Goal: Task Accomplishment & Management: Use online tool/utility

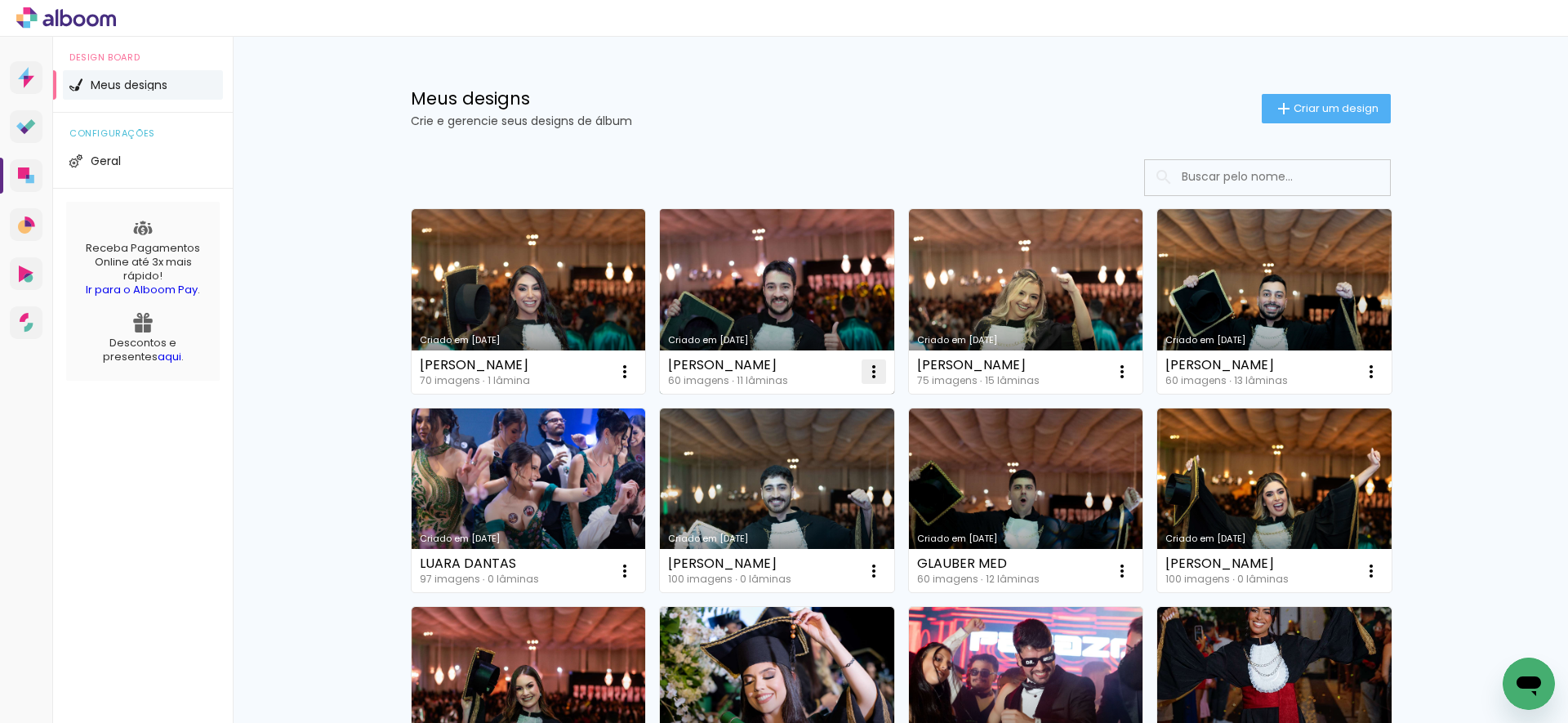
click at [864, 369] on iron-icon at bounding box center [874, 372] width 20 height 20
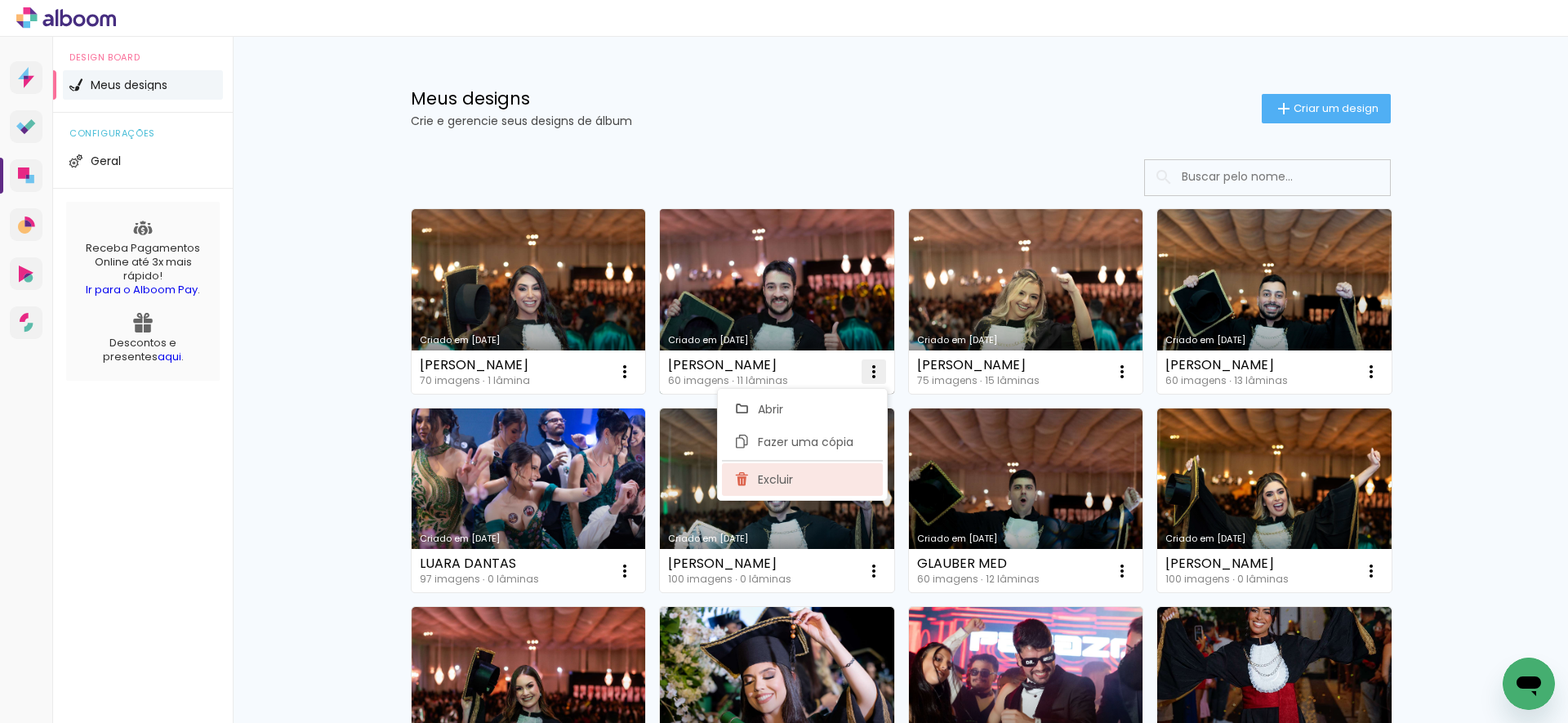
click at [784, 474] on span "Excluir" at bounding box center [775, 480] width 35 height 12
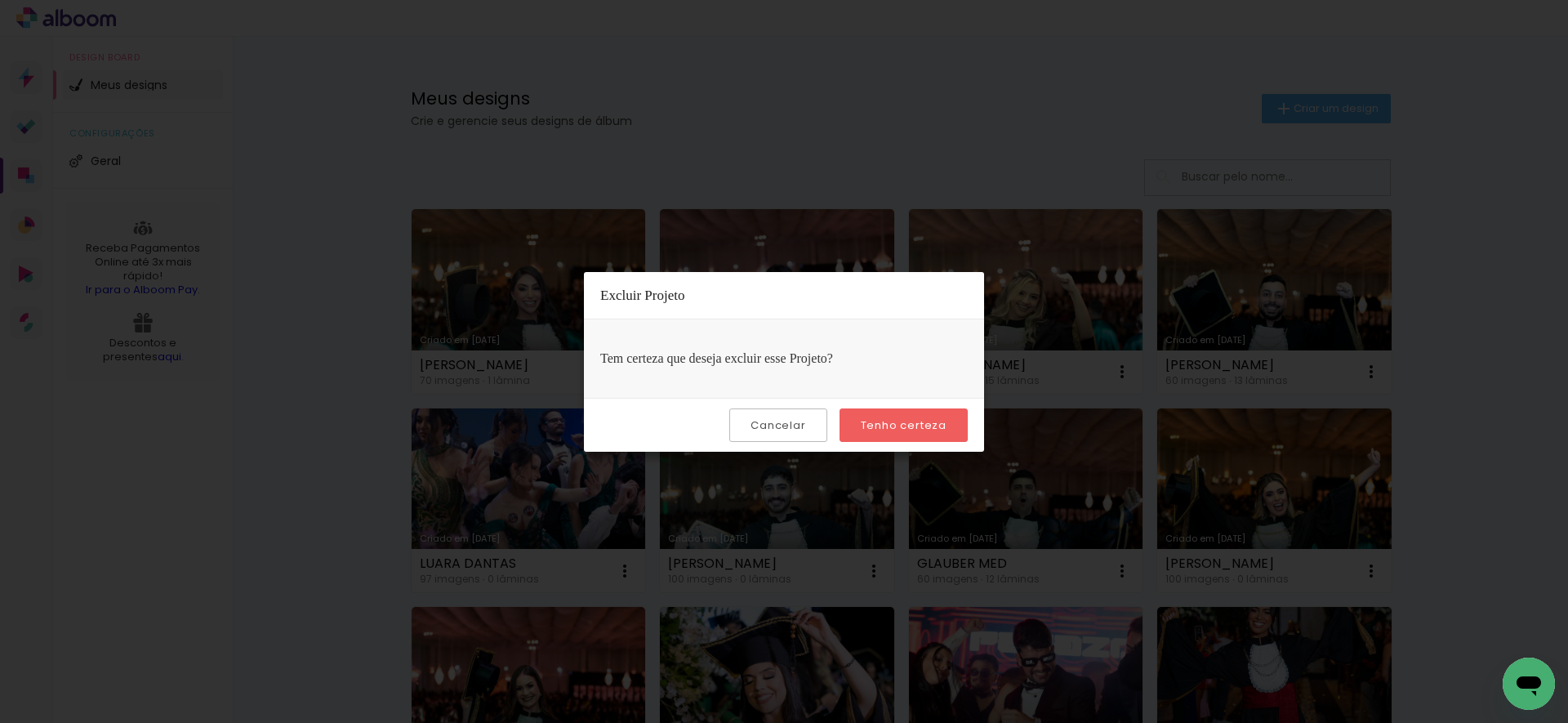
click at [875, 434] on paper-button "Tenho certeza" at bounding box center [904, 425] width 128 height 34
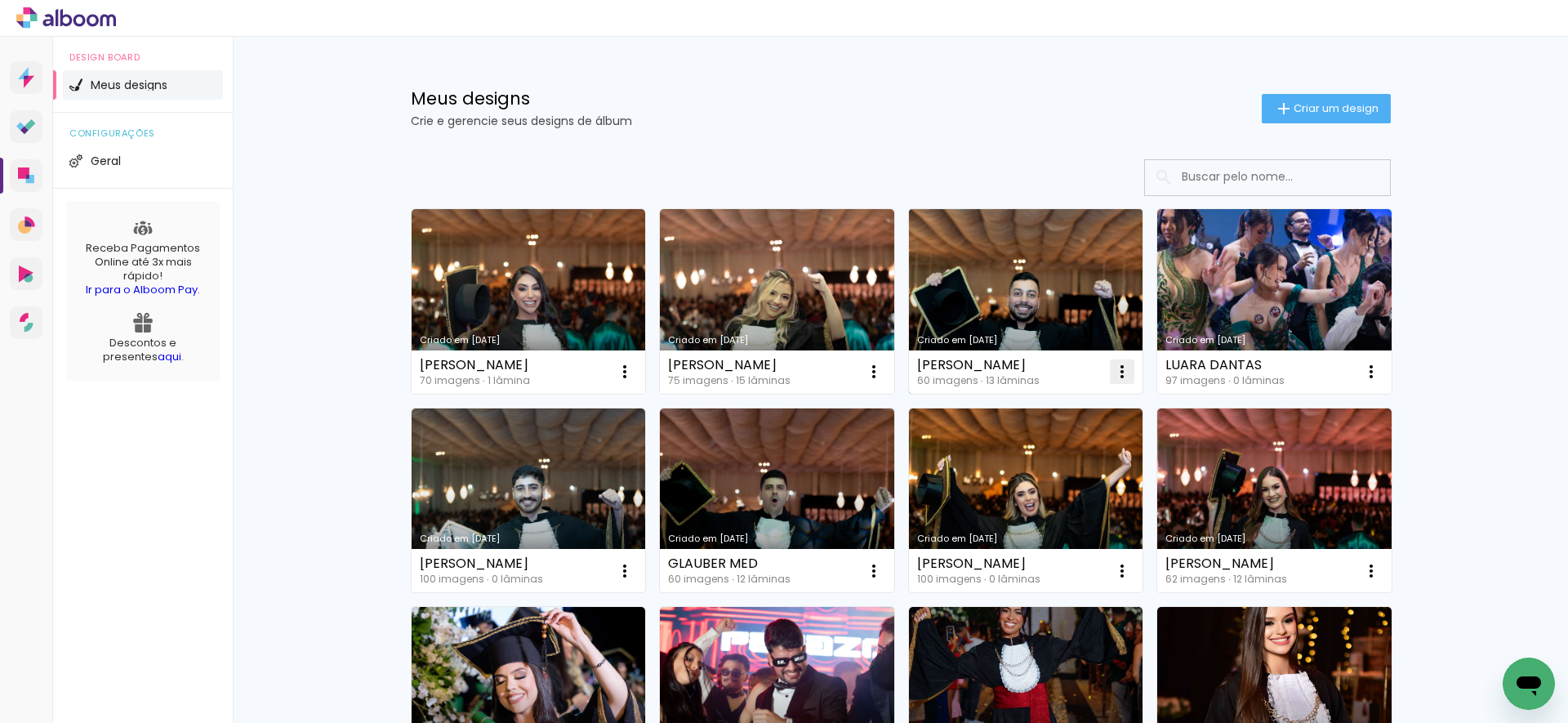
click at [1117, 373] on iron-icon at bounding box center [1122, 372] width 20 height 20
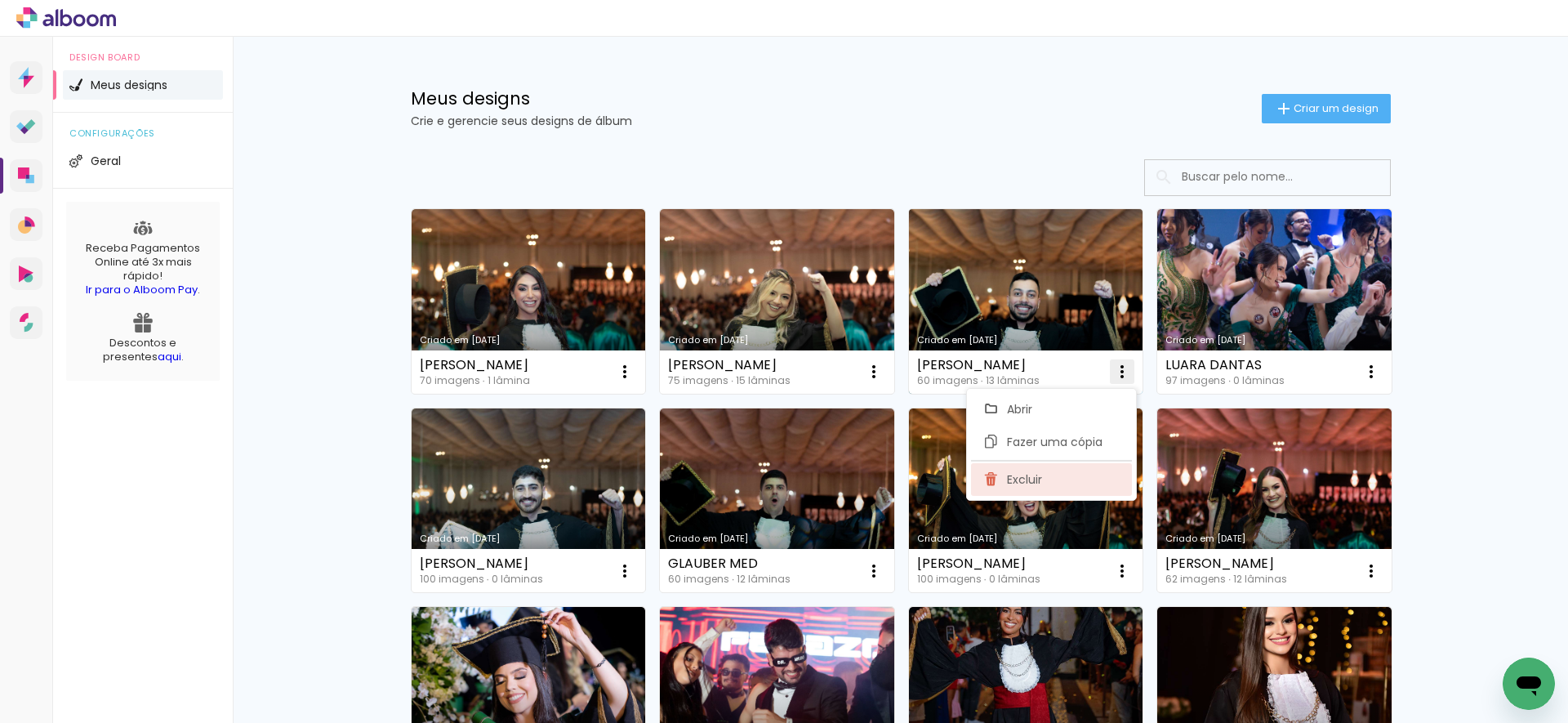
click at [1027, 474] on span "Excluir" at bounding box center [1024, 480] width 35 height 12
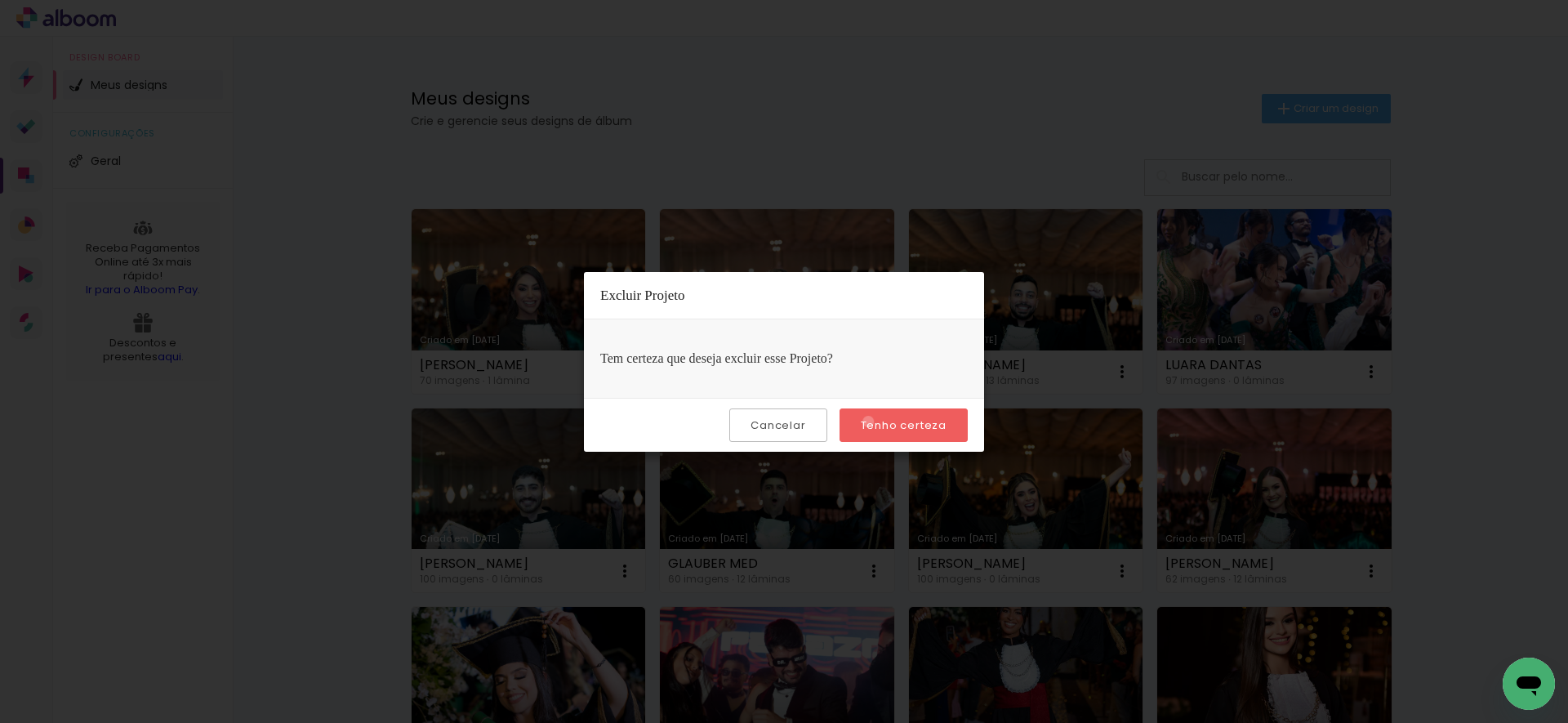
click at [0, 0] on slot "Tenho certeza" at bounding box center [0, 0] width 0 height 0
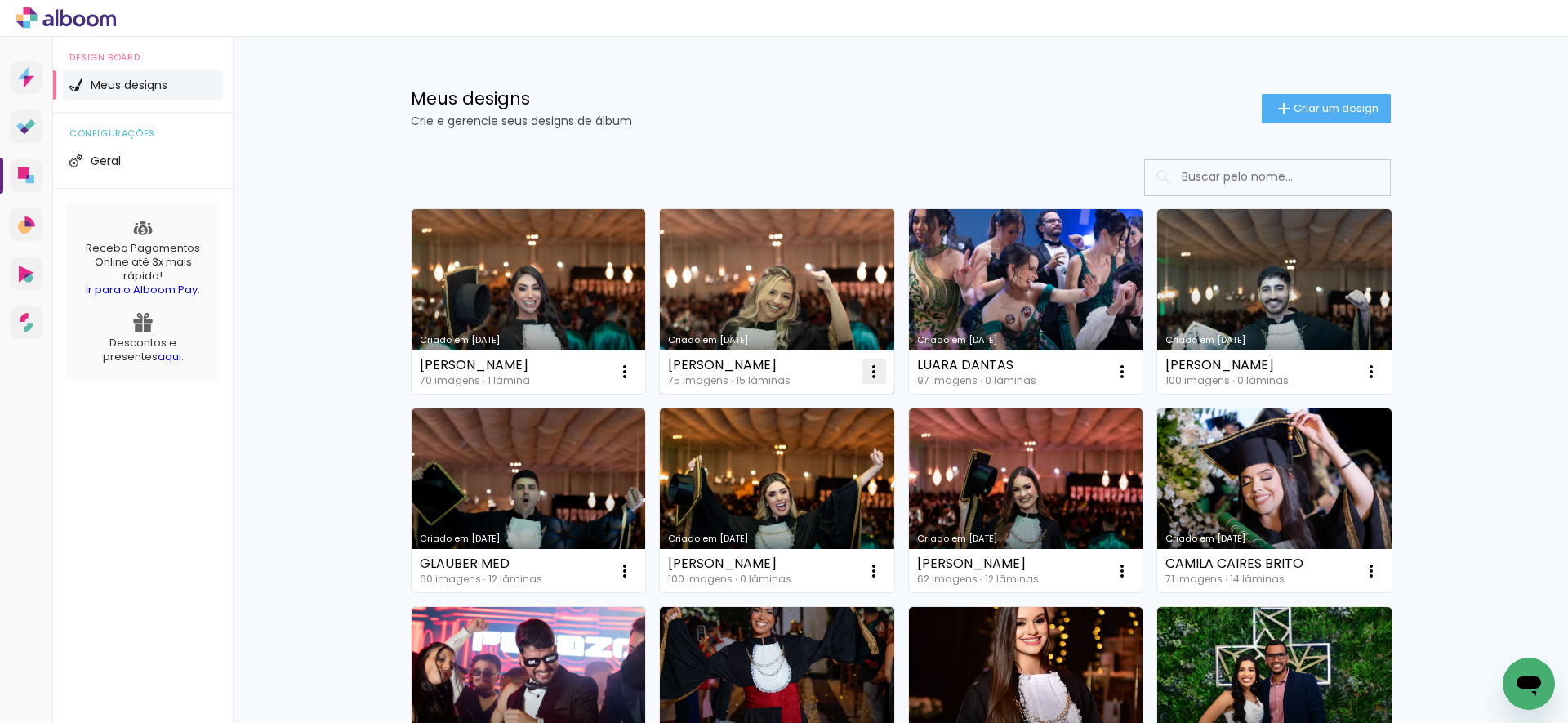
click at [867, 374] on iron-icon at bounding box center [874, 372] width 20 height 20
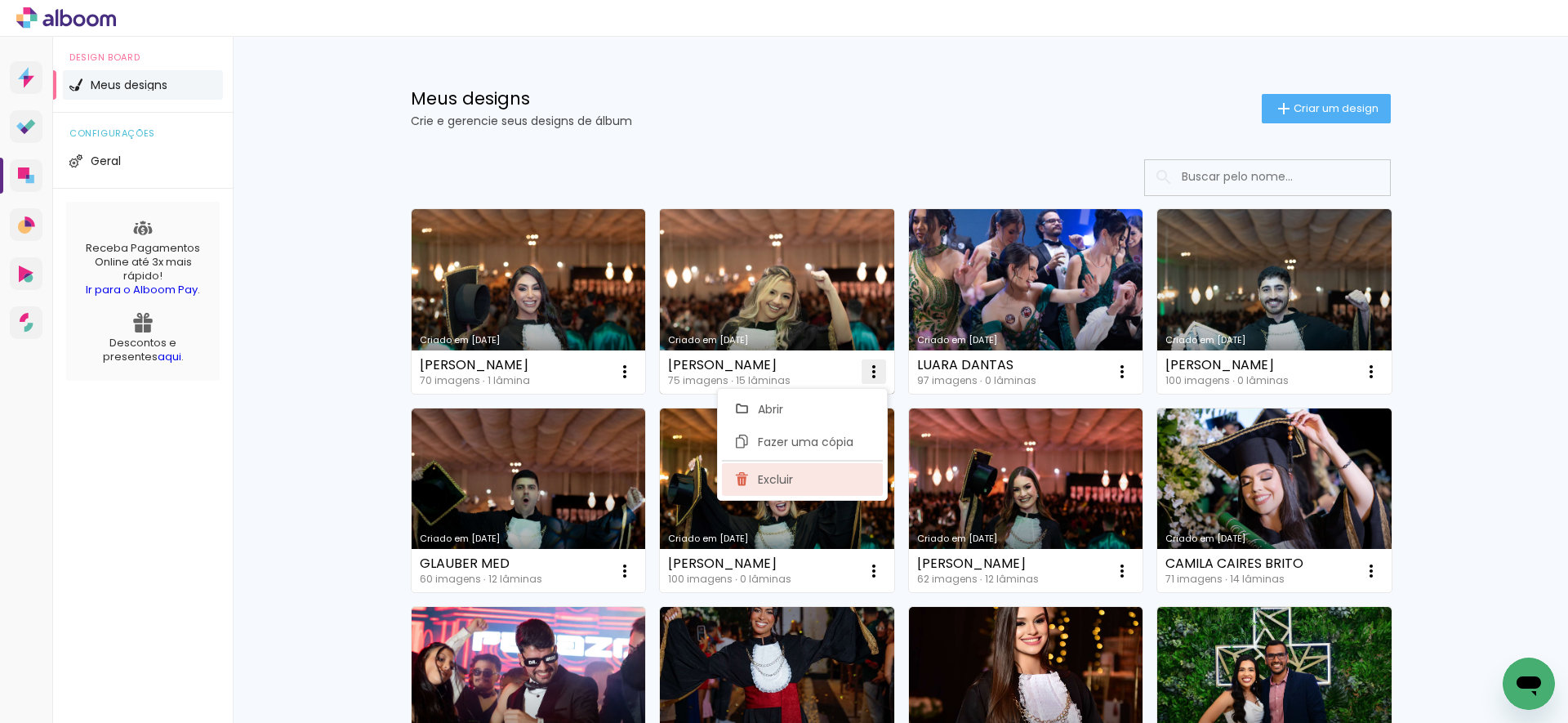
click at [790, 480] on span "Excluir" at bounding box center [775, 480] width 35 height 12
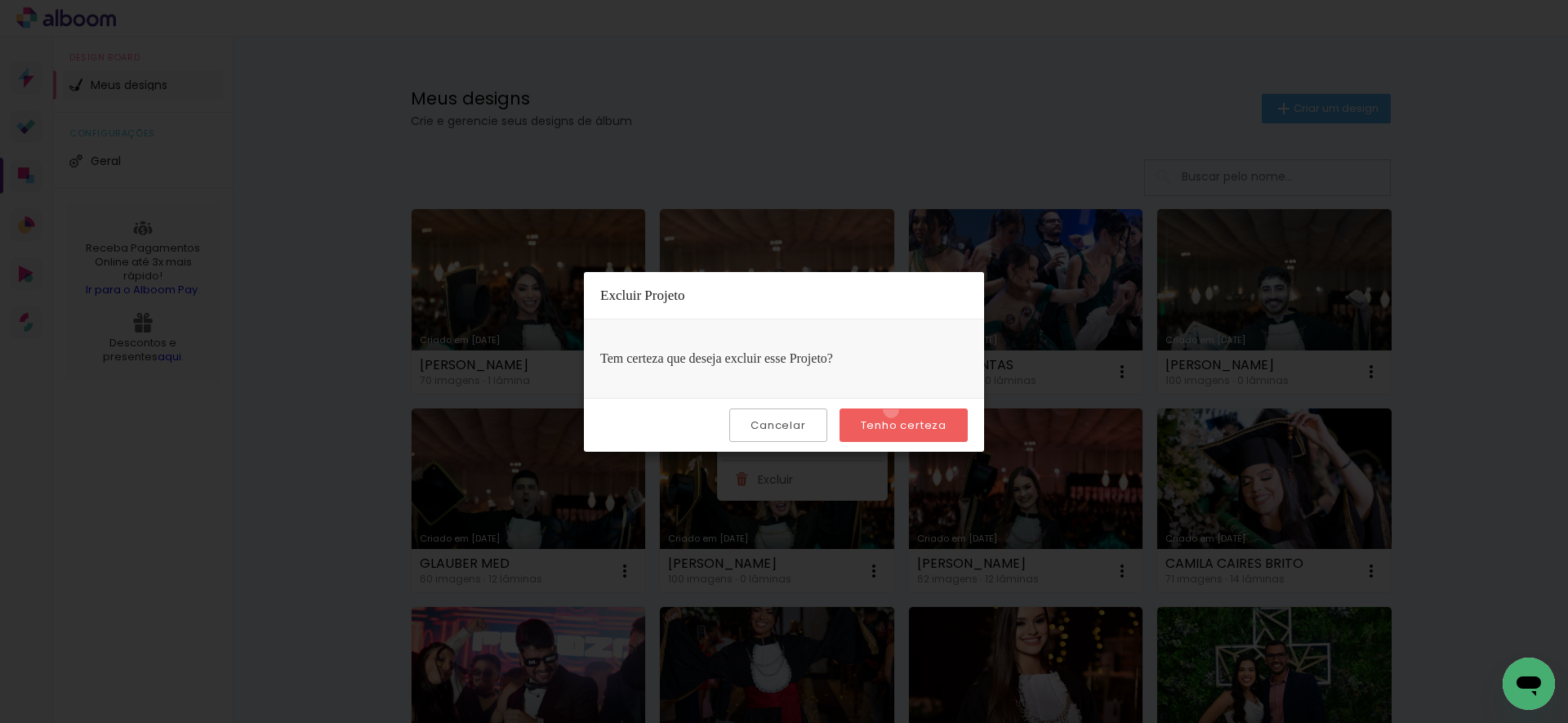
click at [893, 410] on paper-button "Tenho certeza" at bounding box center [904, 425] width 128 height 34
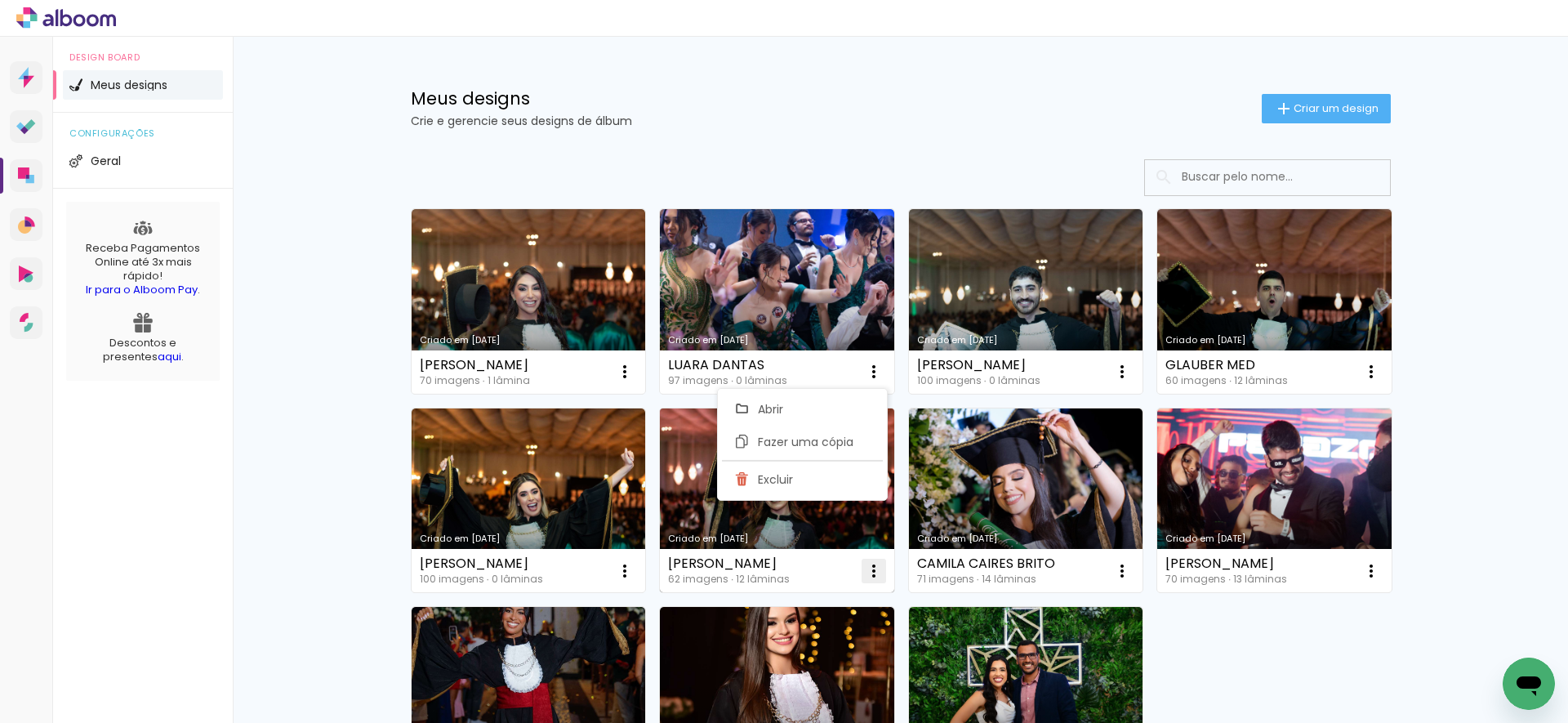
click at [858, 565] on paper-icon-button at bounding box center [874, 571] width 33 height 33
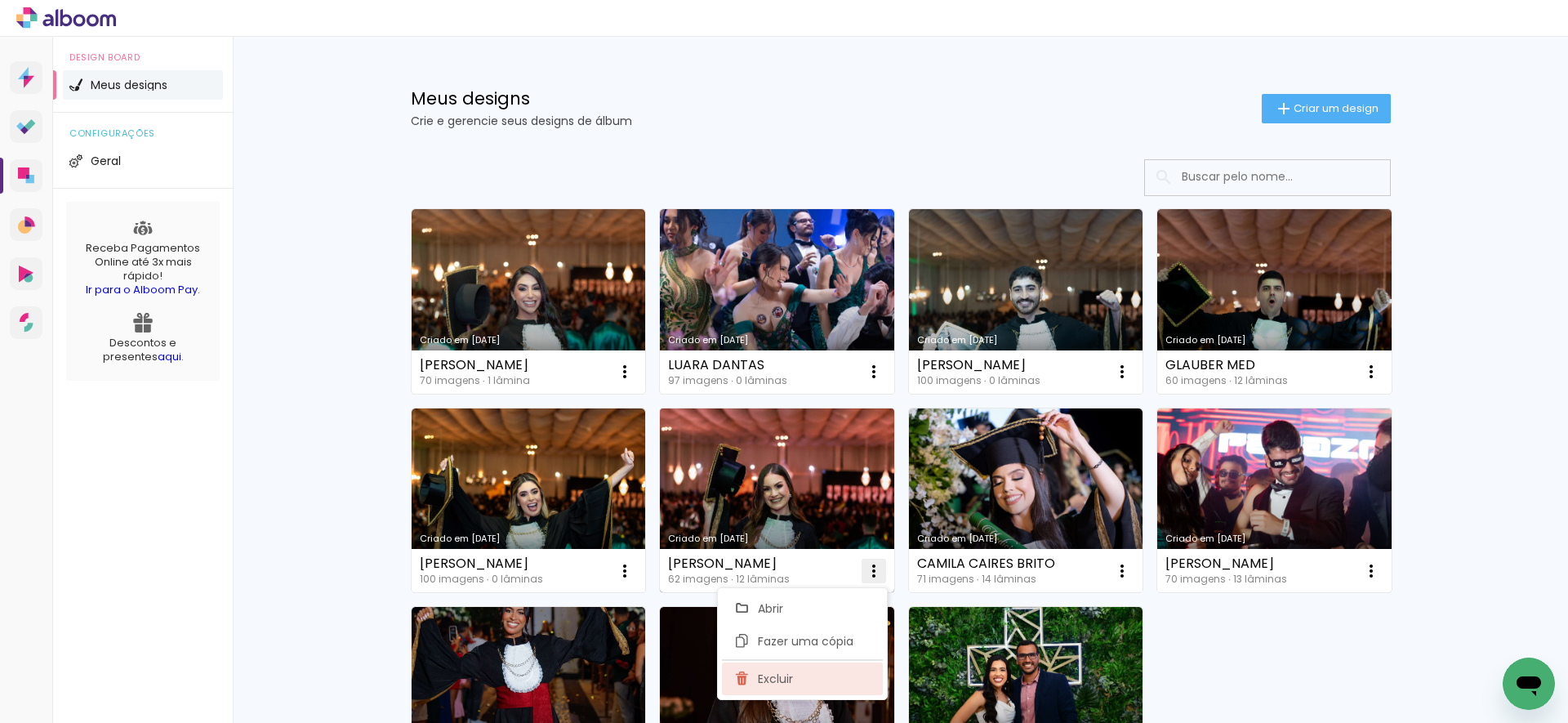
click at [807, 676] on paper-item "Excluir" at bounding box center [803, 679] width 161 height 33
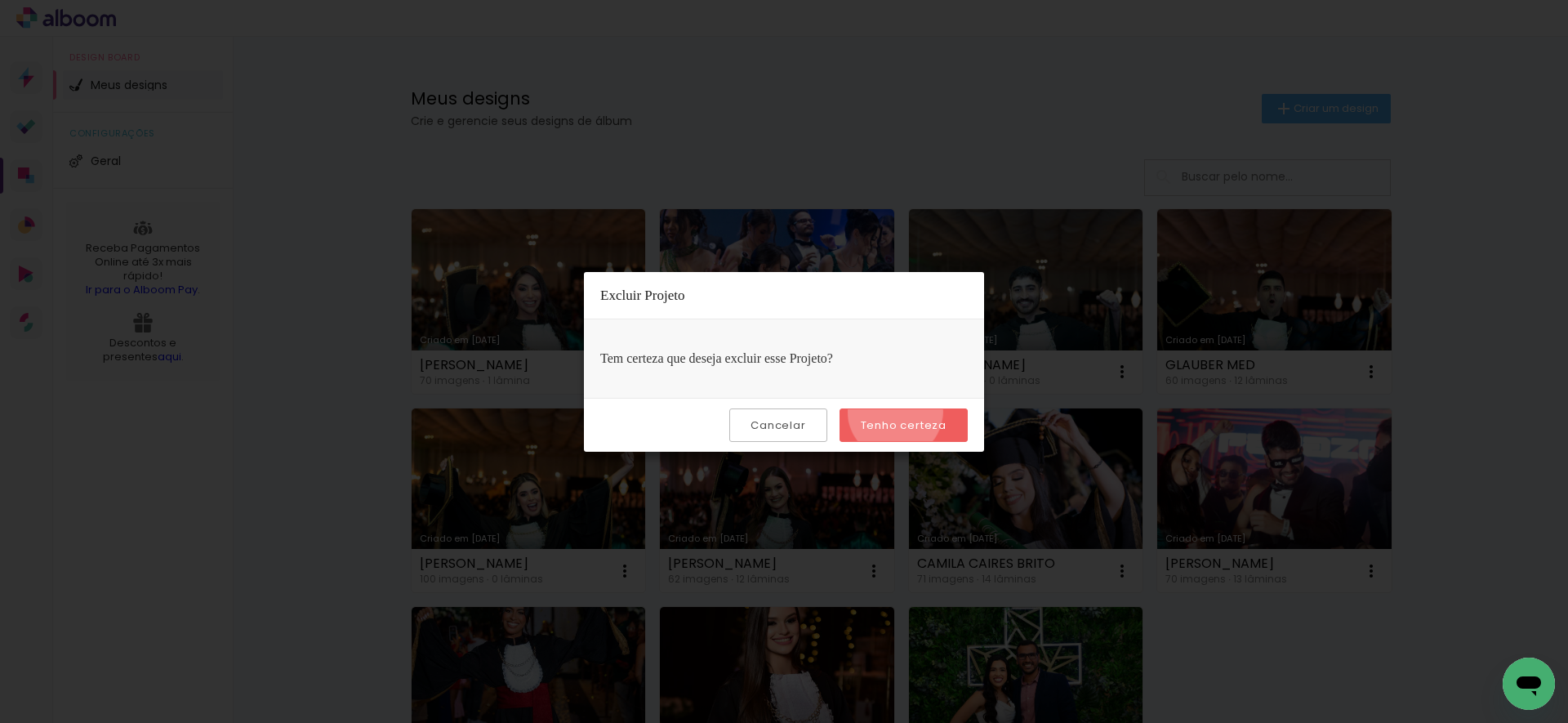
click at [897, 412] on paper-button "Tenho certeza" at bounding box center [904, 425] width 128 height 34
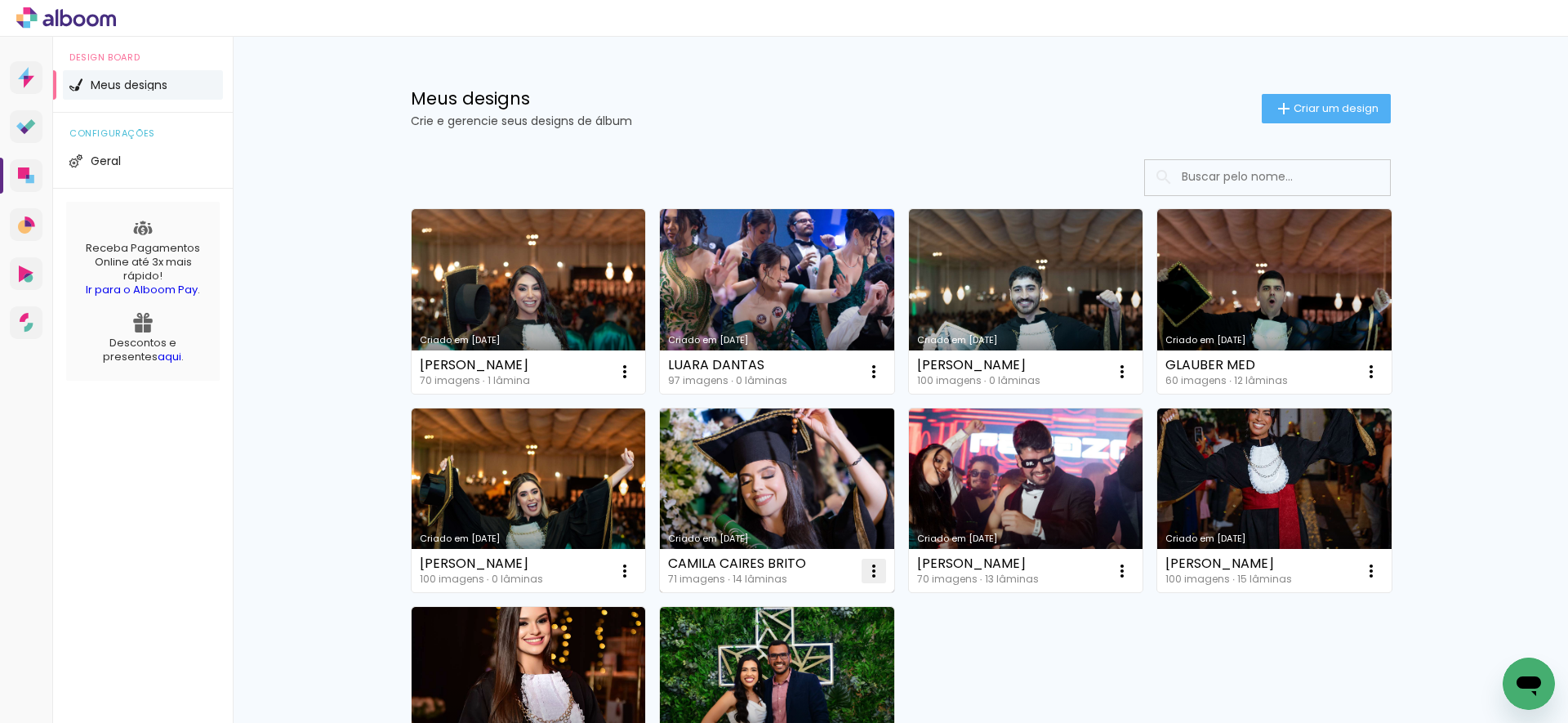
click at [864, 568] on iron-icon at bounding box center [874, 571] width 20 height 20
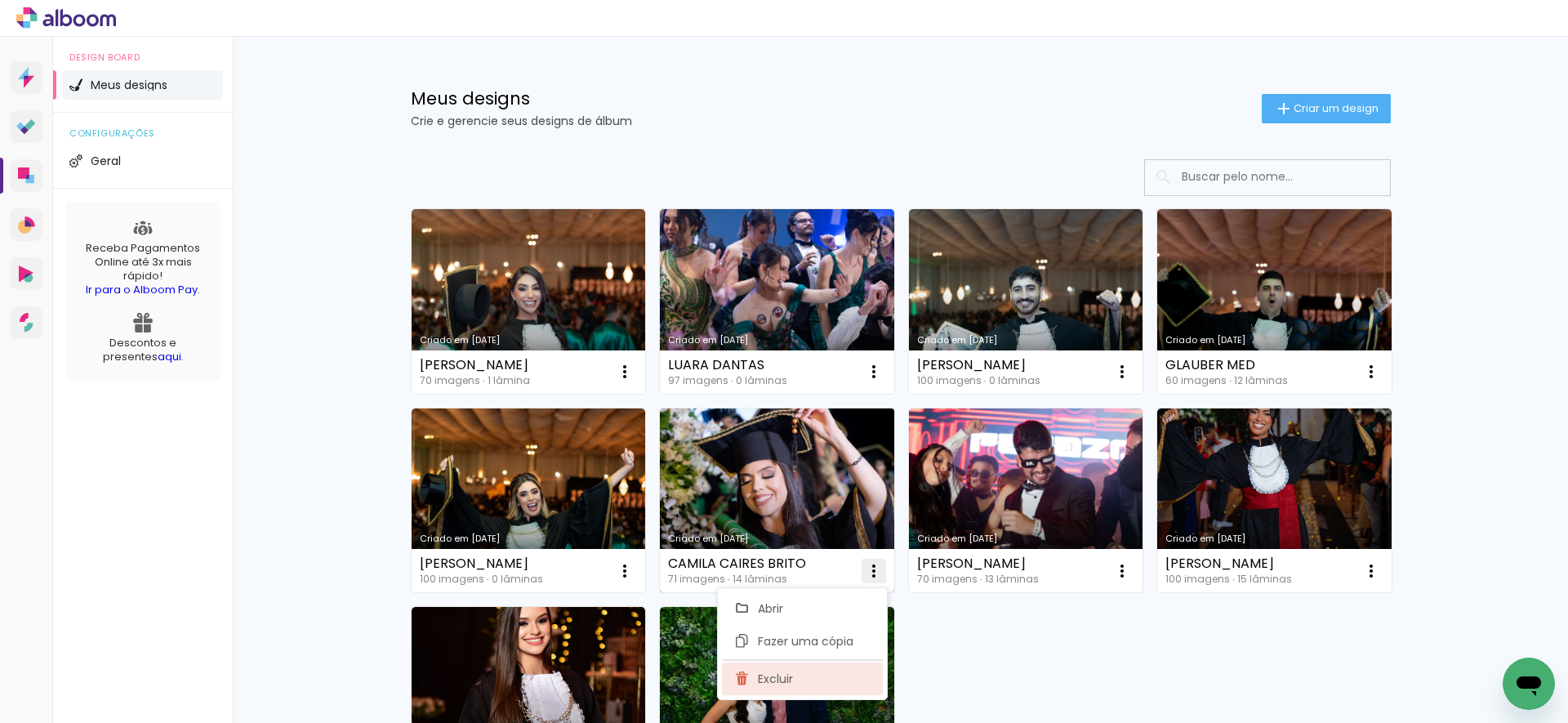
click at [782, 679] on span "Excluir" at bounding box center [775, 679] width 35 height 12
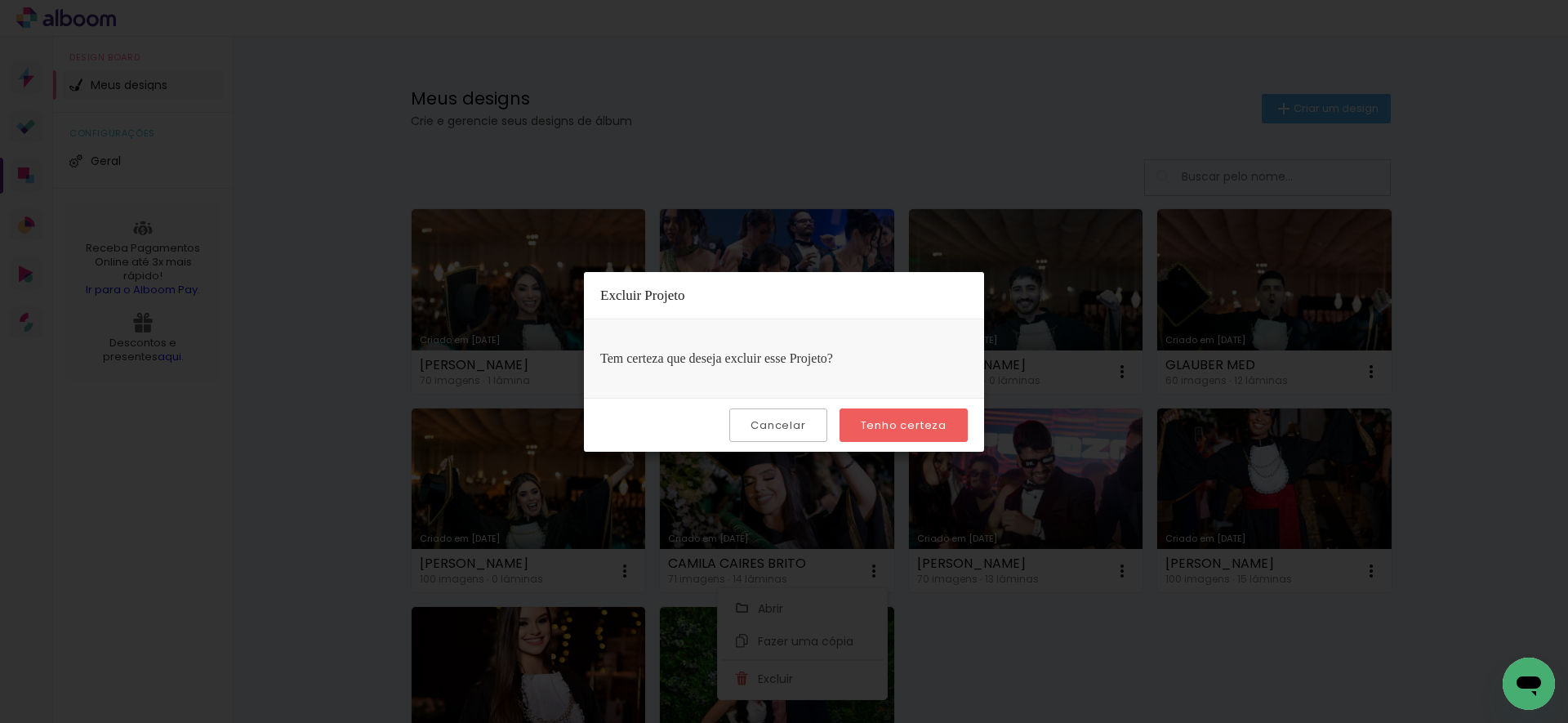
click at [0, 0] on slot "Tenho certeza" at bounding box center [0, 0] width 0 height 0
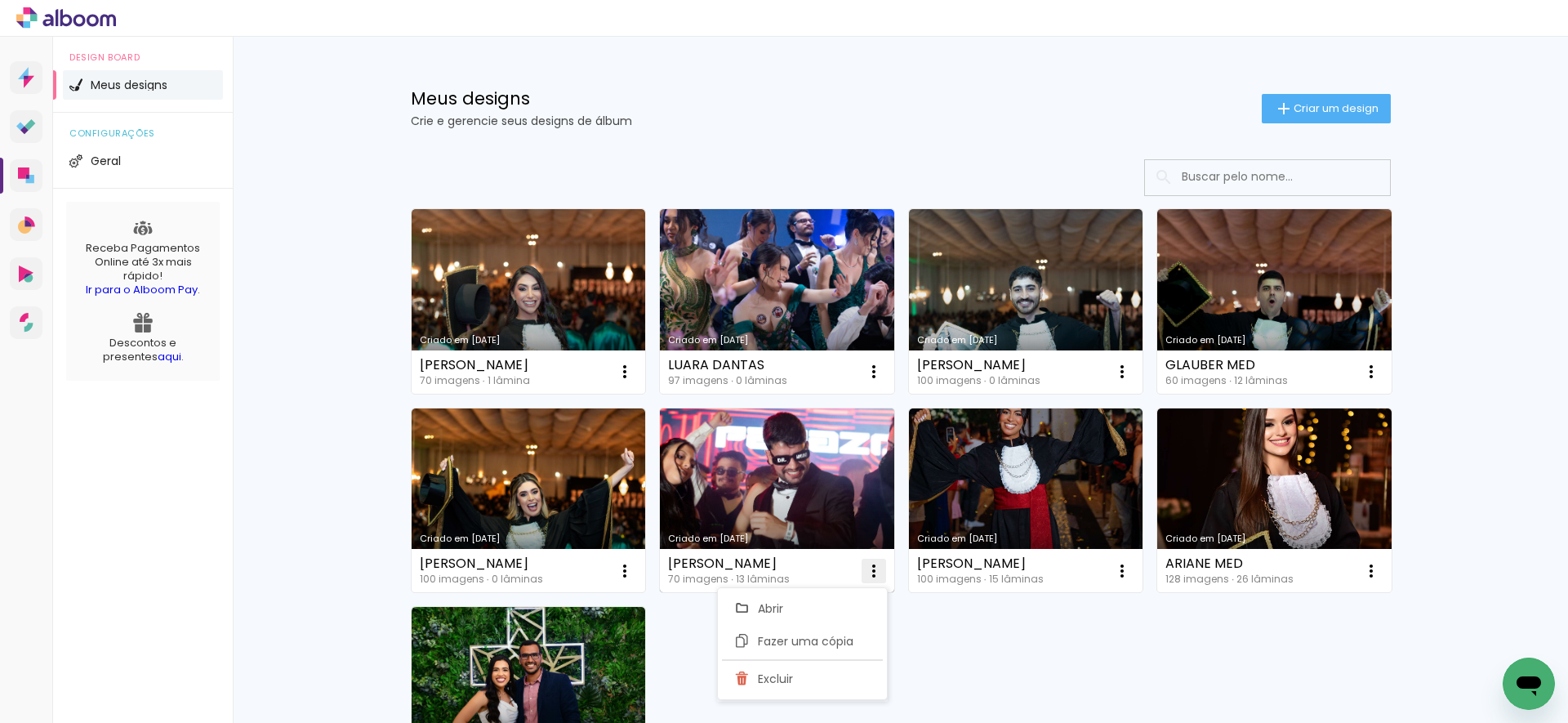
click at [868, 574] on iron-icon at bounding box center [874, 571] width 20 height 20
click at [792, 684] on span "Excluir" at bounding box center [775, 679] width 35 height 12
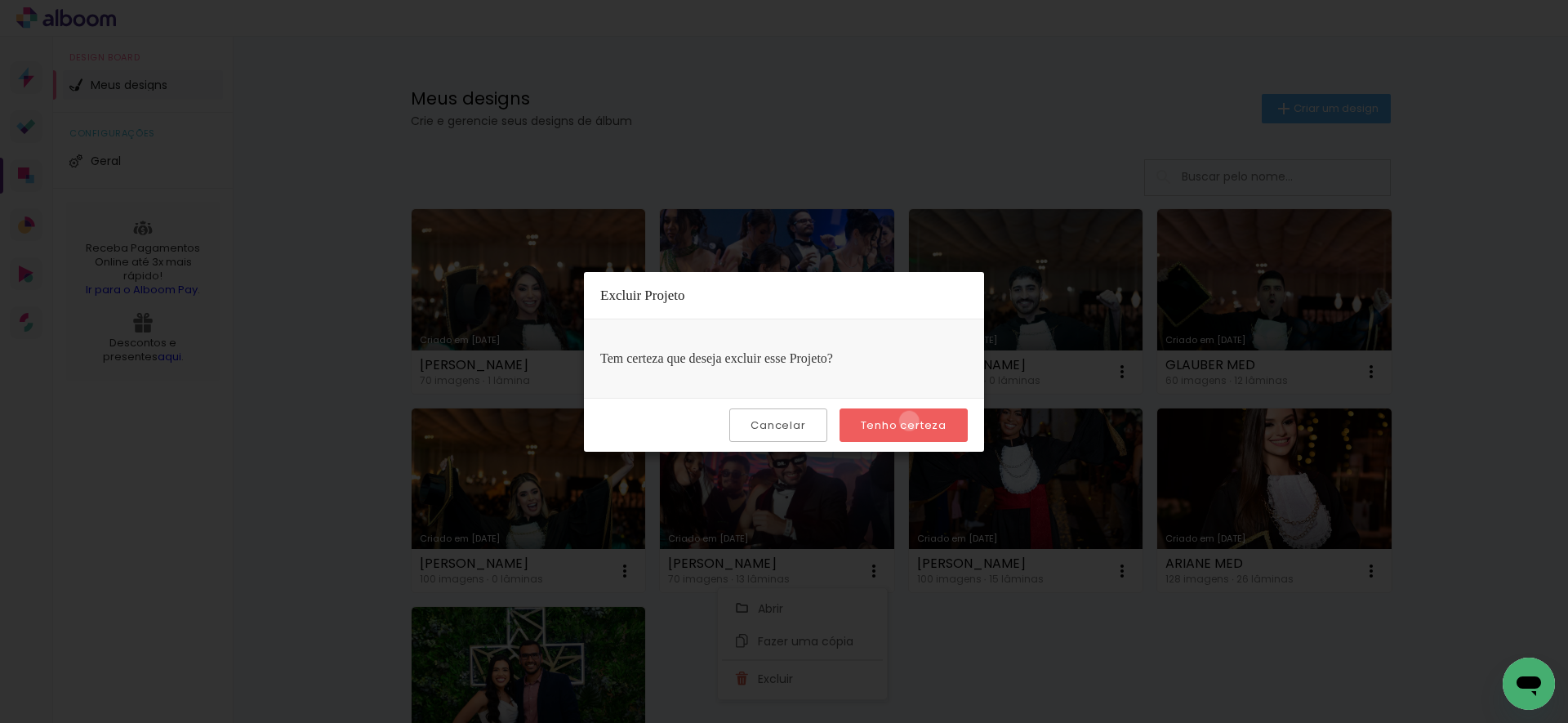
click at [0, 0] on slot "Tenho certeza" at bounding box center [0, 0] width 0 height 0
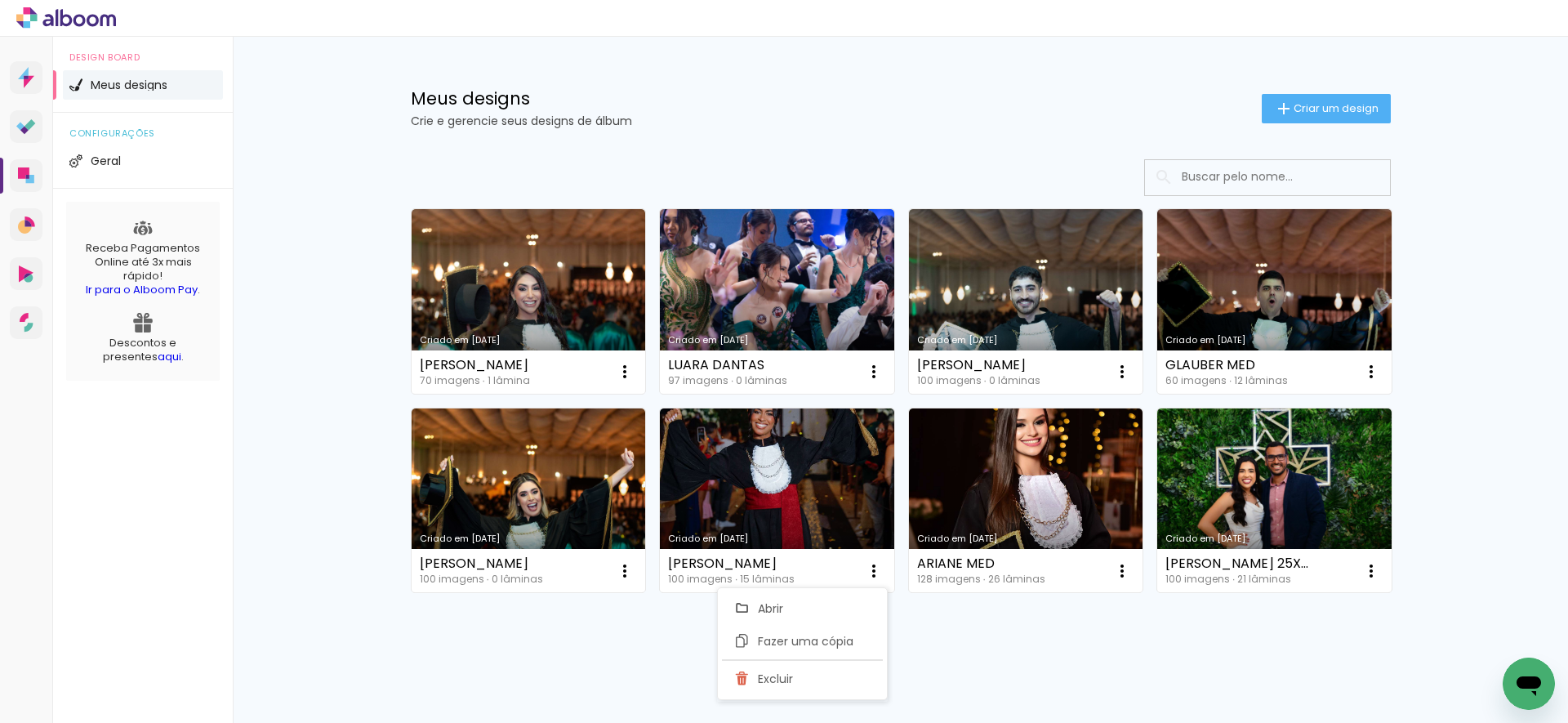
click at [629, 662] on div "Criado em 14/07/25 Roberta Santos 70 imagens ∙ 1 lâmina Abrir Fazer uma cópia E…" at bounding box center [900, 444] width 1062 height 602
click at [1366, 368] on iron-icon at bounding box center [1371, 372] width 20 height 20
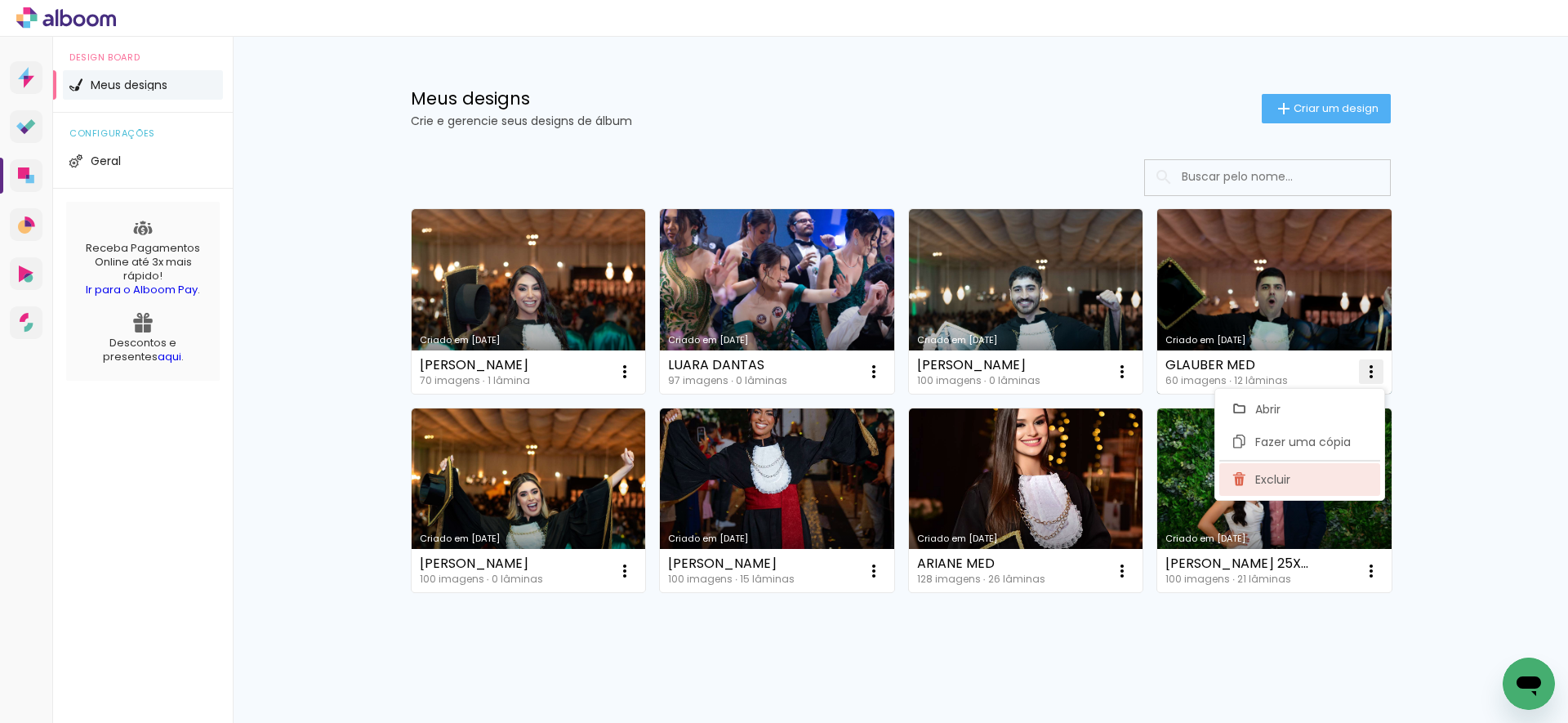
click at [1273, 484] on span "Excluir" at bounding box center [1272, 480] width 35 height 12
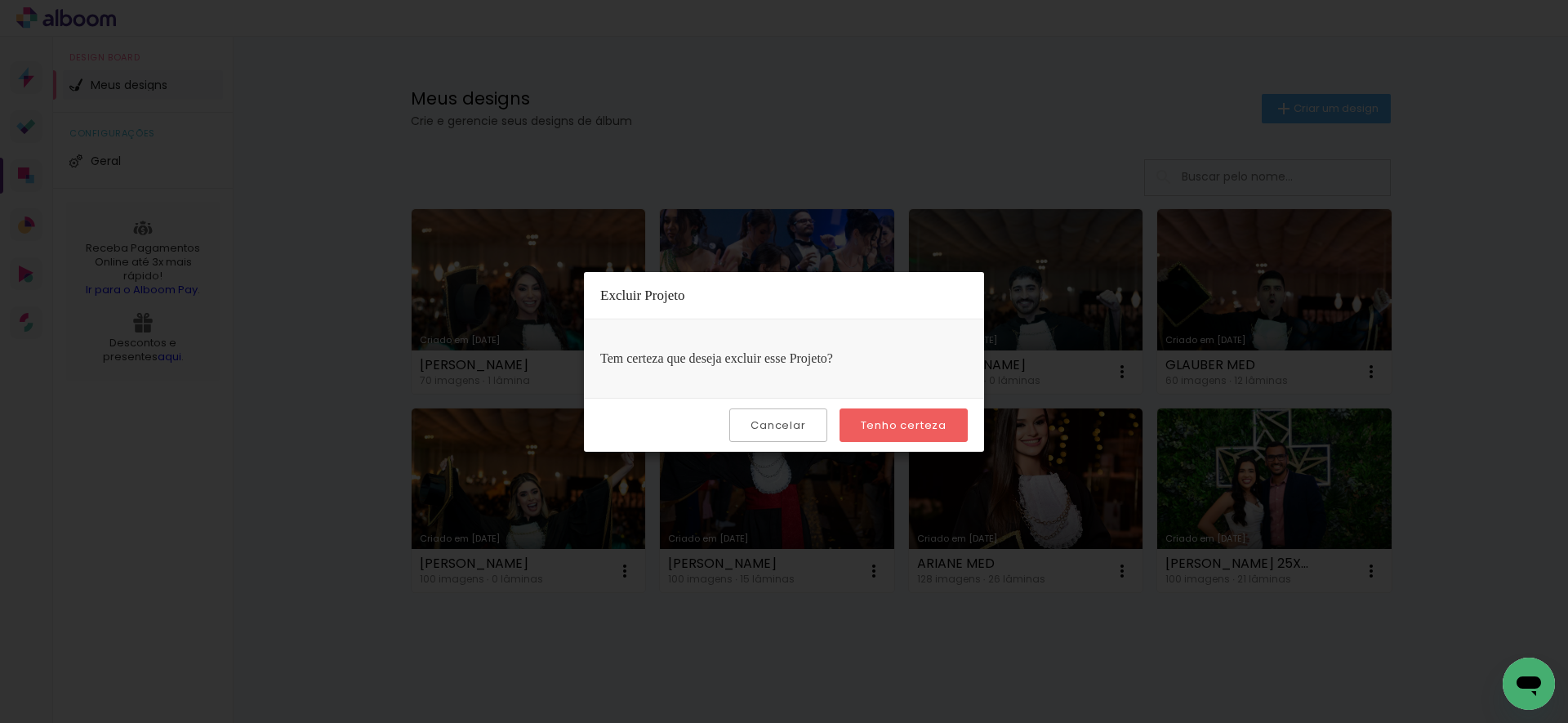
click at [0, 0] on slot "Tenho certeza" at bounding box center [0, 0] width 0 height 0
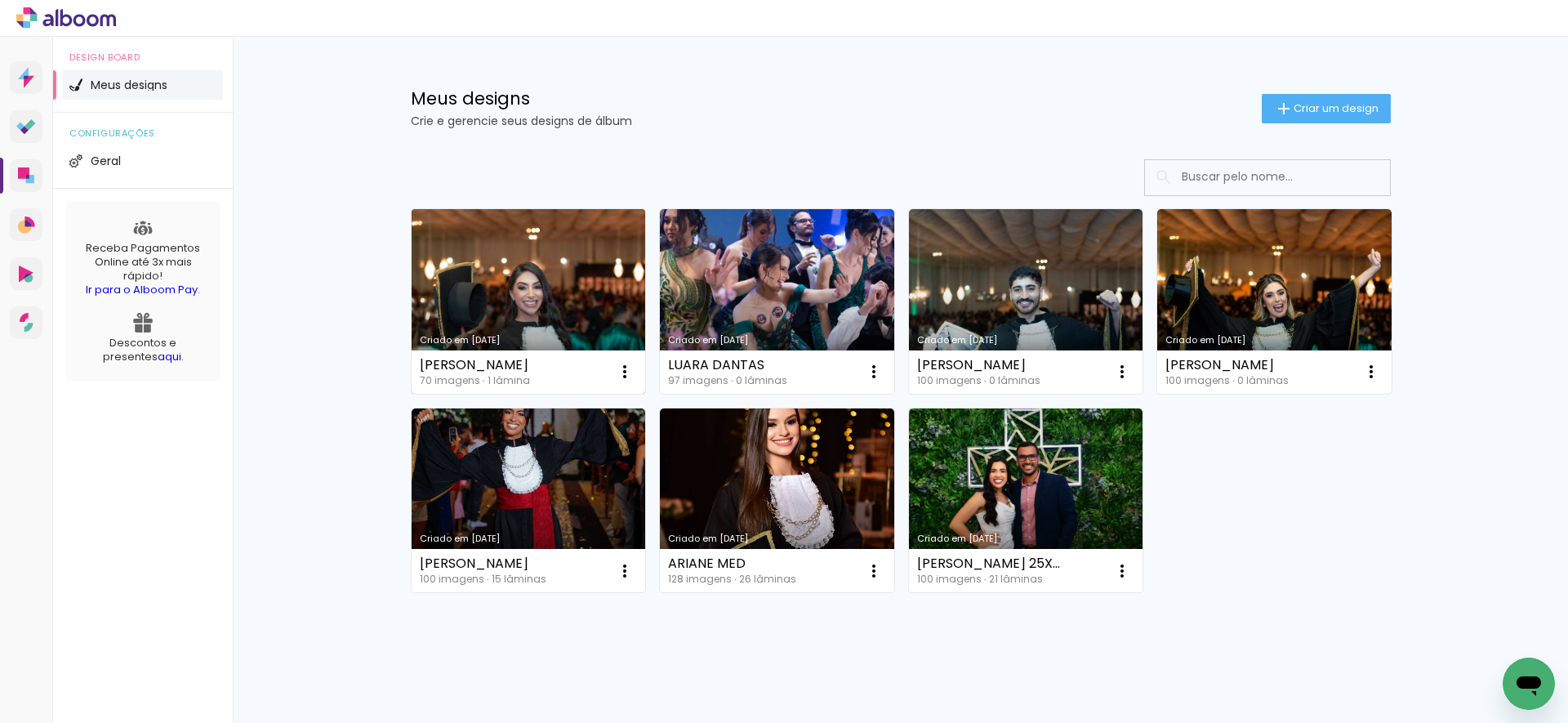
click at [576, 276] on link "Criado em [DATE]" at bounding box center [529, 301] width 234 height 184
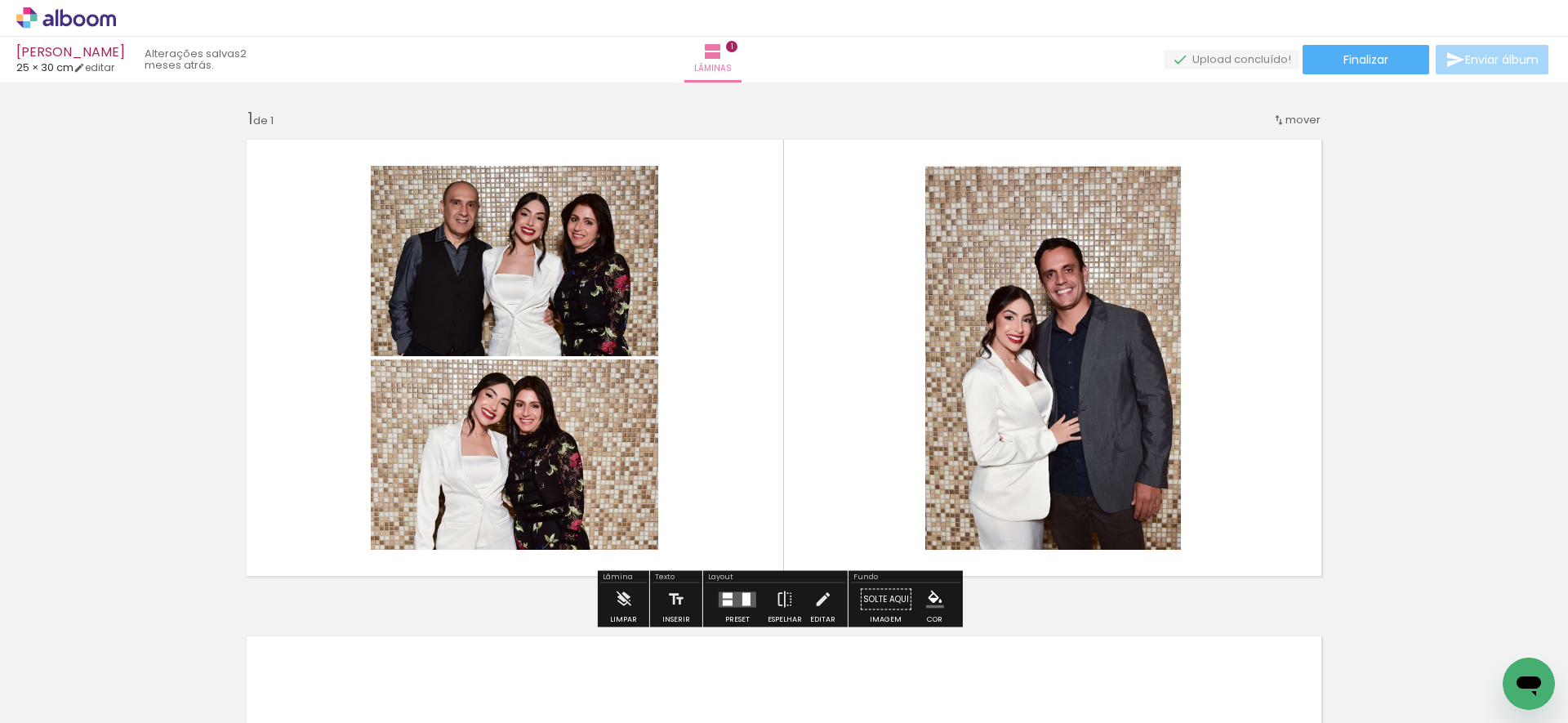
click at [32, 672] on input "Todas as fotos" at bounding box center [45, 673] width 62 height 14
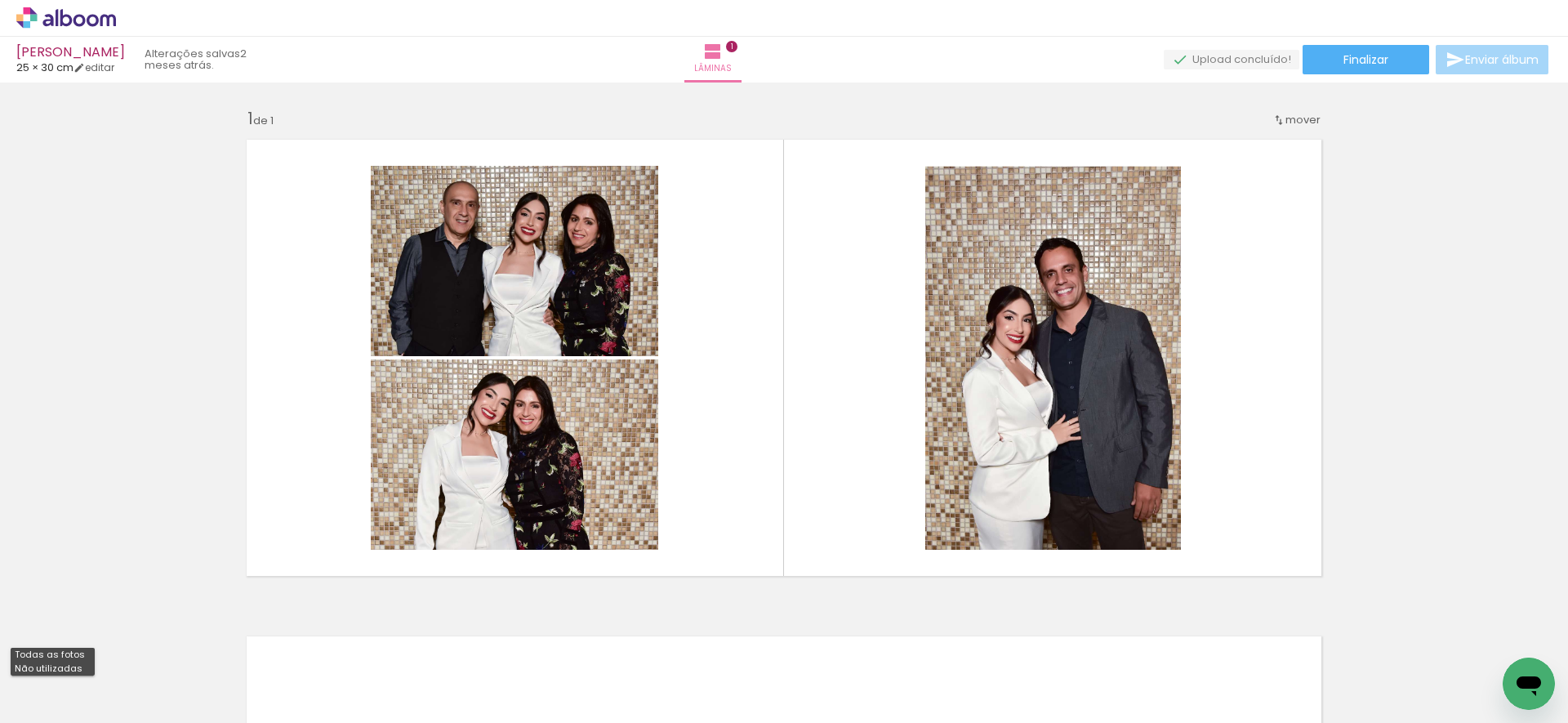
click at [0, 0] on slot "Não utilizadas" at bounding box center [0, 0] width 0 height 0
type input "Não utilizadas"
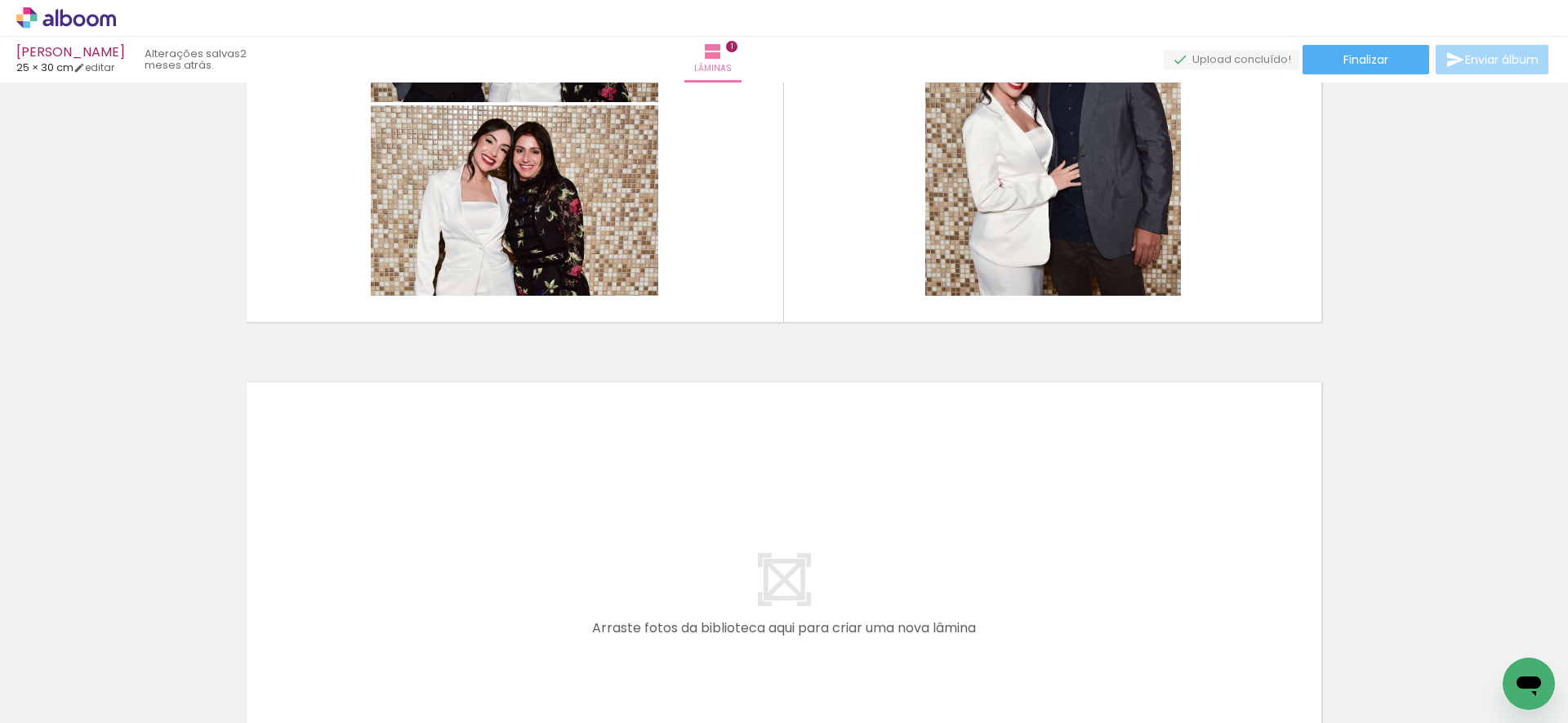
scroll to position [0, 2165]
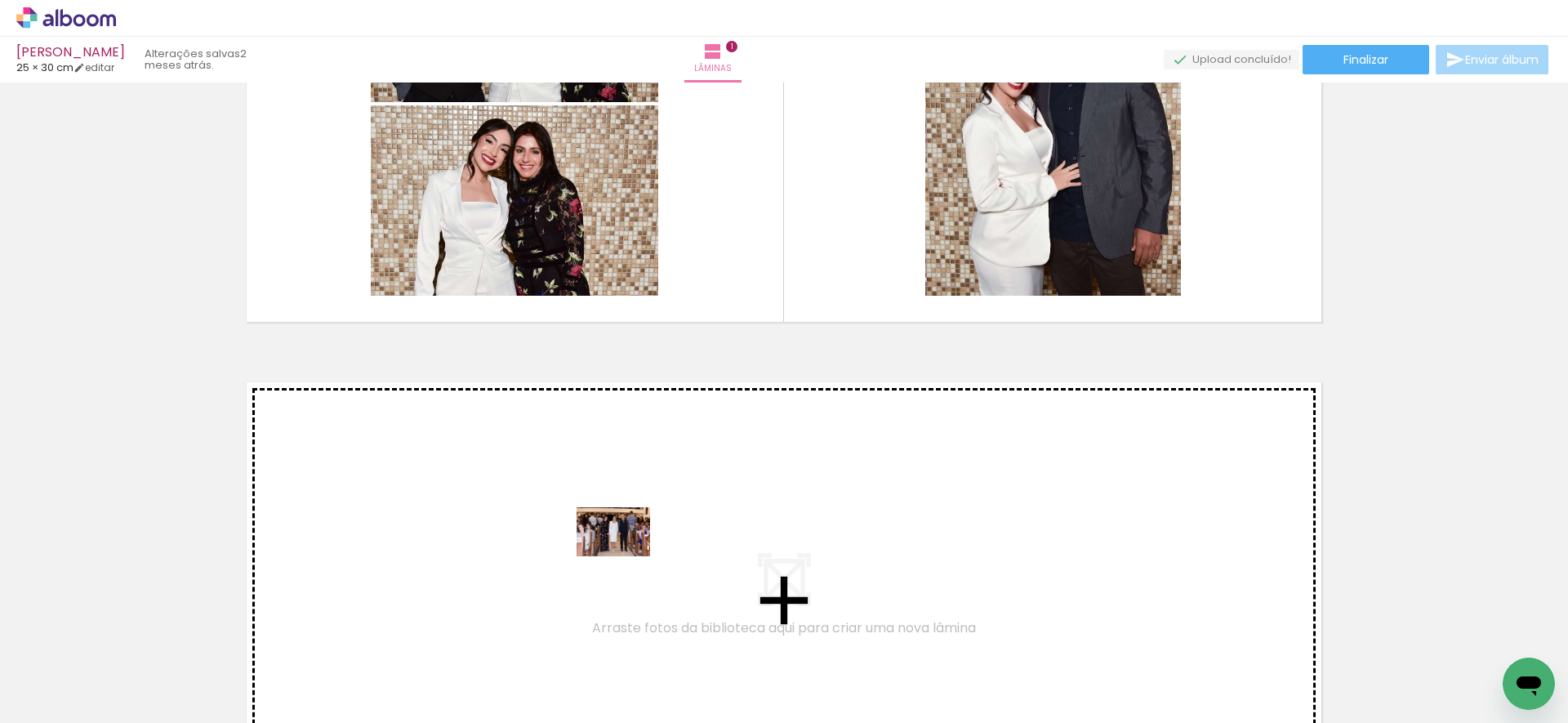
drag, startPoint x: 747, startPoint y: 682, endPoint x: 626, endPoint y: 556, distance: 174.7
click at [626, 556] on quentale-workspace at bounding box center [784, 361] width 1568 height 723
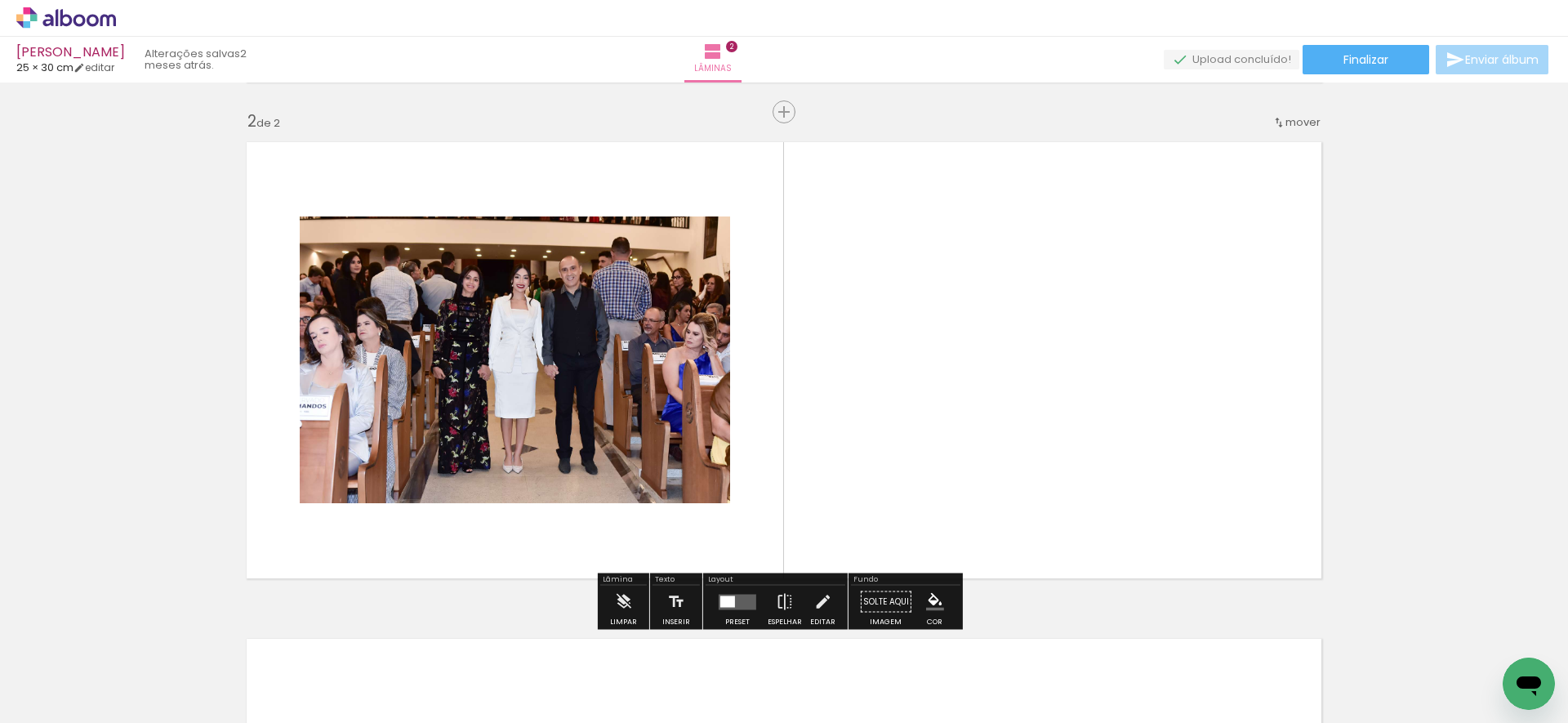
scroll to position [503, 0]
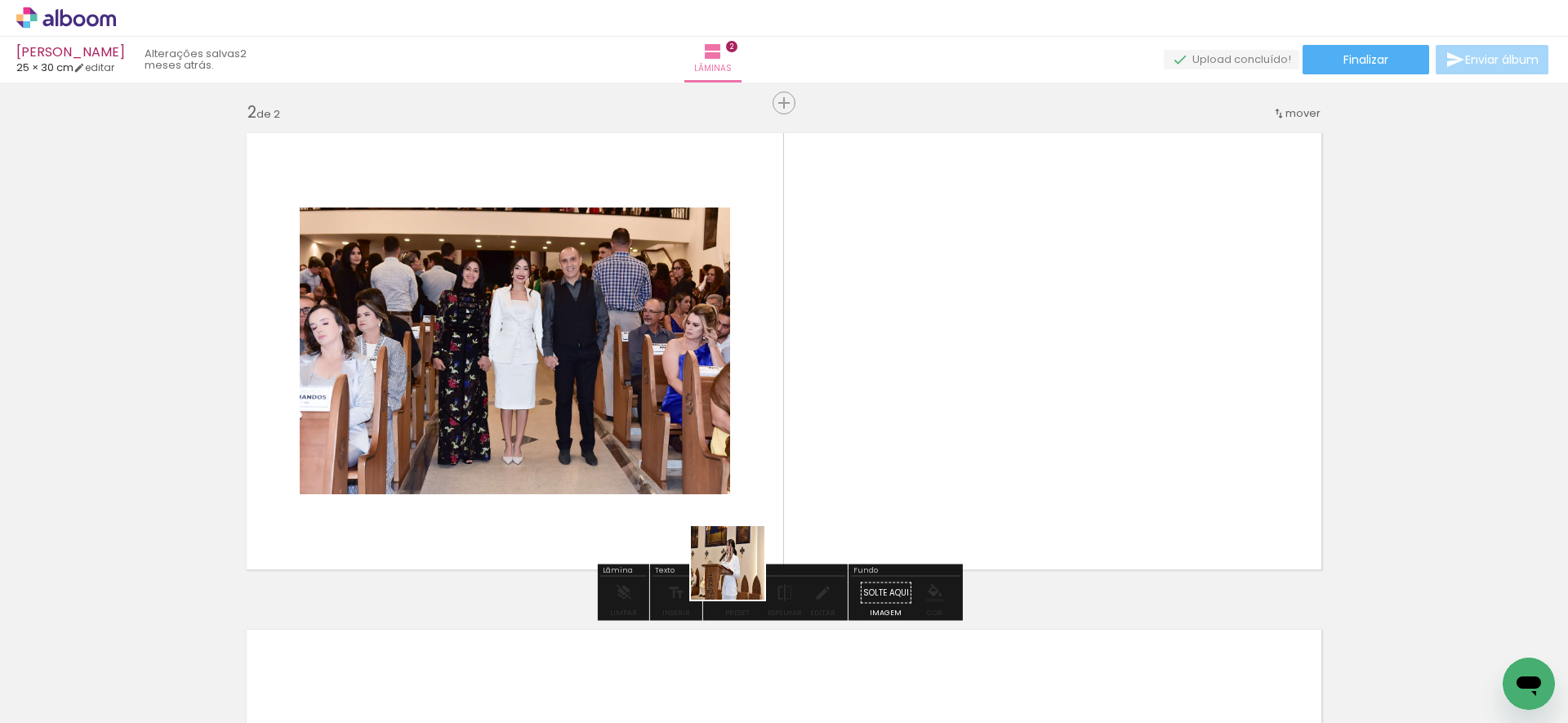
drag, startPoint x: 736, startPoint y: 660, endPoint x: 747, endPoint y: 524, distance: 136.4
click at [747, 524] on quentale-workspace at bounding box center [784, 361] width 1568 height 723
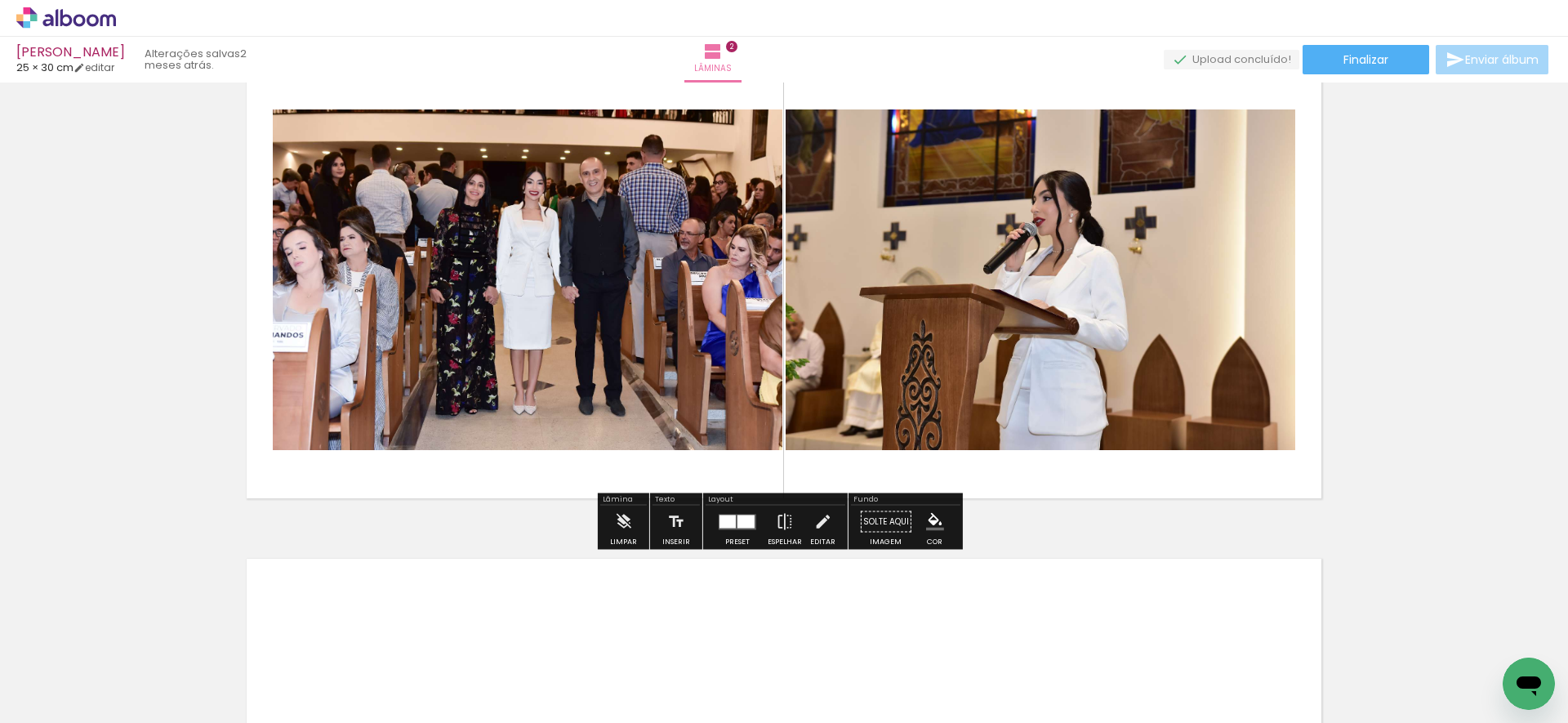
scroll to position [611, 0]
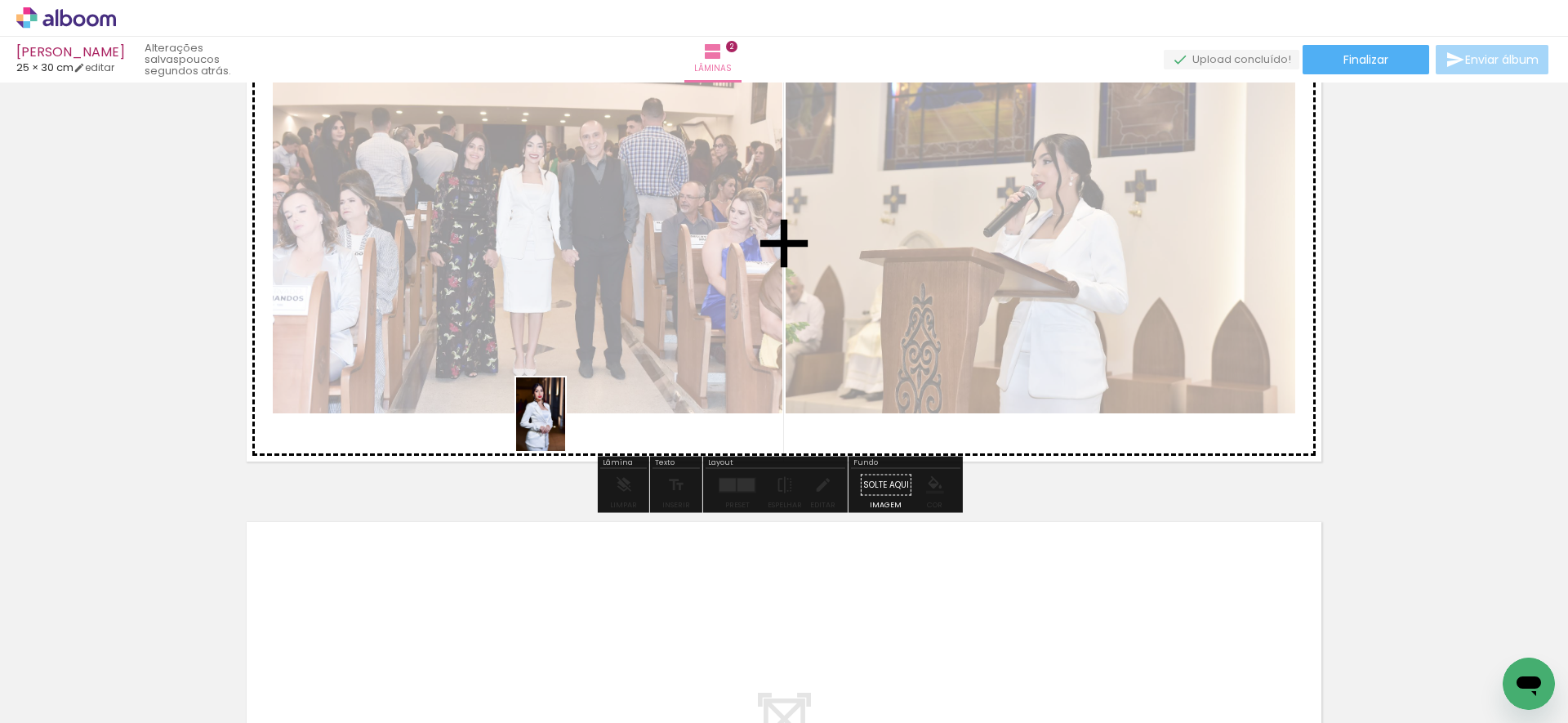
drag, startPoint x: 814, startPoint y: 663, endPoint x: 565, endPoint y: 426, distance: 343.8
click at [565, 426] on quentale-workspace at bounding box center [784, 361] width 1568 height 723
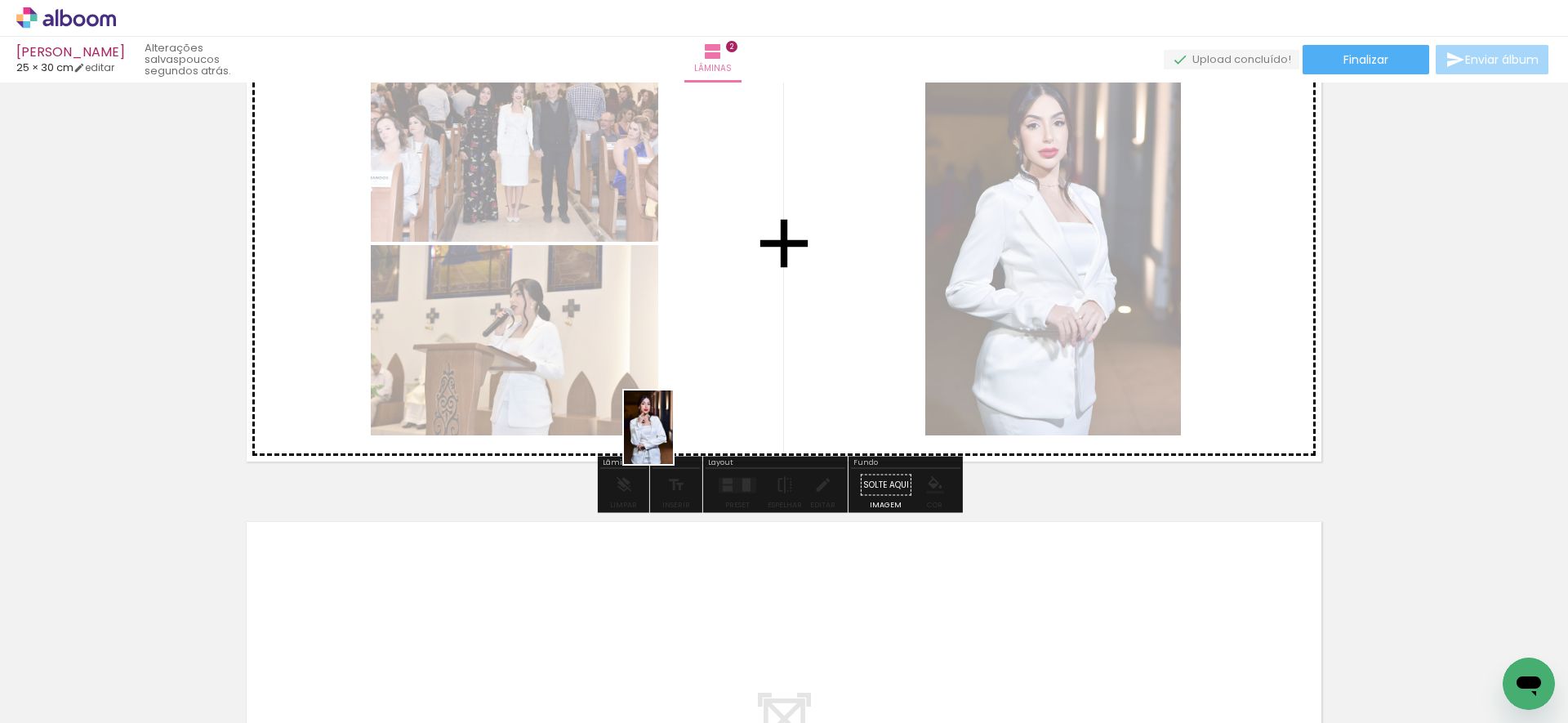
drag, startPoint x: 828, startPoint y: 674, endPoint x: 673, endPoint y: 438, distance: 282.3
click at [673, 438] on quentale-workspace at bounding box center [784, 361] width 1568 height 723
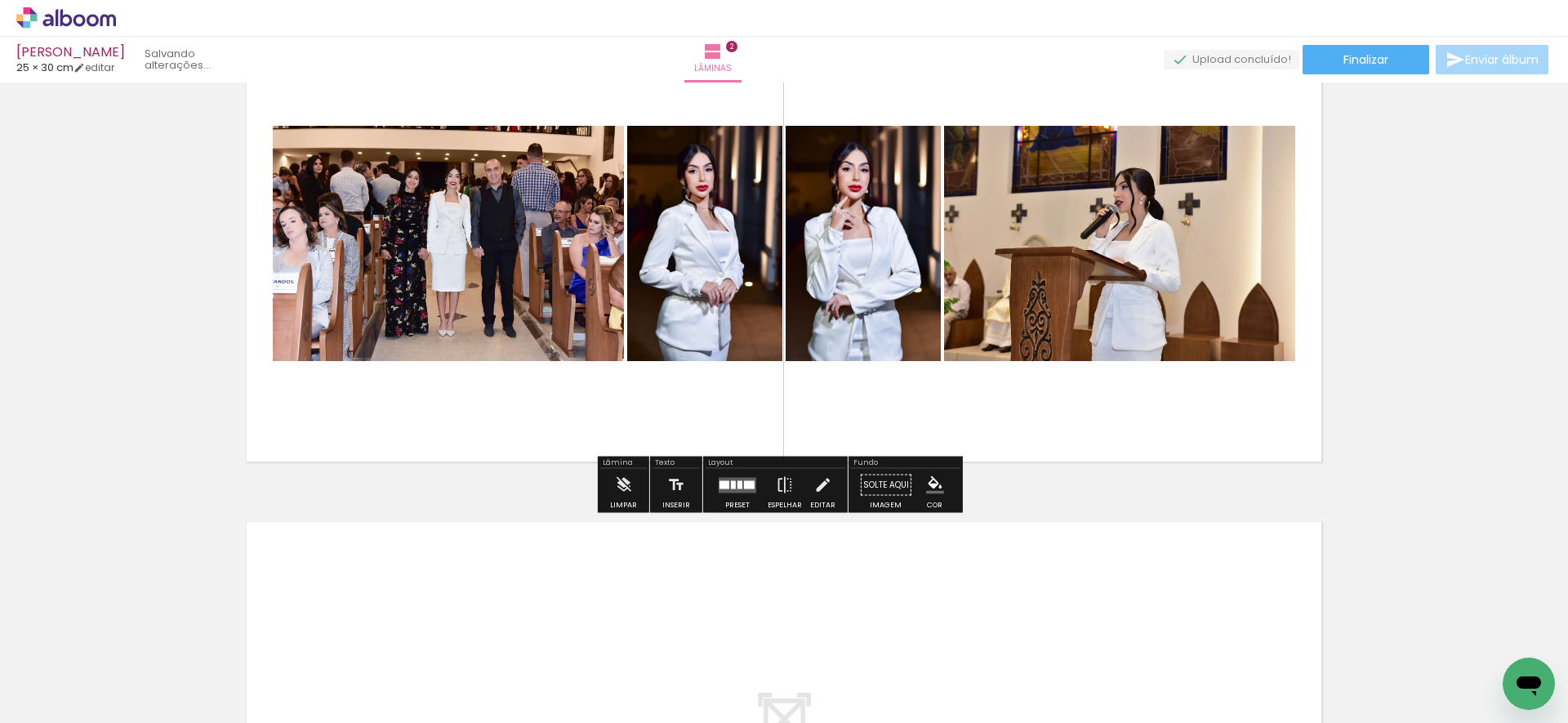
scroll to position [0, 4332]
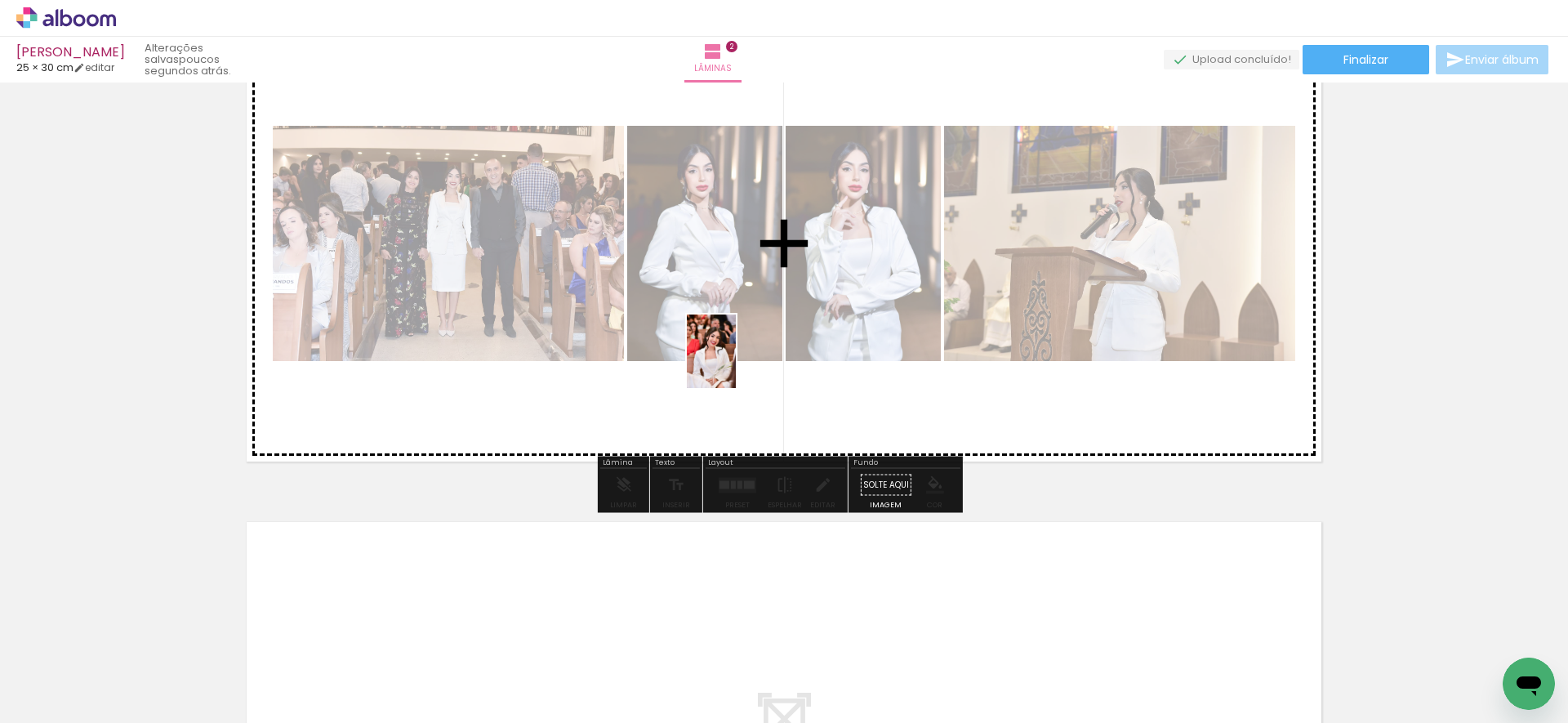
drag, startPoint x: 877, startPoint y: 674, endPoint x: 736, endPoint y: 364, distance: 340.6
click at [736, 364] on quentale-workspace at bounding box center [784, 361] width 1568 height 723
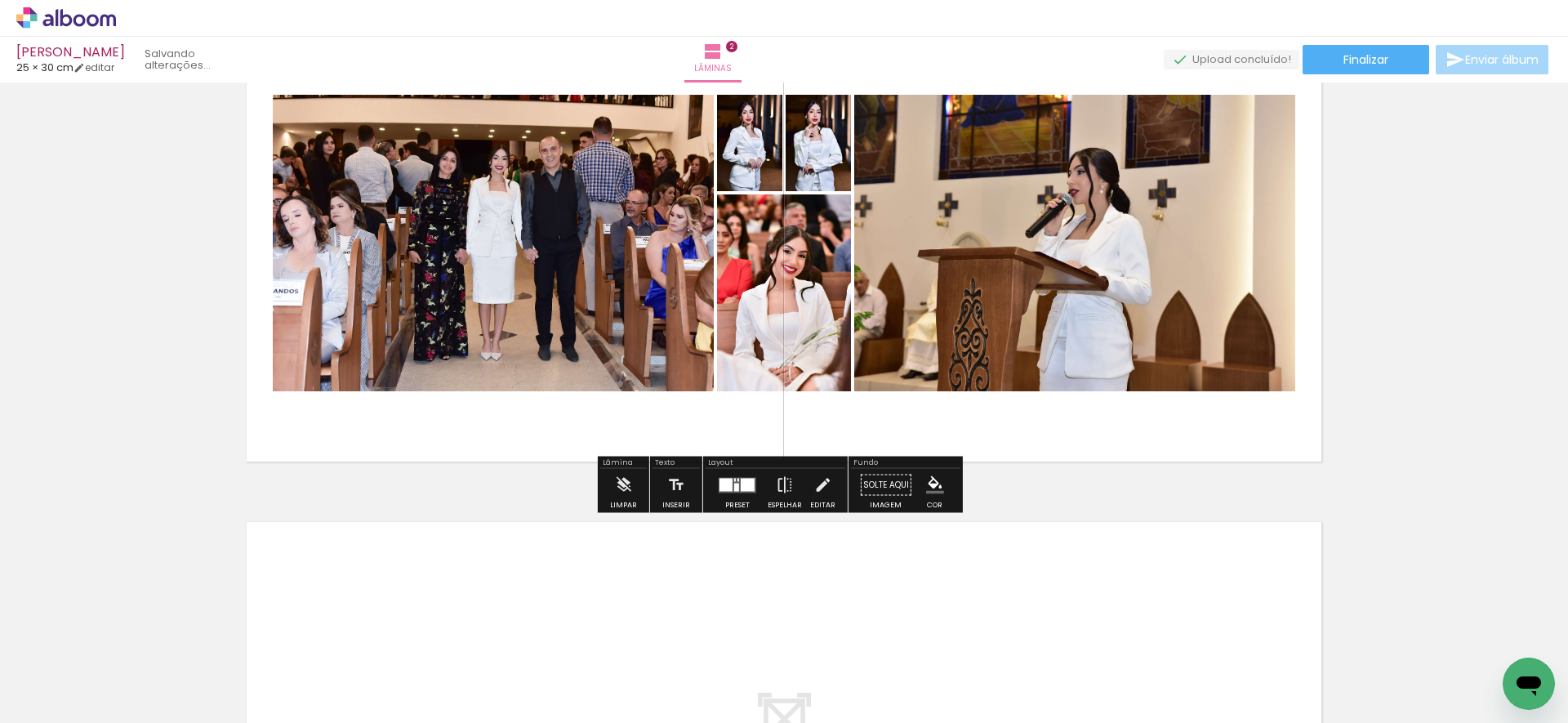
scroll to position [0, 4241]
click at [734, 478] on div at bounding box center [735, 480] width 2 height 3
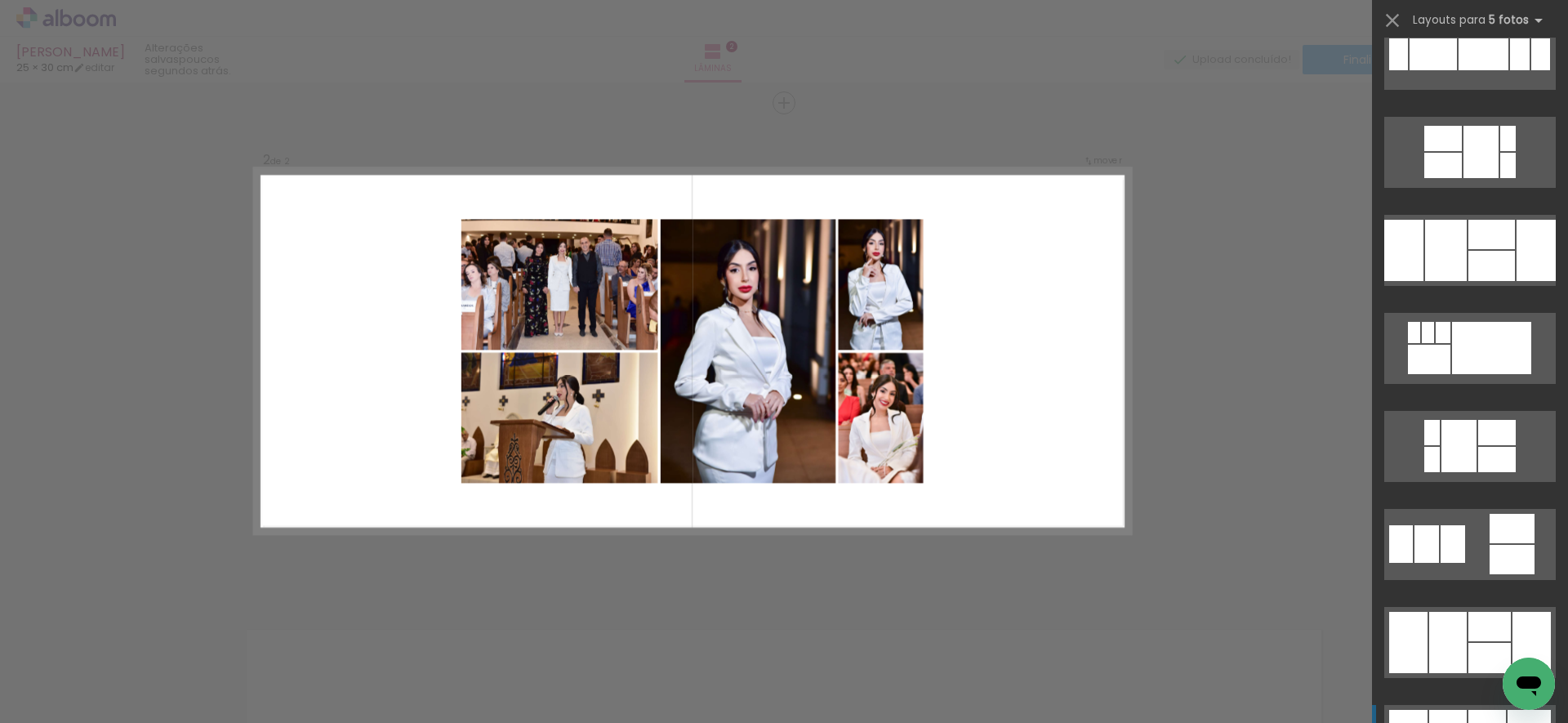
scroll to position [1217, 0]
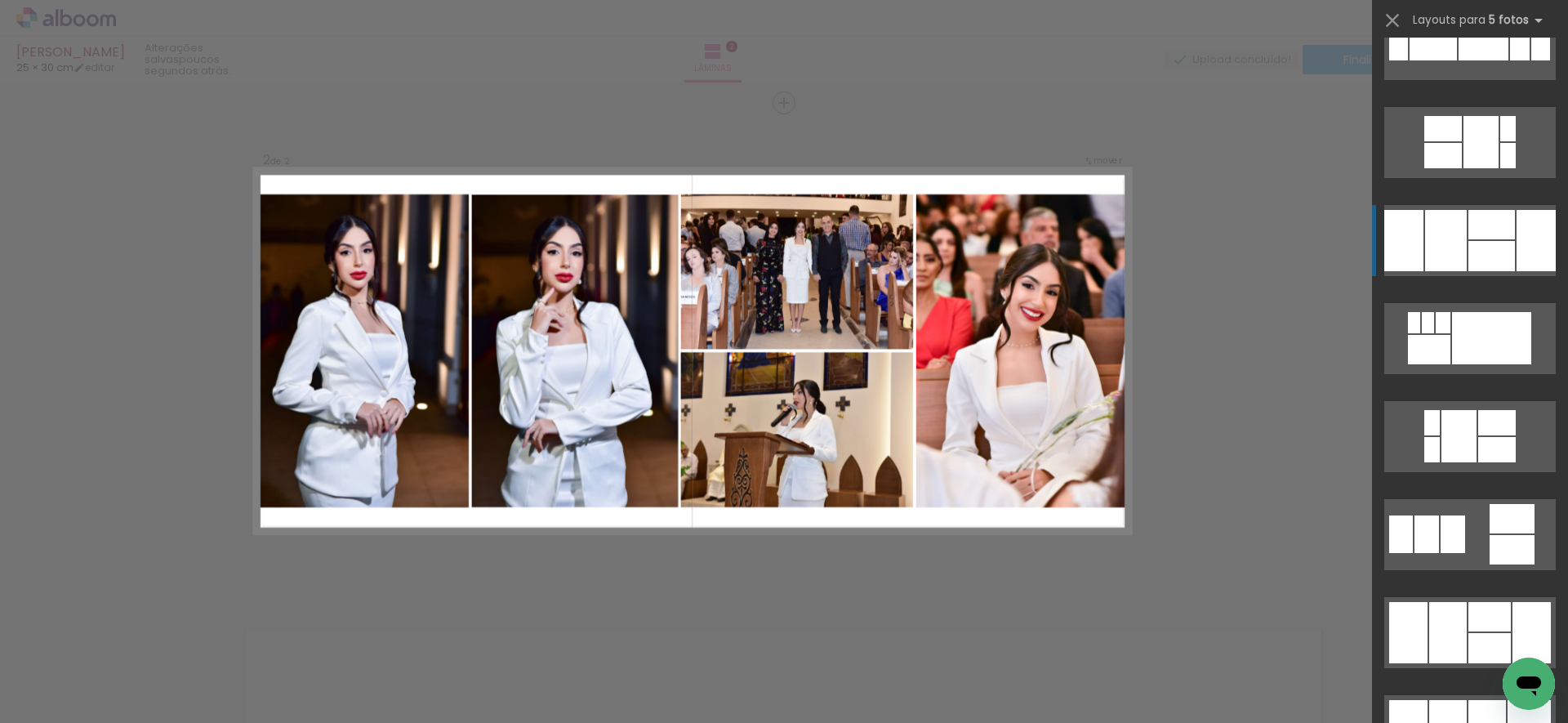
click at [1461, 228] on quentale-layouter at bounding box center [1469, 240] width 172 height 71
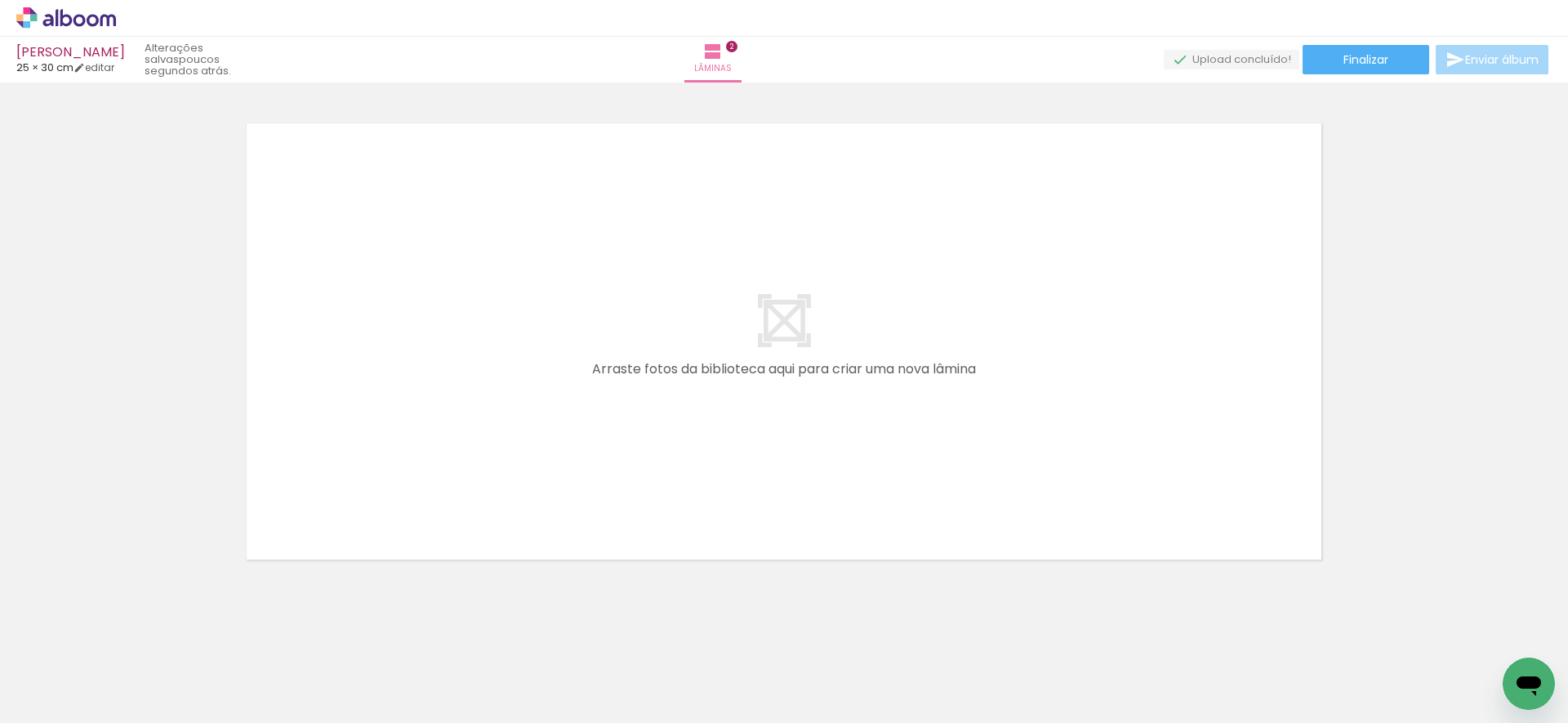
scroll to position [1015, 0]
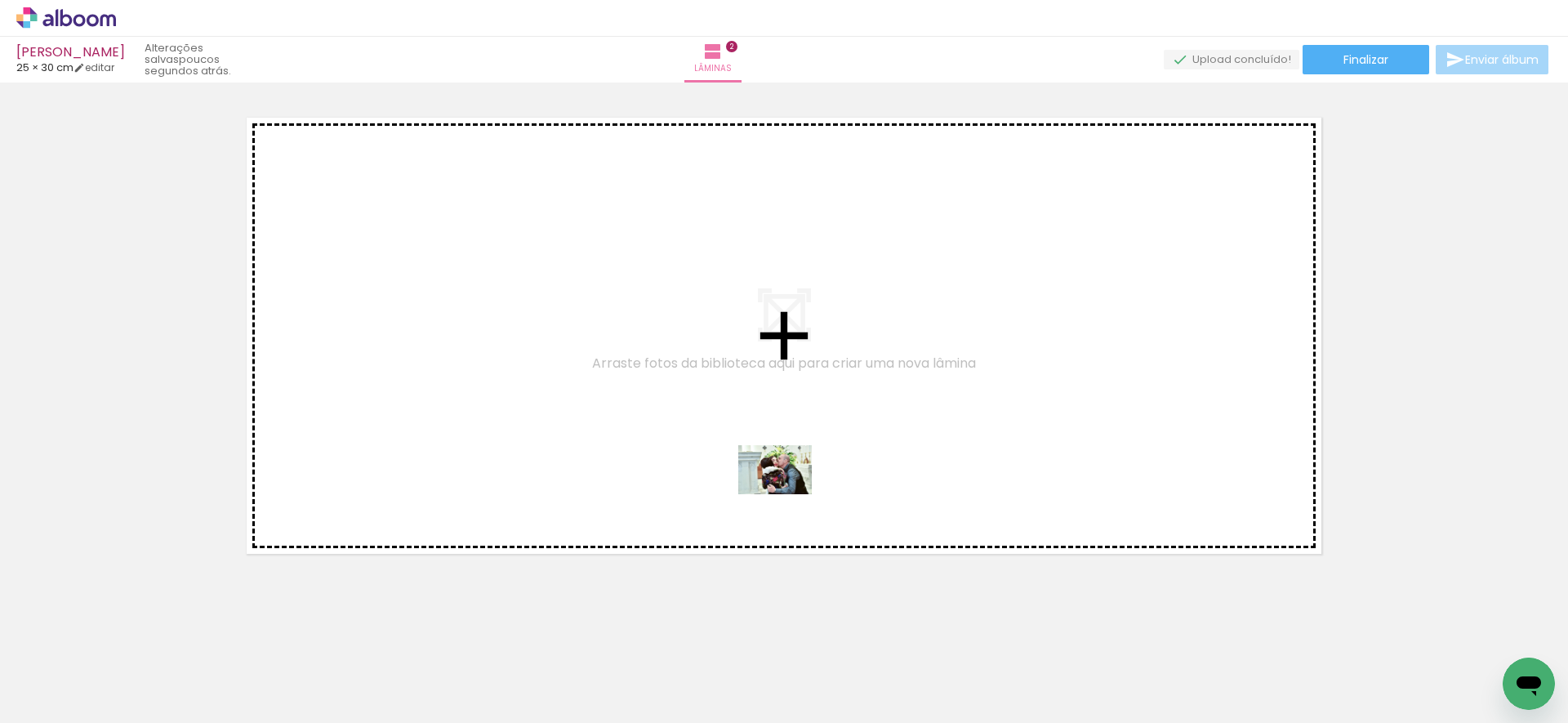
drag, startPoint x: 867, startPoint y: 586, endPoint x: 785, endPoint y: 493, distance: 124.0
click at [785, 493] on quentale-workspace at bounding box center [784, 361] width 1568 height 723
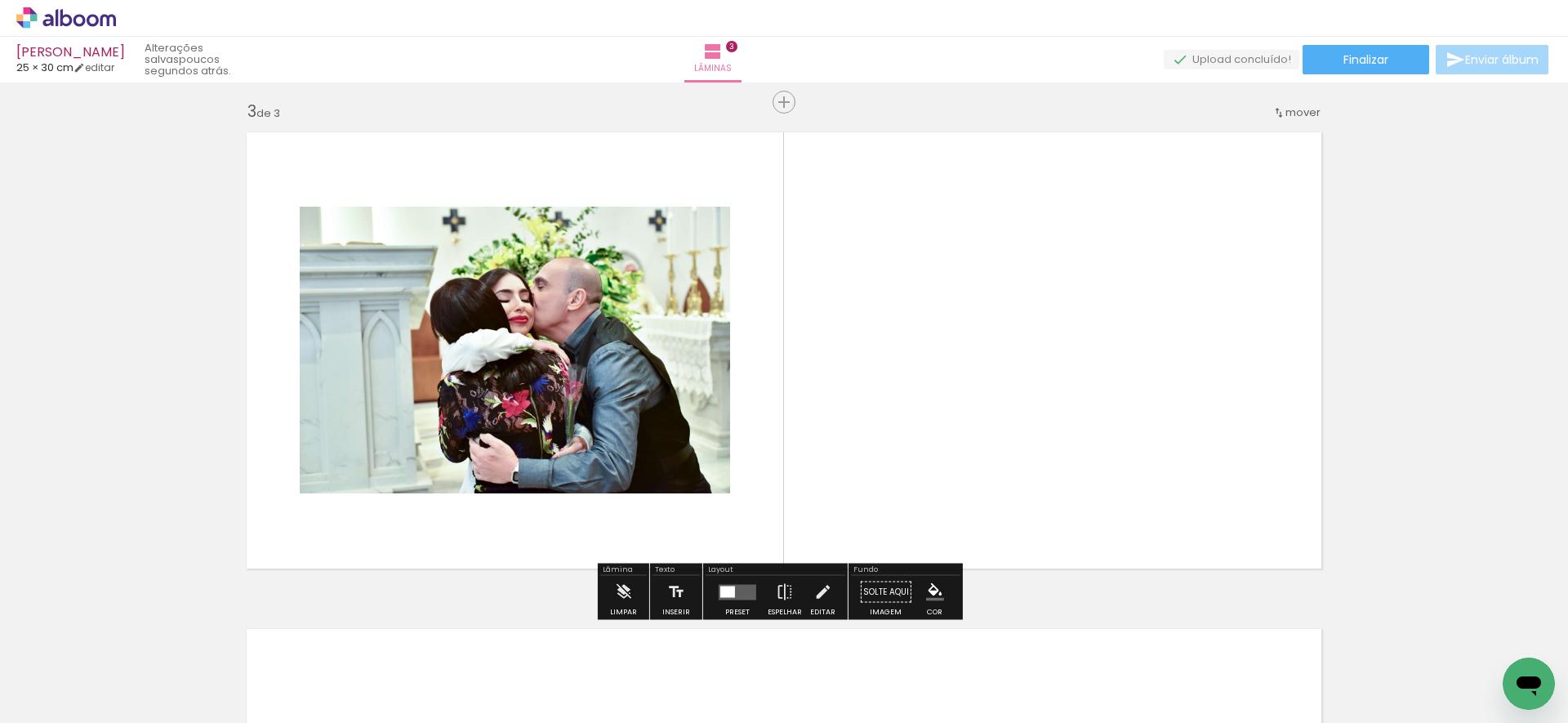
scroll to position [1000, 0]
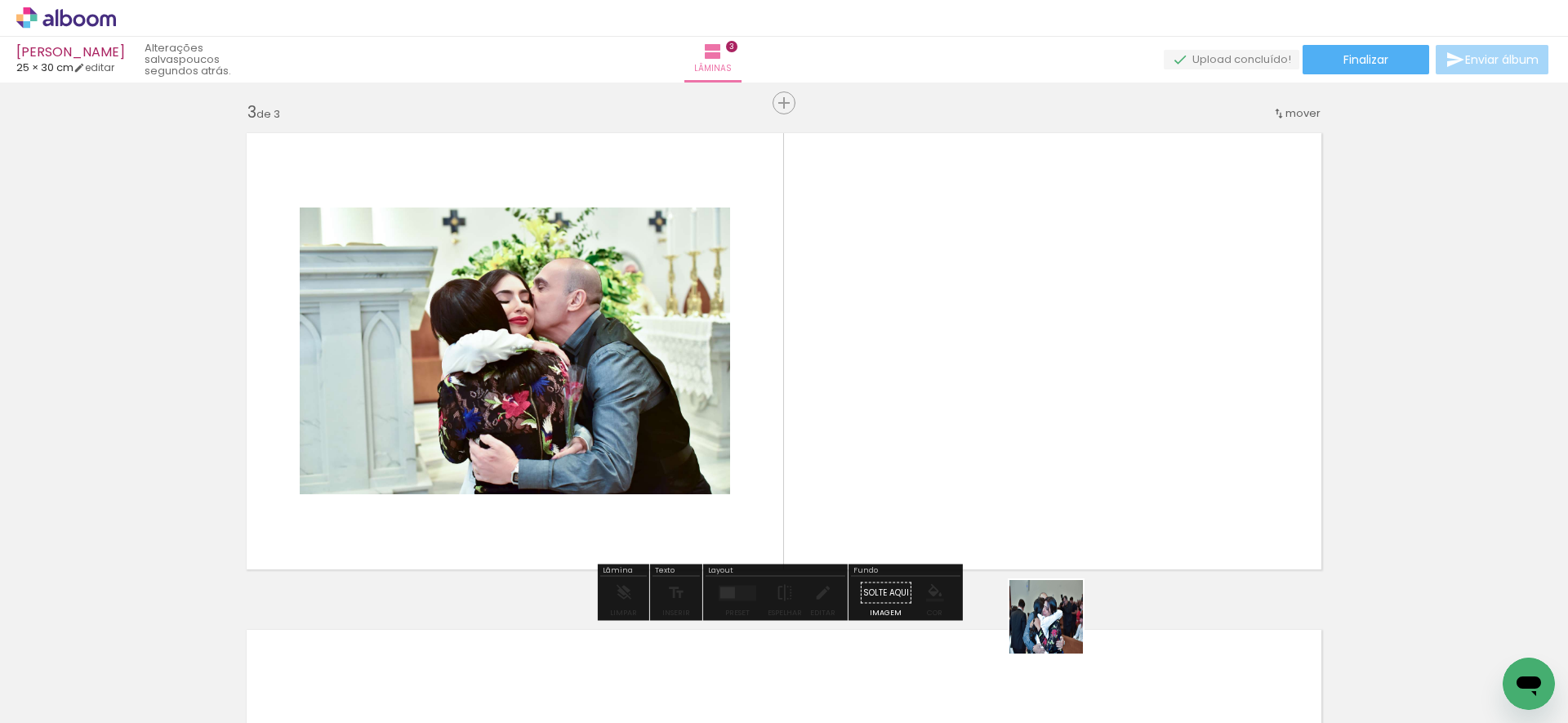
drag, startPoint x: 1067, startPoint y: 674, endPoint x: 1039, endPoint y: 512, distance: 164.4
click at [1039, 512] on quentale-workspace at bounding box center [784, 361] width 1568 height 723
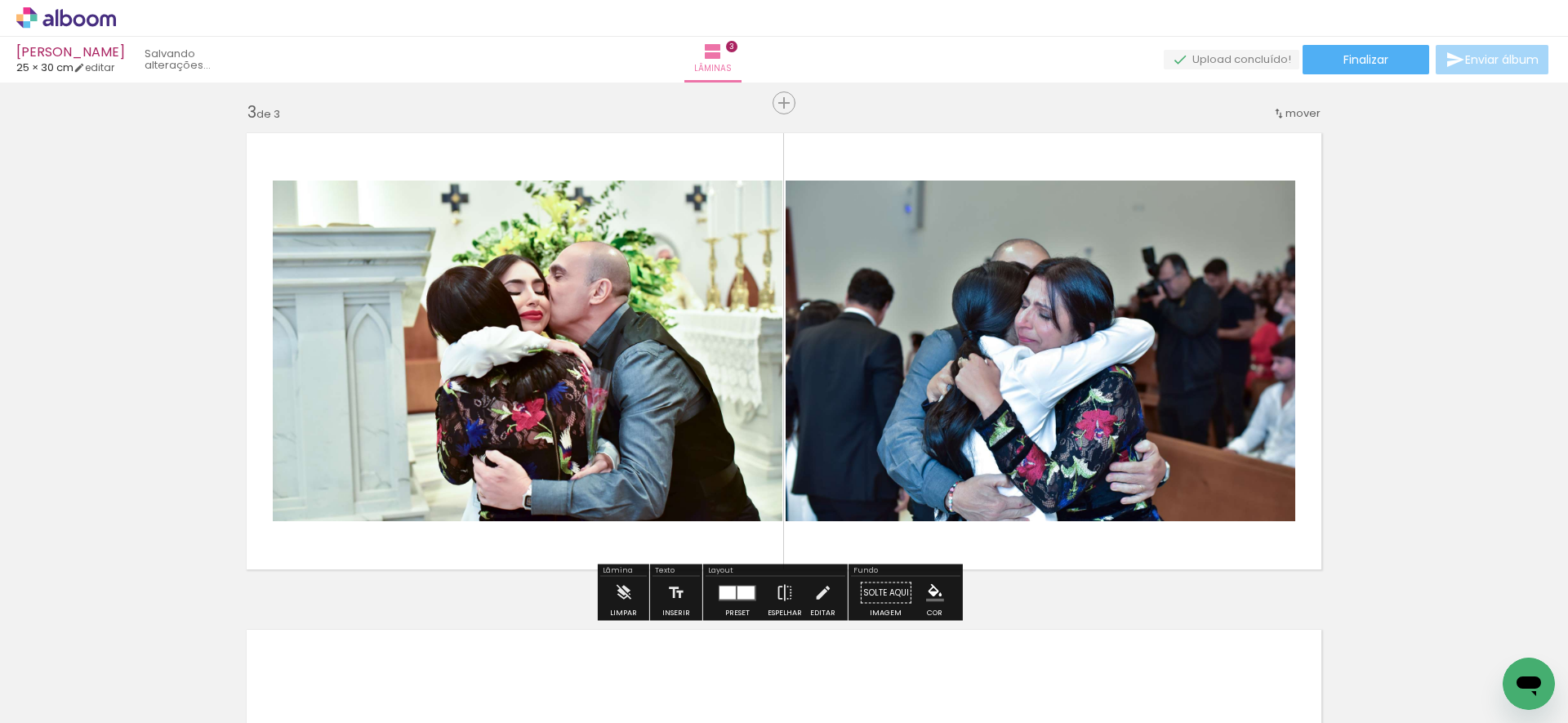
scroll to position [0, 4059]
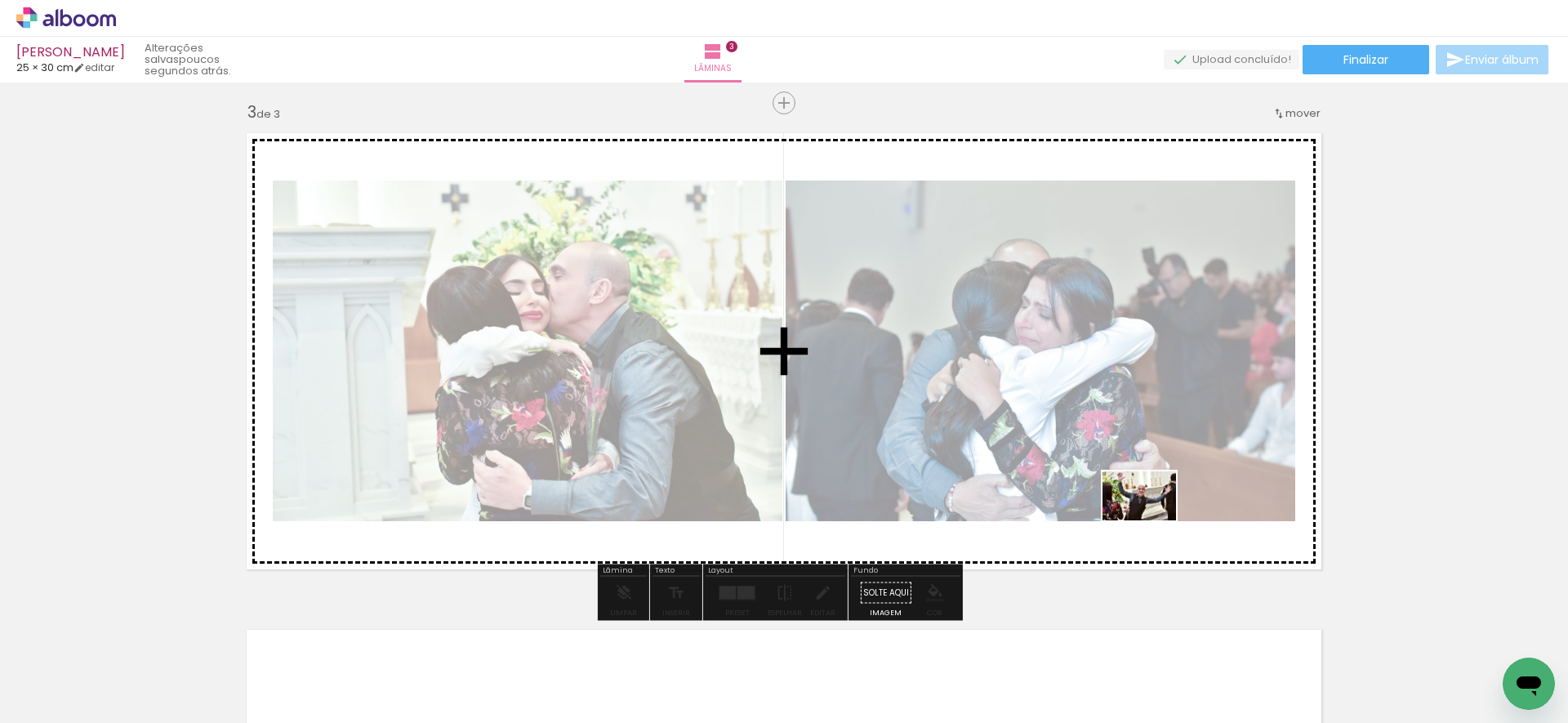
drag, startPoint x: 1149, startPoint y: 670, endPoint x: 1151, endPoint y: 521, distance: 149.0
click at [1151, 521] on quentale-workspace at bounding box center [784, 361] width 1568 height 723
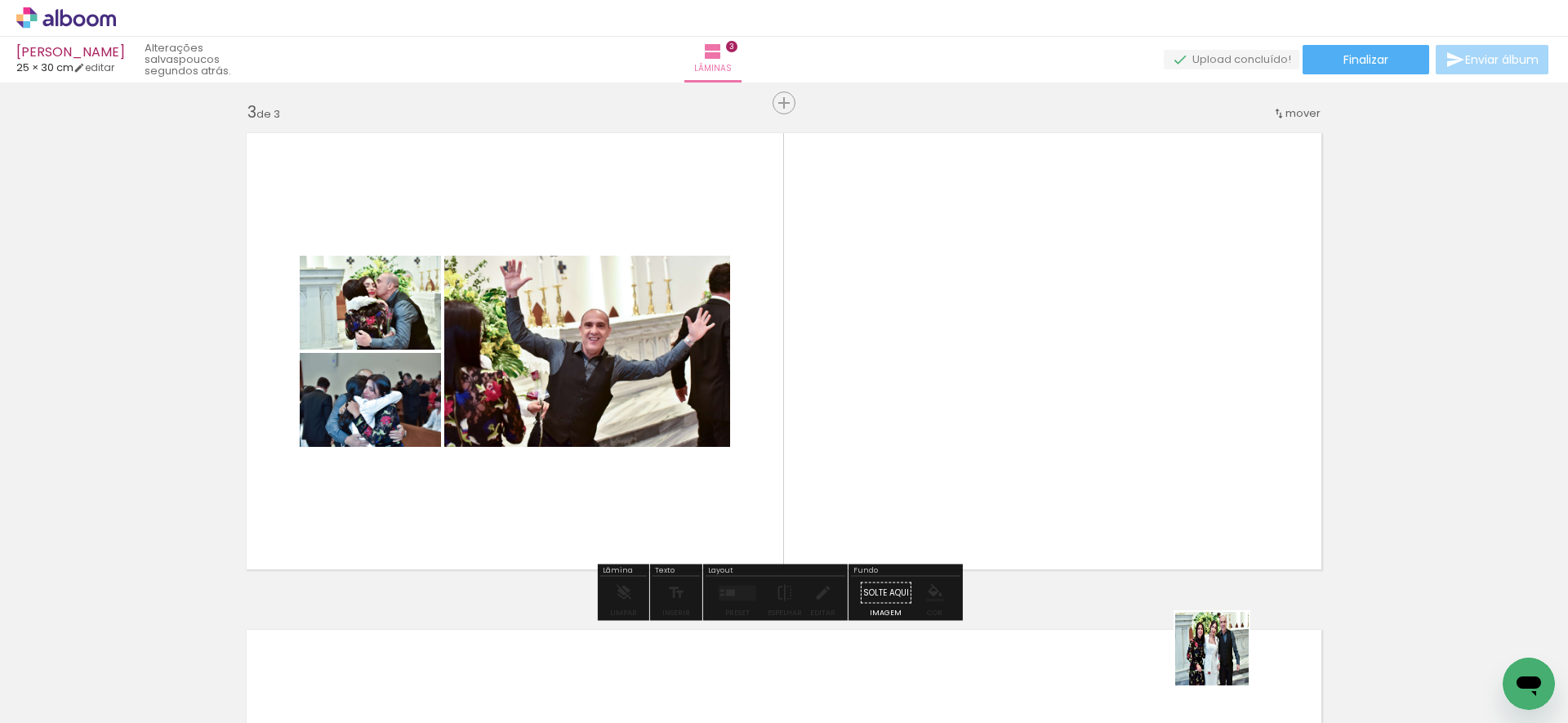
drag, startPoint x: 1224, startPoint y: 671, endPoint x: 1188, endPoint y: 506, distance: 168.9
click at [1188, 506] on quentale-workspace at bounding box center [784, 361] width 1568 height 723
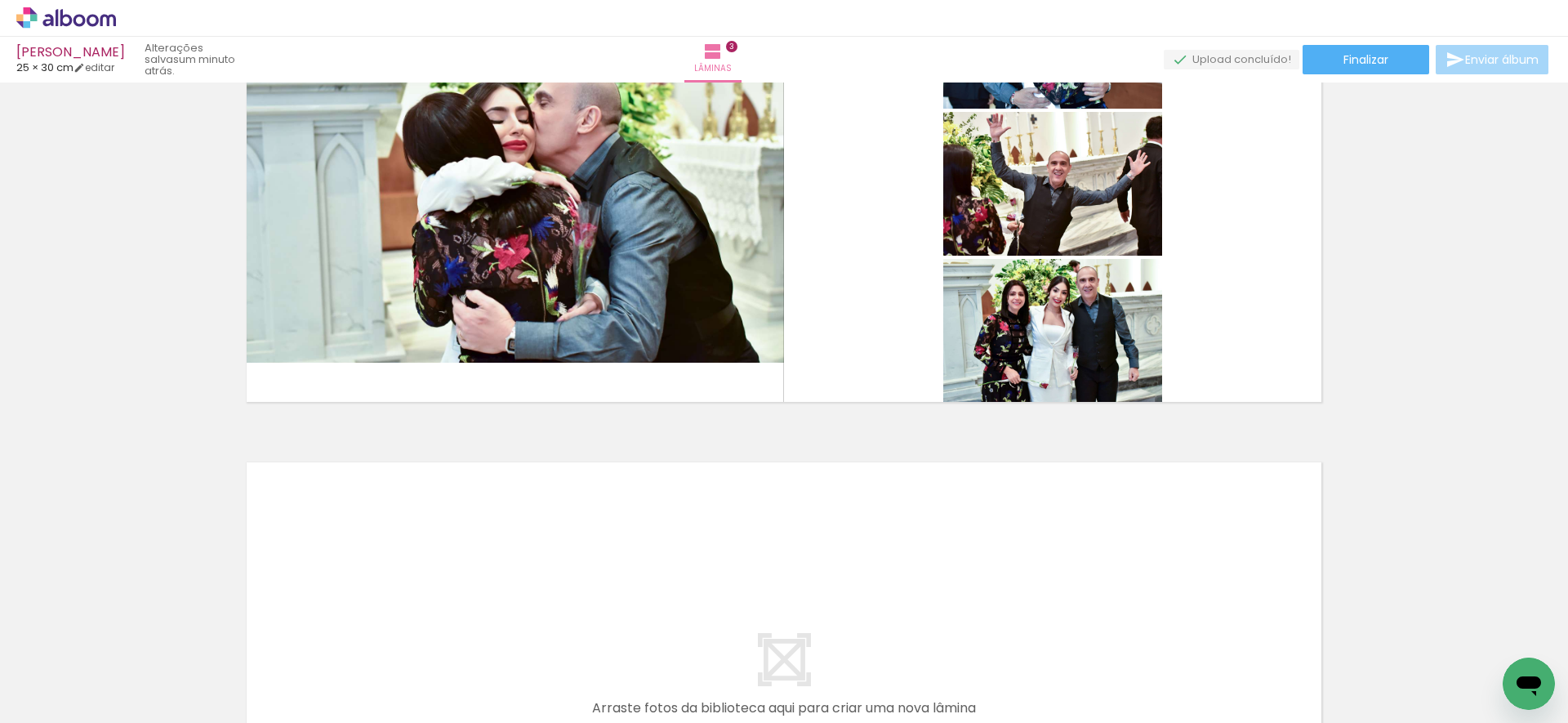
scroll to position [1184, 0]
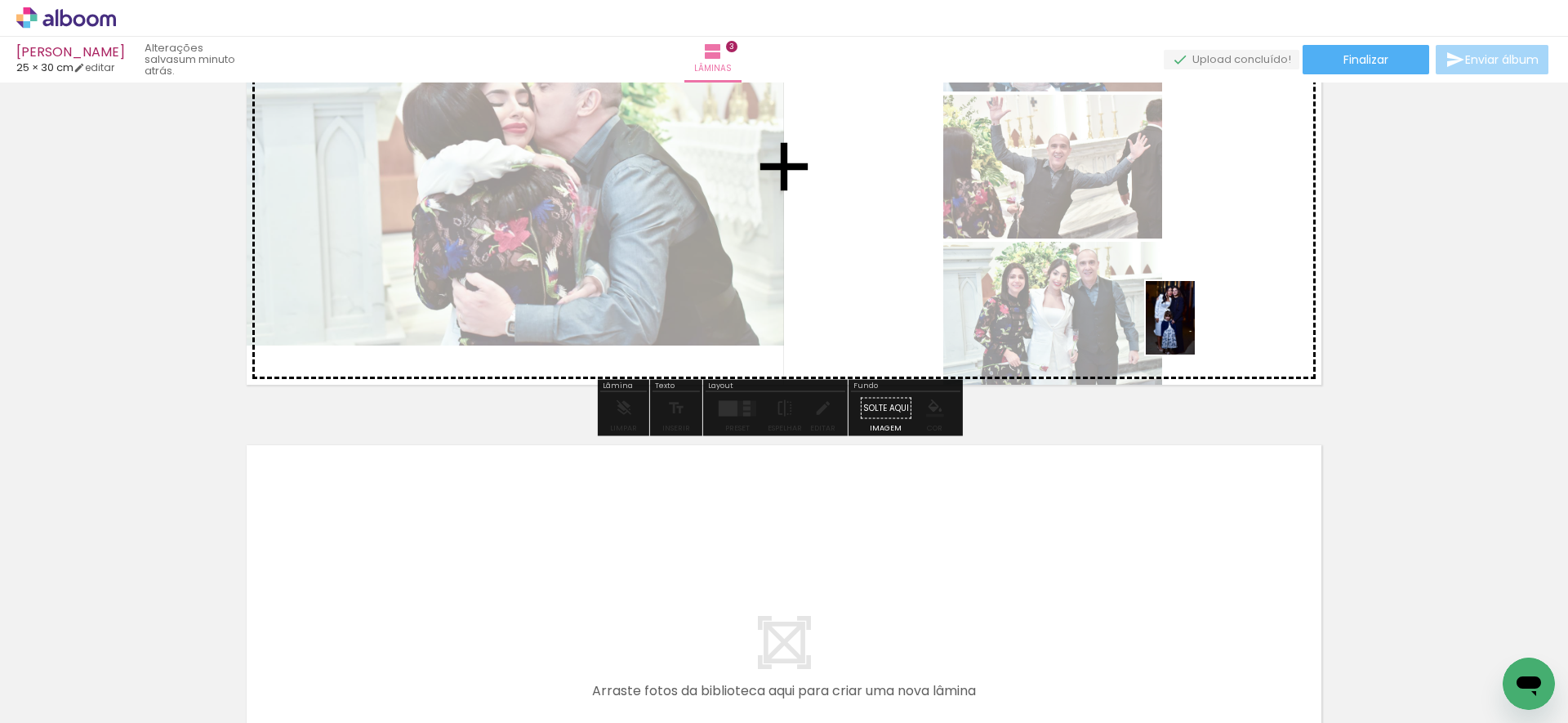
drag, startPoint x: 1307, startPoint y: 635, endPoint x: 1195, endPoint y: 330, distance: 324.9
click at [1195, 330] on quentale-workspace at bounding box center [784, 361] width 1568 height 723
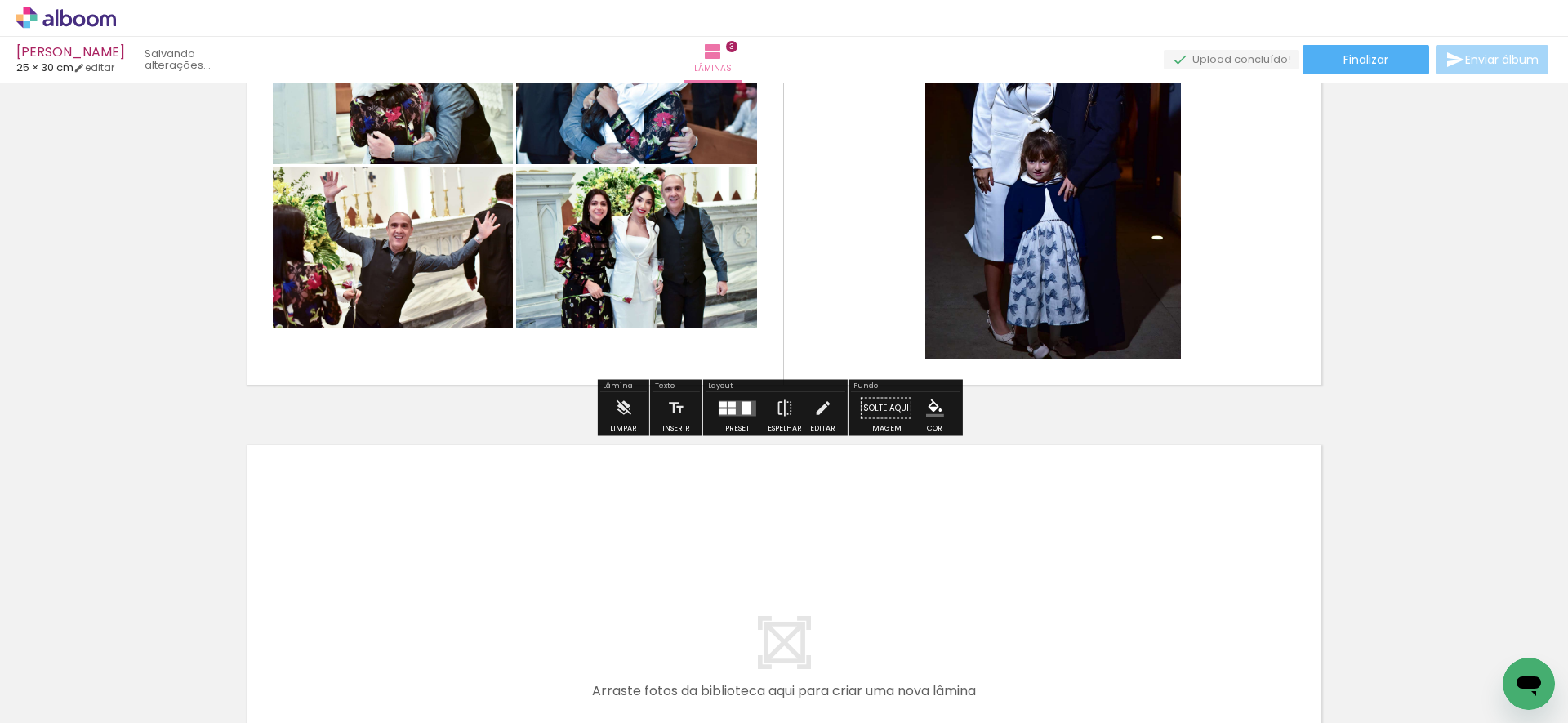
scroll to position [0, 3784]
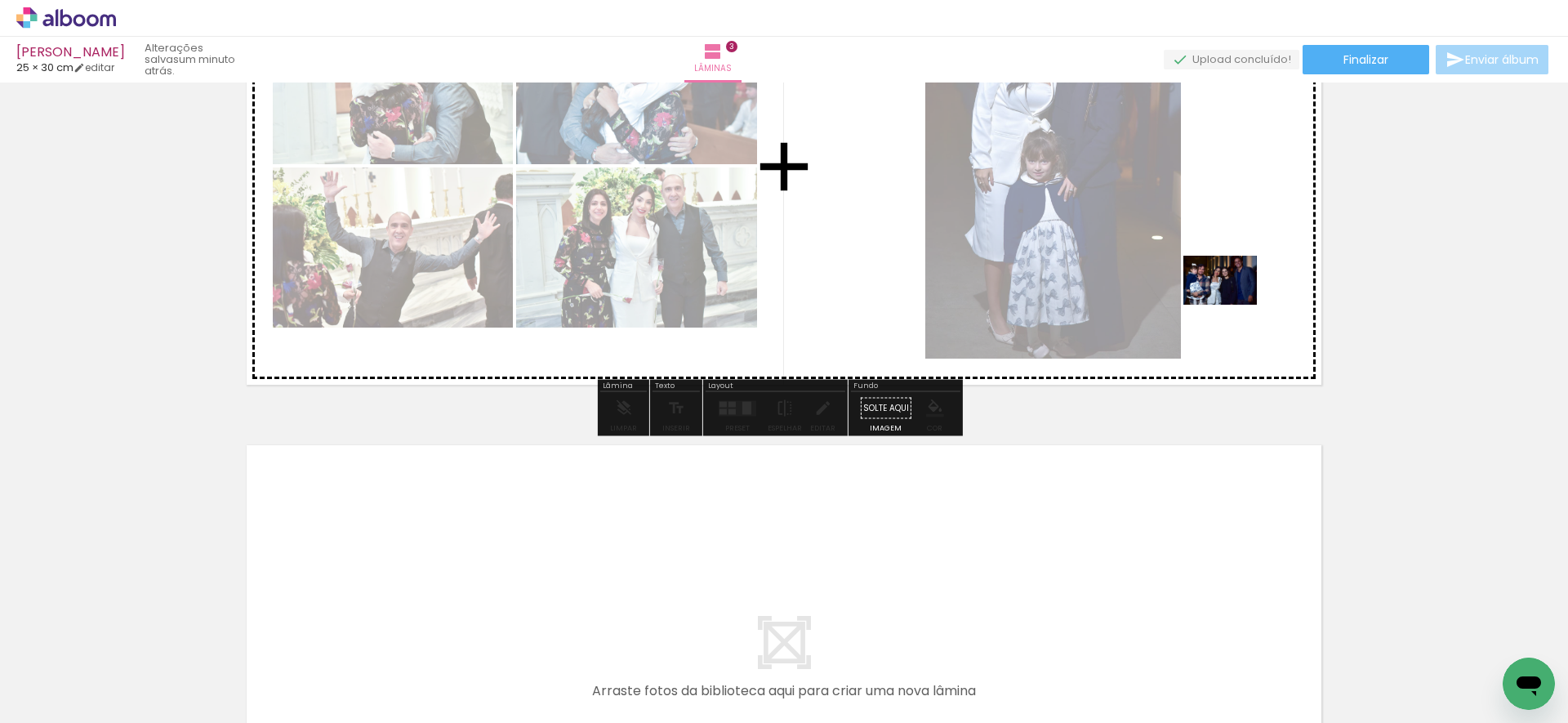
drag, startPoint x: 1387, startPoint y: 647, endPoint x: 1232, endPoint y: 300, distance: 380.0
click at [1232, 300] on quentale-workspace at bounding box center [784, 361] width 1568 height 723
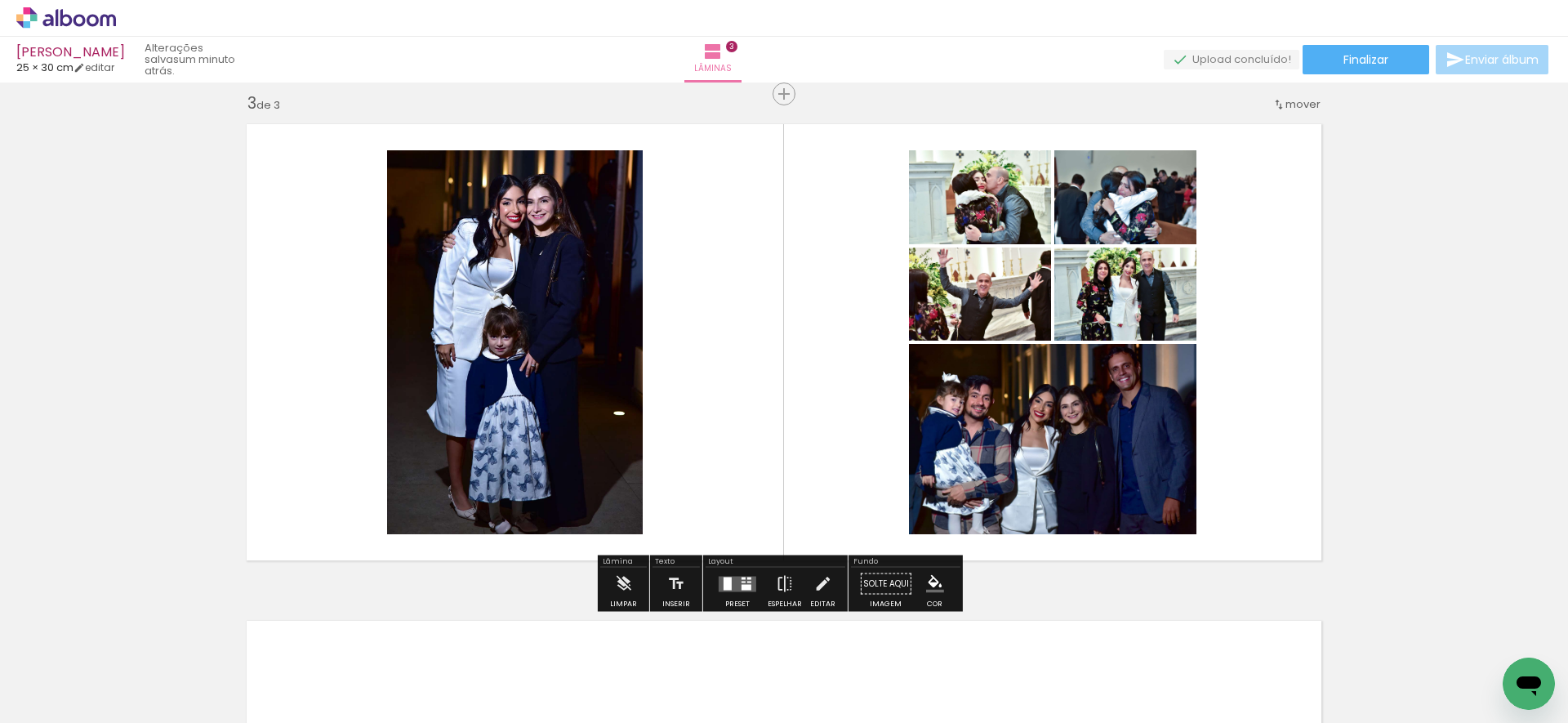
scroll to position [1007, 0]
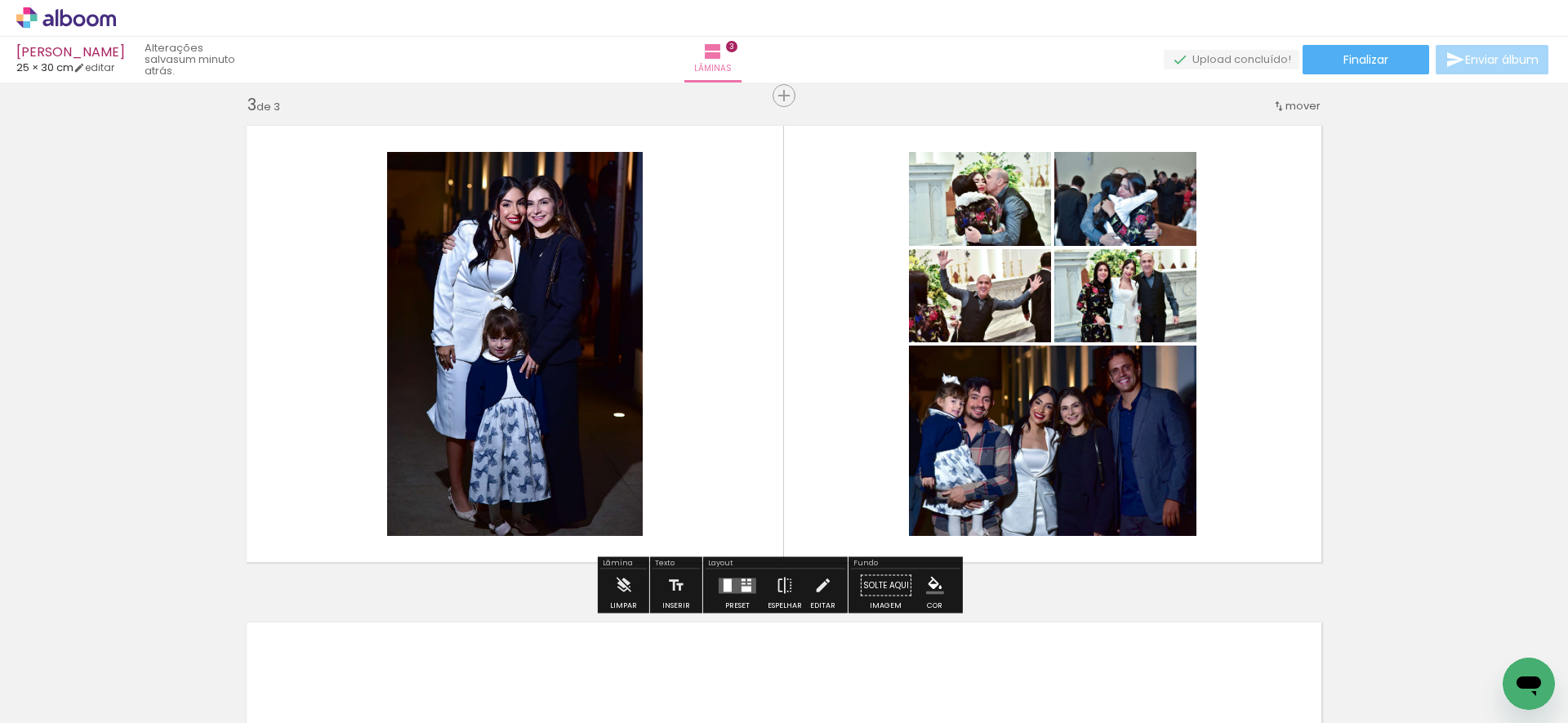
click at [735, 587] on quentale-layouter at bounding box center [738, 585] width 38 height 16
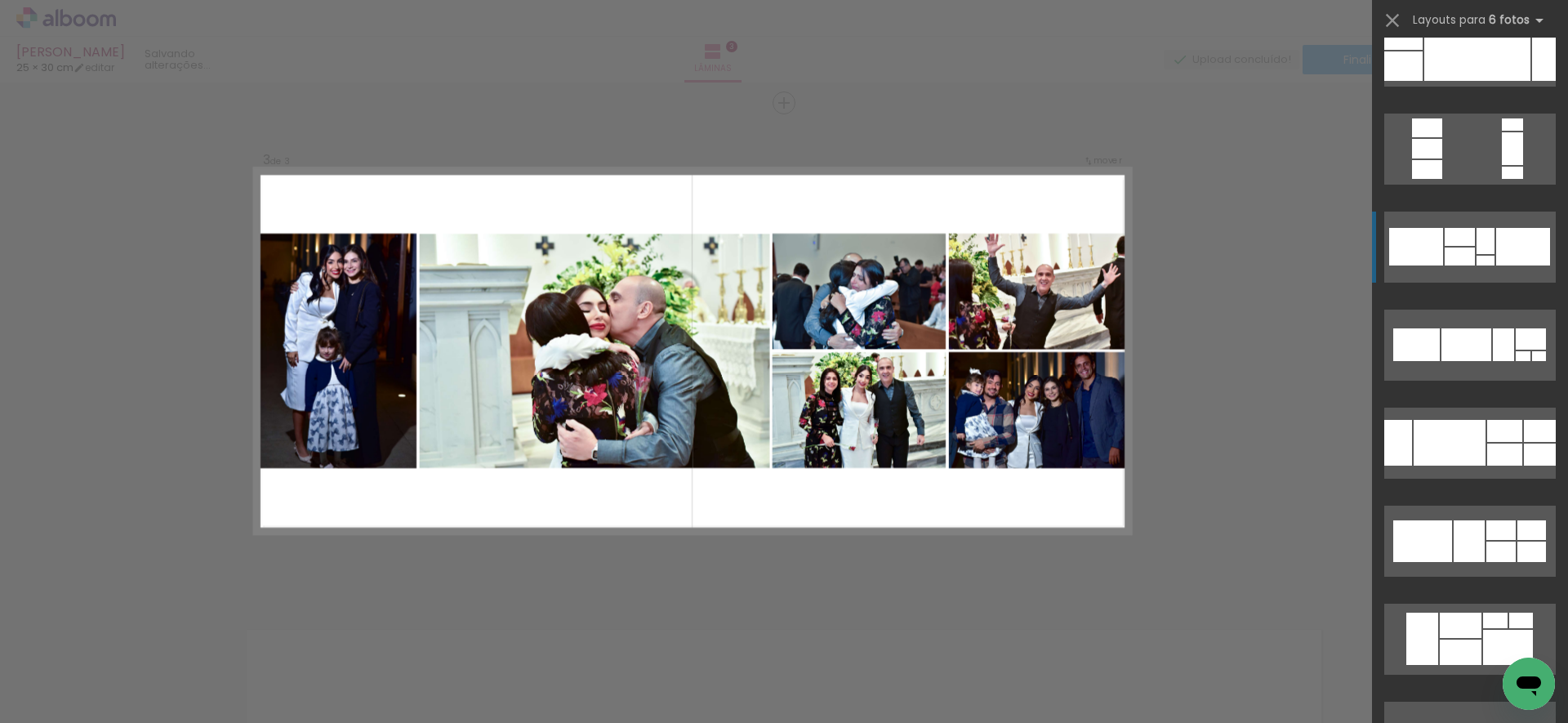
scroll to position [239, 0]
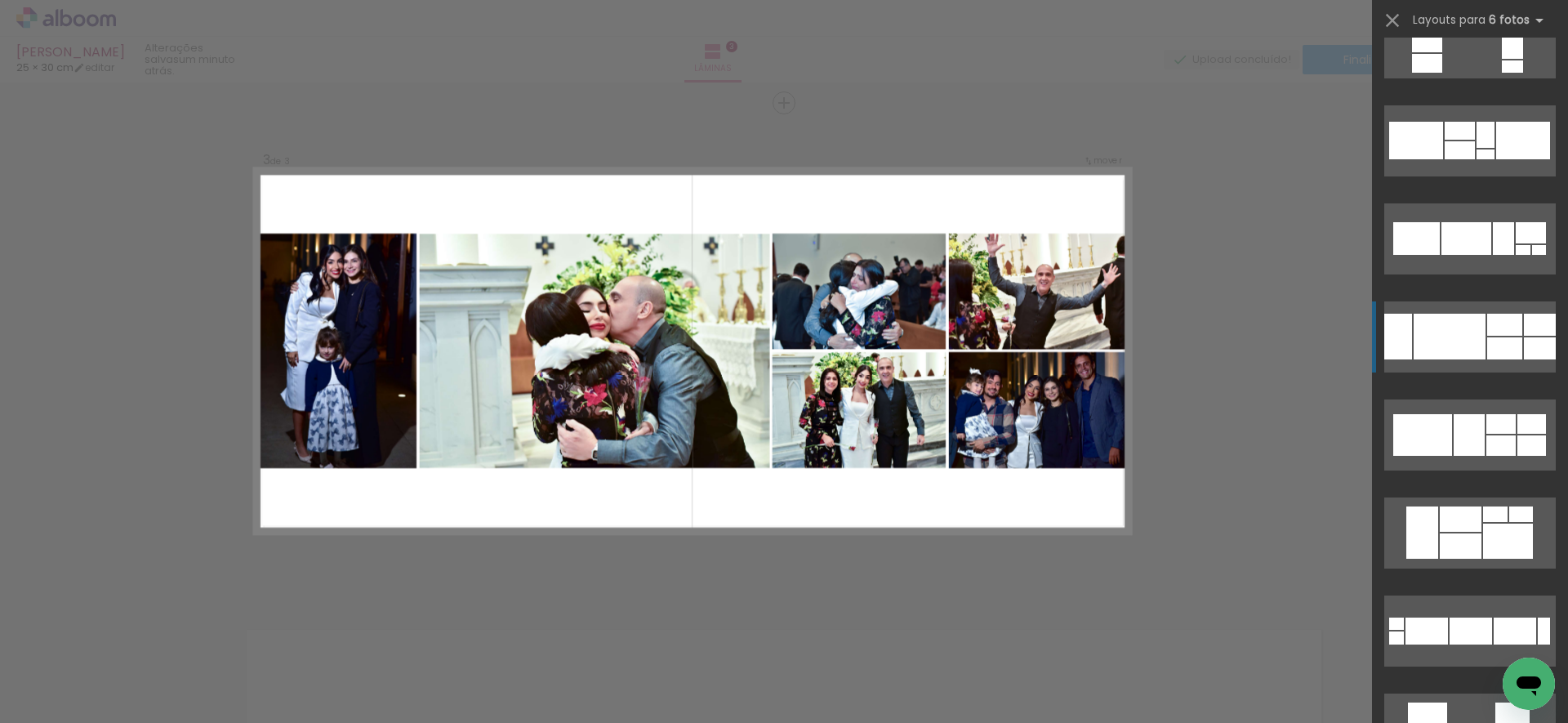
click at [1461, 330] on div at bounding box center [1449, 336] width 72 height 46
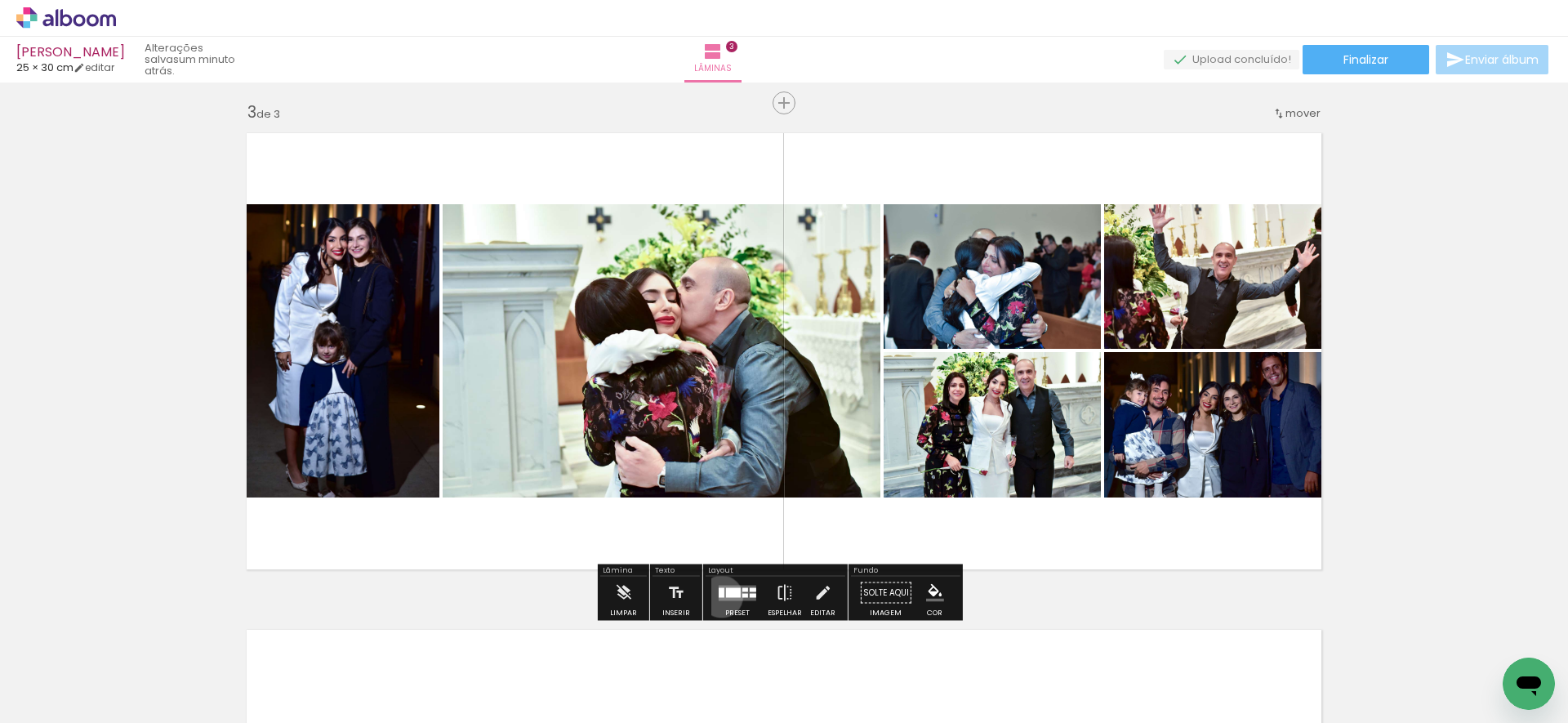
click at [719, 596] on div at bounding box center [721, 592] width 6 height 10
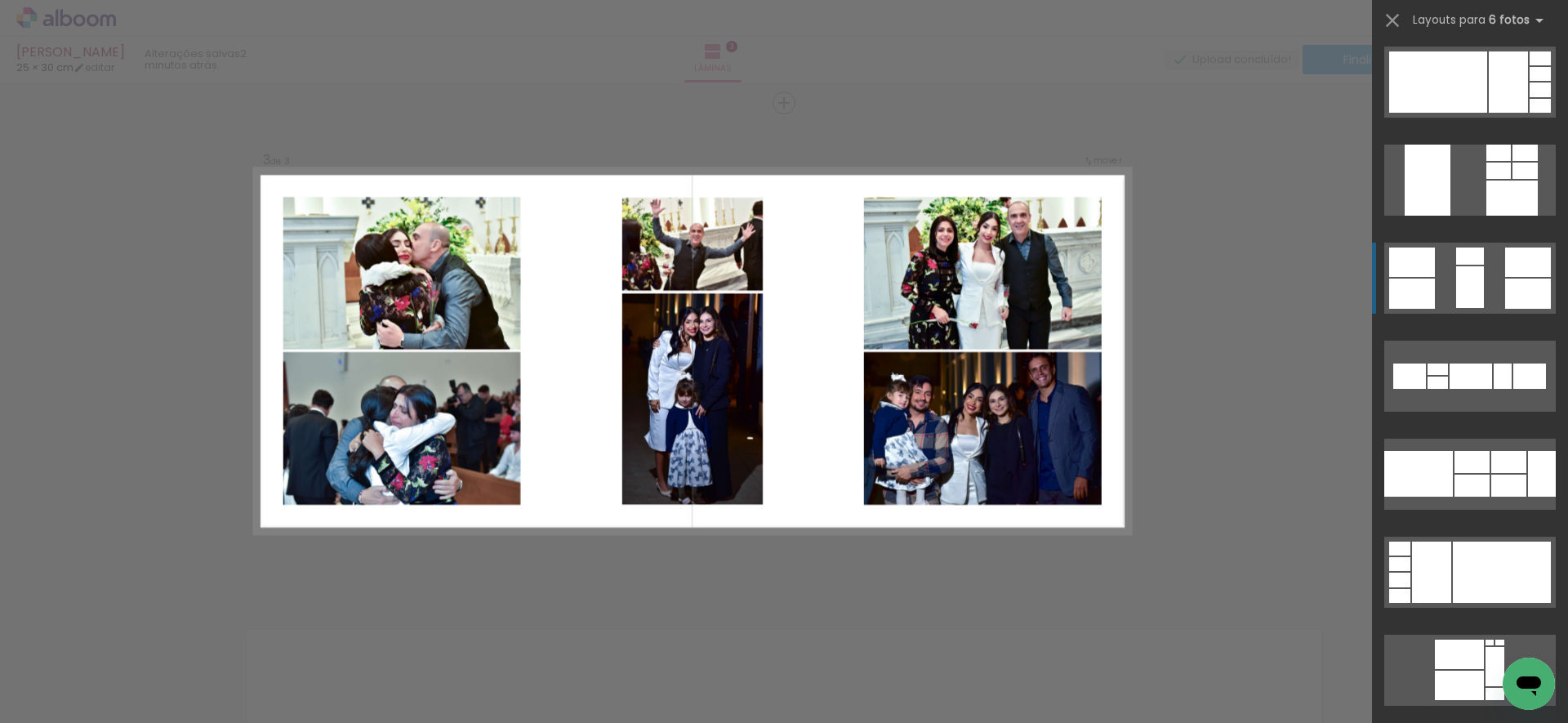
scroll to position [1262, 0]
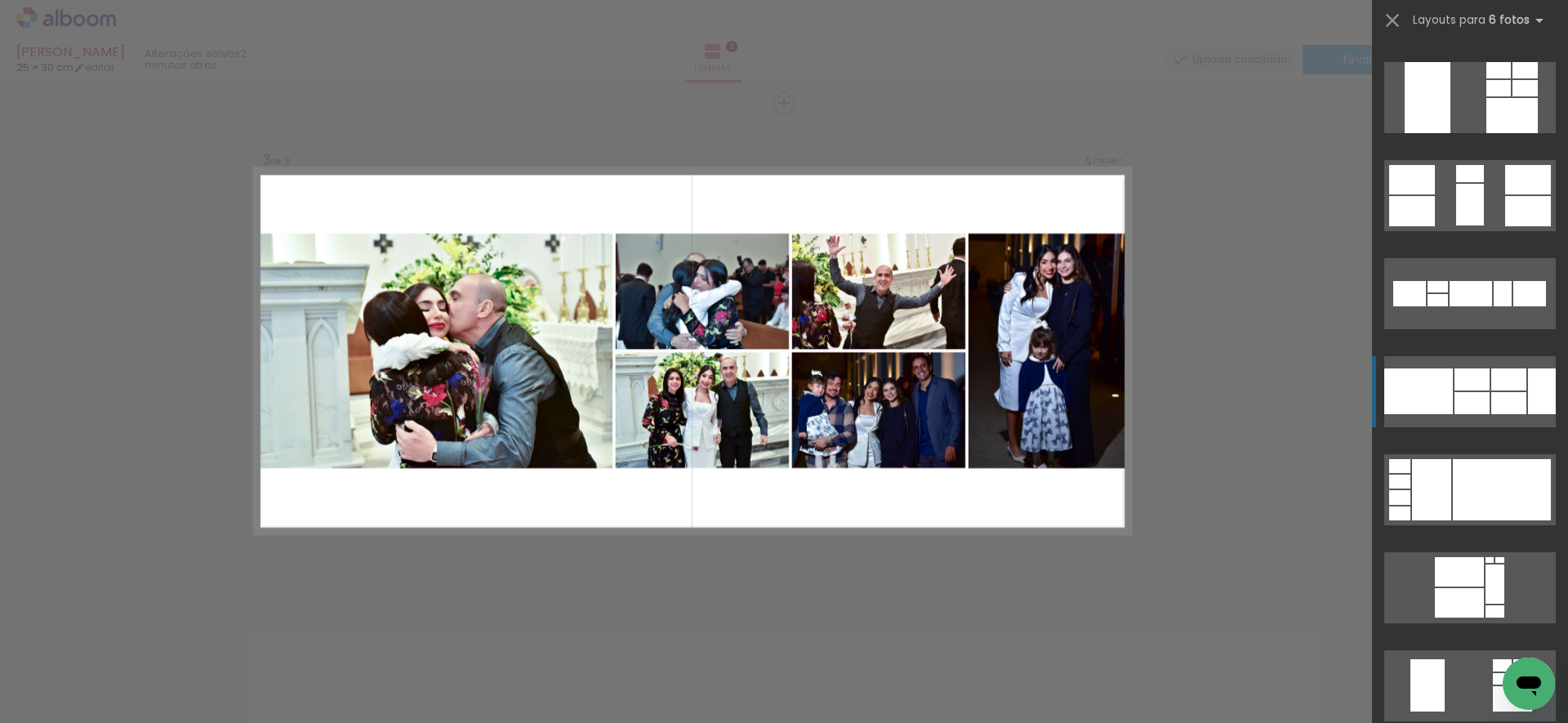
click at [1491, 382] on div at bounding box center [1508, 379] width 35 height 22
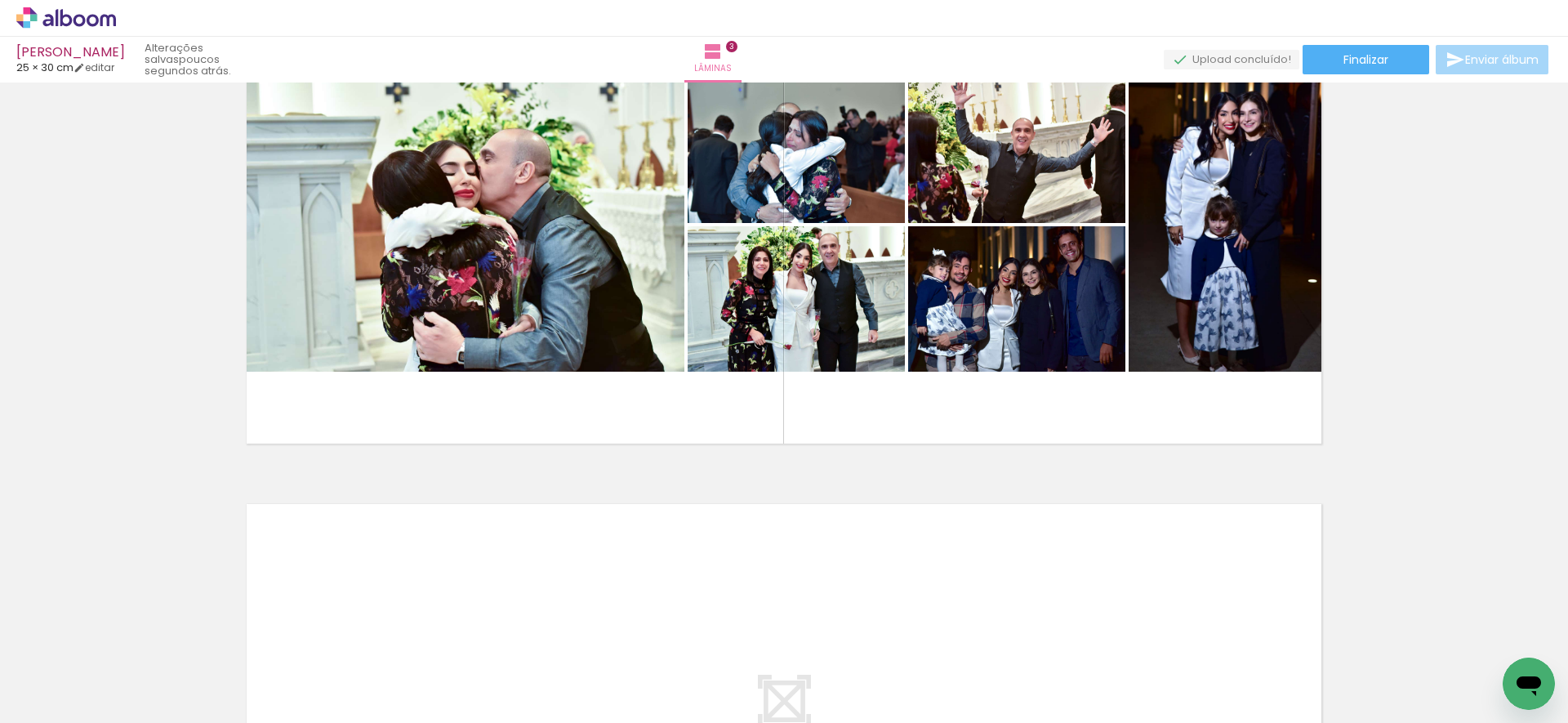
scroll to position [0, 1117]
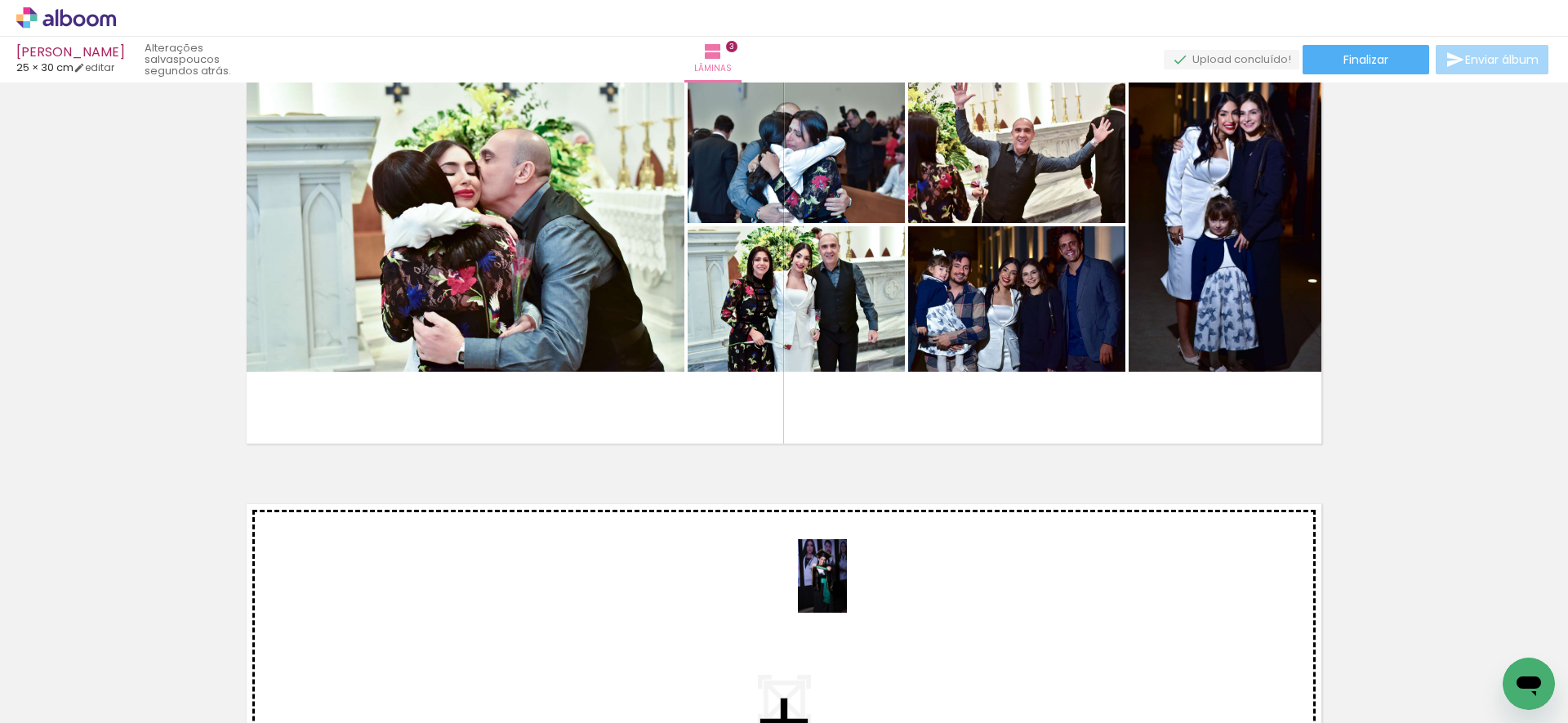
drag, startPoint x: 886, startPoint y: 666, endPoint x: 847, endPoint y: 588, distance: 87.2
click at [847, 588] on quentale-workspace at bounding box center [784, 361] width 1568 height 723
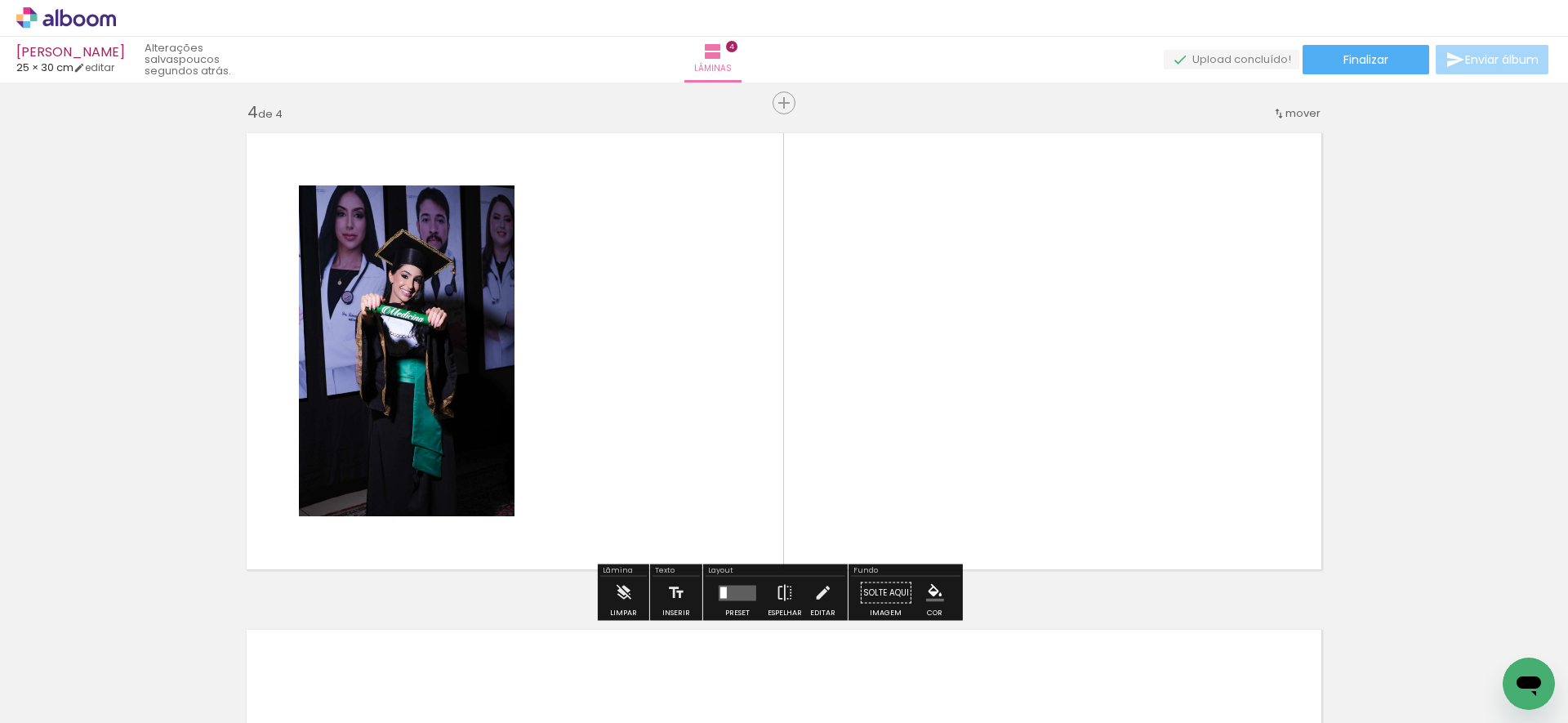
scroll to position [1496, 0]
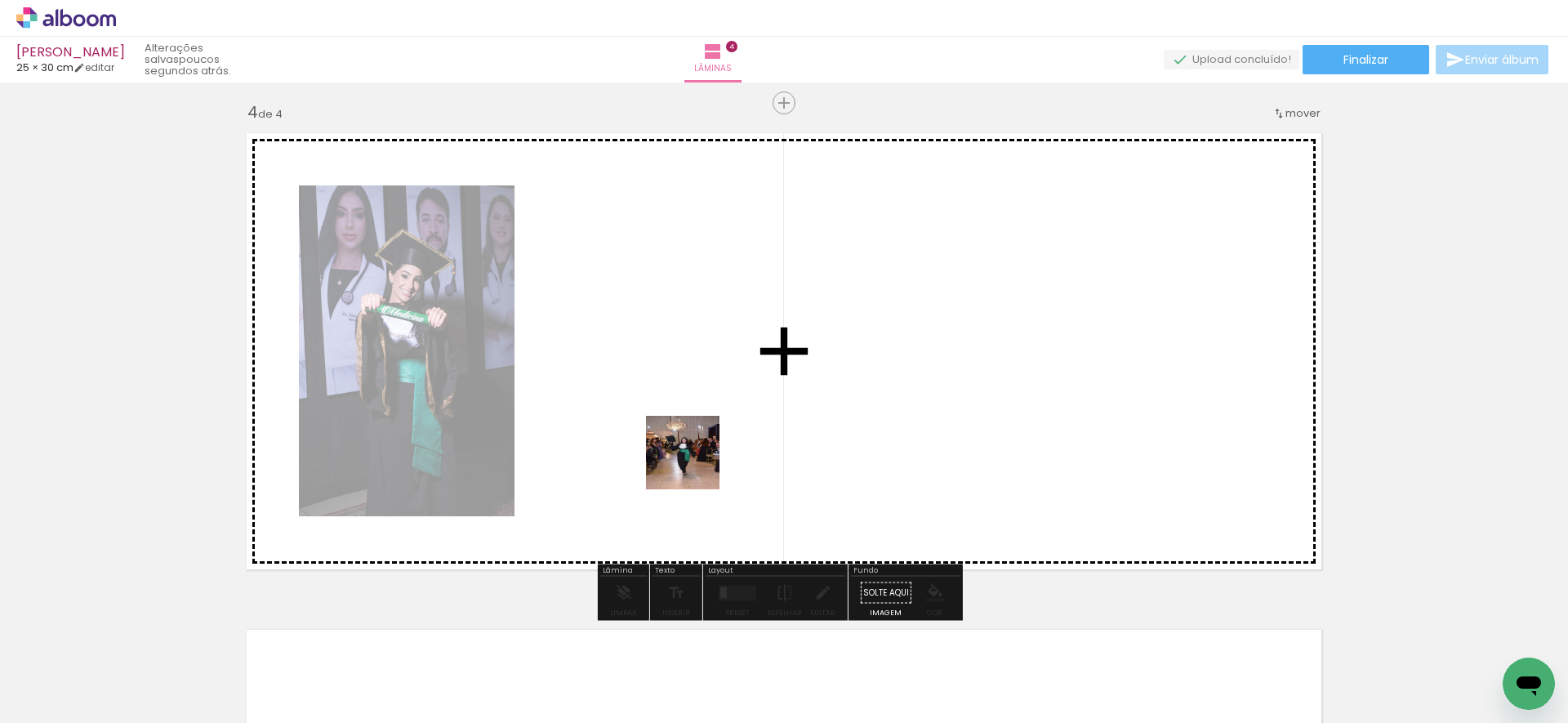
drag, startPoint x: 880, startPoint y: 681, endPoint x: 695, endPoint y: 465, distance: 284.4
click at [695, 465] on quentale-workspace at bounding box center [784, 361] width 1568 height 723
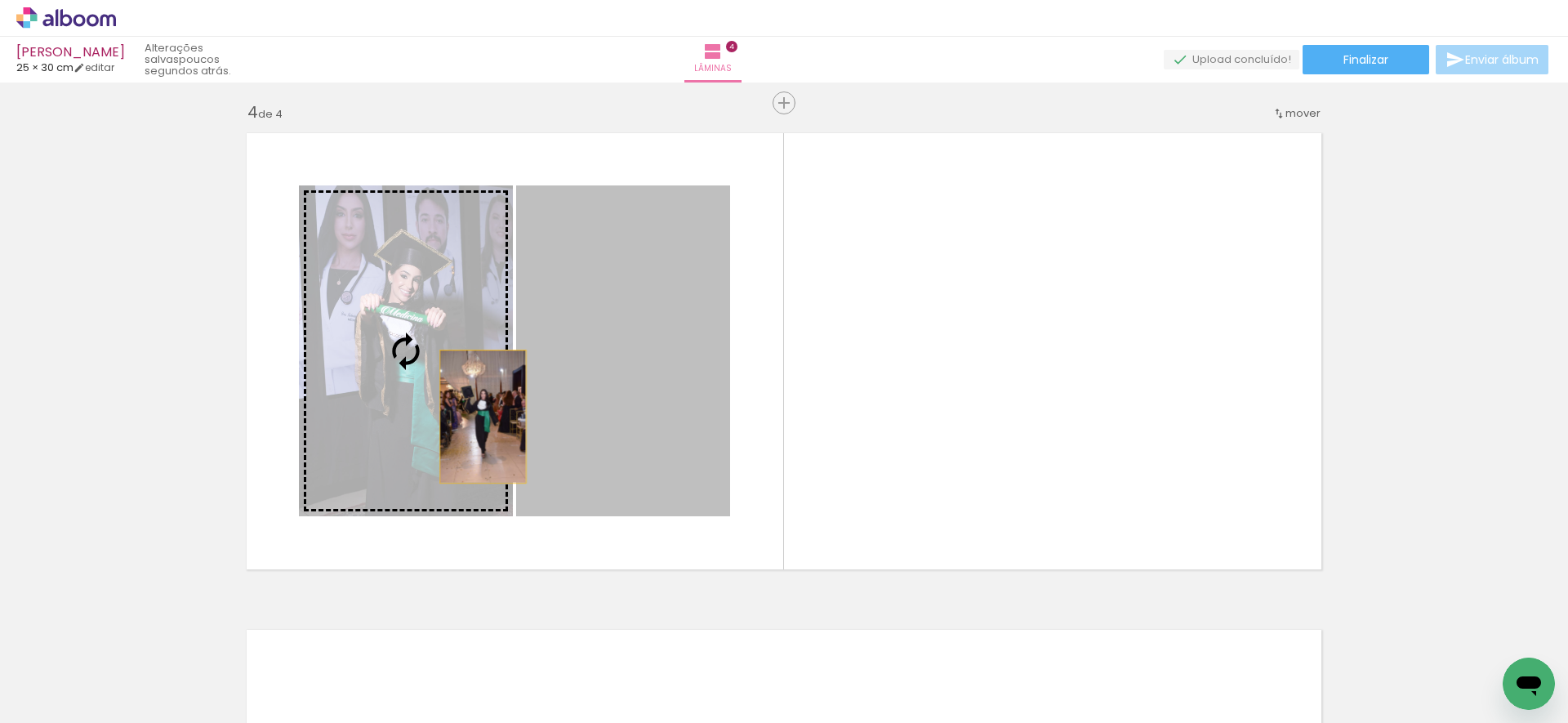
drag, startPoint x: 648, startPoint y: 440, endPoint x: 457, endPoint y: 412, distance: 193.0
click at [0, 0] on slot at bounding box center [0, 0] width 0 height 0
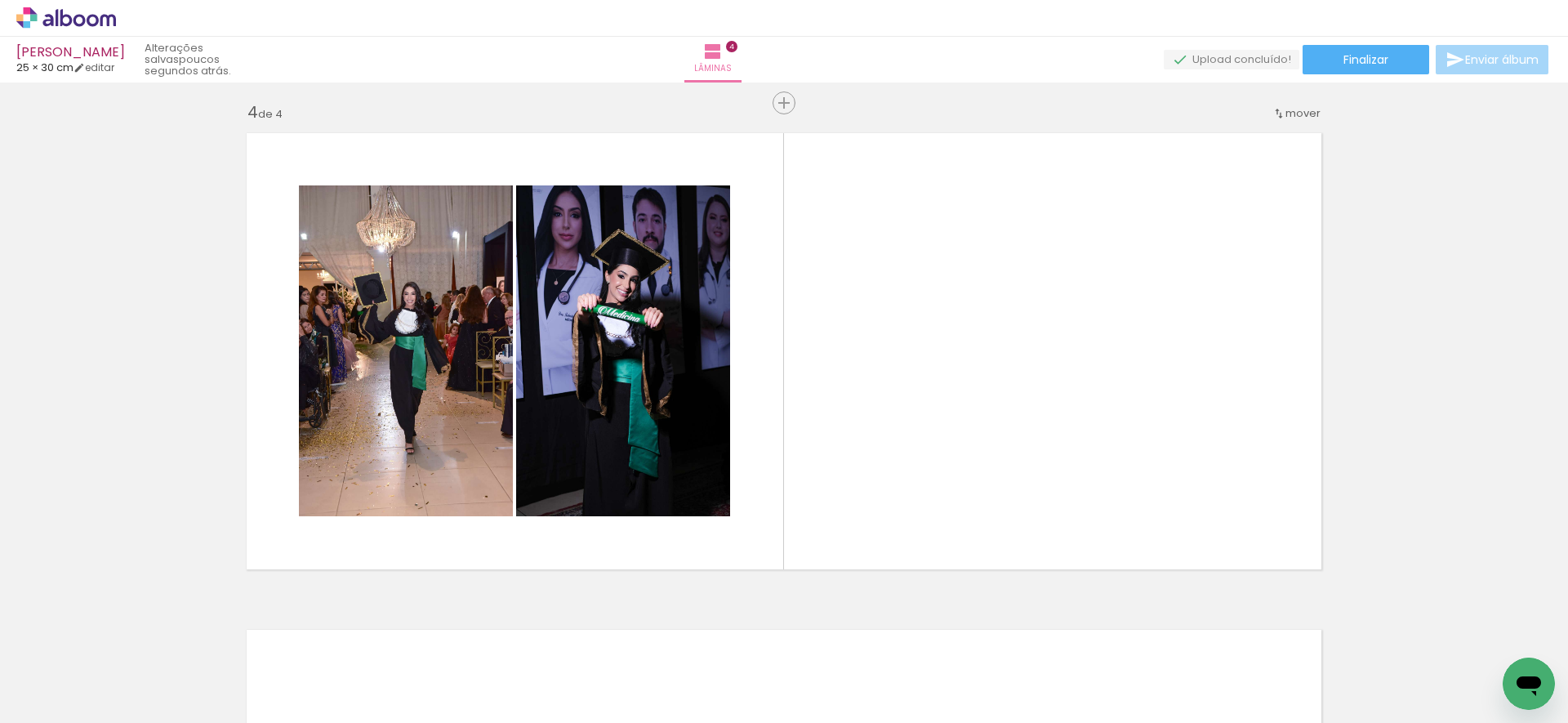
scroll to position [0, 2782]
click at [1036, 676] on div at bounding box center [1038, 668] width 54 height 81
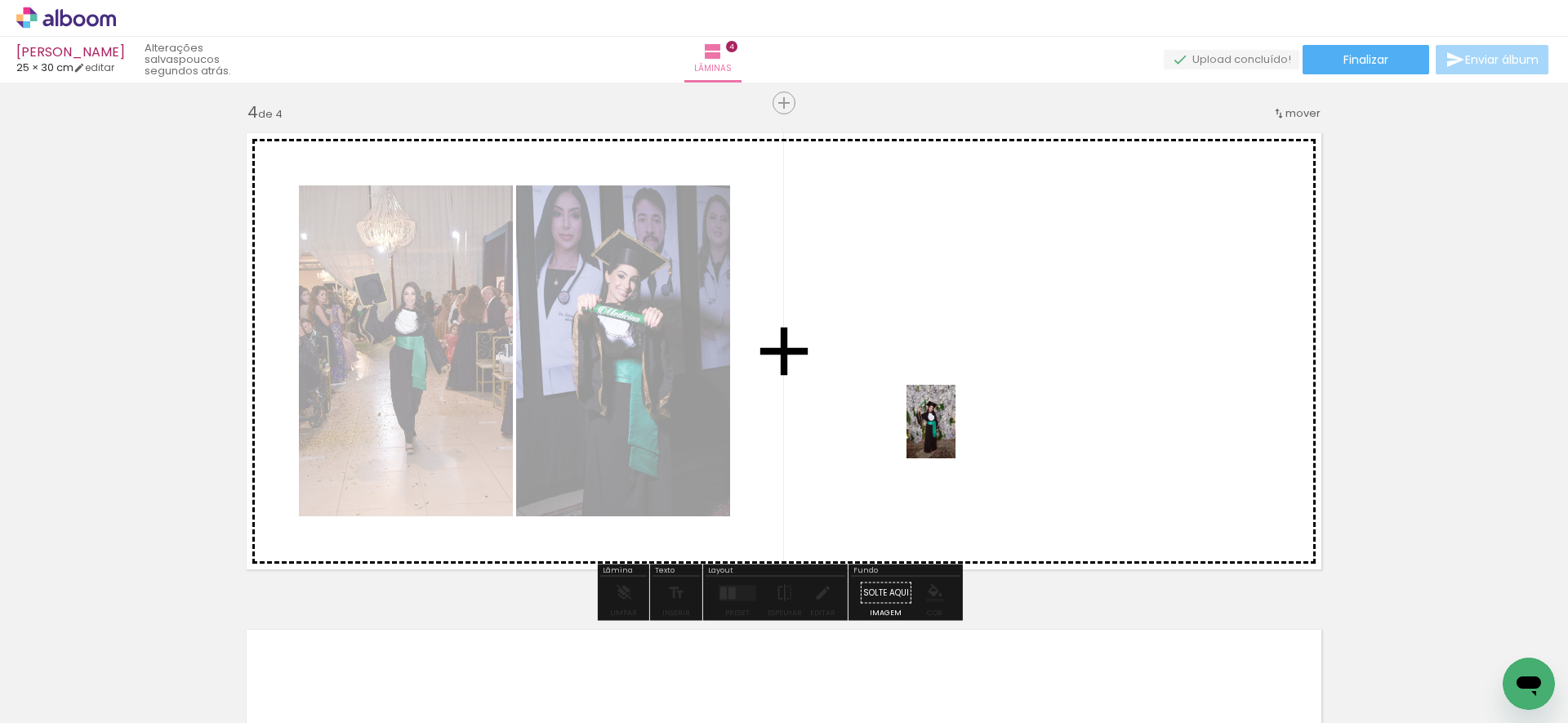
drag, startPoint x: 1041, startPoint y: 673, endPoint x: 955, endPoint y: 433, distance: 254.9
click at [955, 433] on quentale-workspace at bounding box center [784, 361] width 1568 height 723
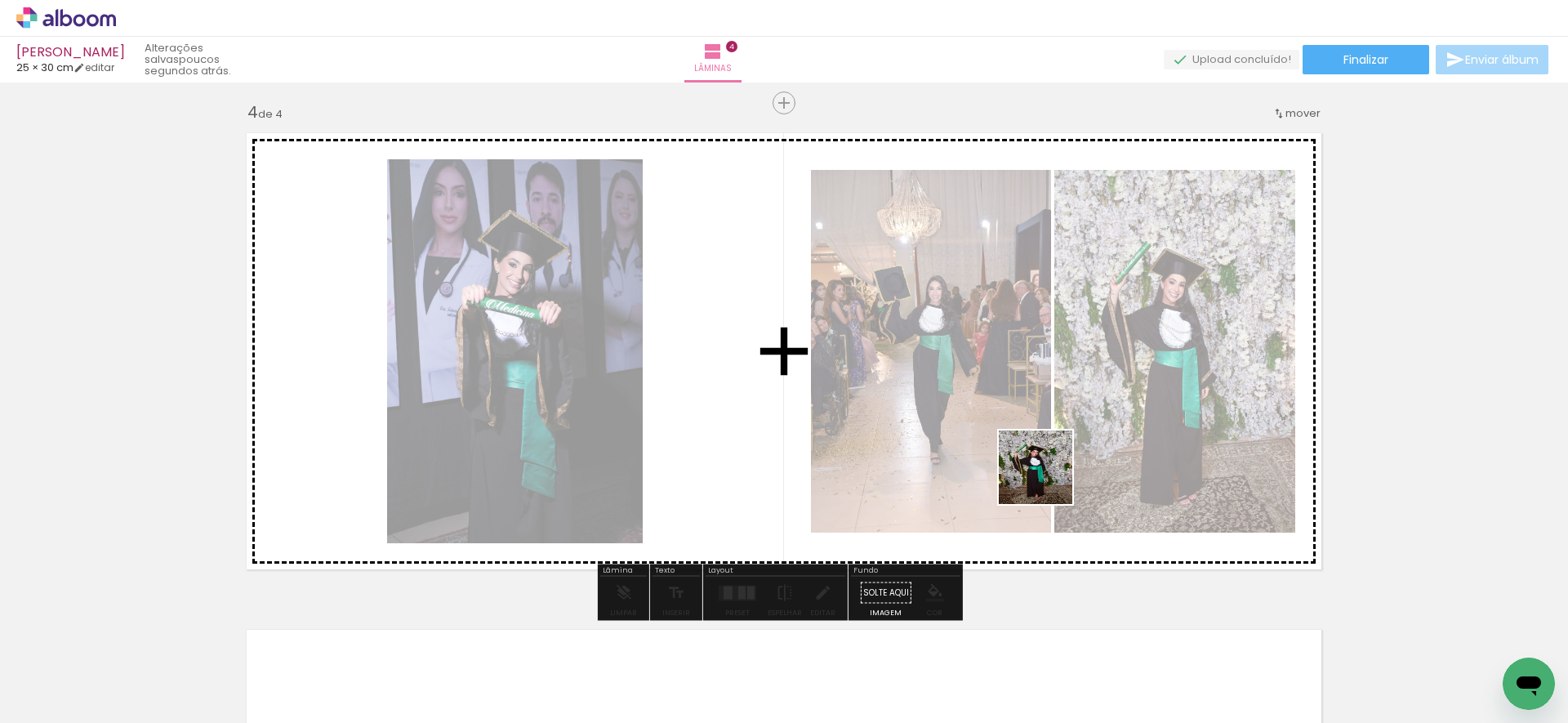
drag, startPoint x: 1051, startPoint y: 498, endPoint x: 1047, endPoint y: 476, distance: 22.4
click at [1047, 475] on quentale-workspace at bounding box center [784, 361] width 1568 height 723
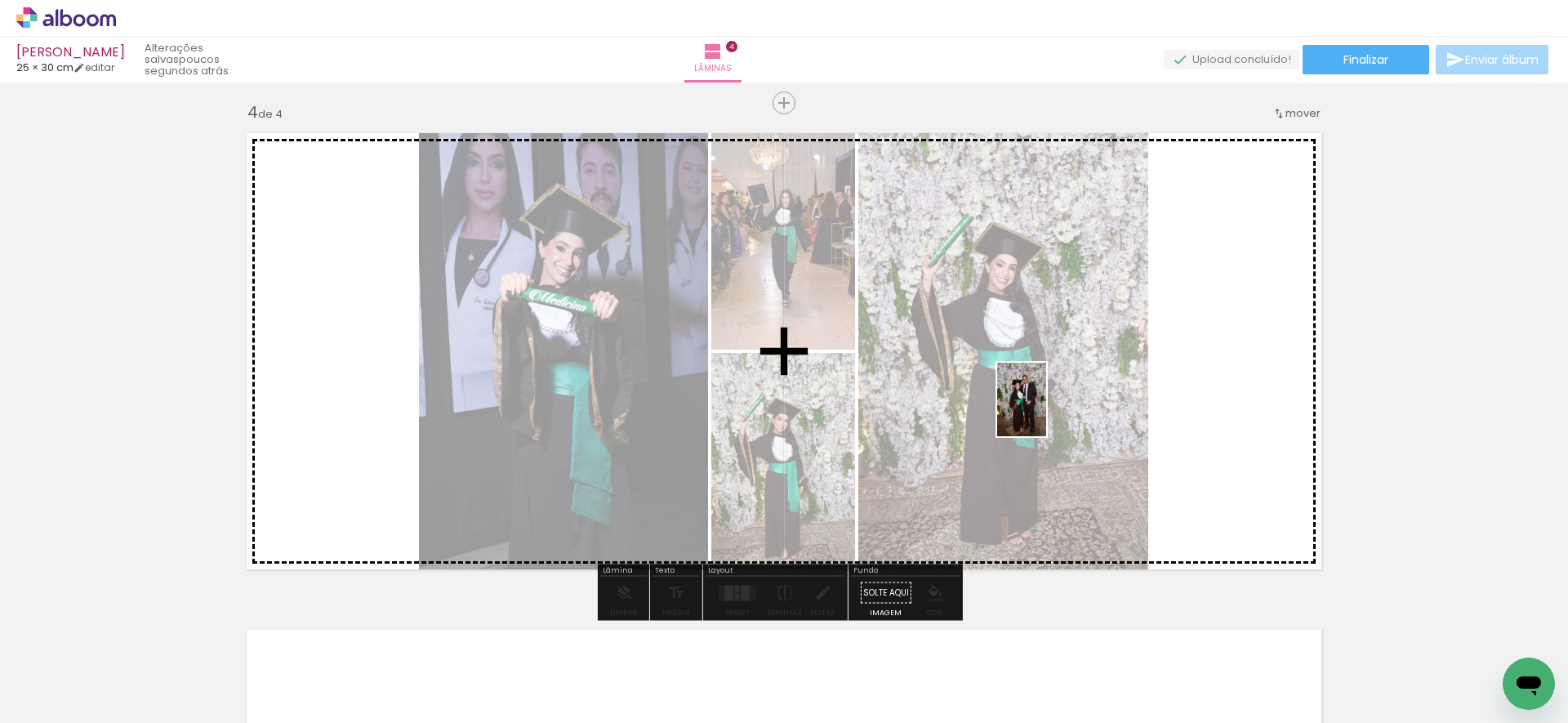
drag, startPoint x: 1039, startPoint y: 674, endPoint x: 1046, endPoint y: 412, distance: 262.1
click at [1046, 412] on quentale-workspace at bounding box center [784, 361] width 1568 height 723
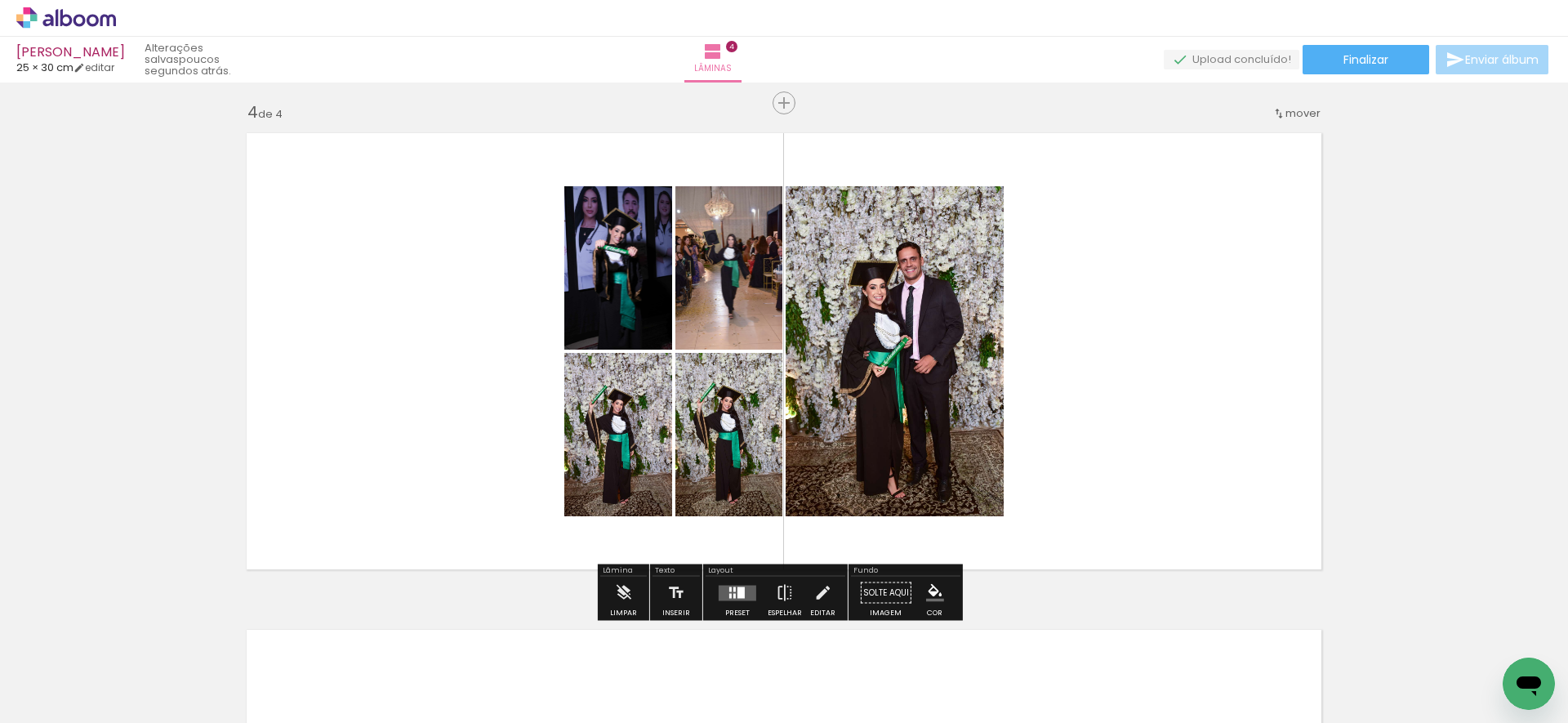
click at [1085, 413] on quentale-workspace at bounding box center [784, 361] width 1568 height 723
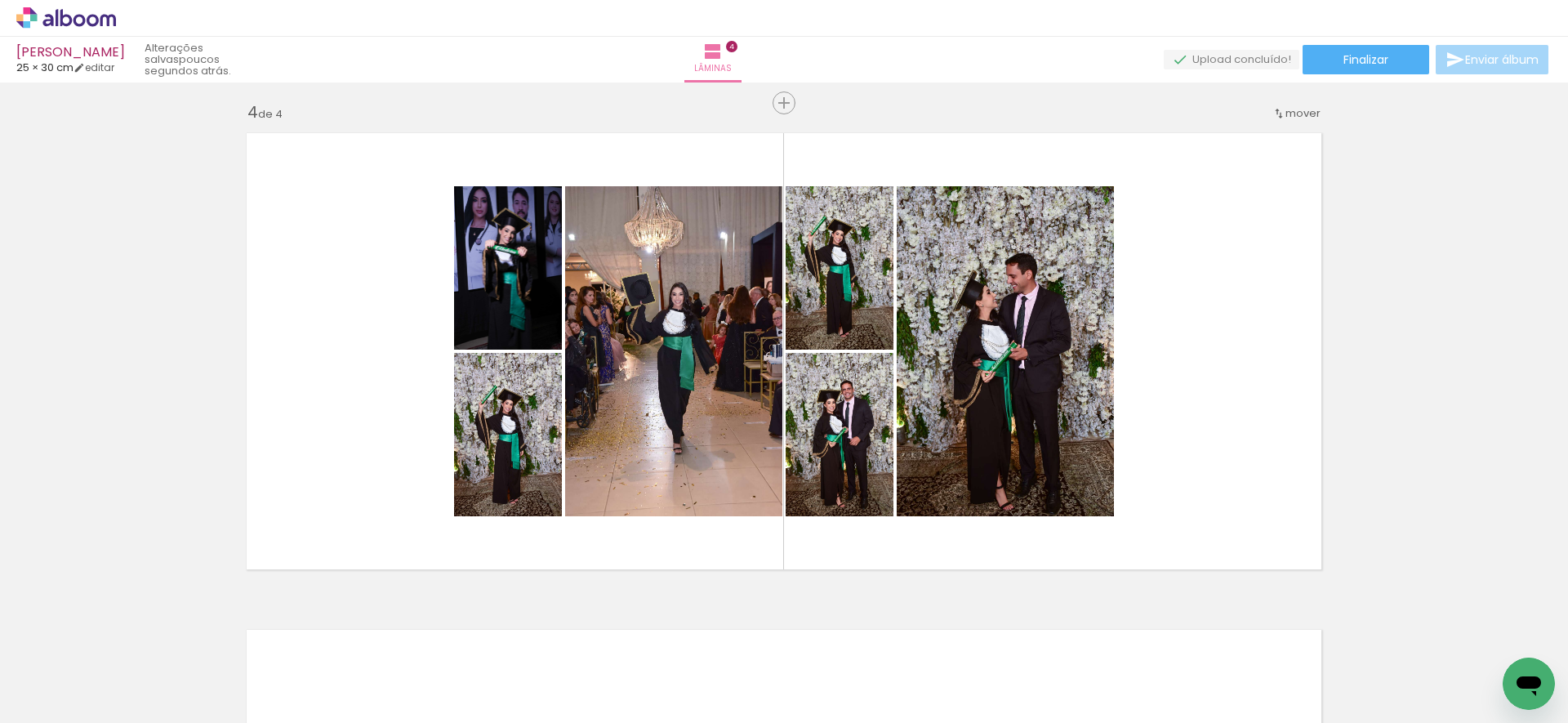
scroll to position [0, 3143]
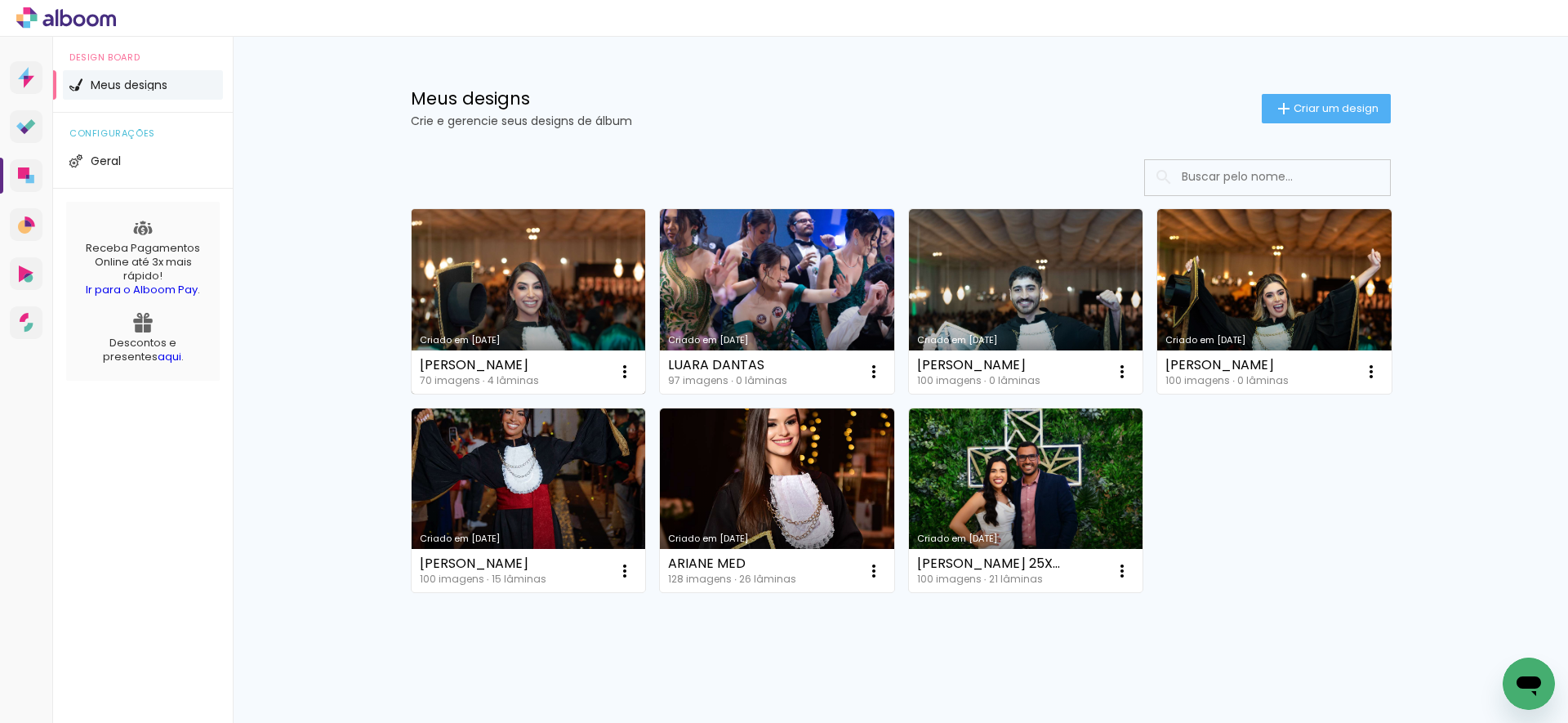
click at [559, 301] on link "Criado em [DATE]" at bounding box center [529, 301] width 234 height 184
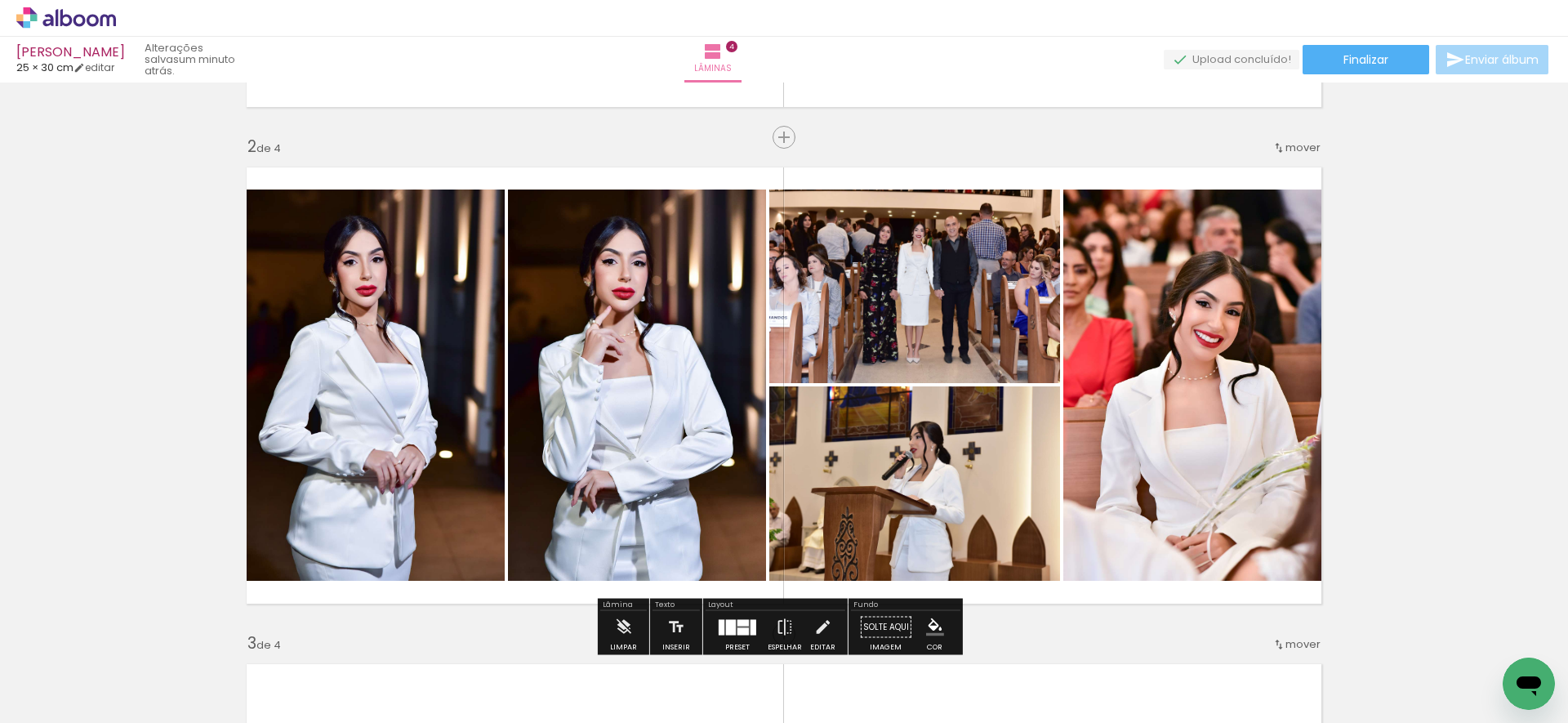
scroll to position [470, 0]
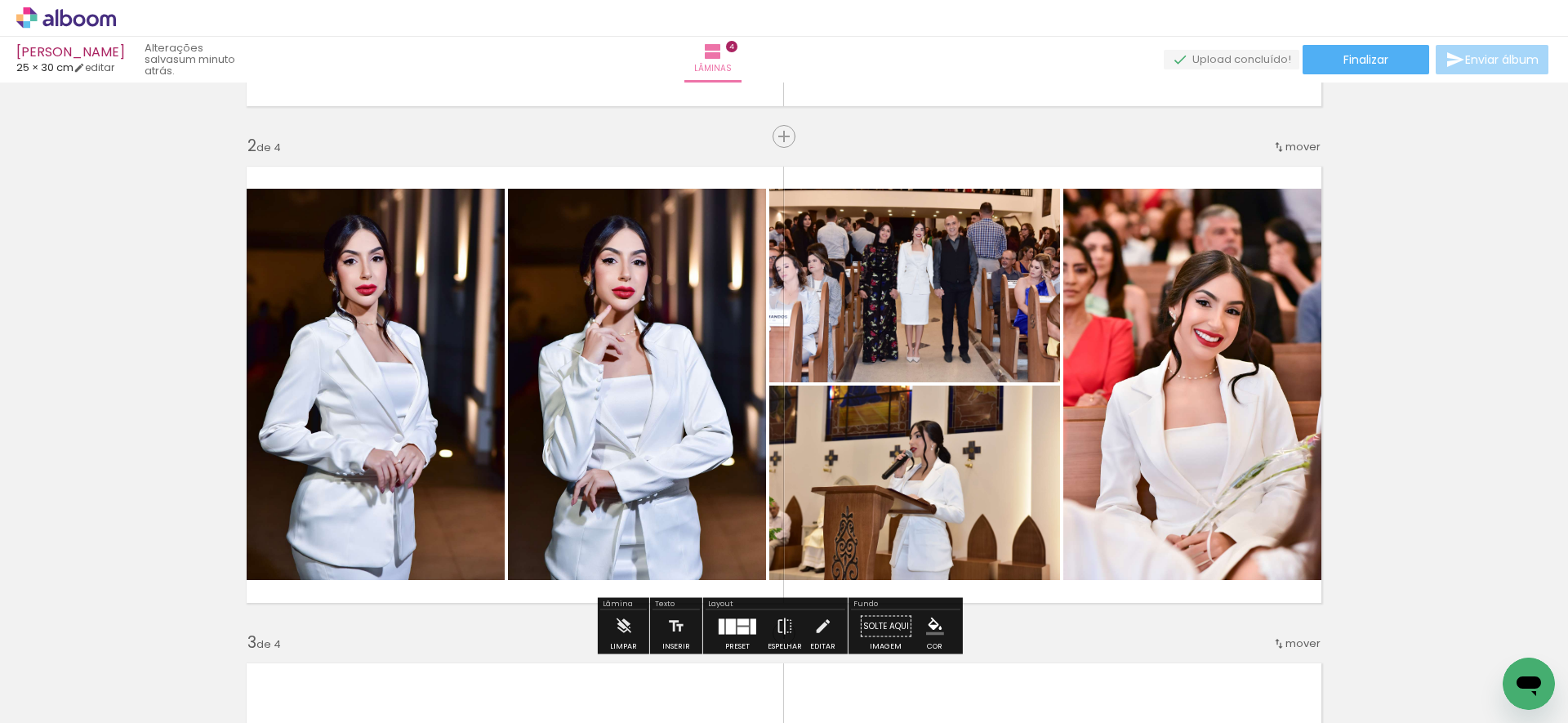
click at [44, 670] on input "Todas as fotos" at bounding box center [45, 673] width 62 height 14
click at [0, 0] on slot "Não utilizadas" at bounding box center [0, 0] width 0 height 0
type input "Não utilizadas"
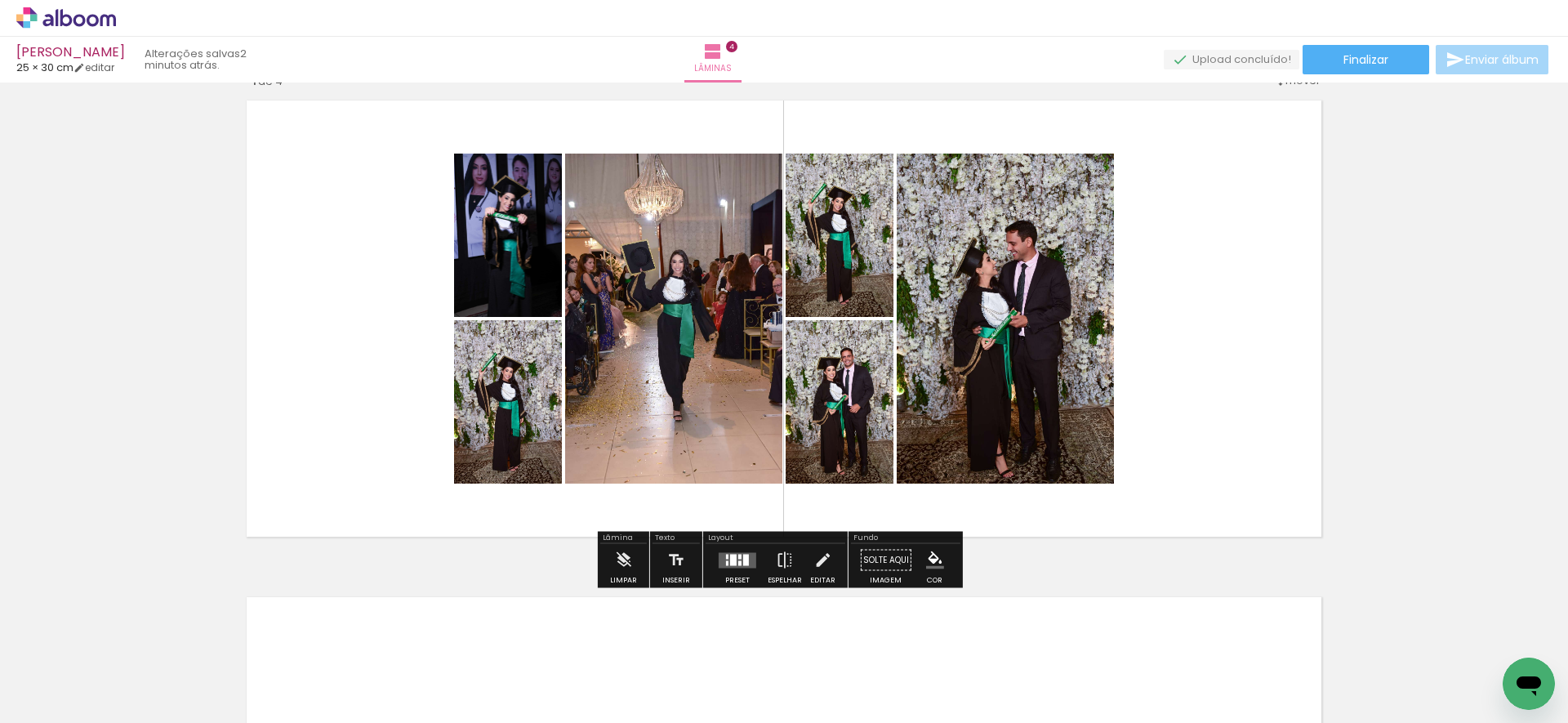
scroll to position [1547, 0]
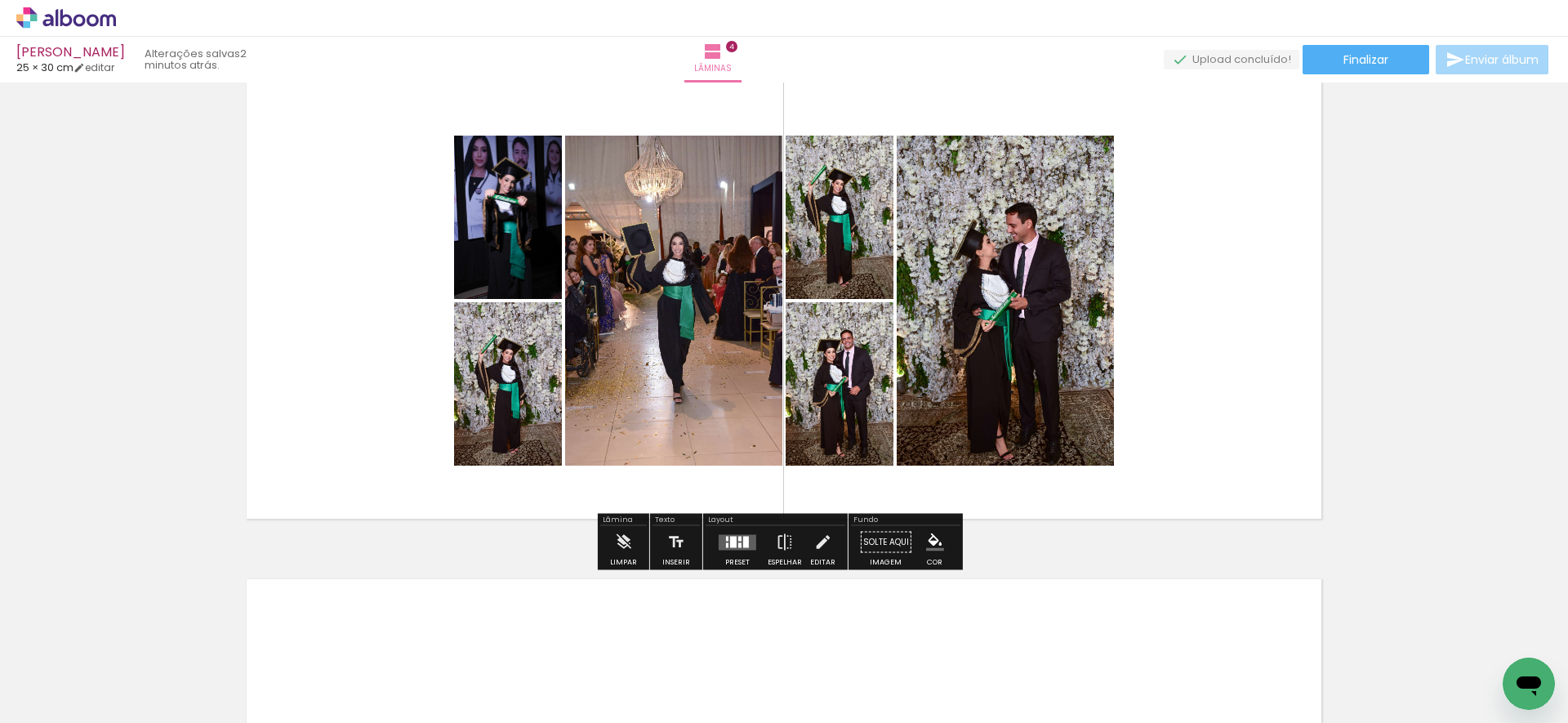
click at [743, 540] on div at bounding box center [746, 541] width 6 height 12
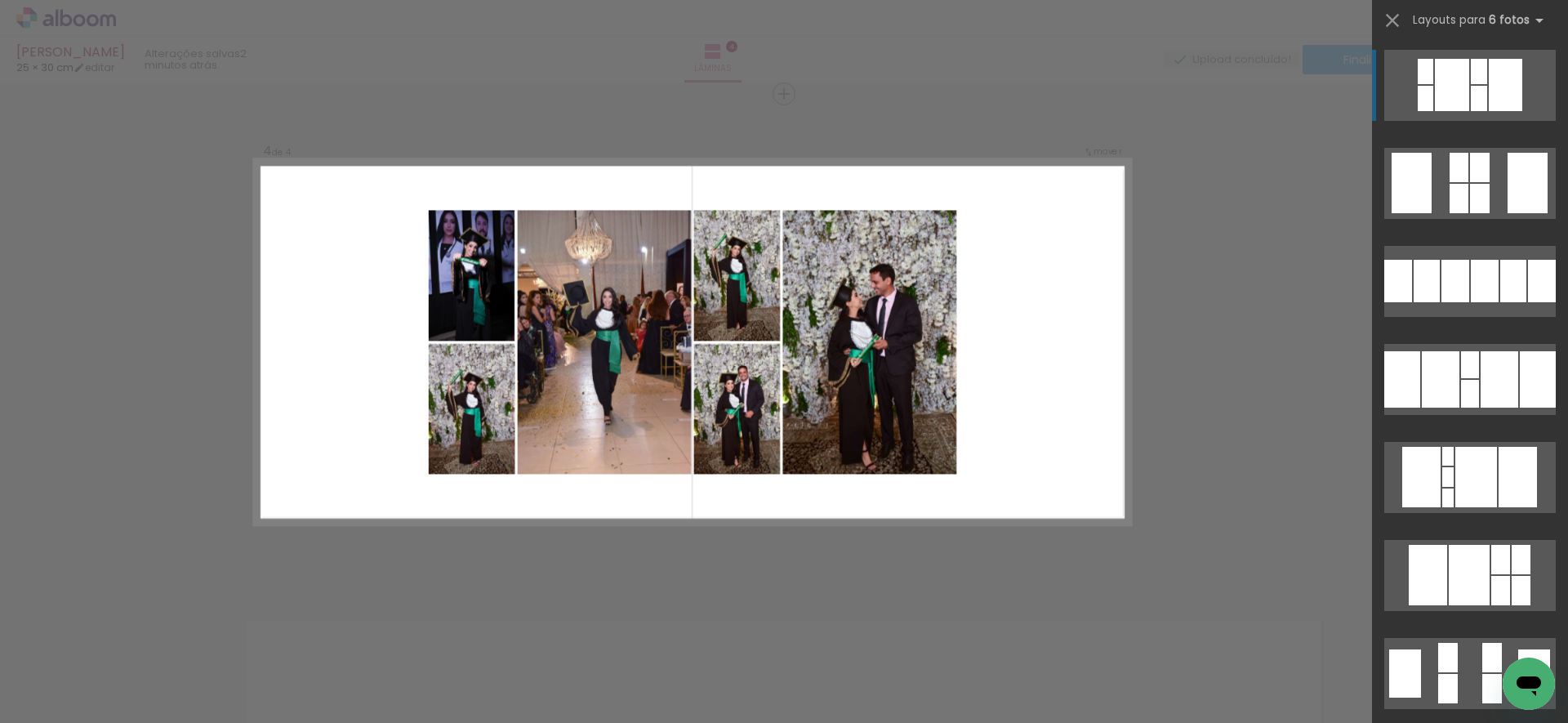
scroll to position [1496, 0]
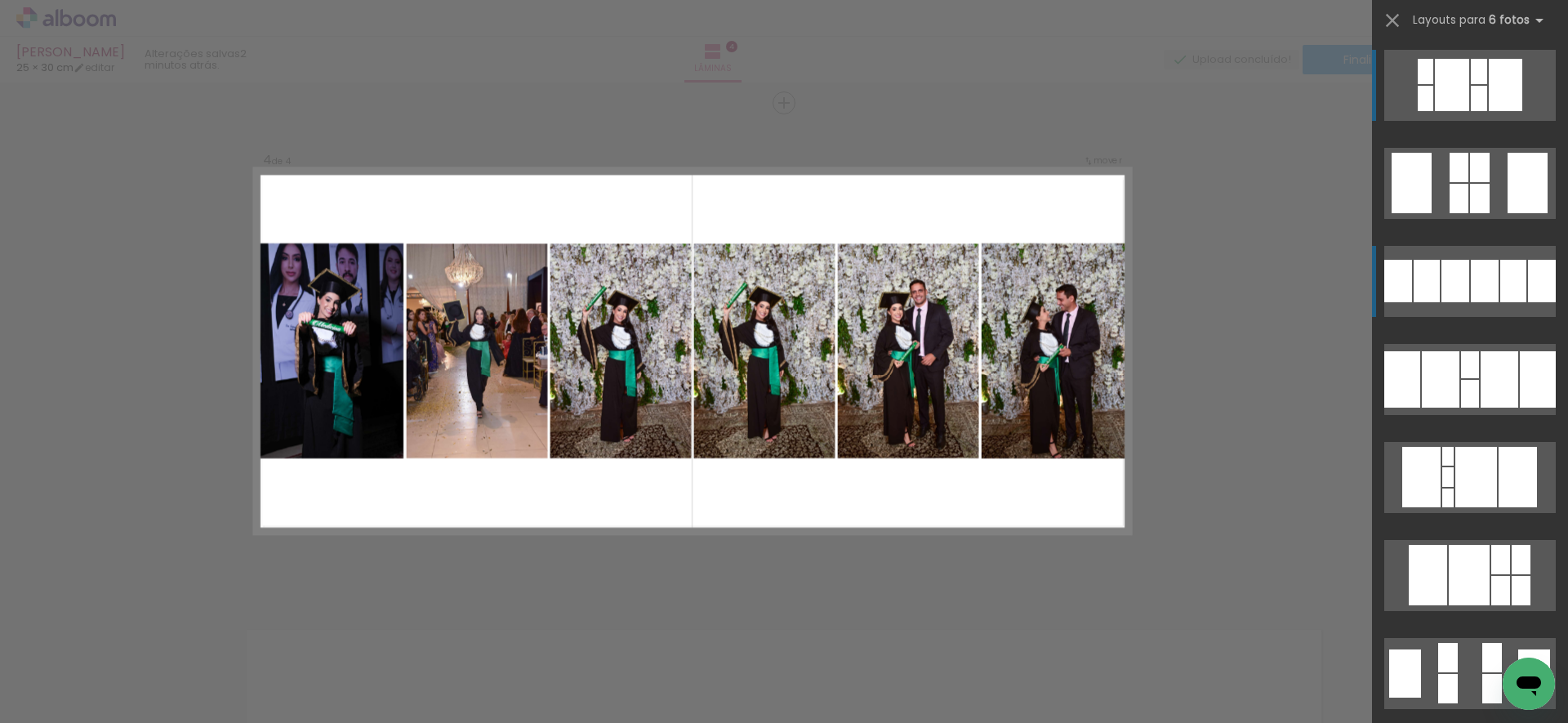
click at [1433, 281] on quentale-layouter at bounding box center [1469, 281] width 172 height 71
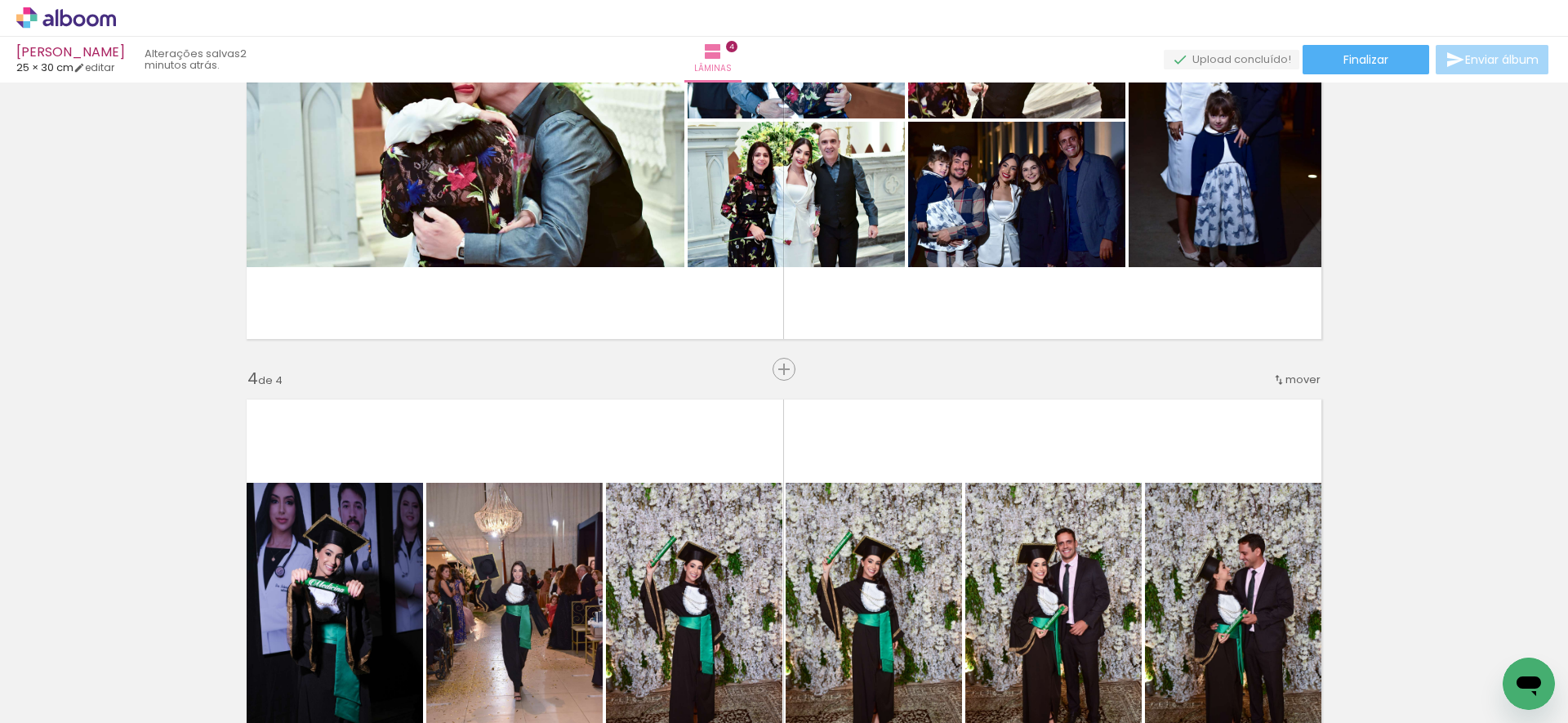
scroll to position [1247, 0]
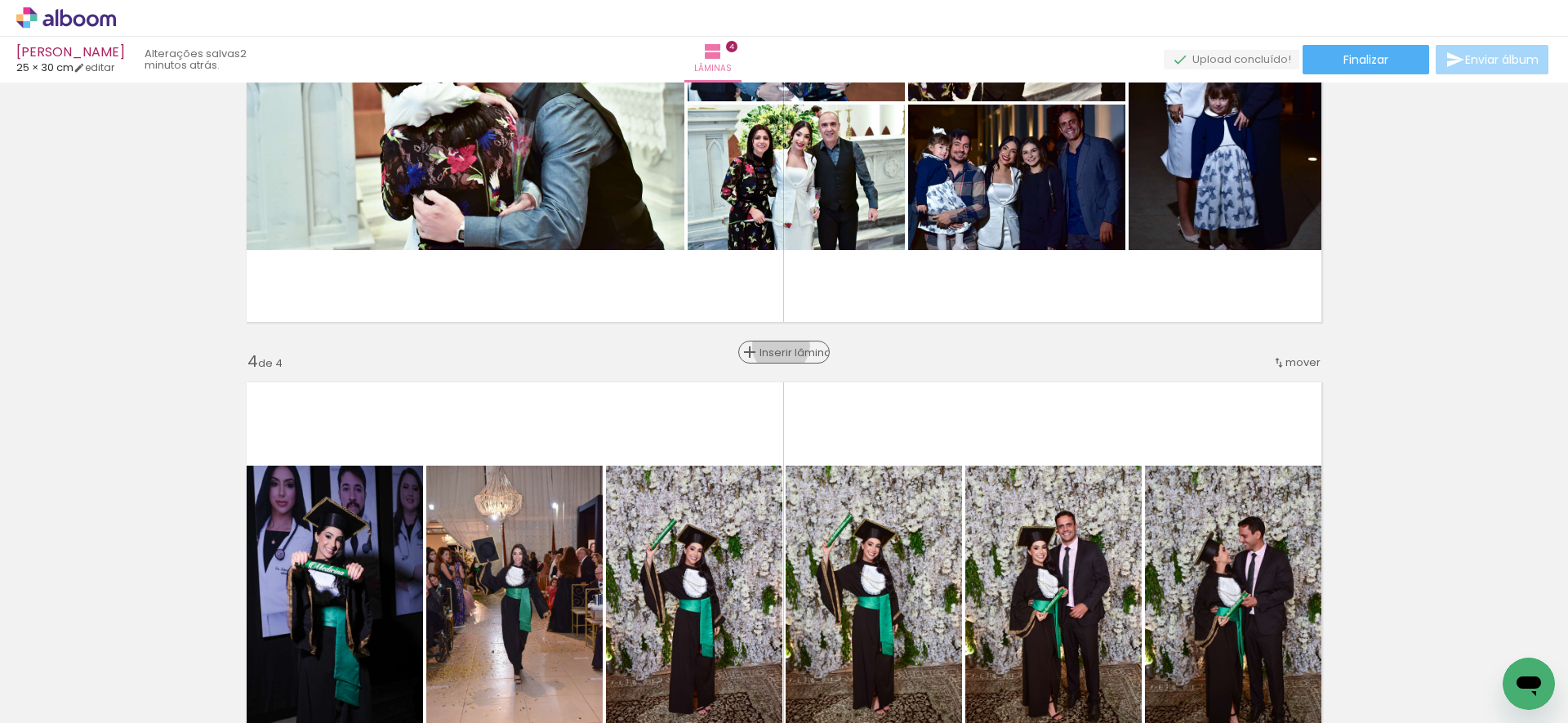
click at [776, 347] on span "Inserir lâmina" at bounding box center [791, 352] width 63 height 11
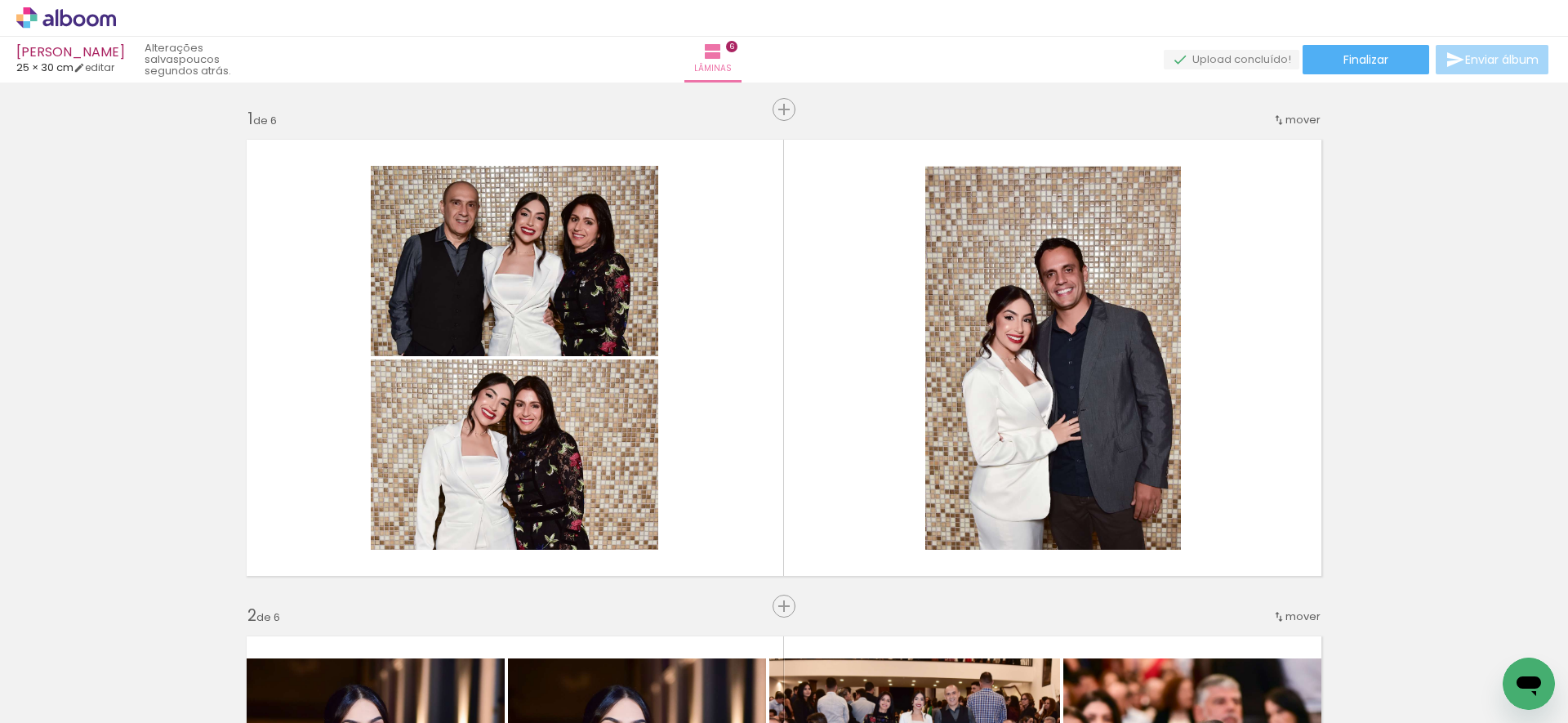
scroll to position [3002, 0]
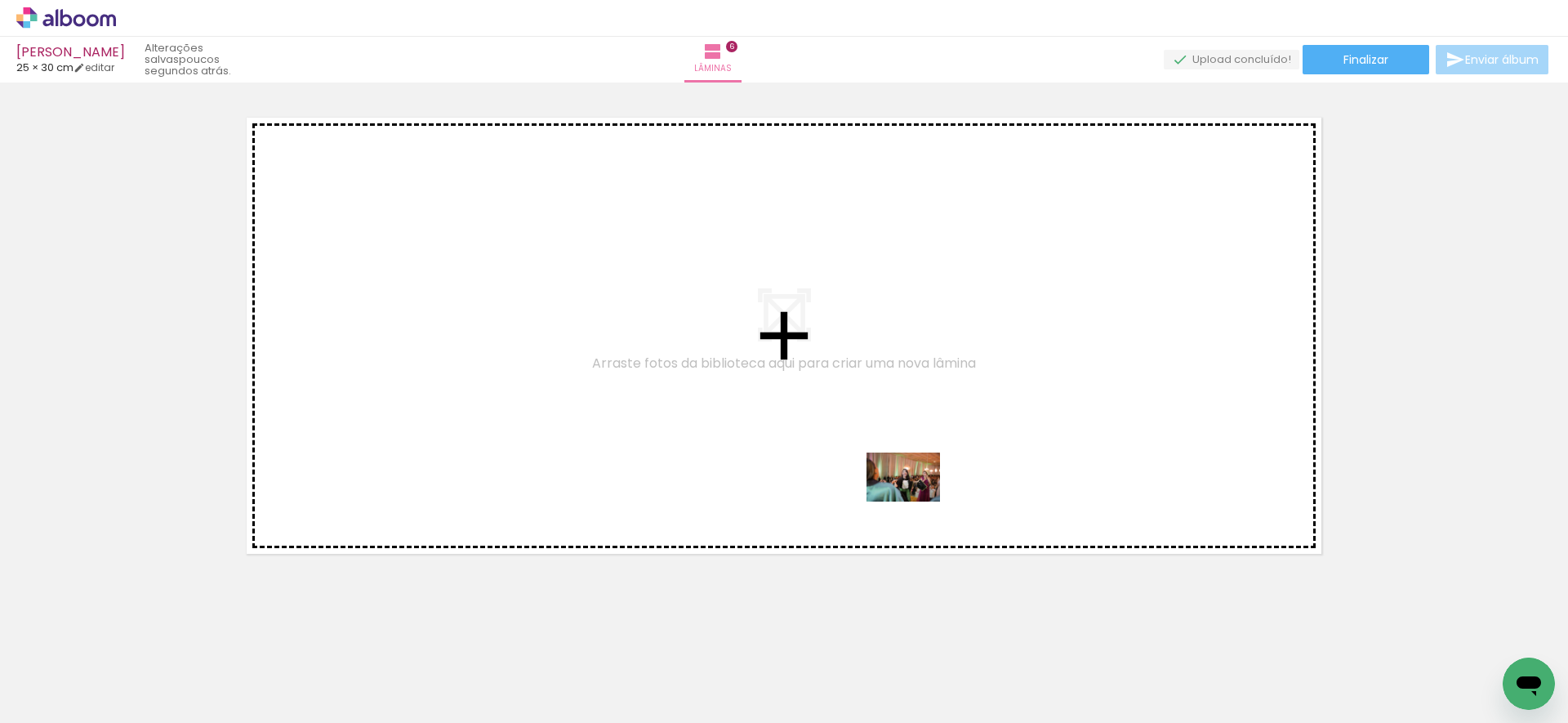
drag, startPoint x: 1028, startPoint y: 672, endPoint x: 915, endPoint y: 502, distance: 204.1
click at [915, 502] on quentale-workspace at bounding box center [784, 361] width 1568 height 723
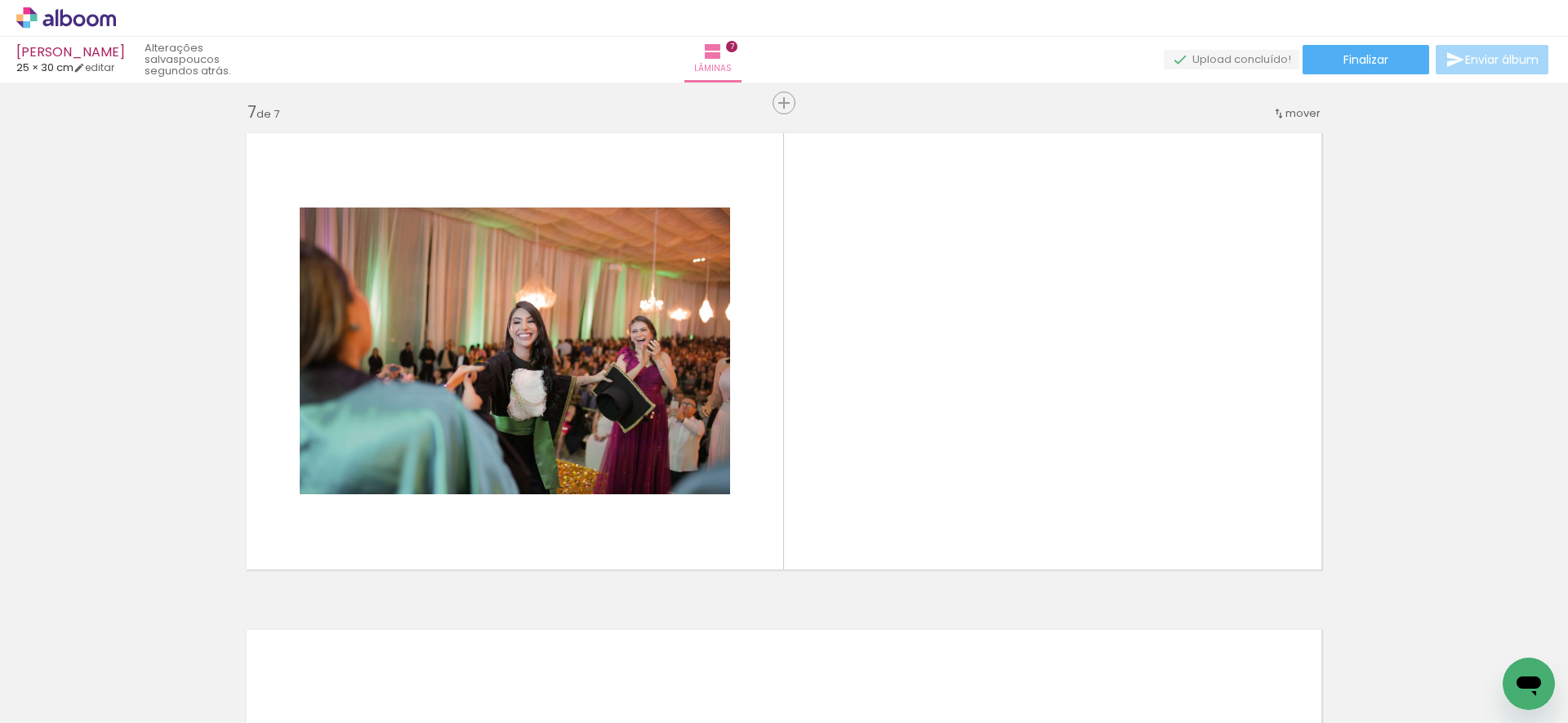
scroll to position [0, 2686]
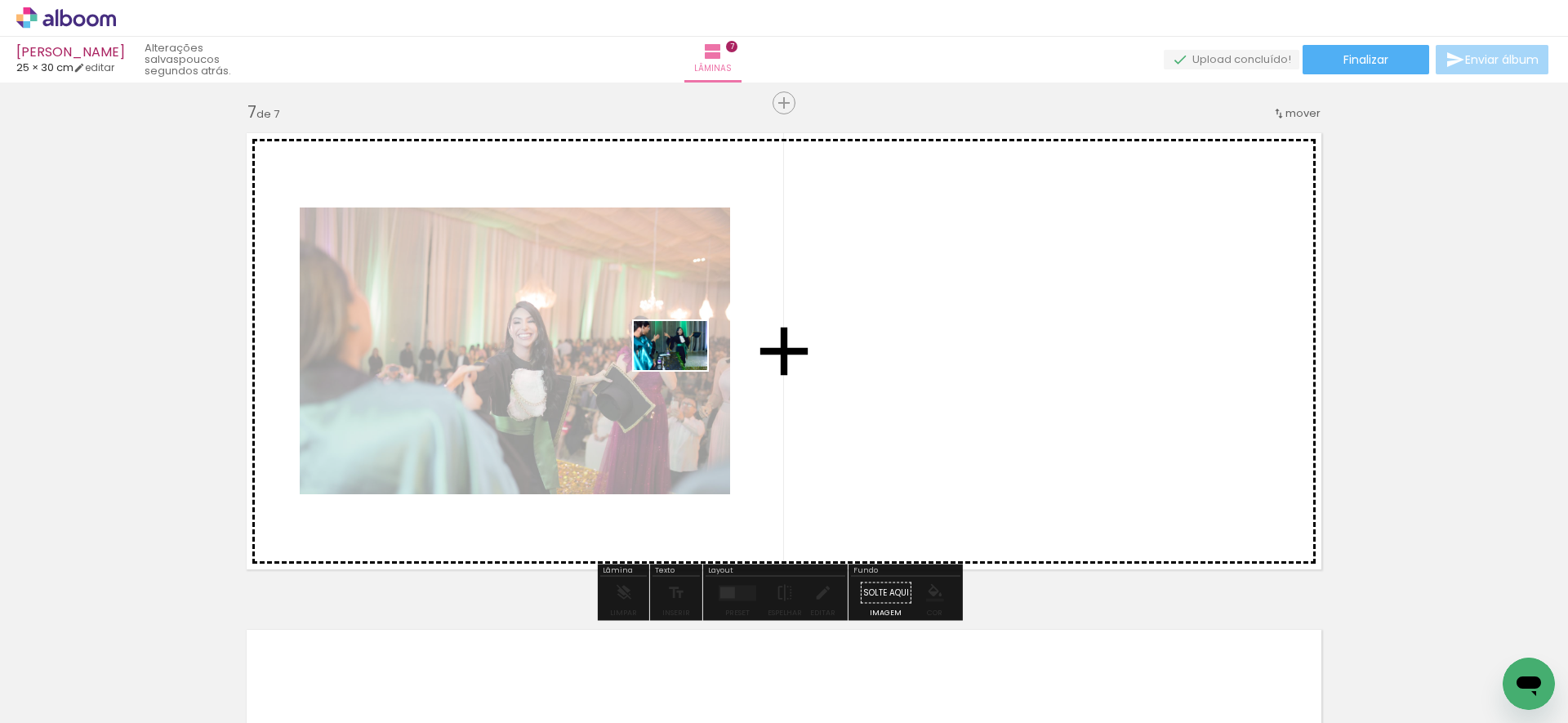
drag, startPoint x: 1483, startPoint y: 662, endPoint x: 682, endPoint y: 370, distance: 852.6
click at [682, 370] on quentale-workspace at bounding box center [784, 361] width 1568 height 723
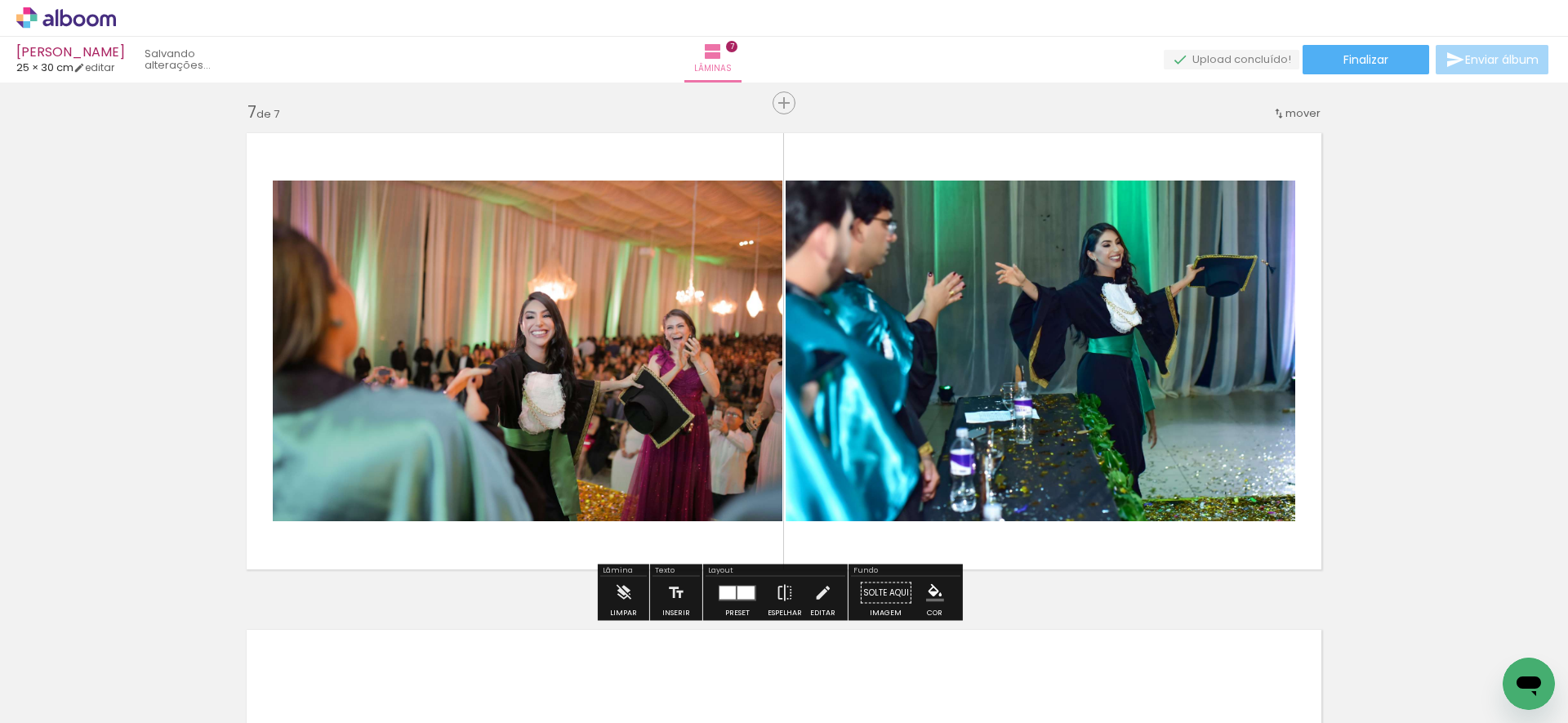
scroll to position [0, 2595]
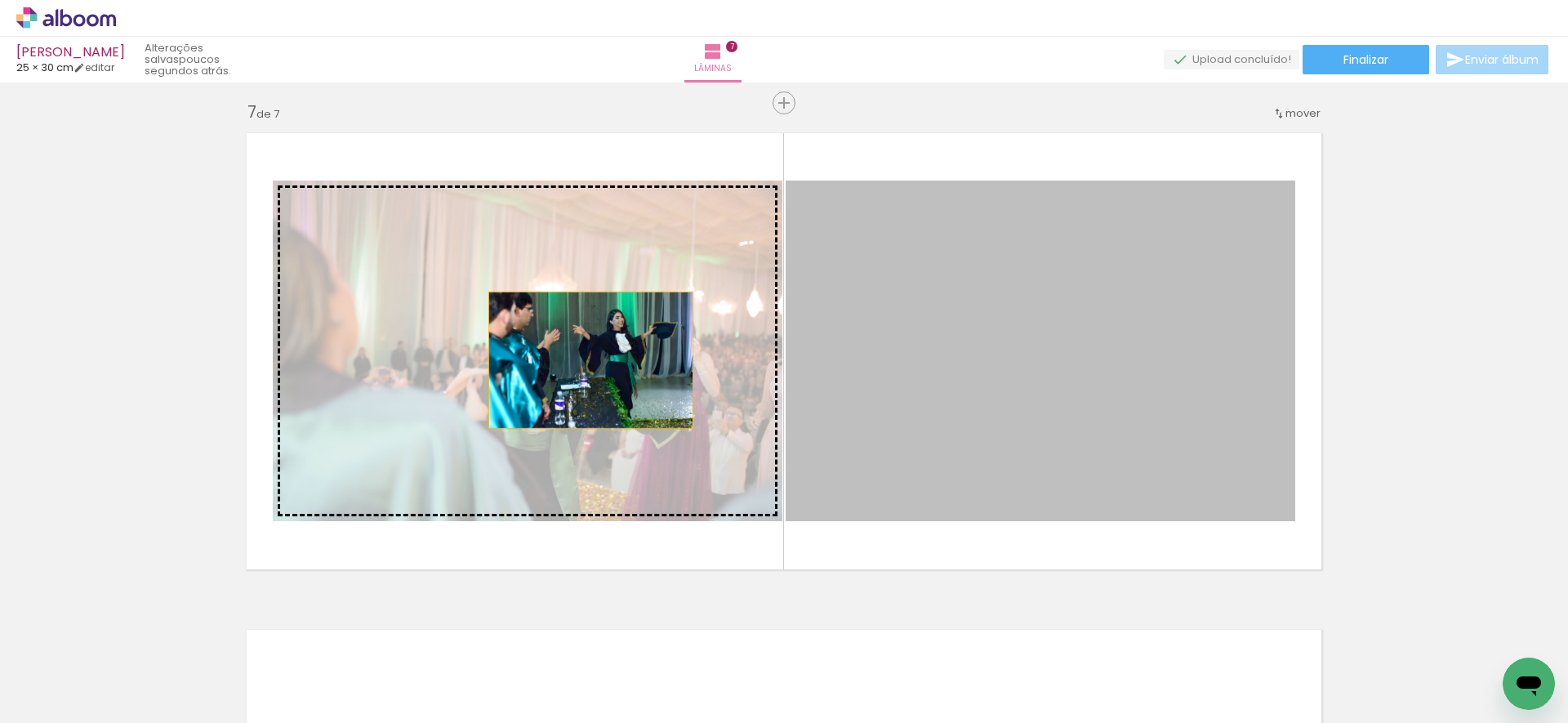
drag, startPoint x: 835, startPoint y: 362, endPoint x: 585, endPoint y: 360, distance: 250.0
click at [0, 0] on slot at bounding box center [0, 0] width 0 height 0
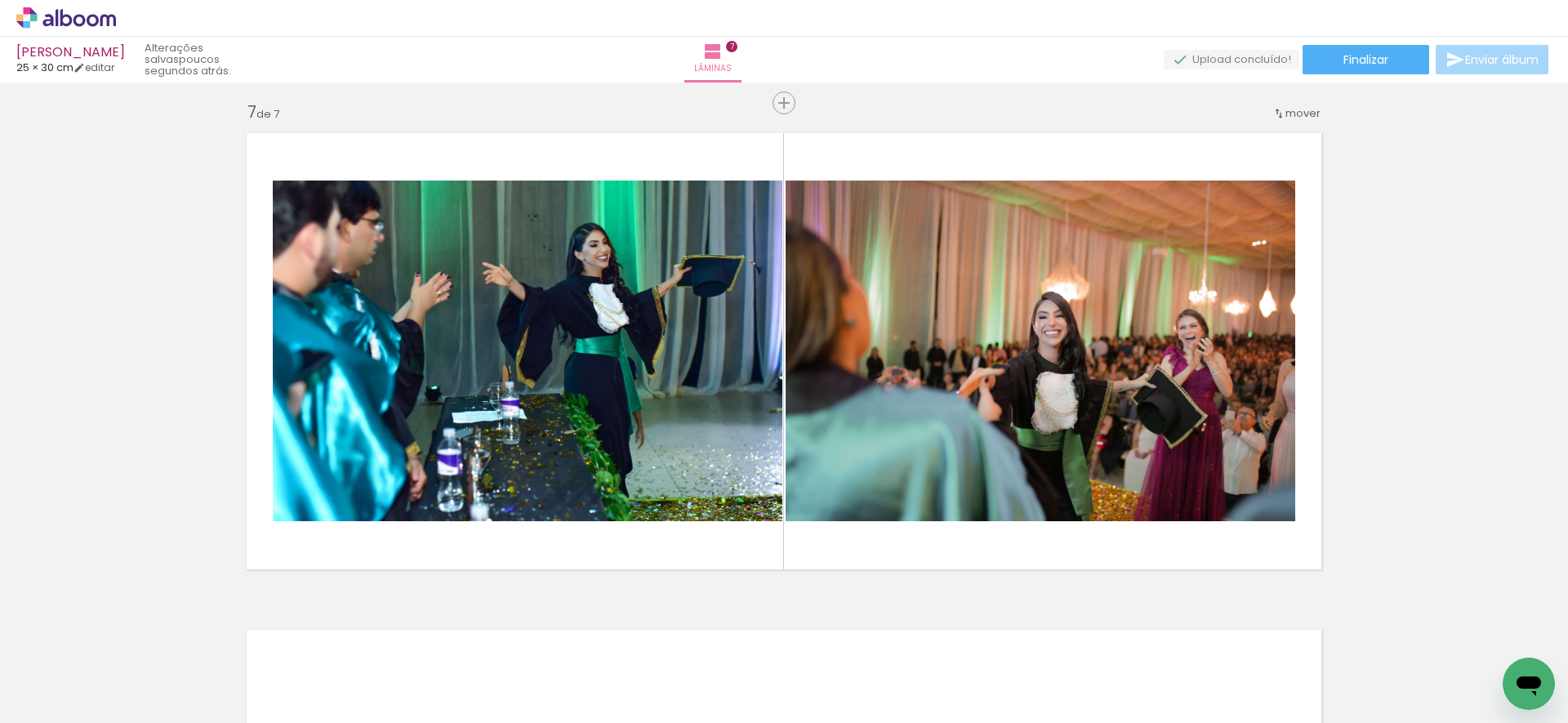
scroll to position [0, 1603]
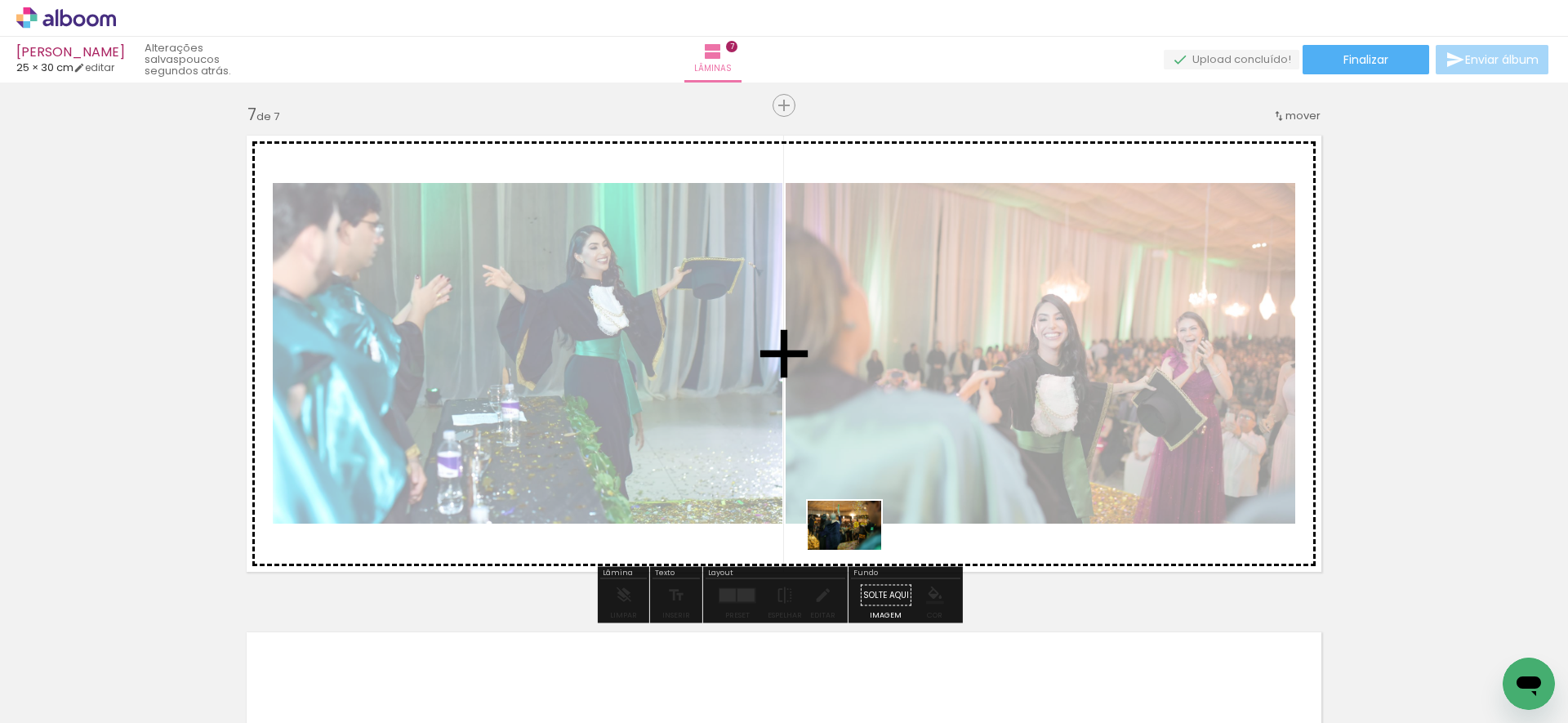
drag, startPoint x: 856, startPoint y: 675, endPoint x: 857, endPoint y: 540, distance: 135.0
click at [857, 540] on quentale-workspace at bounding box center [784, 361] width 1568 height 723
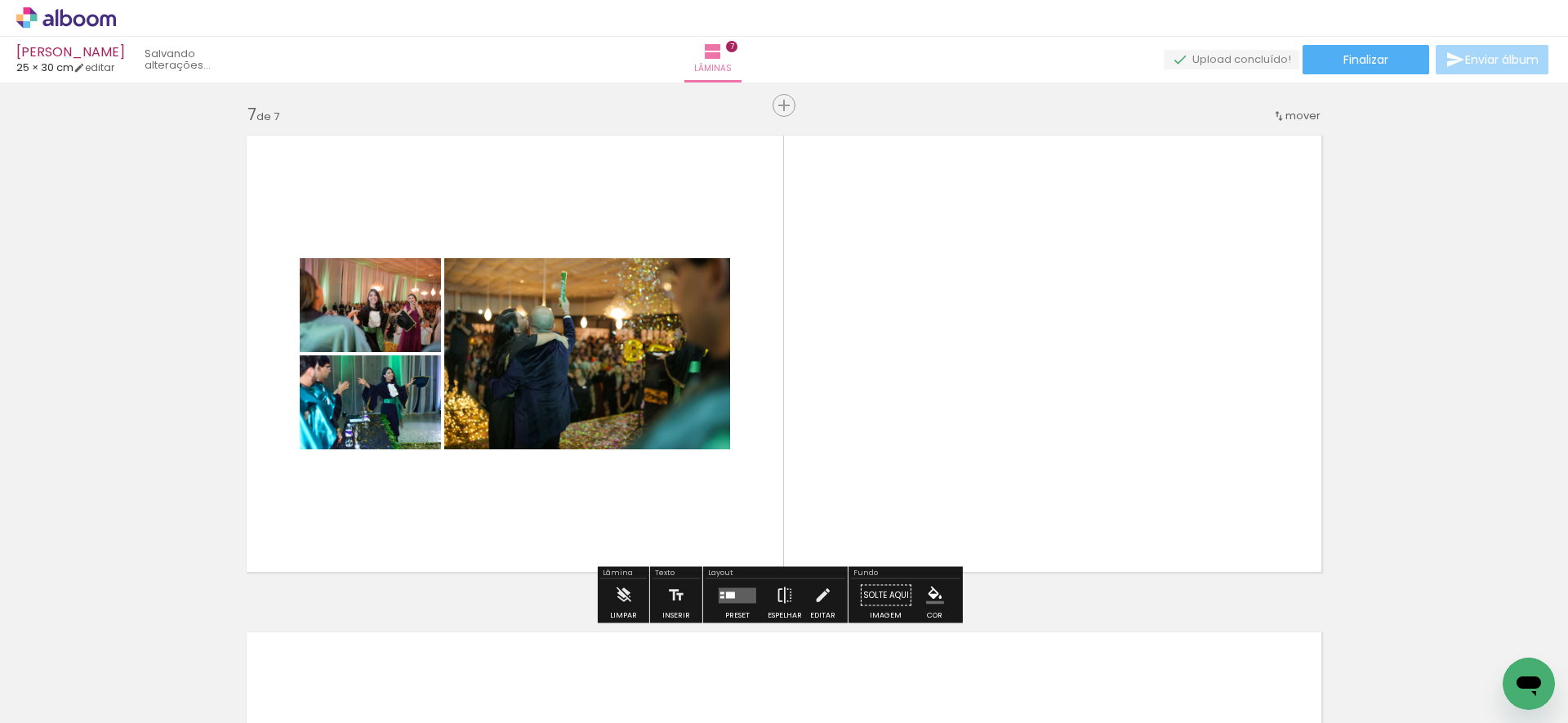
scroll to position [2986, 0]
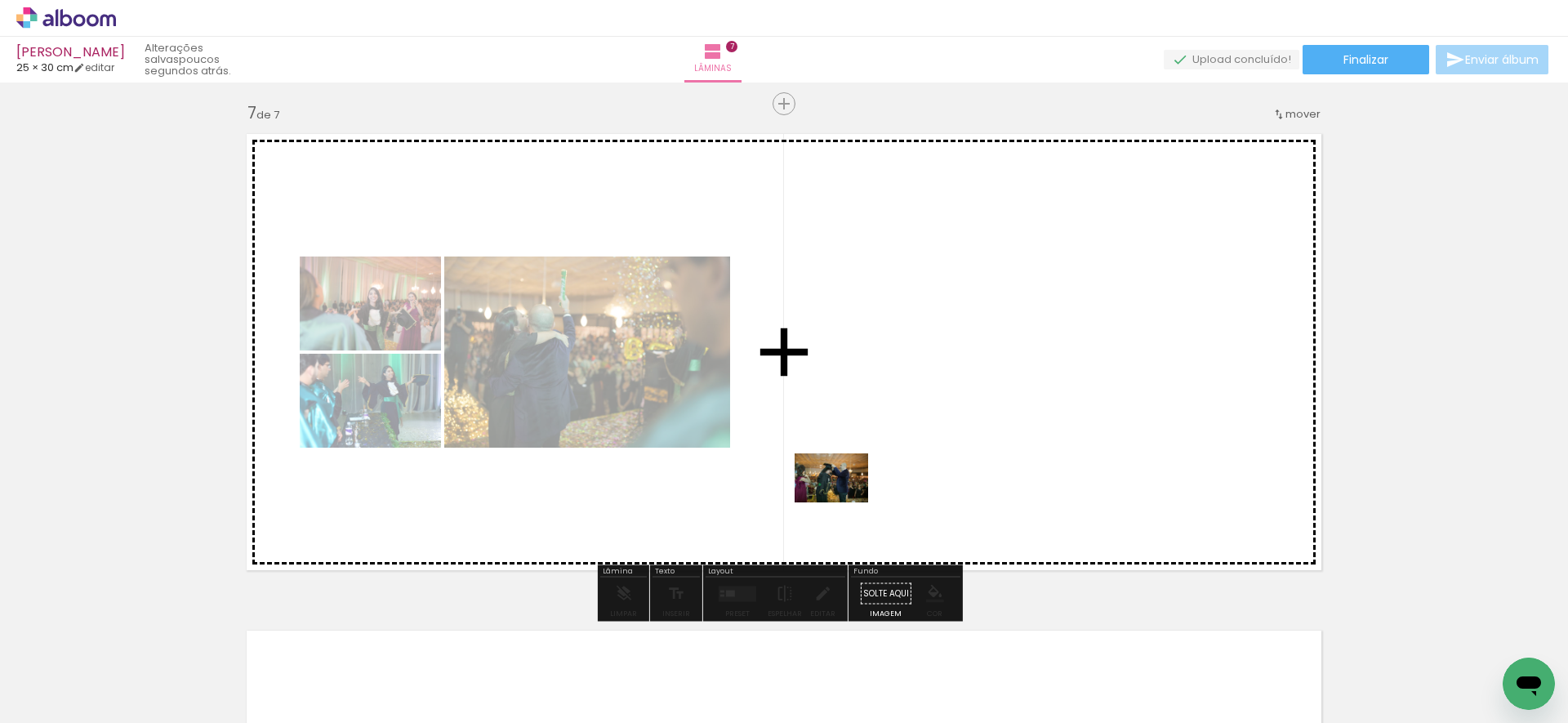
drag, startPoint x: 860, startPoint y: 665, endPoint x: 844, endPoint y: 503, distance: 162.8
click at [844, 503] on quentale-workspace at bounding box center [784, 361] width 1568 height 723
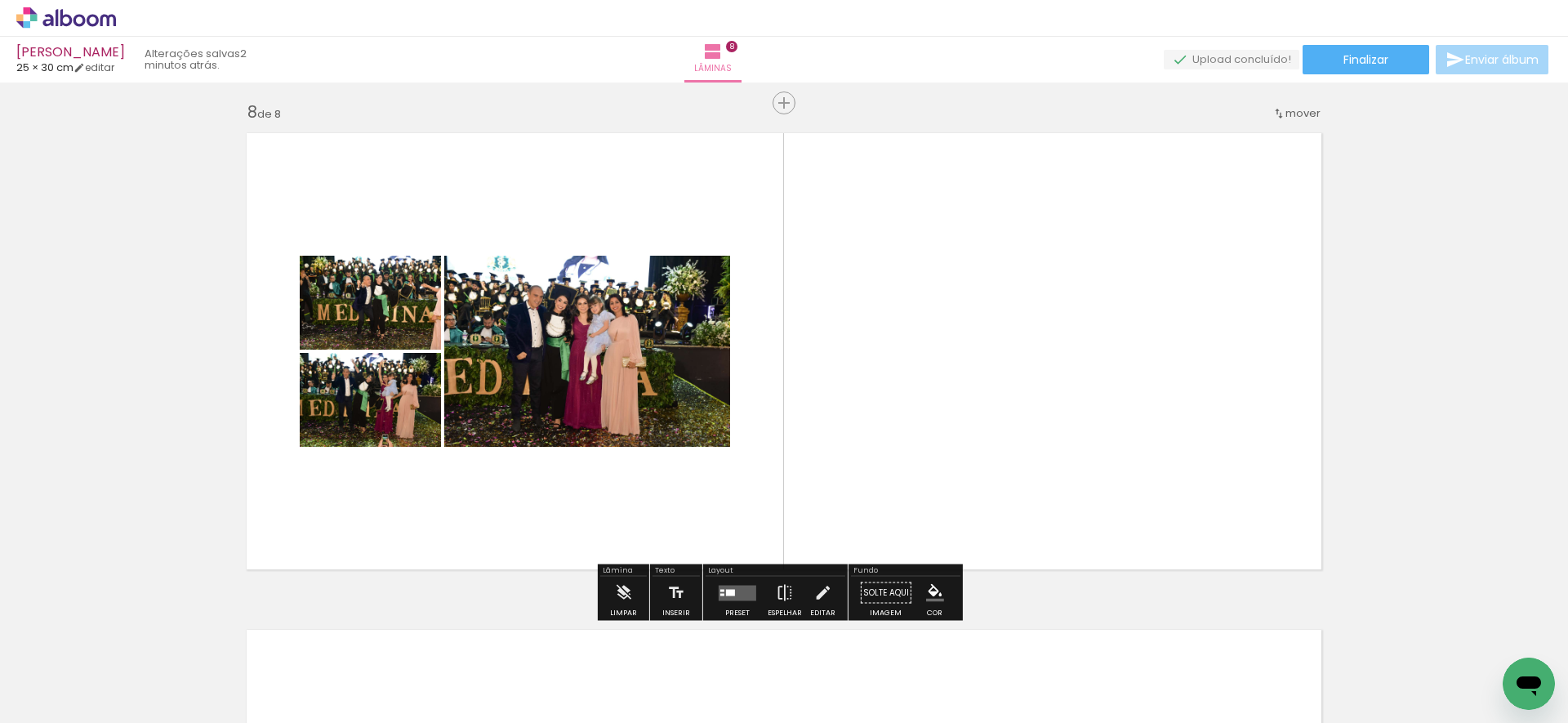
scroll to position [0, 1263]
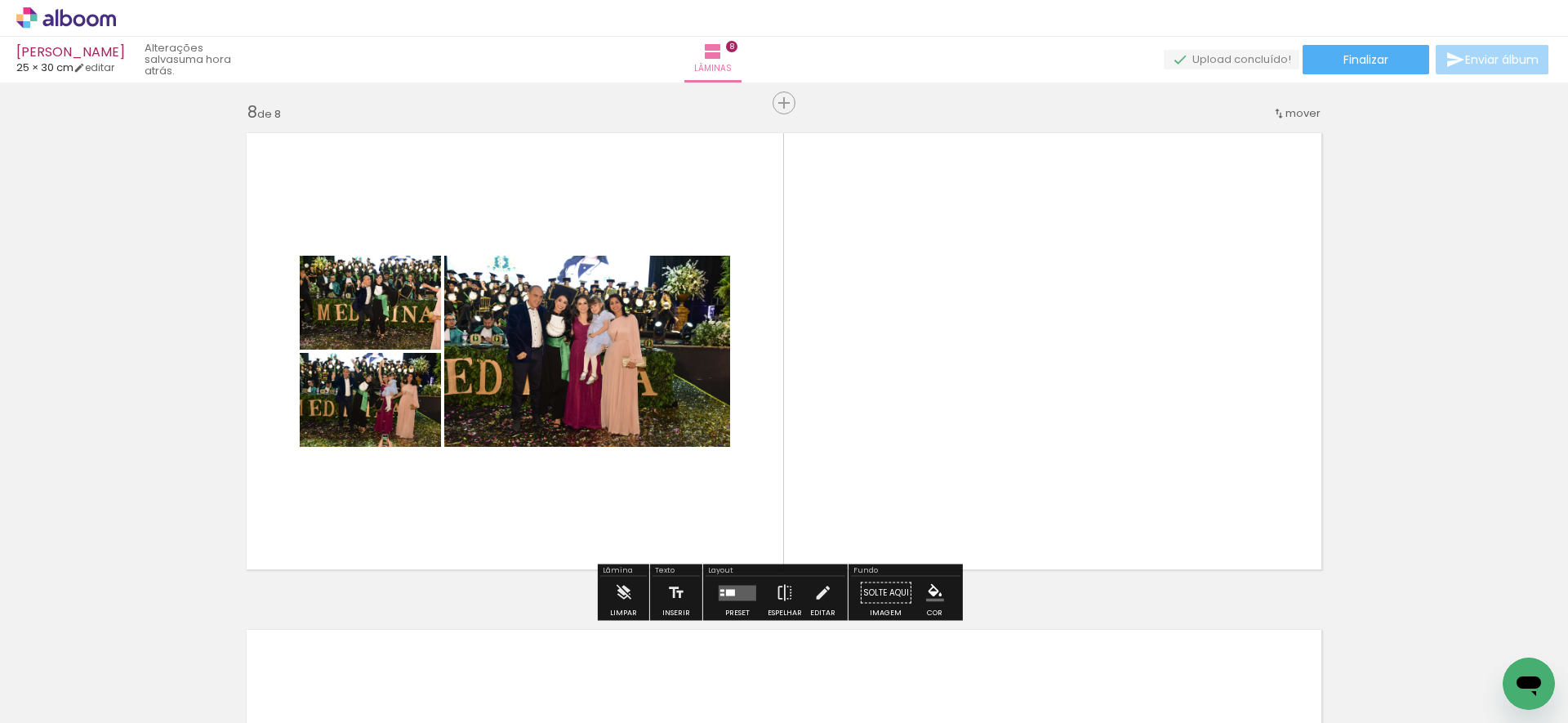
scroll to position [0, 1263]
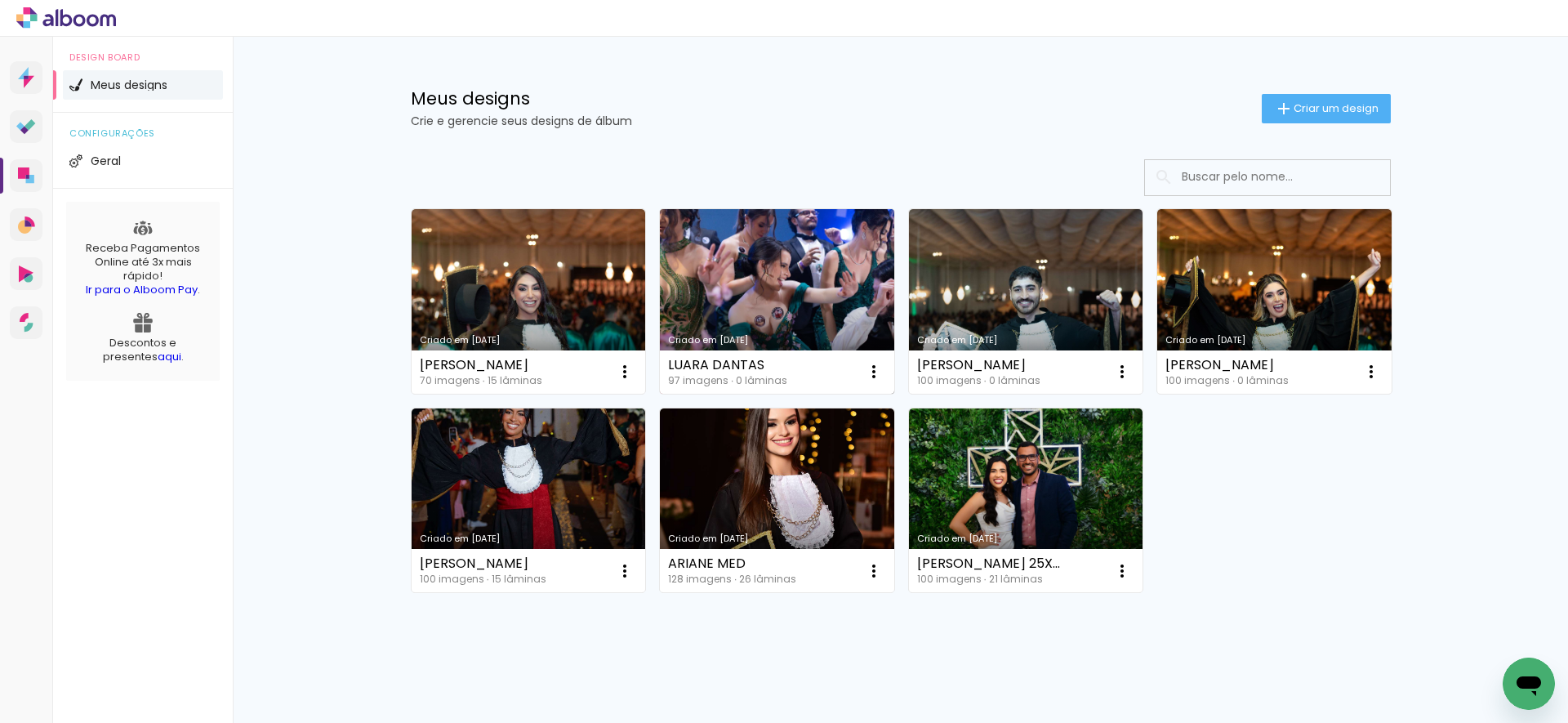
click at [736, 253] on link "Criado em [DATE]" at bounding box center [776, 301] width 234 height 184
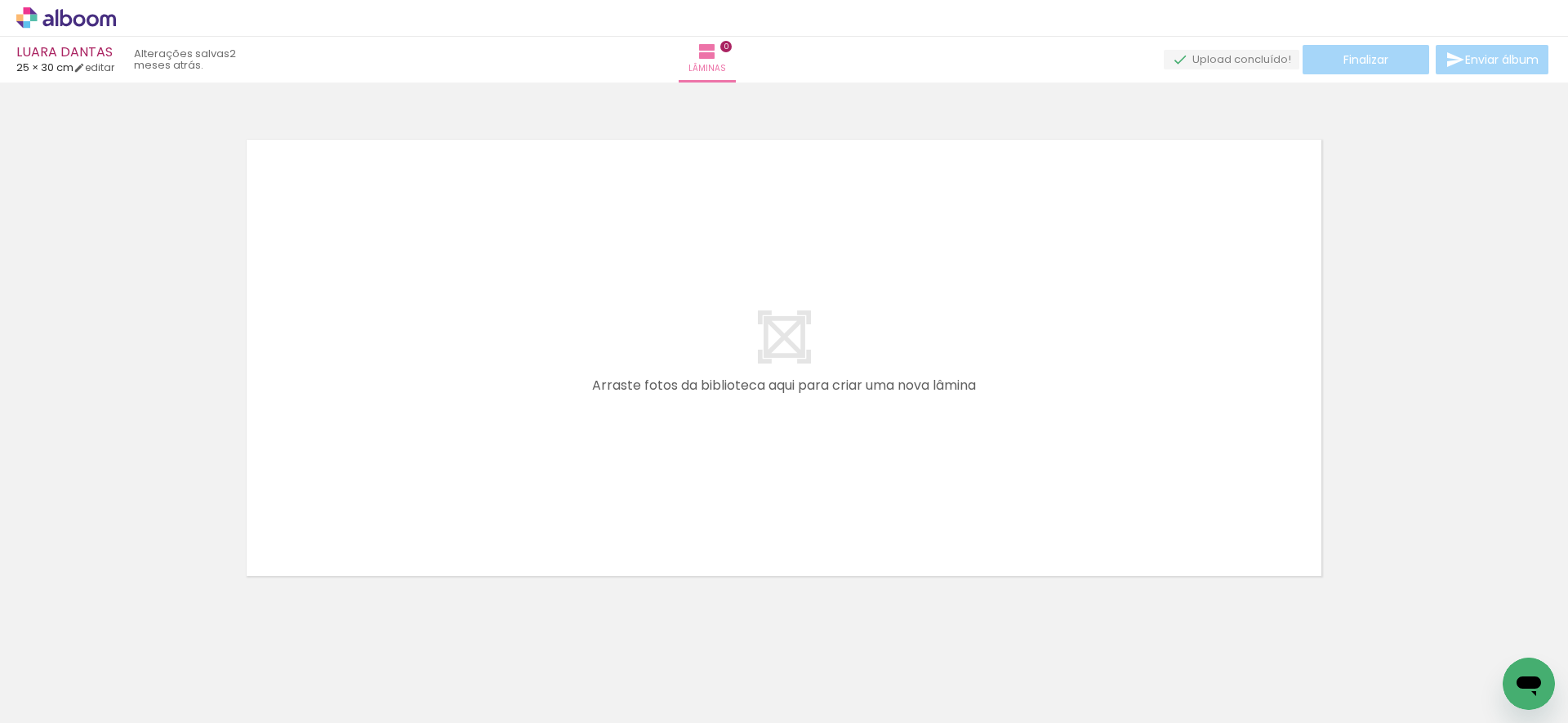
scroll to position [22, 0]
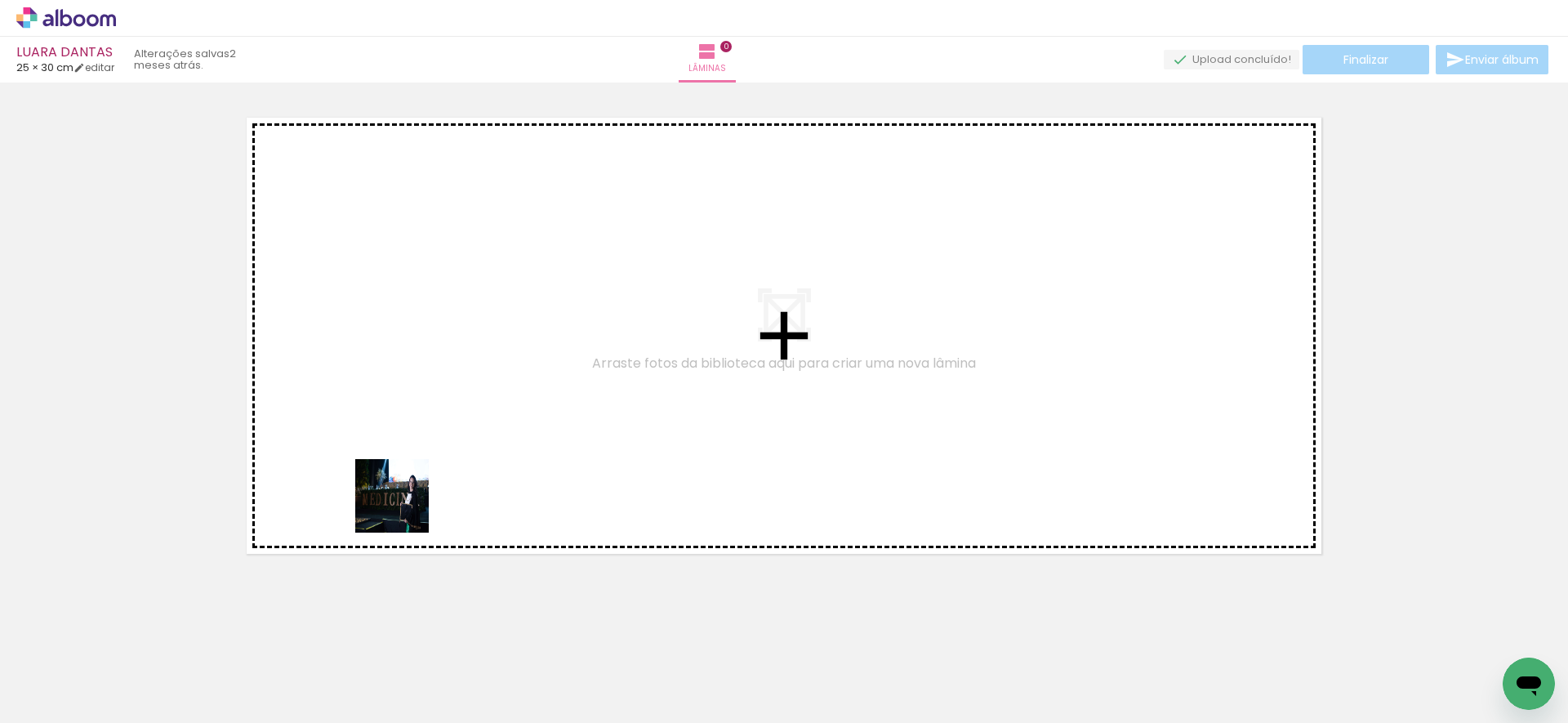
drag, startPoint x: 402, startPoint y: 518, endPoint x: 408, endPoint y: 483, distance: 35.5
click at [408, 483] on quentale-workspace at bounding box center [784, 361] width 1568 height 723
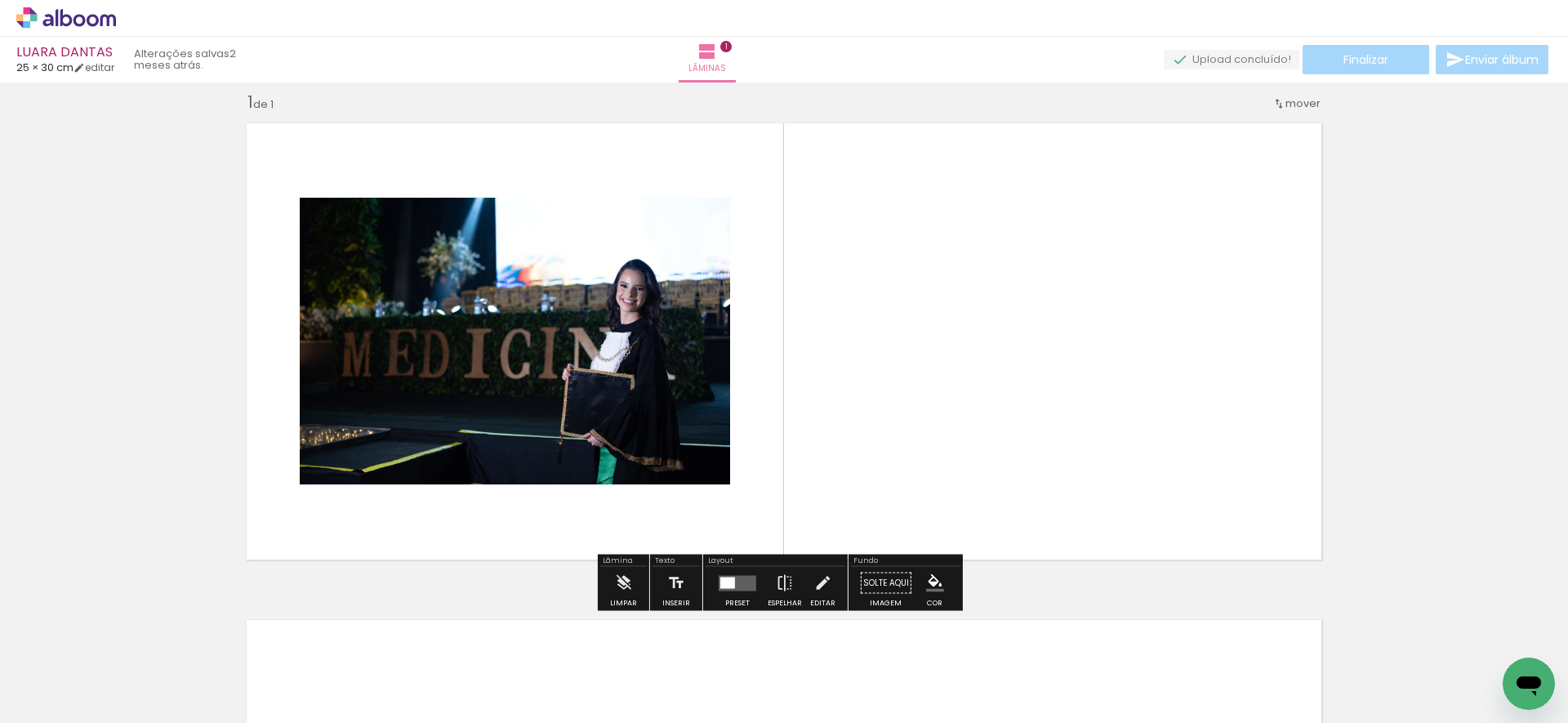
scroll to position [7, 0]
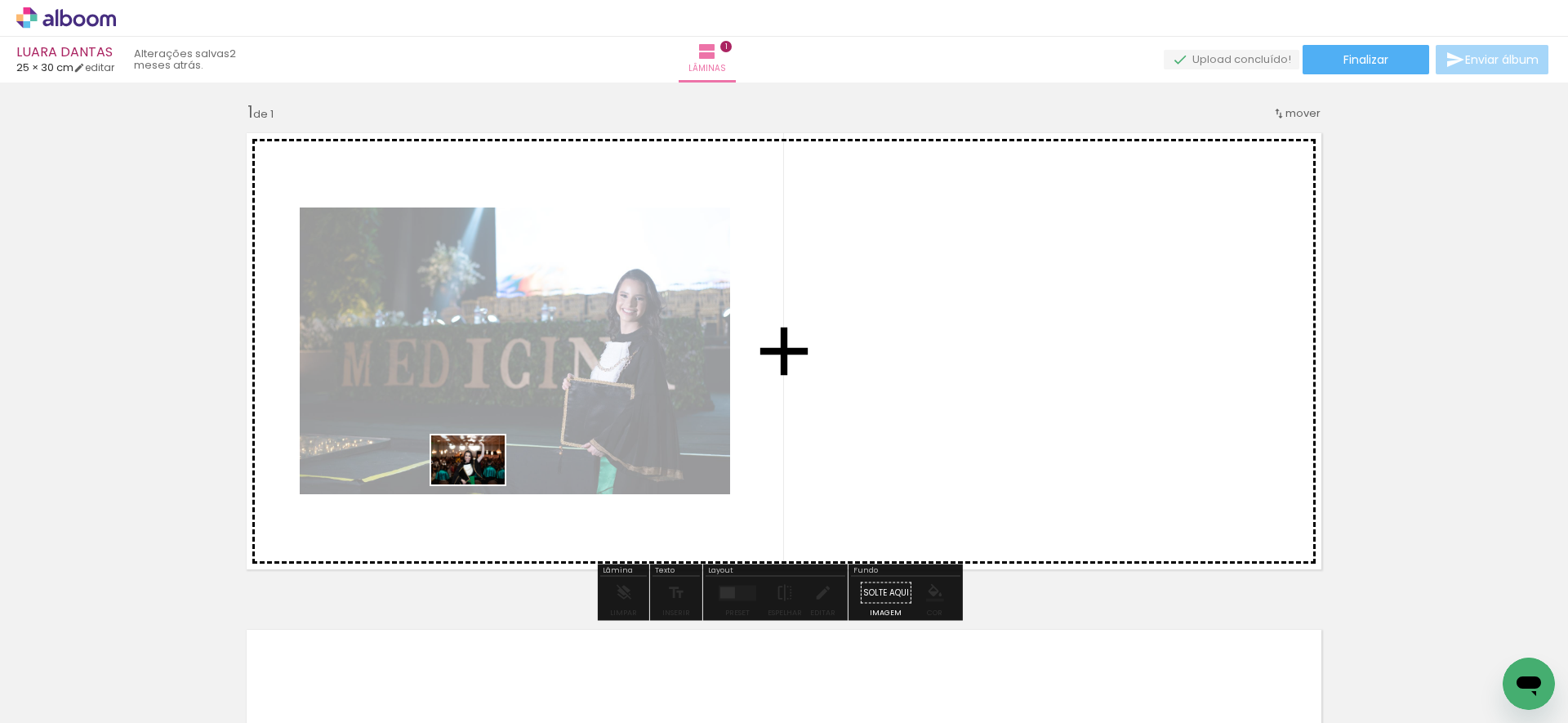
drag, startPoint x: 466, startPoint y: 566, endPoint x: 480, endPoint y: 484, distance: 83.2
click at [480, 484] on quentale-workspace at bounding box center [784, 361] width 1568 height 723
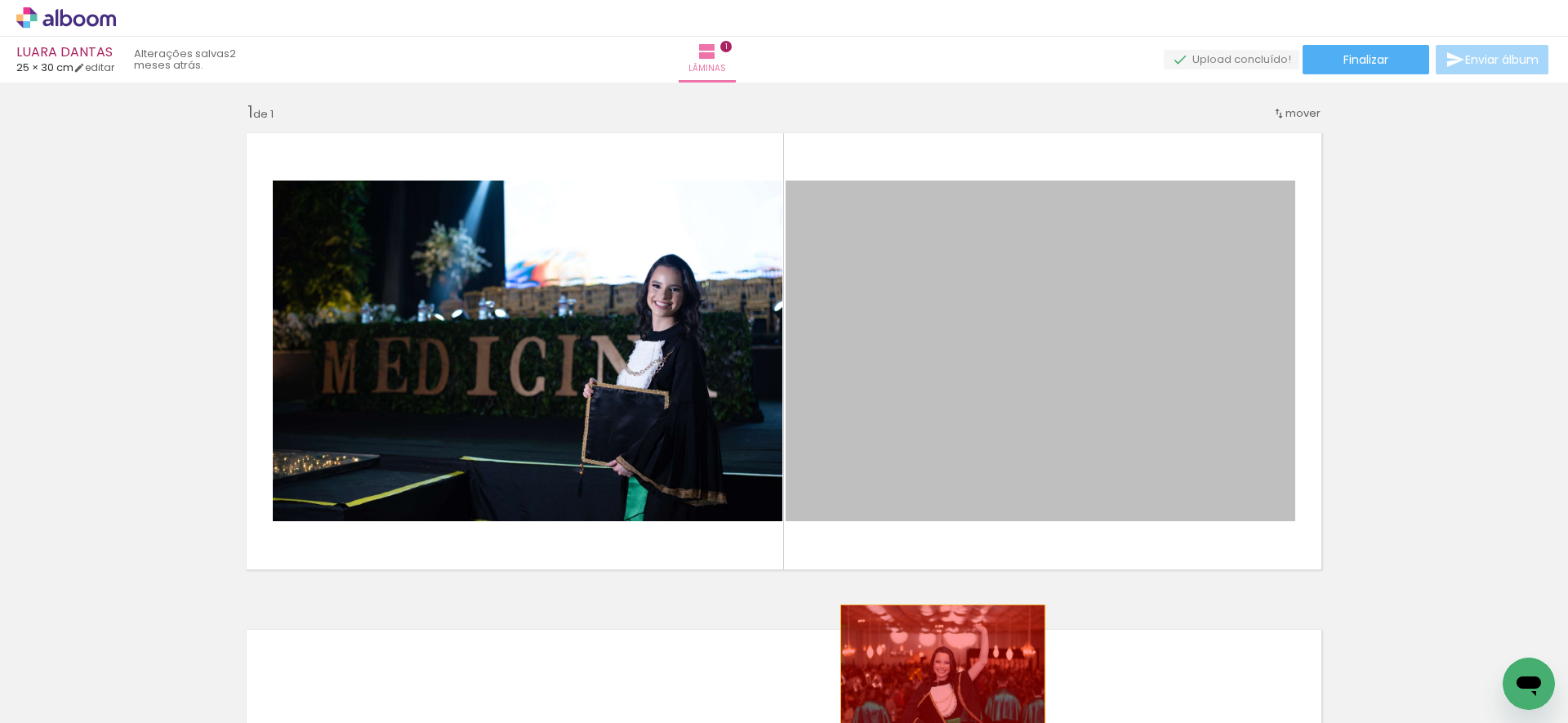
drag, startPoint x: 1026, startPoint y: 400, endPoint x: 937, endPoint y: 673, distance: 287.1
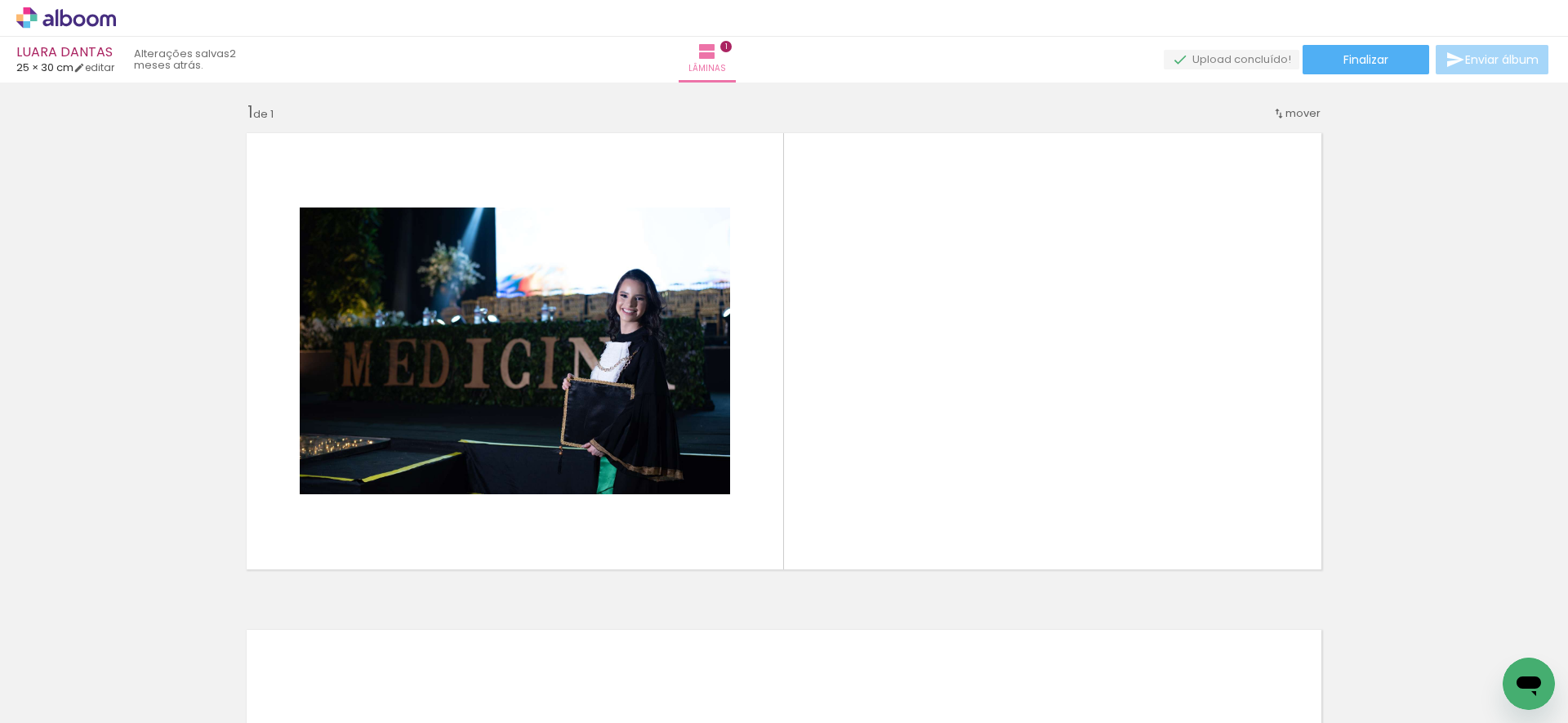
click at [68, 671] on input "Todas as fotos" at bounding box center [45, 673] width 62 height 14
click at [0, 0] on slot "Não utilizadas" at bounding box center [0, 0] width 0 height 0
type input "Não utilizadas"
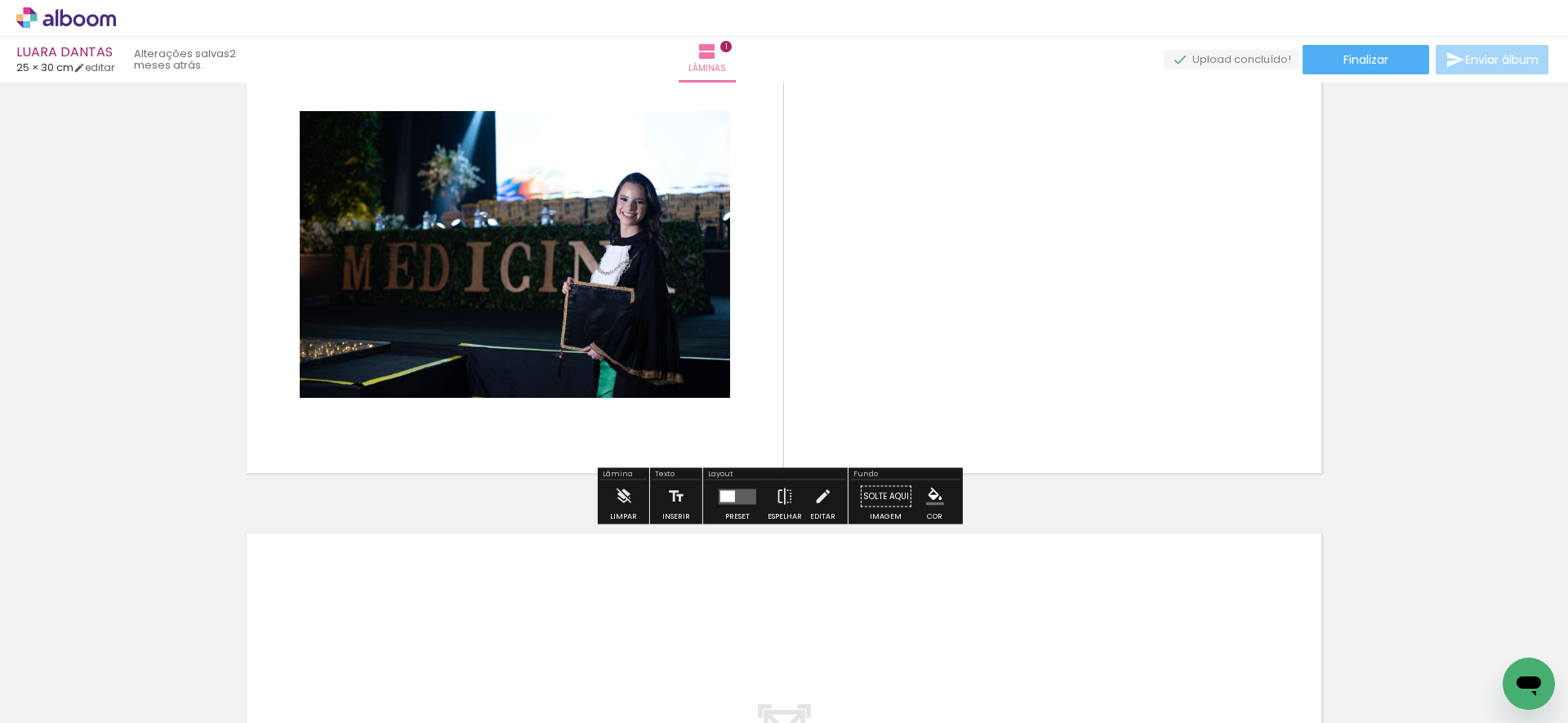
scroll to position [56, 0]
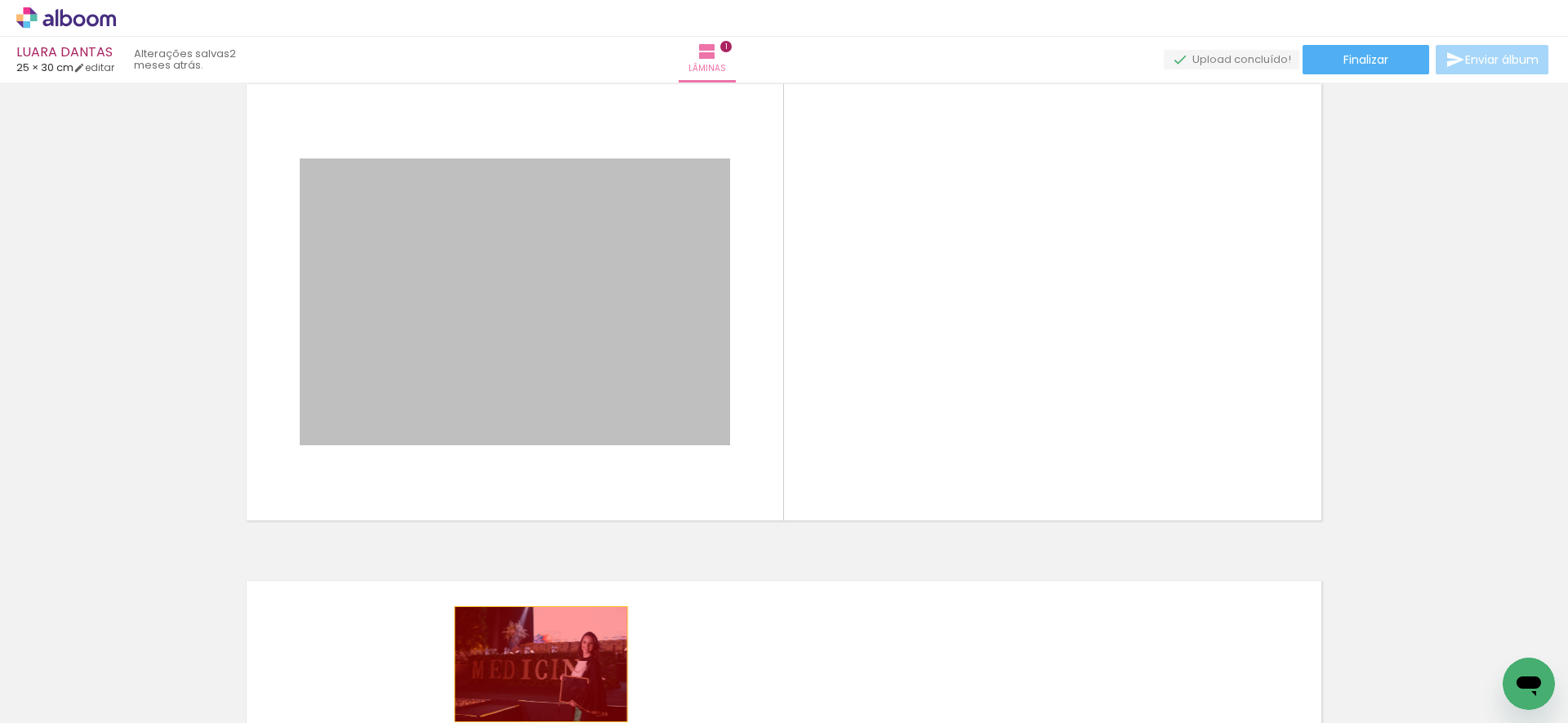
drag, startPoint x: 519, startPoint y: 349, endPoint x: 534, endPoint y: 664, distance: 315.4
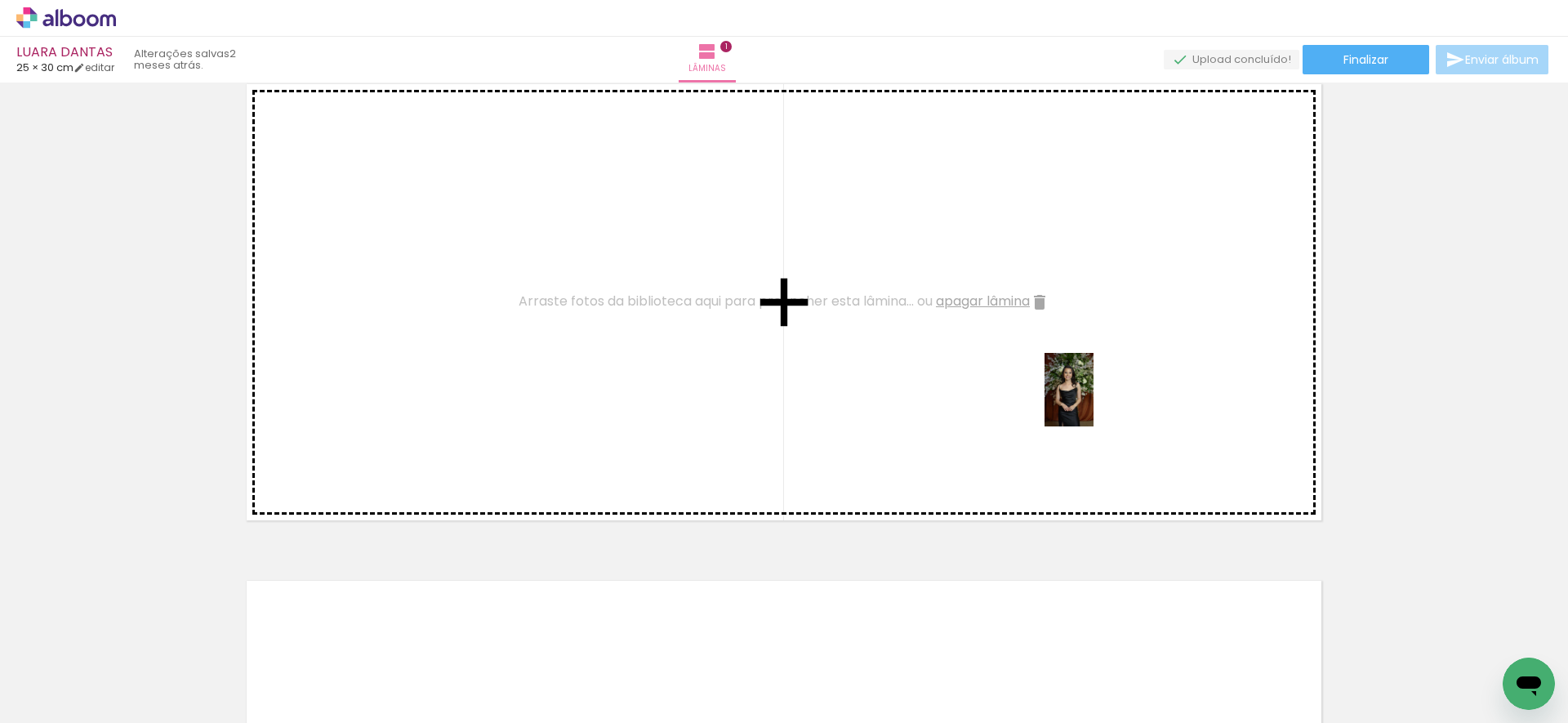
drag, startPoint x: 1352, startPoint y: 663, endPoint x: 1094, endPoint y: 402, distance: 367.0
click at [1094, 402] on quentale-workspace at bounding box center [784, 361] width 1568 height 723
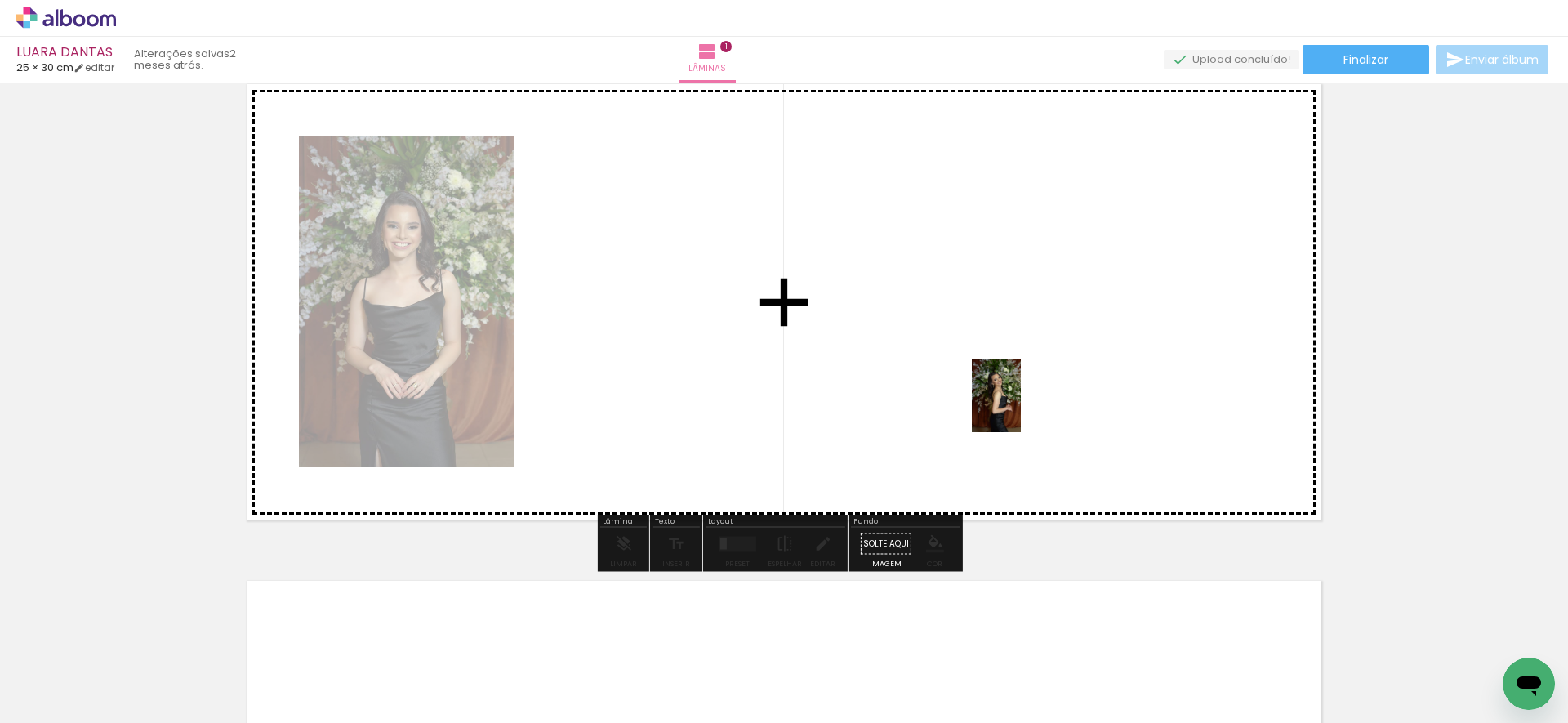
drag, startPoint x: 1348, startPoint y: 661, endPoint x: 1020, endPoint y: 408, distance: 414.2
click at [1020, 408] on quentale-workspace at bounding box center [784, 361] width 1568 height 723
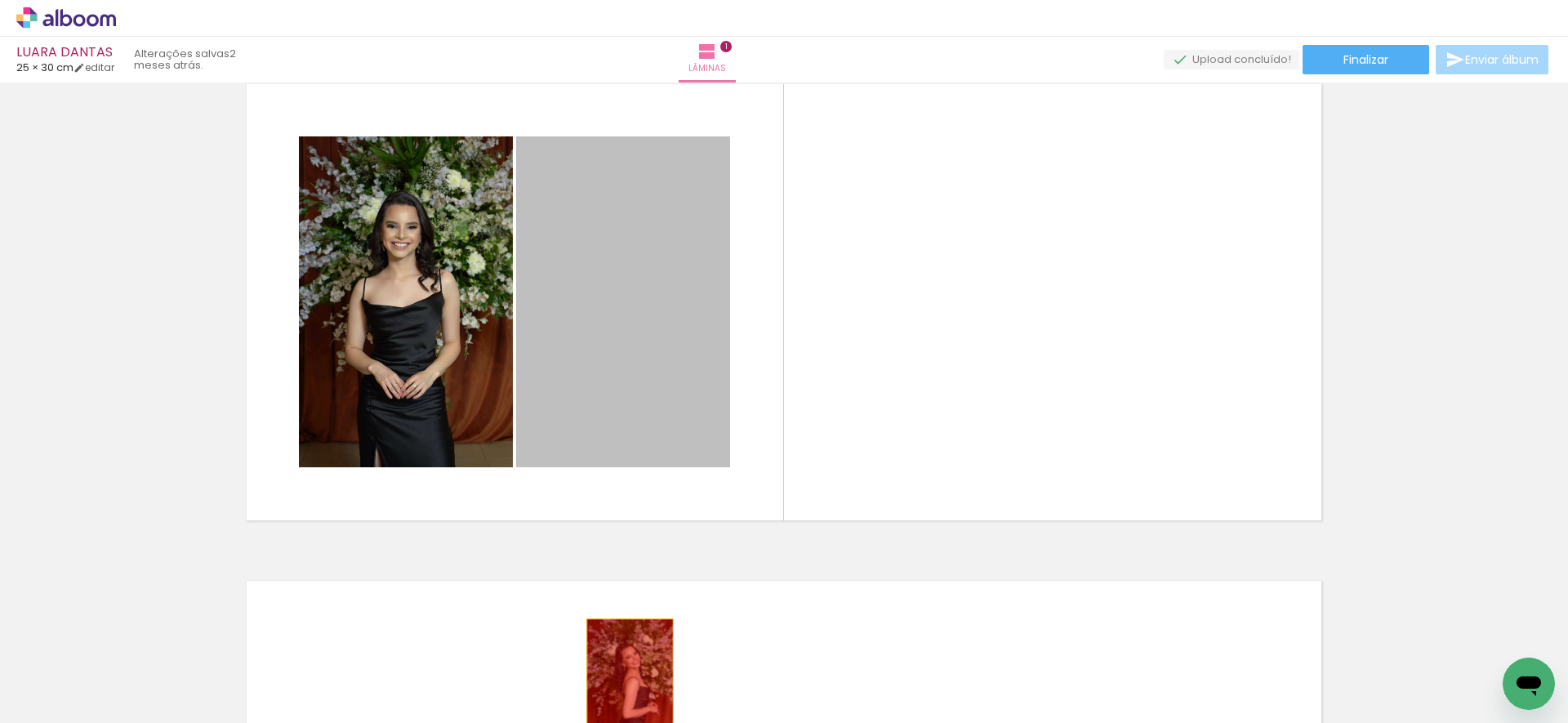
drag, startPoint x: 627, startPoint y: 404, endPoint x: 624, endPoint y: 685, distance: 281.0
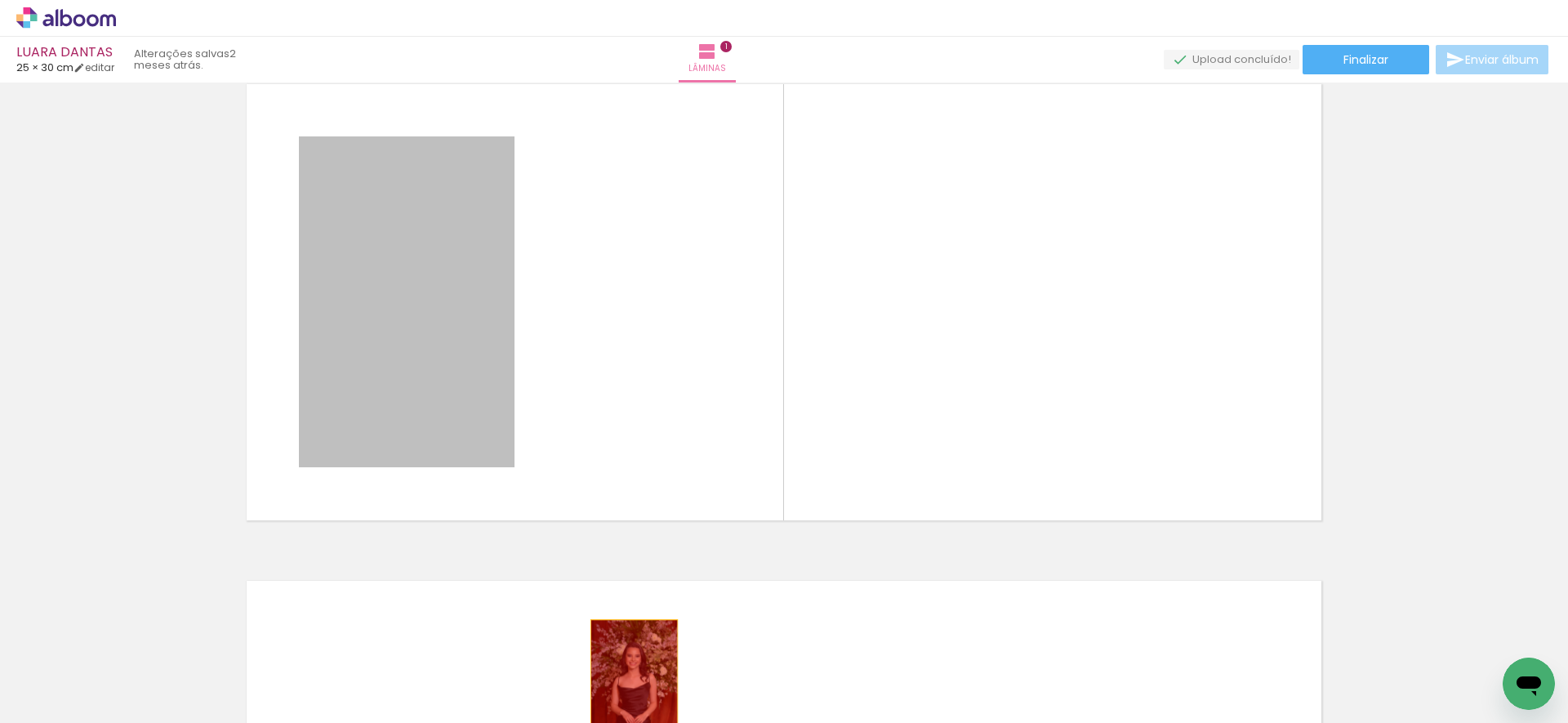
drag, startPoint x: 400, startPoint y: 311, endPoint x: 628, endPoint y: 691, distance: 443.2
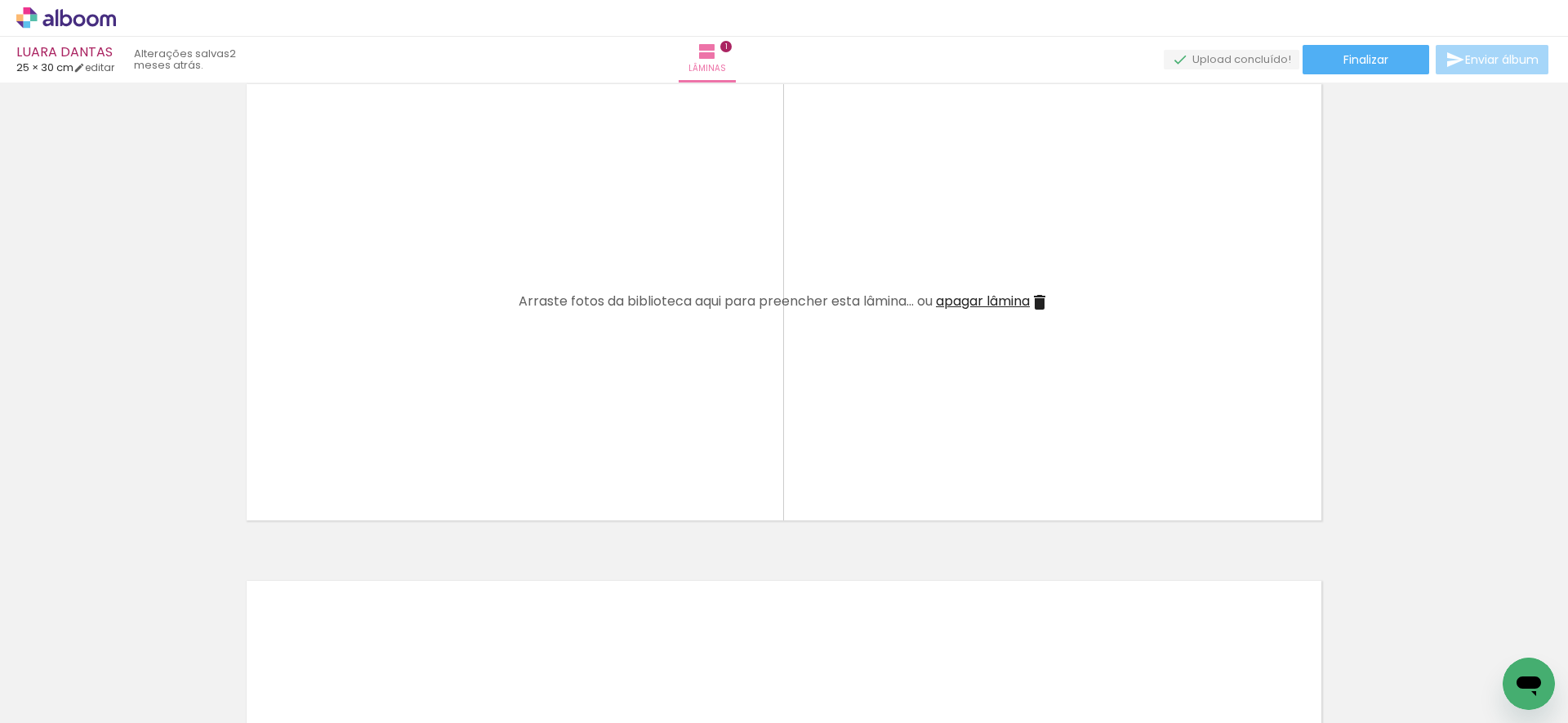
scroll to position [0, 3466]
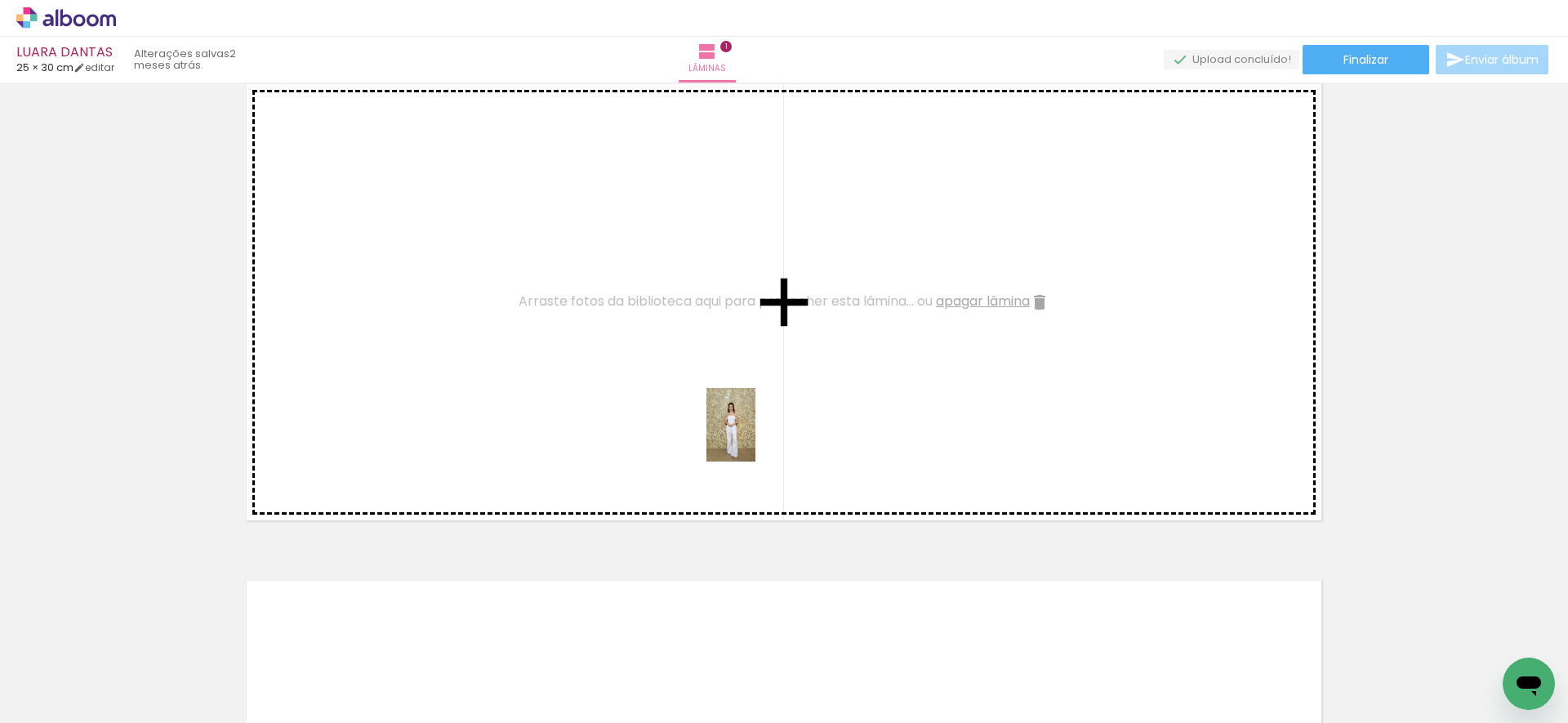
drag, startPoint x: 813, startPoint y: 666, endPoint x: 756, endPoint y: 437, distance: 236.0
click at [756, 437] on quentale-workspace at bounding box center [784, 361] width 1568 height 723
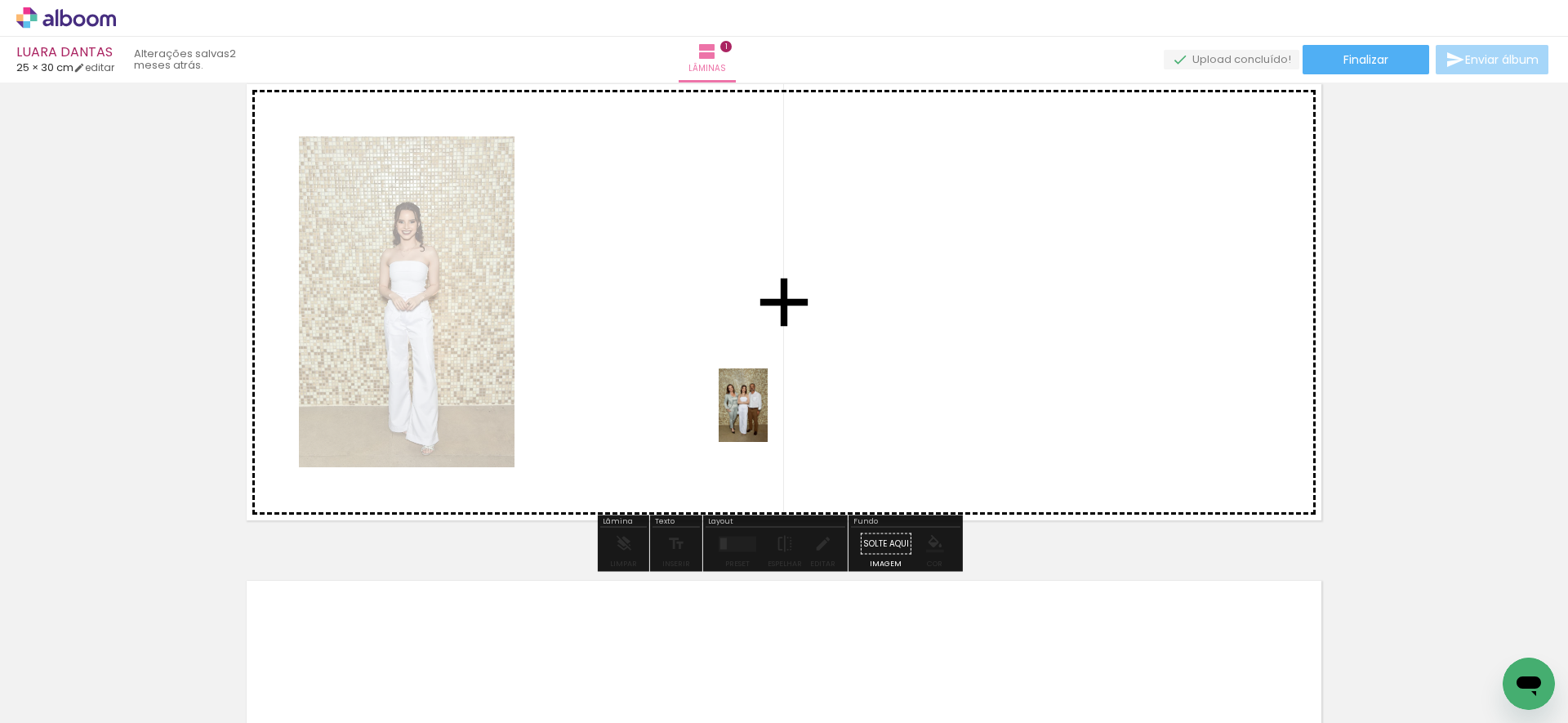
drag, startPoint x: 817, startPoint y: 612, endPoint x: 767, endPoint y: 417, distance: 201.3
click at [767, 417] on quentale-workspace at bounding box center [784, 361] width 1568 height 723
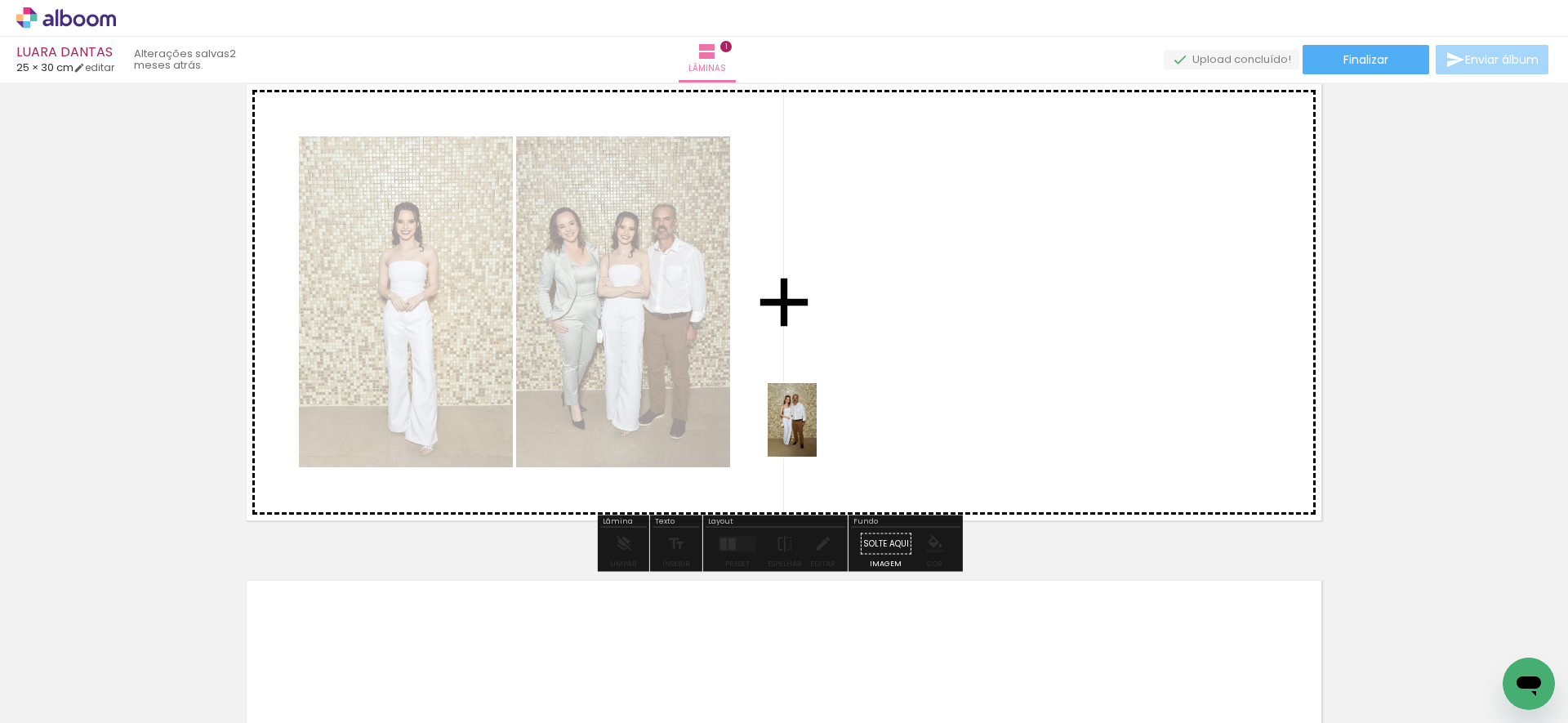
drag, startPoint x: 816, startPoint y: 655, endPoint x: 816, endPoint y: 432, distance: 223.0
click at [816, 432] on quentale-workspace at bounding box center [784, 361] width 1568 height 723
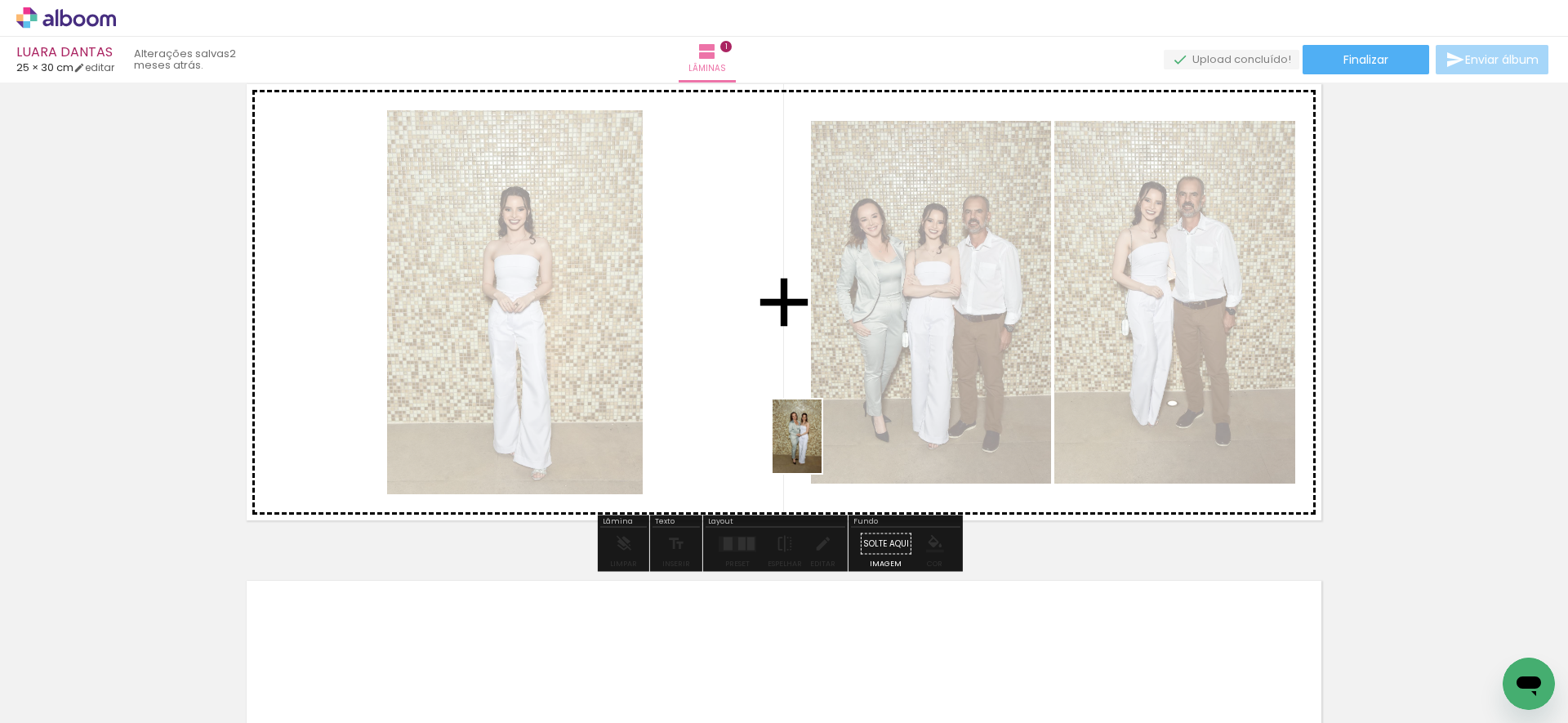
drag, startPoint x: 828, startPoint y: 667, endPoint x: 821, endPoint y: 447, distance: 220.1
click at [821, 447] on quentale-workspace at bounding box center [784, 361] width 1568 height 723
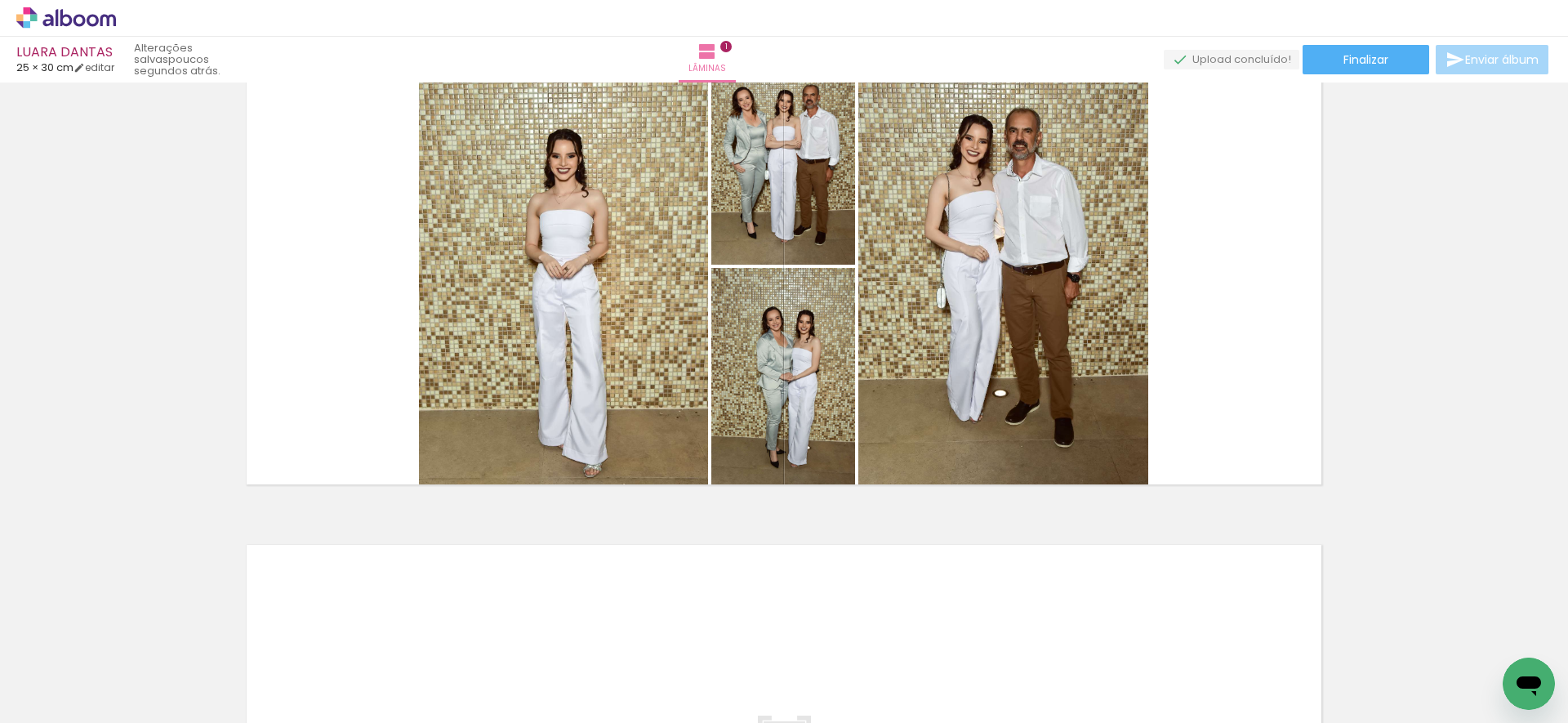
scroll to position [79, 0]
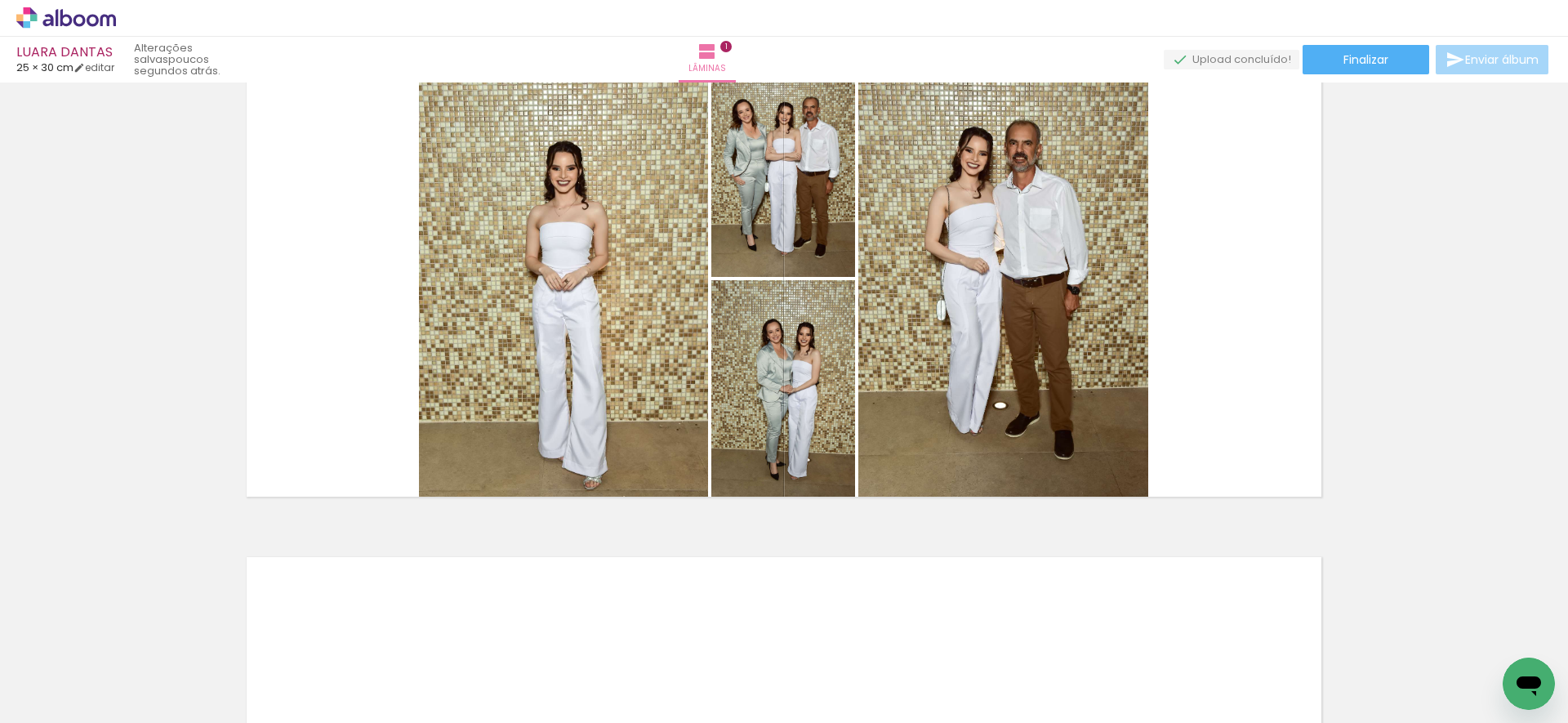
click at [1534, 683] on icon "Abrir janela de mensagens" at bounding box center [1529, 686] width 25 height 20
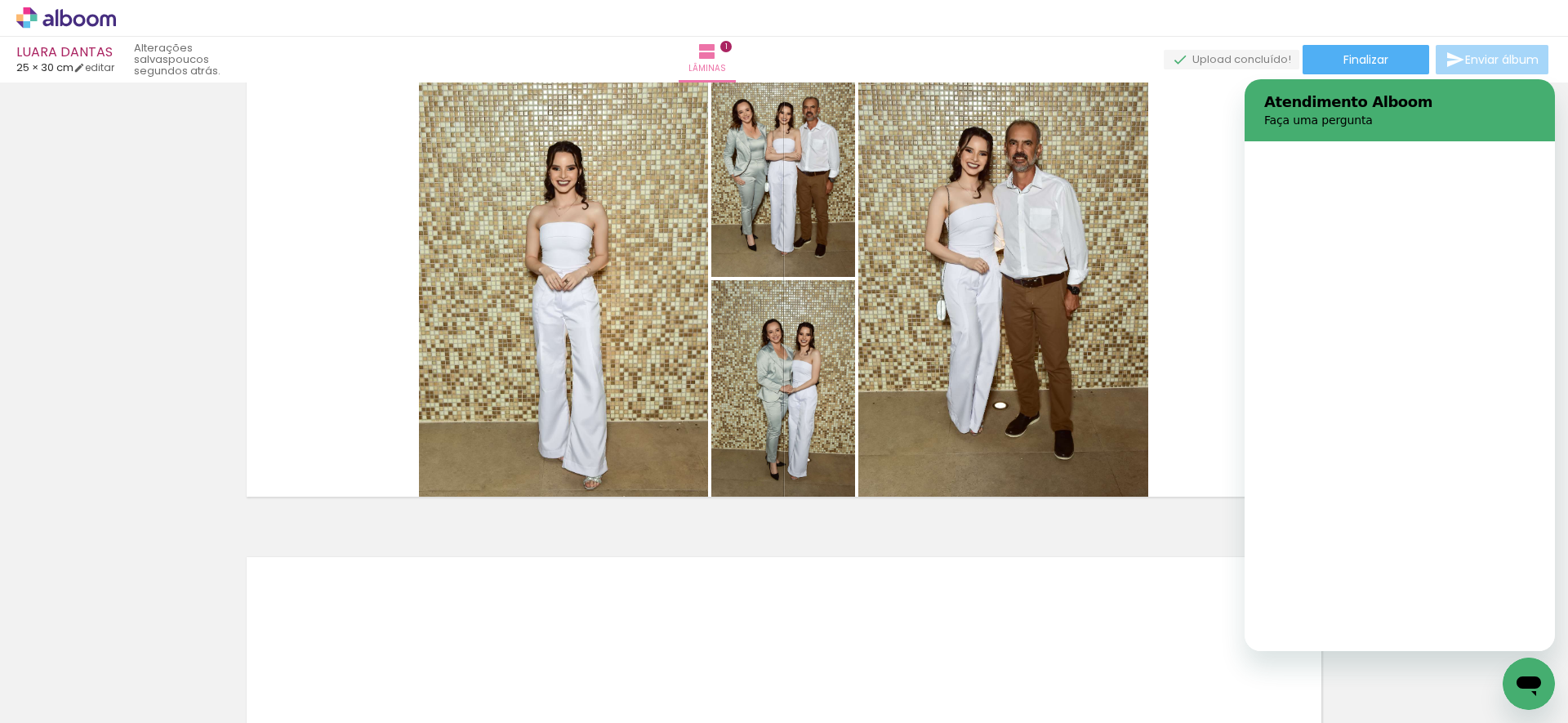
scroll to position [0, 0]
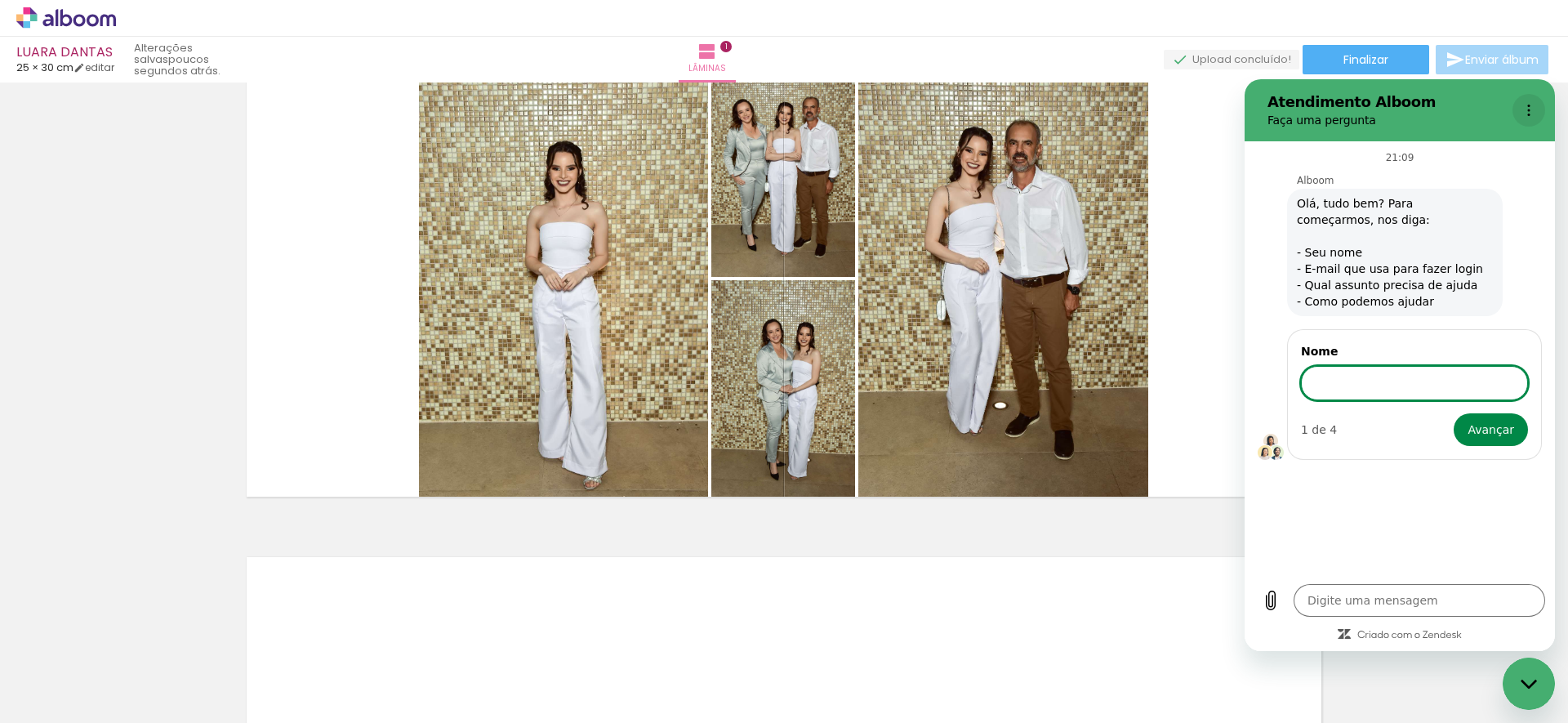
click at [1529, 107] on icon "Menu de opções" at bounding box center [1529, 110] width 13 height 13
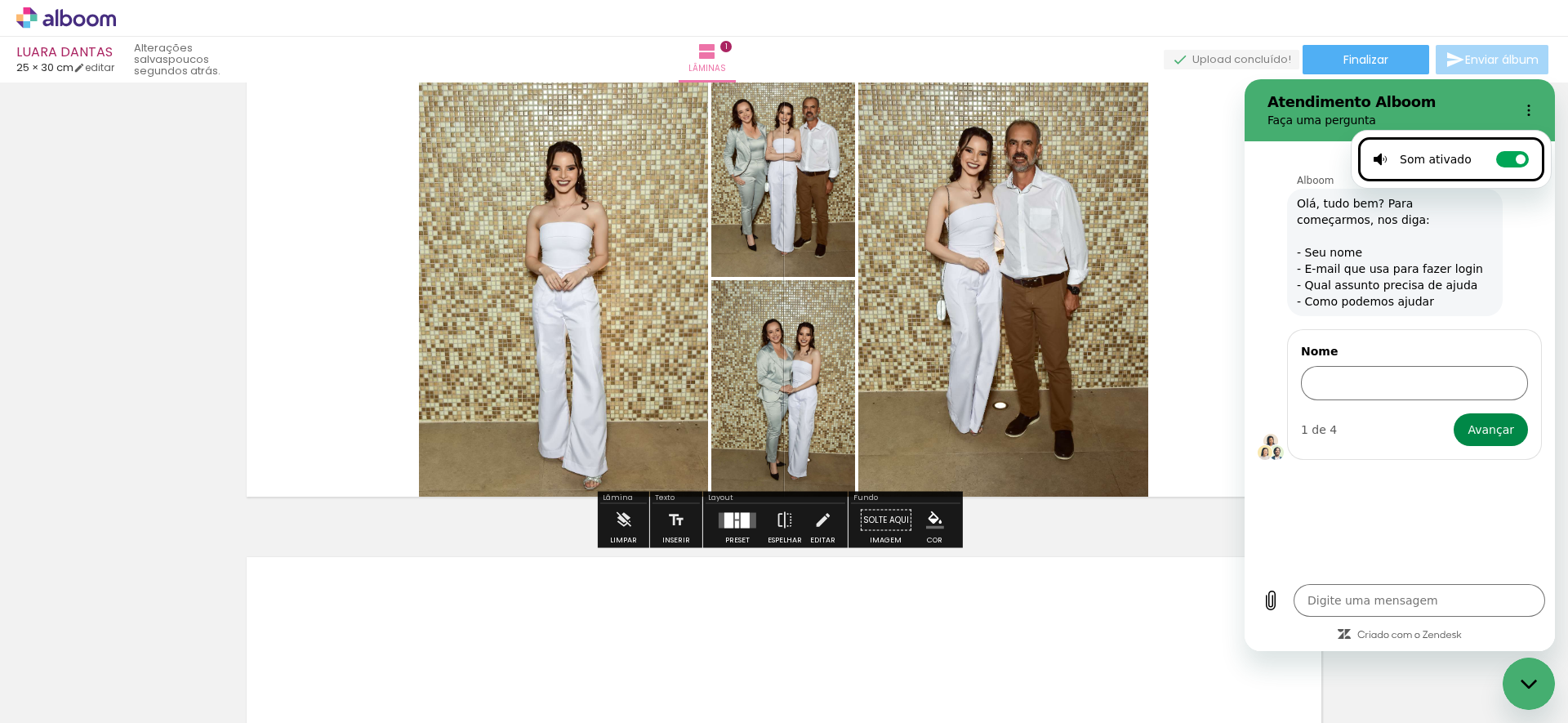
click at [1170, 151] on quentale-layouter at bounding box center [784, 279] width 1094 height 456
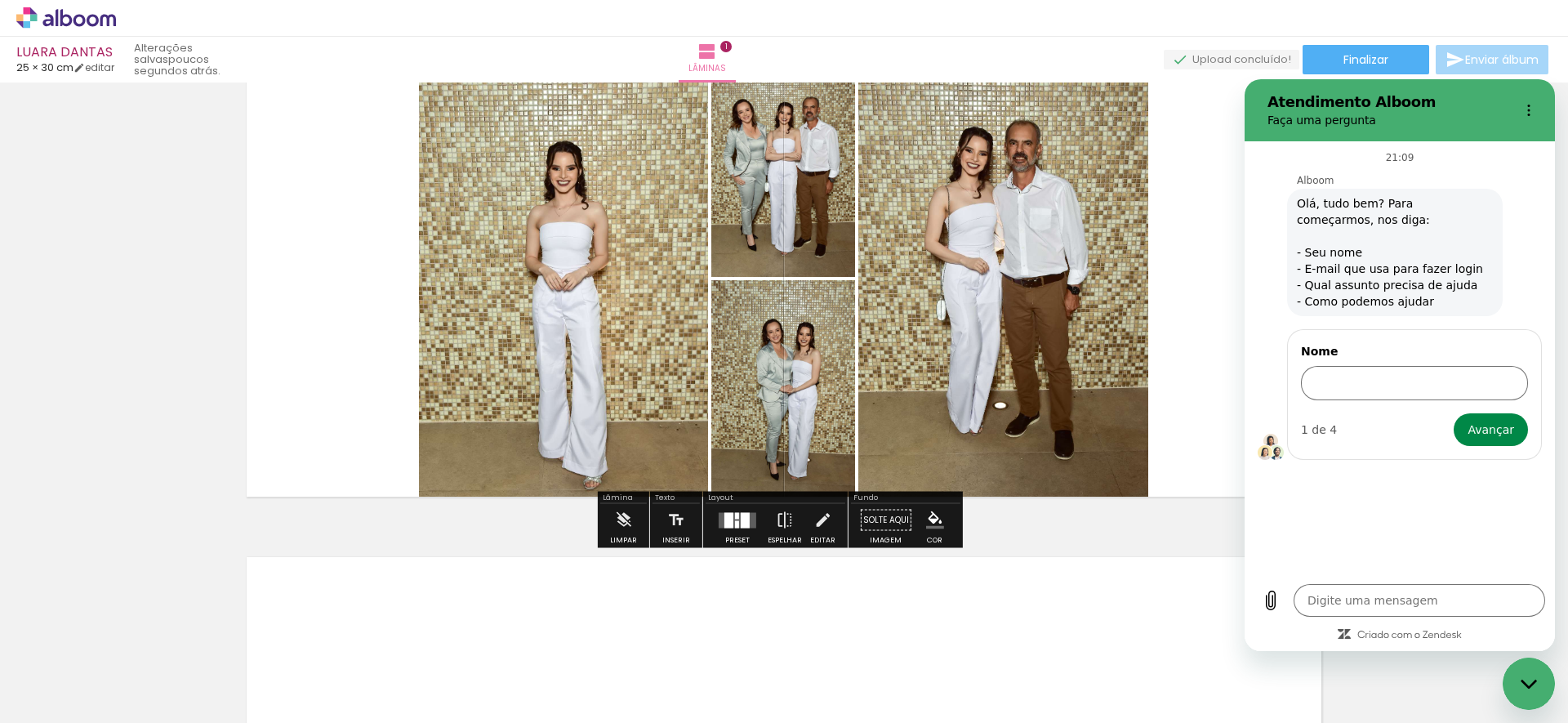
scroll to position [86, 0]
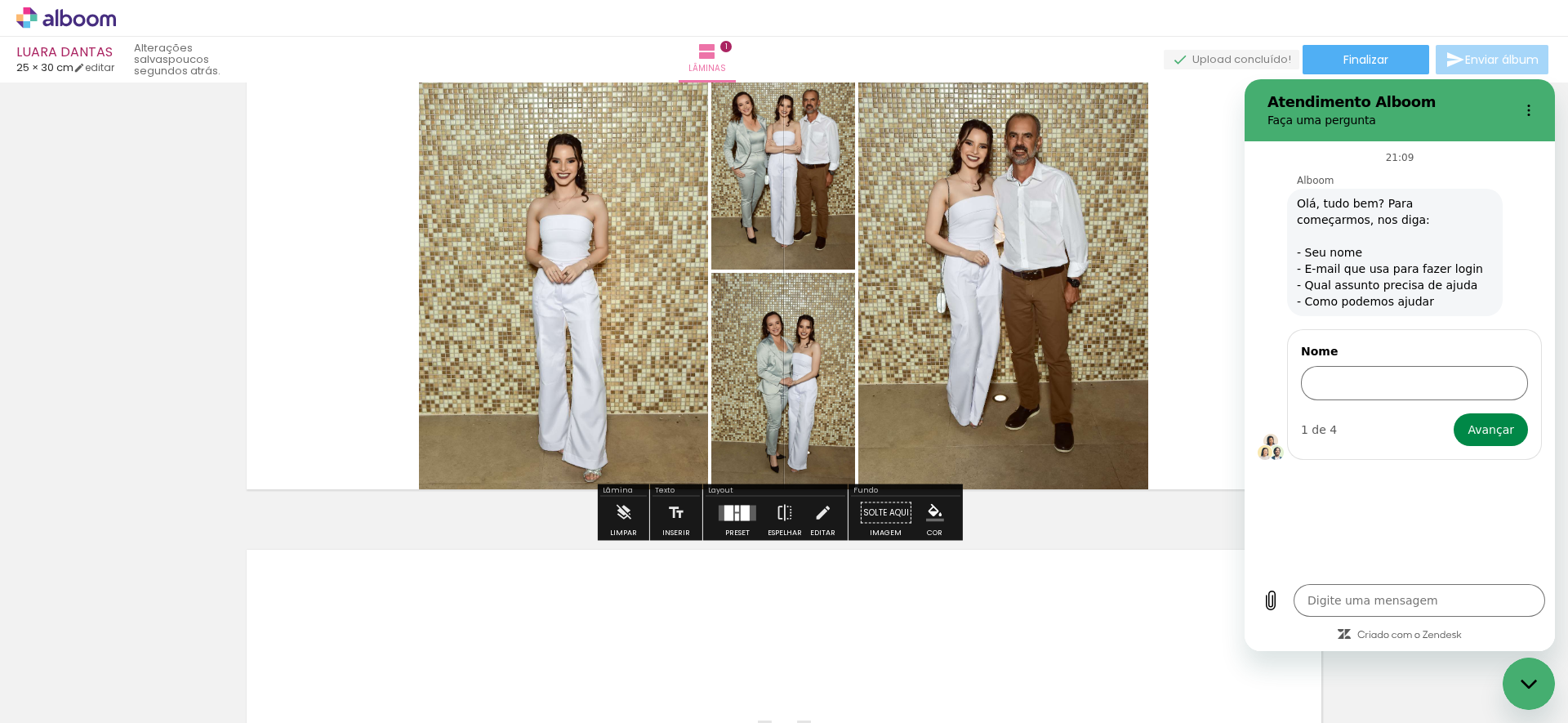
click at [1229, 151] on quentale-layouter at bounding box center [784, 271] width 1094 height 456
click at [1315, 121] on p "Faça uma pergunta" at bounding box center [1386, 120] width 238 height 16
click at [1330, 100] on h2 "Atendimento Alboom" at bounding box center [1386, 102] width 238 height 20
click at [1525, 679] on icon "Fechar janela de mensagens" at bounding box center [1529, 684] width 17 height 11
type textarea "x"
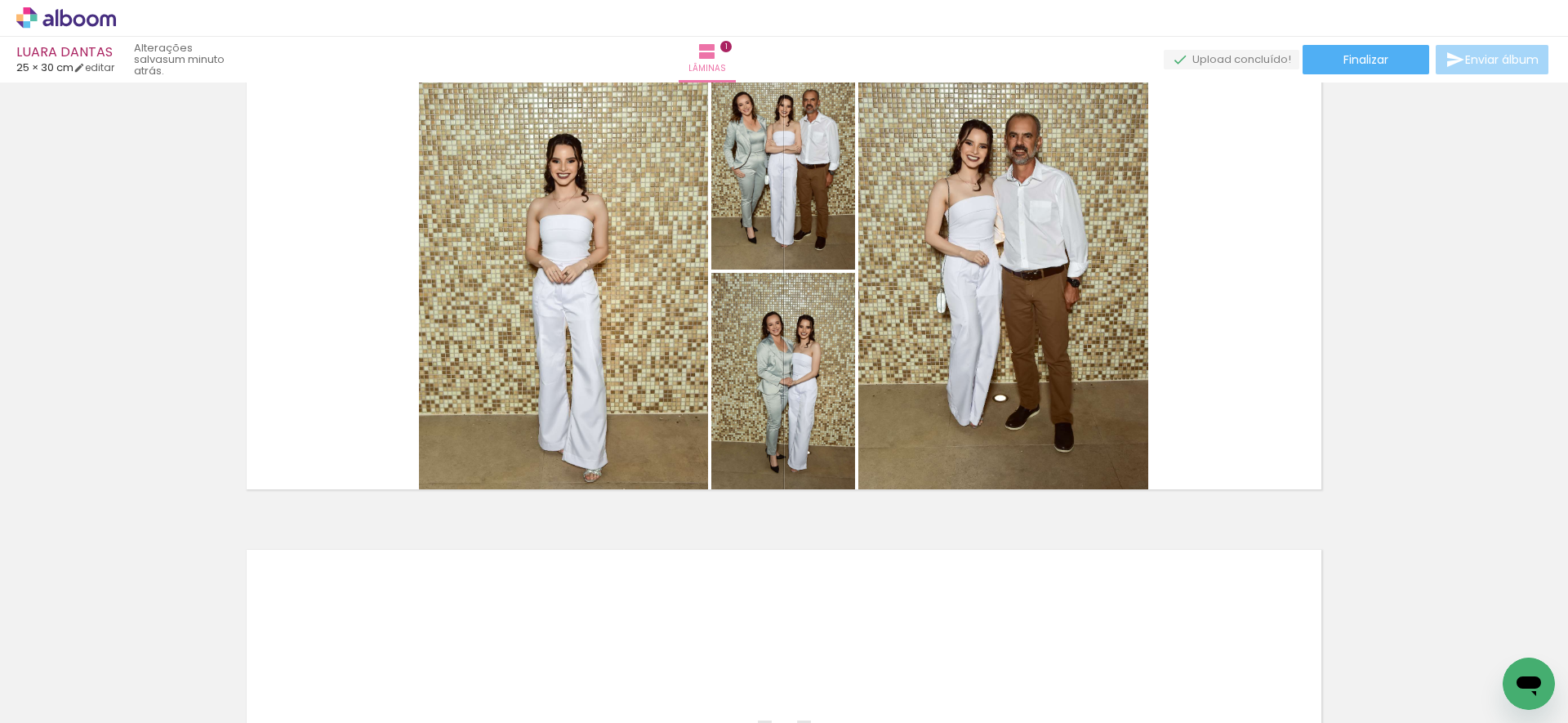
scroll to position [0, 4820]
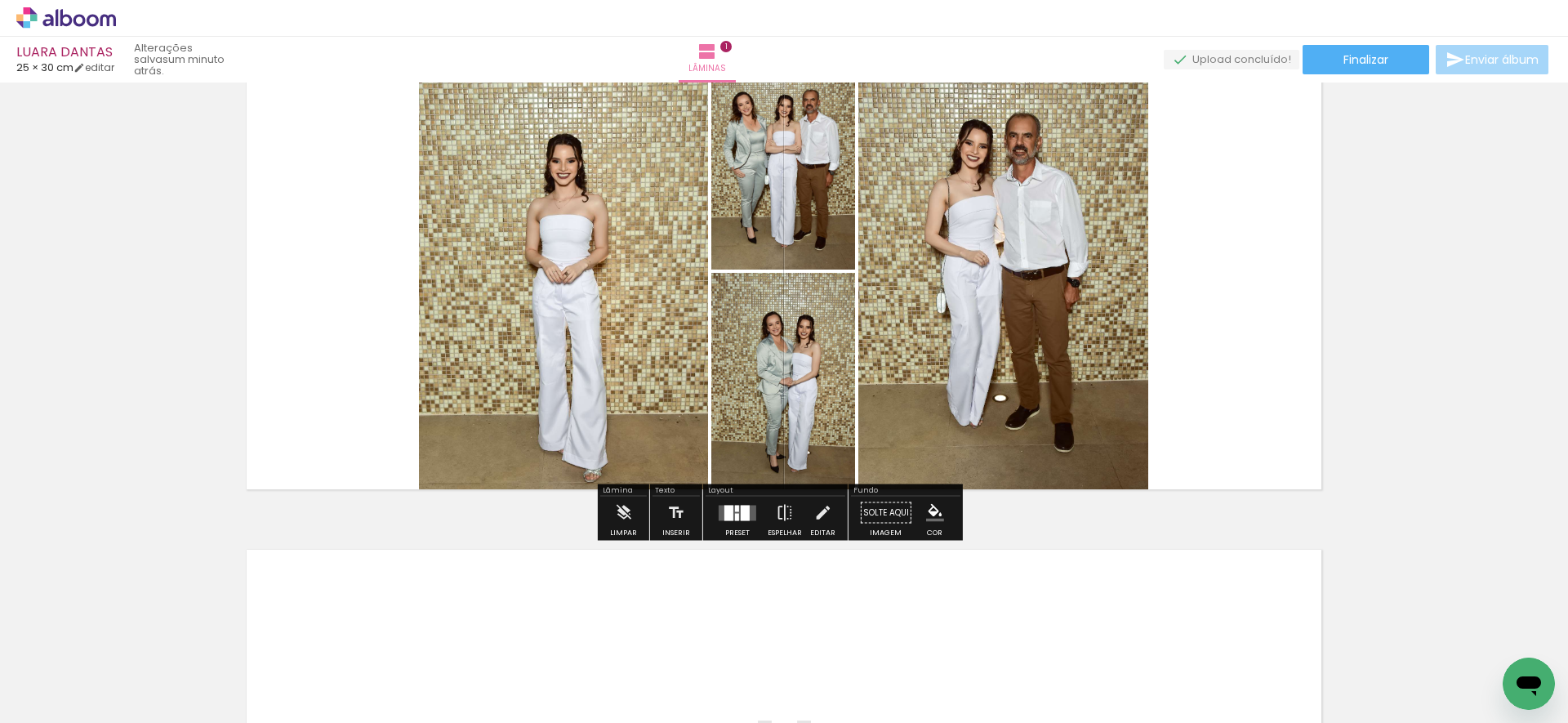
click at [741, 509] on div at bounding box center [745, 512] width 9 height 16
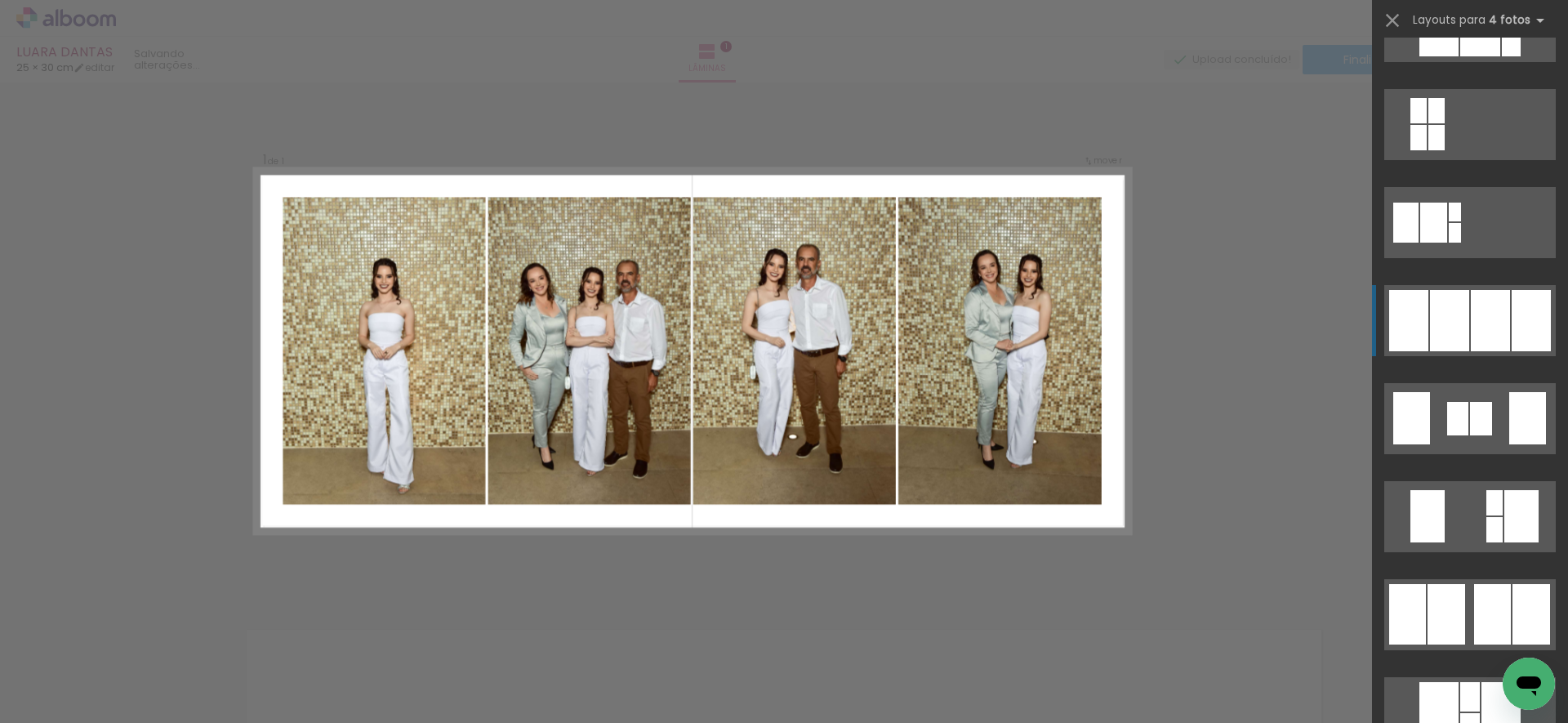
scroll to position [942, 0]
click at [1472, 316] on div at bounding box center [1491, 320] width 39 height 61
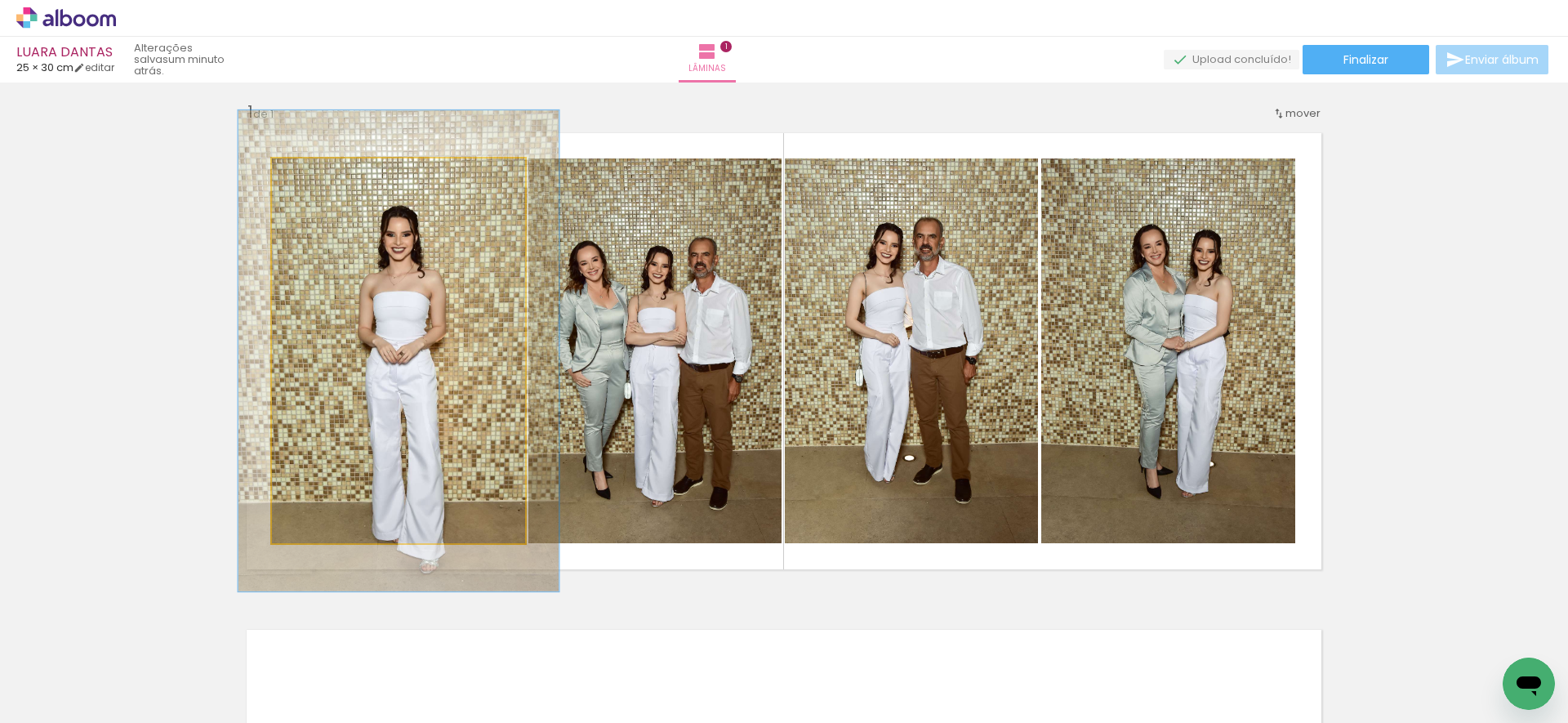
drag, startPoint x: 310, startPoint y: 177, endPoint x: 325, endPoint y: 177, distance: 15.0
click at [325, 177] on div at bounding box center [324, 176] width 26 height 26
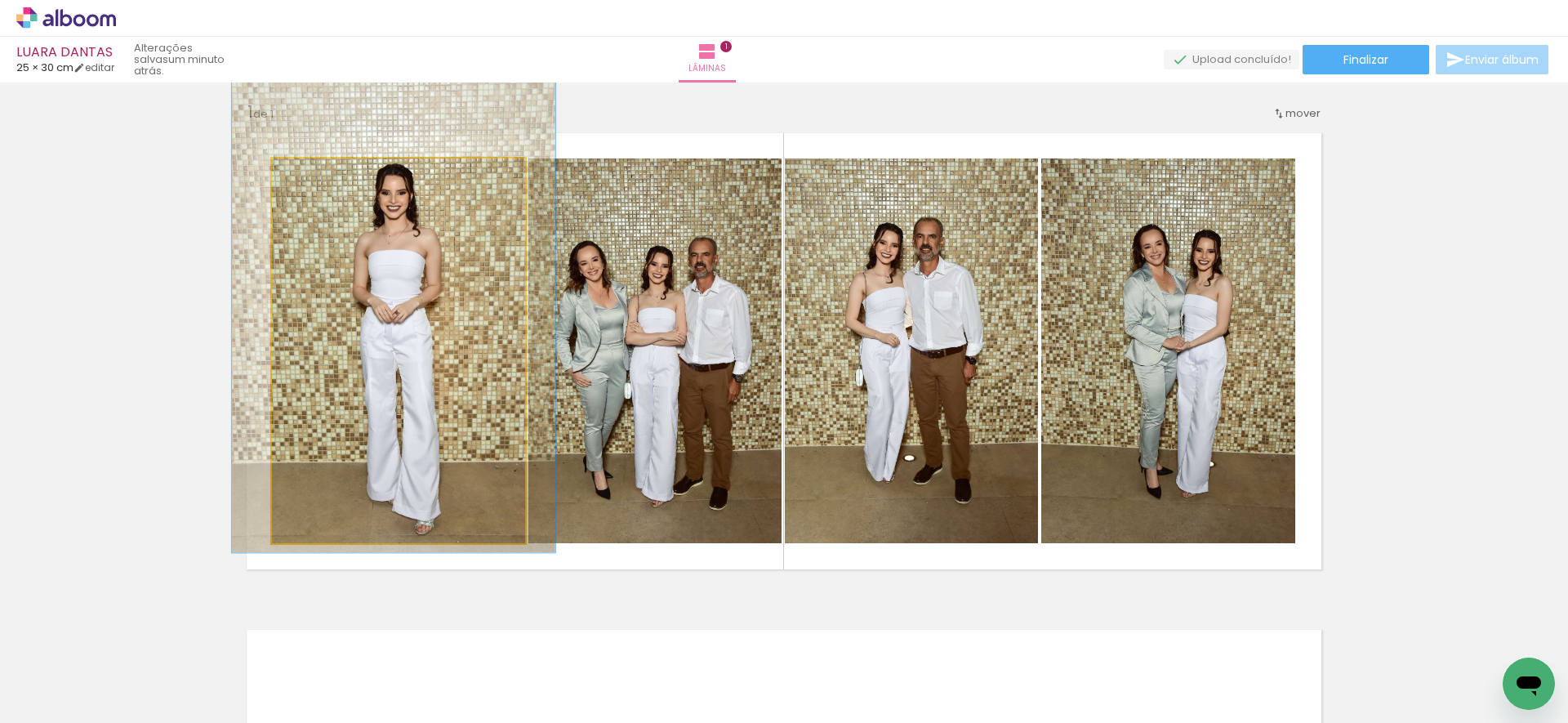
drag, startPoint x: 363, startPoint y: 313, endPoint x: 358, endPoint y: 273, distance: 40.3
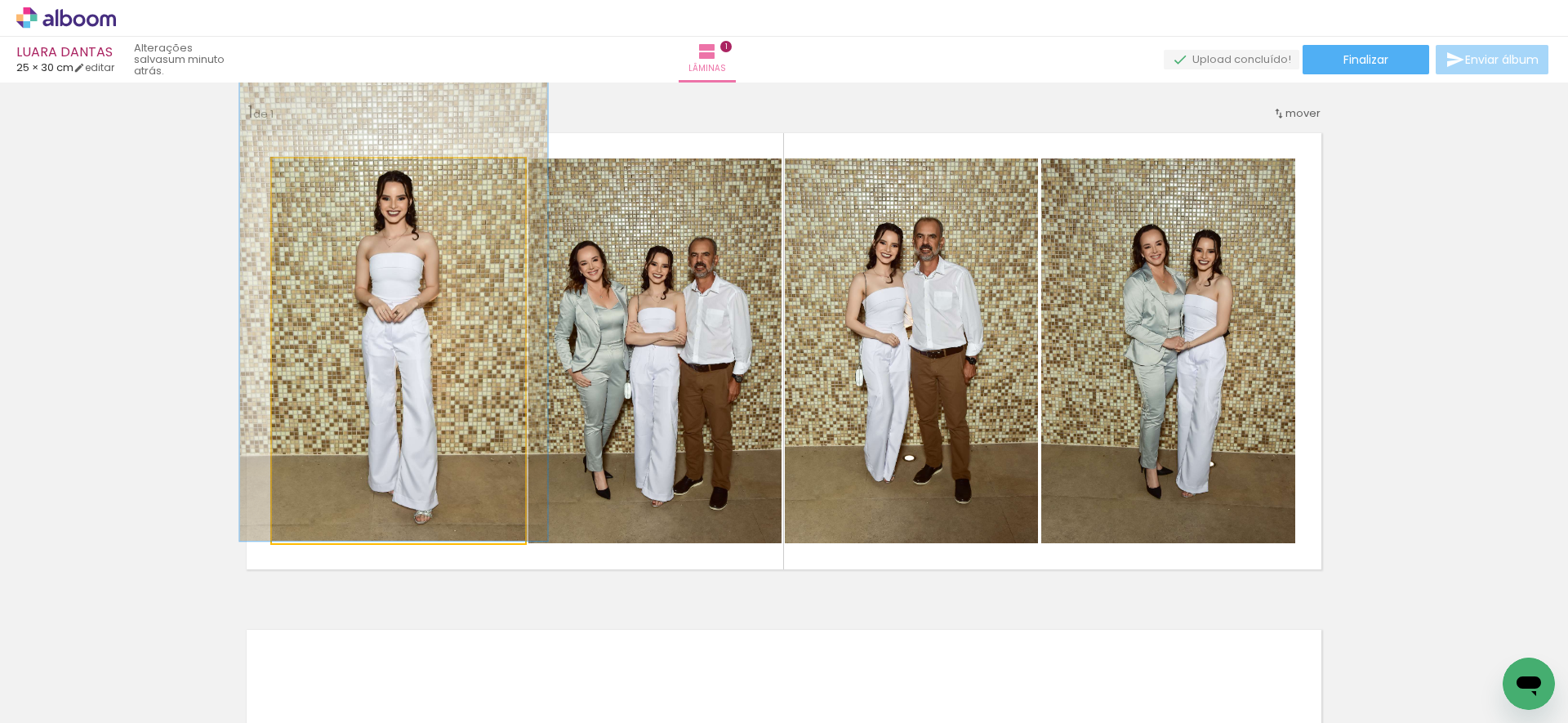
type paper-slider "120"
drag, startPoint x: 320, startPoint y: 175, endPoint x: 332, endPoint y: 196, distance: 24.2
click at [316, 176] on div at bounding box center [323, 176] width 15 height 15
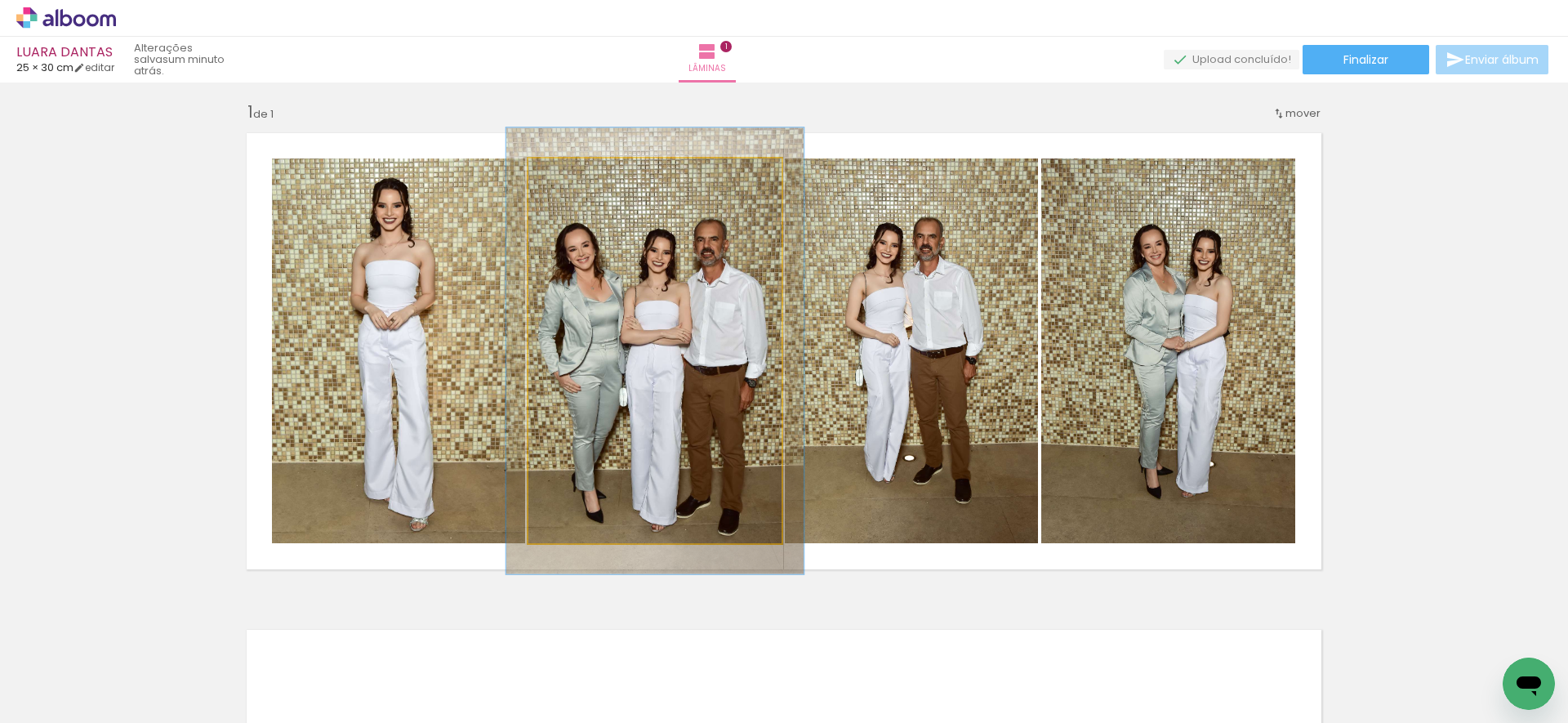
drag, startPoint x: 566, startPoint y: 178, endPoint x: 585, endPoint y: 192, distance: 23.6
type paper-slider "117"
click at [575, 178] on div at bounding box center [576, 176] width 26 height 26
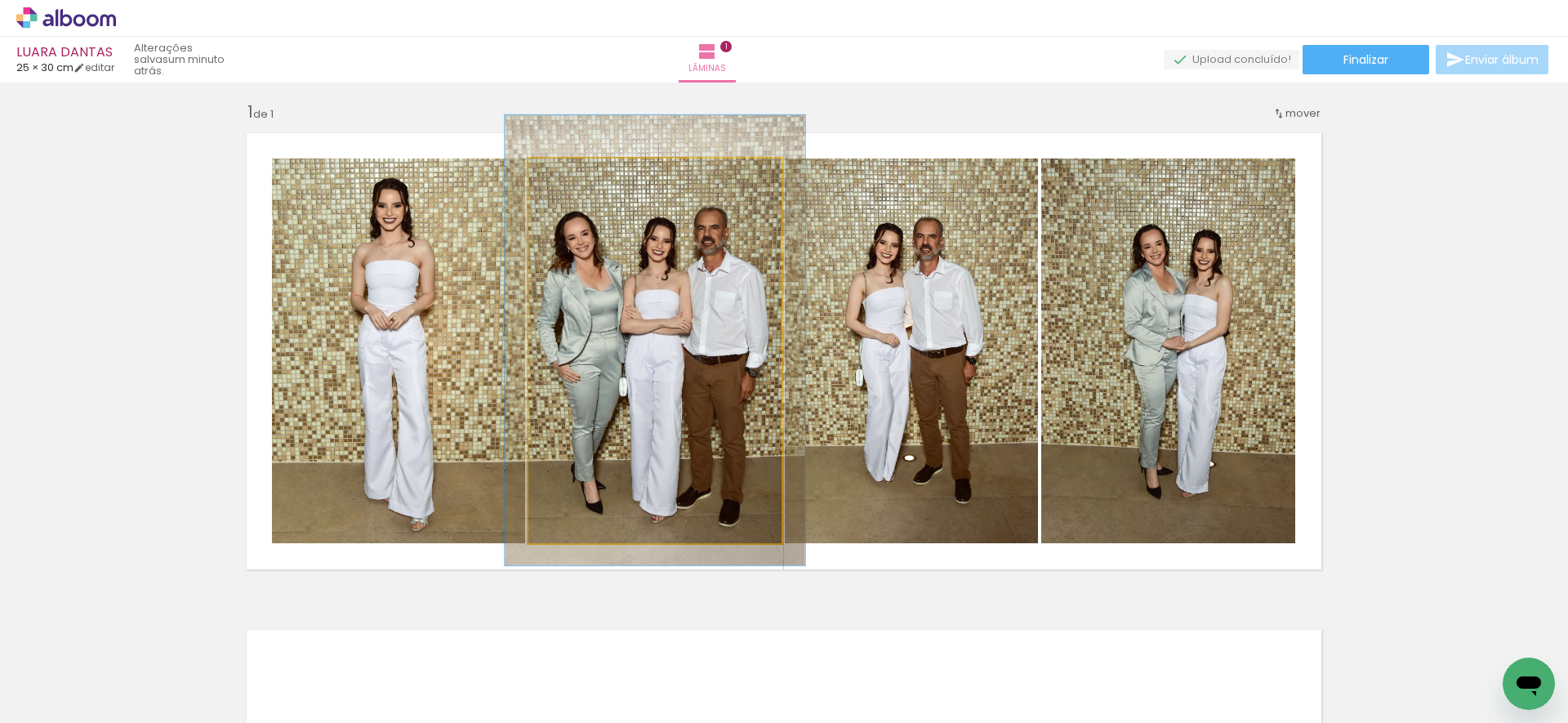
drag, startPoint x: 670, startPoint y: 295, endPoint x: 670, endPoint y: 285, distance: 10.0
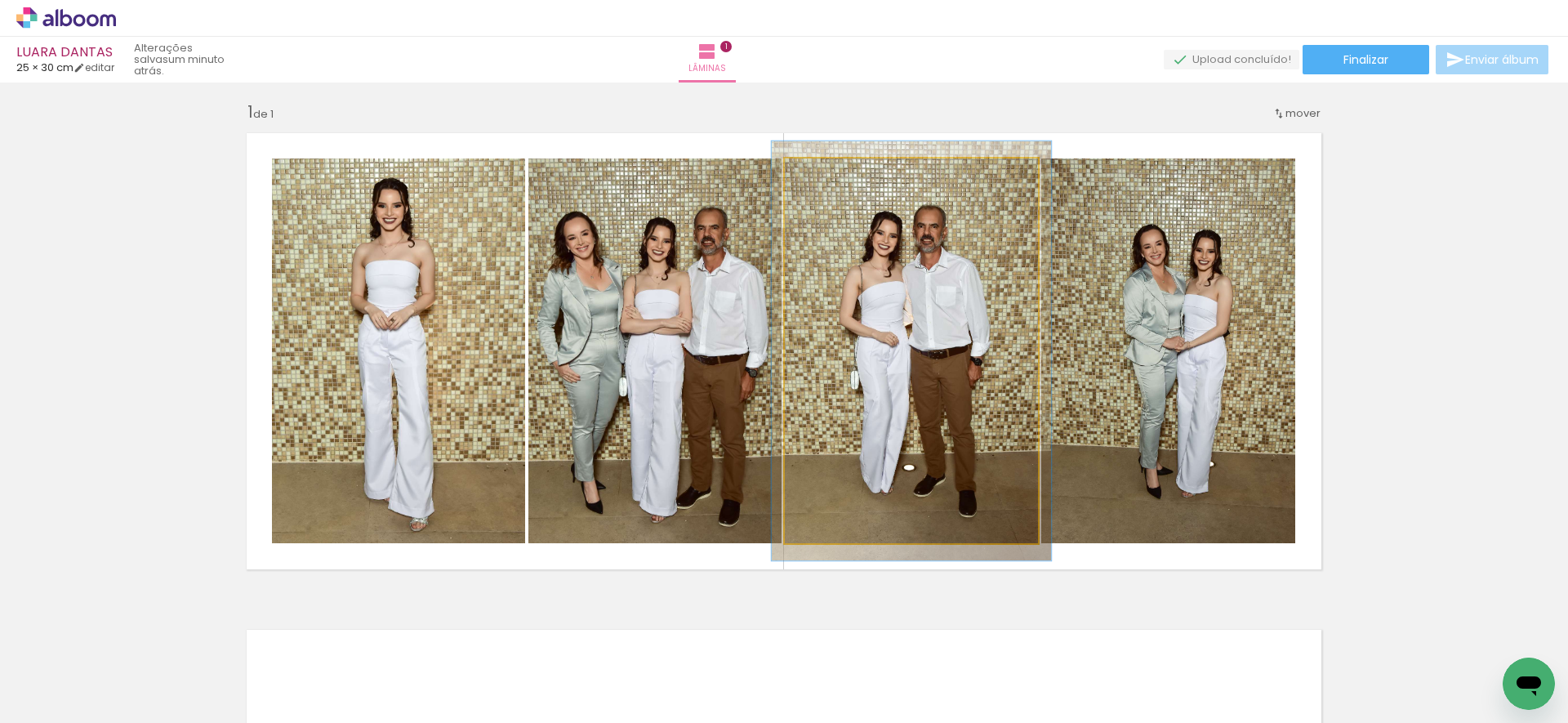
type paper-slider "109"
click at [826, 178] on div at bounding box center [828, 176] width 26 height 26
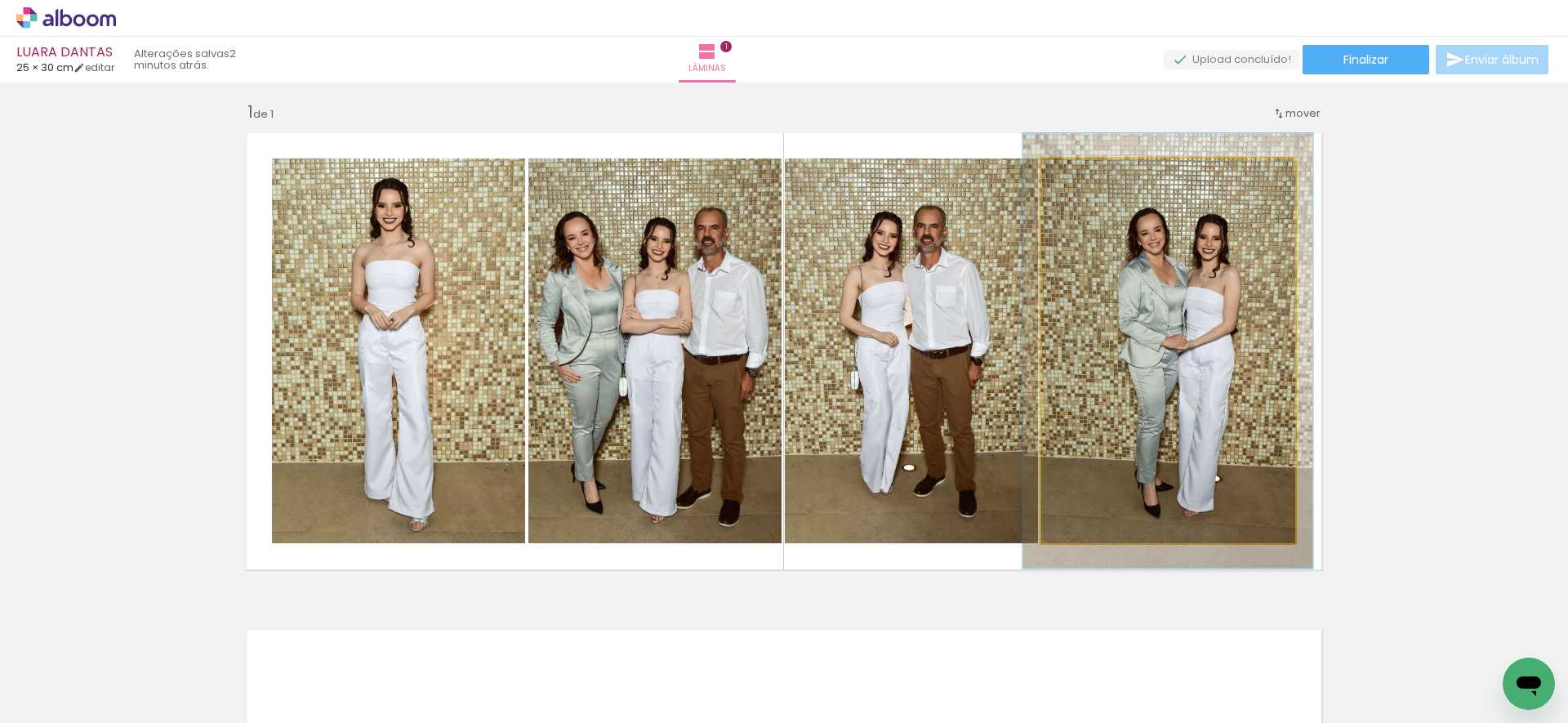
type paper-slider "113"
click at [1083, 177] on div at bounding box center [1087, 176] width 15 height 15
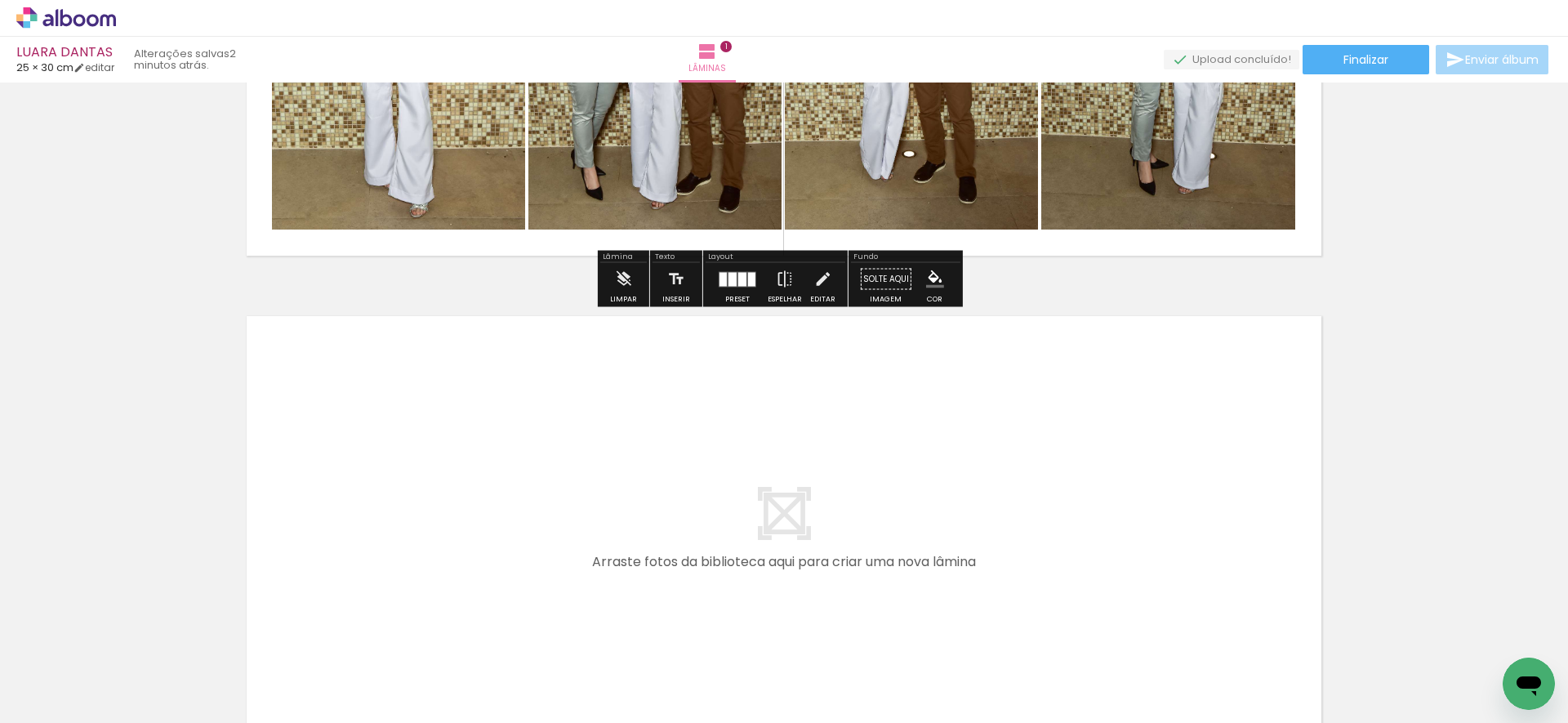
scroll to position [345, 0]
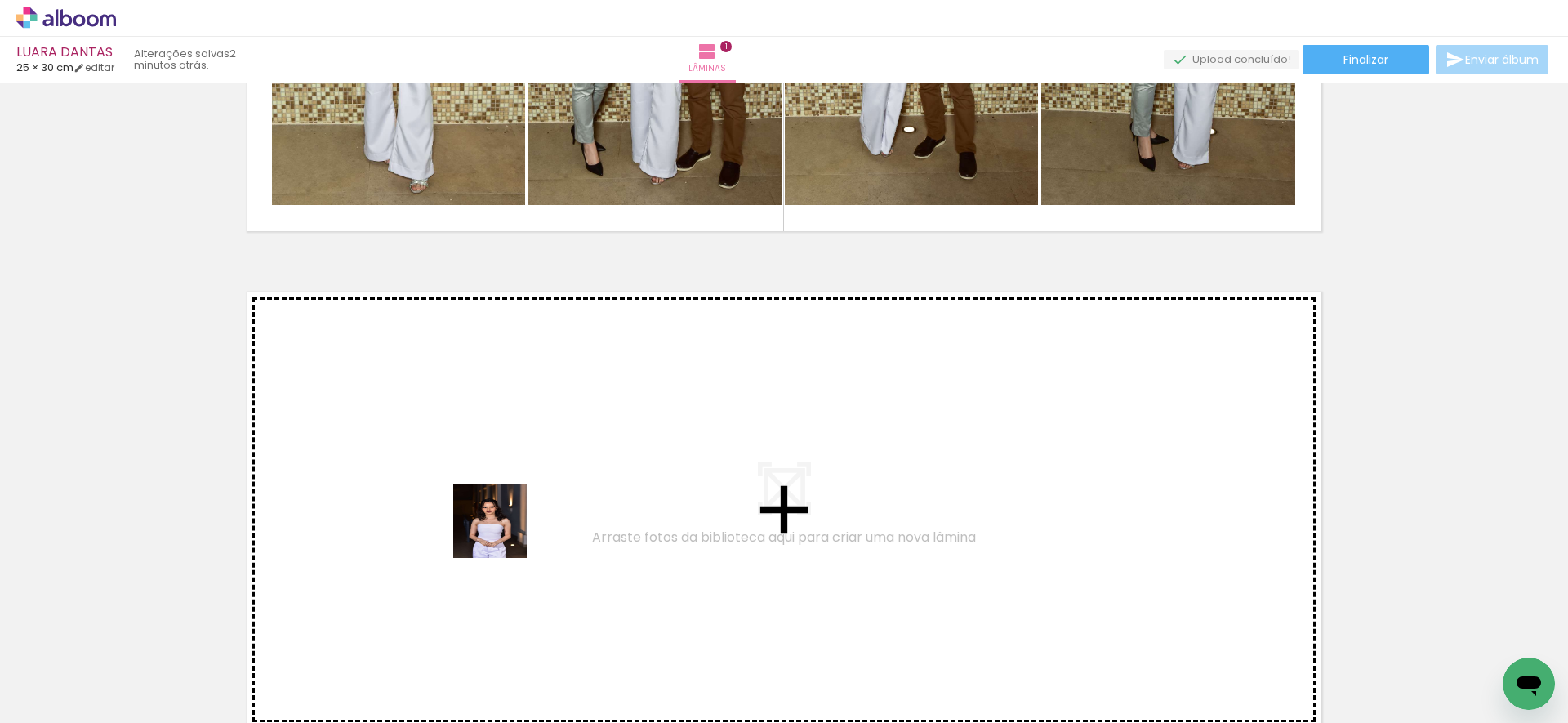
drag, startPoint x: 503, startPoint y: 544, endPoint x: 502, endPoint y: 533, distance: 11.0
click at [502, 533] on quentale-workspace at bounding box center [784, 361] width 1568 height 723
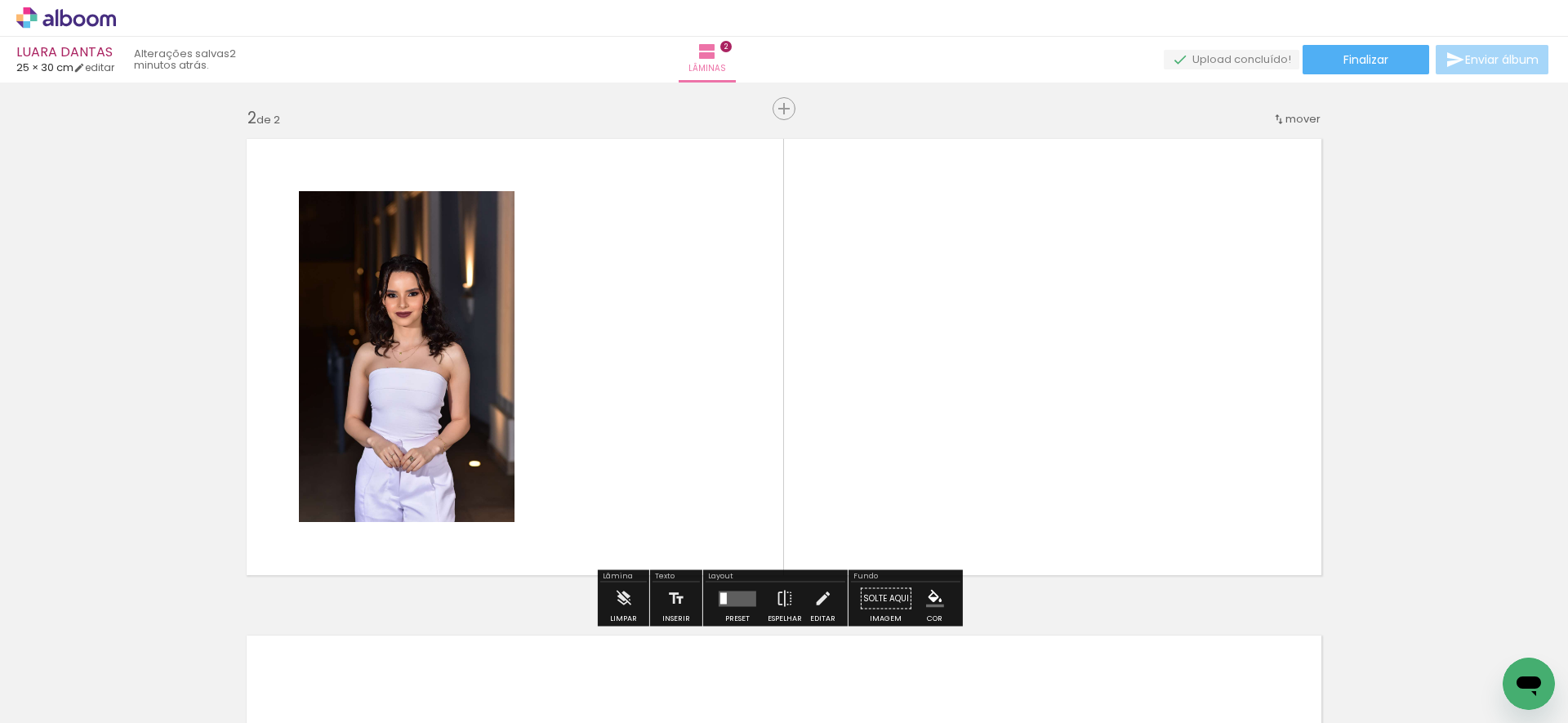
scroll to position [503, 0]
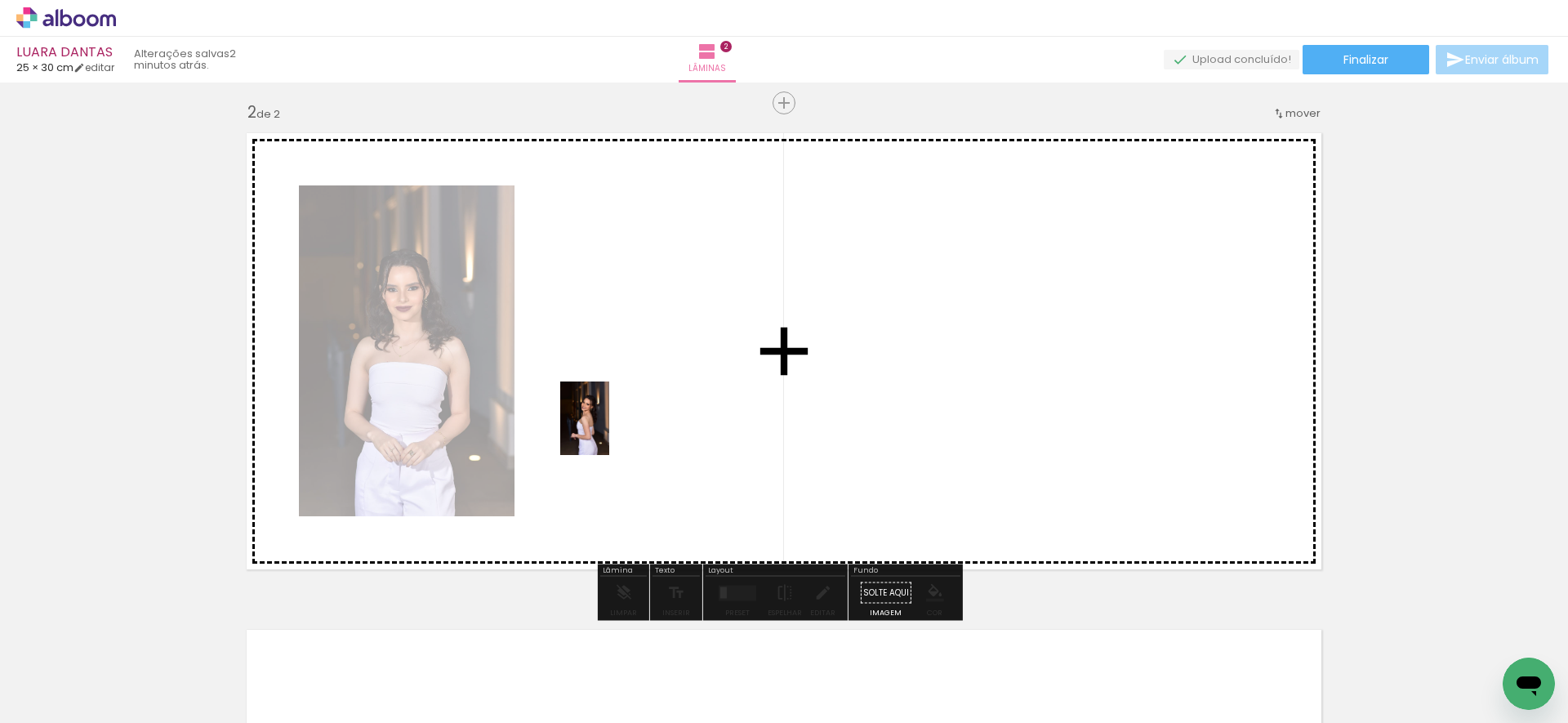
drag, startPoint x: 482, startPoint y: 666, endPoint x: 609, endPoint y: 430, distance: 268.0
click at [609, 430] on quentale-workspace at bounding box center [784, 361] width 1568 height 723
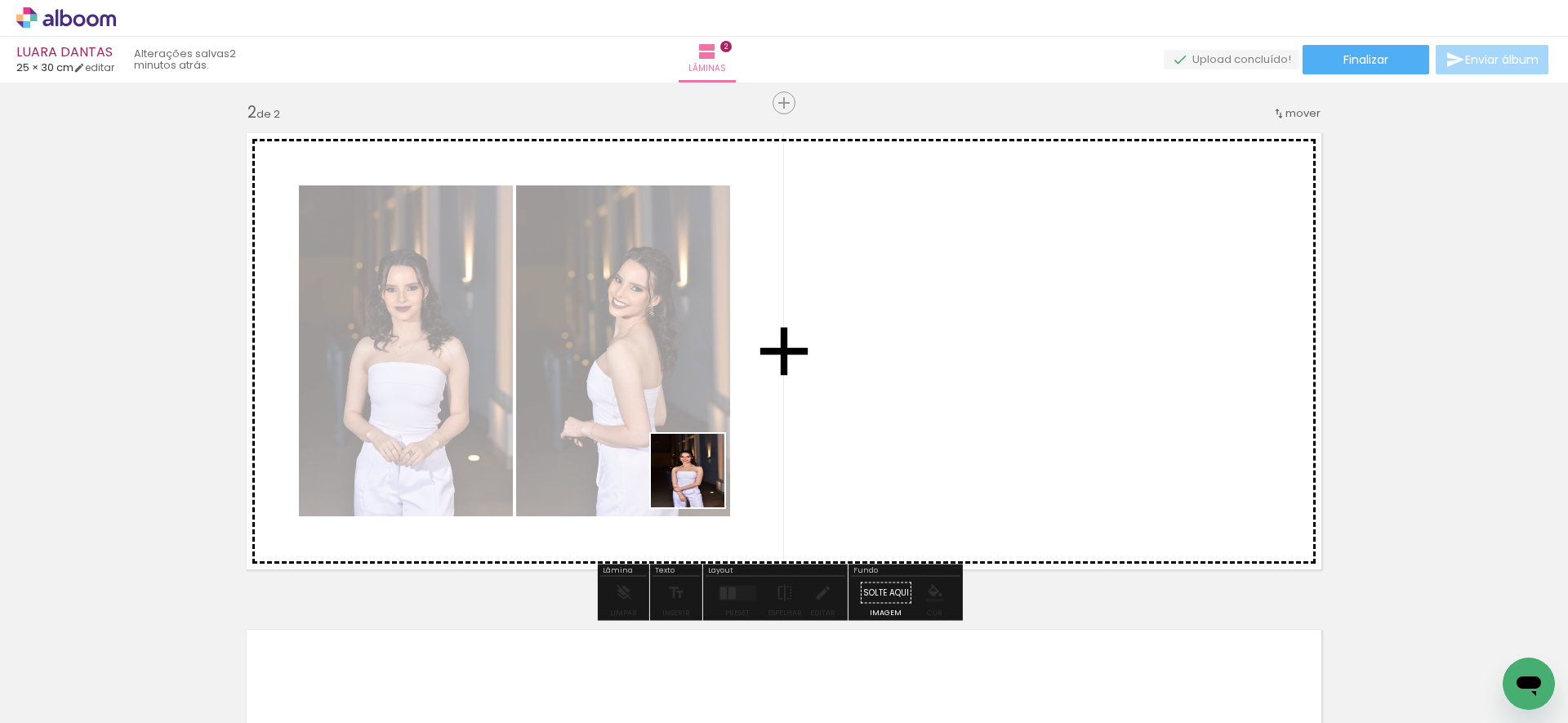
drag, startPoint x: 483, startPoint y: 662, endPoint x: 761, endPoint y: 414, distance: 372.5
click at [761, 414] on quentale-workspace at bounding box center [784, 361] width 1568 height 723
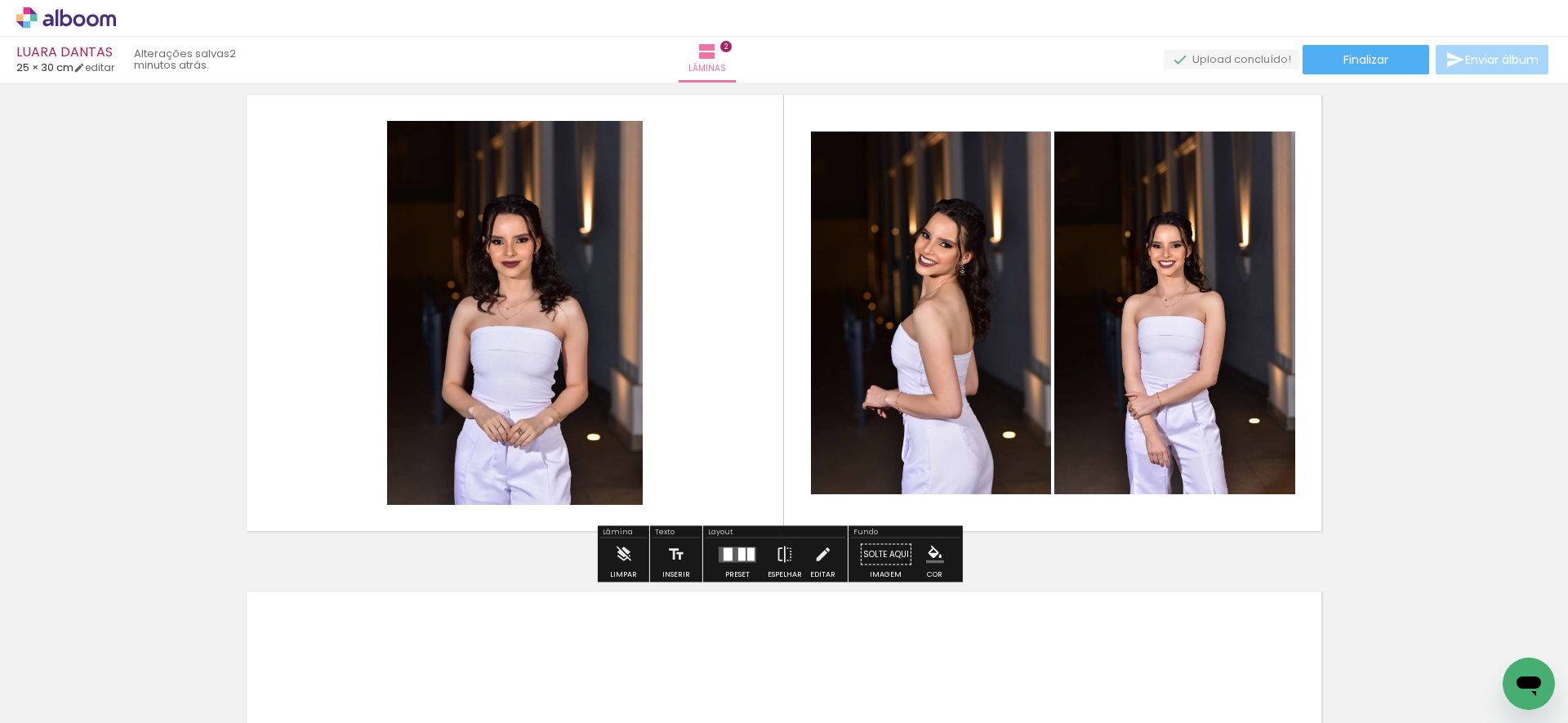
scroll to position [552, 0]
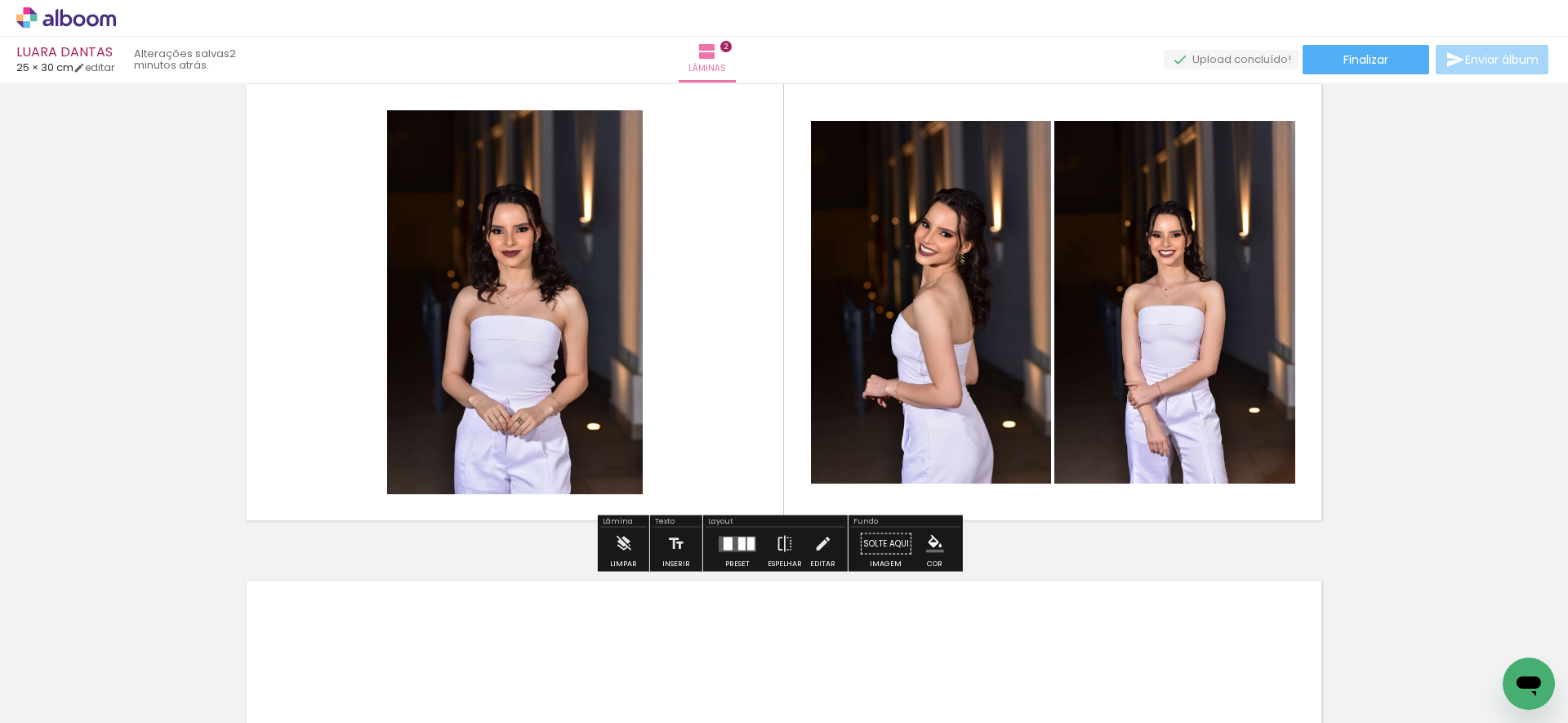
click at [738, 536] on div at bounding box center [742, 543] width 7 height 13
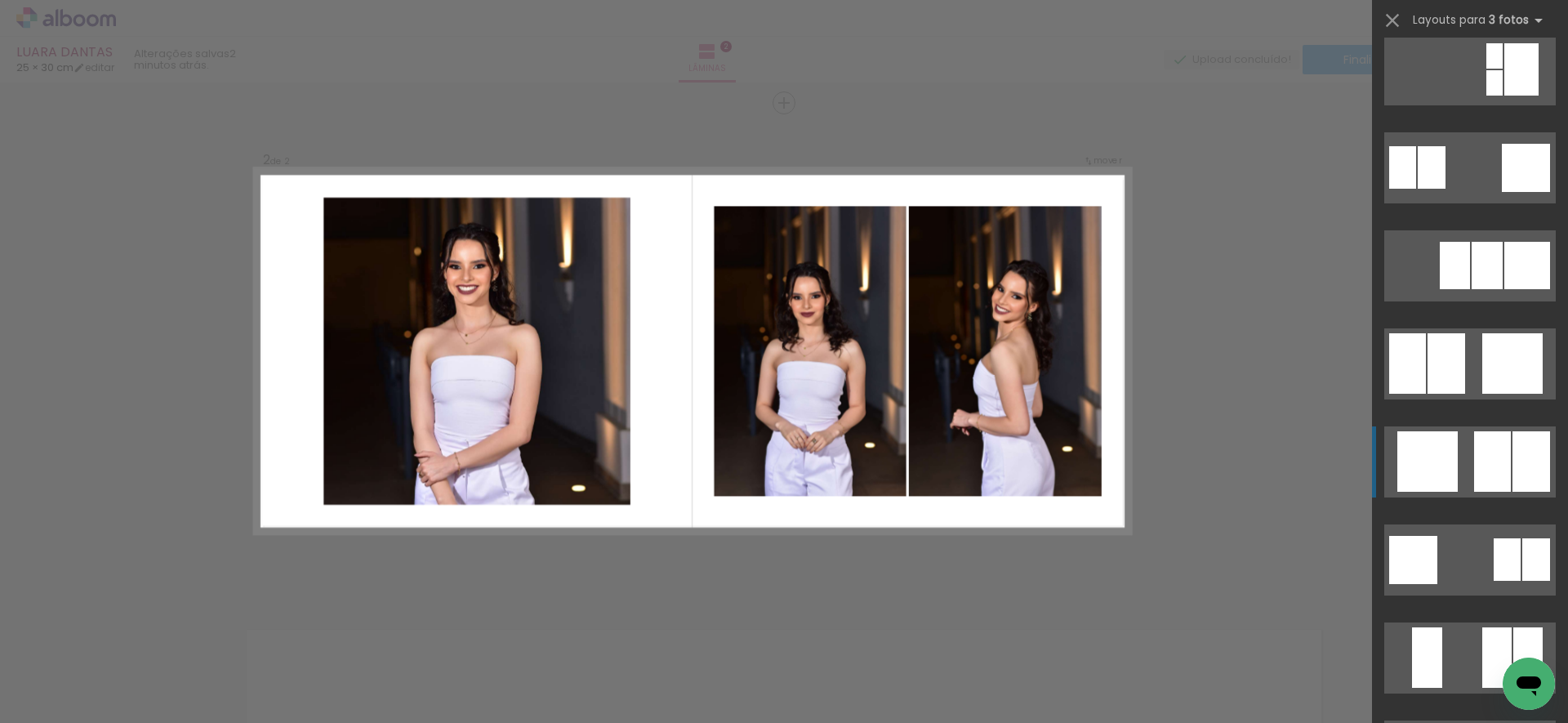
scroll to position [1592, 0]
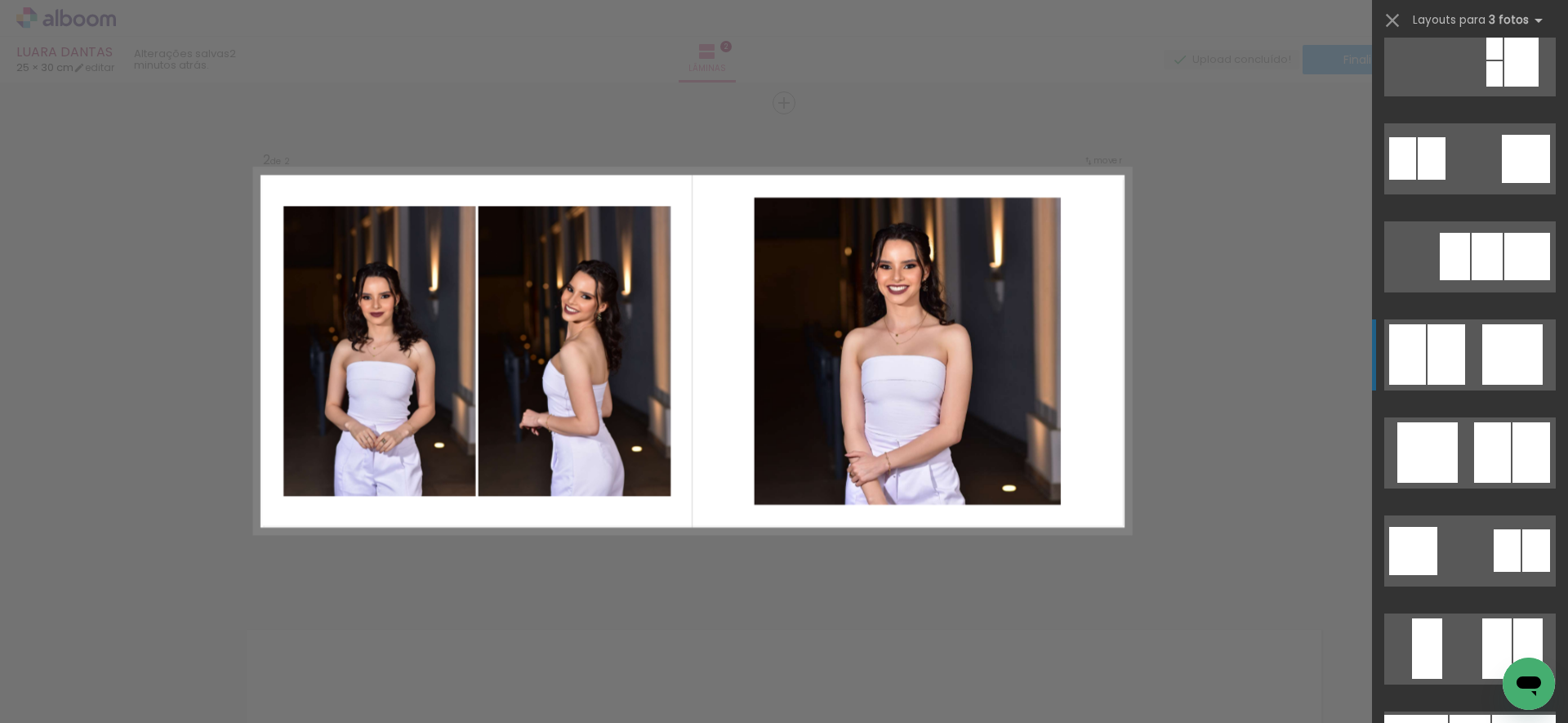
click at [1508, 349] on div at bounding box center [1511, 354] width 60 height 60
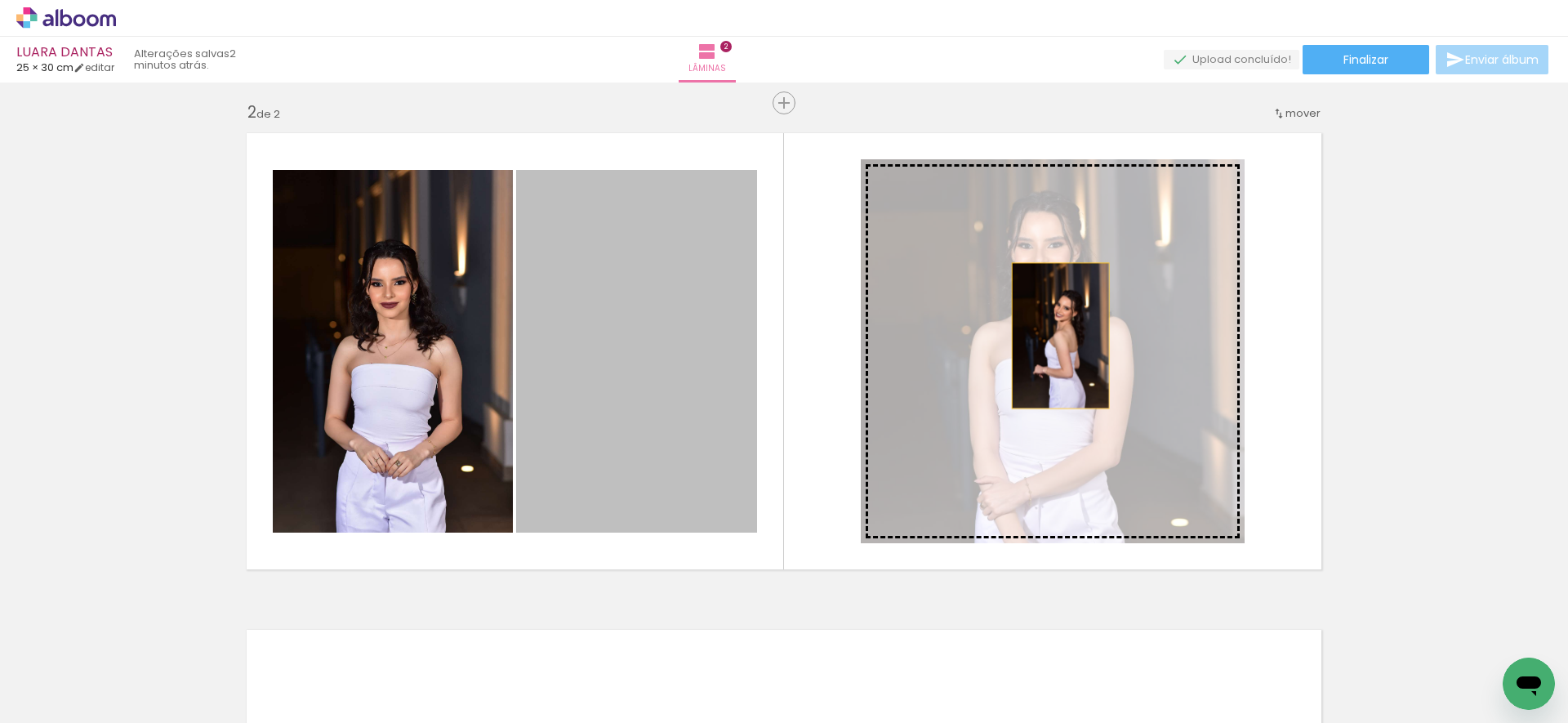
drag, startPoint x: 673, startPoint y: 327, endPoint x: 1054, endPoint y: 336, distance: 381.1
click at [0, 0] on slot at bounding box center [0, 0] width 0 height 0
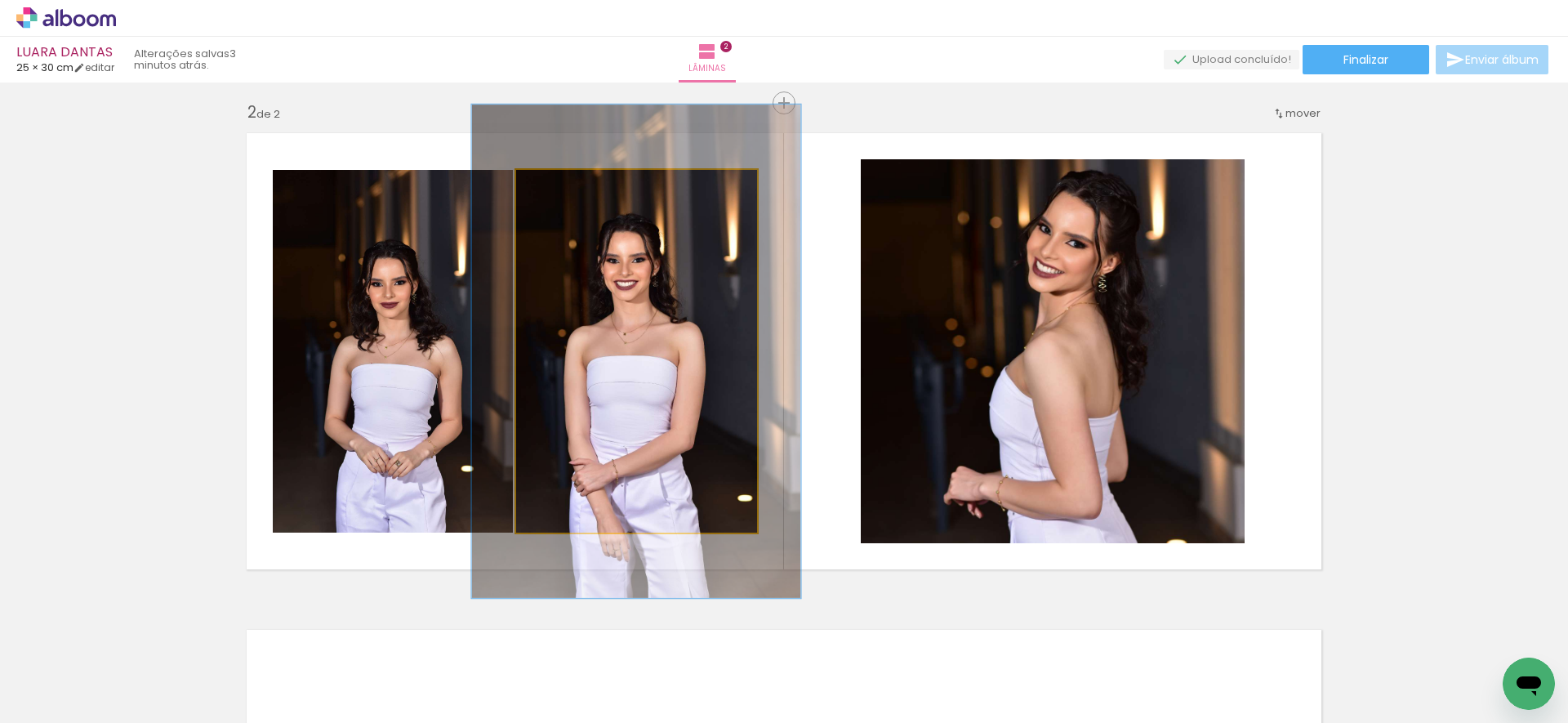
drag, startPoint x: 549, startPoint y: 187, endPoint x: 570, endPoint y: 187, distance: 21.0
type paper-slider "136"
click at [570, 187] on div at bounding box center [575, 187] width 15 height 15
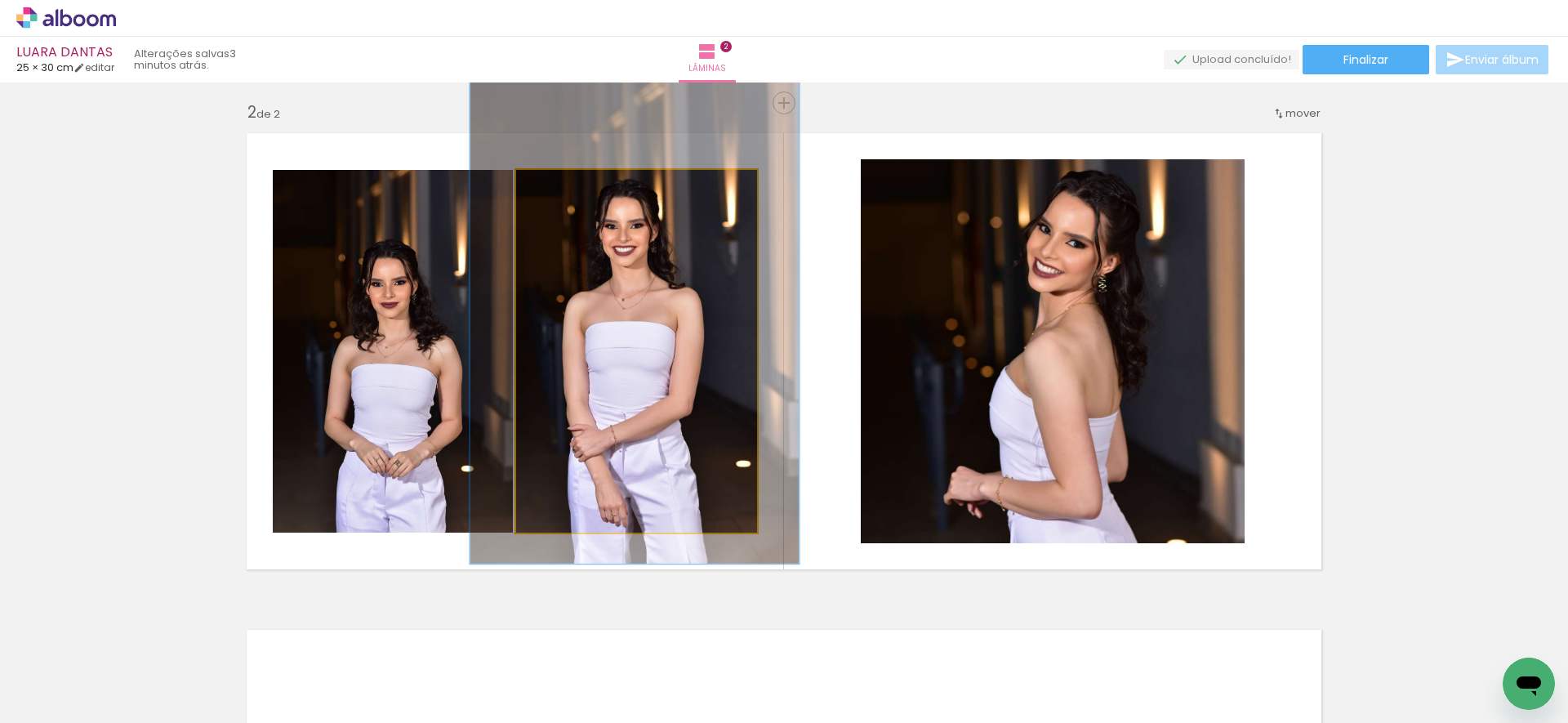
drag, startPoint x: 631, startPoint y: 314, endPoint x: 629, endPoint y: 280, distance: 34.1
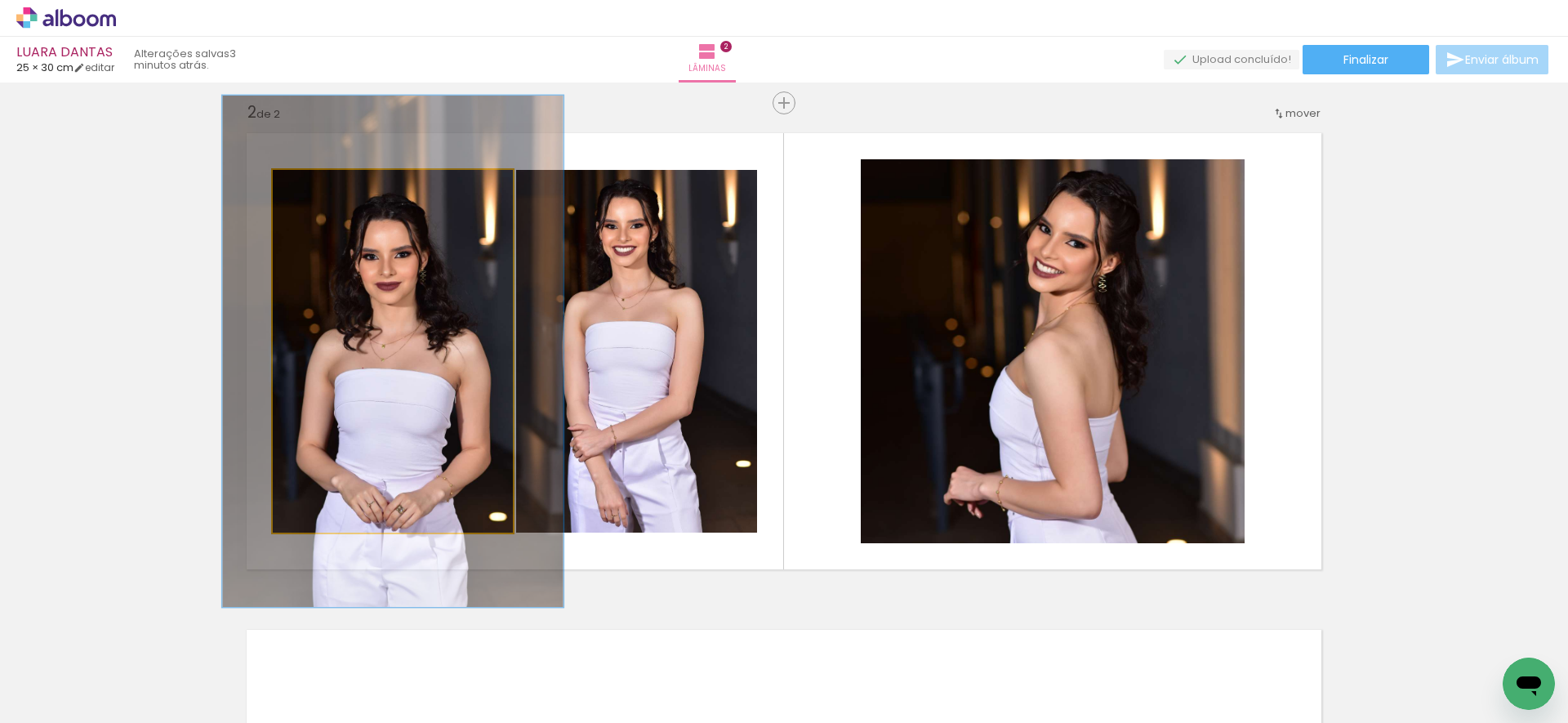
drag, startPoint x: 311, startPoint y: 187, endPoint x: 335, endPoint y: 187, distance: 24.0
click at [335, 187] on div at bounding box center [335, 188] width 26 height 26
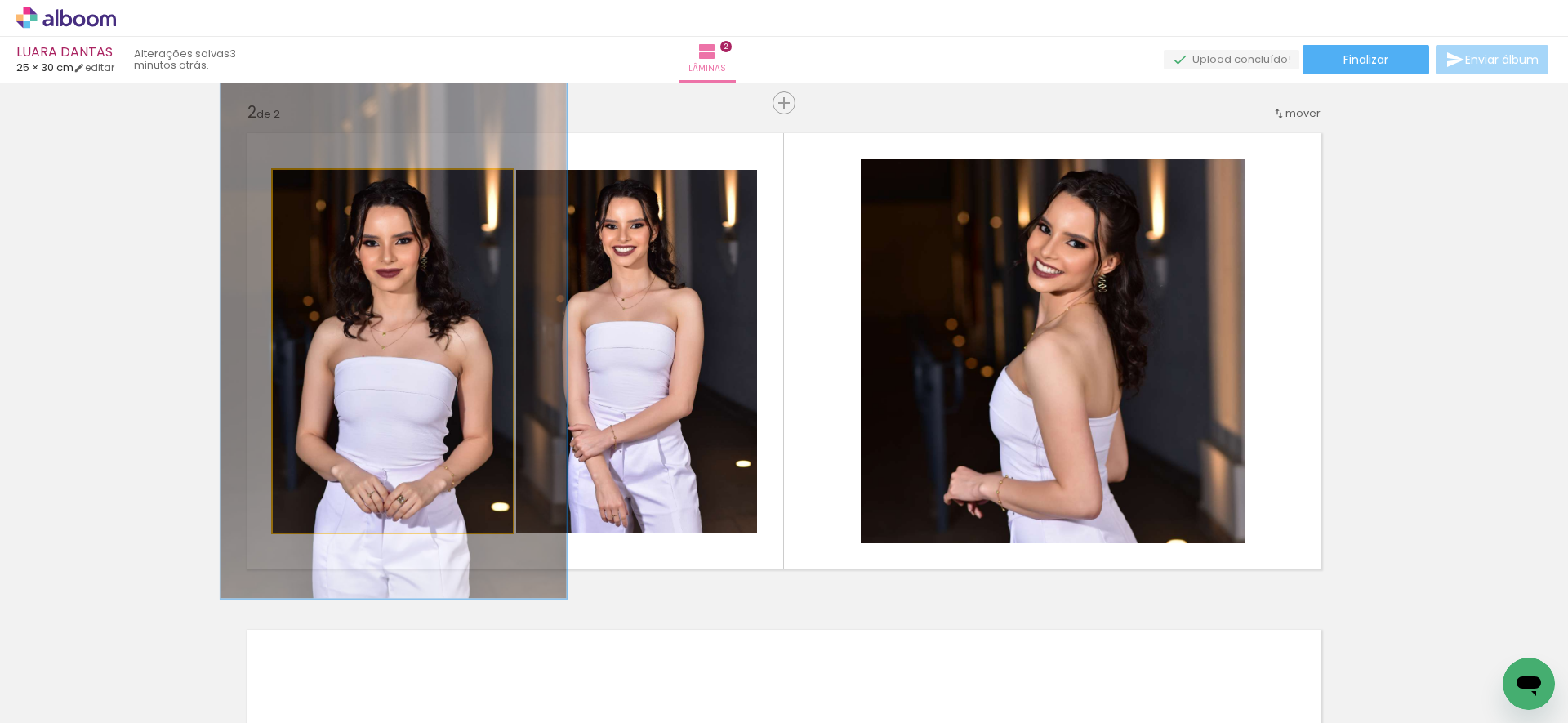
drag, startPoint x: 395, startPoint y: 341, endPoint x: 396, endPoint y: 330, distance: 11.0
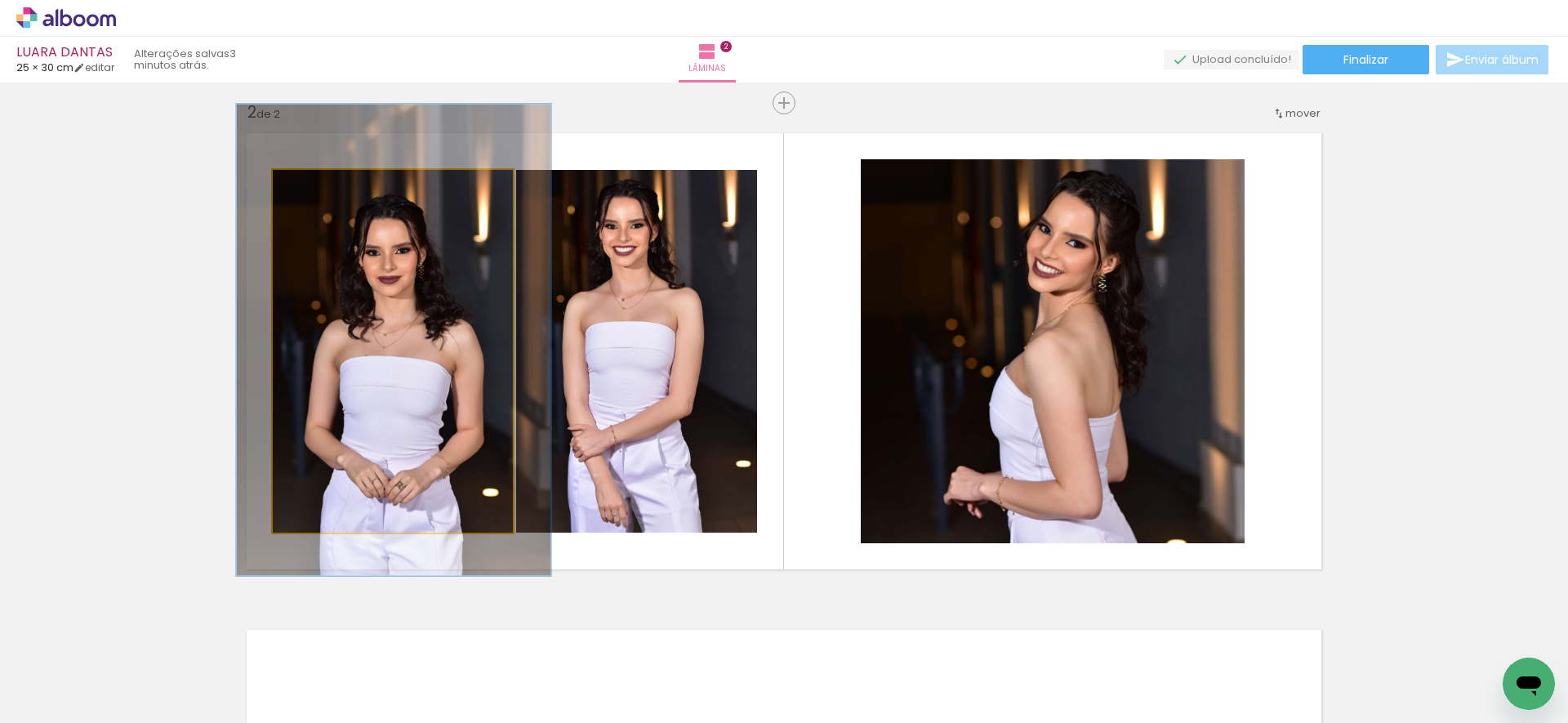
type paper-slider "131"
drag, startPoint x: 334, startPoint y: 187, endPoint x: 543, endPoint y: 253, distance: 219.2
click at [326, 188] on div at bounding box center [330, 187] width 15 height 15
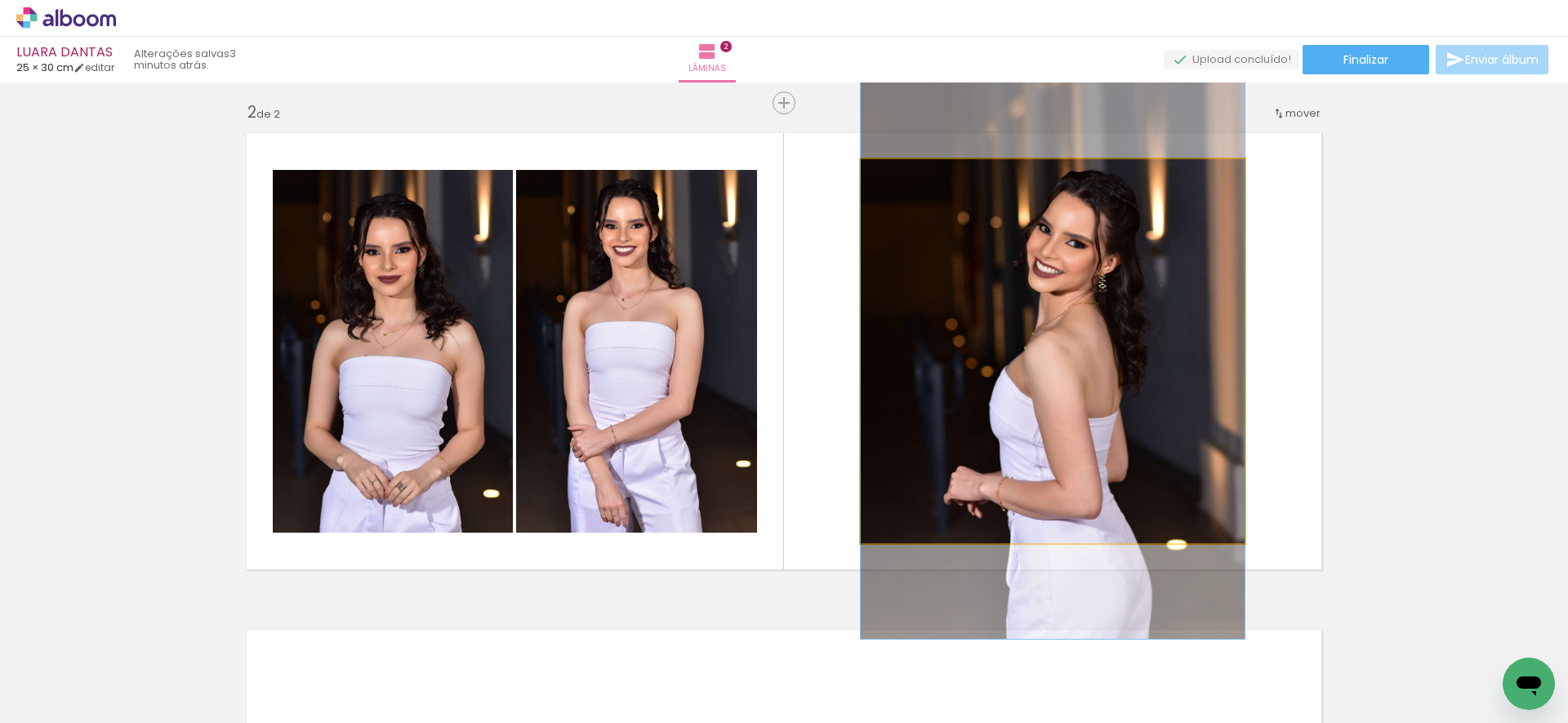
drag, startPoint x: 892, startPoint y: 176, endPoint x: 932, endPoint y: 215, distance: 55.9
click at [895, 175] on div at bounding box center [899, 177] width 15 height 15
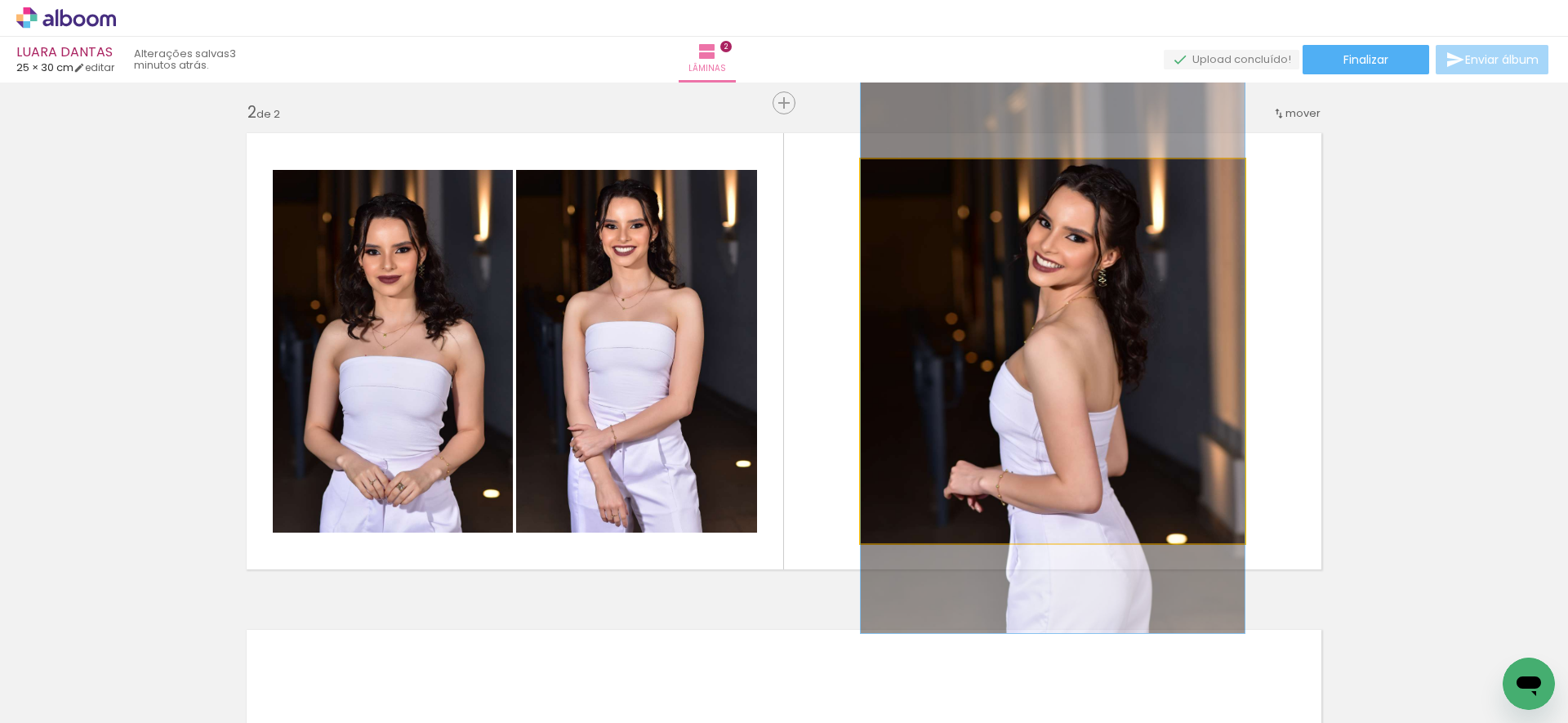
drag, startPoint x: 1037, startPoint y: 319, endPoint x: 1052, endPoint y: 319, distance: 15.0
click at [1032, 313] on div at bounding box center [1052, 345] width 384 height 575
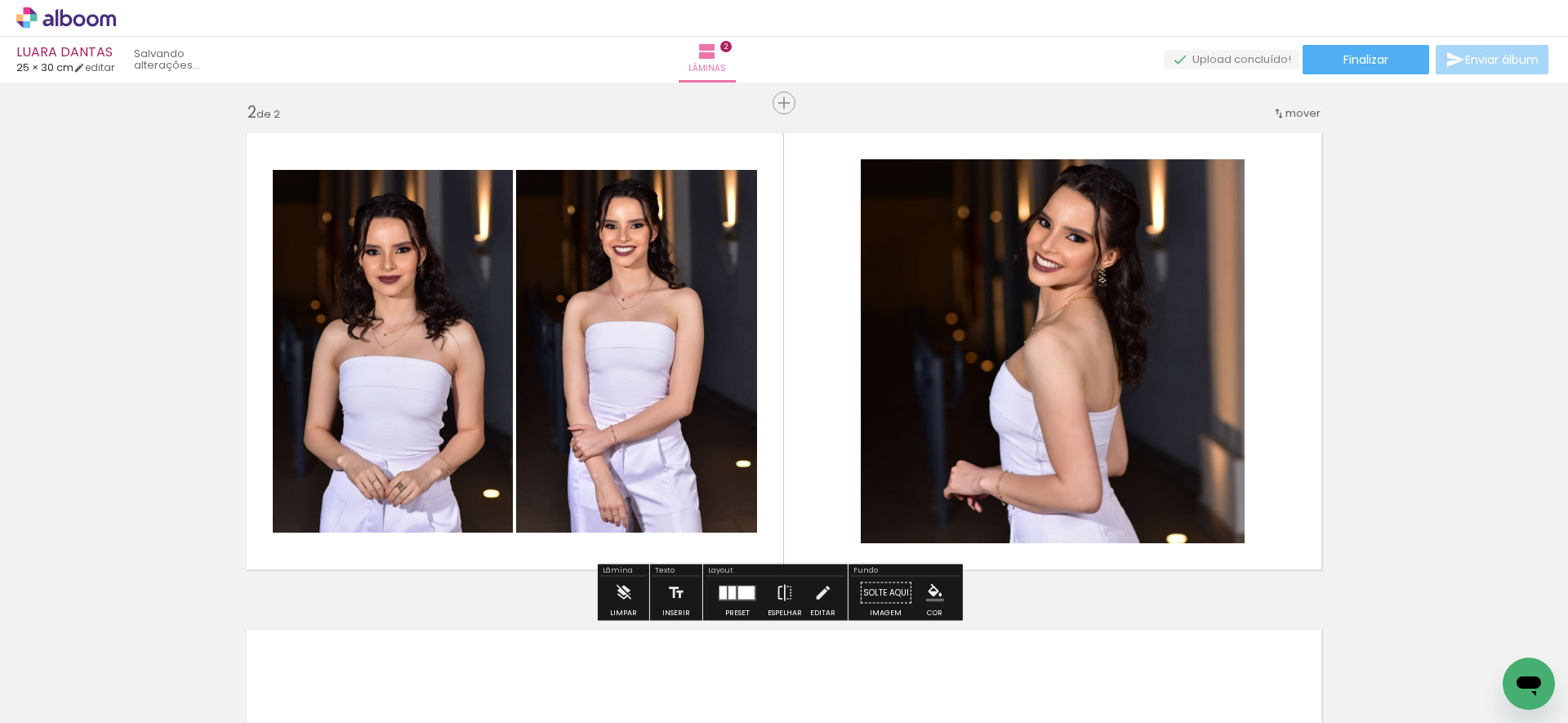
click at [1384, 364] on div "Inserir lâmina 1 de 2 Inserir lâmina 2 de 2" at bounding box center [784, 331] width 1568 height 1490
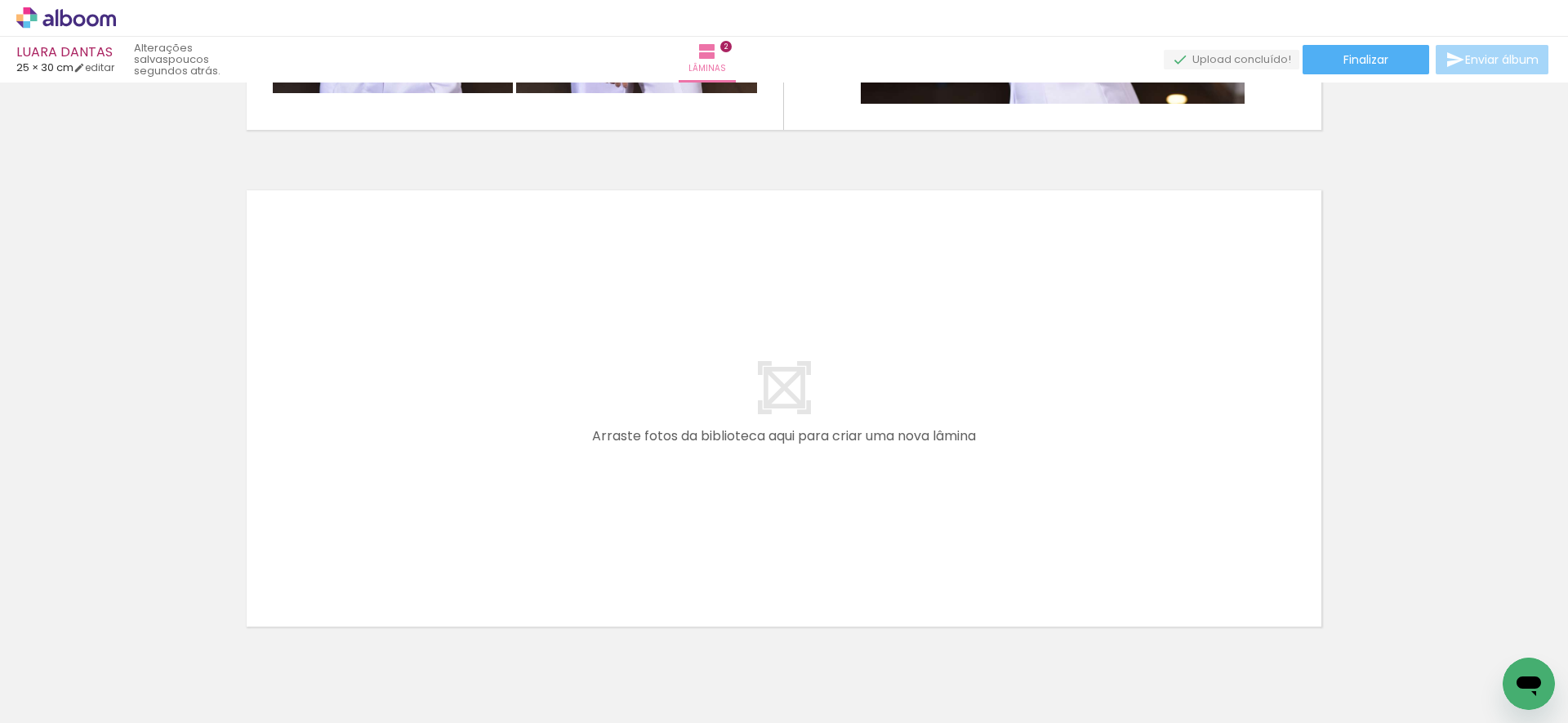
scroll to position [0, 5993]
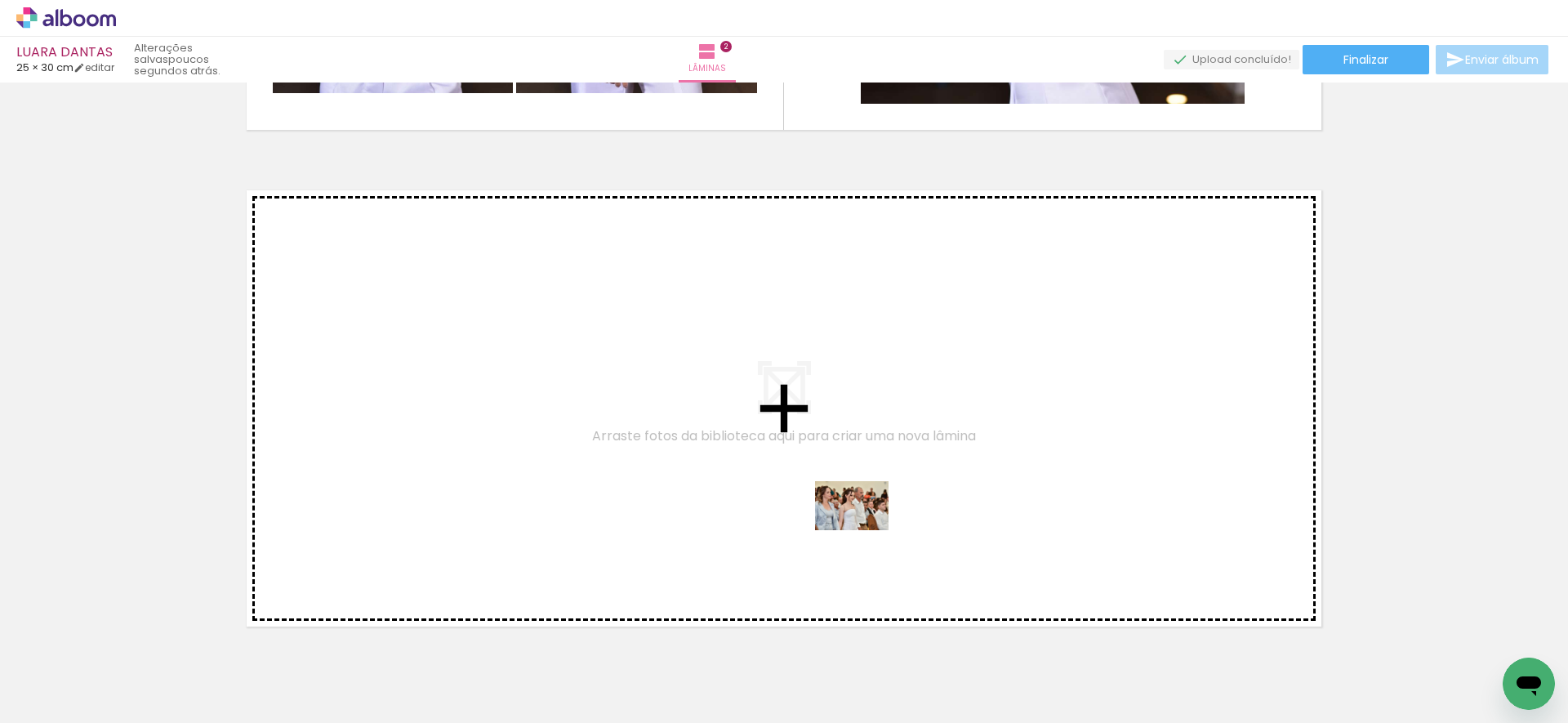
drag, startPoint x: 938, startPoint y: 665, endPoint x: 864, endPoint y: 530, distance: 154.0
click at [864, 530] on quentale-workspace at bounding box center [784, 361] width 1568 height 723
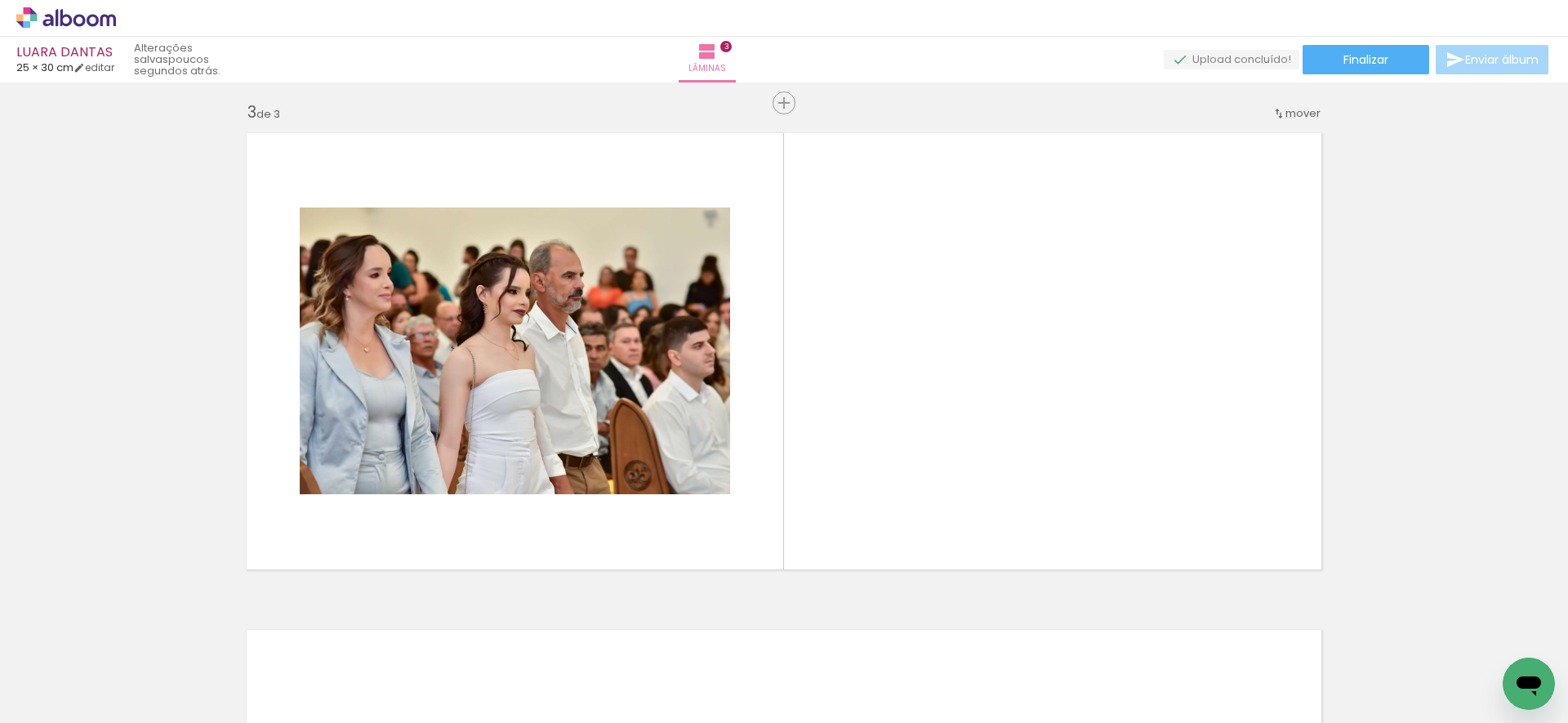
scroll to position [0, 3462]
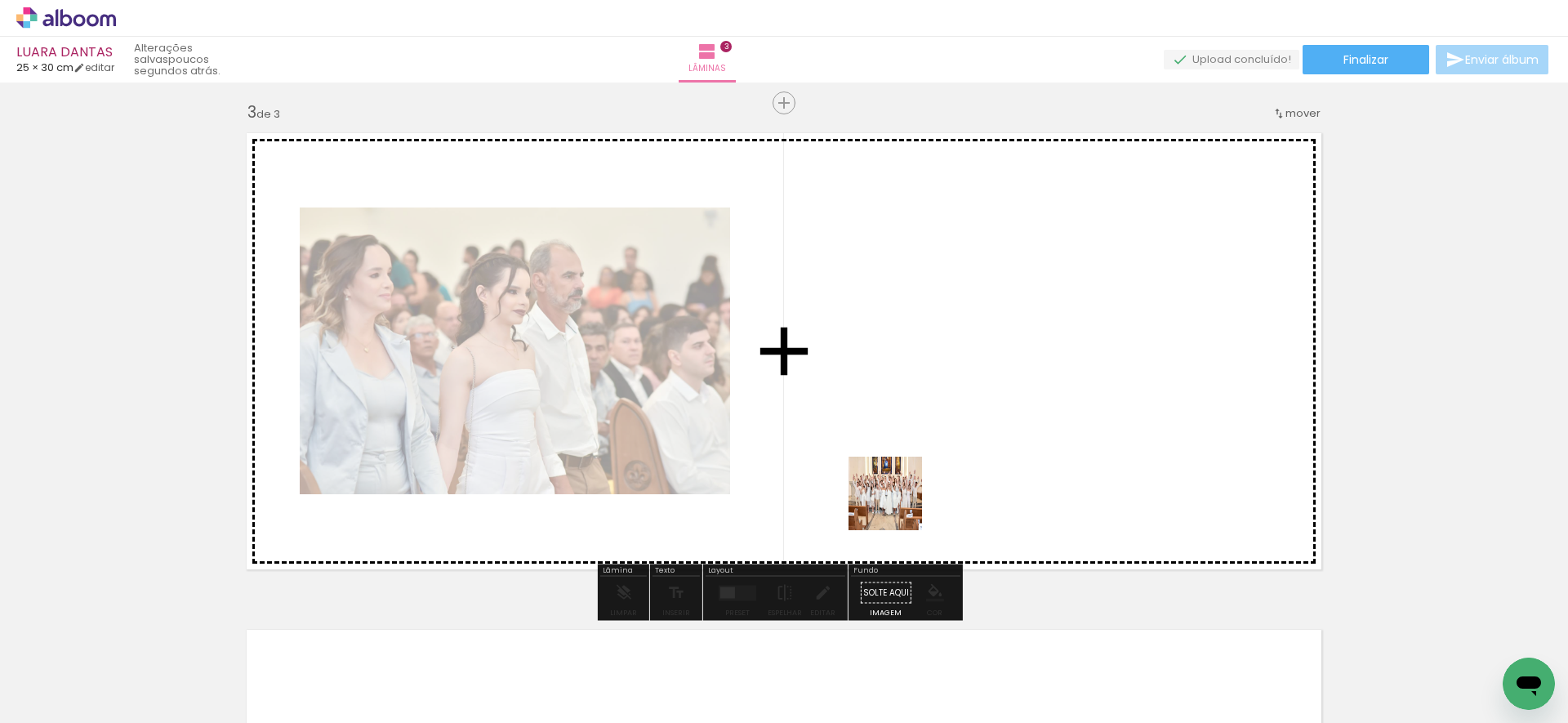
drag, startPoint x: 899, startPoint y: 670, endPoint x: 897, endPoint y: 464, distance: 206.0
click at [897, 464] on quentale-workspace at bounding box center [784, 361] width 1568 height 723
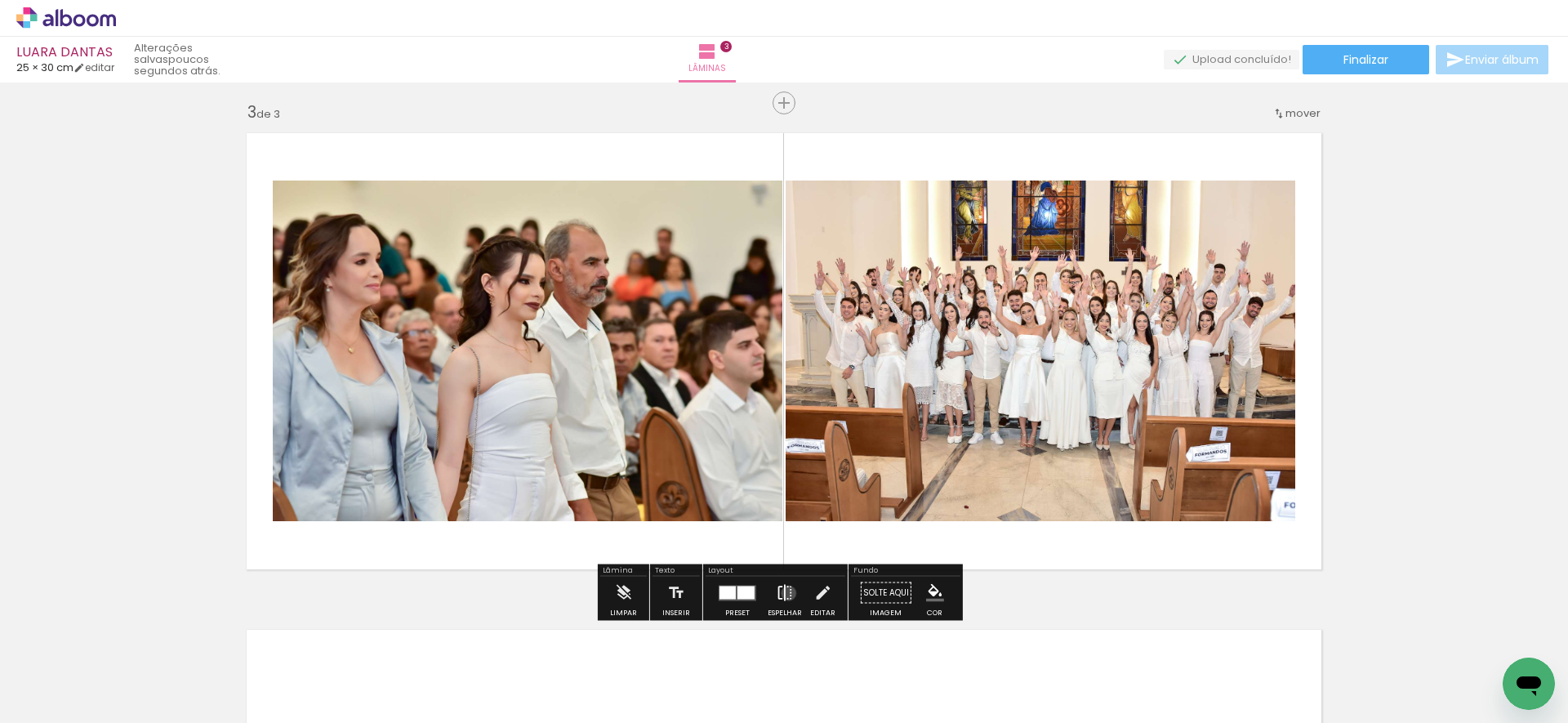
click at [784, 593] on iron-icon at bounding box center [784, 593] width 18 height 33
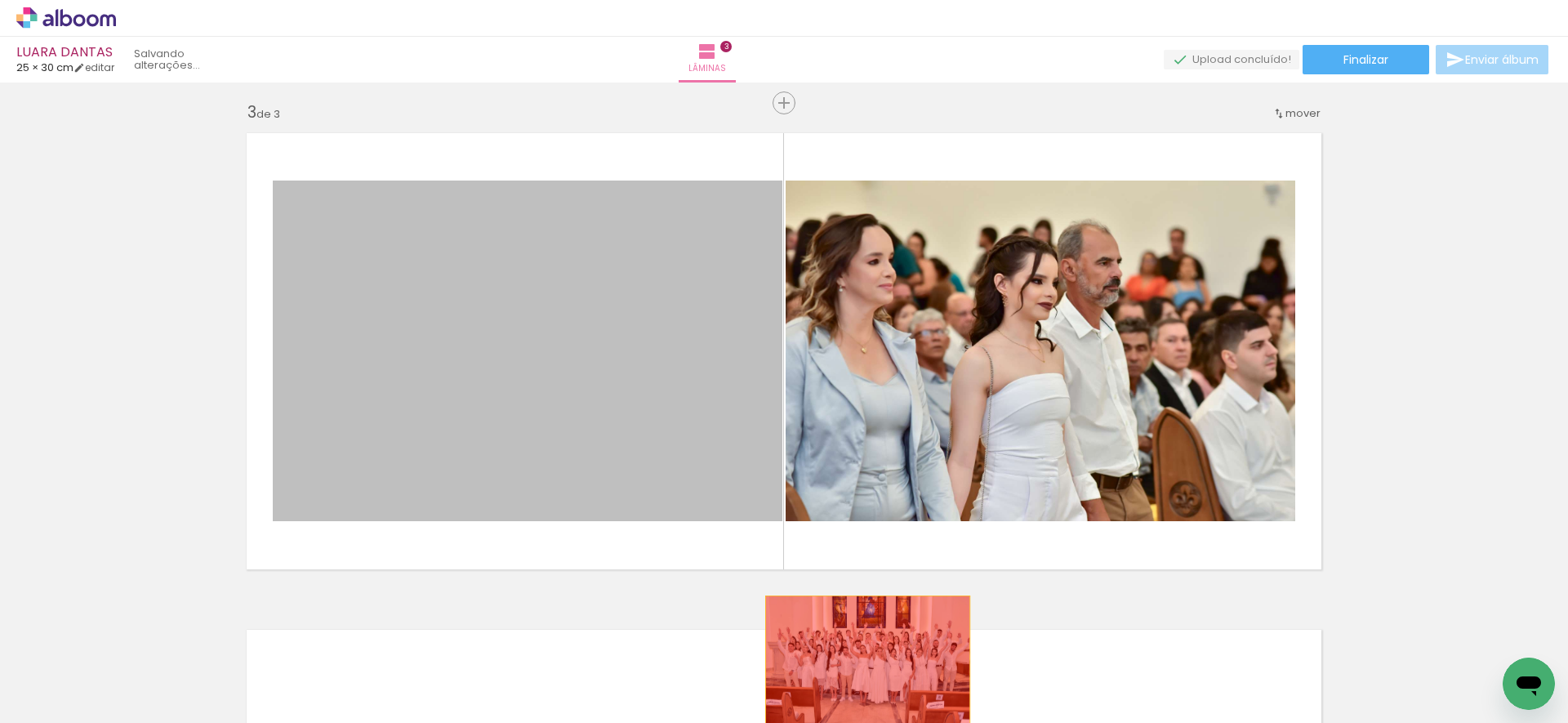
drag, startPoint x: 682, startPoint y: 378, endPoint x: 862, endPoint y: 664, distance: 337.9
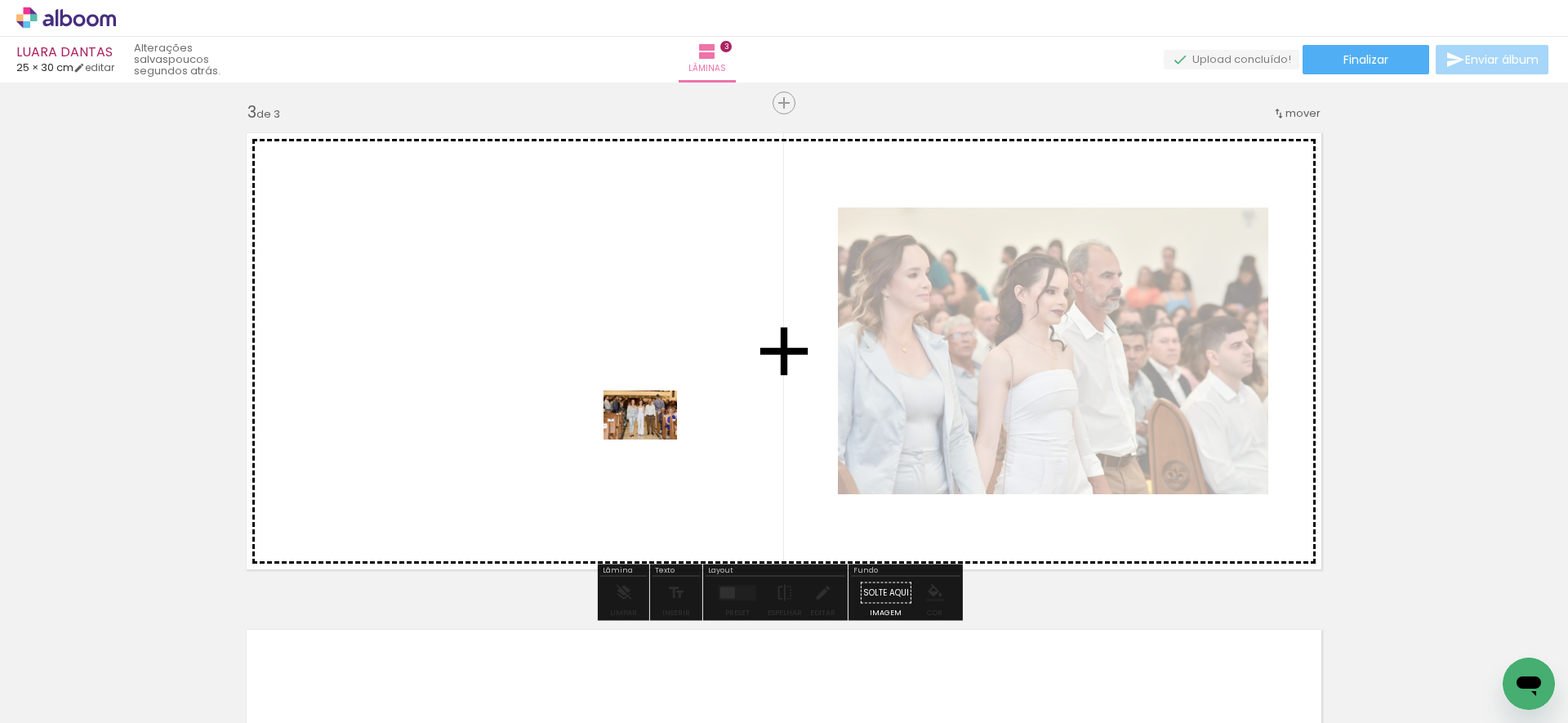
drag, startPoint x: 822, startPoint y: 664, endPoint x: 652, endPoint y: 439, distance: 282.0
click at [652, 439] on quentale-workspace at bounding box center [784, 361] width 1568 height 723
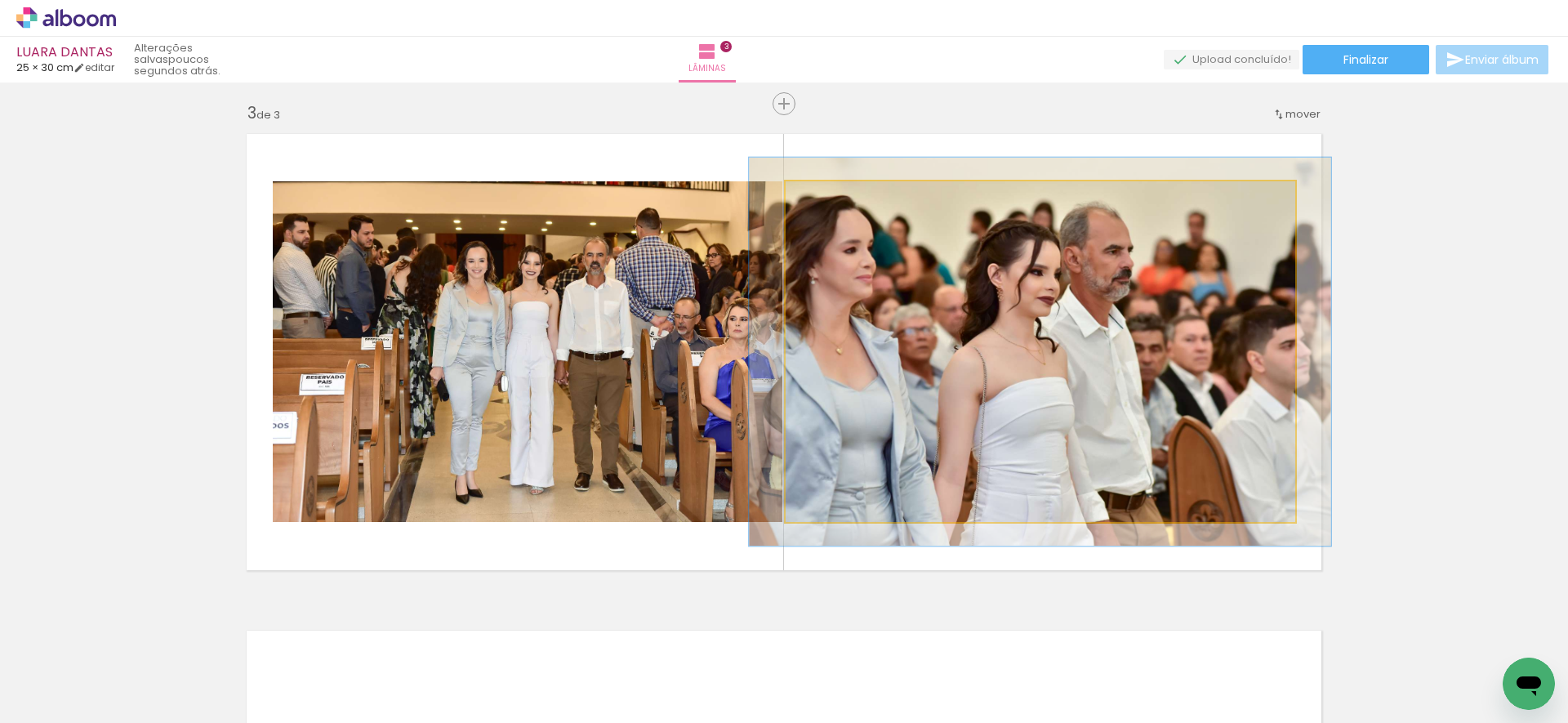
type paper-slider "114"
drag, startPoint x: 816, startPoint y: 196, endPoint x: 866, endPoint y: 241, distance: 67.3
click at [825, 196] on div at bounding box center [832, 198] width 15 height 15
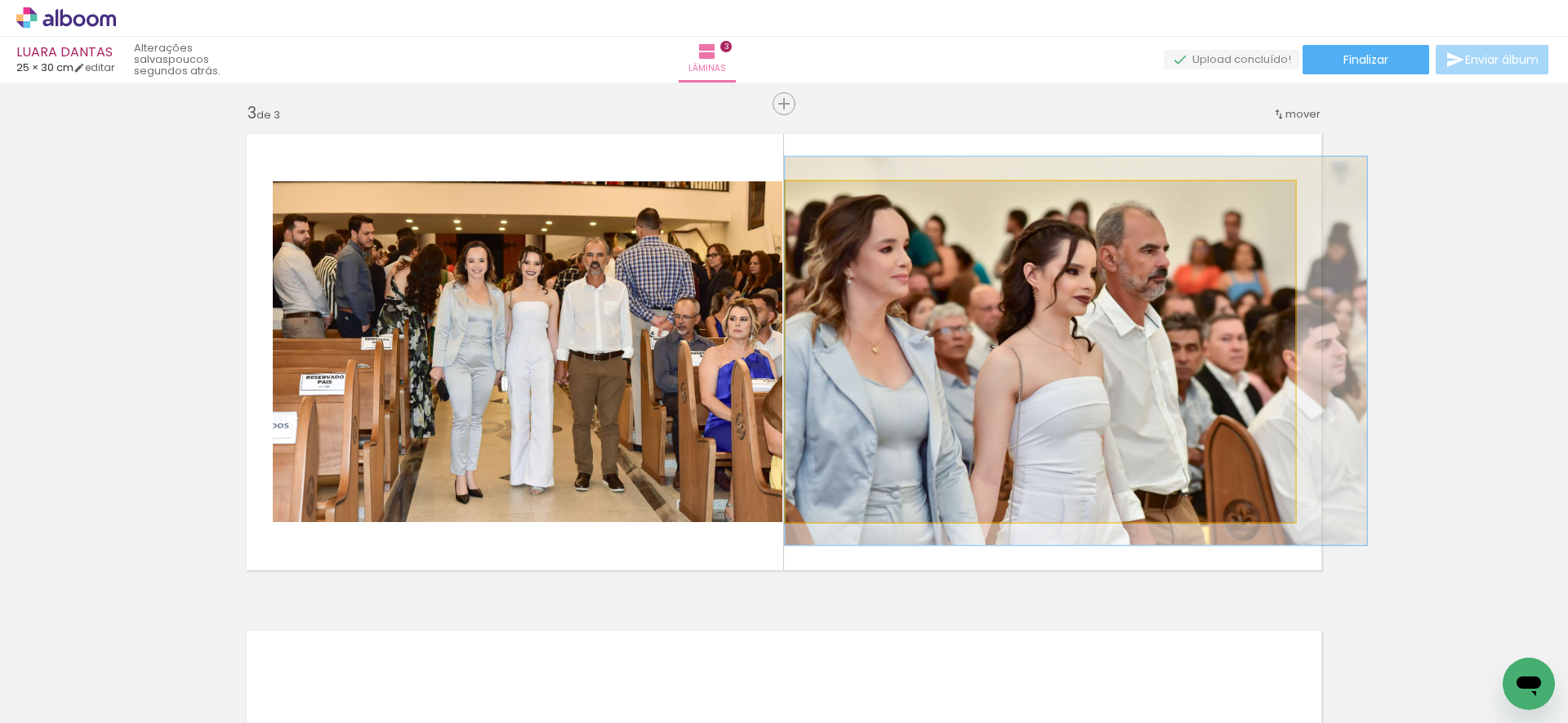
drag, startPoint x: 887, startPoint y: 259, endPoint x: 982, endPoint y: 258, distance: 95.0
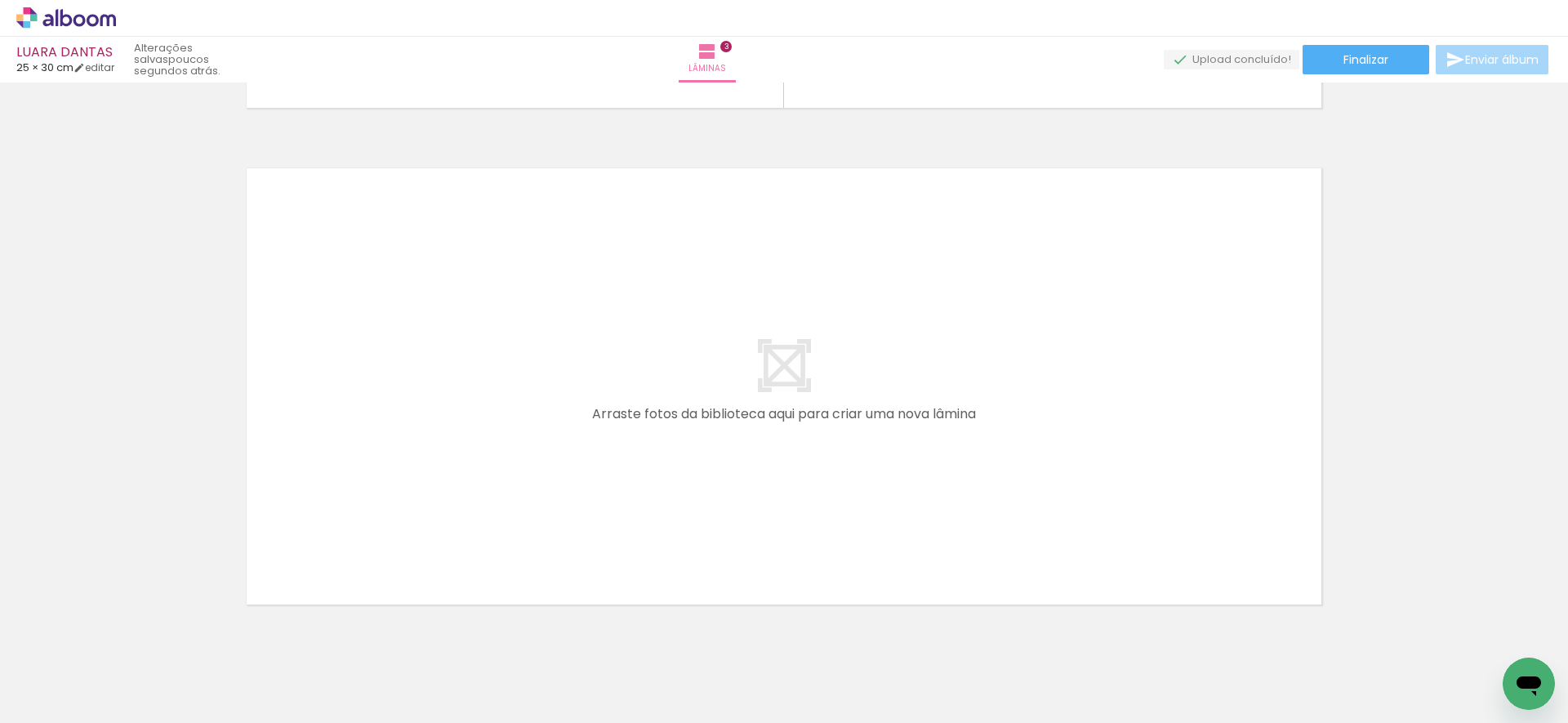
scroll to position [0, 6097]
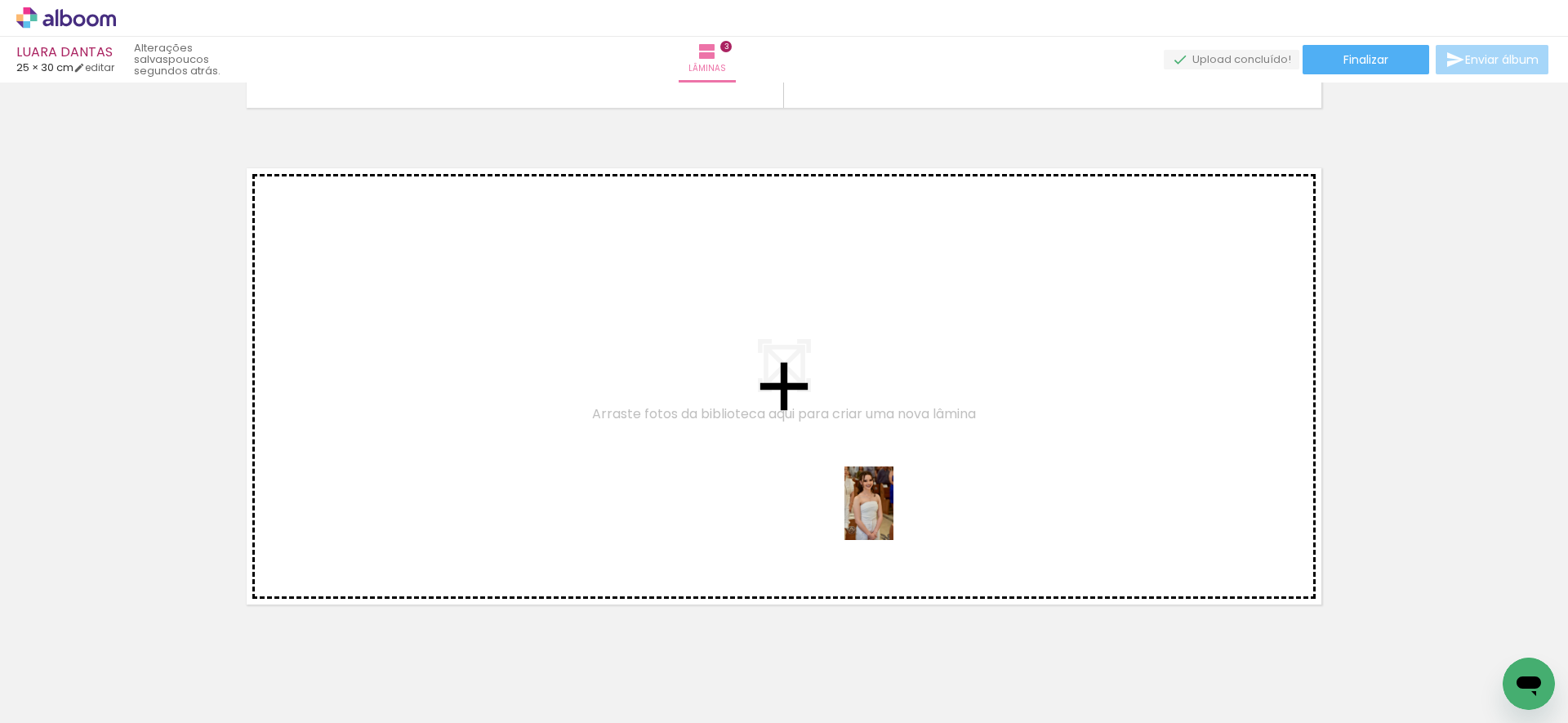
drag, startPoint x: 1015, startPoint y: 669, endPoint x: 893, endPoint y: 516, distance: 195.7
click at [893, 516] on quentale-workspace at bounding box center [784, 361] width 1568 height 723
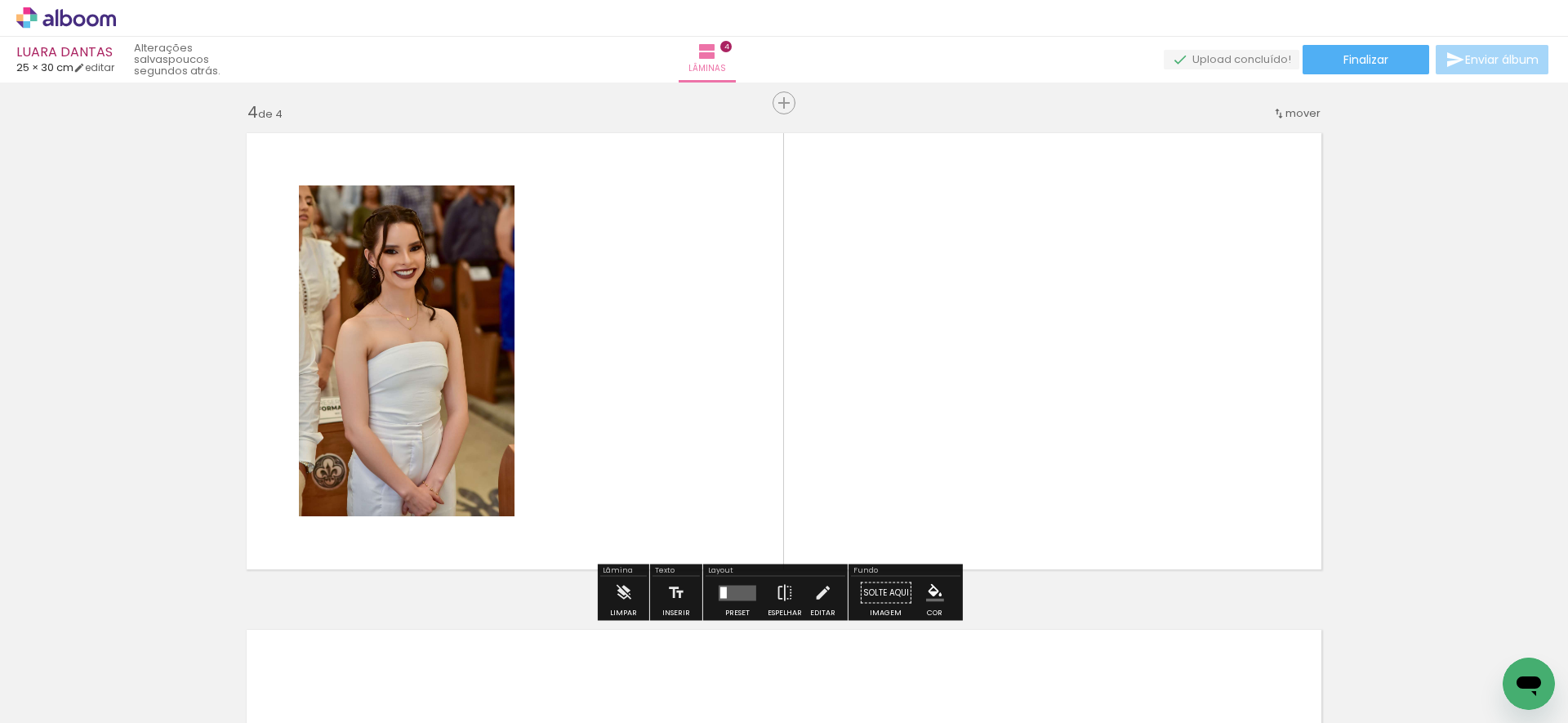
scroll to position [1496, 0]
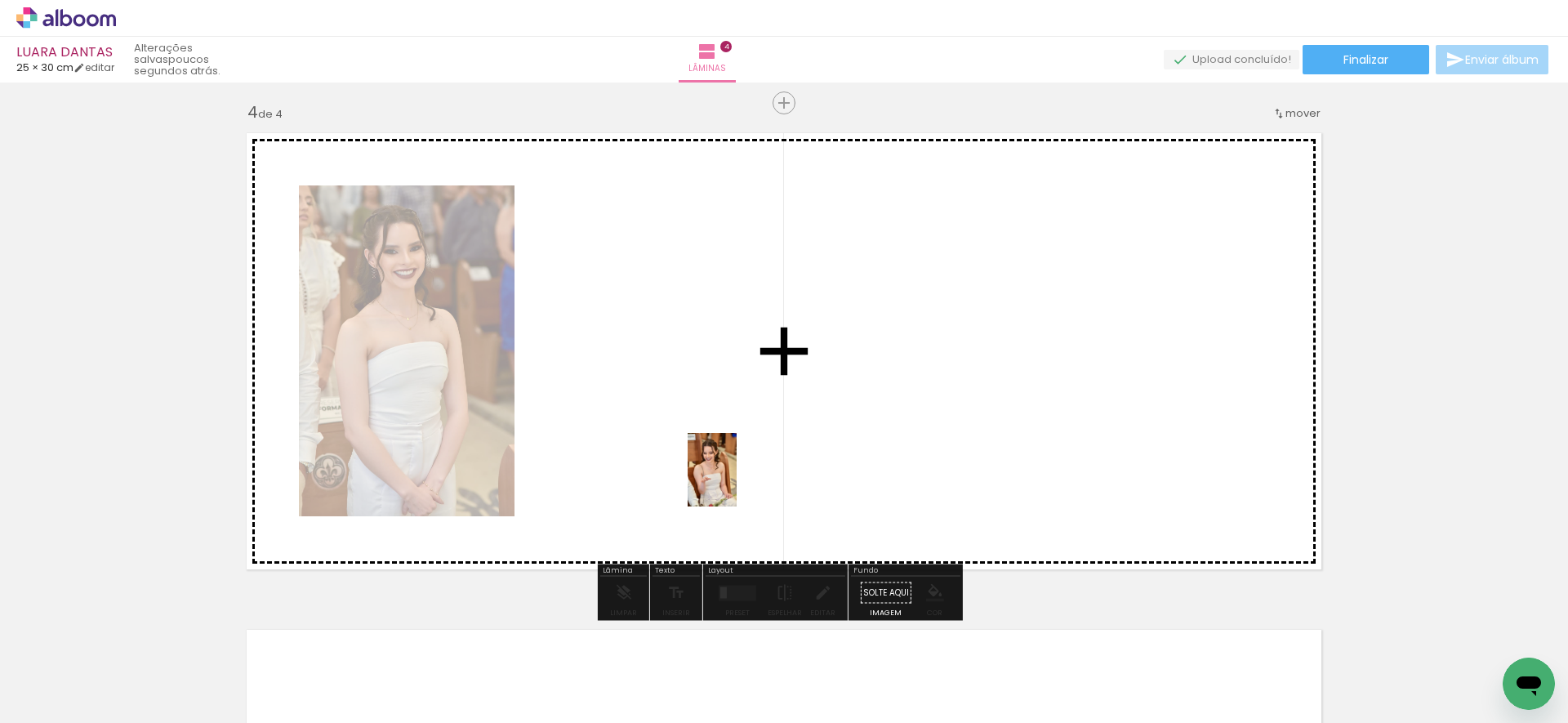
drag, startPoint x: 756, startPoint y: 659, endPoint x: 737, endPoint y: 482, distance: 178.0
click at [737, 482] on quentale-workspace at bounding box center [784, 361] width 1568 height 723
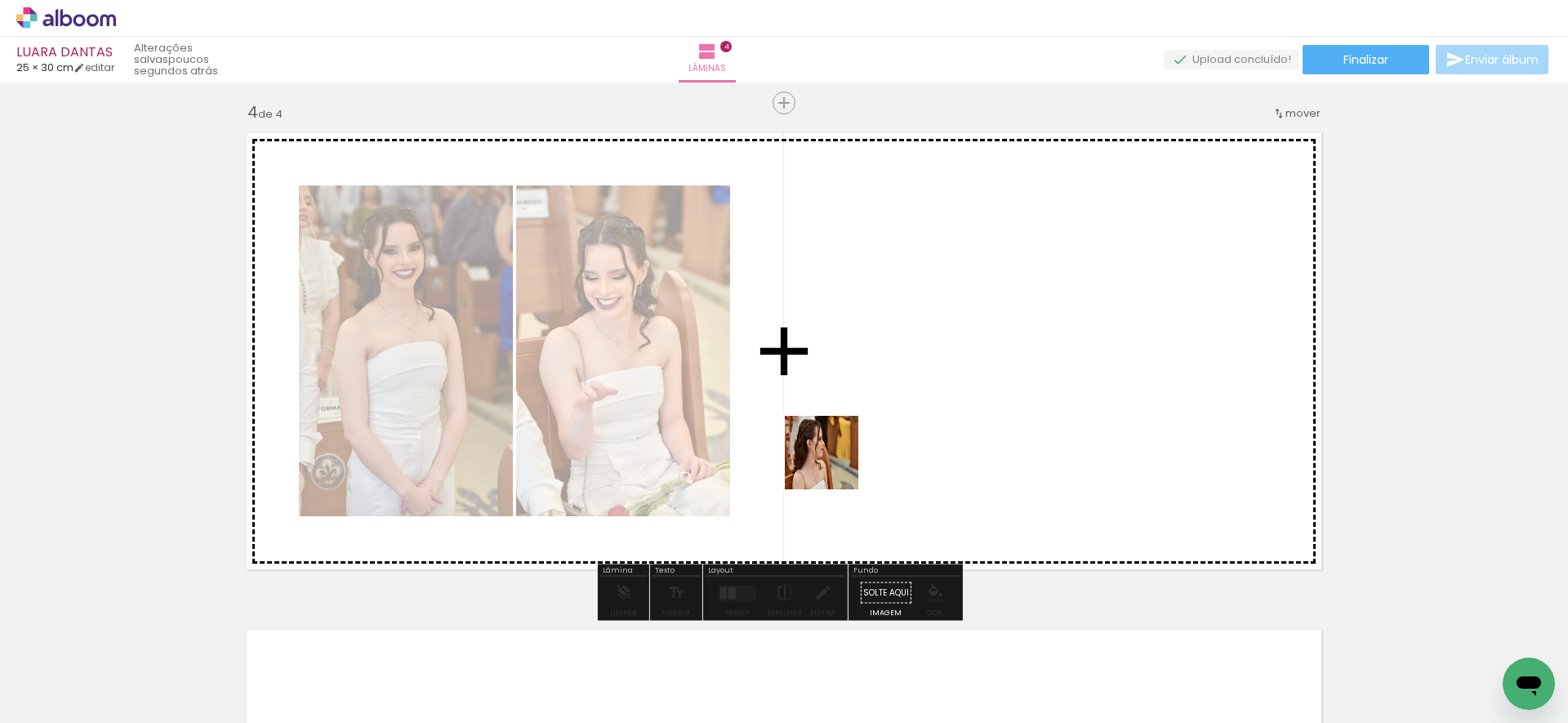
drag, startPoint x: 765, startPoint y: 656, endPoint x: 835, endPoint y: 459, distance: 209.1
click at [835, 459] on quentale-workspace at bounding box center [784, 361] width 1568 height 723
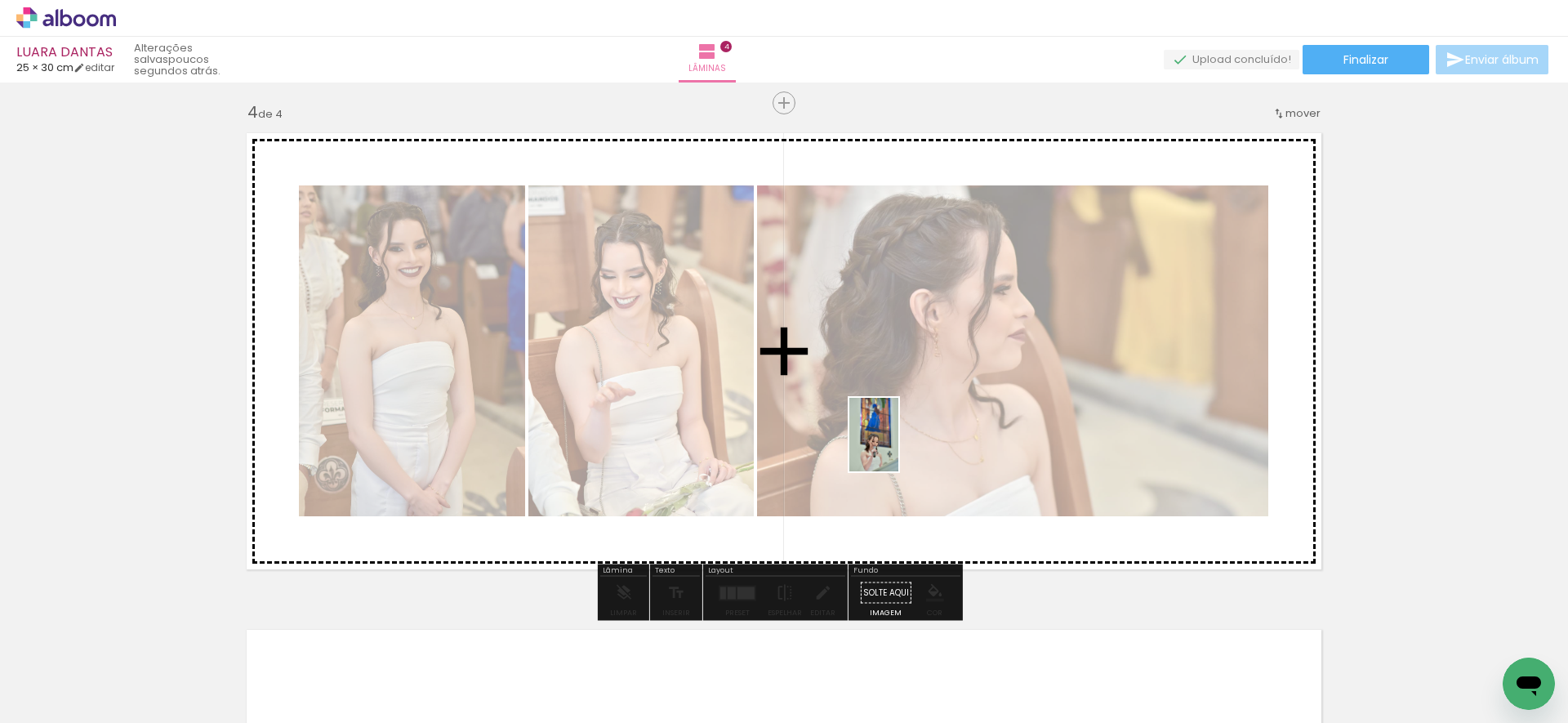
drag, startPoint x: 752, startPoint y: 668, endPoint x: 898, endPoint y: 447, distance: 264.9
click at [898, 447] on quentale-workspace at bounding box center [784, 361] width 1568 height 723
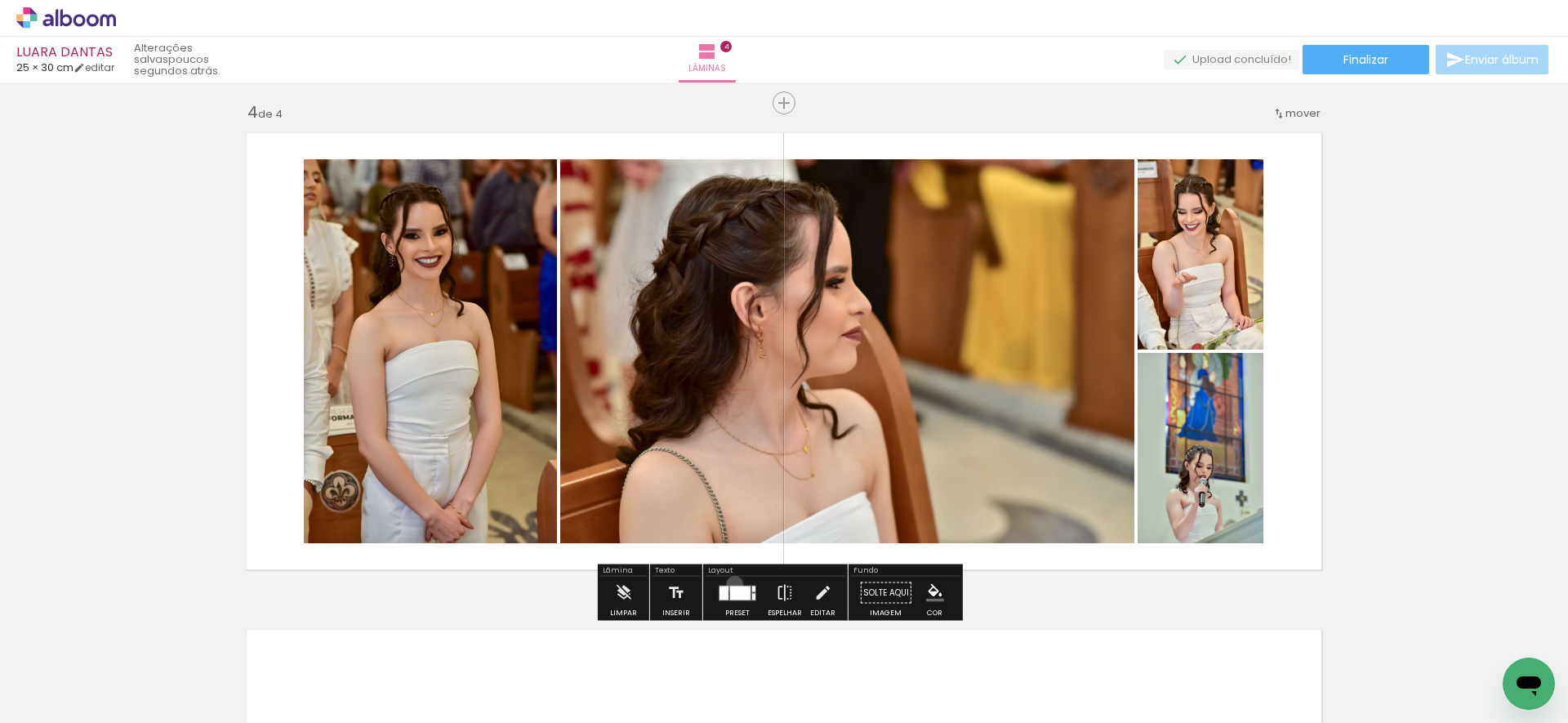
click at [731, 585] on quentale-layouter at bounding box center [738, 592] width 38 height 16
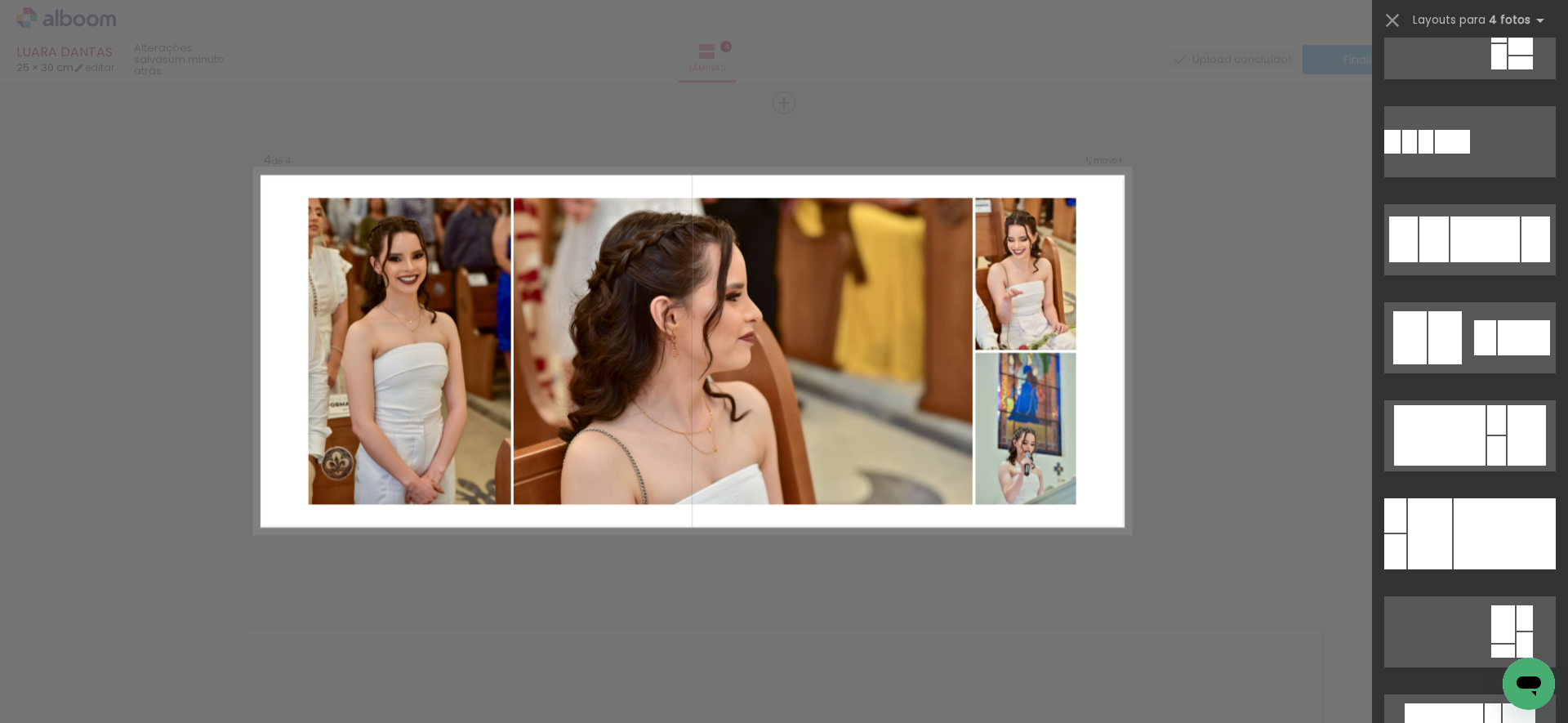
scroll to position [1327, 0]
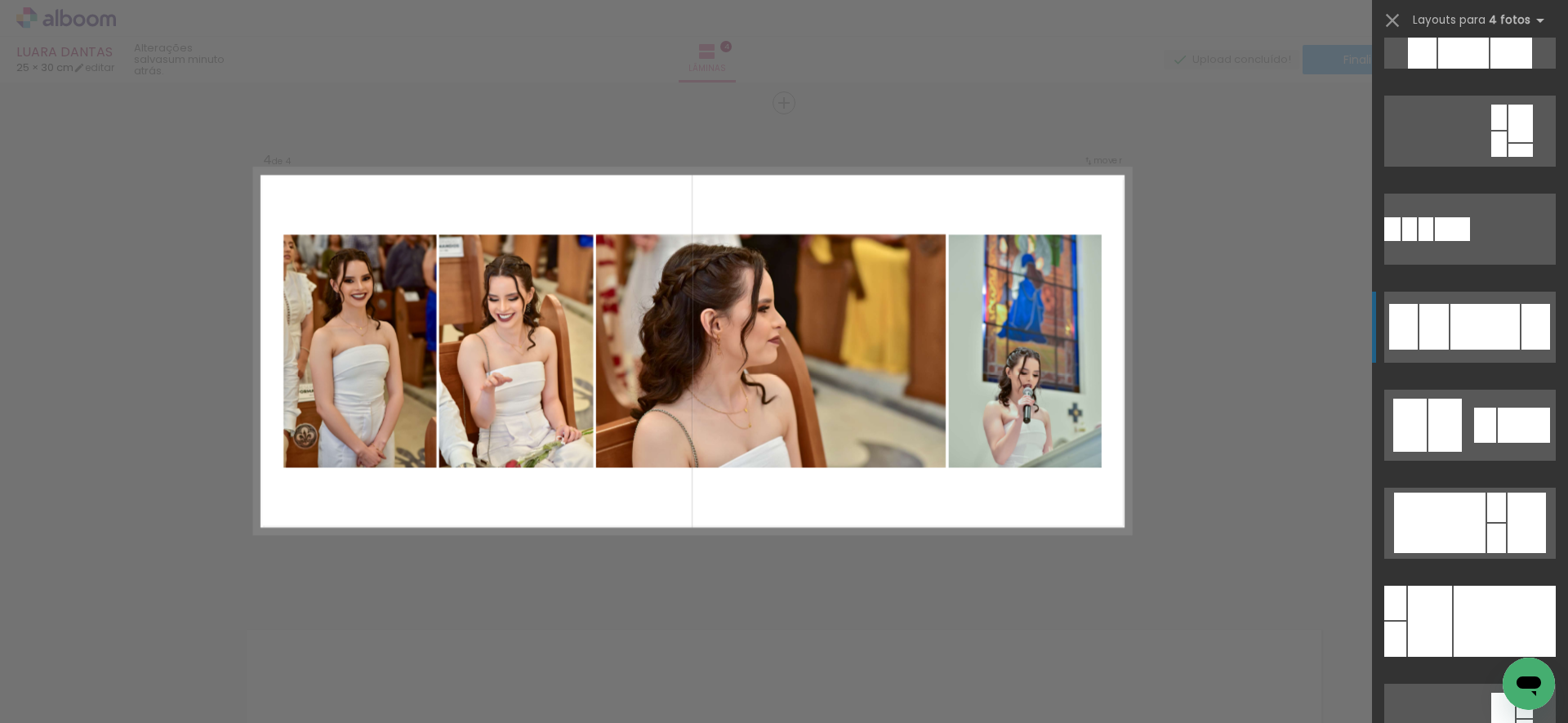
click at [1482, 315] on div at bounding box center [1485, 327] width 69 height 46
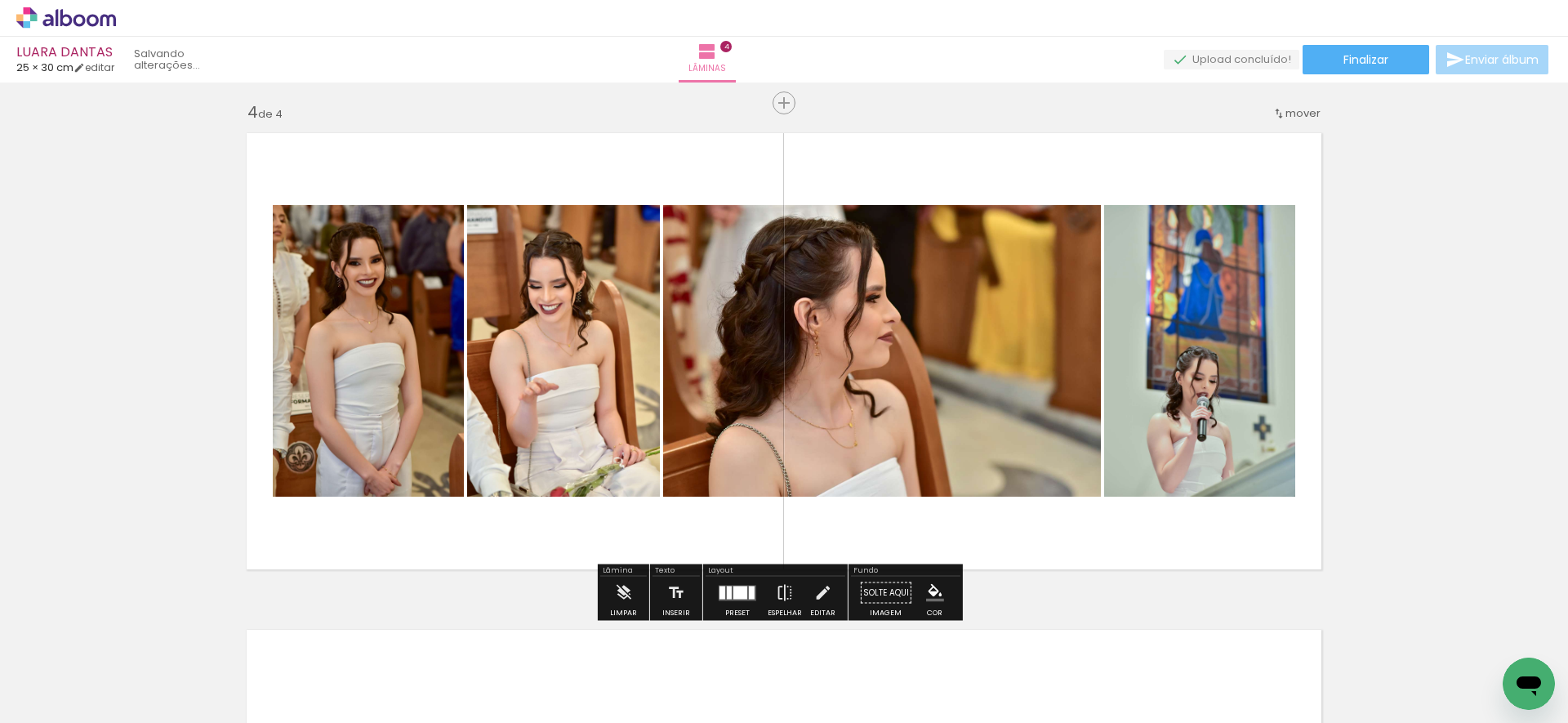
click at [1482, 315] on quentale-workspace at bounding box center [784, 361] width 1568 height 723
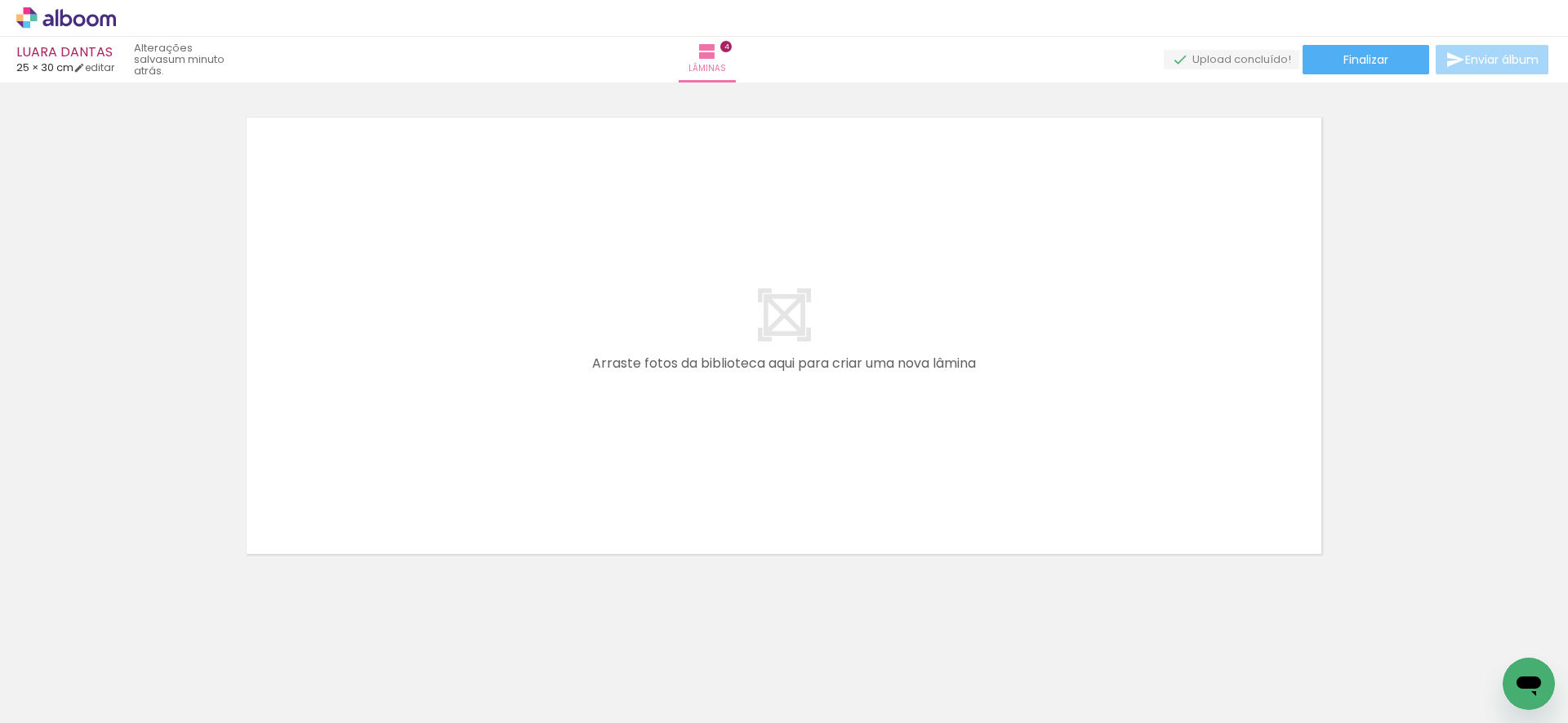
scroll to position [0, 4244]
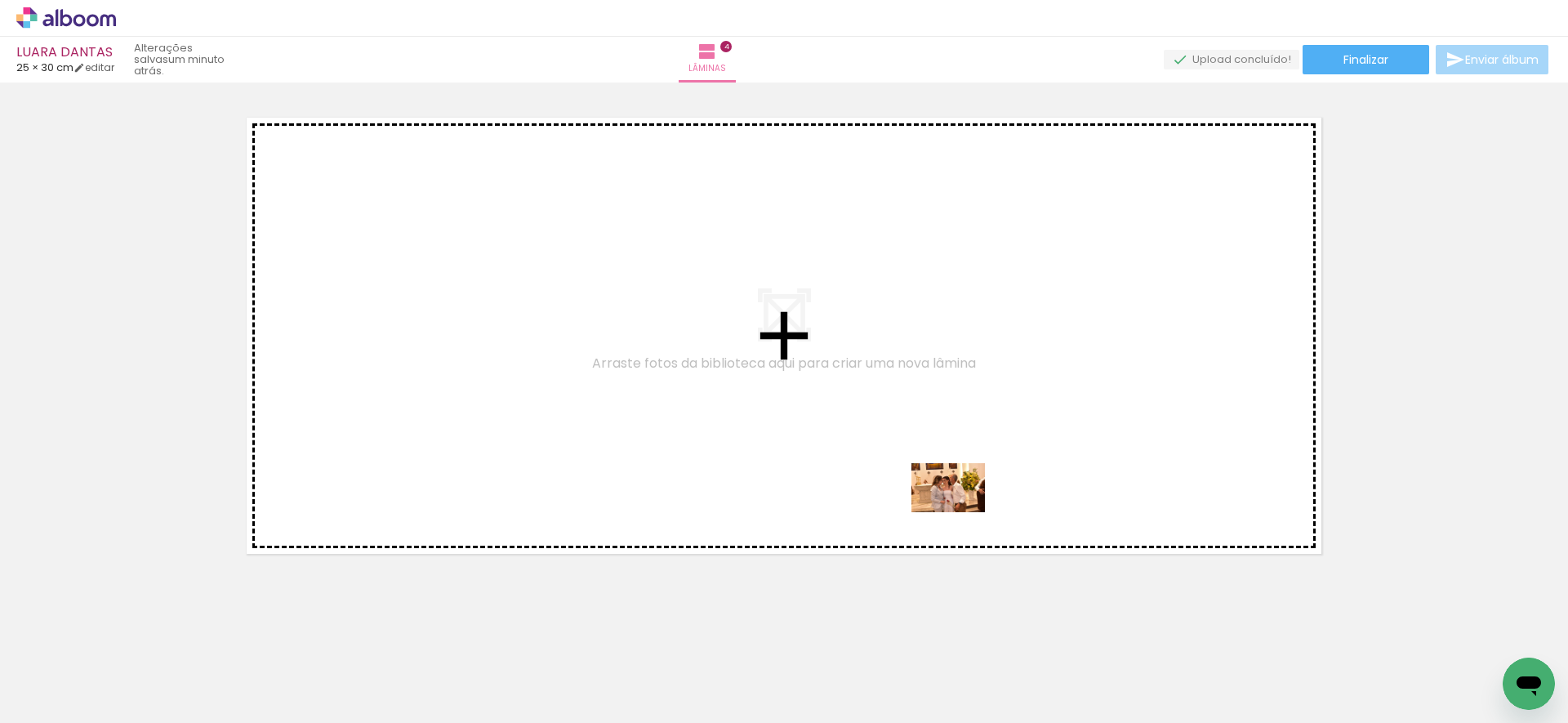
drag, startPoint x: 957, startPoint y: 658, endPoint x: 959, endPoint y: 521, distance: 137.0
click at [959, 512] on quentale-workspace at bounding box center [784, 361] width 1568 height 723
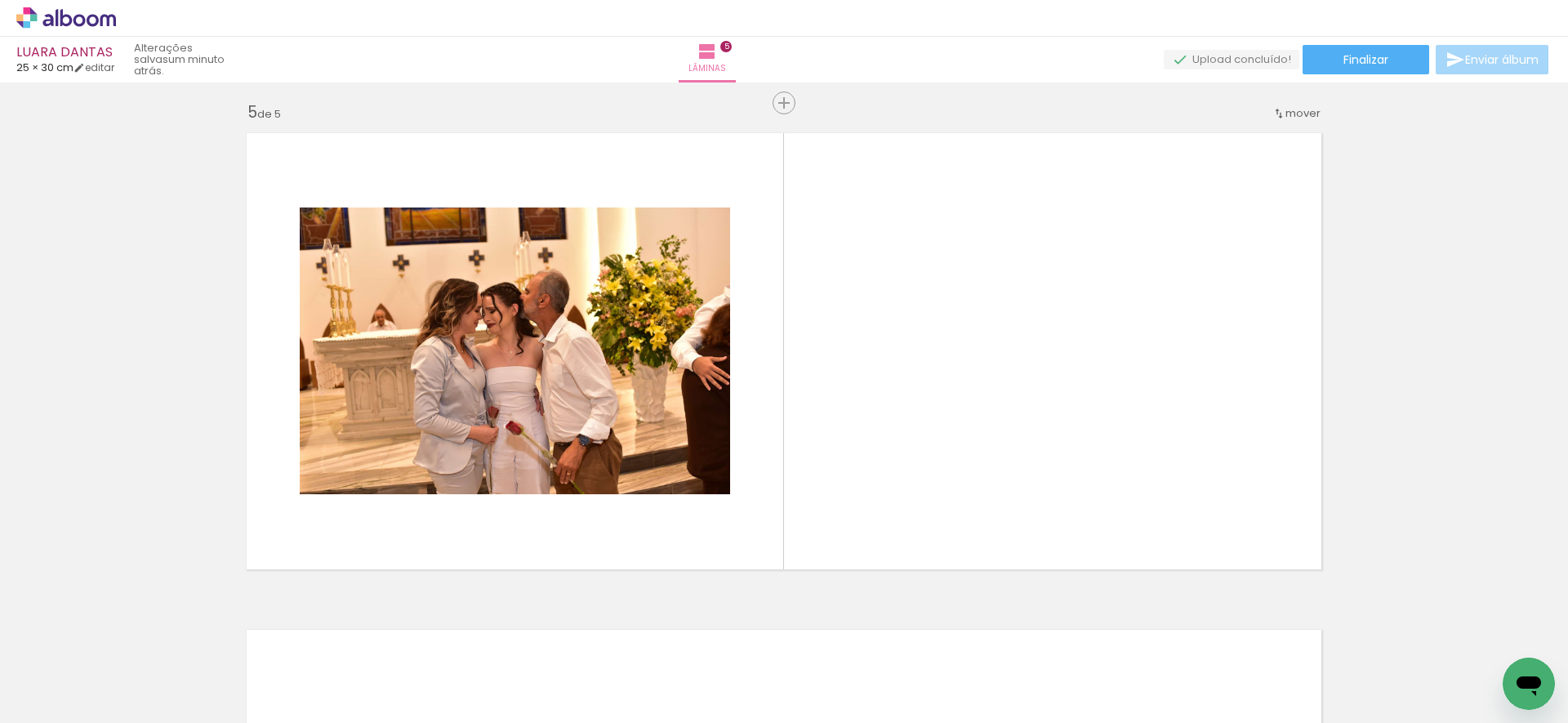
scroll to position [0, 1635]
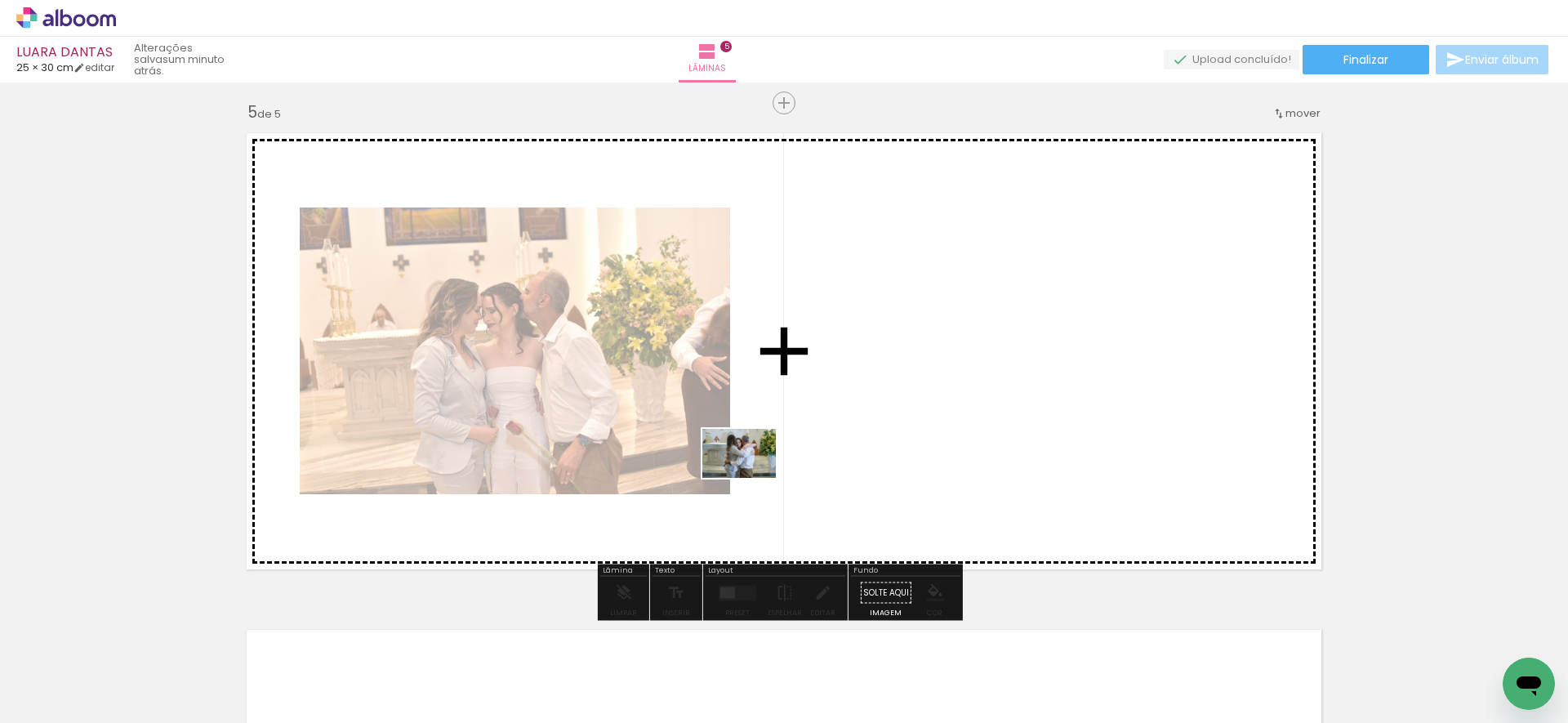
drag, startPoint x: 721, startPoint y: 538, endPoint x: 753, endPoint y: 489, distance: 58.5
click at [752, 479] on quentale-workspace at bounding box center [784, 361] width 1568 height 723
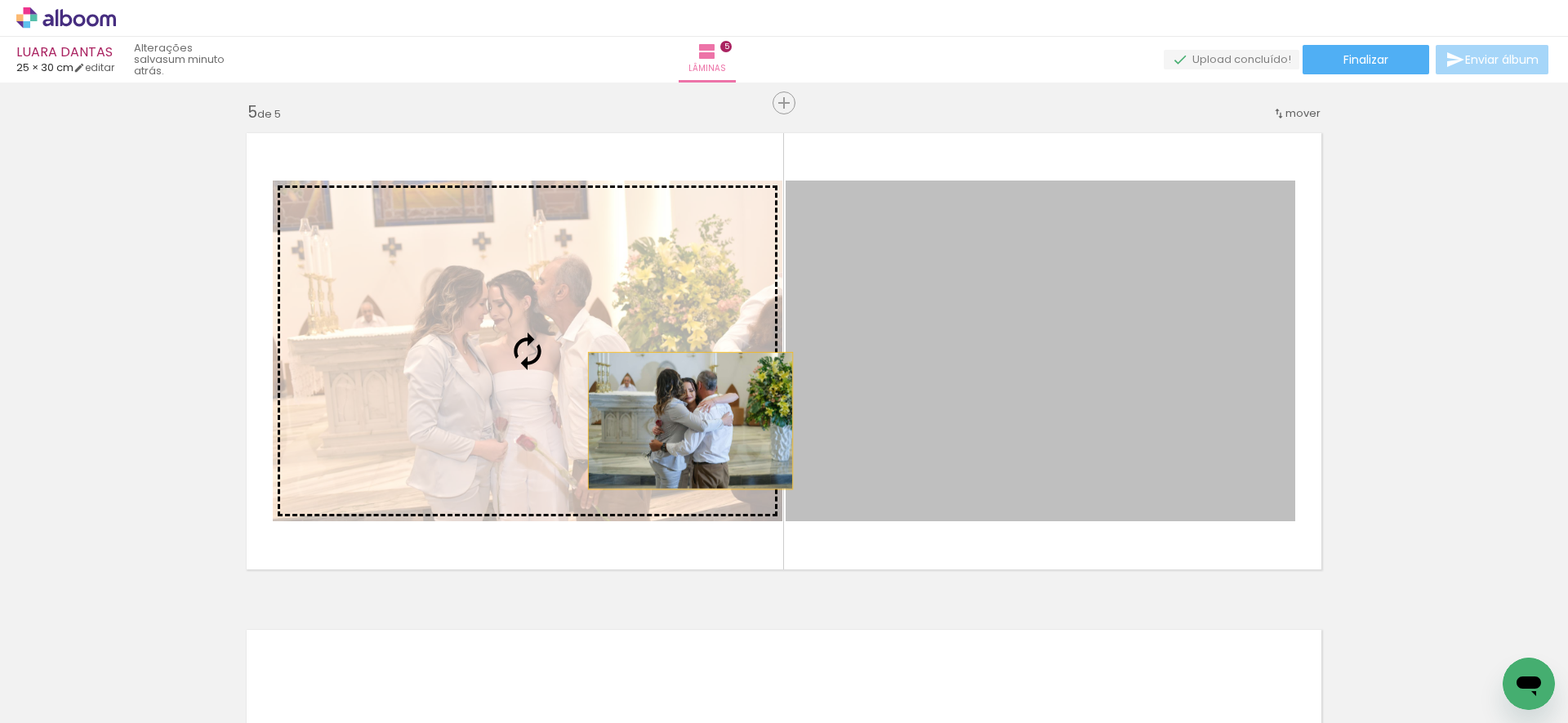
drag, startPoint x: 913, startPoint y: 425, endPoint x: 684, endPoint y: 420, distance: 229.1
click at [0, 0] on slot at bounding box center [0, 0] width 0 height 0
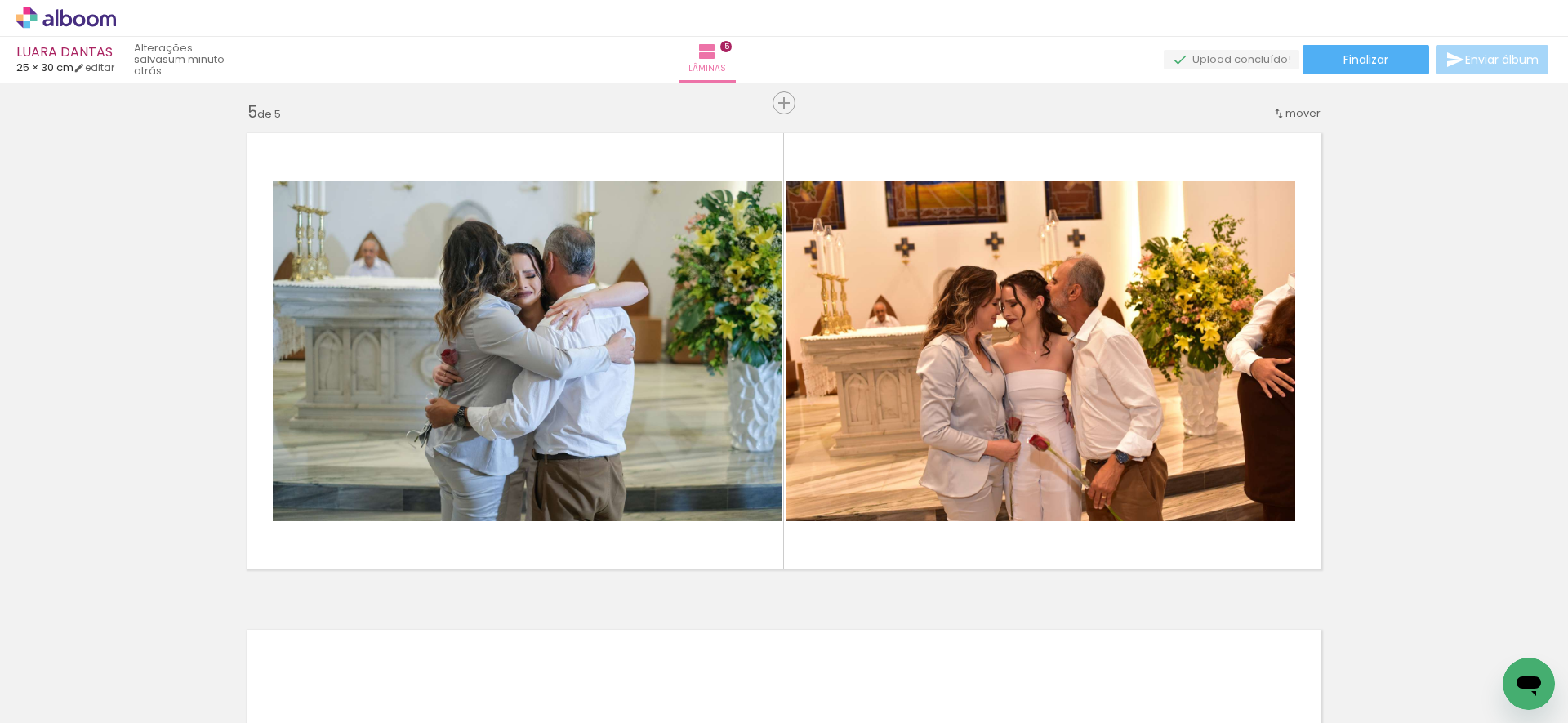
scroll to position [0, 272]
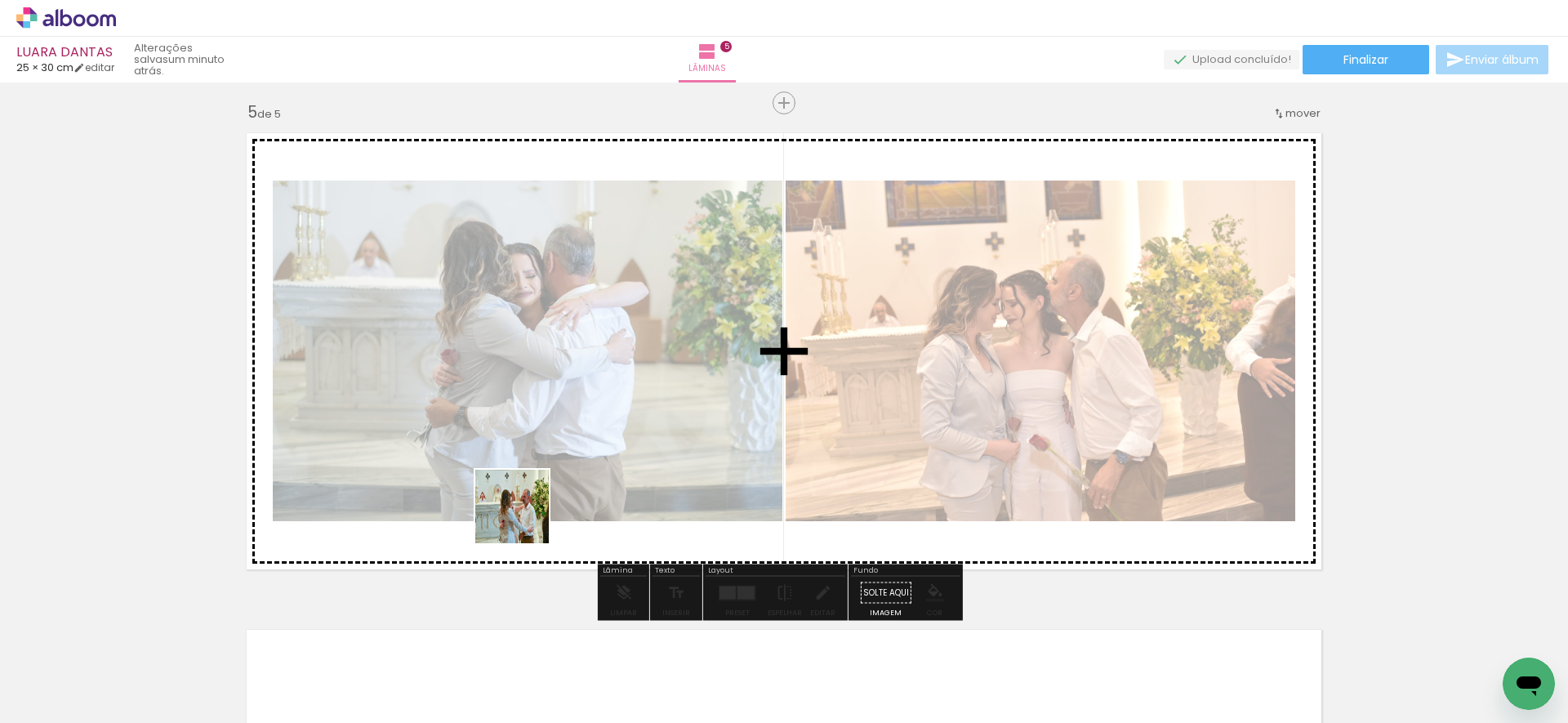
drag, startPoint x: 454, startPoint y: 671, endPoint x: 528, endPoint y: 489, distance: 196.5
click at [525, 480] on quentale-workspace at bounding box center [784, 361] width 1568 height 723
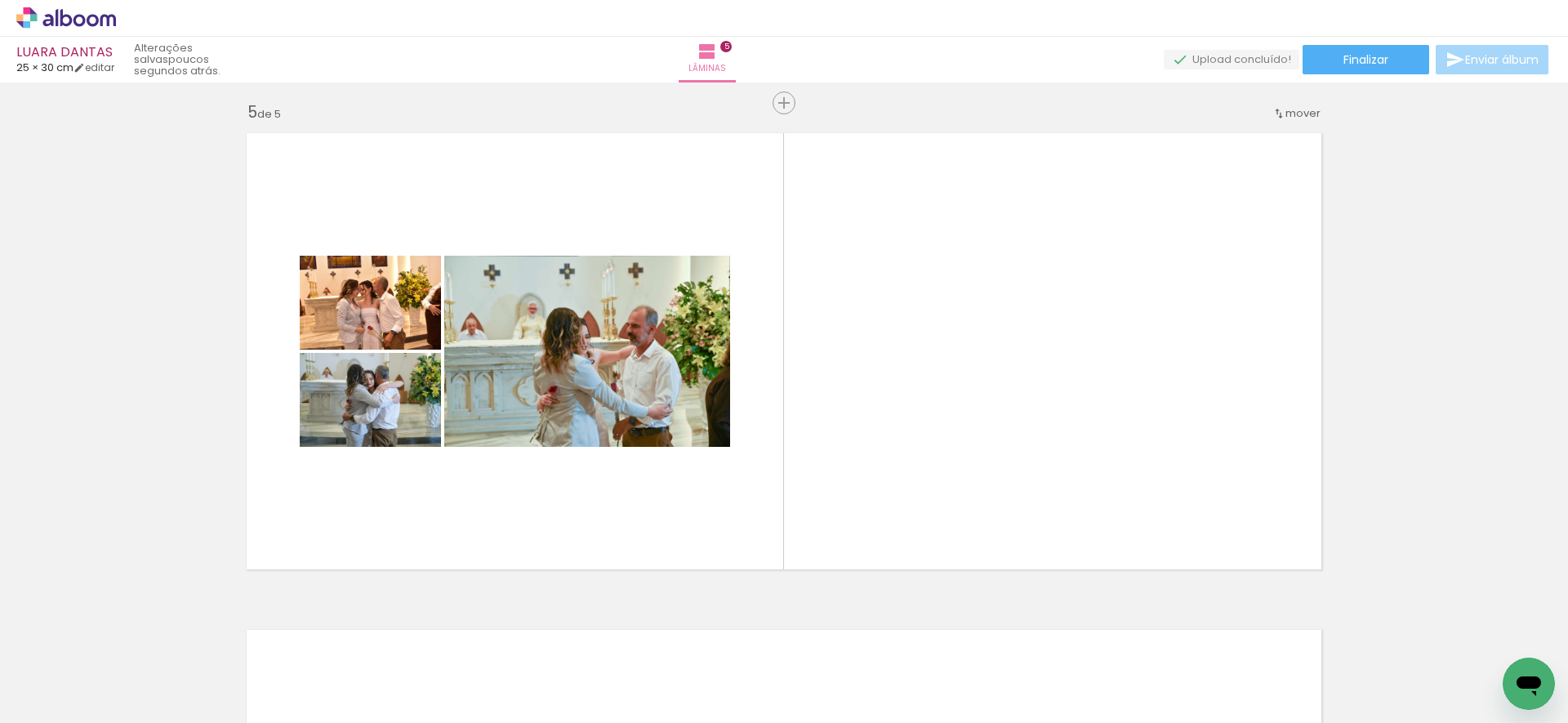
scroll to position [0, 321]
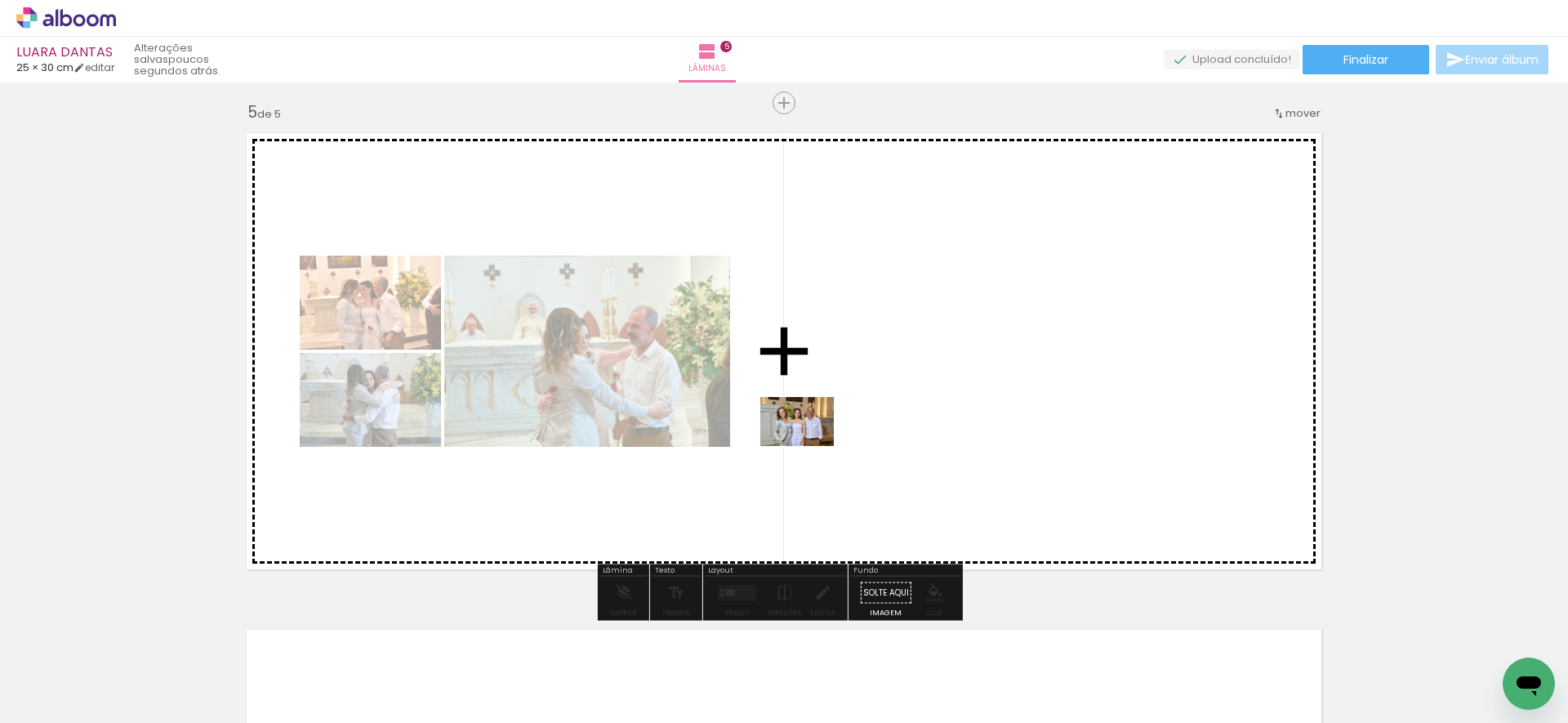
drag, startPoint x: 389, startPoint y: 680, endPoint x: 795, endPoint y: 457, distance: 463.2
click at [811, 444] on quentale-workspace at bounding box center [784, 361] width 1568 height 723
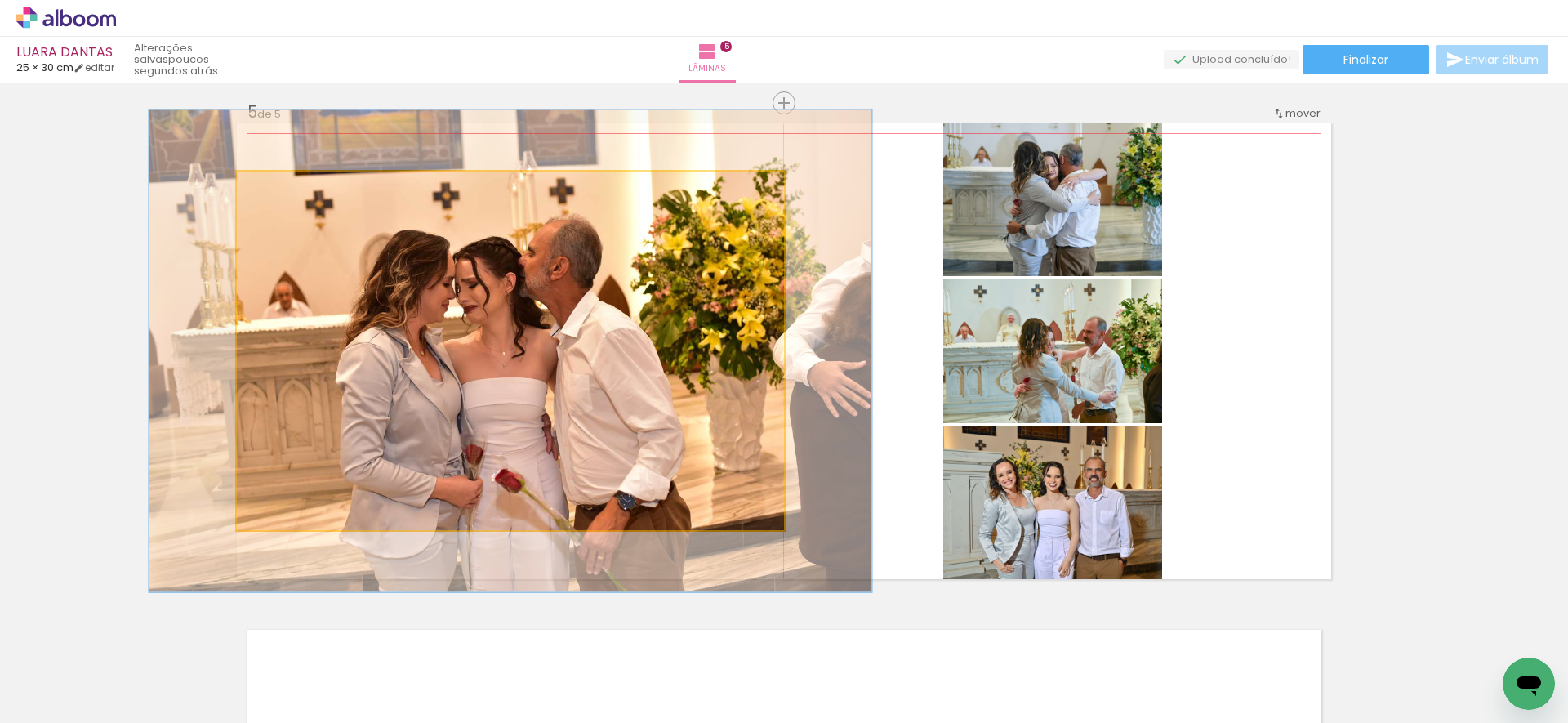
drag, startPoint x: 280, startPoint y: 183, endPoint x: 298, endPoint y: 179, distance: 18.4
type paper-slider "136"
click at [294, 178] on div at bounding box center [294, 189] width 26 height 26
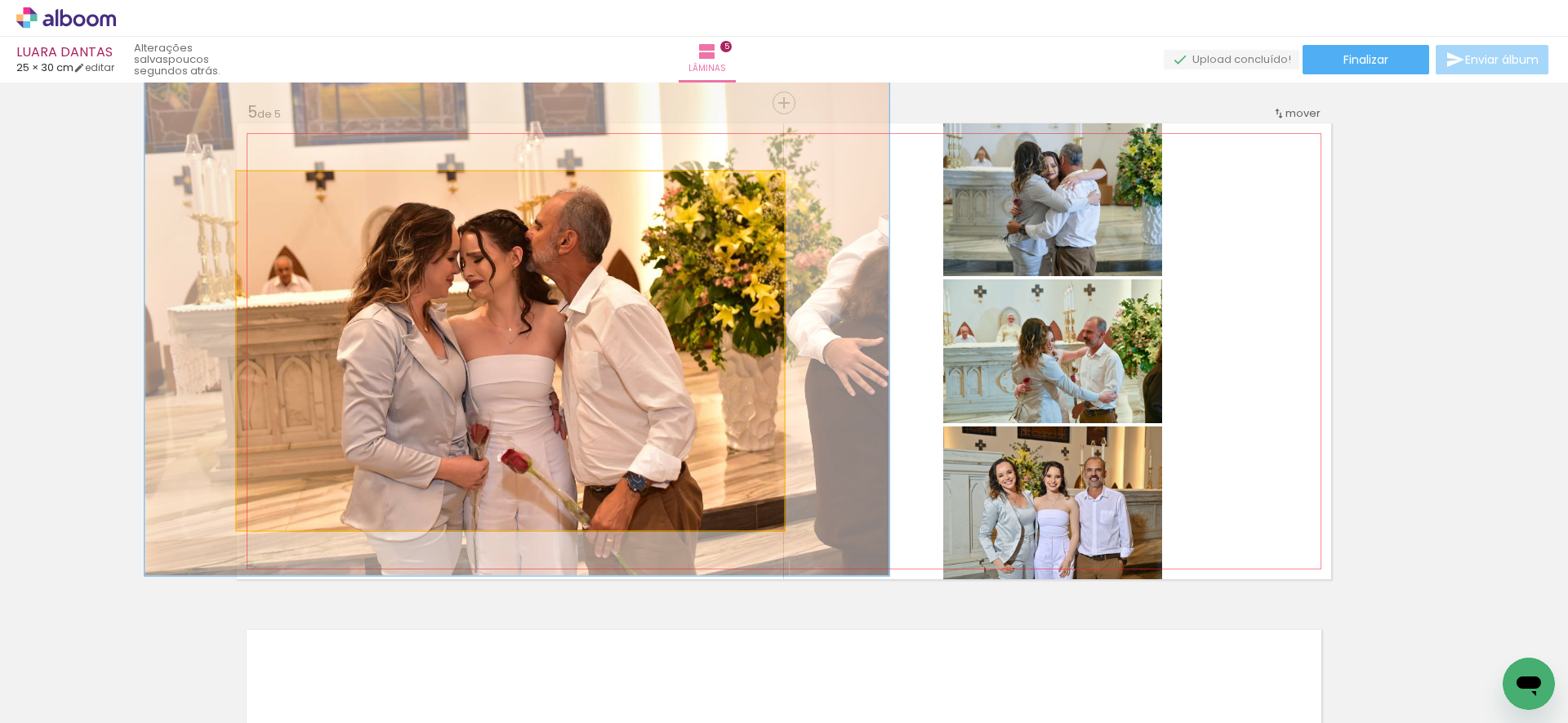
drag, startPoint x: 489, startPoint y: 334, endPoint x: 494, endPoint y: 315, distance: 19.6
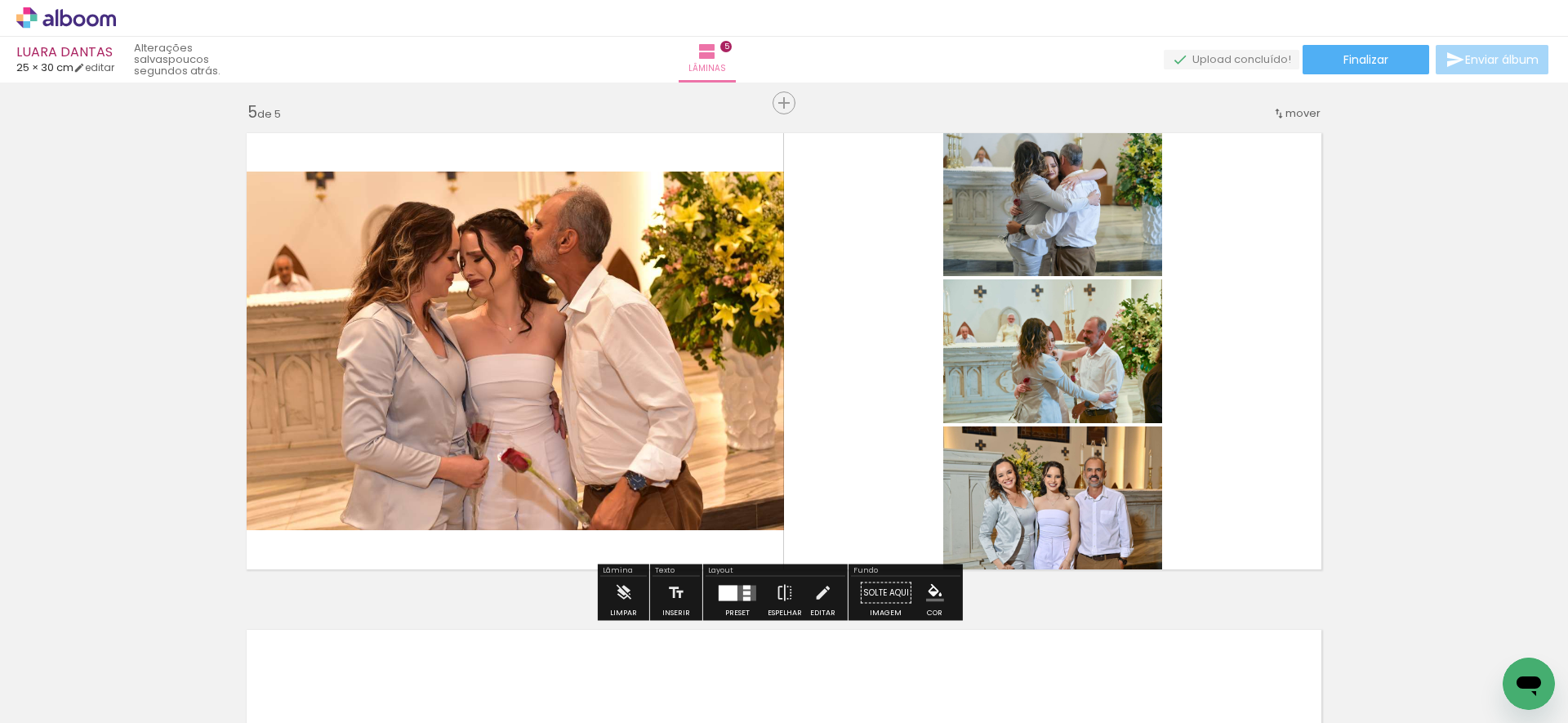
click at [0, 0] on slot "P&B" at bounding box center [0, 0] width 0 height 0
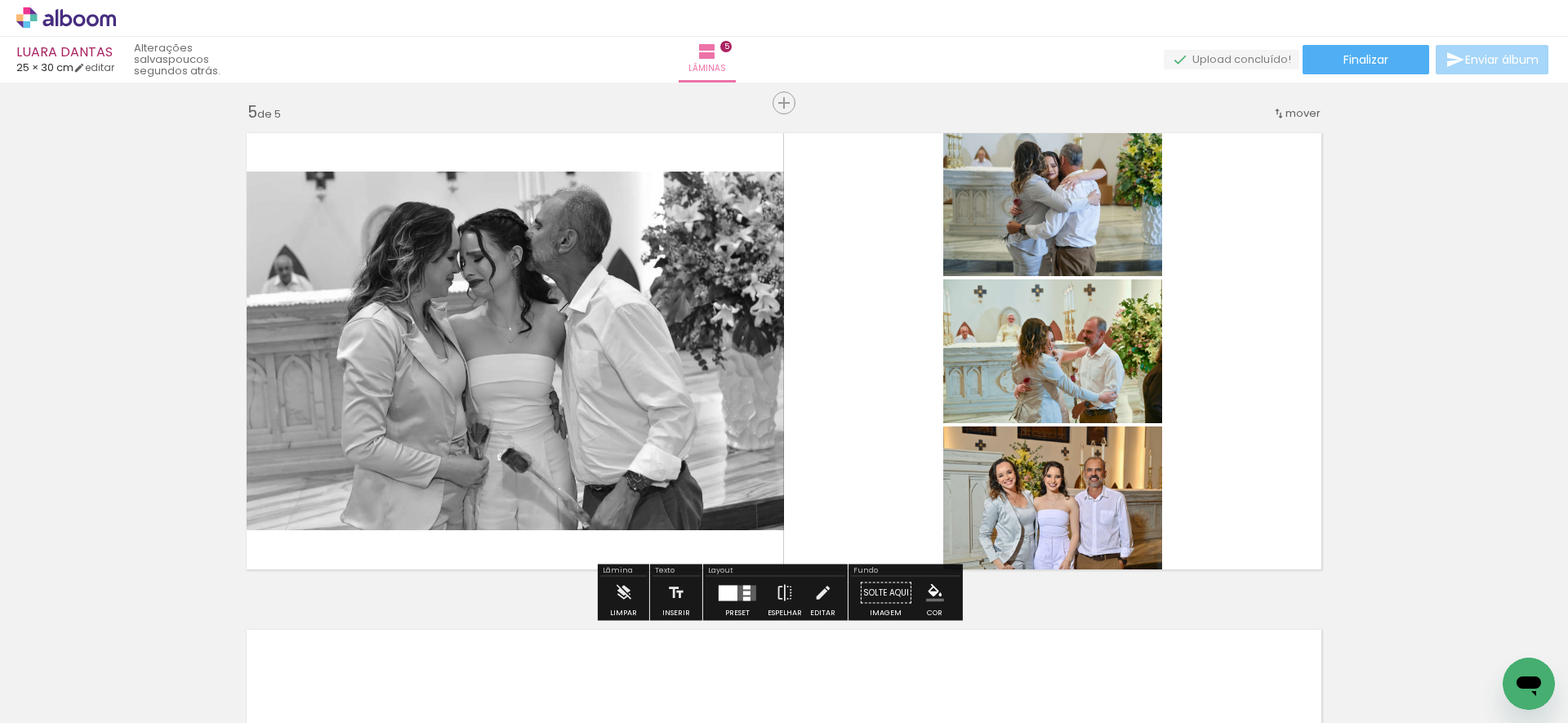
drag, startPoint x: 1073, startPoint y: 148, endPoint x: 1074, endPoint y: 169, distance: 21.0
click at [1073, 148] on paper-button "P&B" at bounding box center [1078, 141] width 25 height 25
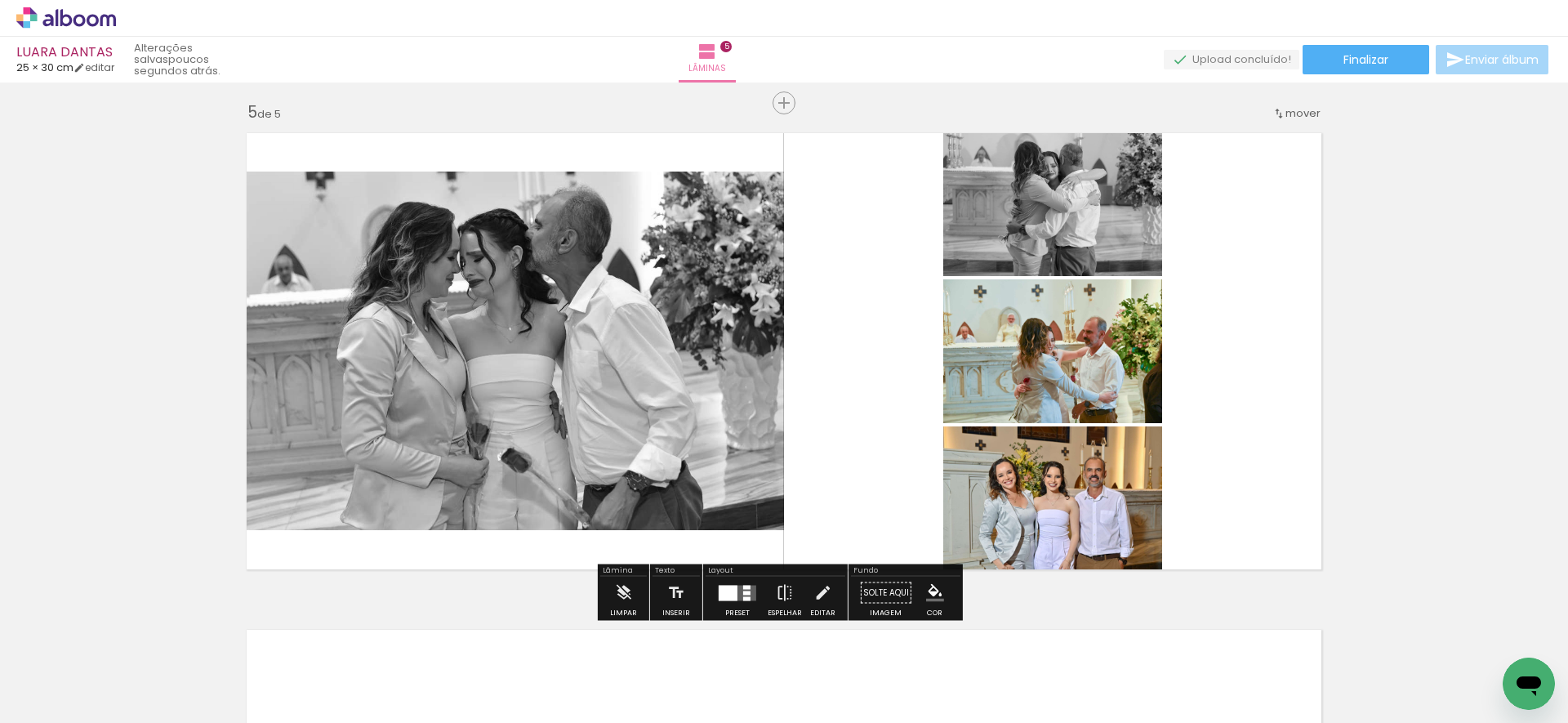
click at [0, 0] on slot "P&B" at bounding box center [0, 0] width 0 height 0
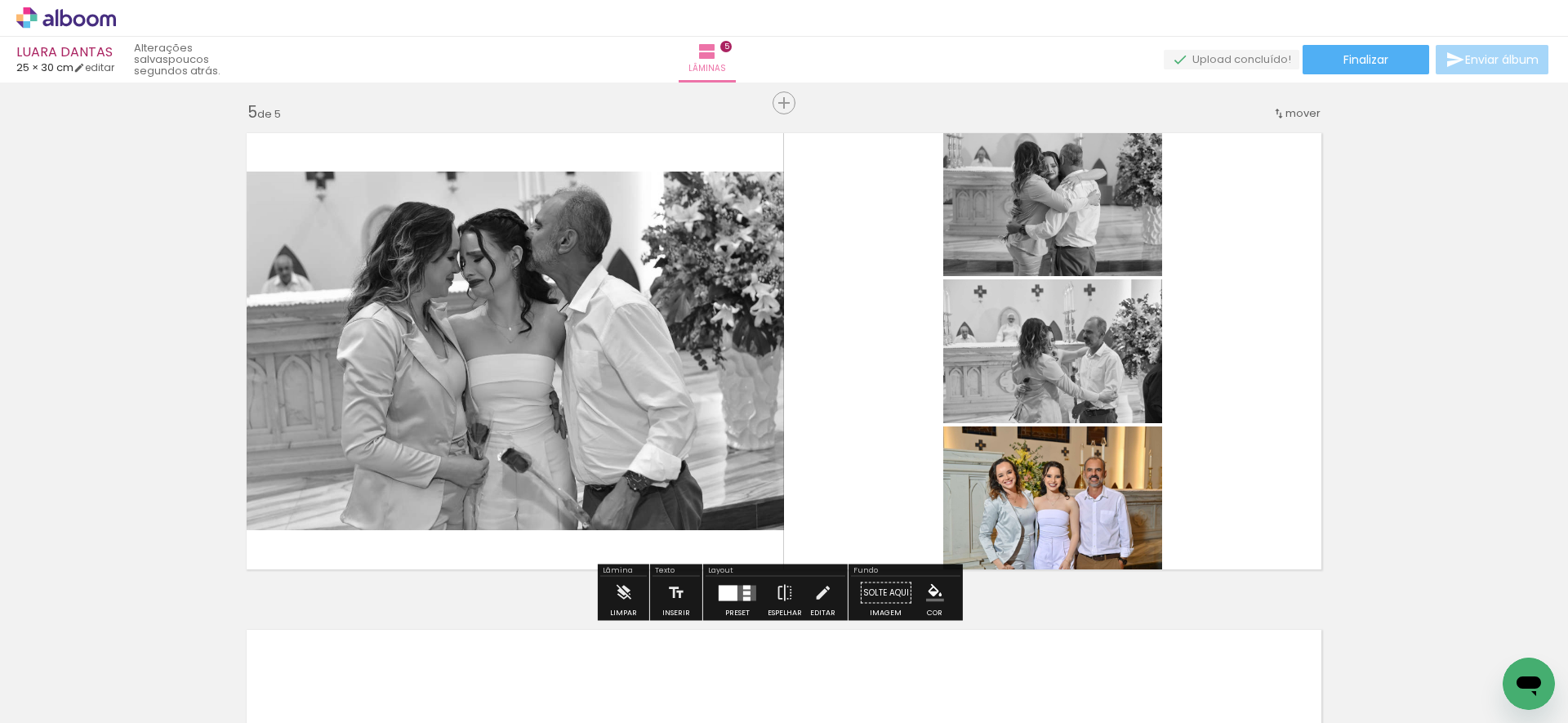
click at [0, 0] on slot "P&B" at bounding box center [0, 0] width 0 height 0
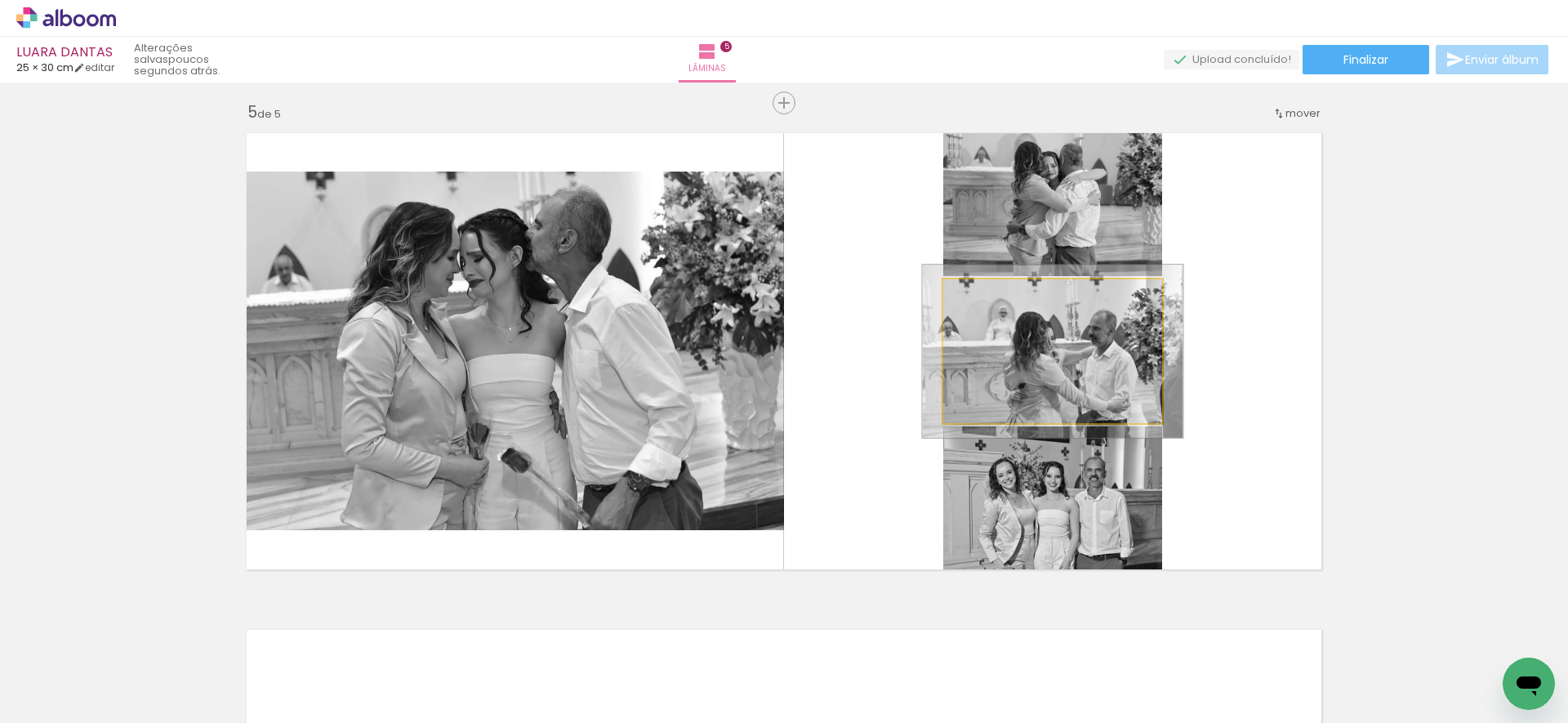
drag, startPoint x: 980, startPoint y: 298, endPoint x: 1008, endPoint y: 304, distance: 28.6
type paper-slider "125"
click at [994, 294] on div at bounding box center [992, 297] width 26 height 26
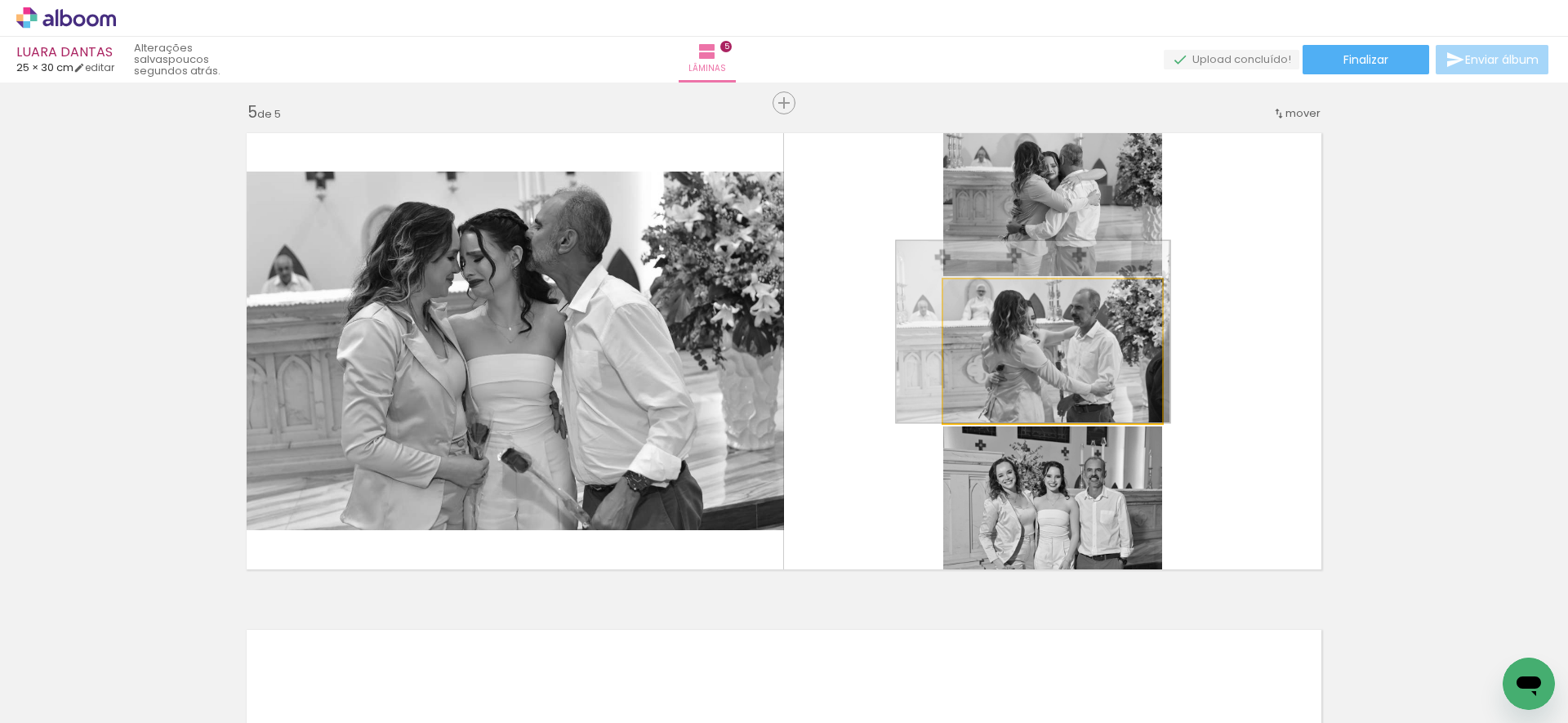
drag, startPoint x: 1062, startPoint y: 359, endPoint x: 1046, endPoint y: 331, distance: 32.2
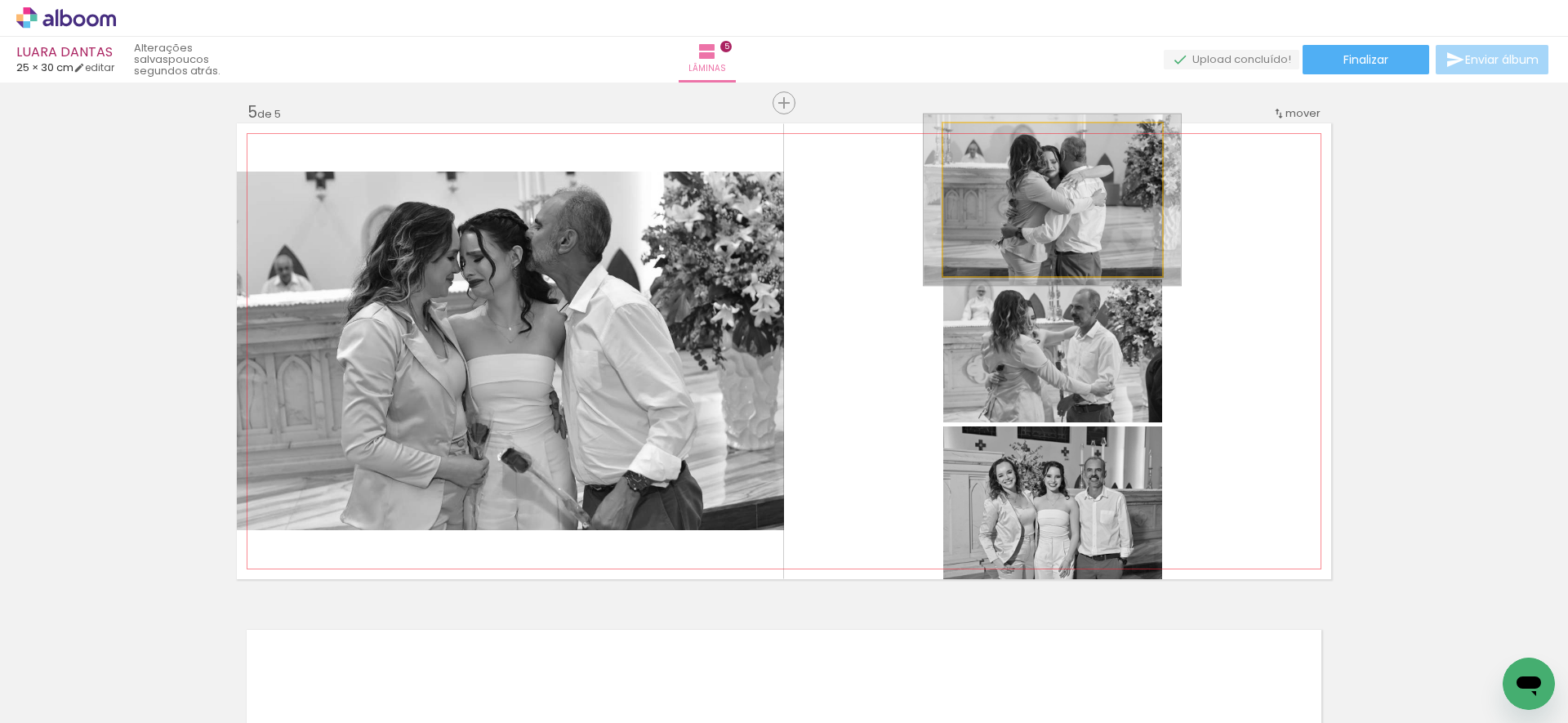
drag, startPoint x: 976, startPoint y: 143, endPoint x: 990, endPoint y: 150, distance: 15.7
type paper-slider "112"
click at [983, 142] on div at bounding box center [988, 141] width 15 height 15
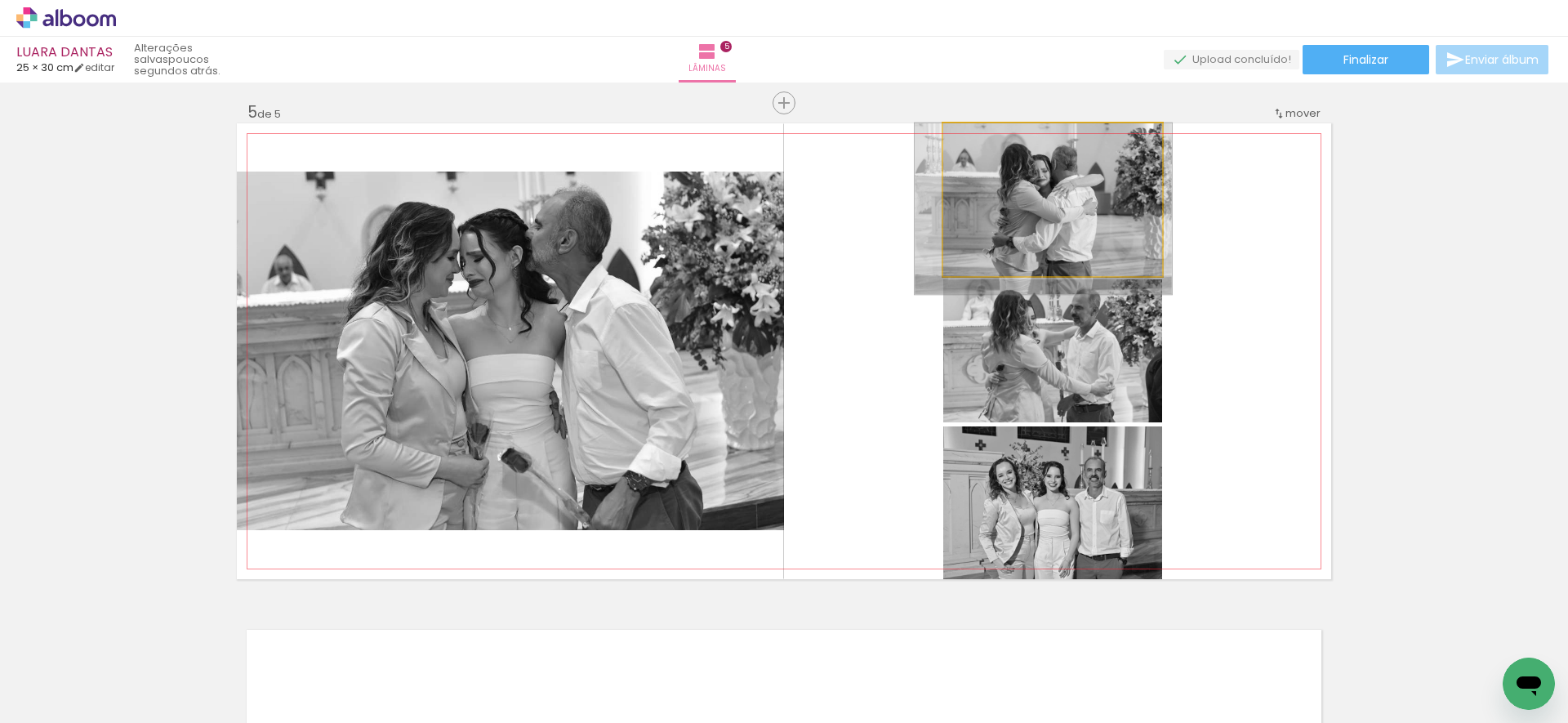
drag, startPoint x: 1059, startPoint y: 202, endPoint x: 1058, endPoint y: 238, distance: 36.0
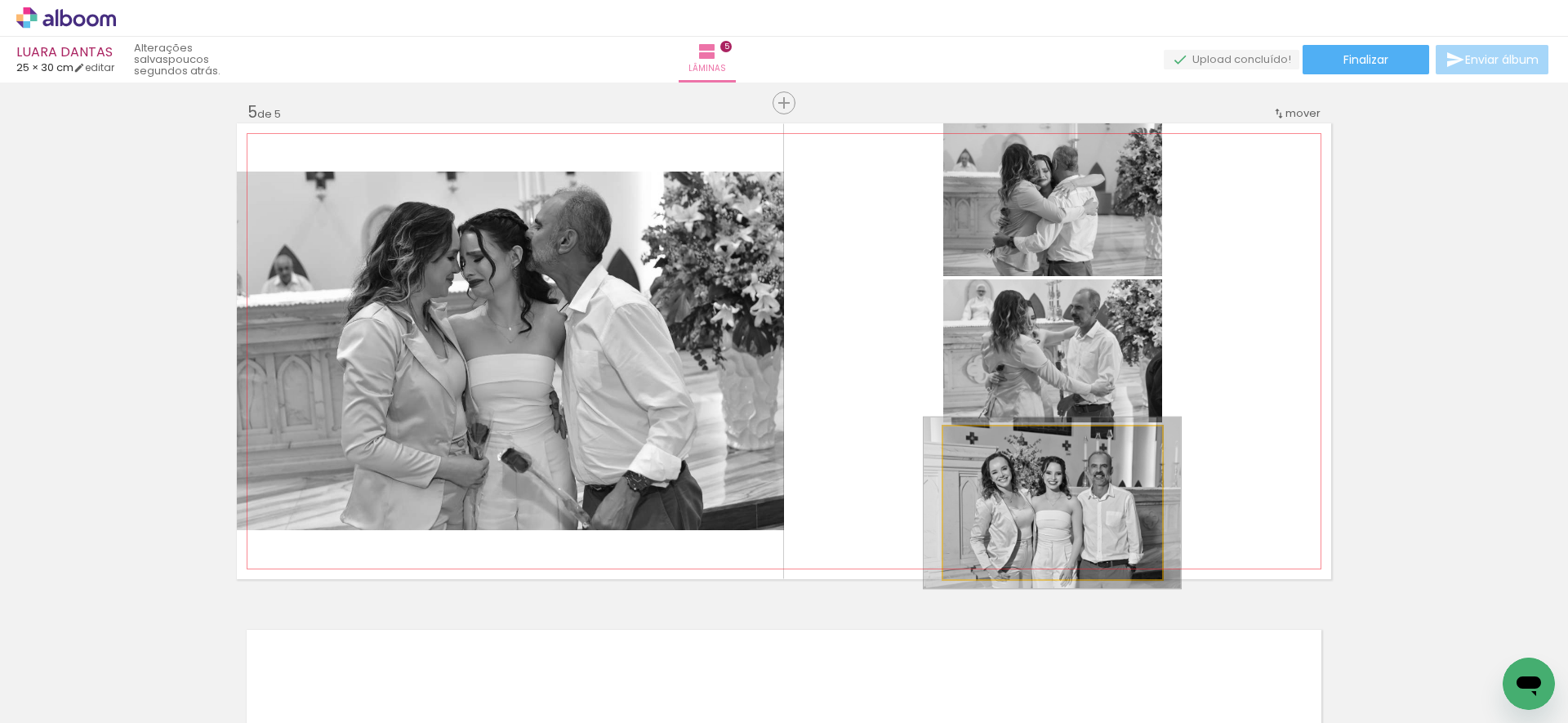
drag, startPoint x: 979, startPoint y: 438, endPoint x: 997, endPoint y: 444, distance: 19.0
type paper-slider "112"
click at [985, 435] on div at bounding box center [988, 443] width 26 height 26
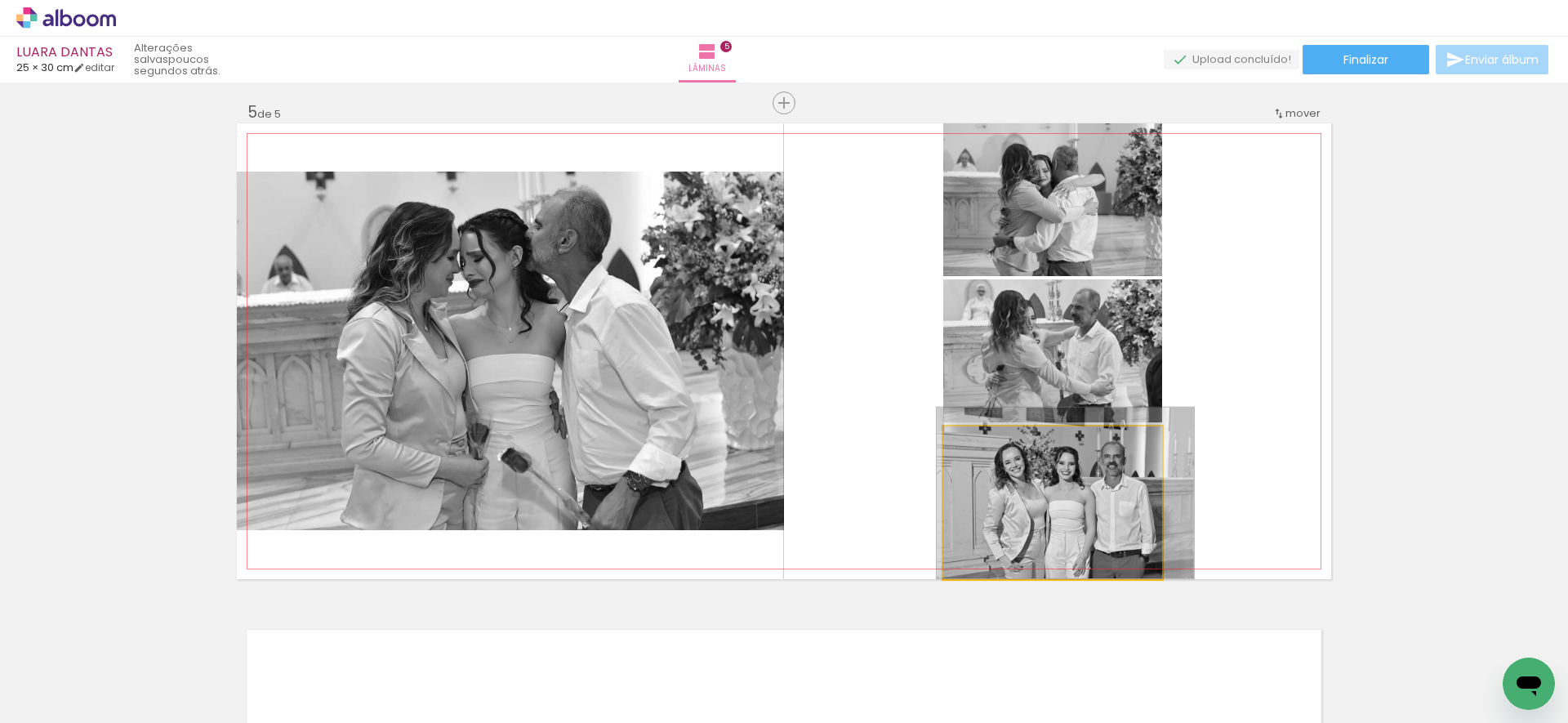
drag, startPoint x: 1031, startPoint y: 501, endPoint x: 1042, endPoint y: 473, distance: 30.1
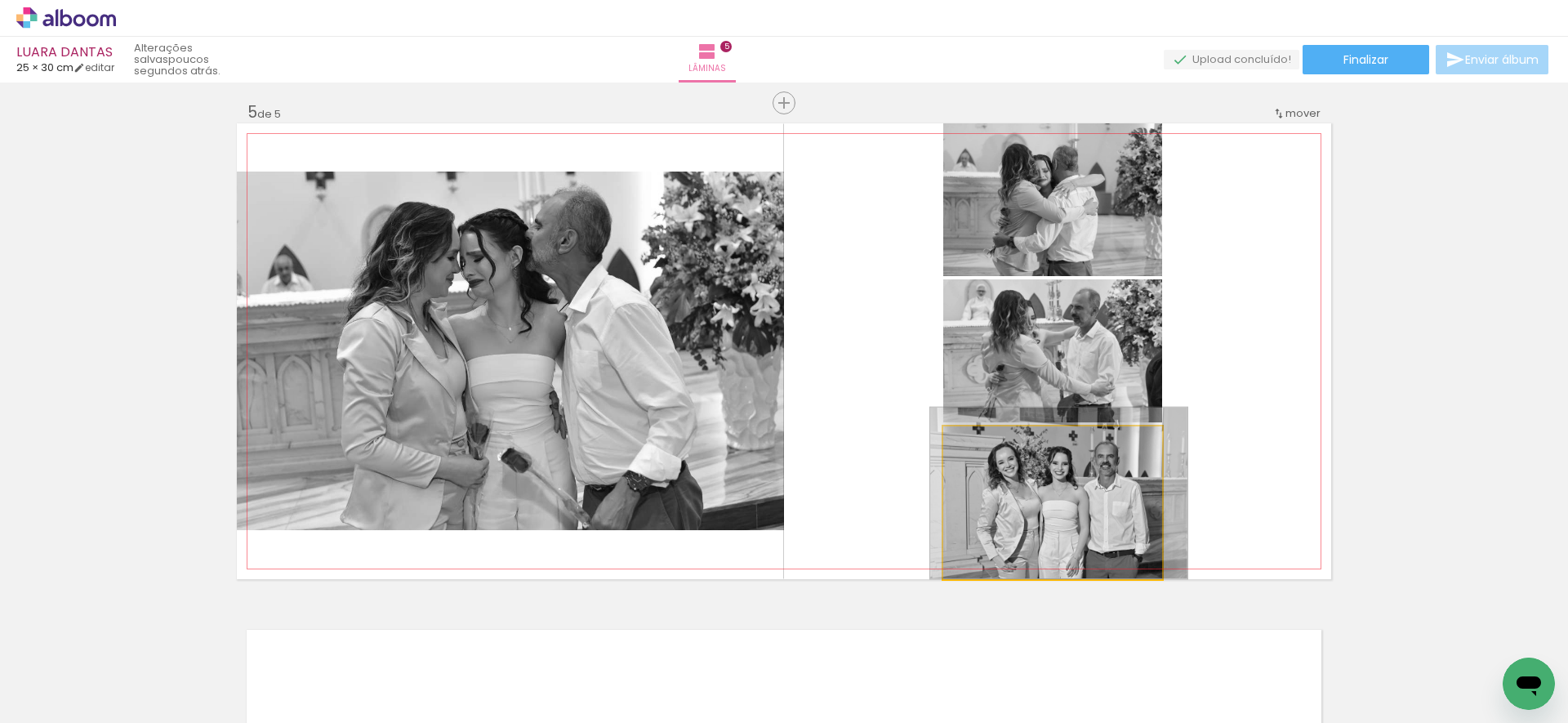
drag, startPoint x: 1048, startPoint y: 480, endPoint x: 1034, endPoint y: 485, distance: 14.9
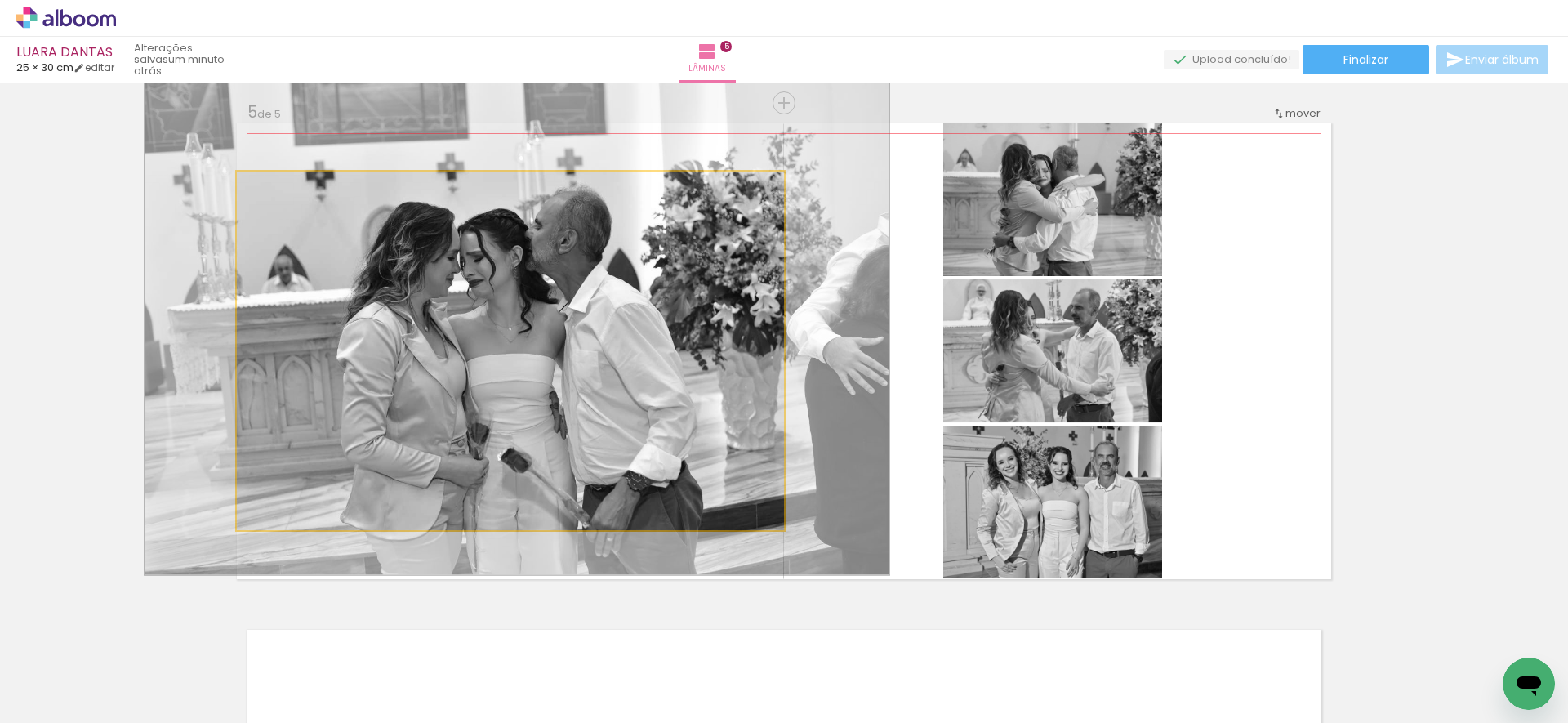
click at [520, 416] on quentale-photo at bounding box center [510, 351] width 547 height 359
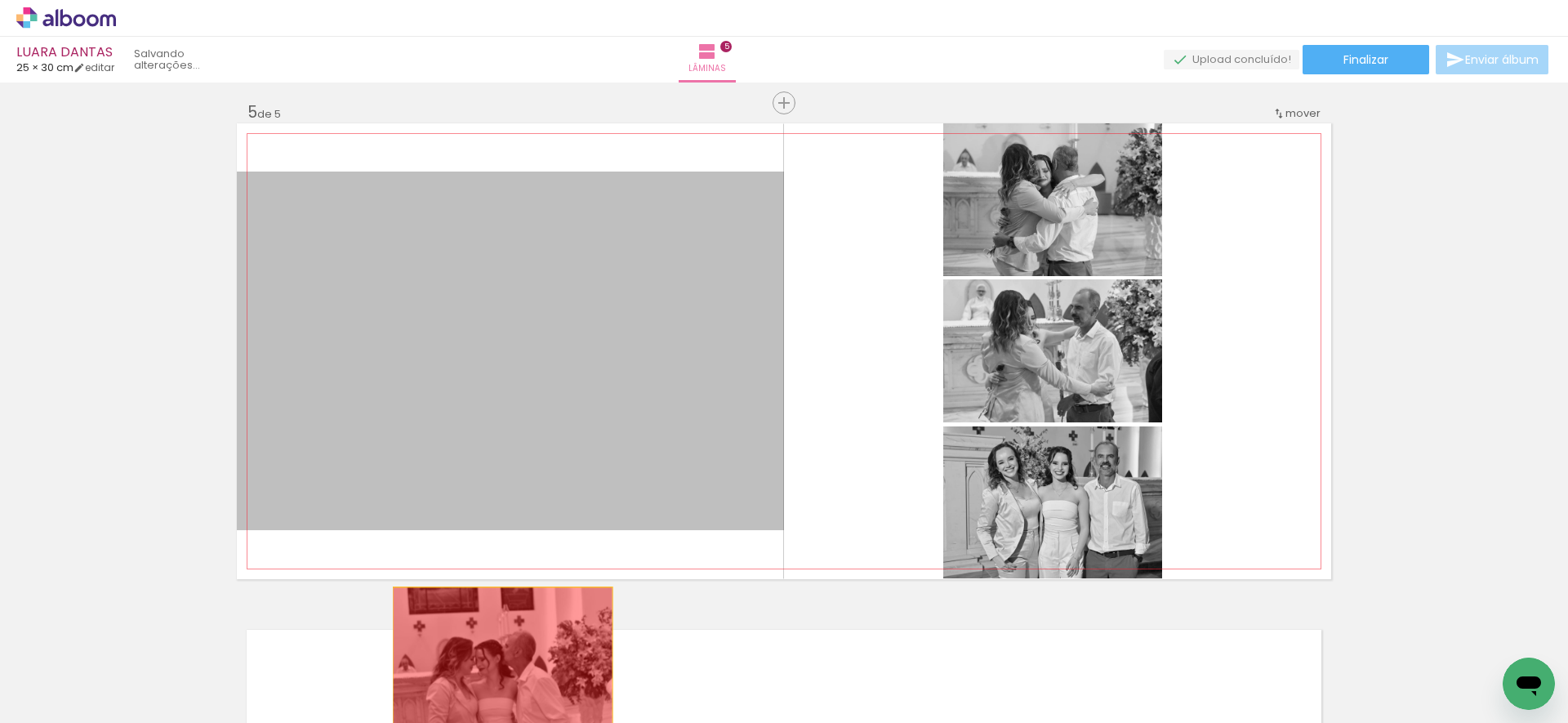
drag, startPoint x: 520, startPoint y: 383, endPoint x: 497, endPoint y: 659, distance: 277.0
click at [497, 659] on quentale-workspace at bounding box center [784, 361] width 1568 height 723
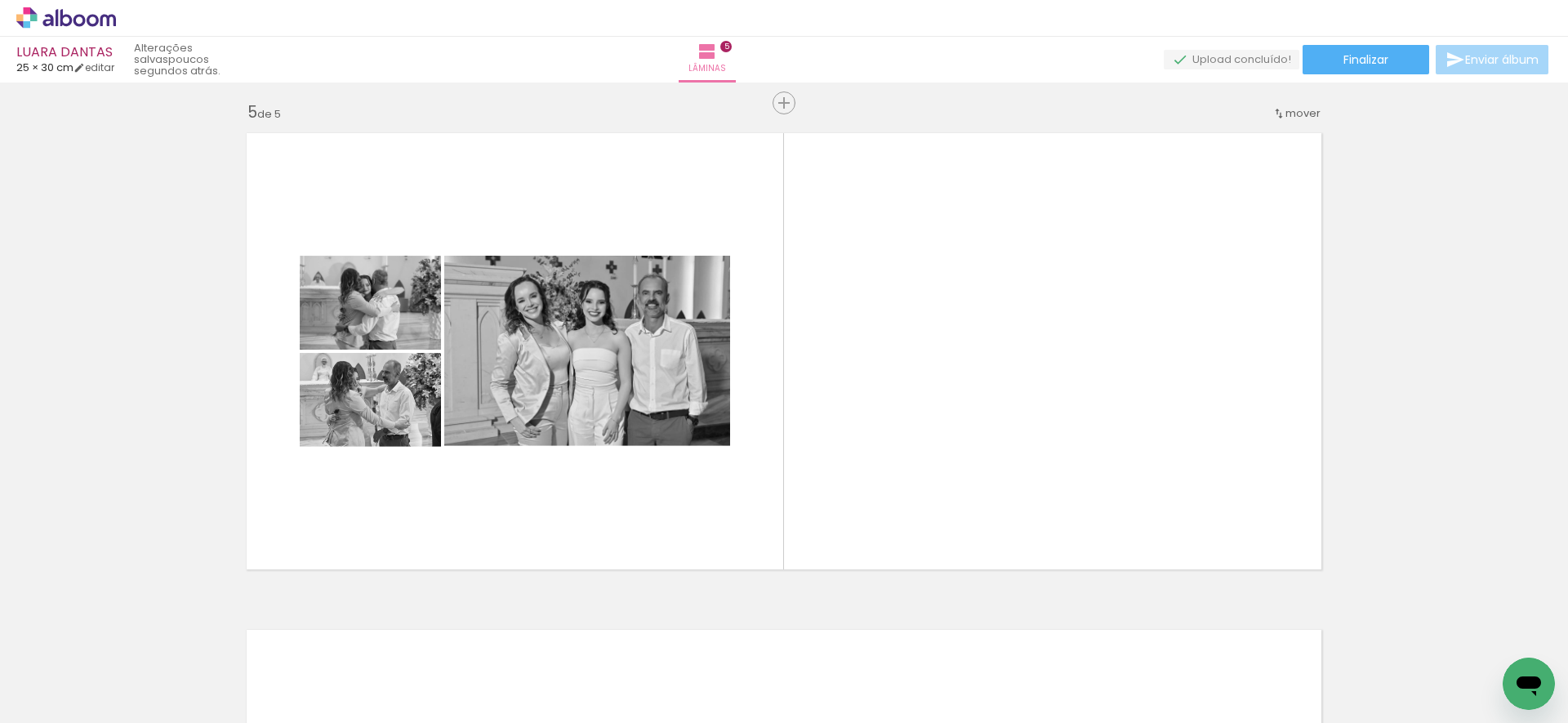
scroll to position [0, 4224]
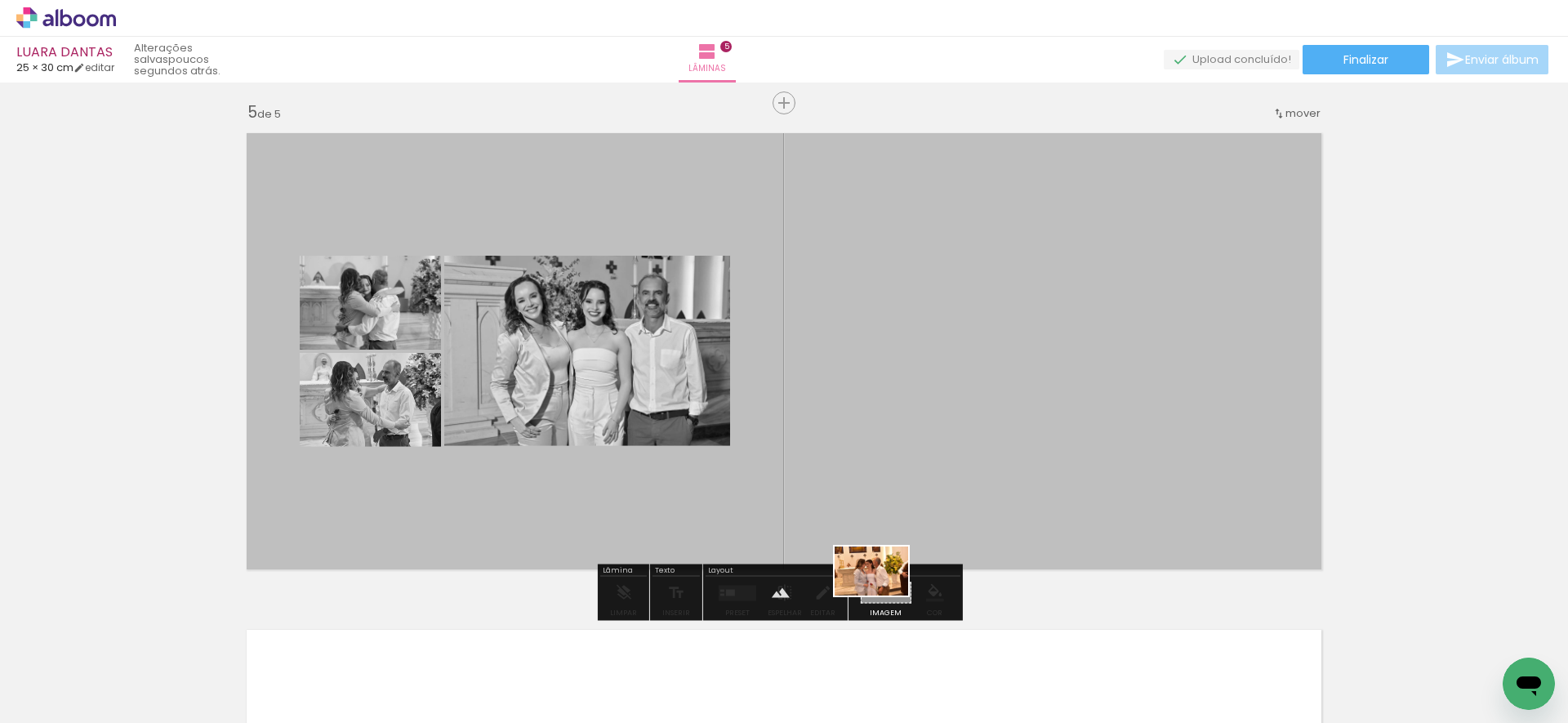
drag, startPoint x: 690, startPoint y: 677, endPoint x: 884, endPoint y: 597, distance: 209.8
click at [886, 596] on quentale-workspace at bounding box center [784, 361] width 1568 height 723
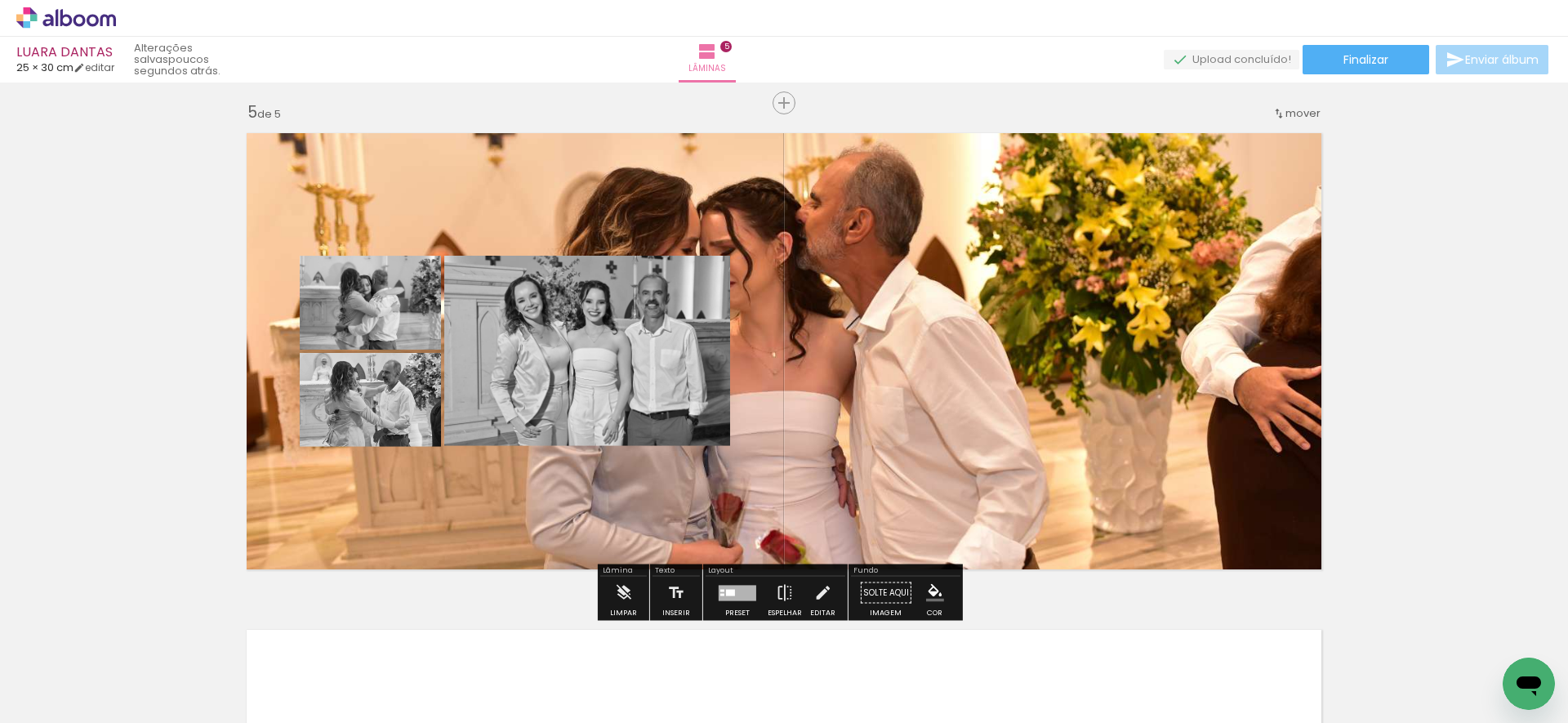
click at [817, 494] on quentale-layouter at bounding box center [784, 351] width 1094 height 456
click at [816, 494] on quentale-photo at bounding box center [784, 351] width 1094 height 456
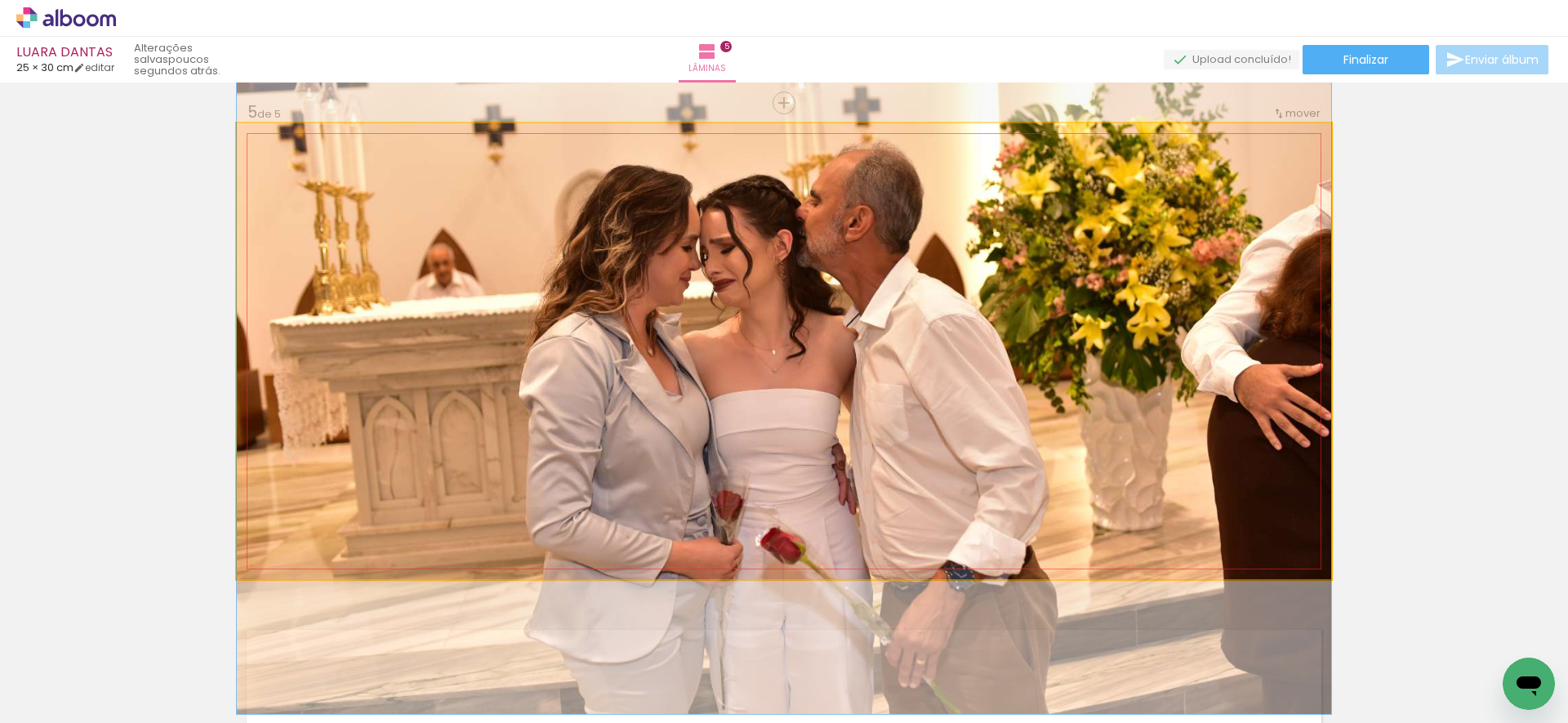
drag, startPoint x: 826, startPoint y: 483, endPoint x: 863, endPoint y: 482, distance: 37.0
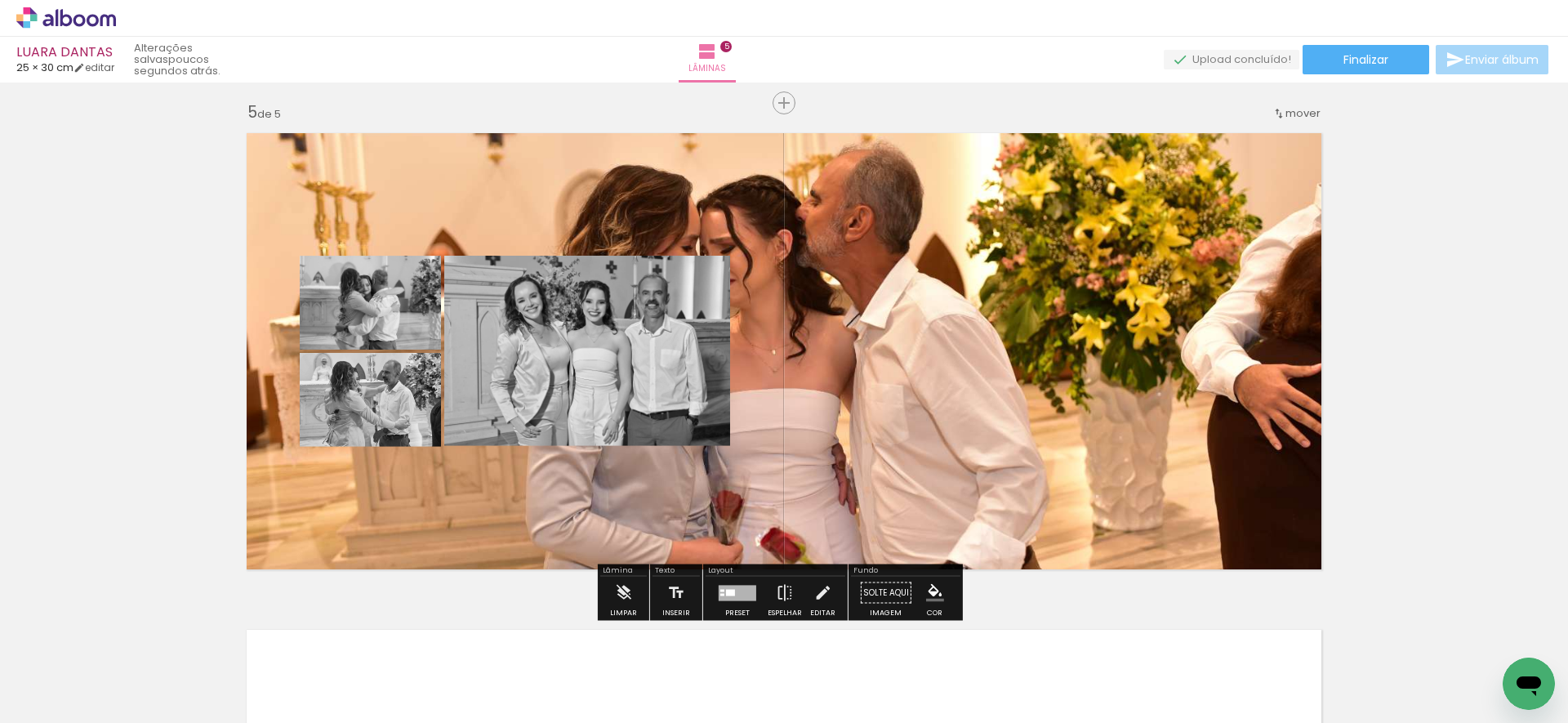
click at [736, 596] on div at bounding box center [738, 592] width 38 height 16
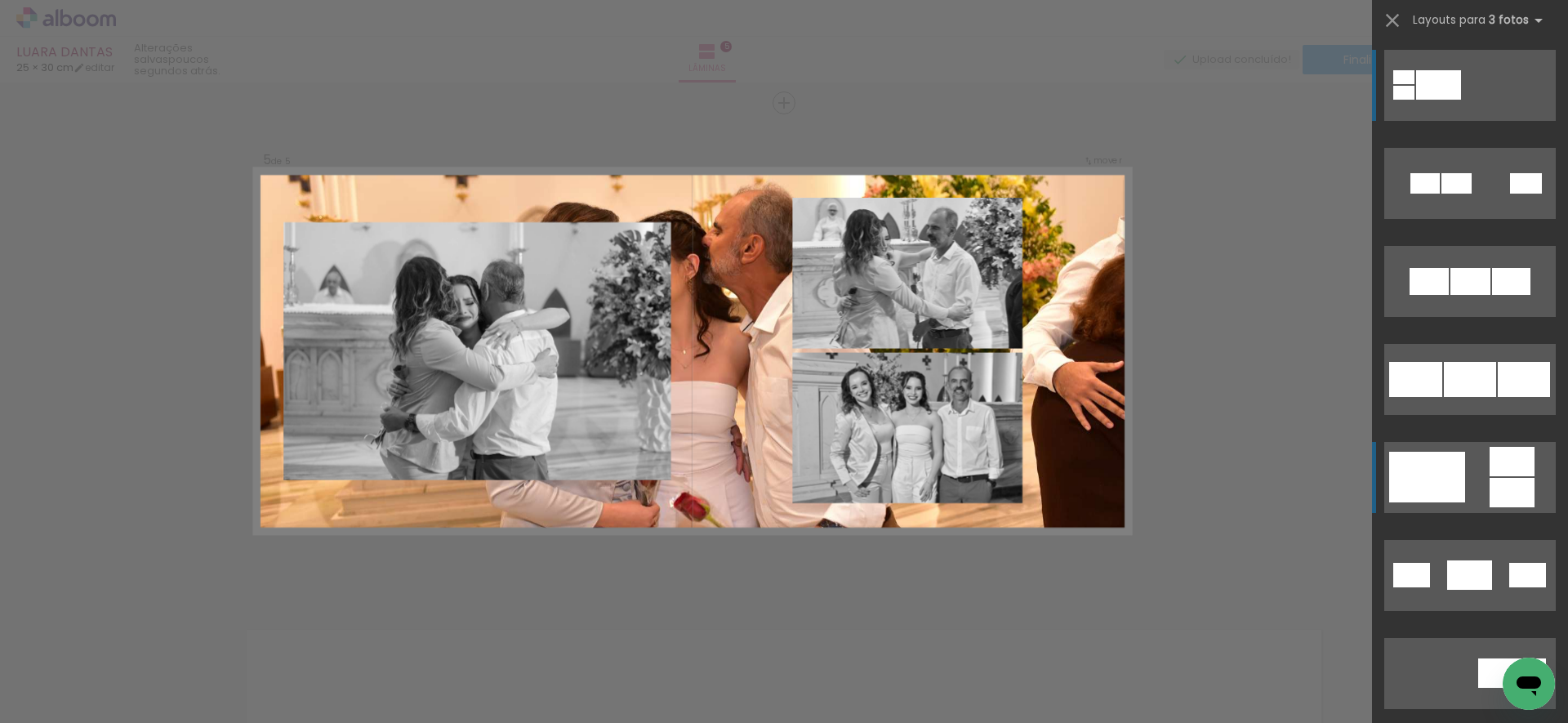
click at [1489, 460] on div at bounding box center [1511, 461] width 45 height 30
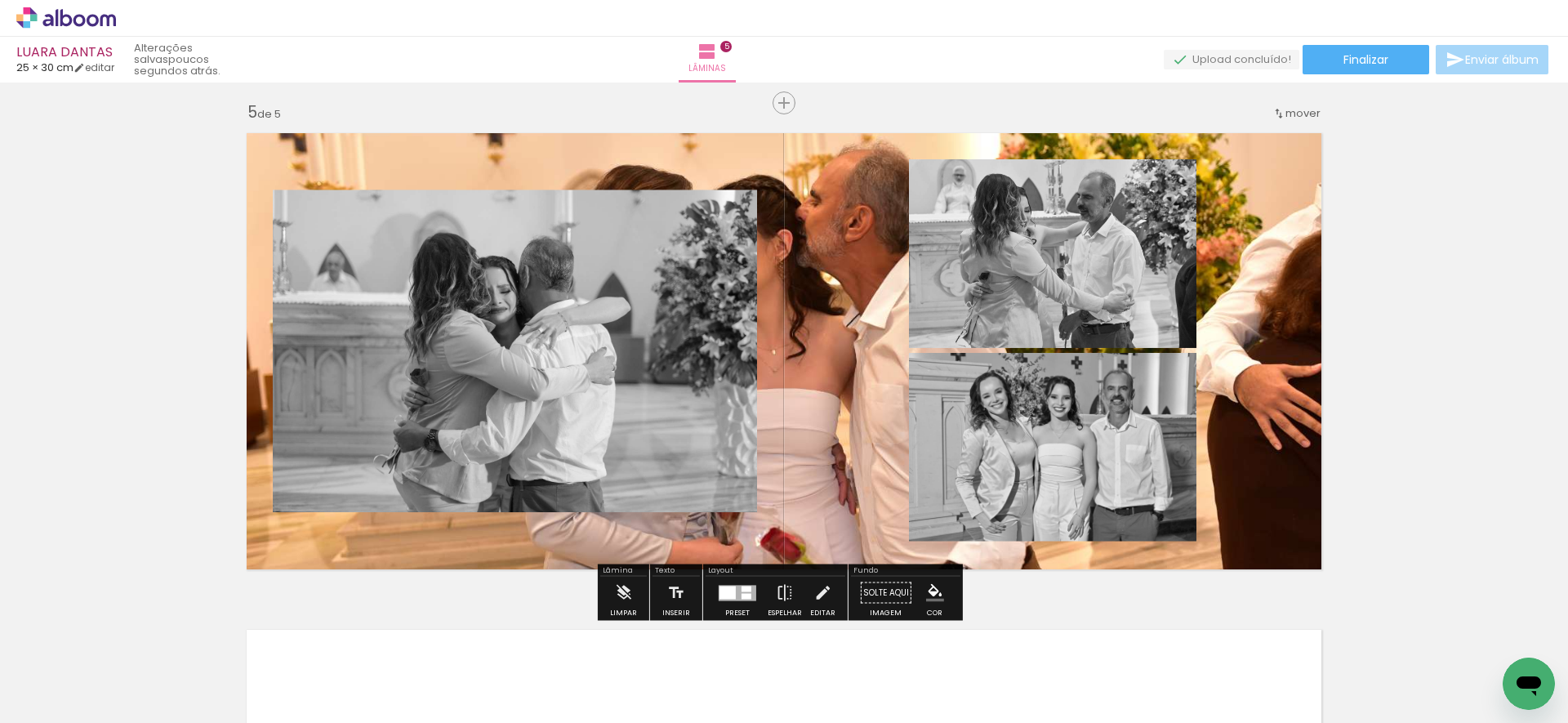
click at [0, 0] on slot "P&B" at bounding box center [0, 0] width 0 height 0
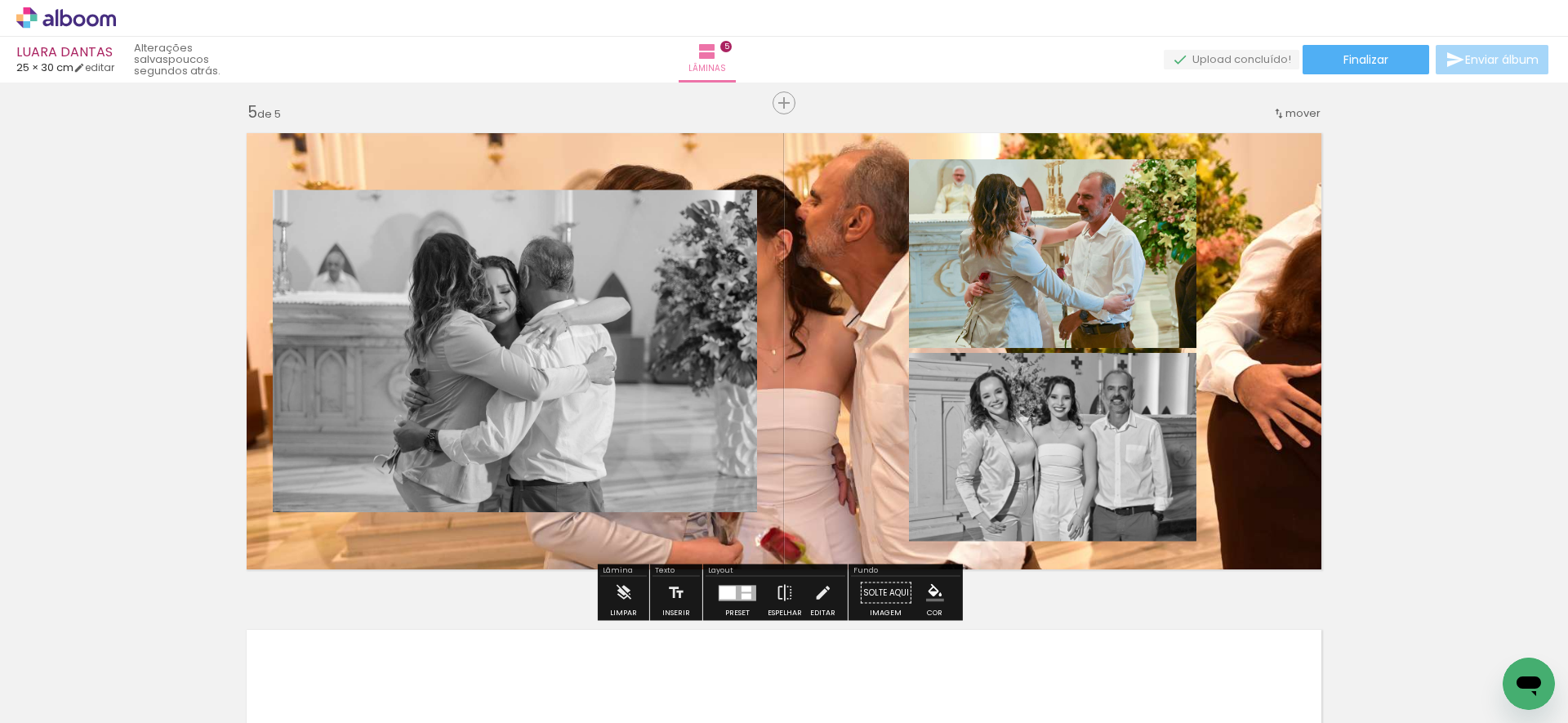
click at [0, 0] on slot "P&B" at bounding box center [0, 0] width 0 height 0
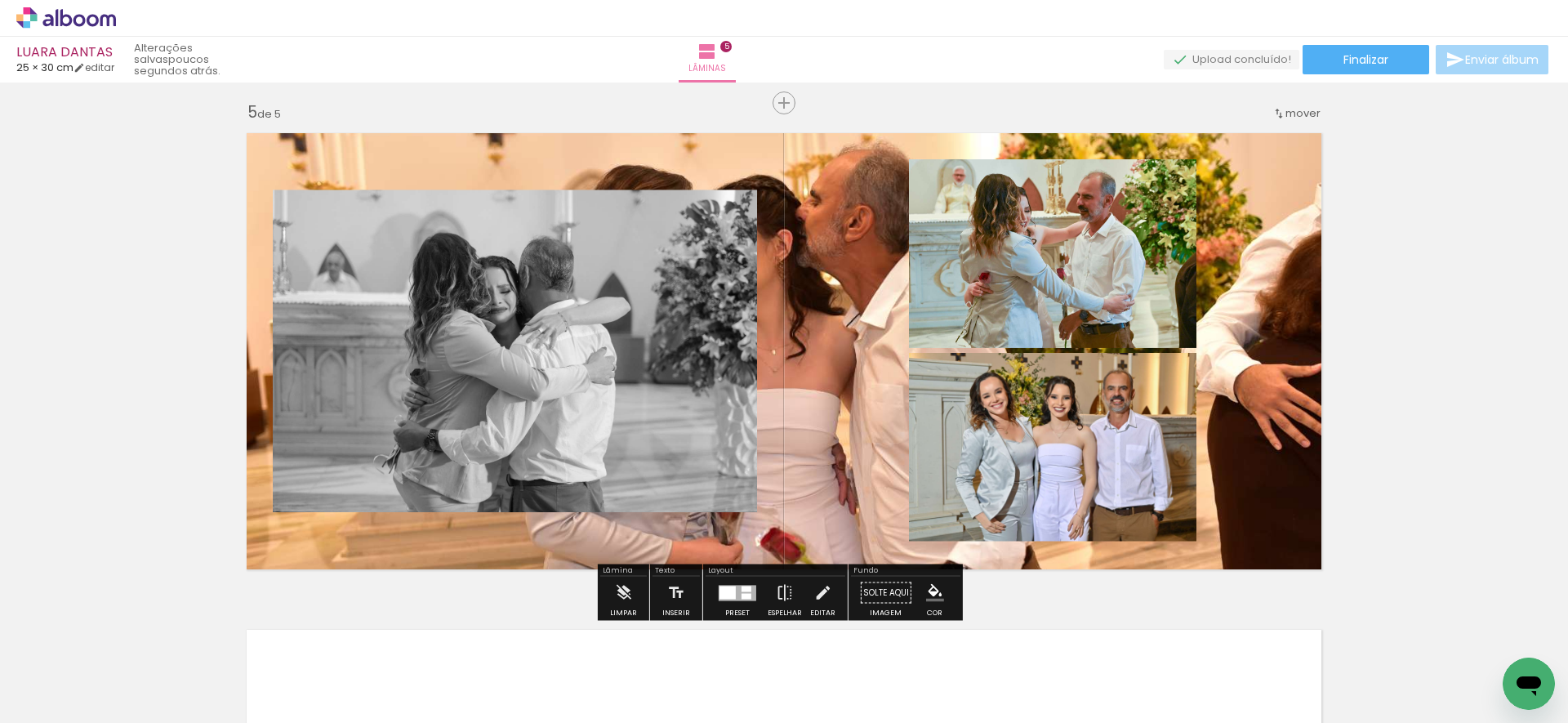
click at [0, 0] on slot "P&B" at bounding box center [0, 0] width 0 height 0
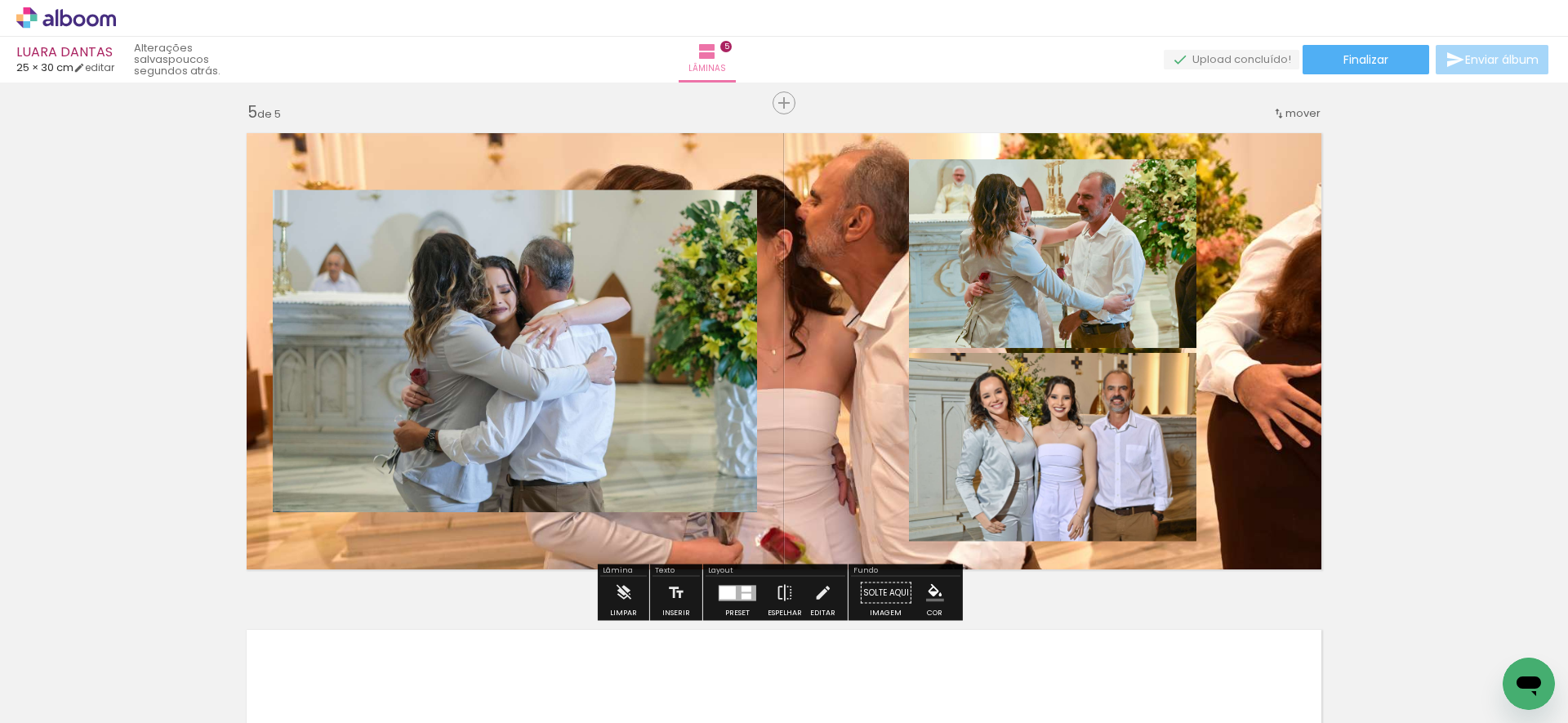
click at [742, 593] on div at bounding box center [747, 596] width 10 height 6
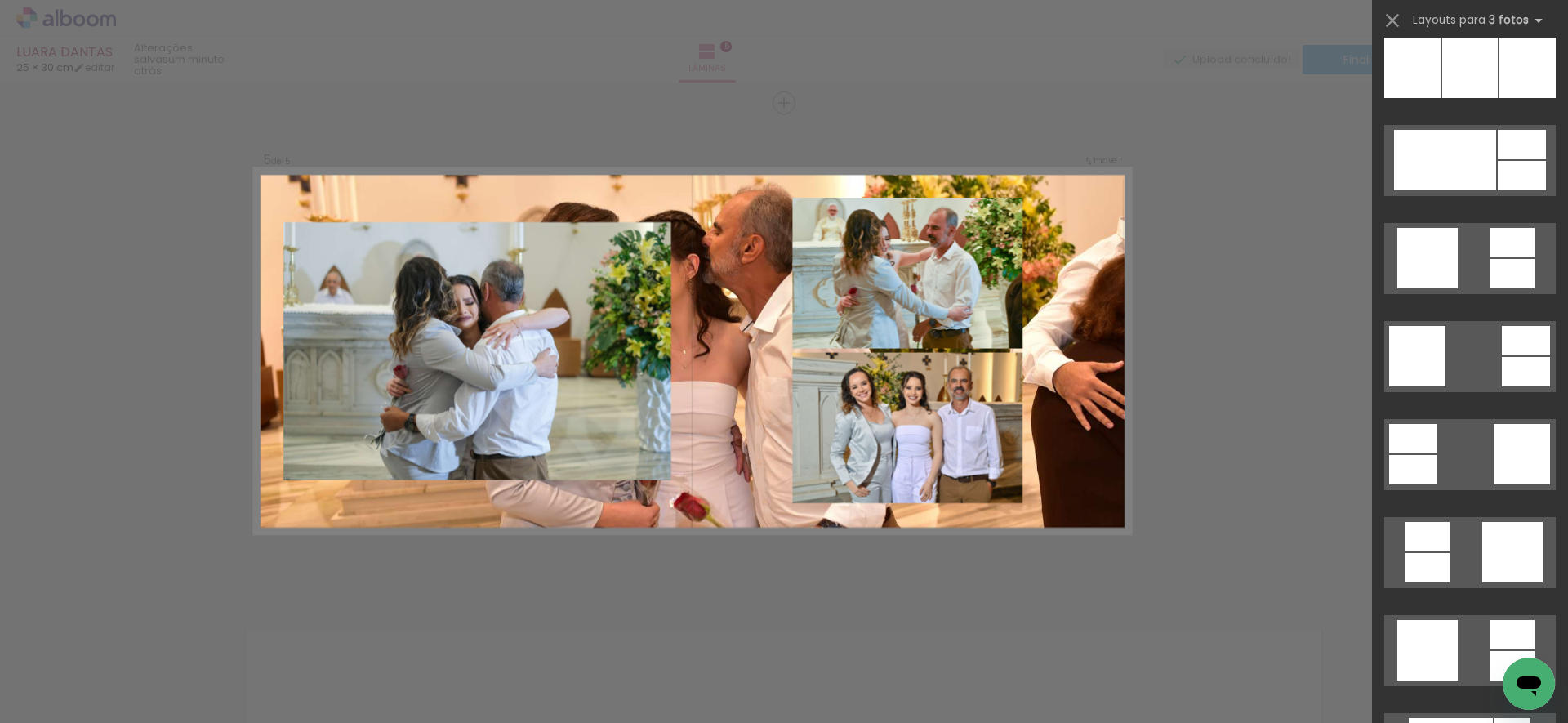
scroll to position [4314, 0]
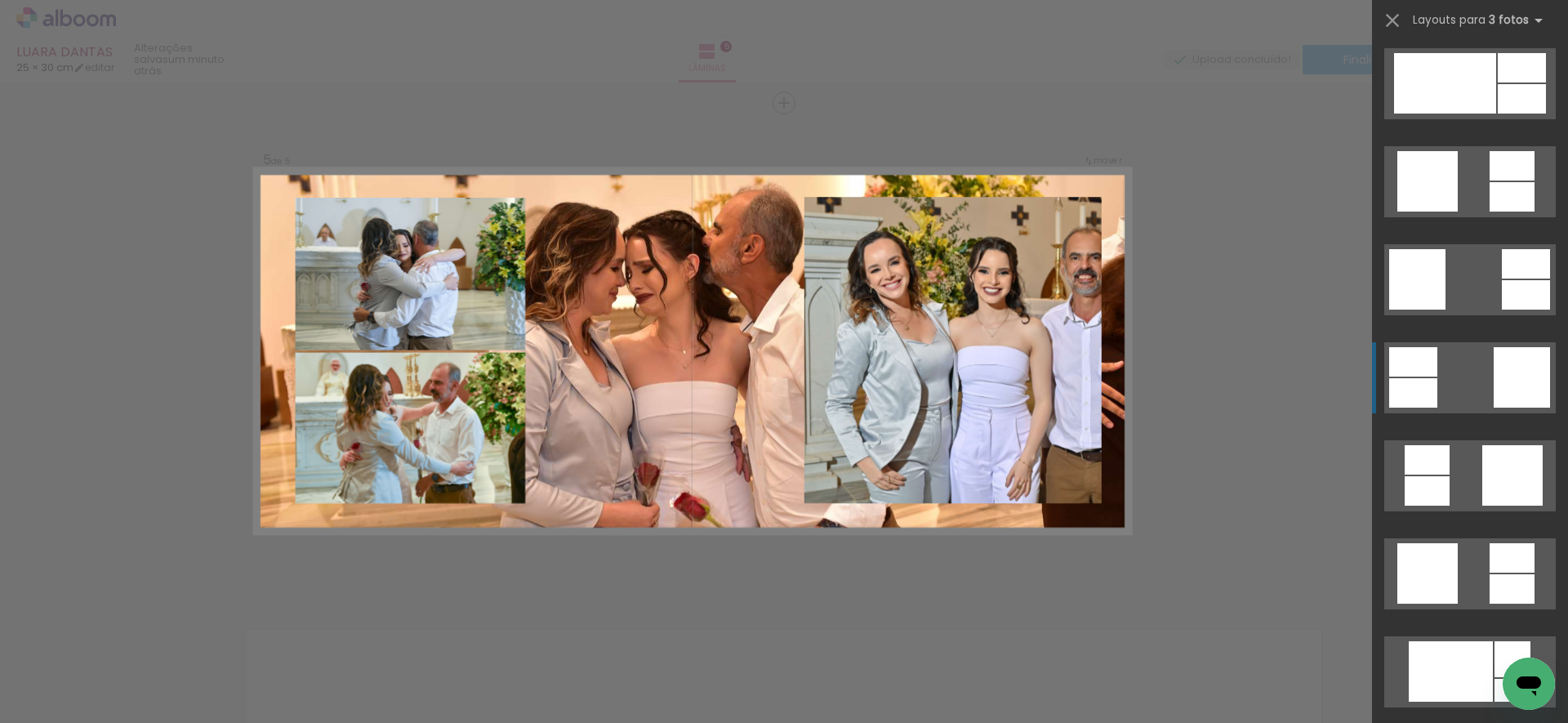
click at [1506, 388] on div at bounding box center [1521, 377] width 57 height 60
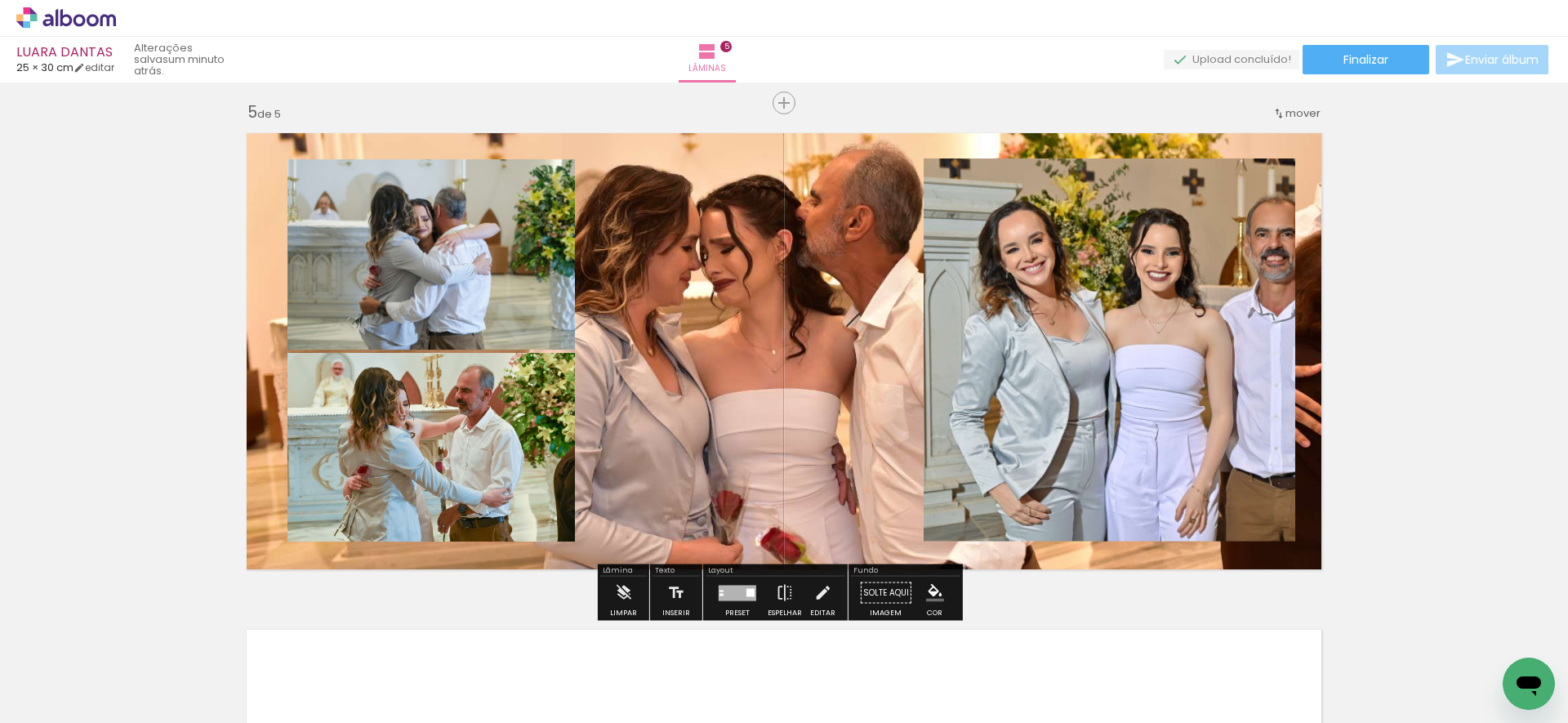
click at [725, 593] on div at bounding box center [738, 592] width 38 height 16
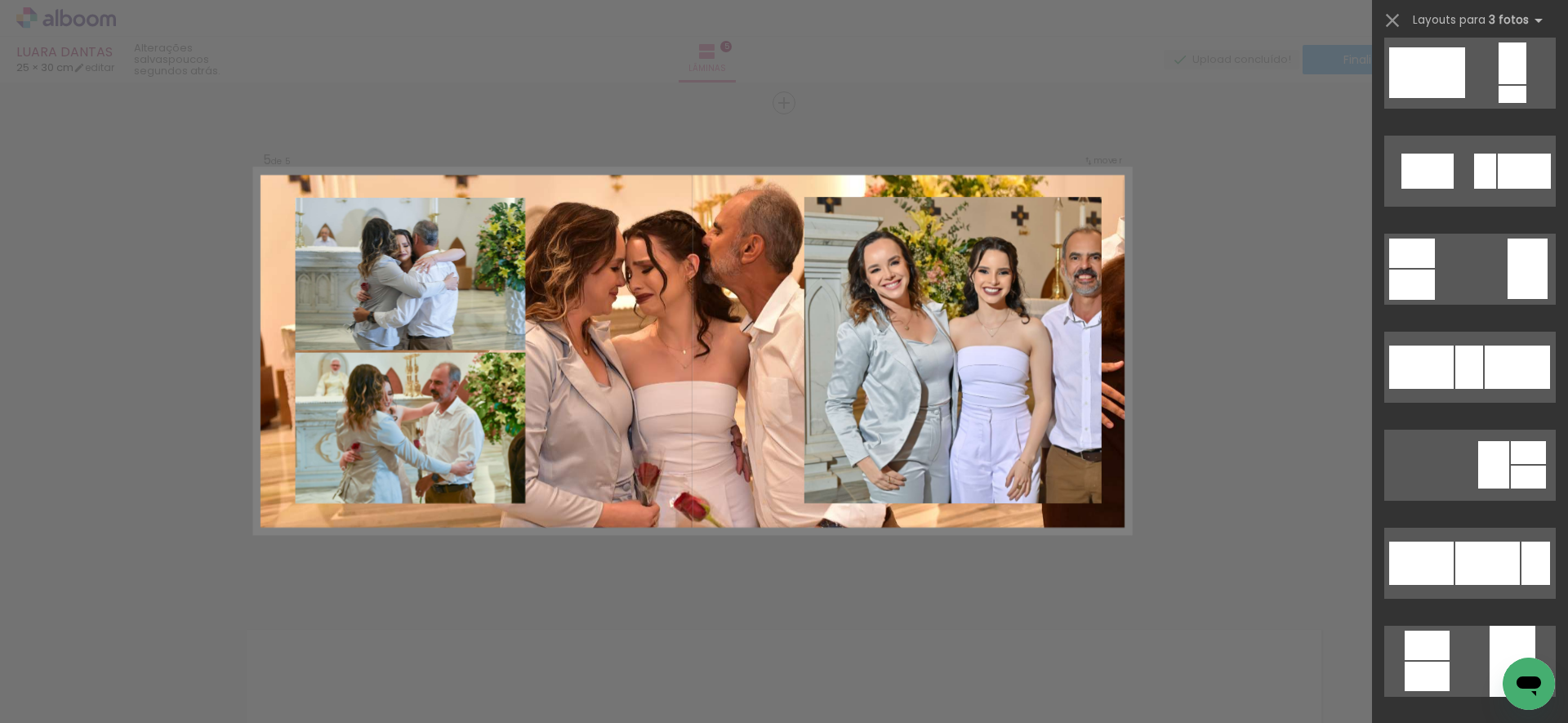
scroll to position [6797, 0]
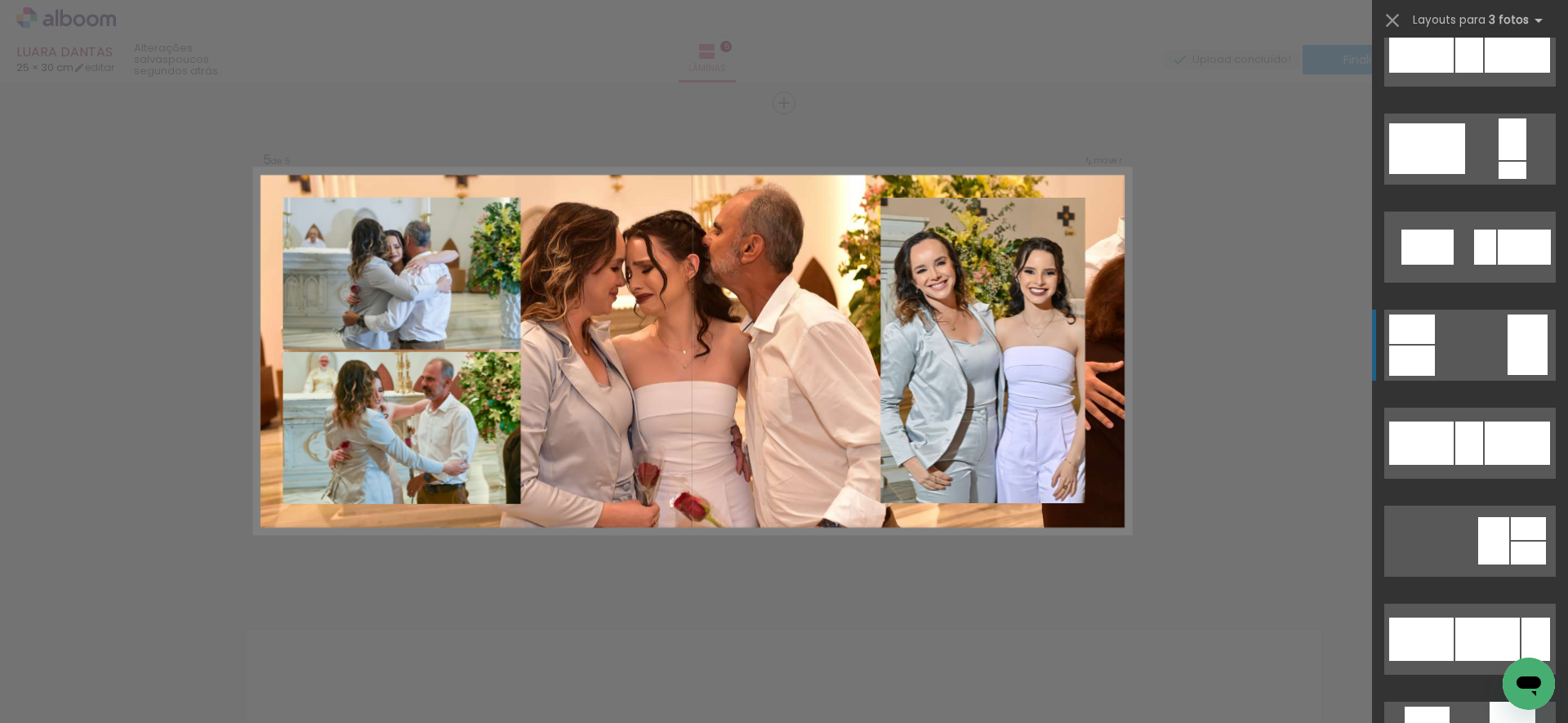
click at [1515, 336] on div at bounding box center [1527, 344] width 40 height 60
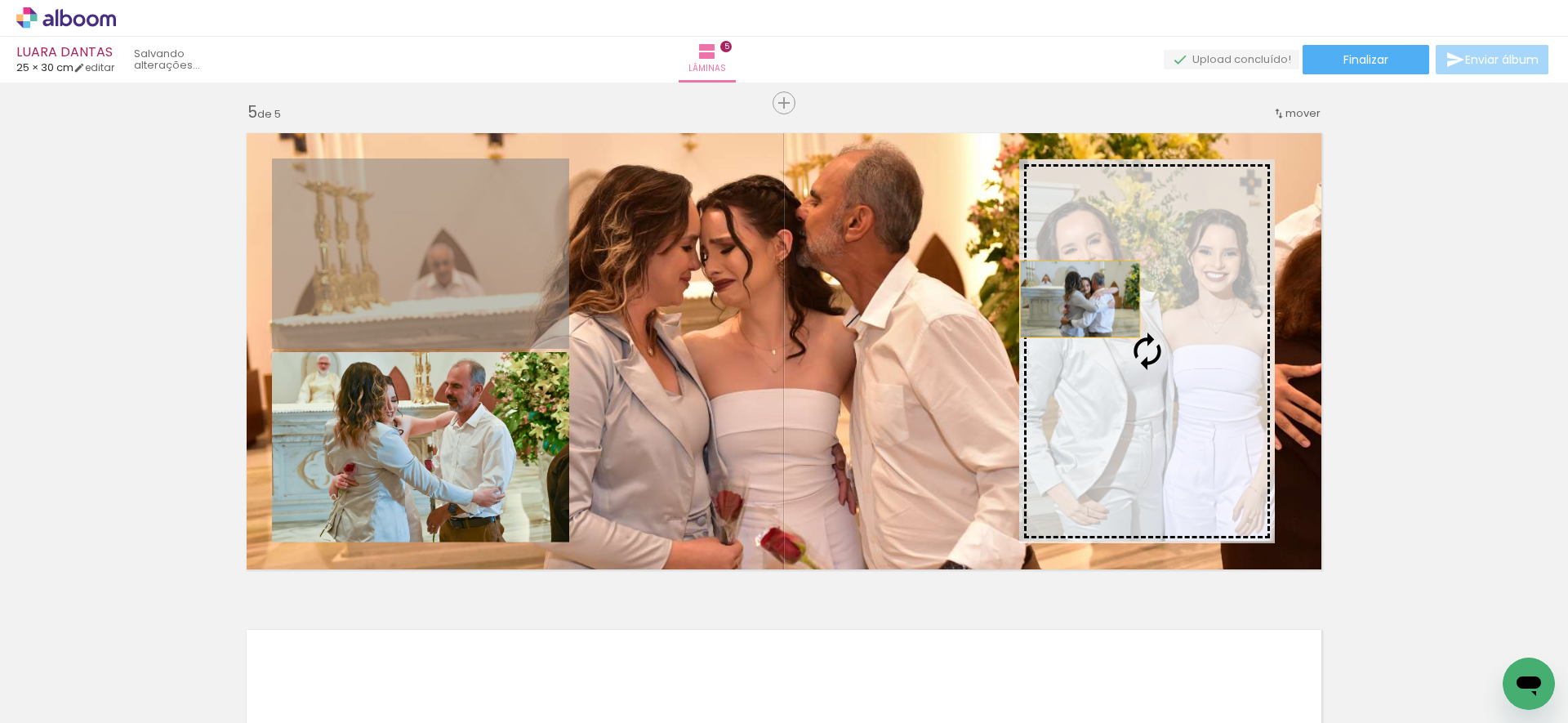
drag, startPoint x: 437, startPoint y: 245, endPoint x: 1071, endPoint y: 305, distance: 636.8
click at [0, 0] on slot at bounding box center [0, 0] width 0 height 0
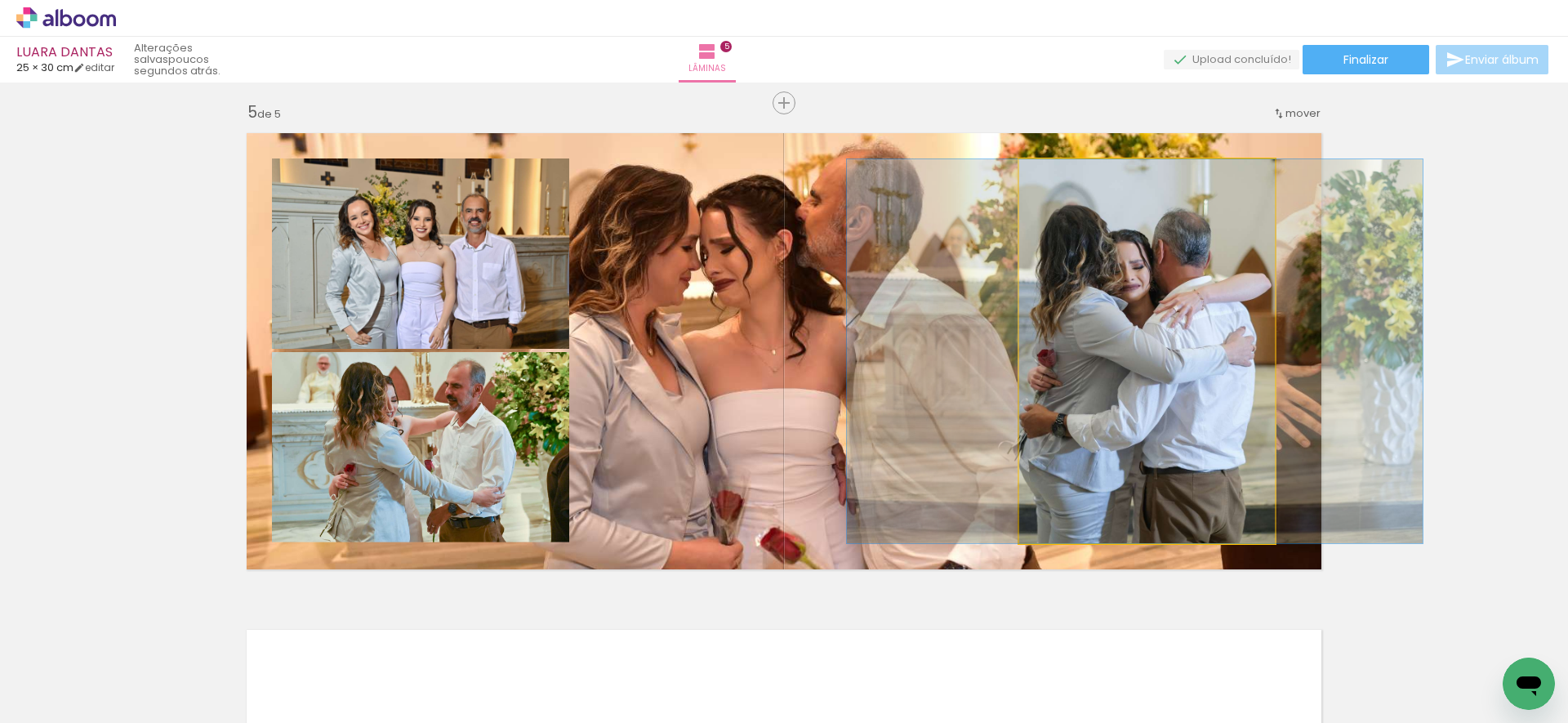
drag, startPoint x: 1126, startPoint y: 336, endPoint x: 1117, endPoint y: 339, distance: 9.5
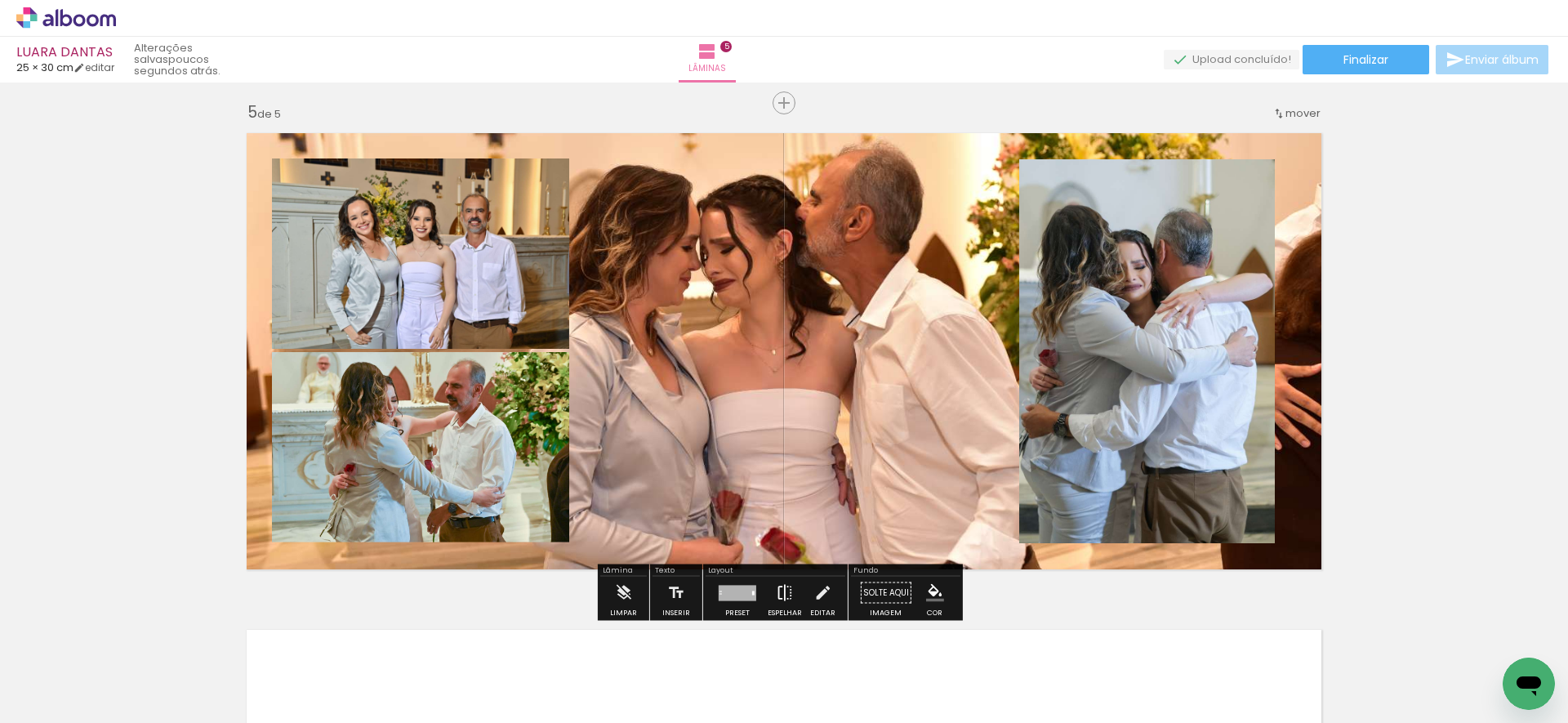
click at [782, 588] on iron-icon at bounding box center [784, 593] width 18 height 33
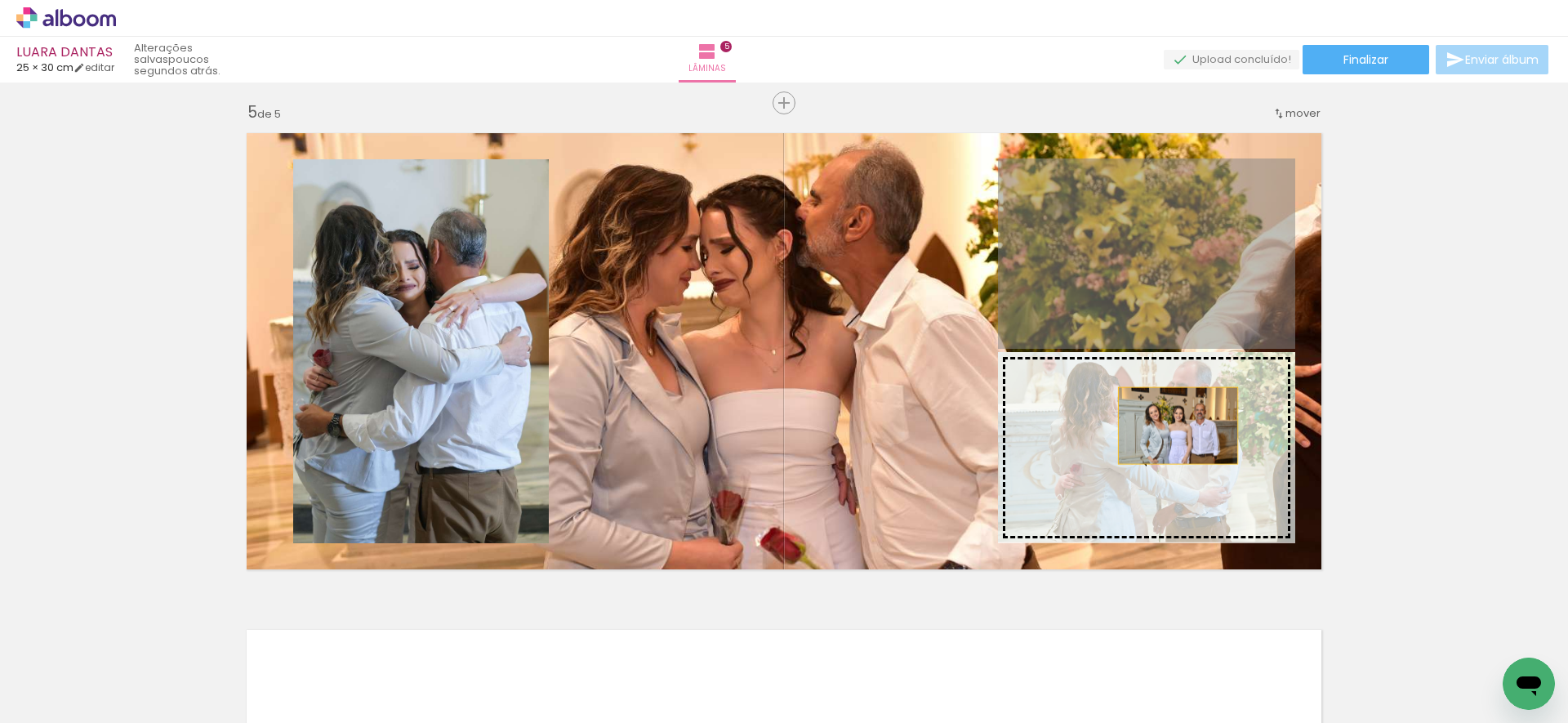
drag, startPoint x: 1173, startPoint y: 315, endPoint x: 1173, endPoint y: 418, distance: 103.0
click at [0, 0] on slot at bounding box center [0, 0] width 0 height 0
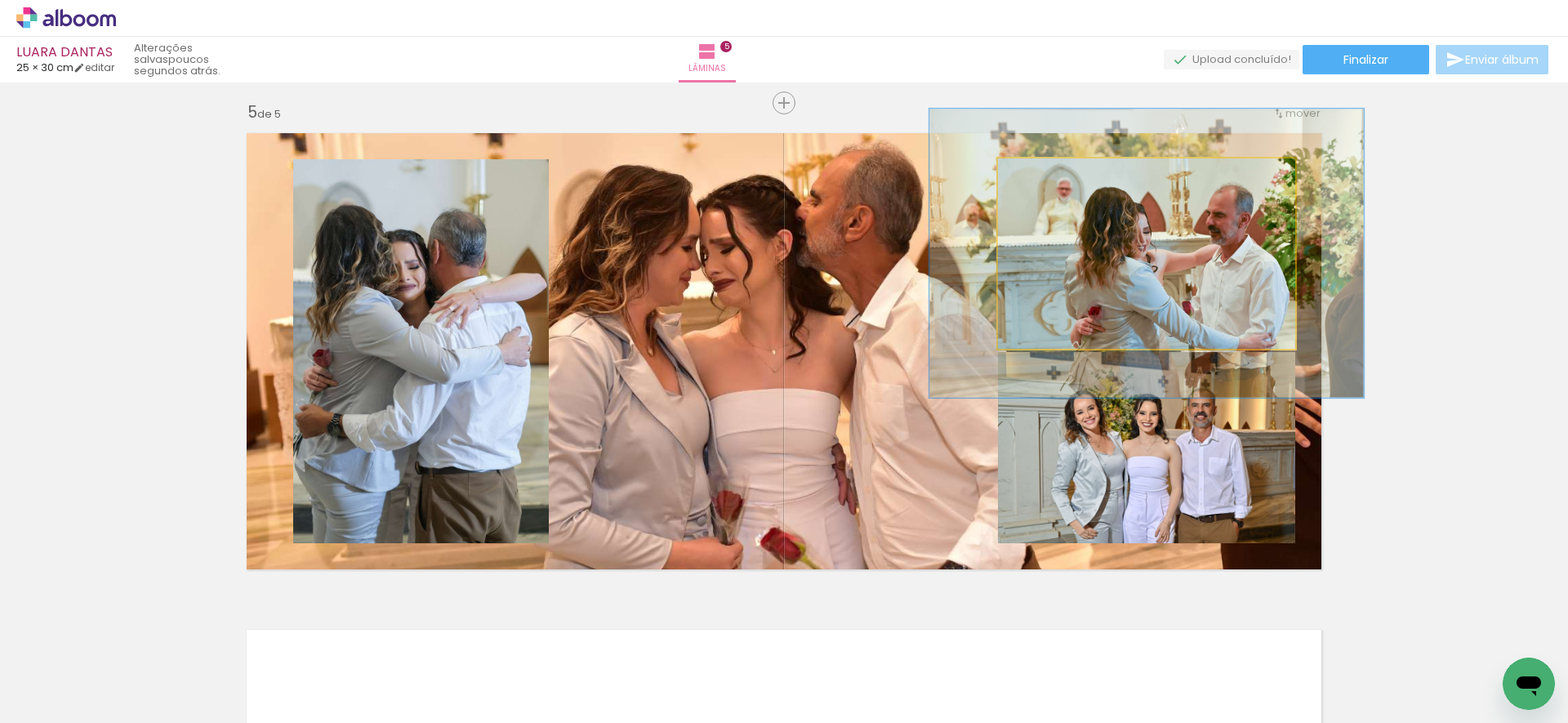
drag, startPoint x: 1032, startPoint y: 175, endPoint x: 1071, endPoint y: 174, distance: 39.0
type paper-slider "154"
click at [1063, 170] on div at bounding box center [1062, 176] width 15 height 15
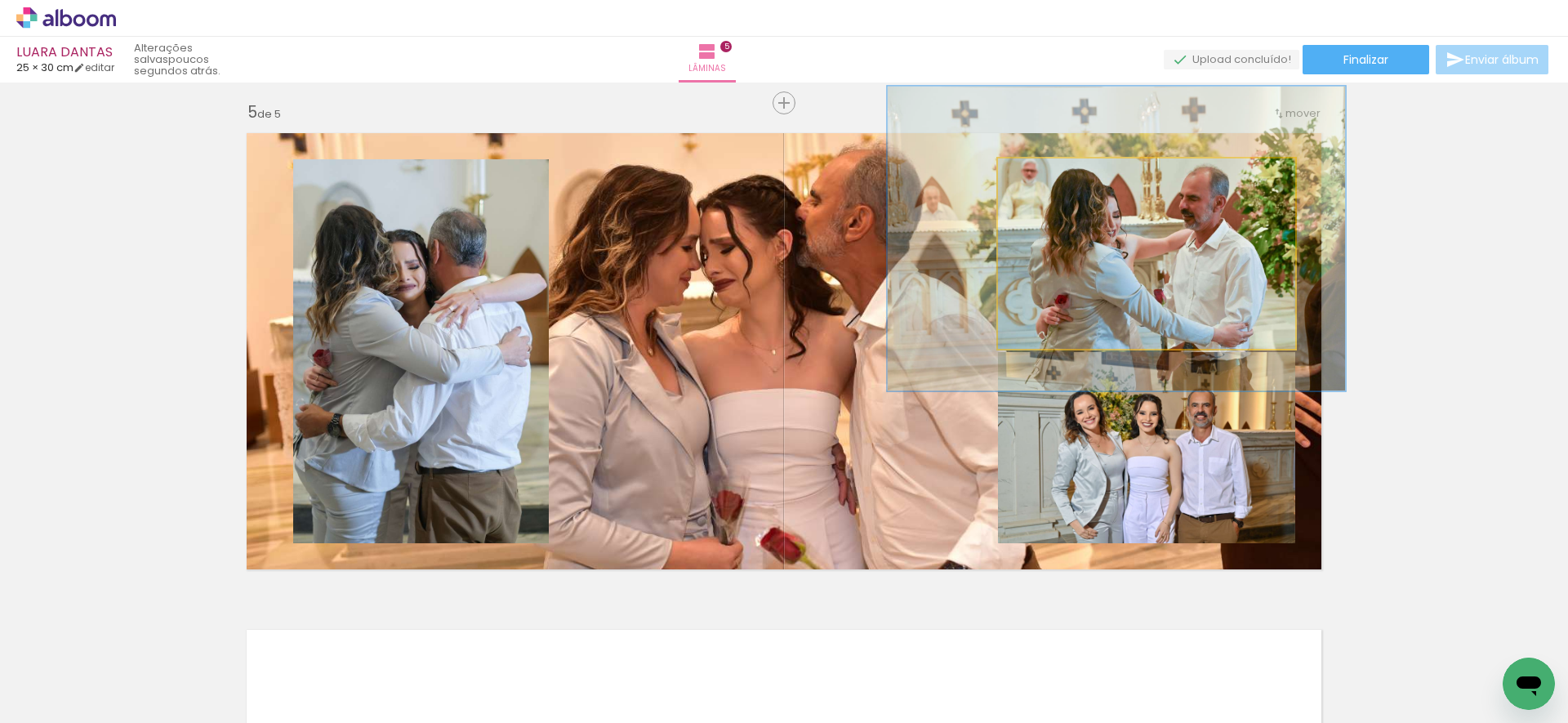
drag, startPoint x: 1162, startPoint y: 267, endPoint x: 1138, endPoint y: 254, distance: 27.3
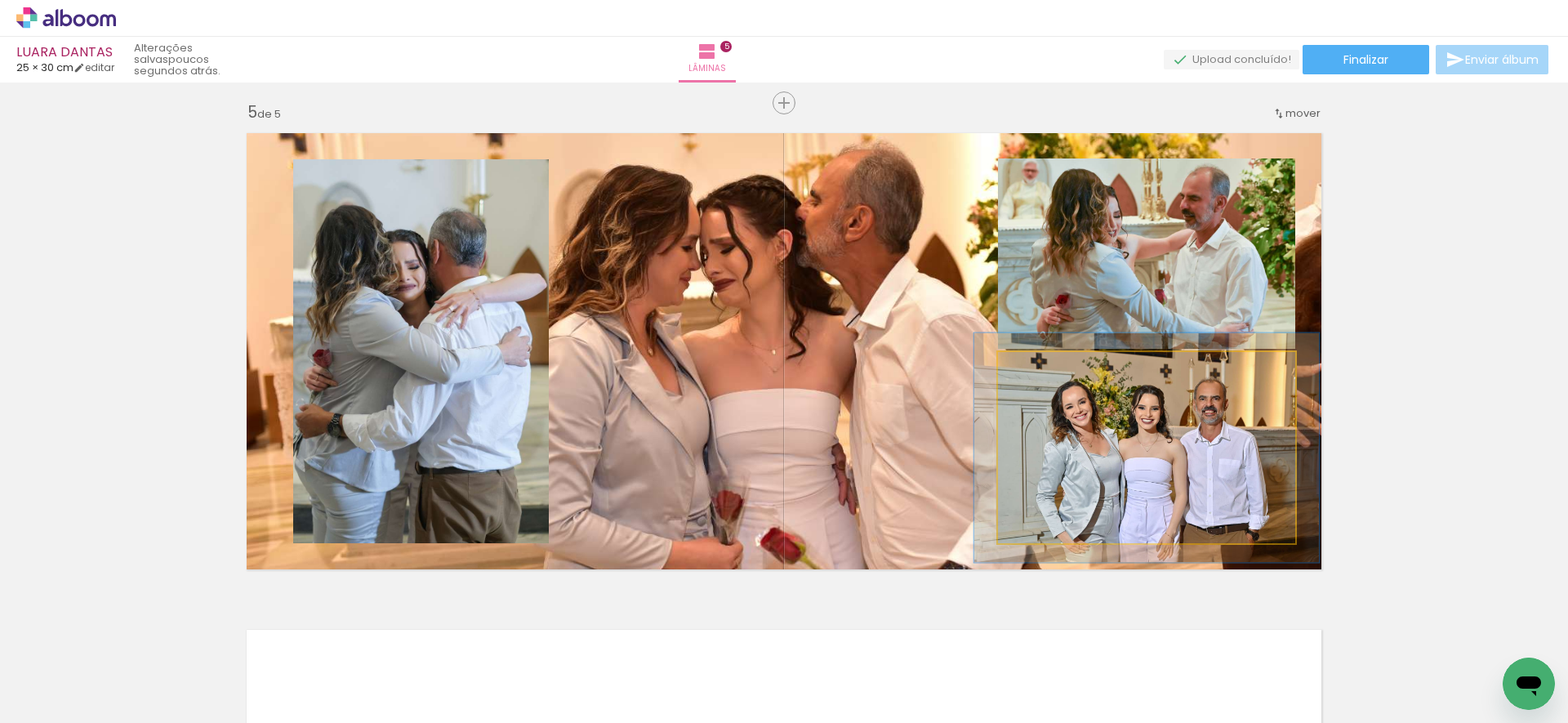
drag, startPoint x: 1034, startPoint y: 369, endPoint x: 1090, endPoint y: 405, distance: 66.6
type paper-slider "117"
click at [1044, 364] on div at bounding box center [1045, 369] width 26 height 26
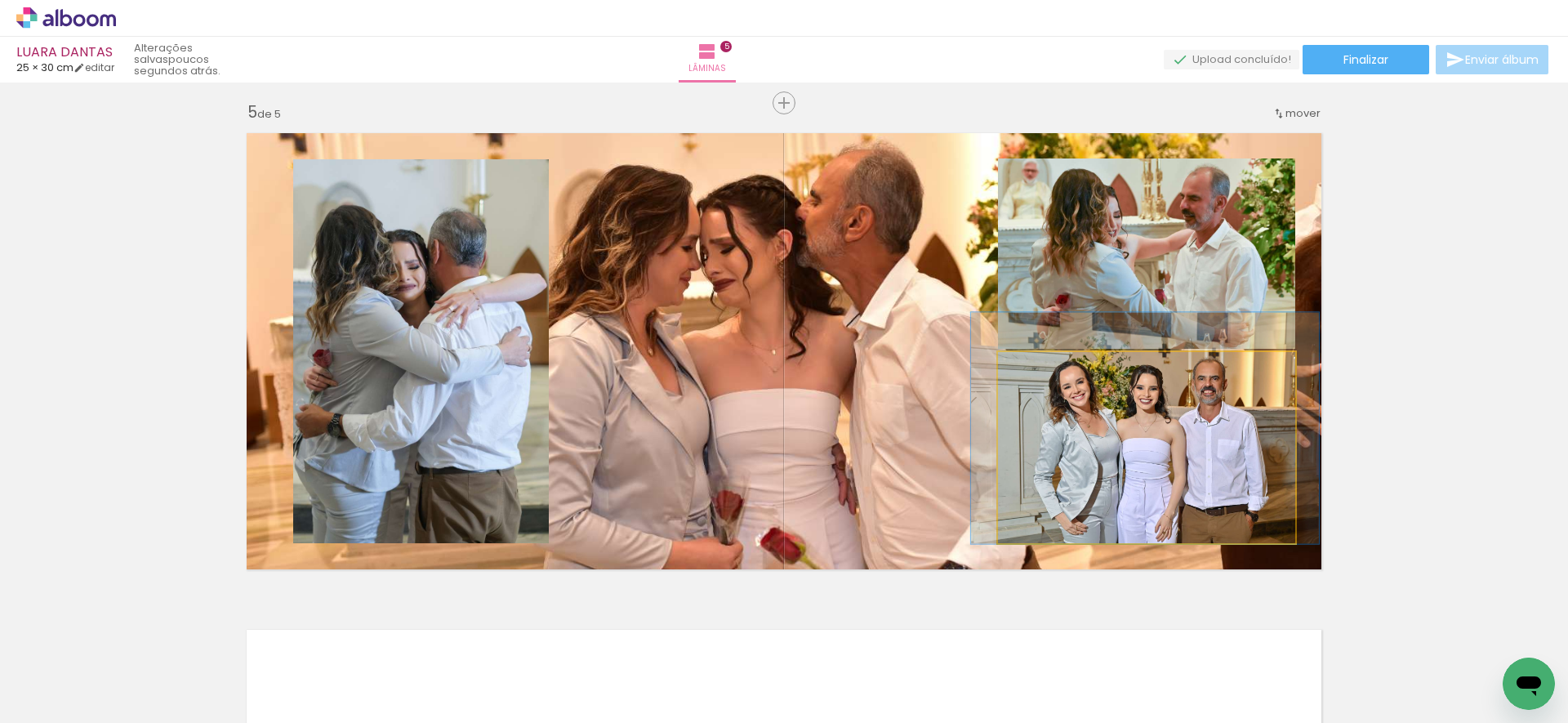
drag, startPoint x: 1115, startPoint y: 434, endPoint x: 1116, endPoint y: 419, distance: 15.0
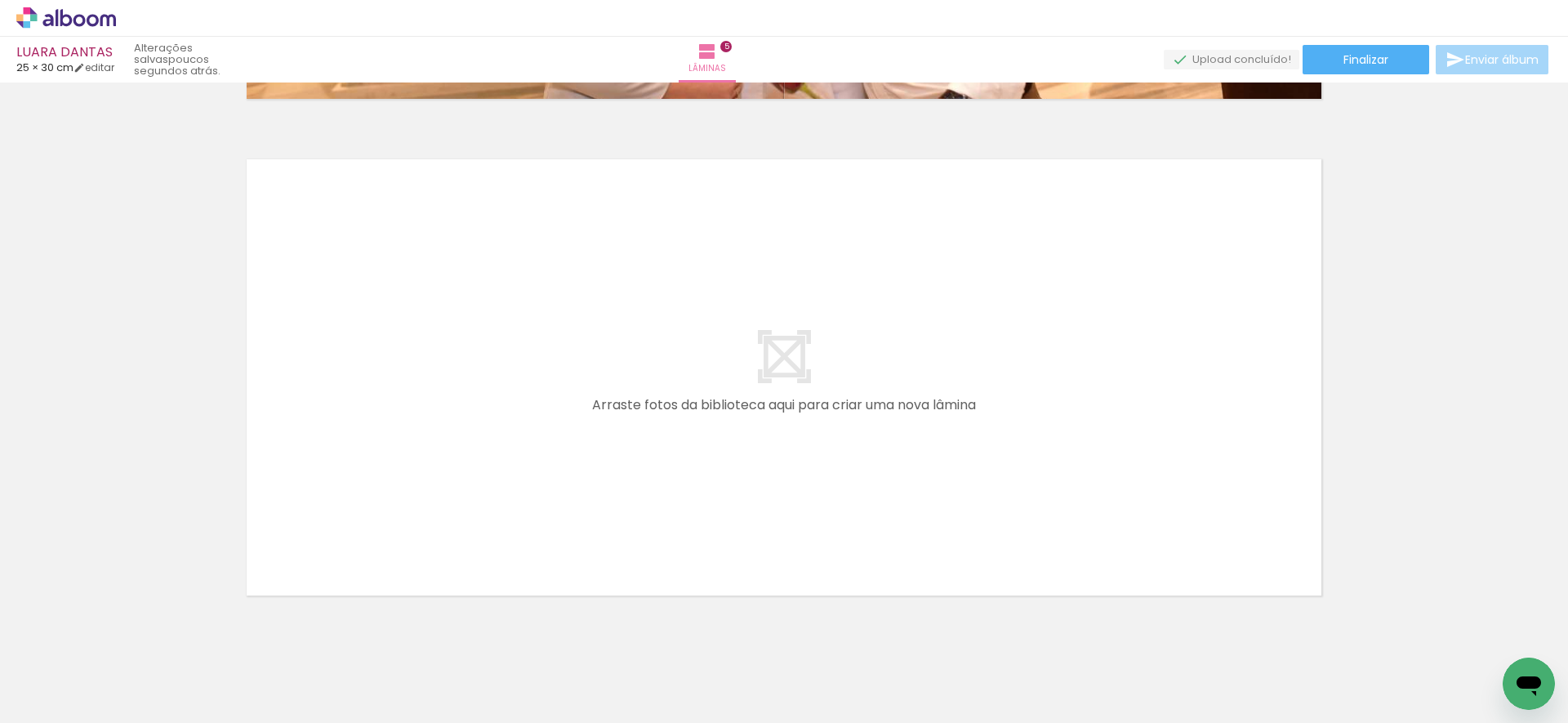
scroll to position [0, 3388]
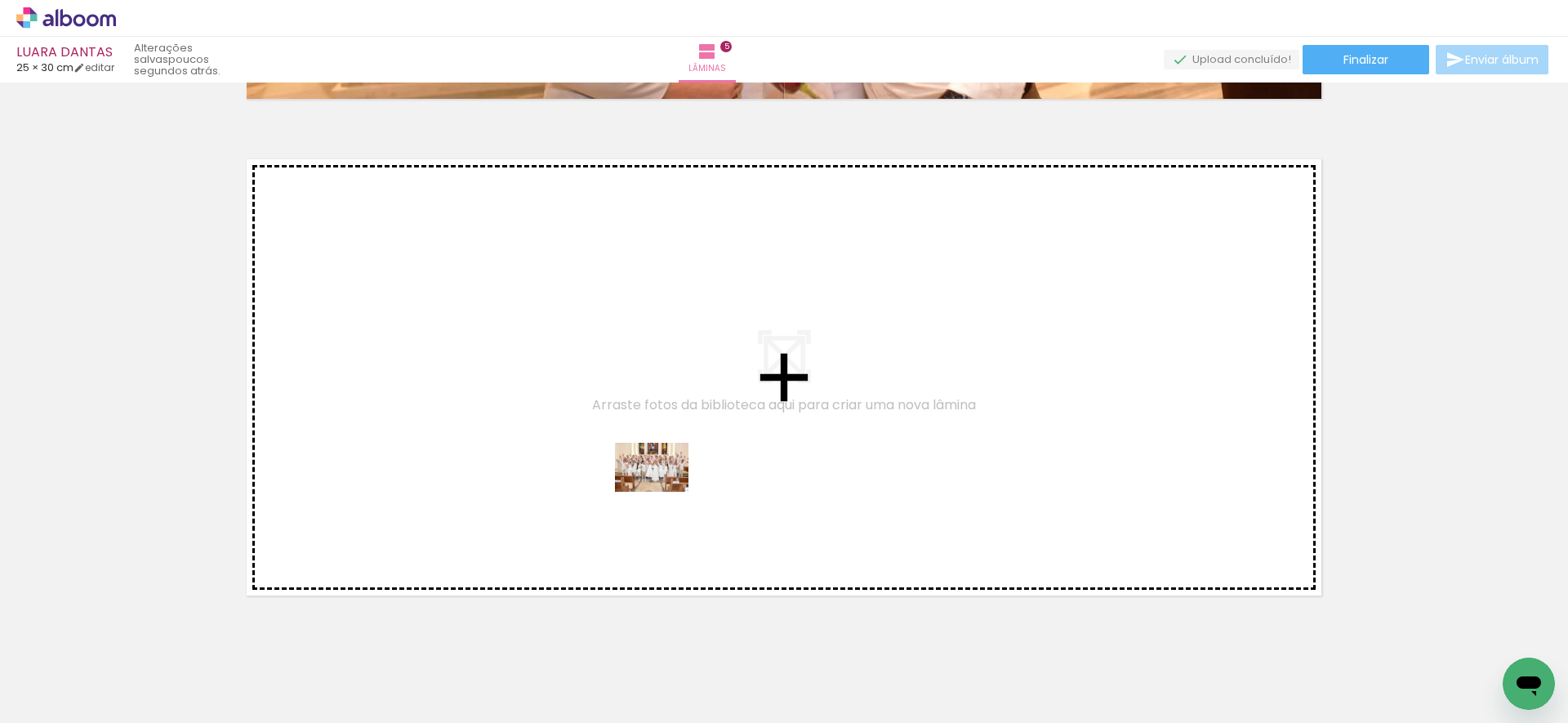
drag, startPoint x: 622, startPoint y: 651, endPoint x: 664, endPoint y: 493, distance: 163.5
click at [664, 493] on quentale-workspace at bounding box center [784, 361] width 1568 height 723
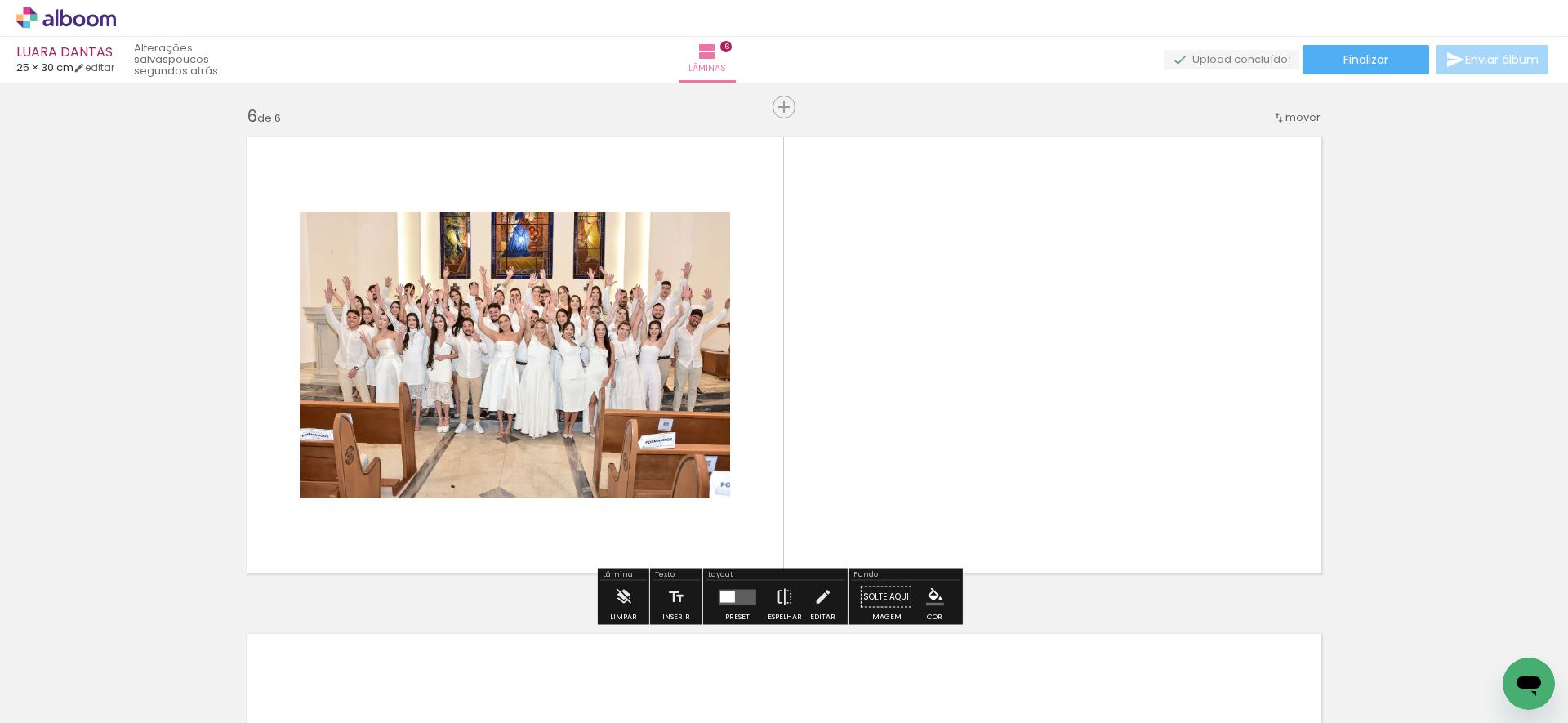
scroll to position [2490, 0]
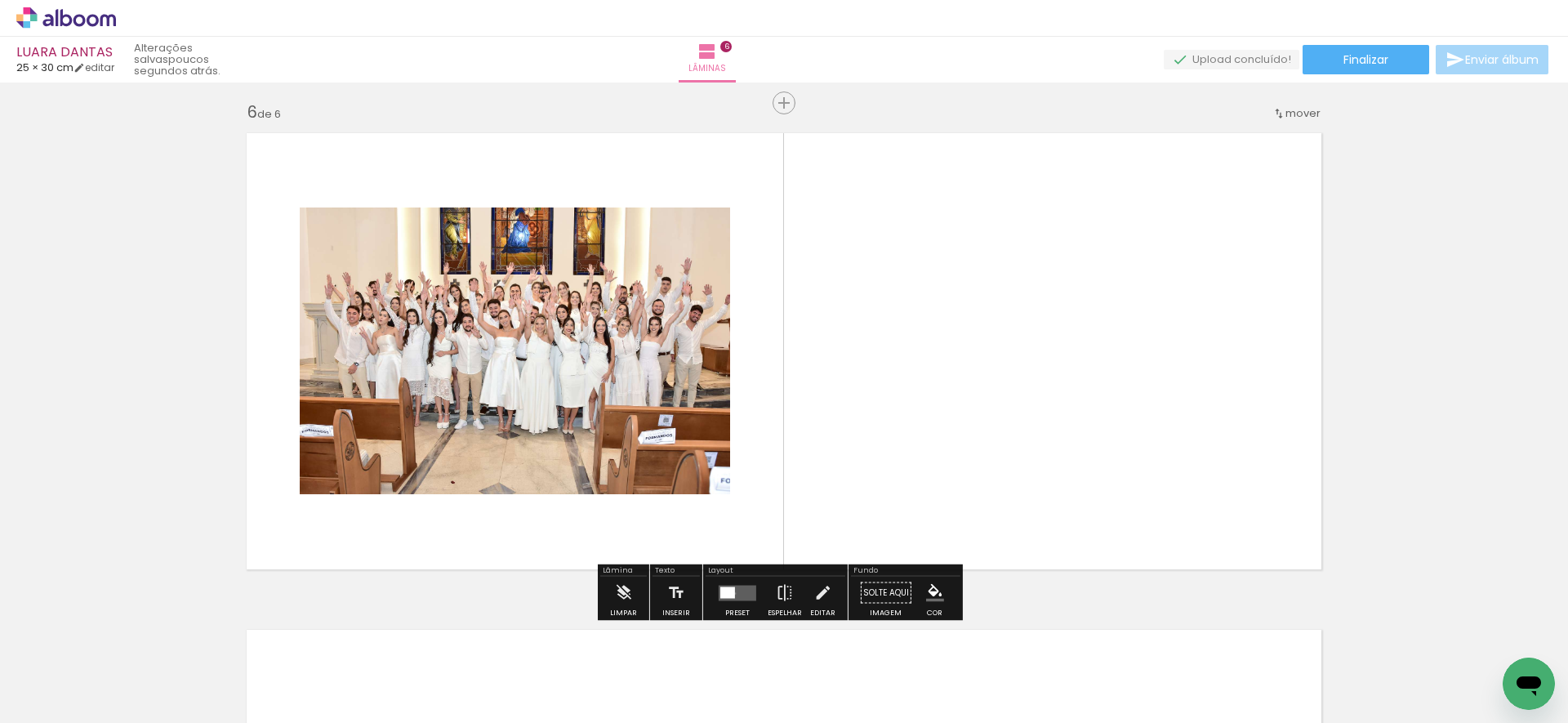
click at [732, 592] on quentale-layouter at bounding box center [738, 592] width 38 height 16
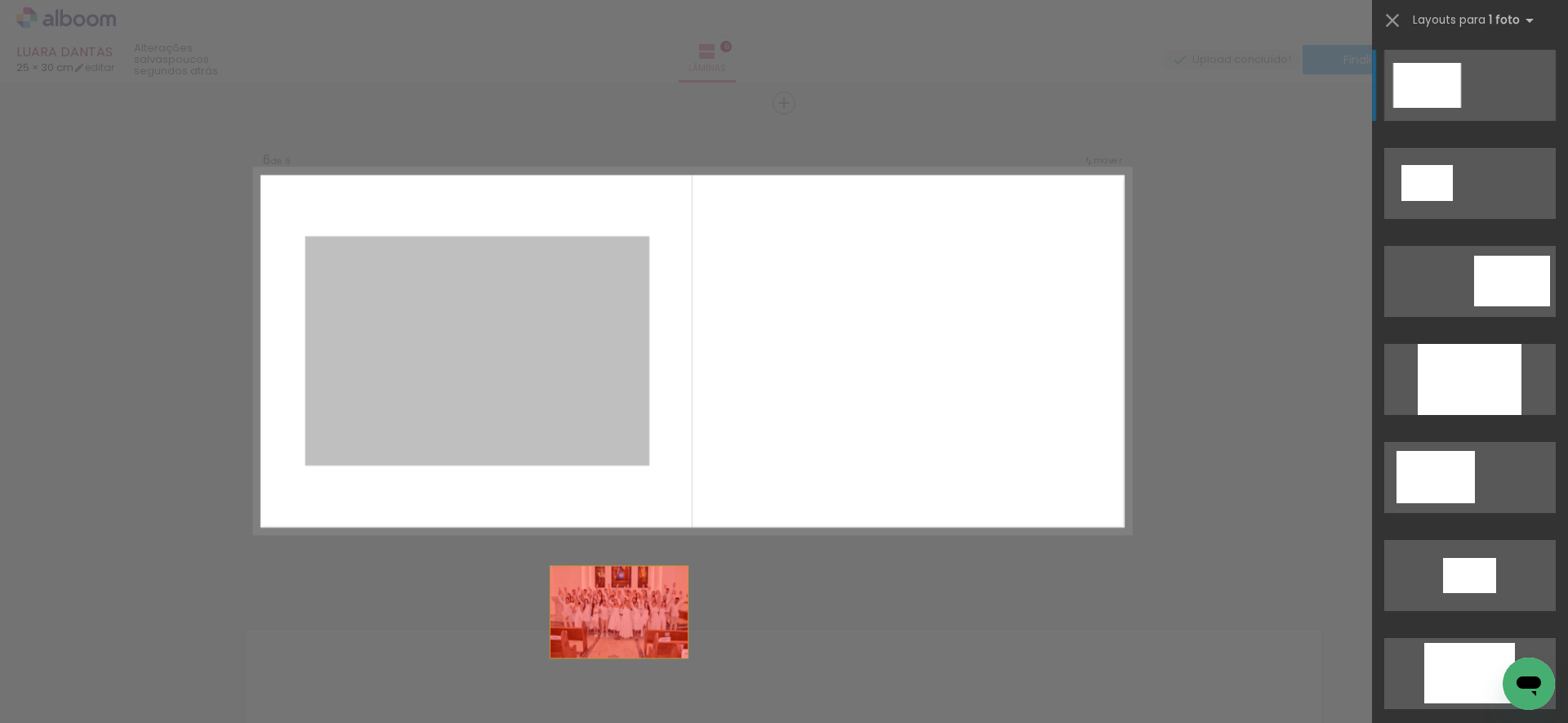
drag, startPoint x: 575, startPoint y: 420, endPoint x: 650, endPoint y: 671, distance: 262.0
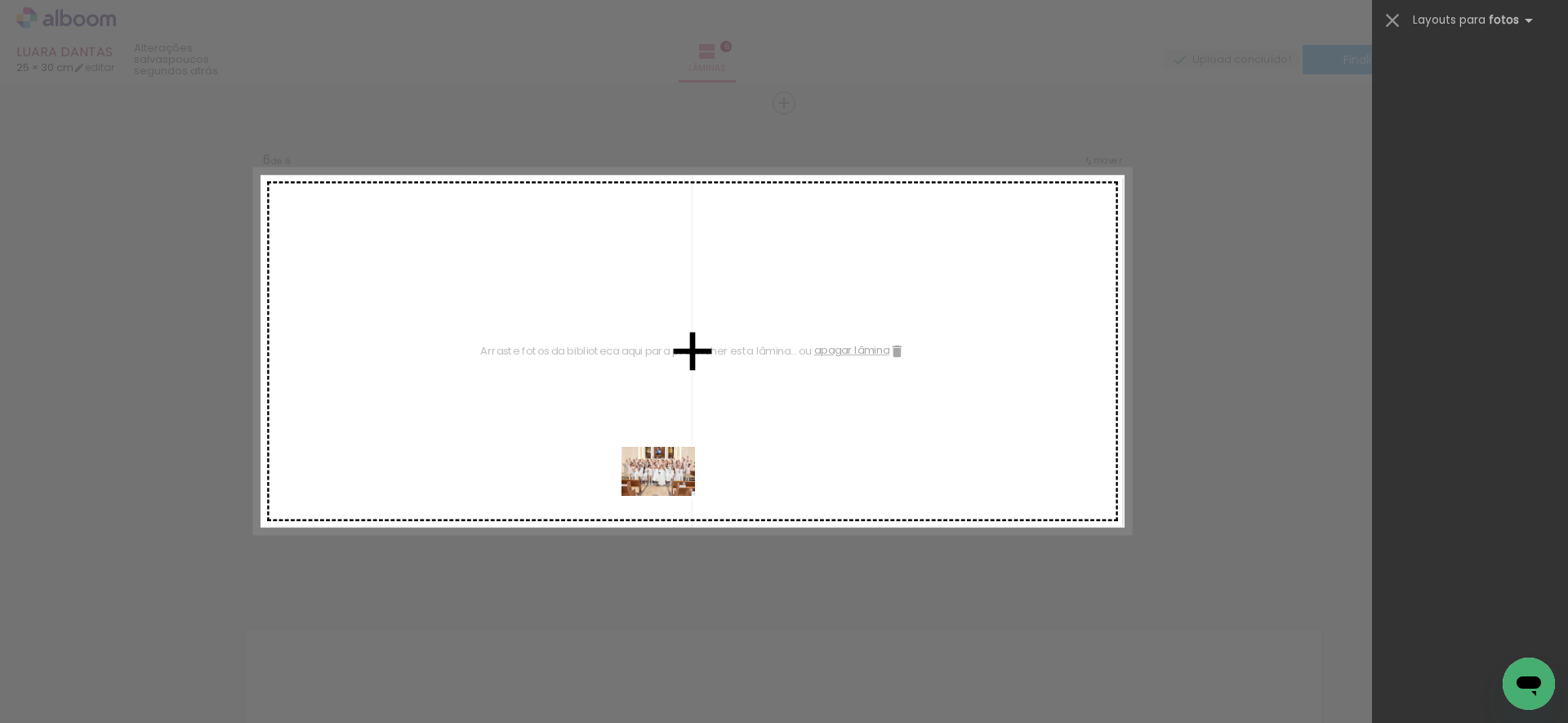
drag, startPoint x: 631, startPoint y: 674, endPoint x: 674, endPoint y: 500, distance: 179.2
click at [672, 497] on quentale-workspace at bounding box center [784, 361] width 1568 height 723
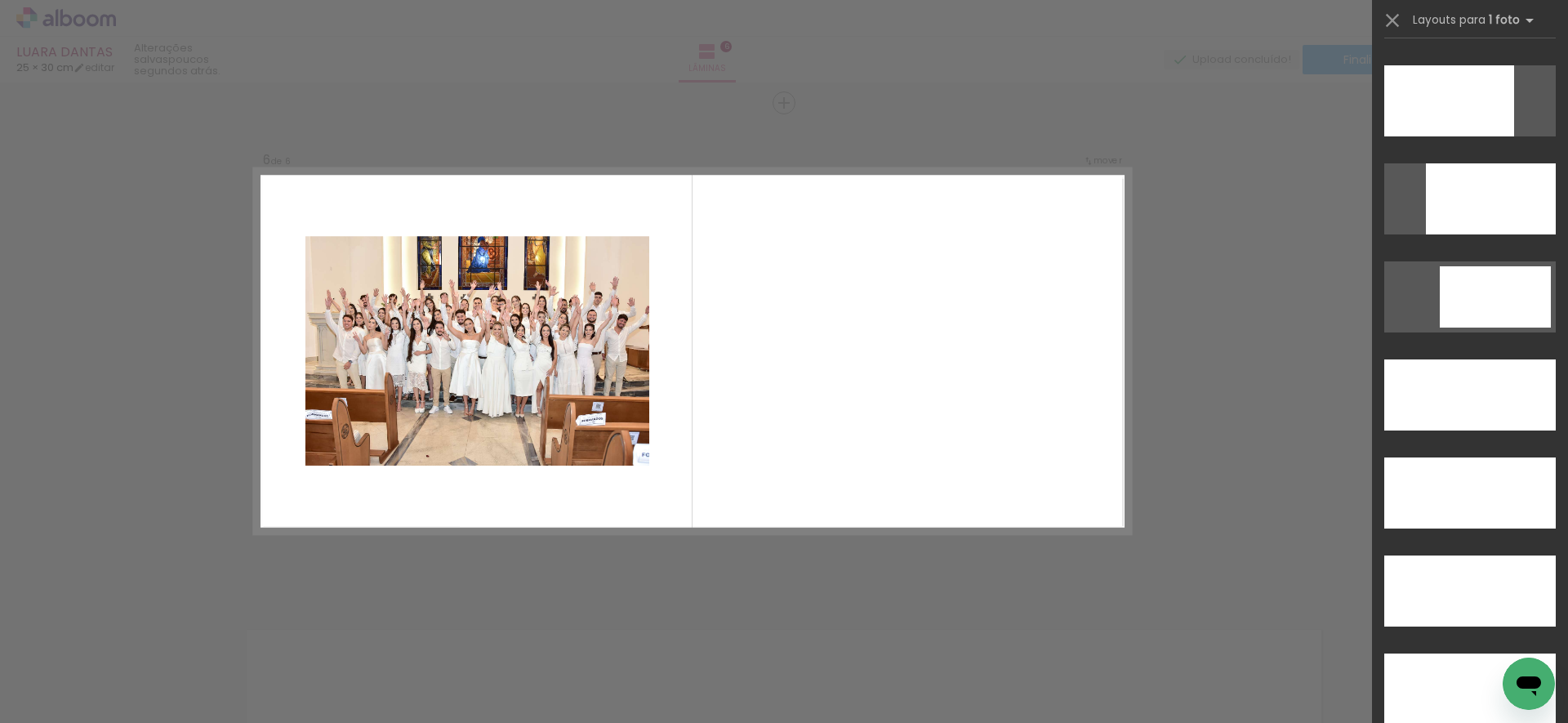
scroll to position [4382, 0]
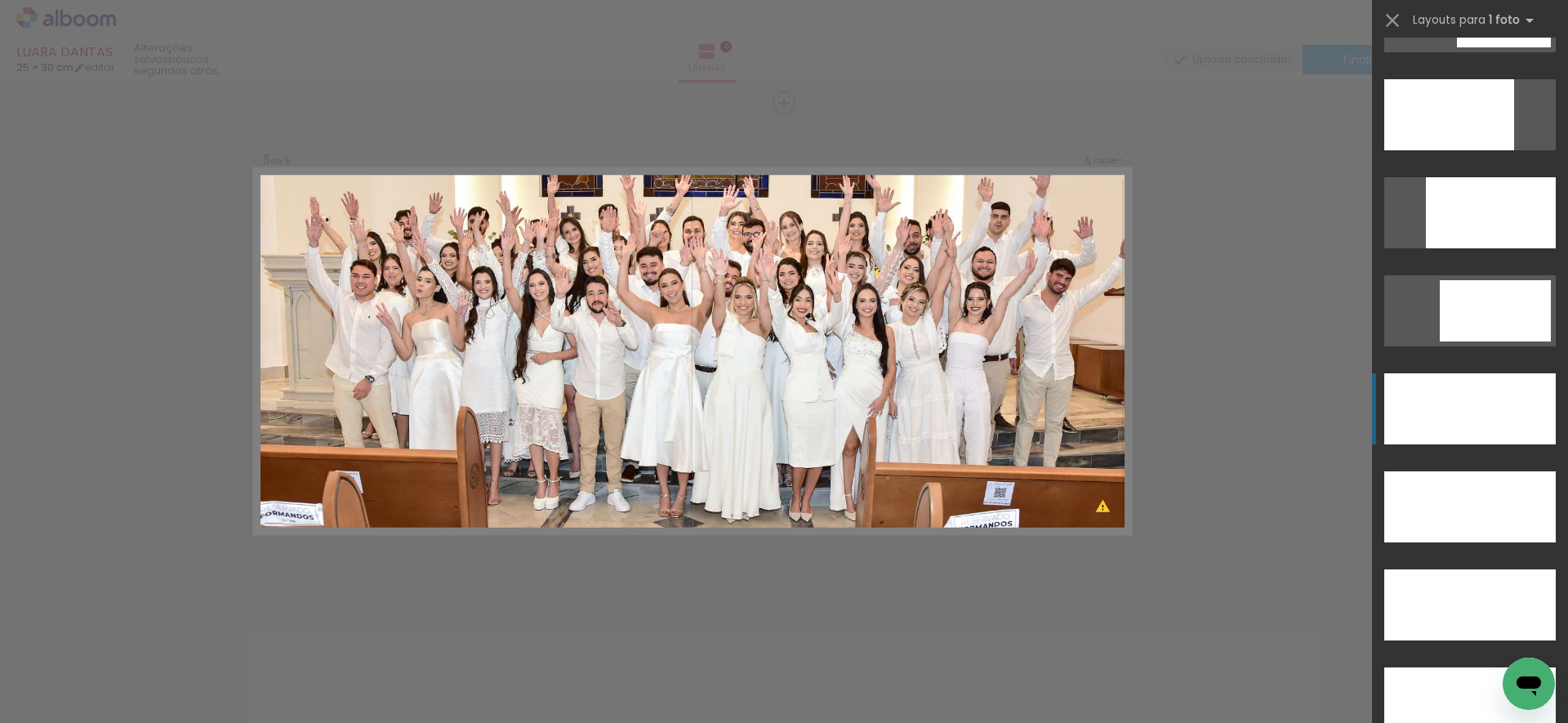
click at [1458, 414] on div at bounding box center [1469, 409] width 172 height 71
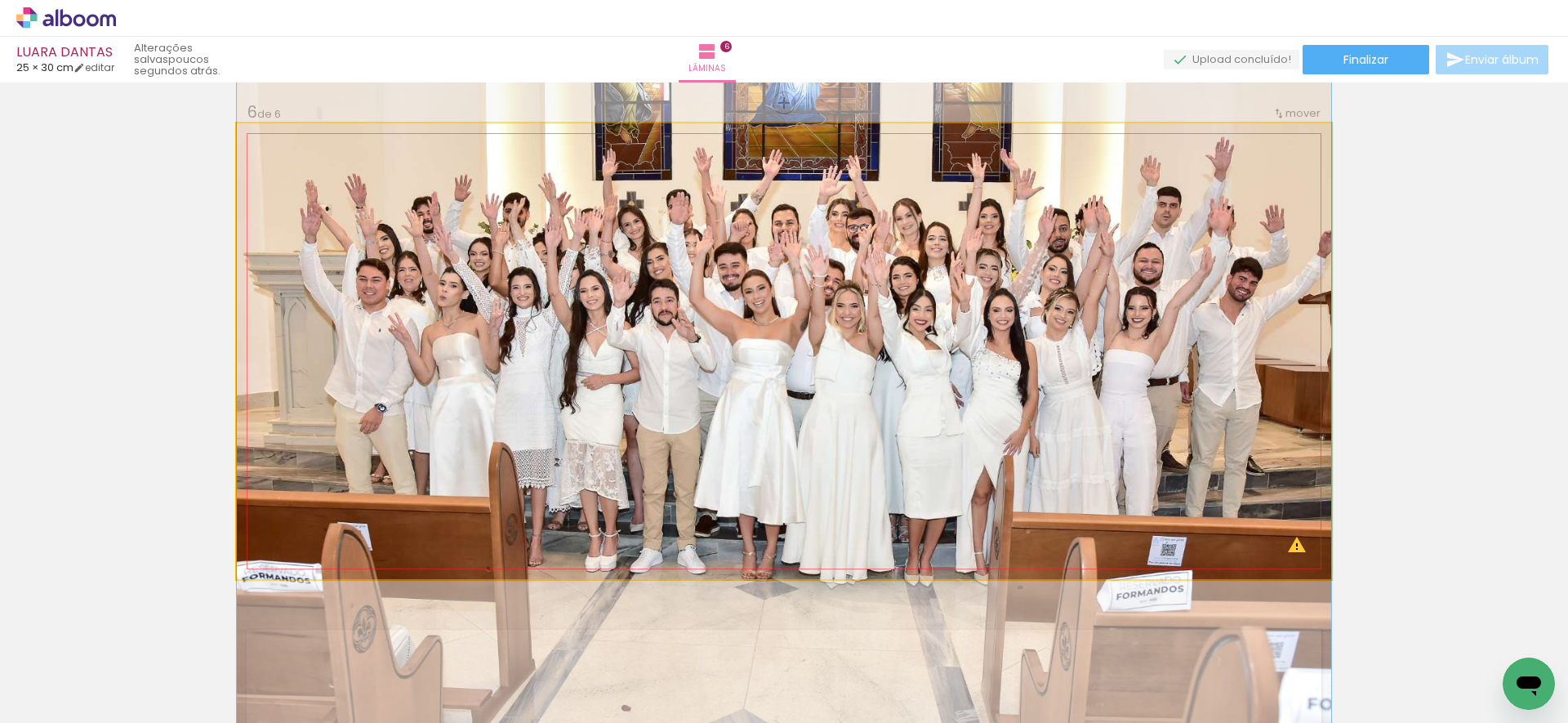
drag, startPoint x: 904, startPoint y: 351, endPoint x: 890, endPoint y: 373, distance: 26.1
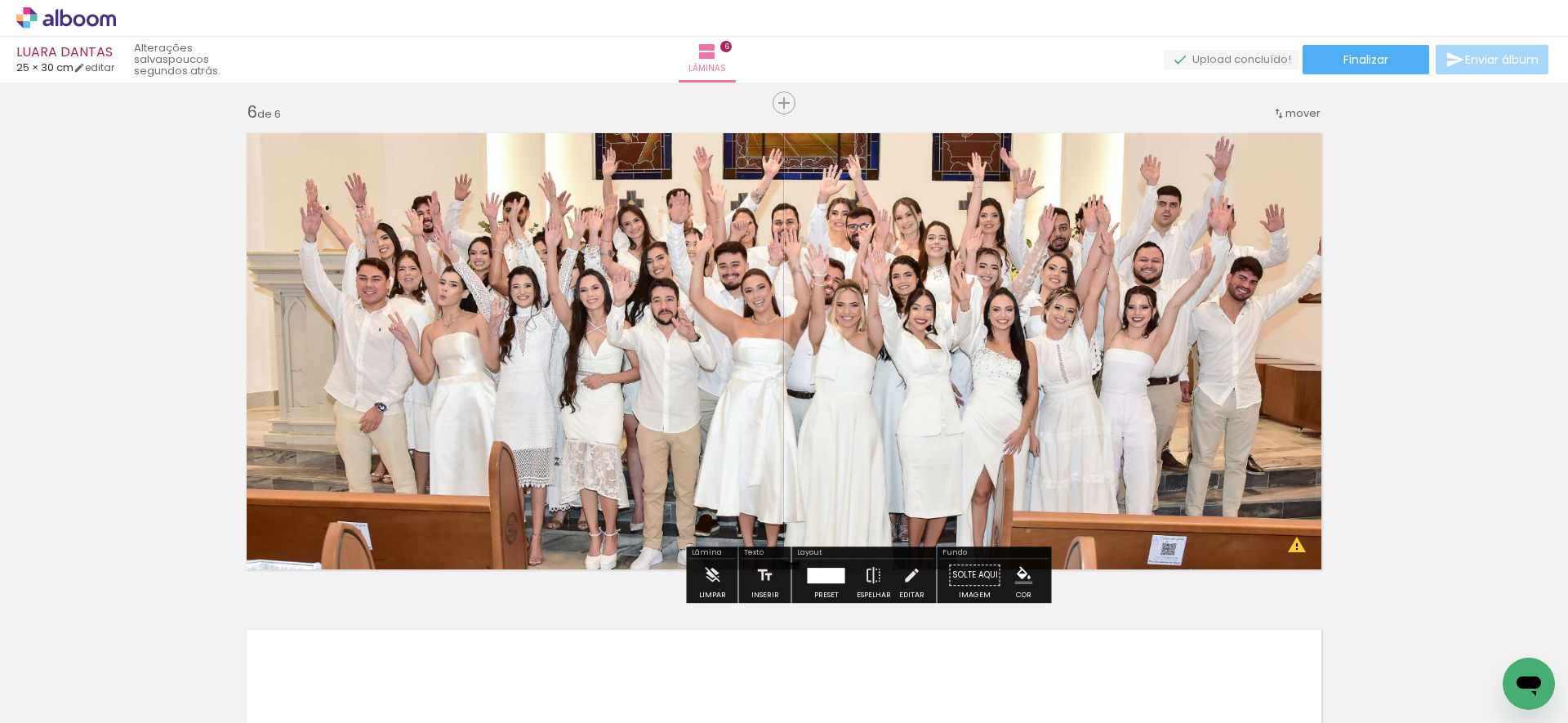
click at [895, 373] on quentale-photo at bounding box center [784, 351] width 1094 height 456
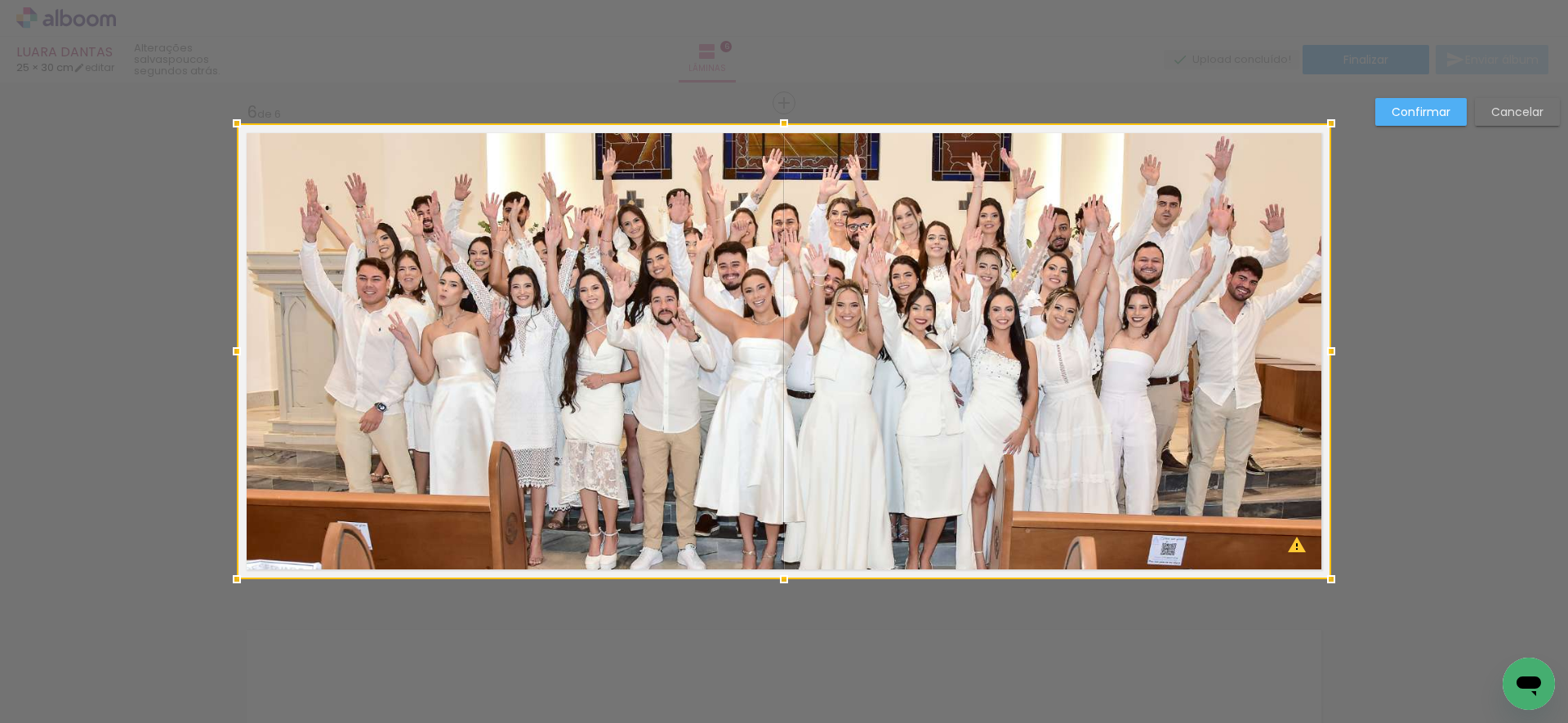
drag, startPoint x: 227, startPoint y: 353, endPoint x: 196, endPoint y: 346, distance: 31.8
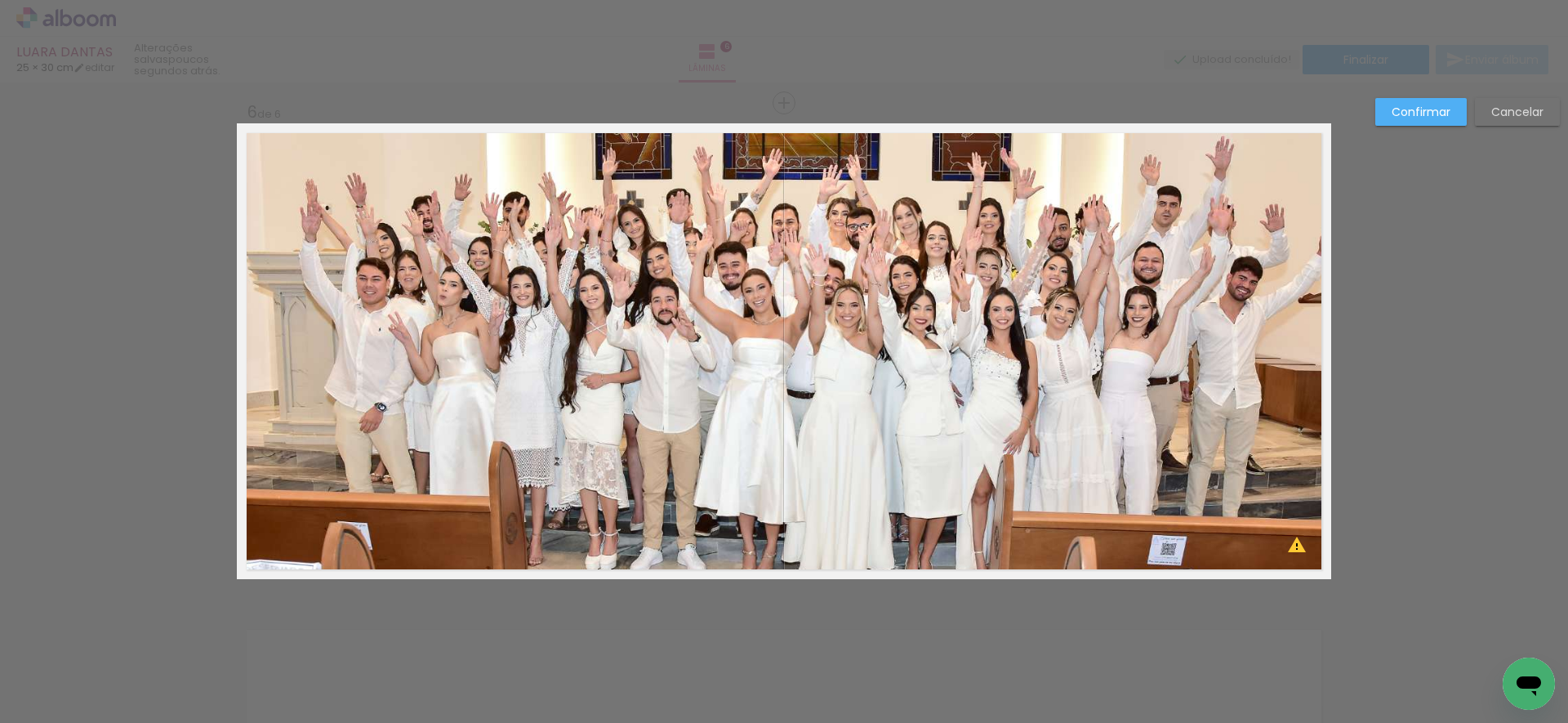
click at [284, 184] on quentale-photo at bounding box center [784, 351] width 1094 height 456
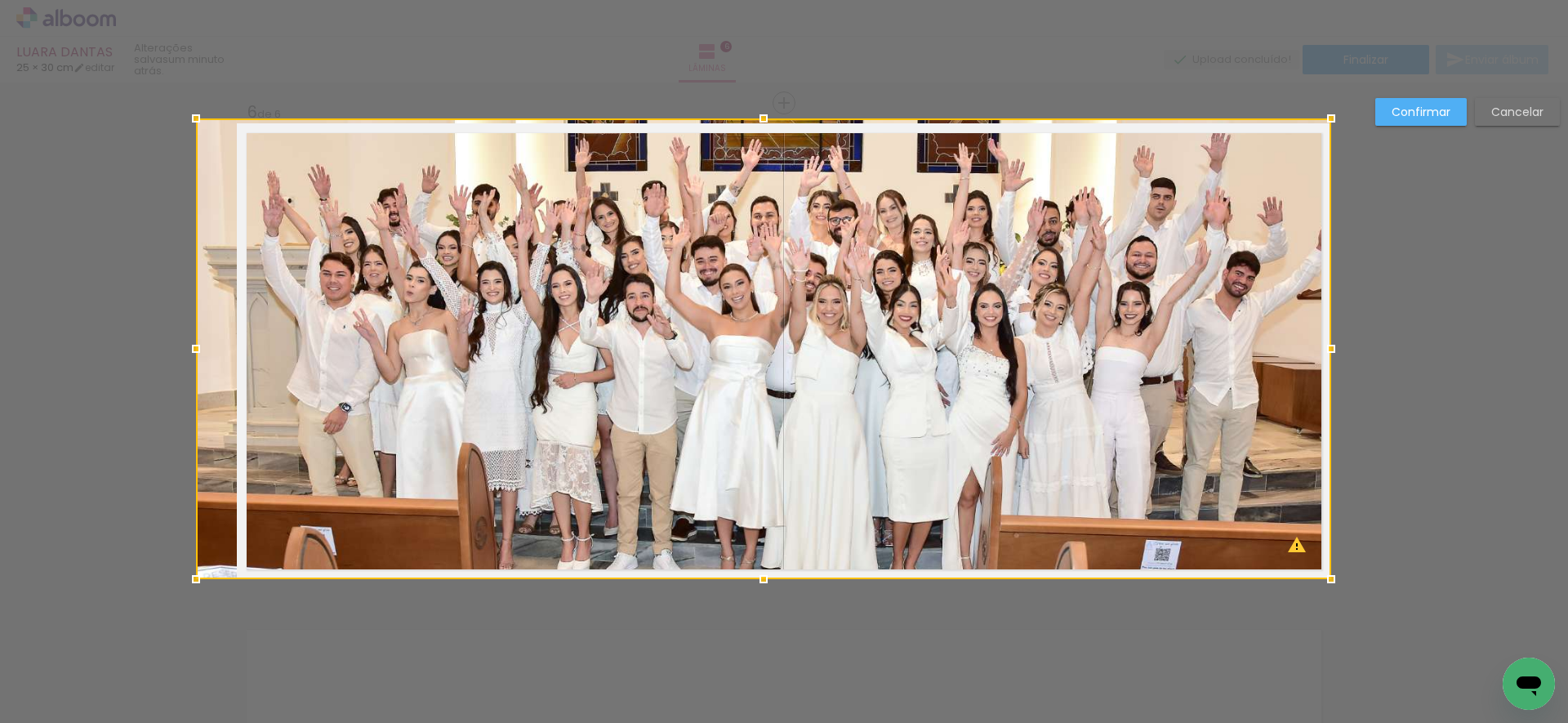
drag, startPoint x: 231, startPoint y: 127, endPoint x: 204, endPoint y: 117, distance: 28.8
click at [204, 117] on div at bounding box center [196, 118] width 33 height 33
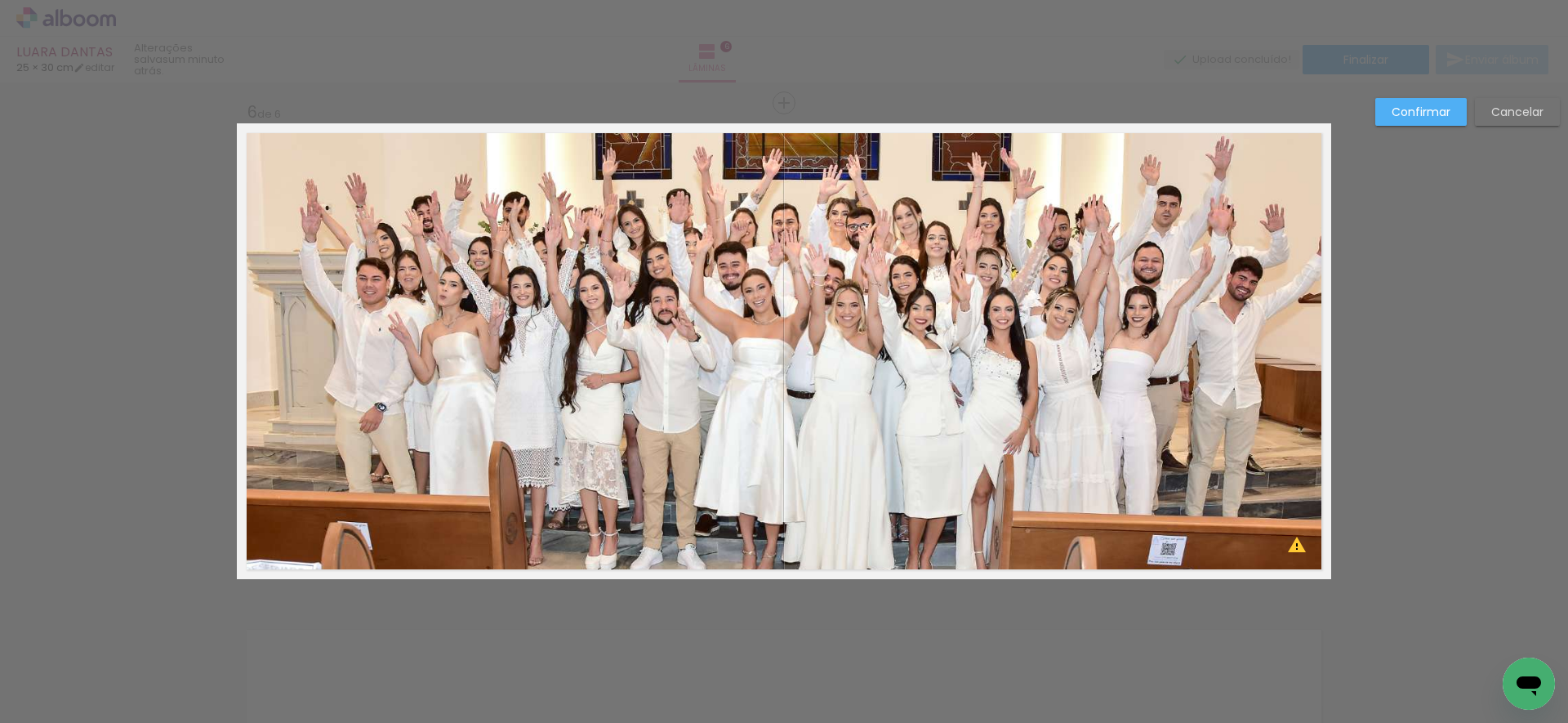
drag, startPoint x: 276, startPoint y: 548, endPoint x: 268, endPoint y: 550, distance: 8.2
click at [275, 548] on quentale-photo at bounding box center [784, 351] width 1094 height 456
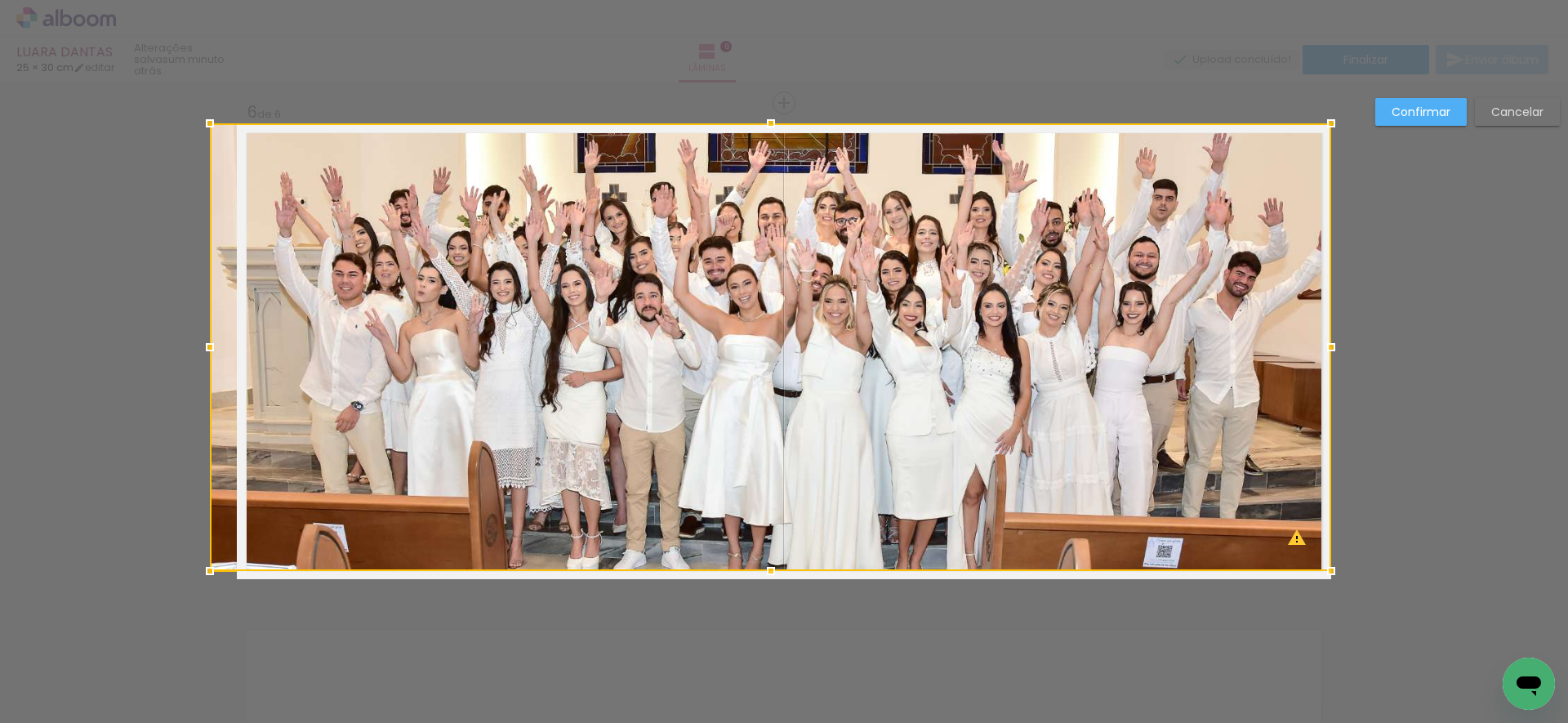
drag, startPoint x: 230, startPoint y: 581, endPoint x: 168, endPoint y: 612, distance: 69.3
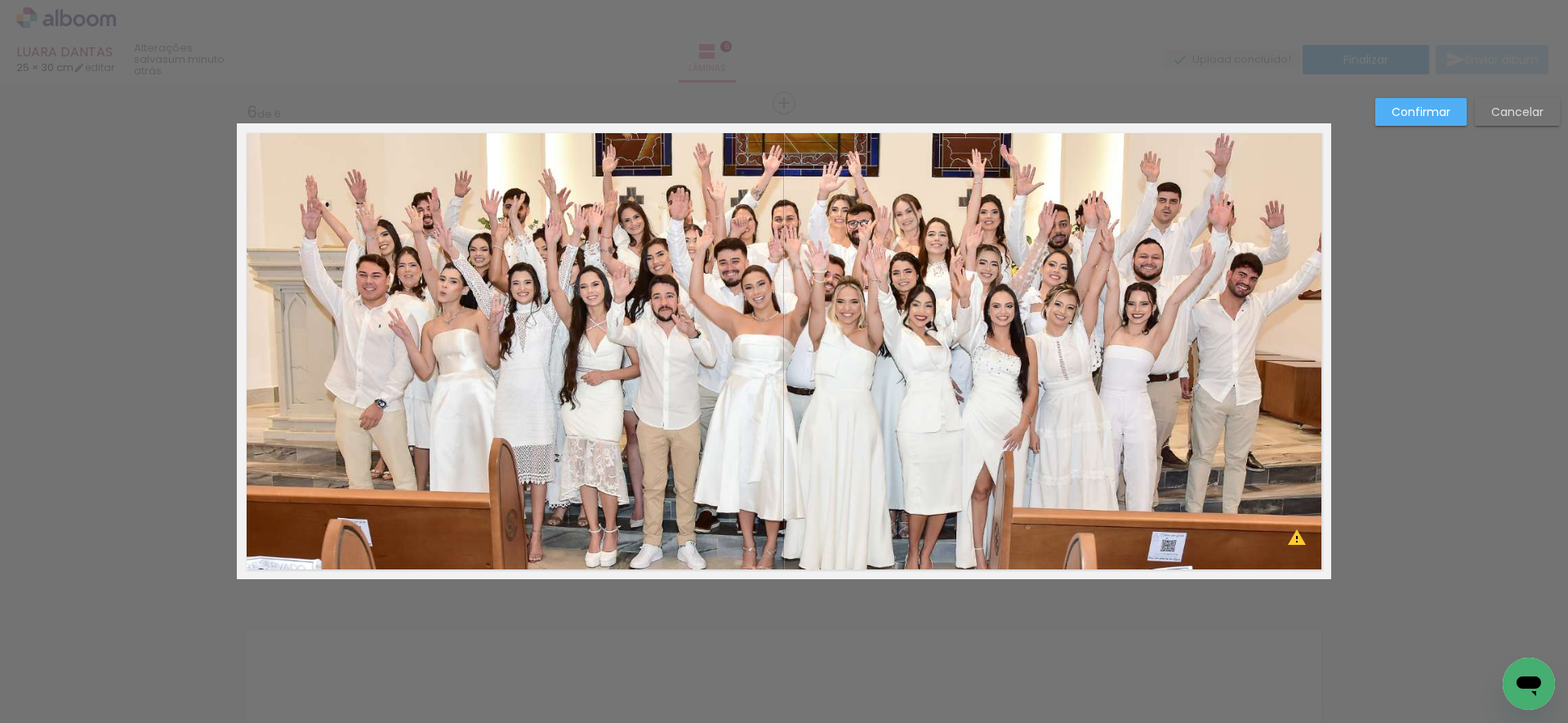
click at [0, 0] on slot "Confirmar" at bounding box center [0, 0] width 0 height 0
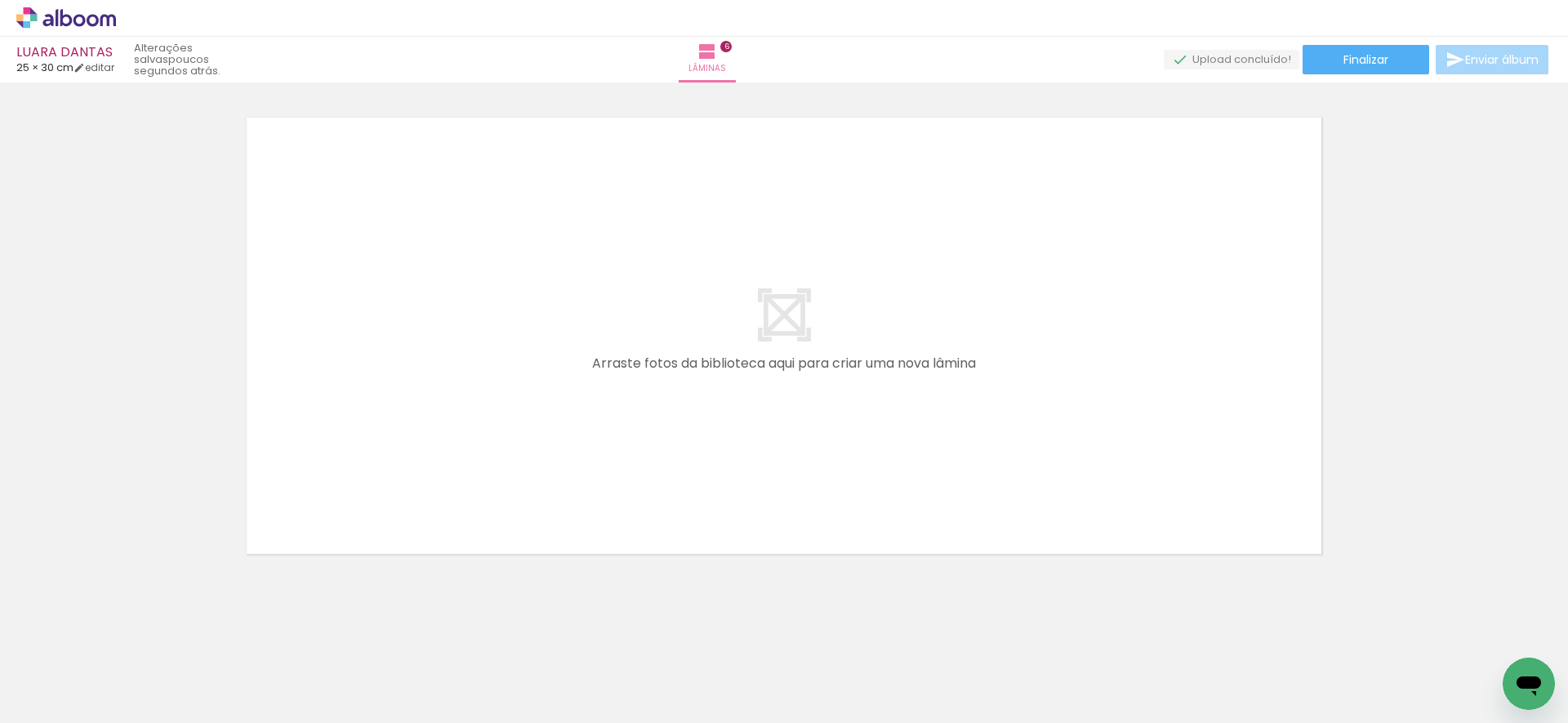
scroll to position [0, 5499]
drag, startPoint x: 895, startPoint y: 650, endPoint x: 884, endPoint y: 569, distance: 81.7
click at [880, 512] on quentale-workspace at bounding box center [784, 361] width 1568 height 723
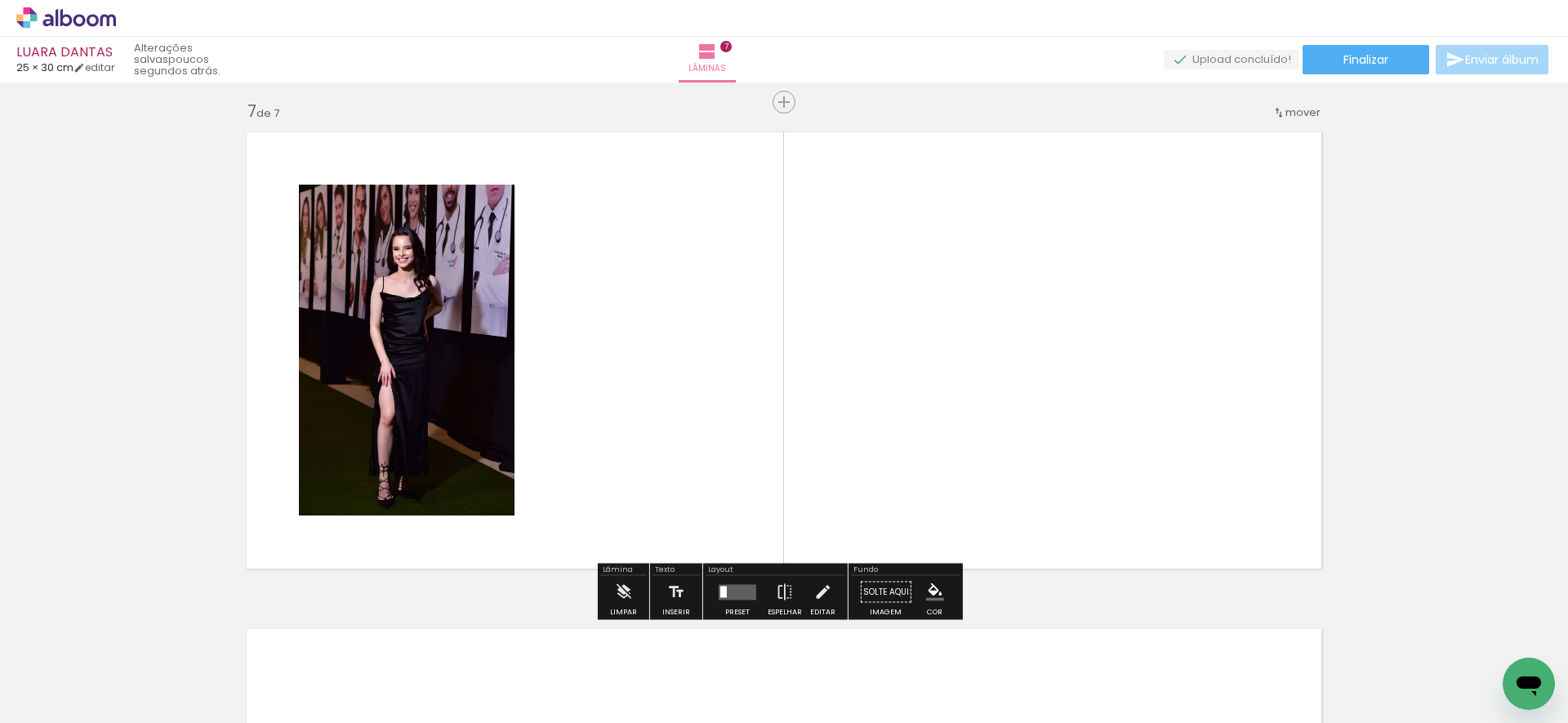
scroll to position [2987, 0]
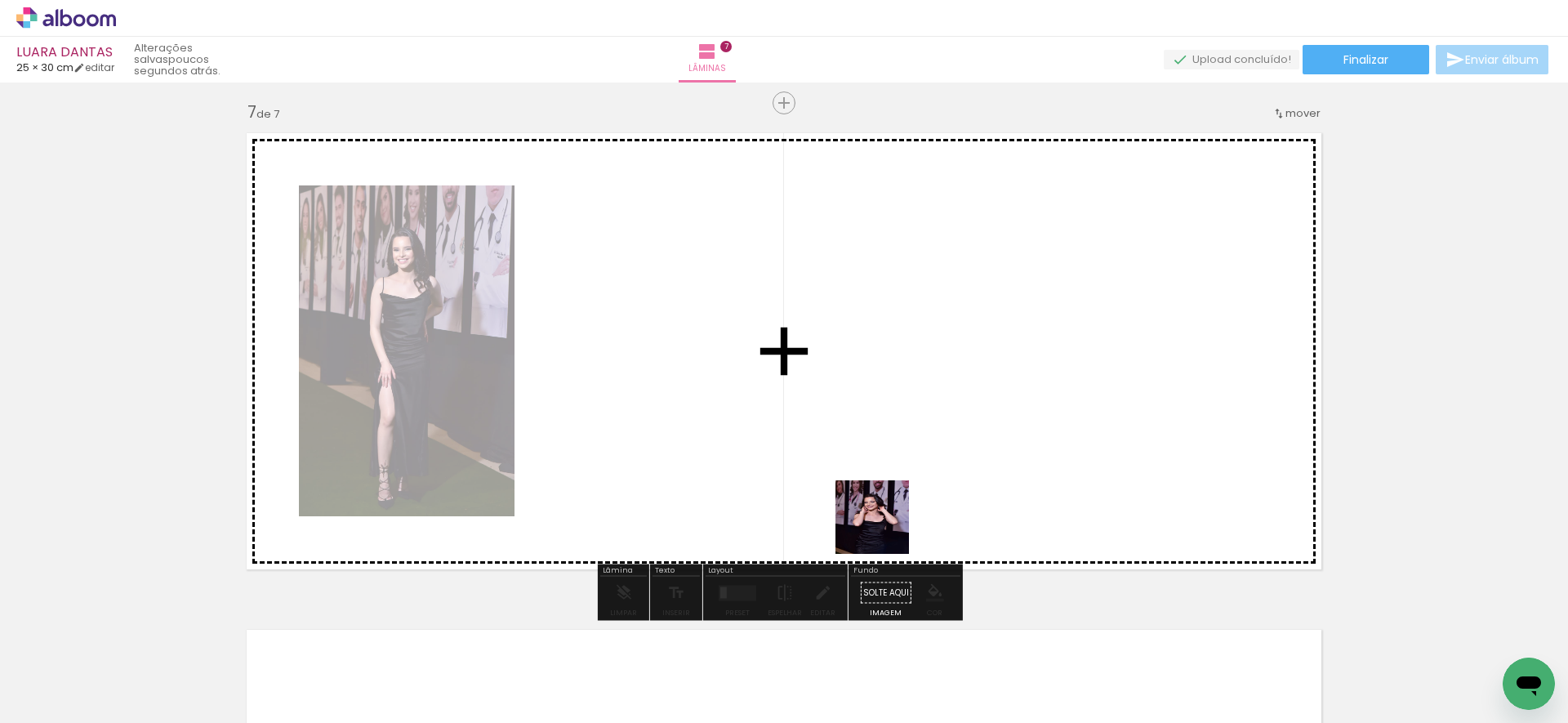
drag, startPoint x: 887, startPoint y: 582, endPoint x: 890, endPoint y: 543, distance: 39.1
click at [880, 507] on quentale-workspace at bounding box center [784, 361] width 1568 height 723
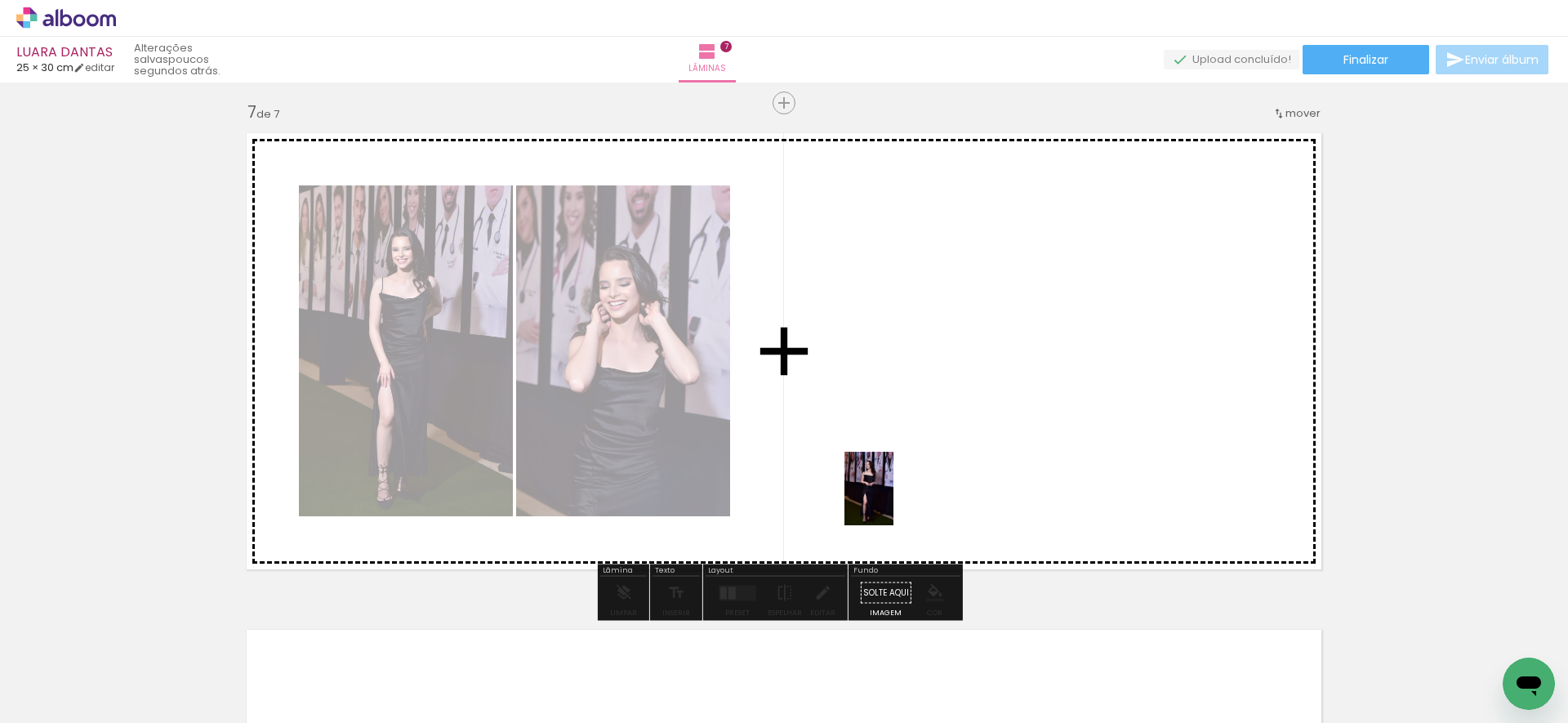
drag, startPoint x: 895, startPoint y: 682, endPoint x: 912, endPoint y: 565, distance: 118.2
click at [893, 503] on quentale-workspace at bounding box center [784, 361] width 1568 height 723
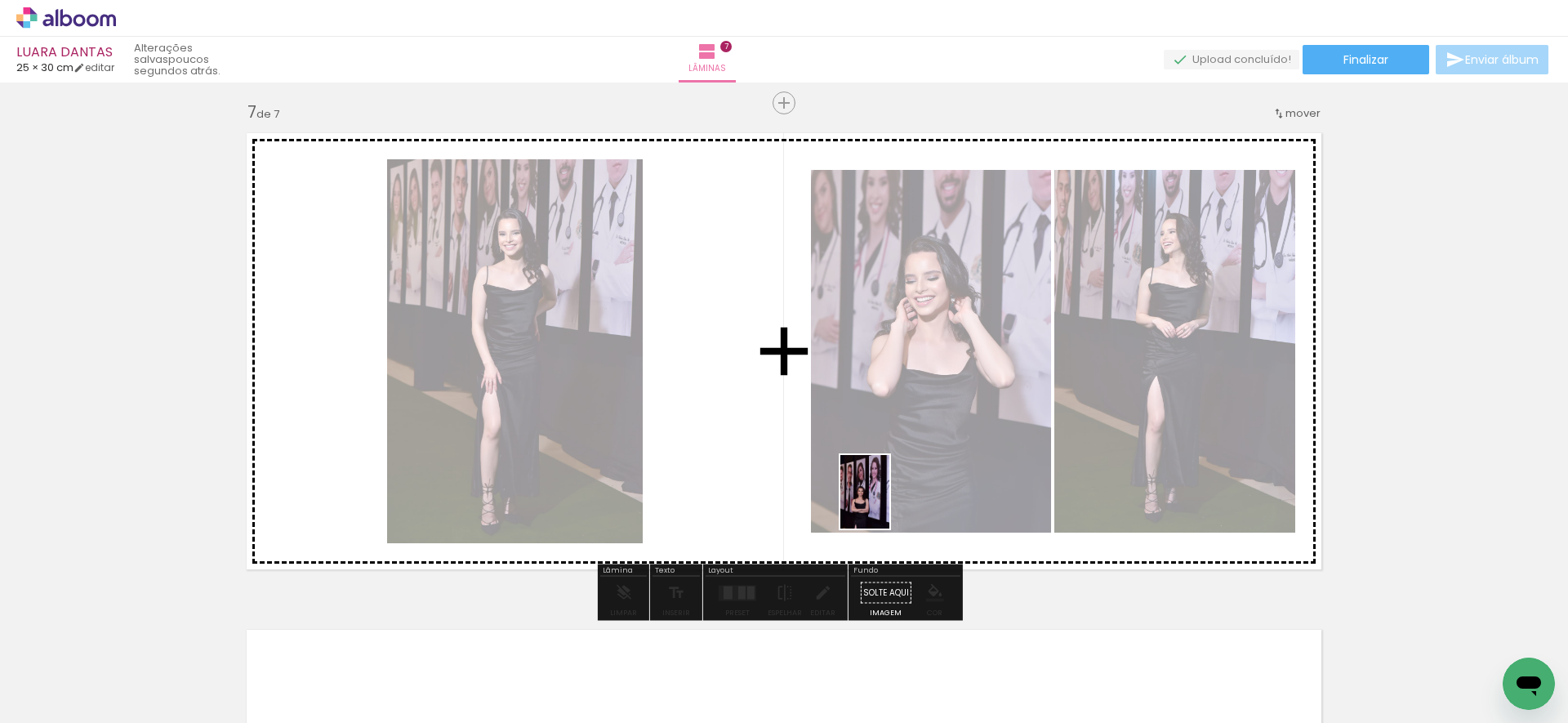
drag, startPoint x: 890, startPoint y: 677, endPoint x: 889, endPoint y: 531, distance: 146.0
click at [887, 504] on quentale-workspace at bounding box center [784, 361] width 1568 height 723
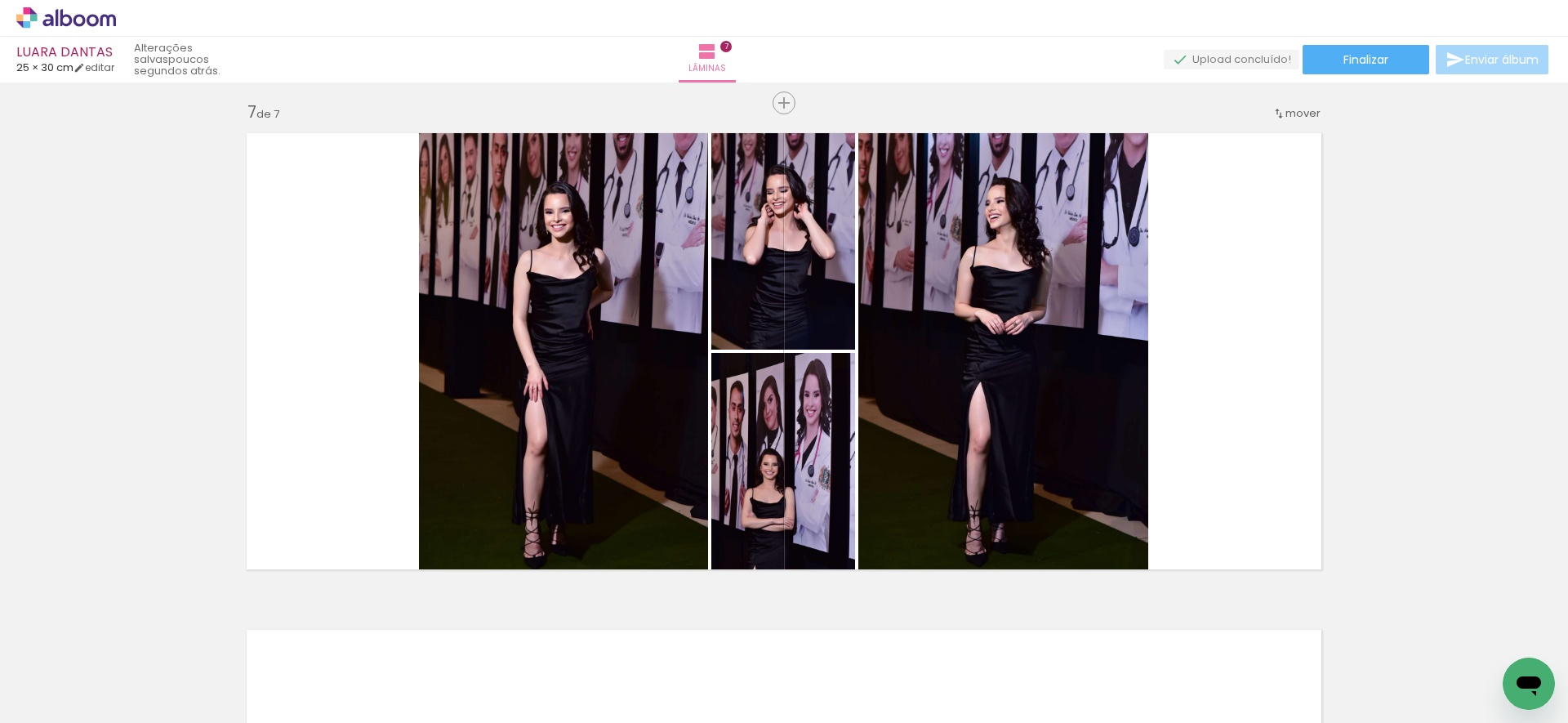
scroll to position [0, 649]
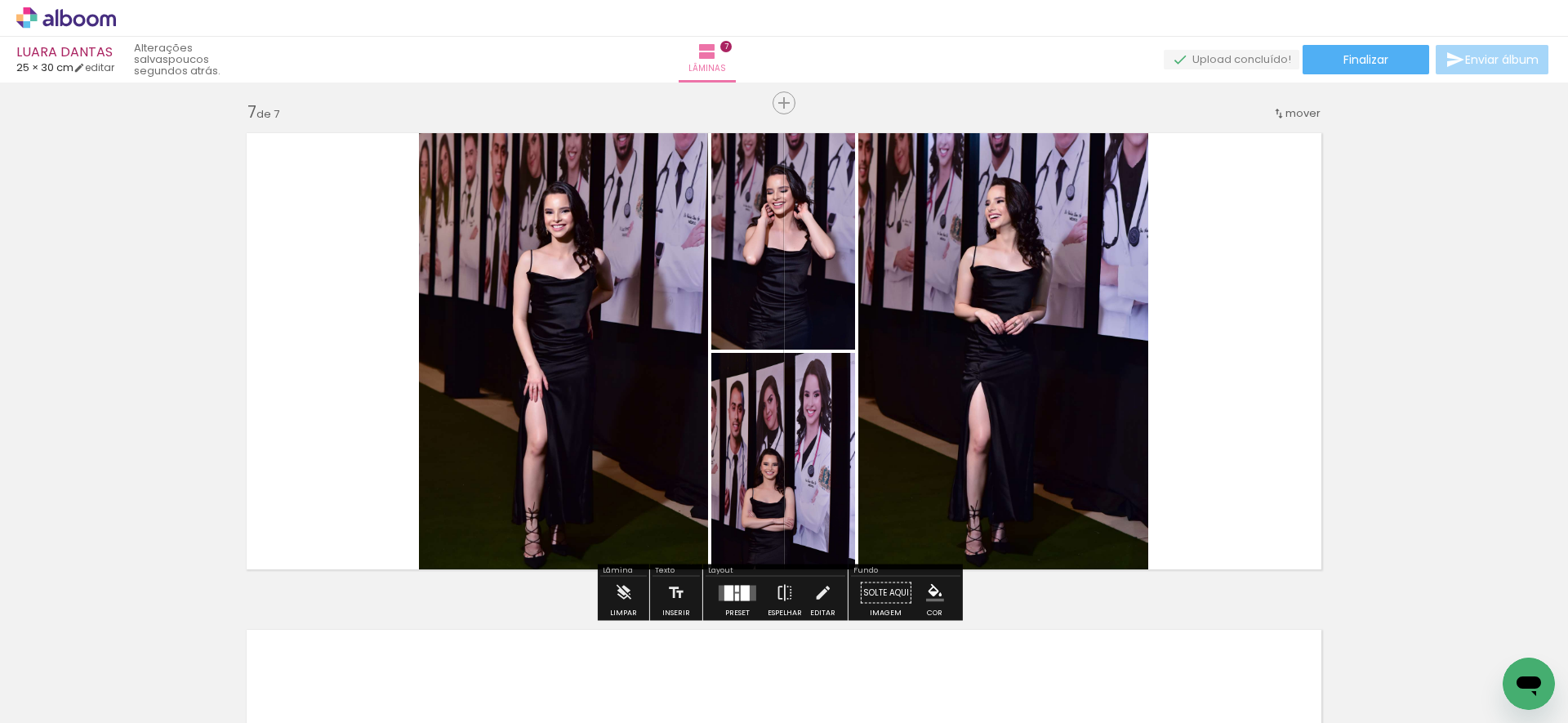
drag, startPoint x: 520, startPoint y: 632, endPoint x: 530, endPoint y: 611, distance: 23.3
click at [507, 471] on quentale-workspace at bounding box center [784, 361] width 1568 height 723
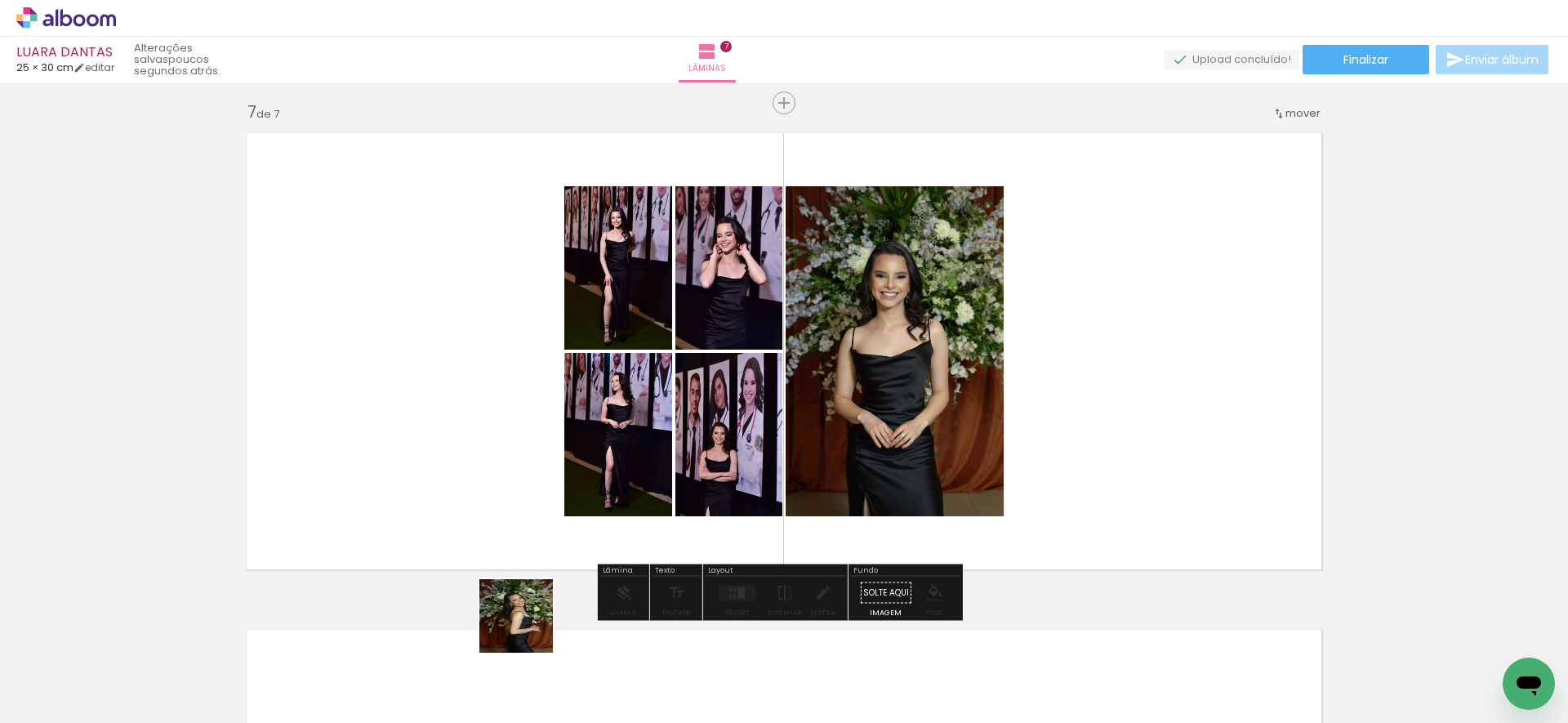
drag, startPoint x: 529, startPoint y: 666, endPoint x: 535, endPoint y: 560, distance: 106.2
click at [524, 507] on quentale-workspace at bounding box center [784, 361] width 1568 height 723
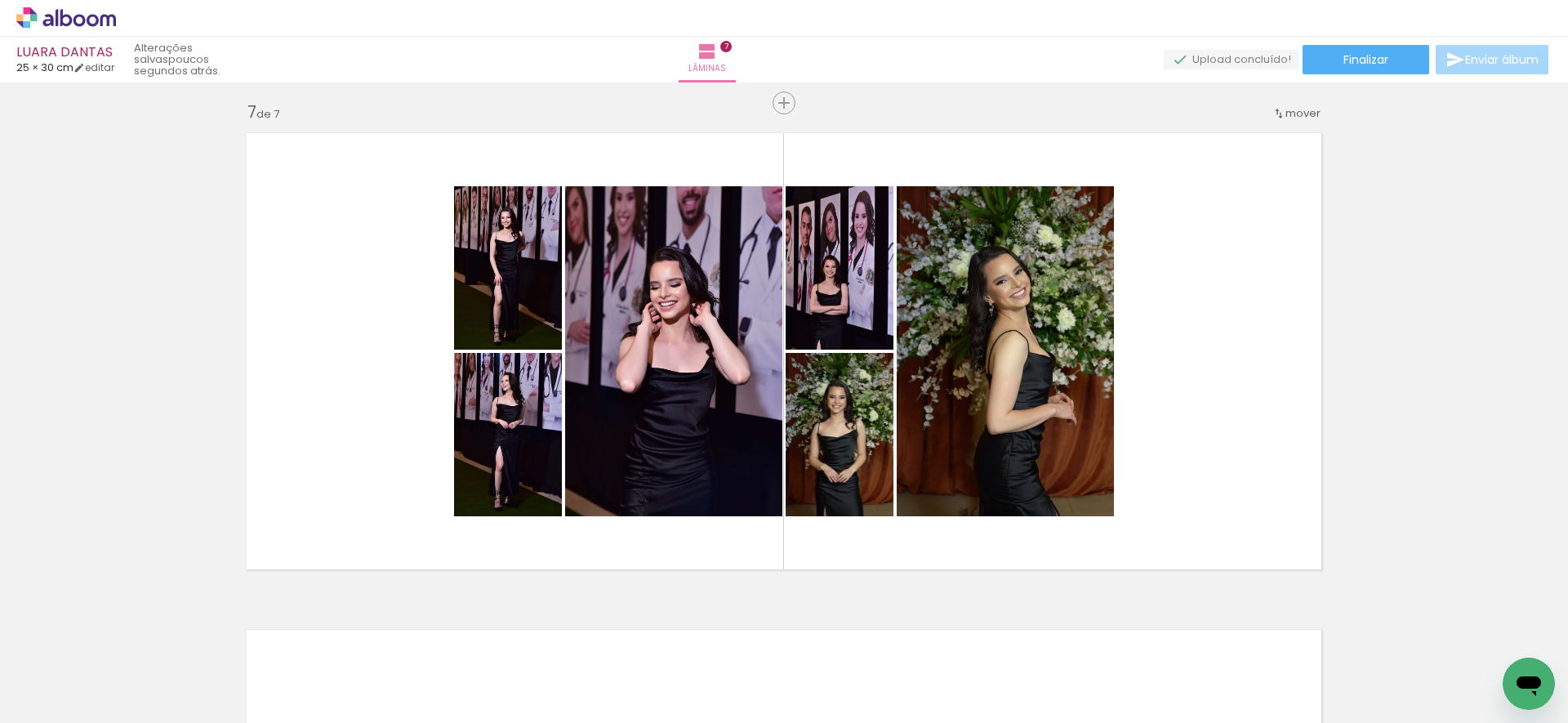
scroll to position [0, 5247]
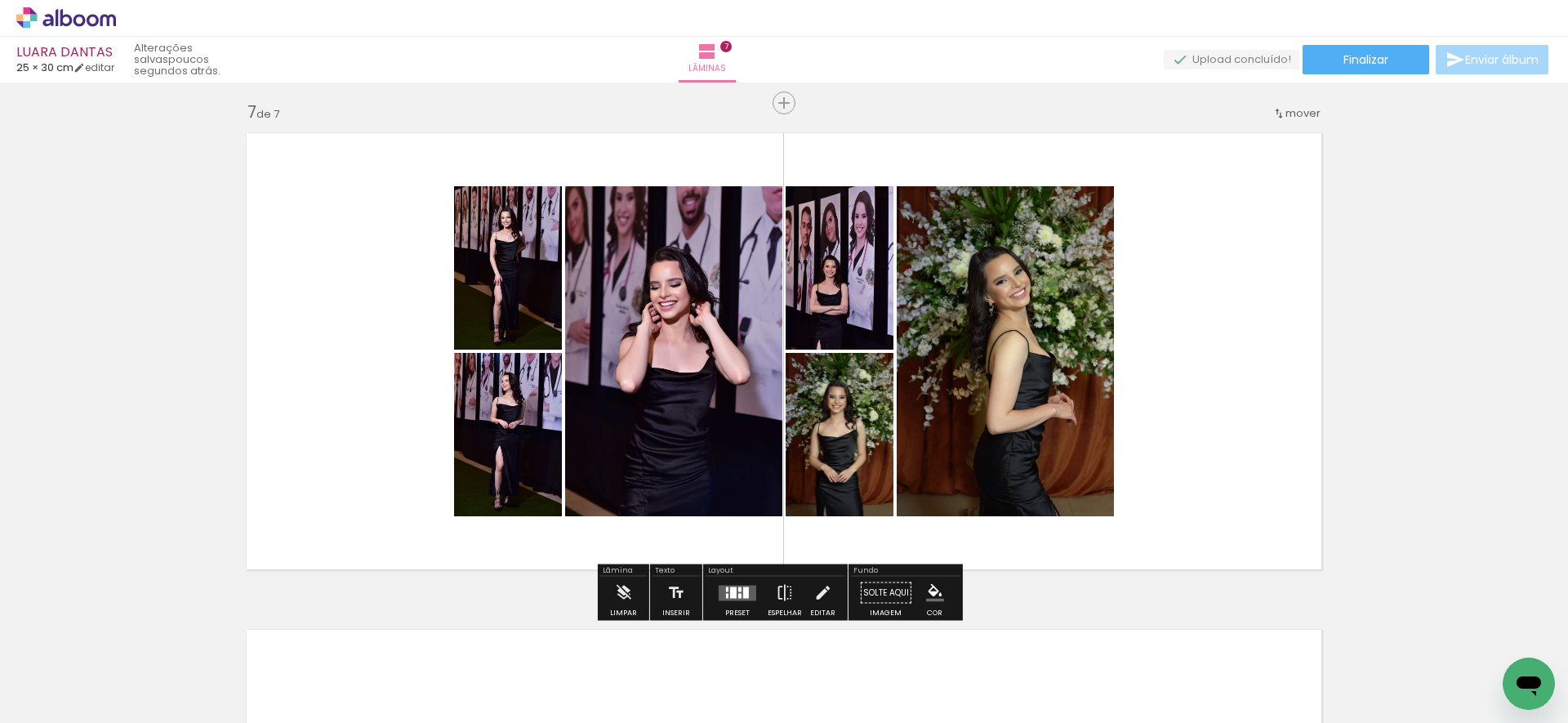
click at [730, 593] on div at bounding box center [733, 592] width 7 height 12
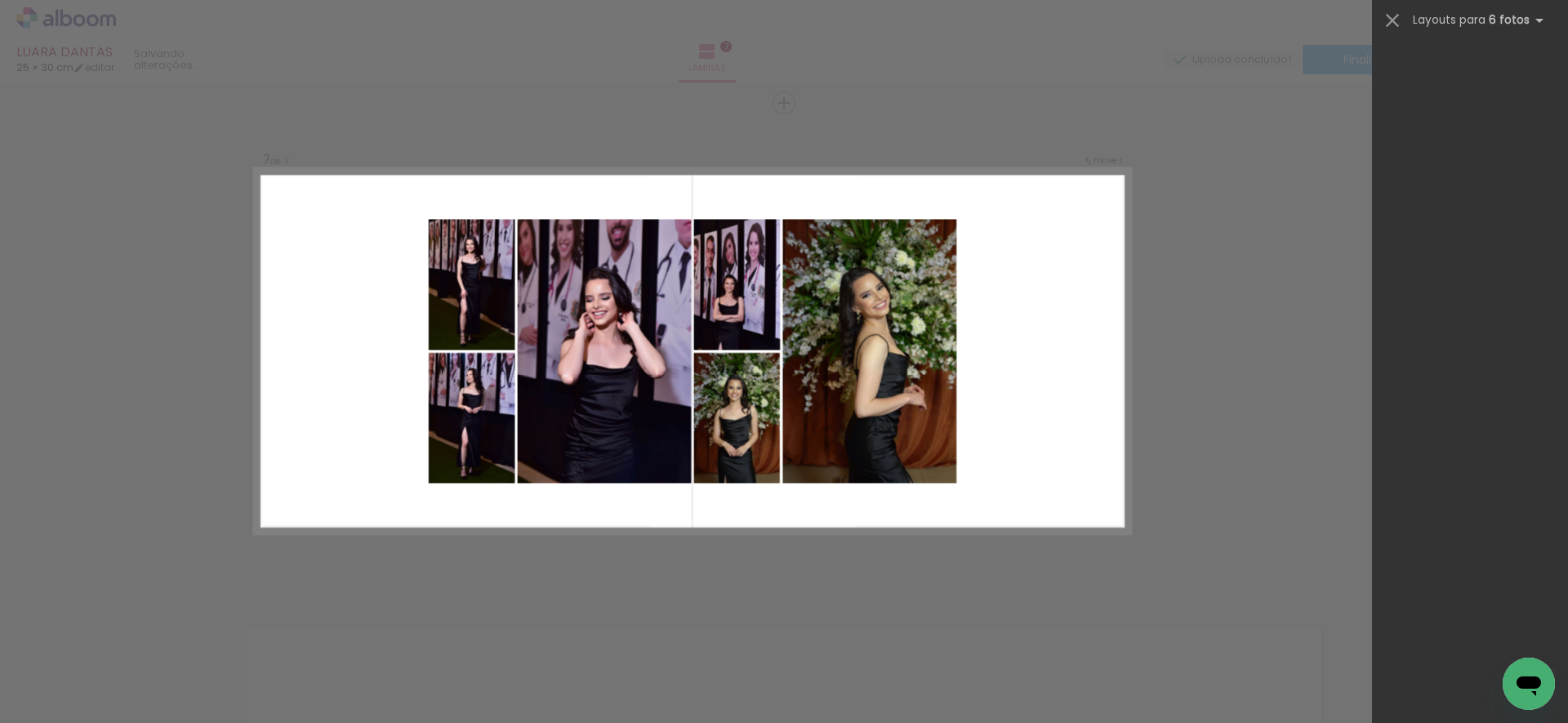
scroll to position [0, 0]
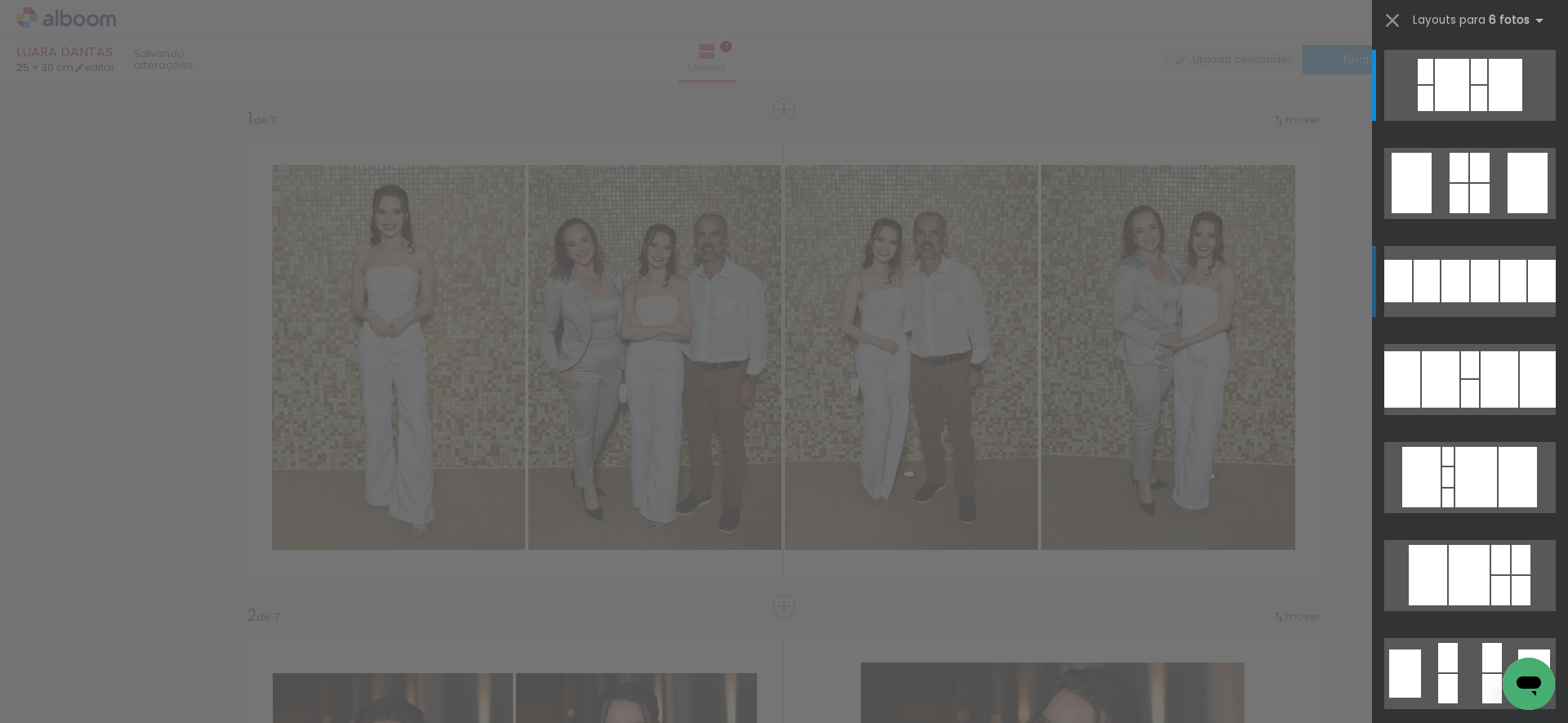
scroll to position [0, 5247]
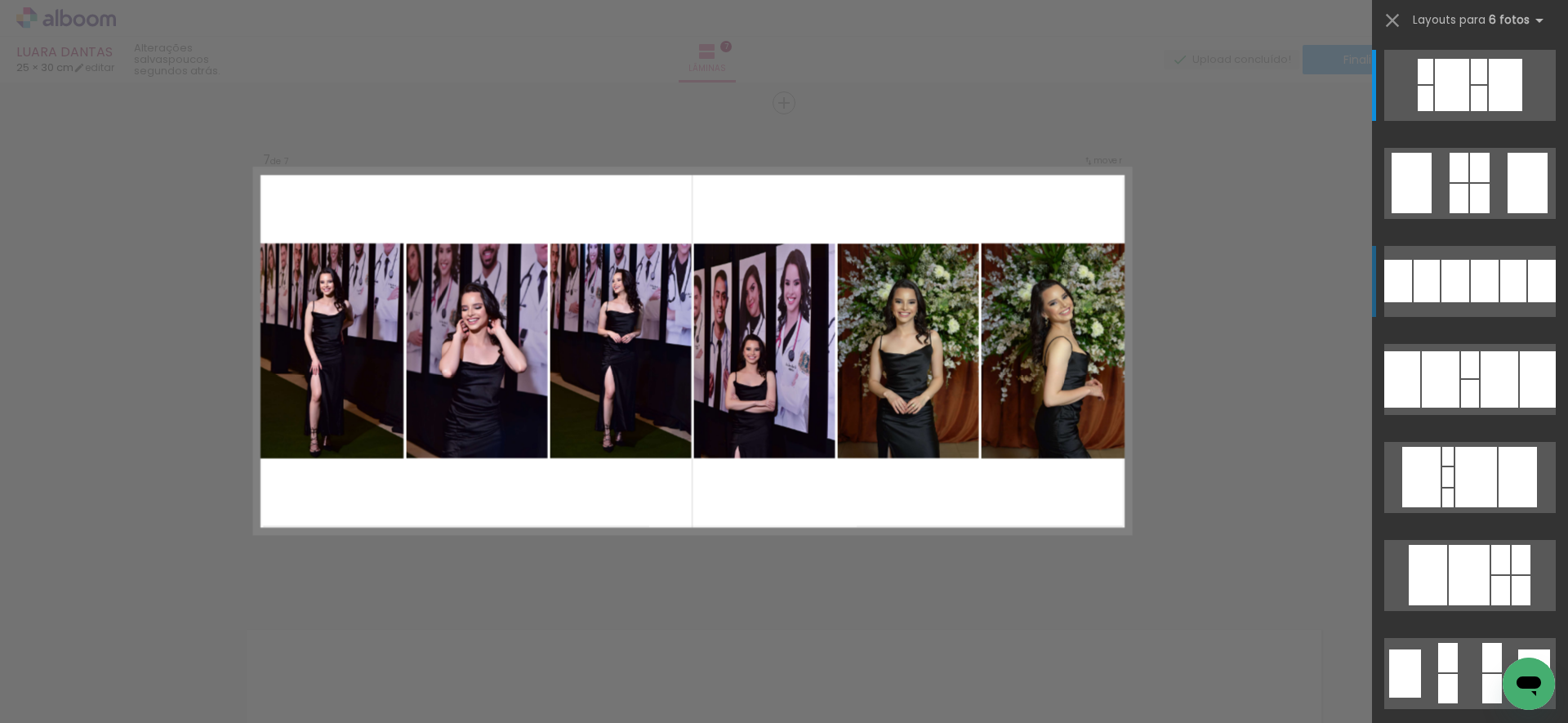
click at [1464, 286] on quentale-layouter at bounding box center [1469, 281] width 172 height 71
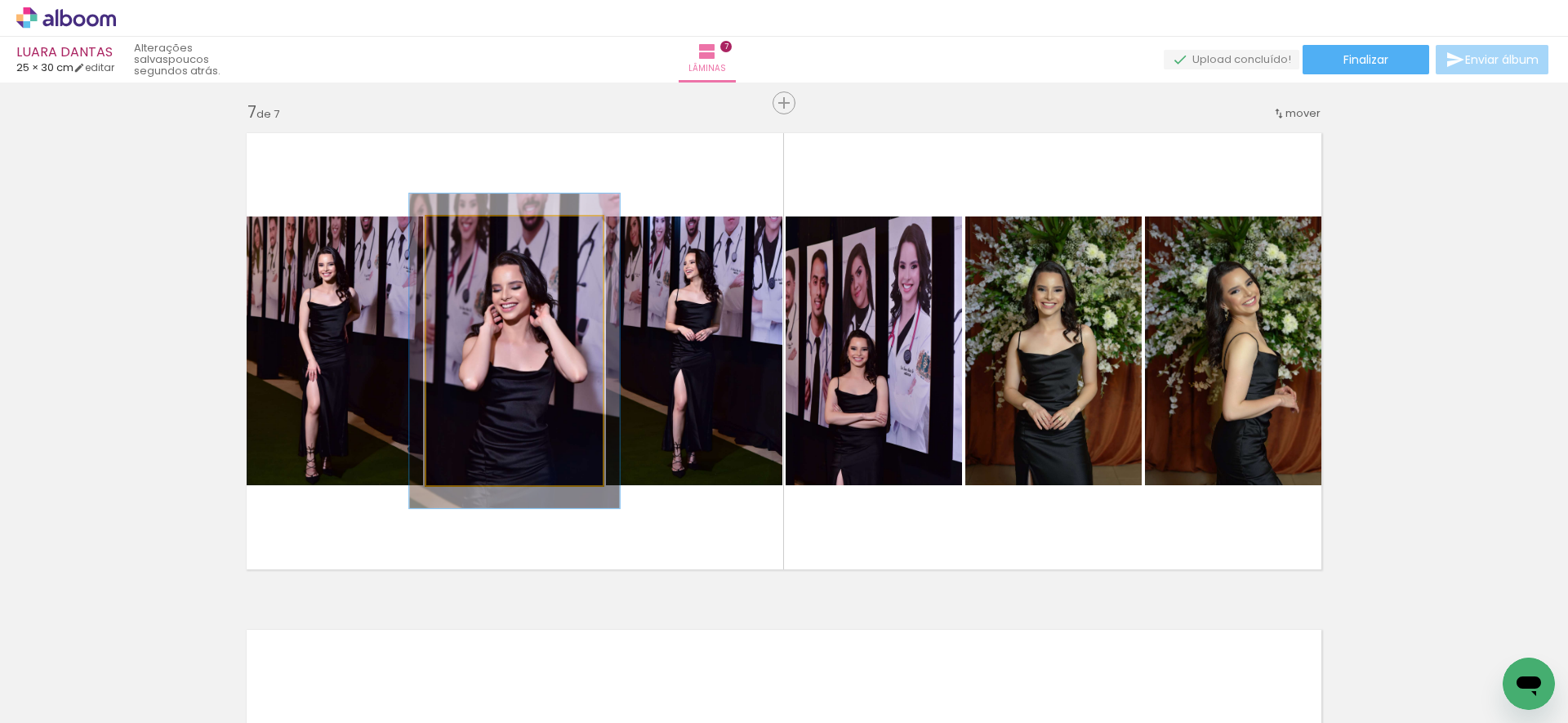
drag, startPoint x: 464, startPoint y: 231, endPoint x: 495, endPoint y: 264, distance: 45.3
type paper-slider "117"
click at [474, 229] on div at bounding box center [474, 234] width 26 height 26
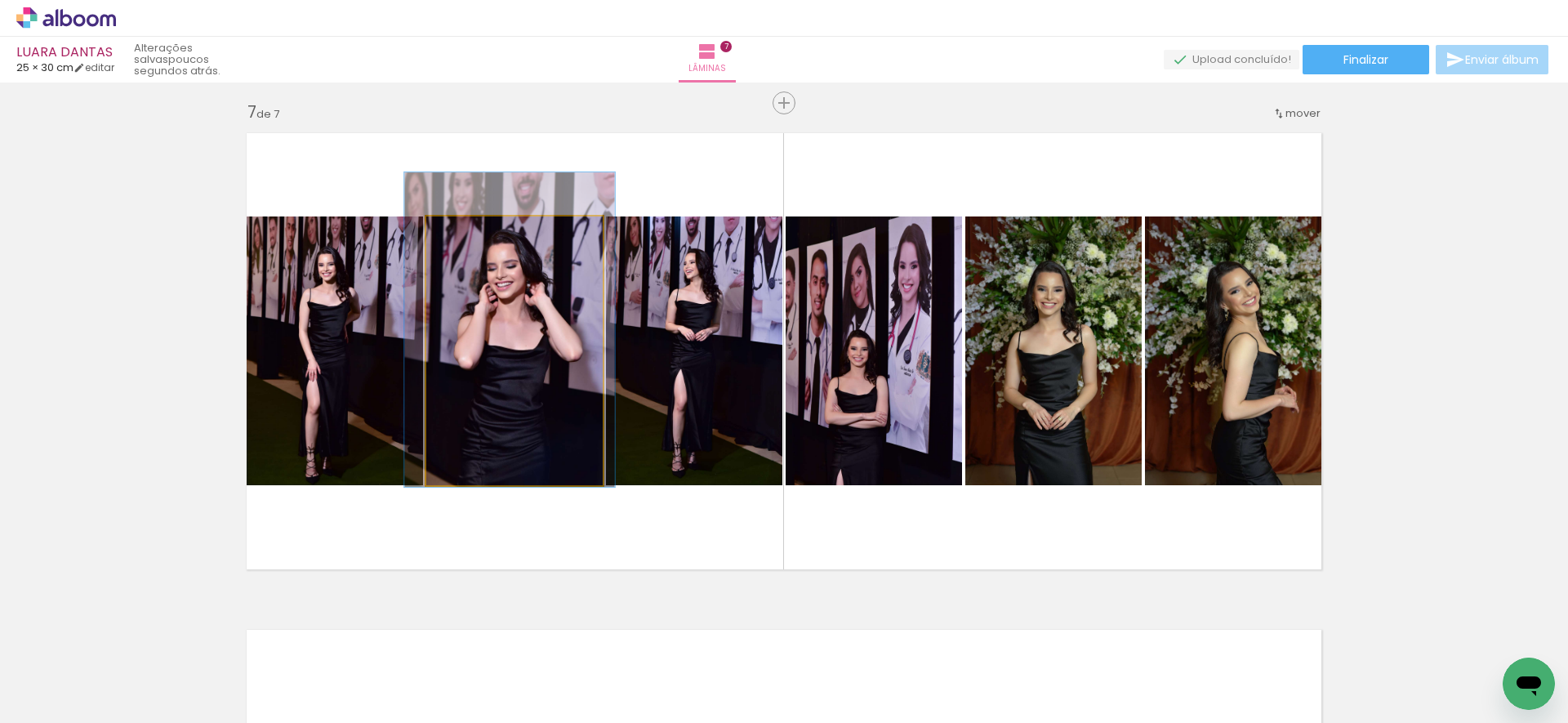
drag, startPoint x: 506, startPoint y: 306, endPoint x: 501, endPoint y: 288, distance: 18.7
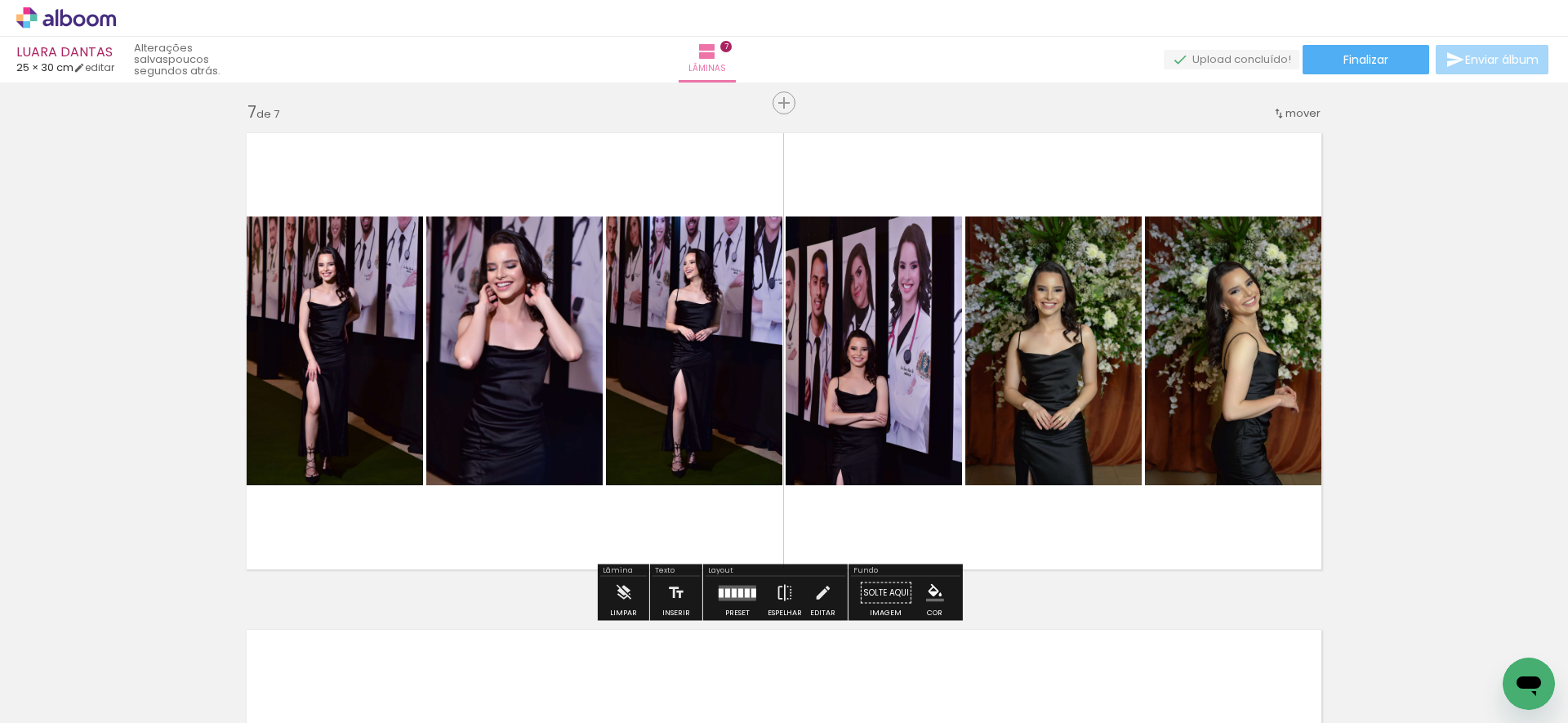
drag, startPoint x: 1459, startPoint y: 450, endPoint x: 1455, endPoint y: 461, distance: 11.7
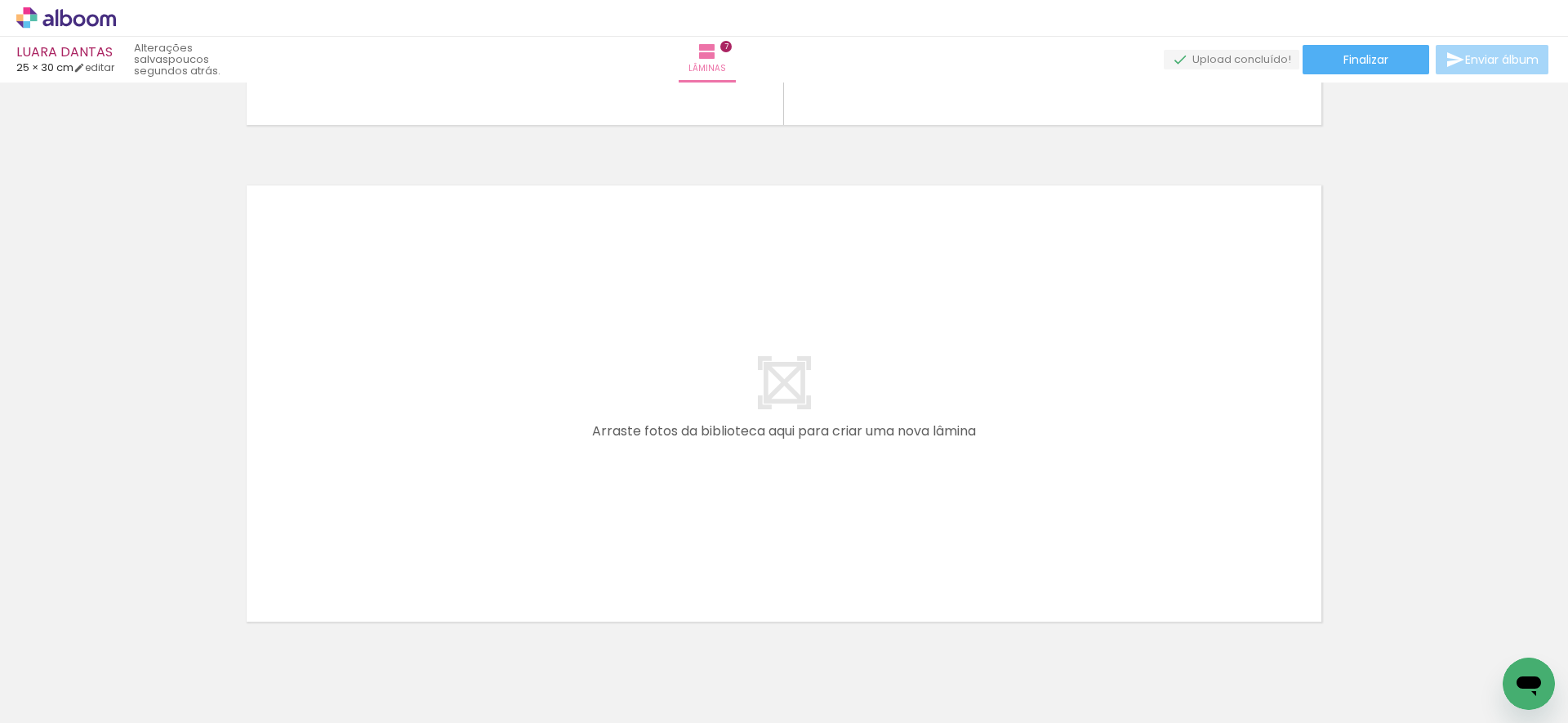
scroll to position [3460, 0]
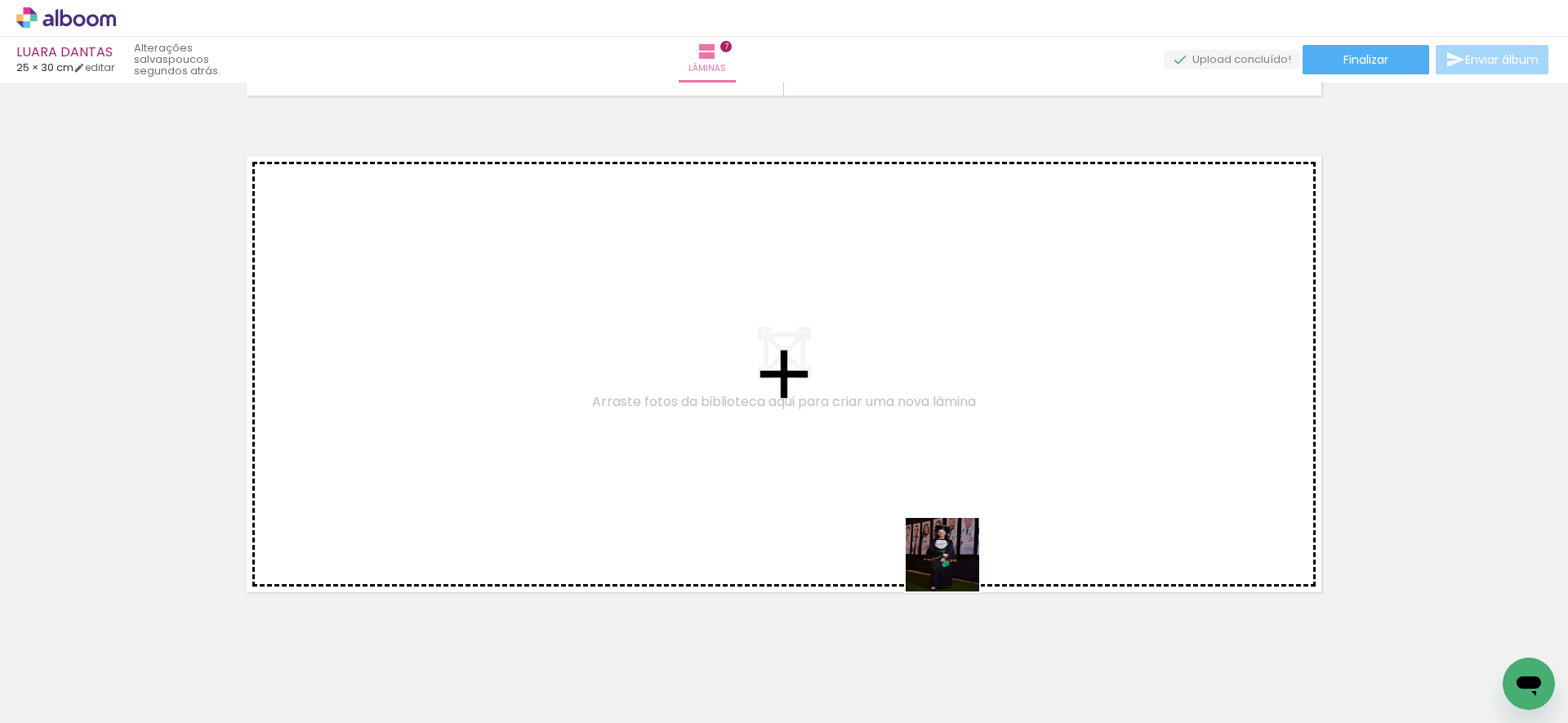
drag, startPoint x: 963, startPoint y: 626, endPoint x: 954, endPoint y: 589, distance: 38.1
click at [953, 558] on quentale-workspace at bounding box center [784, 361] width 1568 height 723
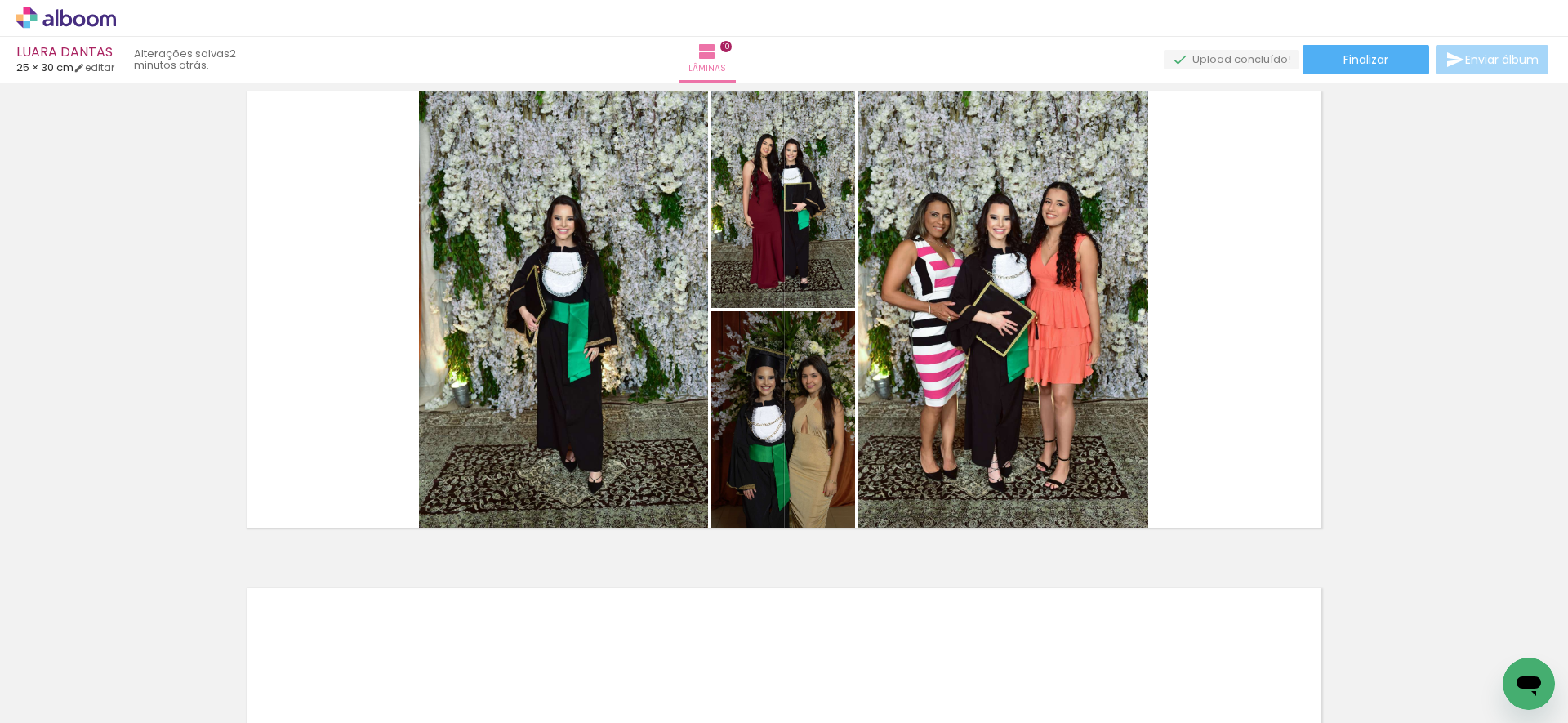
scroll to position [4526, 0]
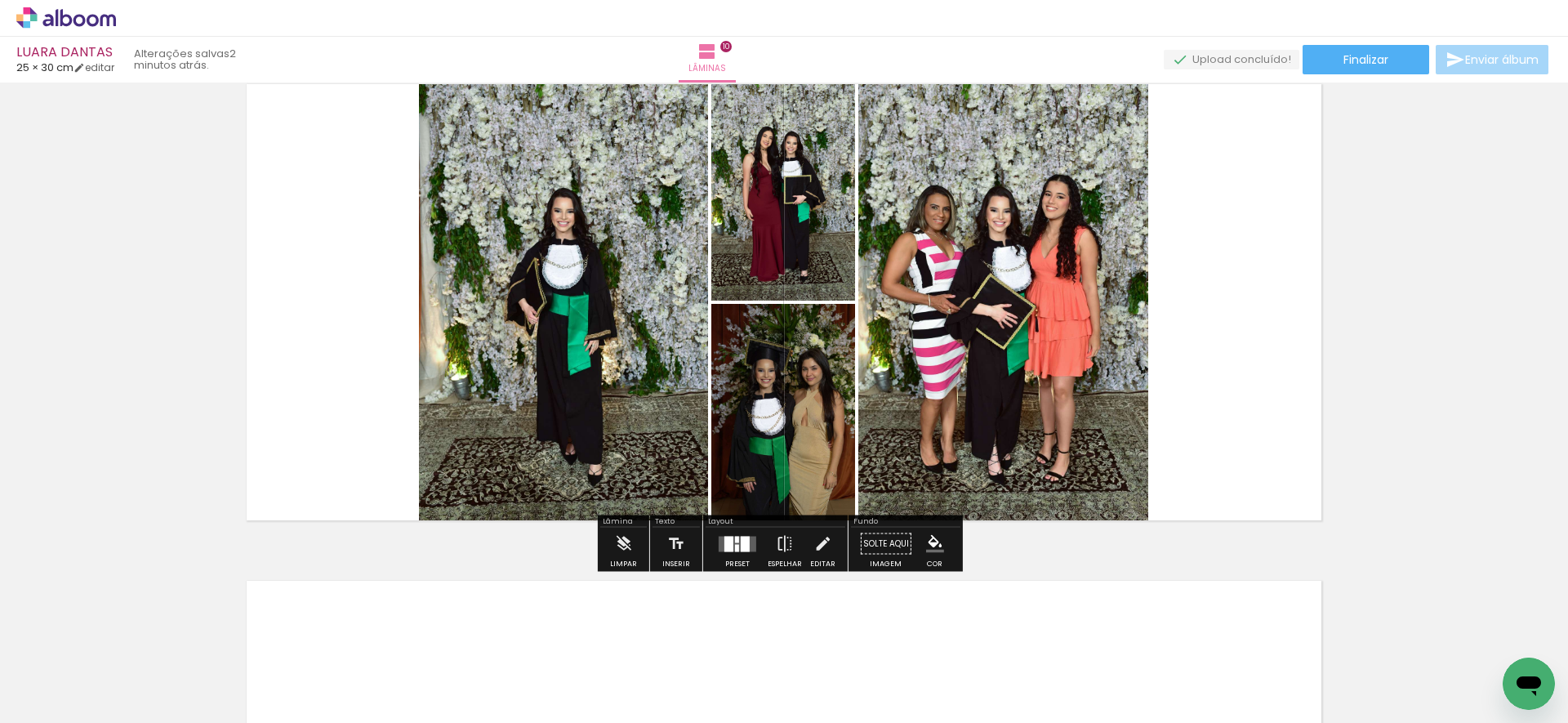
click at [741, 542] on div at bounding box center [745, 543] width 9 height 16
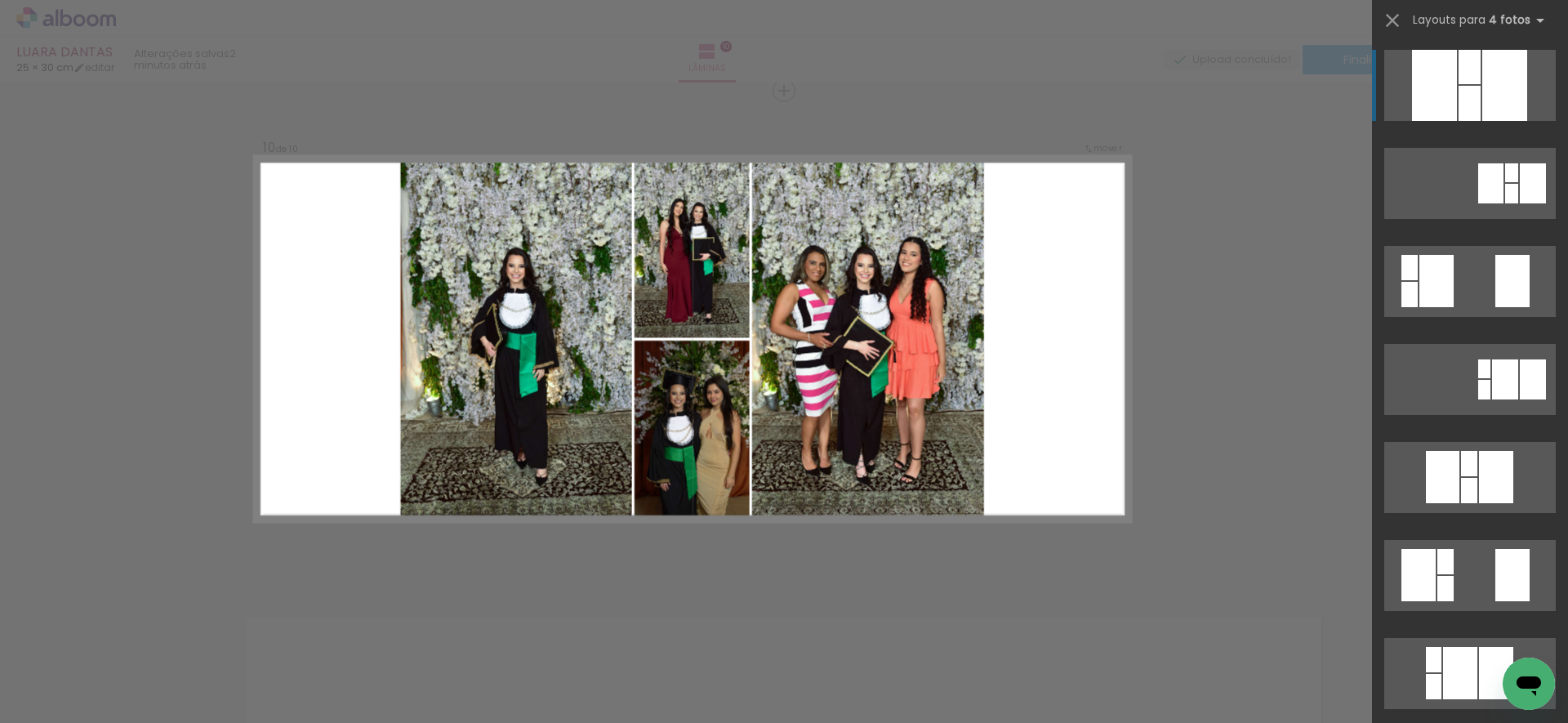
scroll to position [4476, 0]
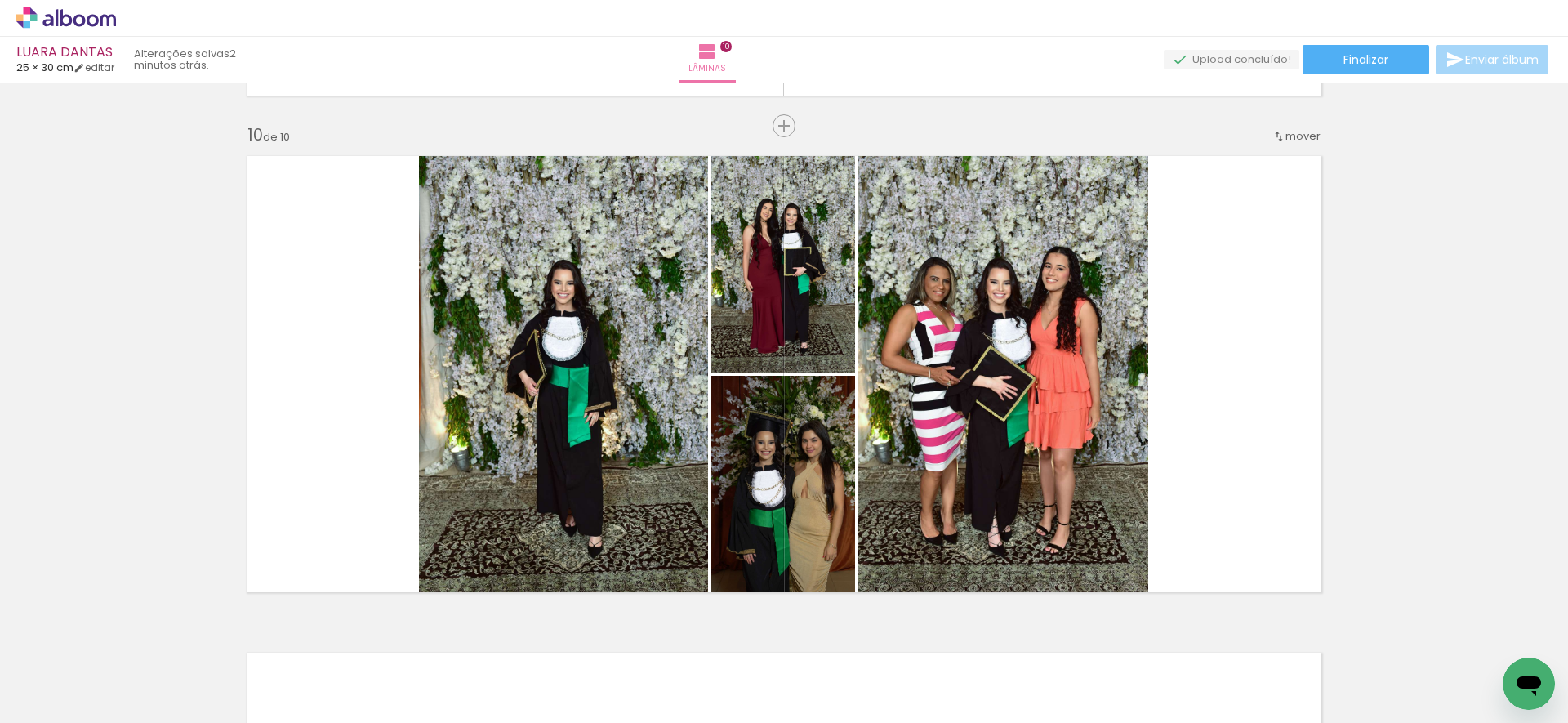
scroll to position [4460, 0]
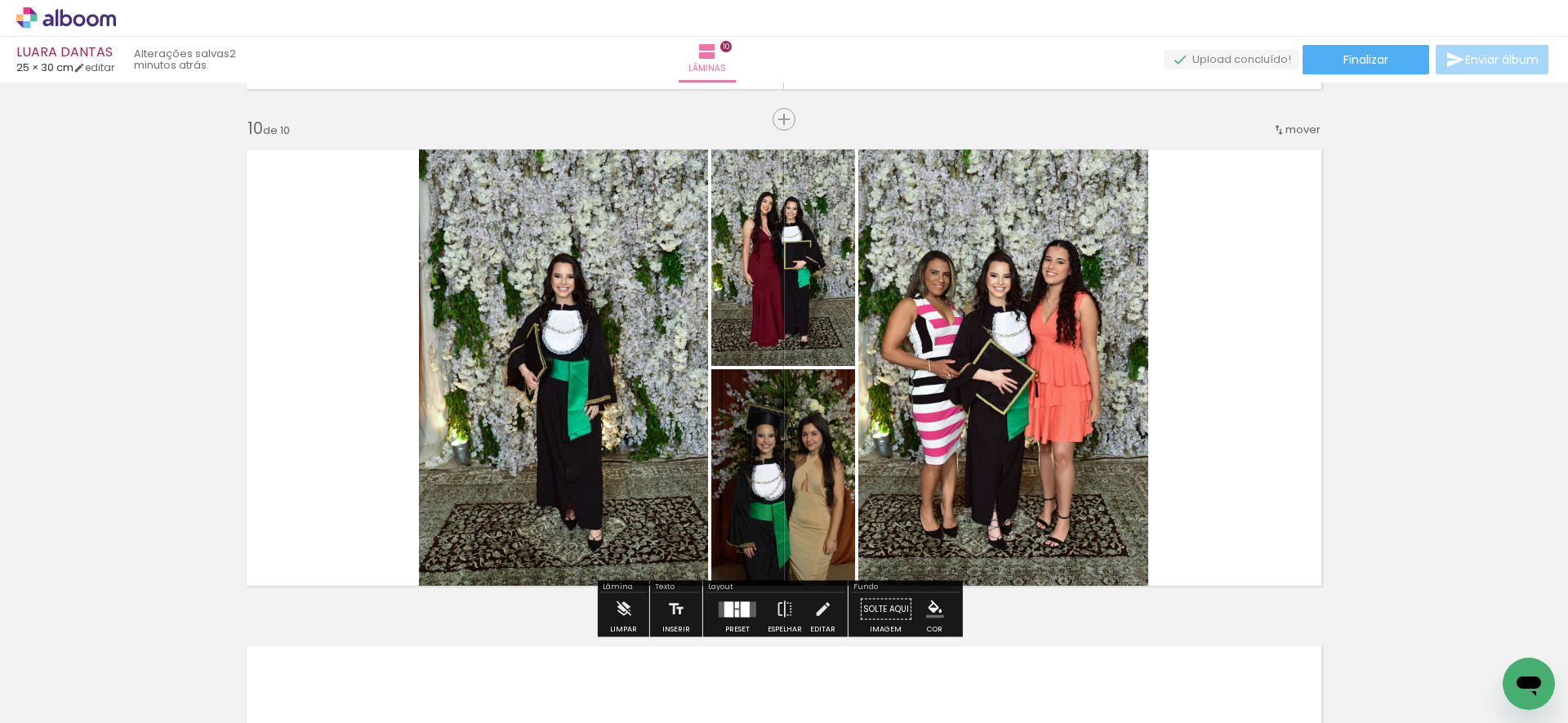
click at [735, 609] on quentale-layouter at bounding box center [738, 609] width 38 height 16
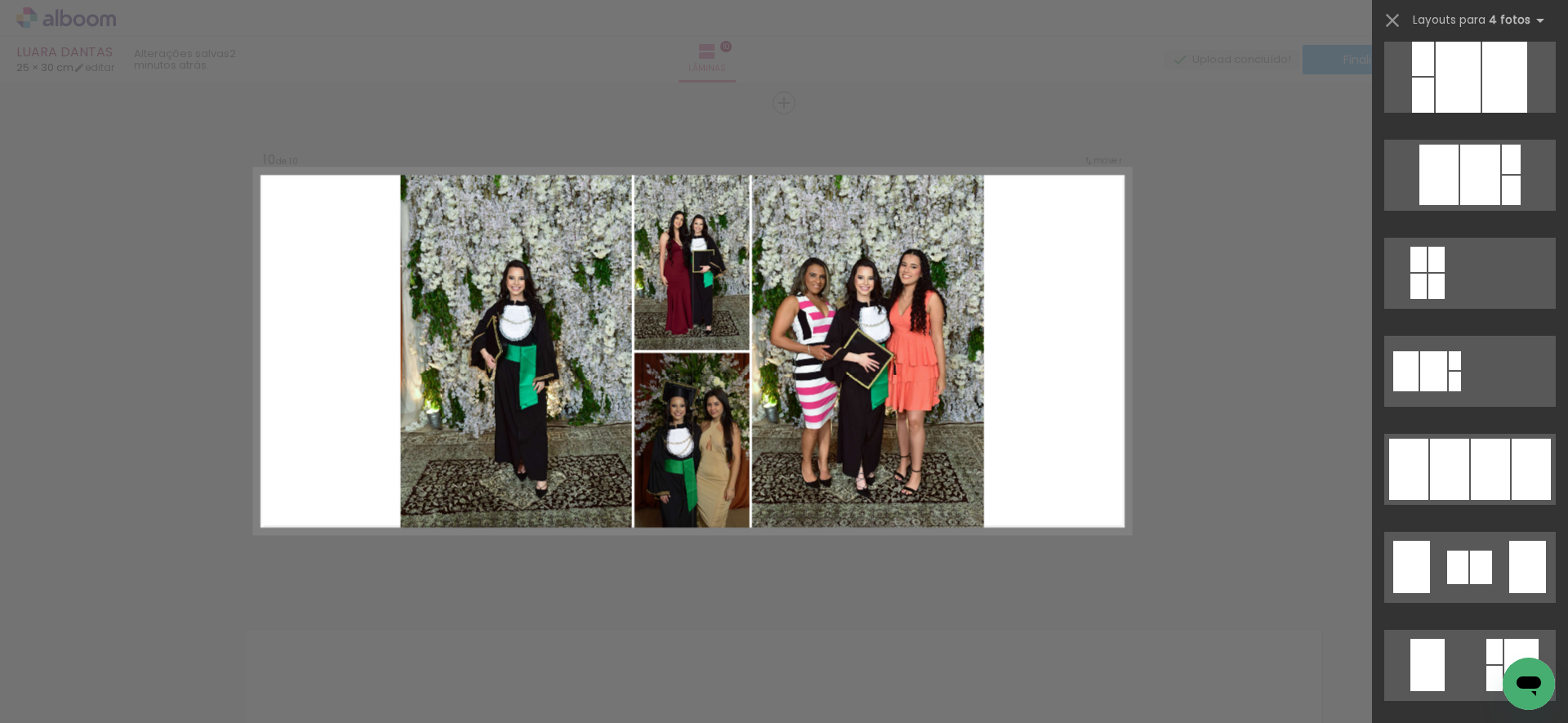
scroll to position [968, 0]
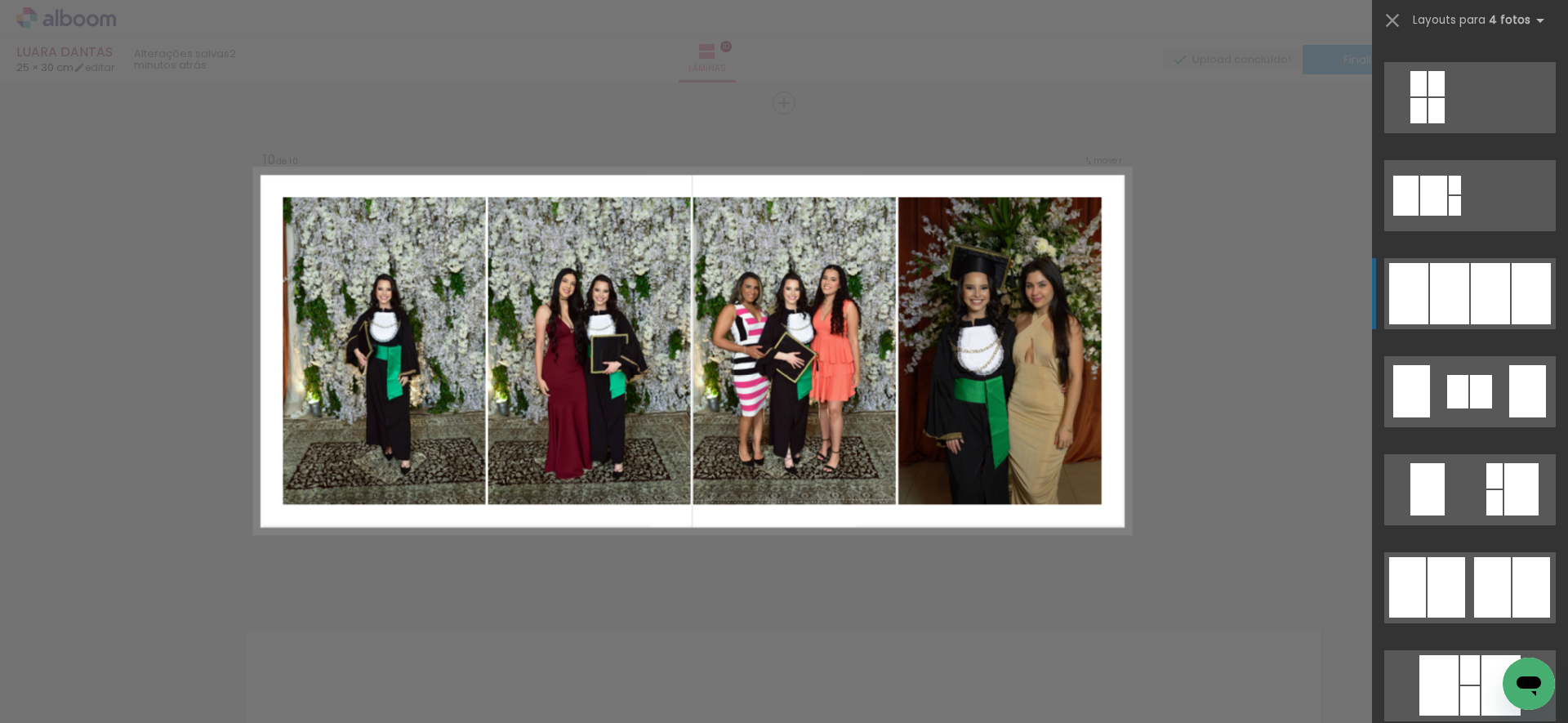
click at [1478, 271] on div at bounding box center [1491, 294] width 39 height 61
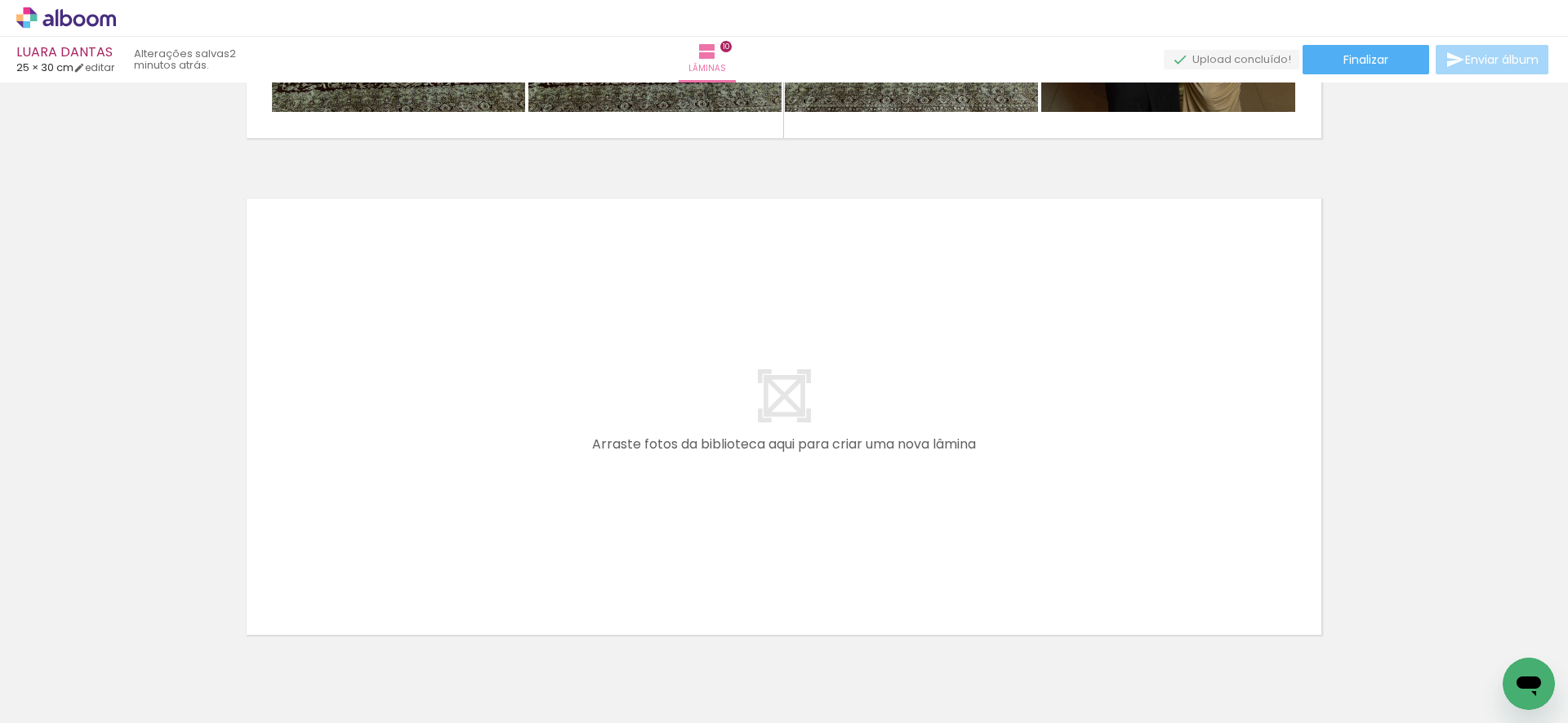
scroll to position [0, 1191]
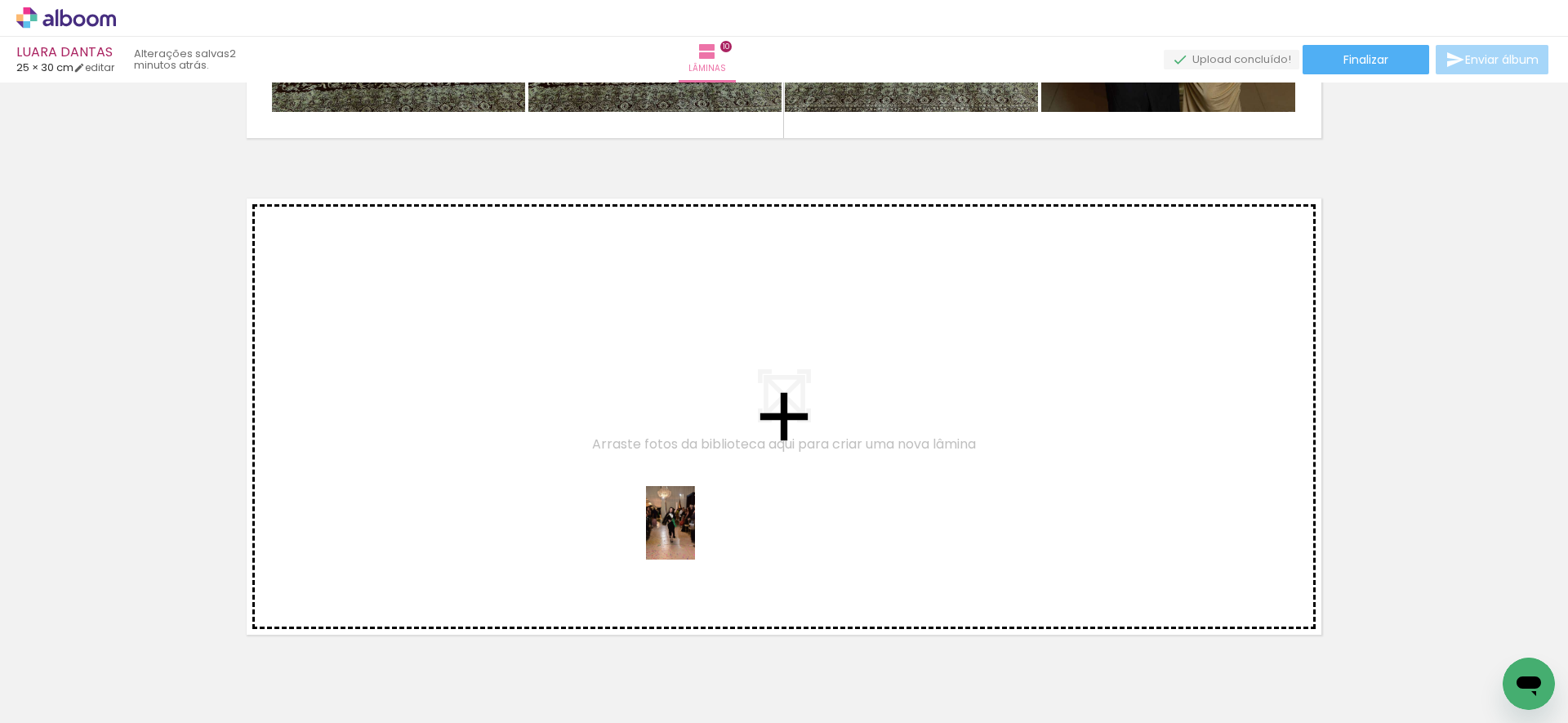
drag, startPoint x: 711, startPoint y: 639, endPoint x: 695, endPoint y: 535, distance: 105.2
click at [695, 535] on quentale-workspace at bounding box center [784, 361] width 1568 height 723
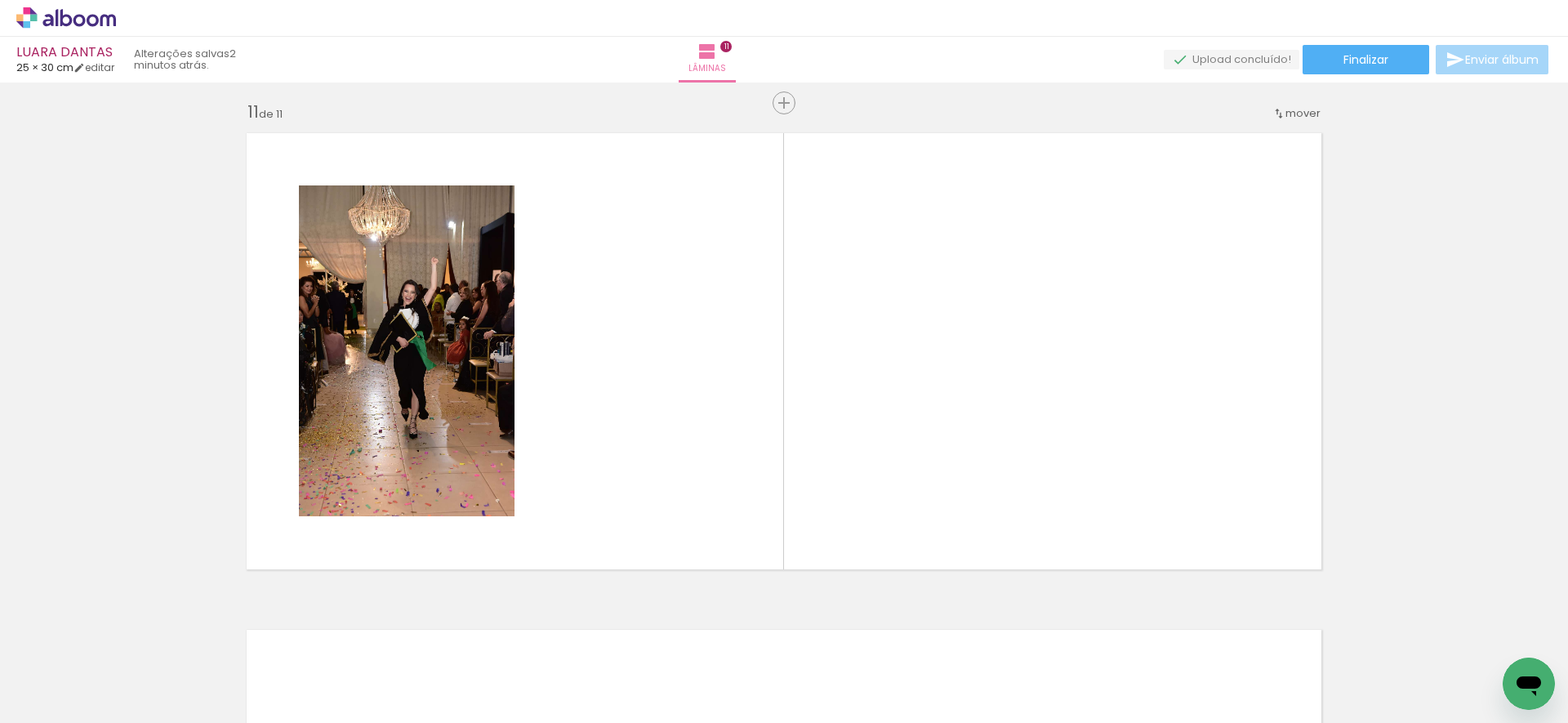
scroll to position [0, 2531]
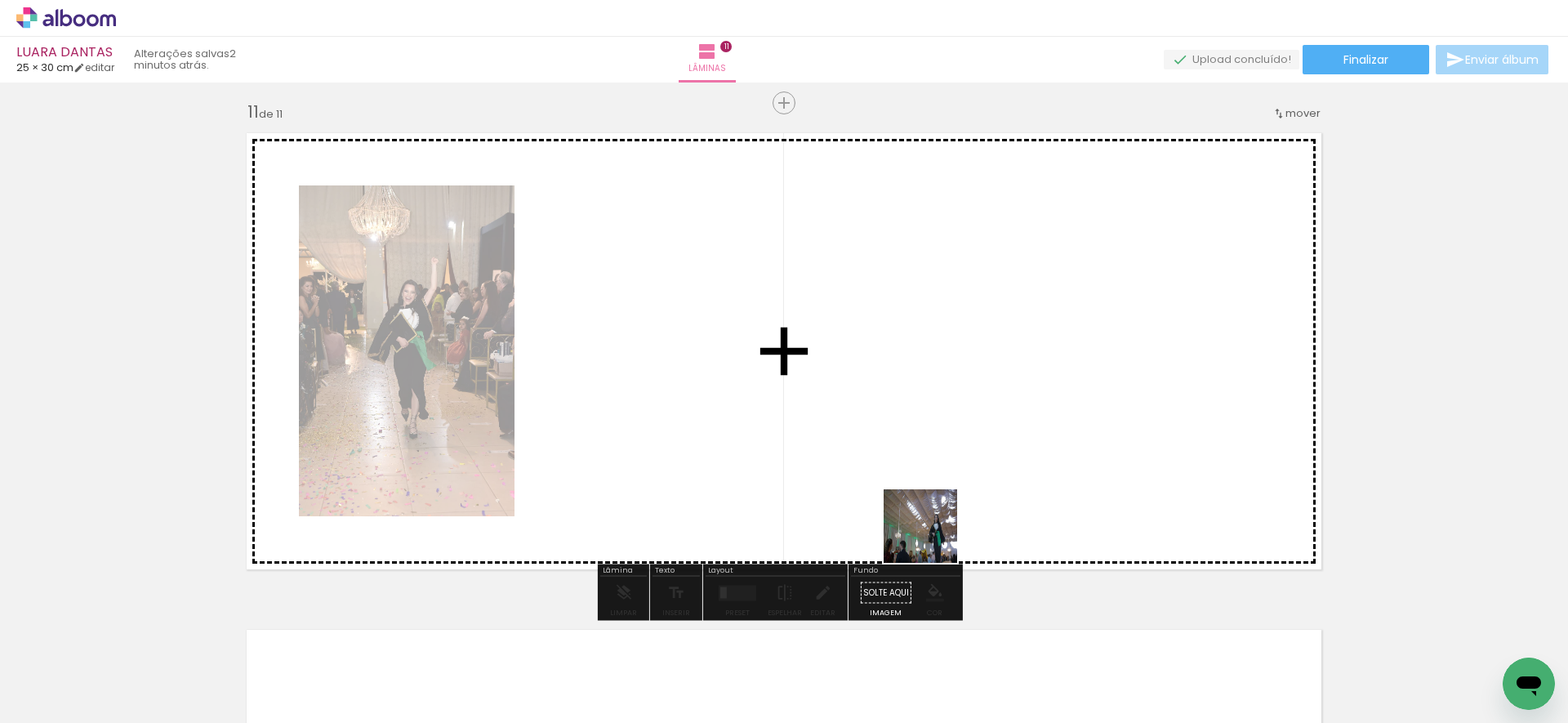
drag, startPoint x: 944, startPoint y: 667, endPoint x: 929, endPoint y: 513, distance: 154.7
click at [929, 513] on quentale-workspace at bounding box center [784, 361] width 1568 height 723
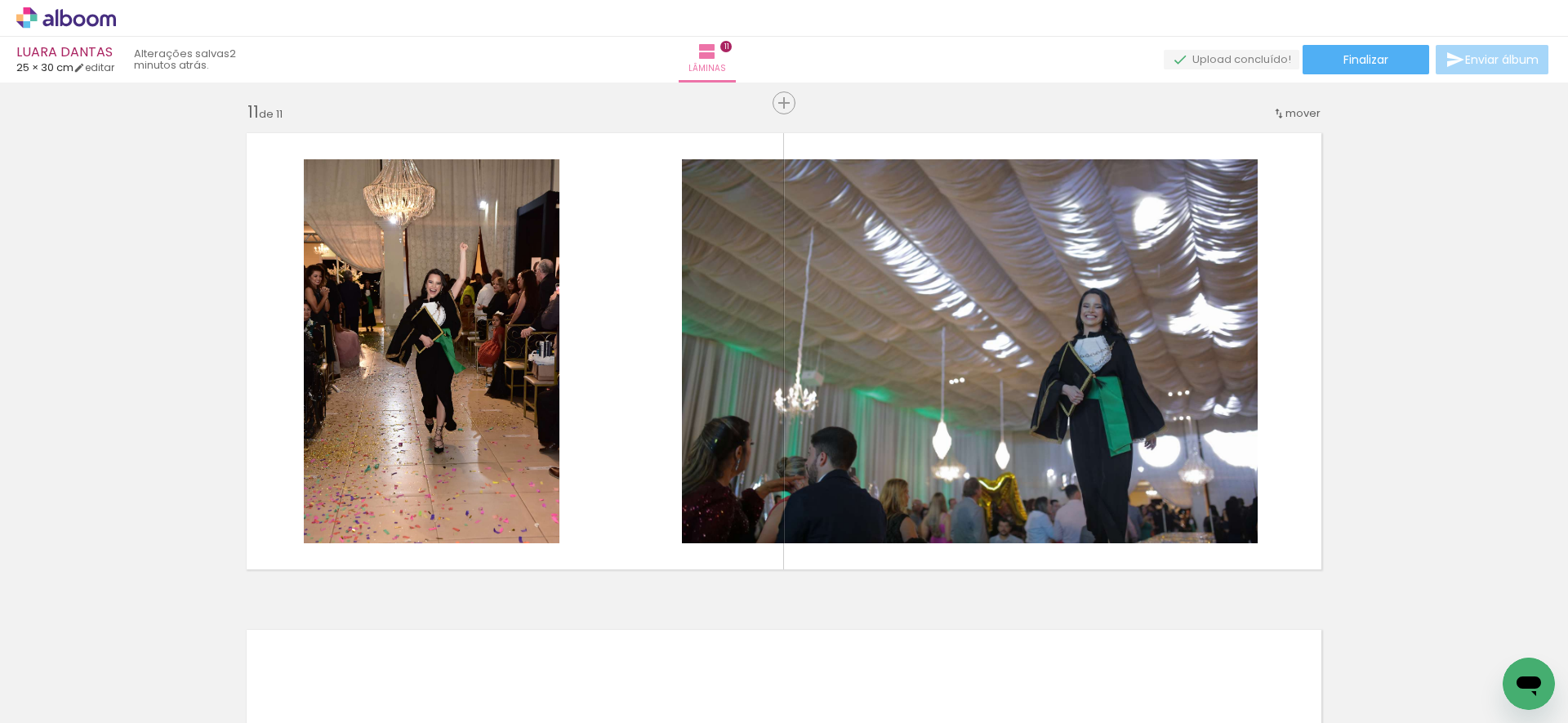
scroll to position [0, 3875]
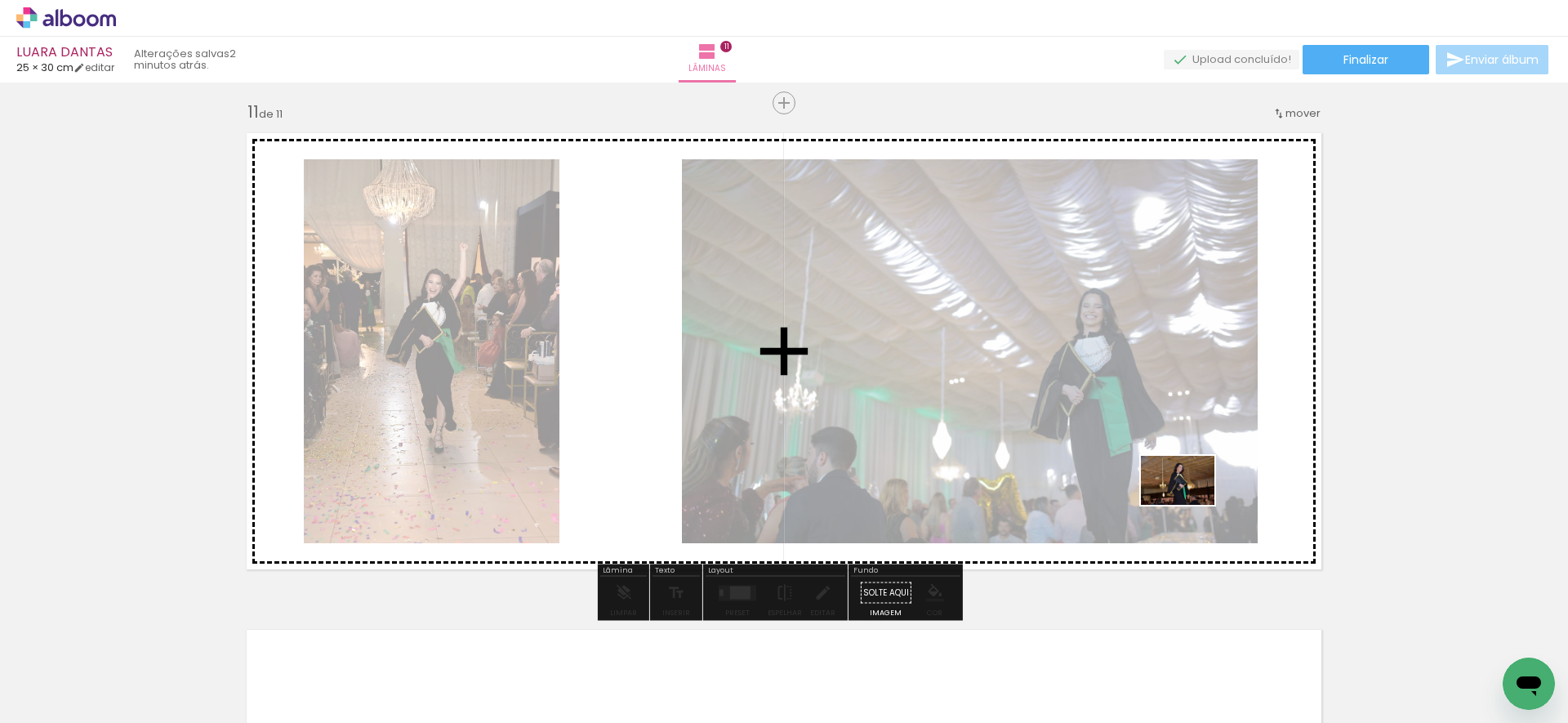
drag, startPoint x: 1223, startPoint y: 649, endPoint x: 1190, endPoint y: 508, distance: 144.8
click at [1190, 506] on quentale-workspace at bounding box center [784, 361] width 1568 height 723
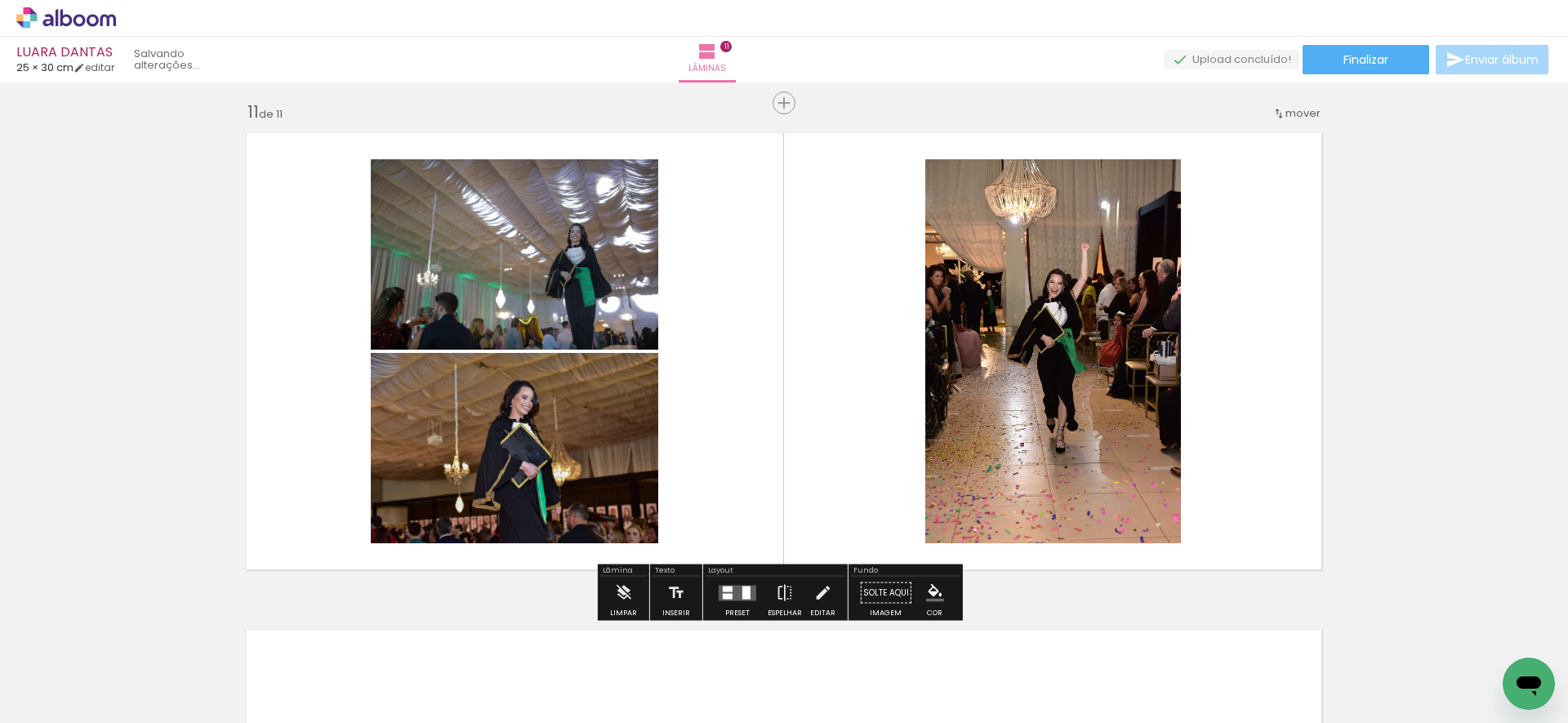
scroll to position [0, 3784]
click at [742, 589] on div at bounding box center [747, 592] width 8 height 13
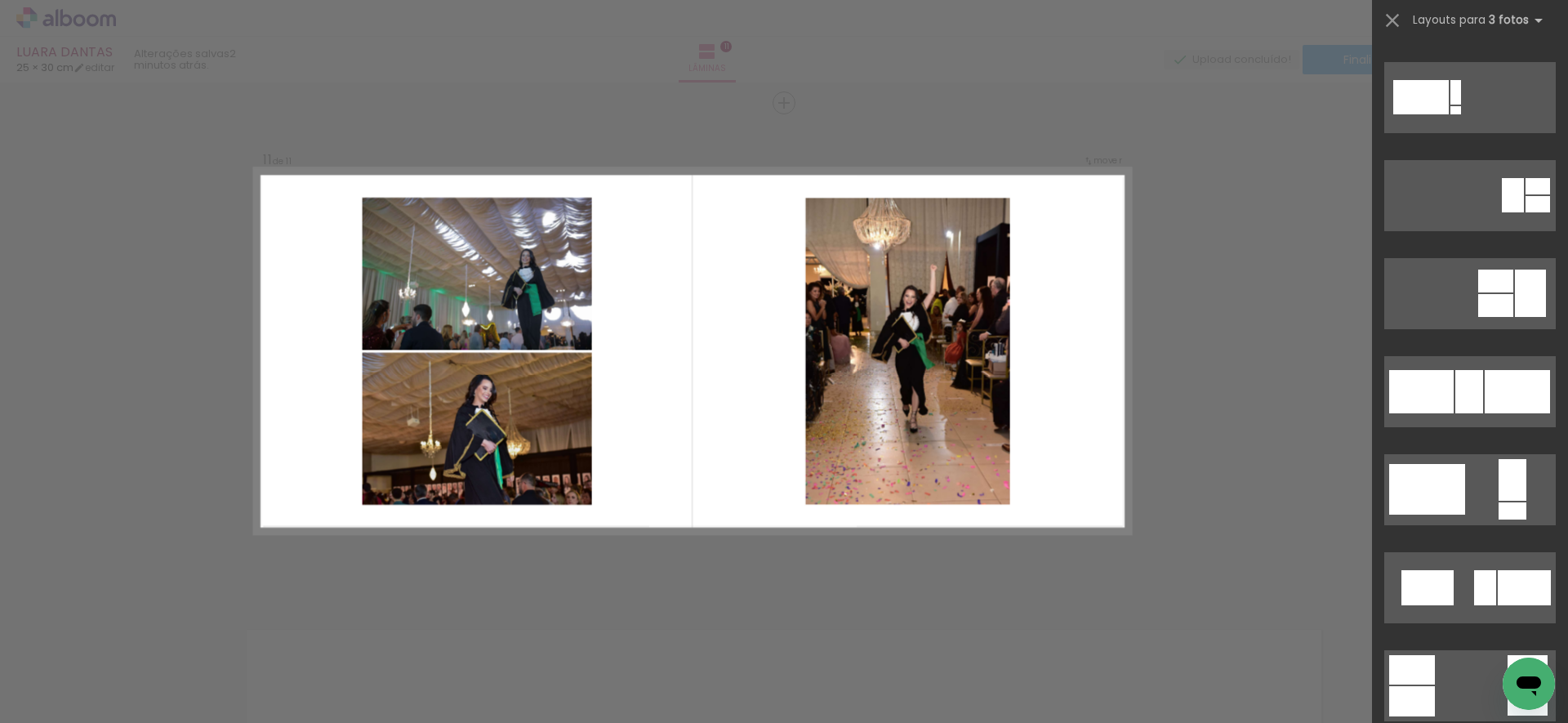
scroll to position [0, 0]
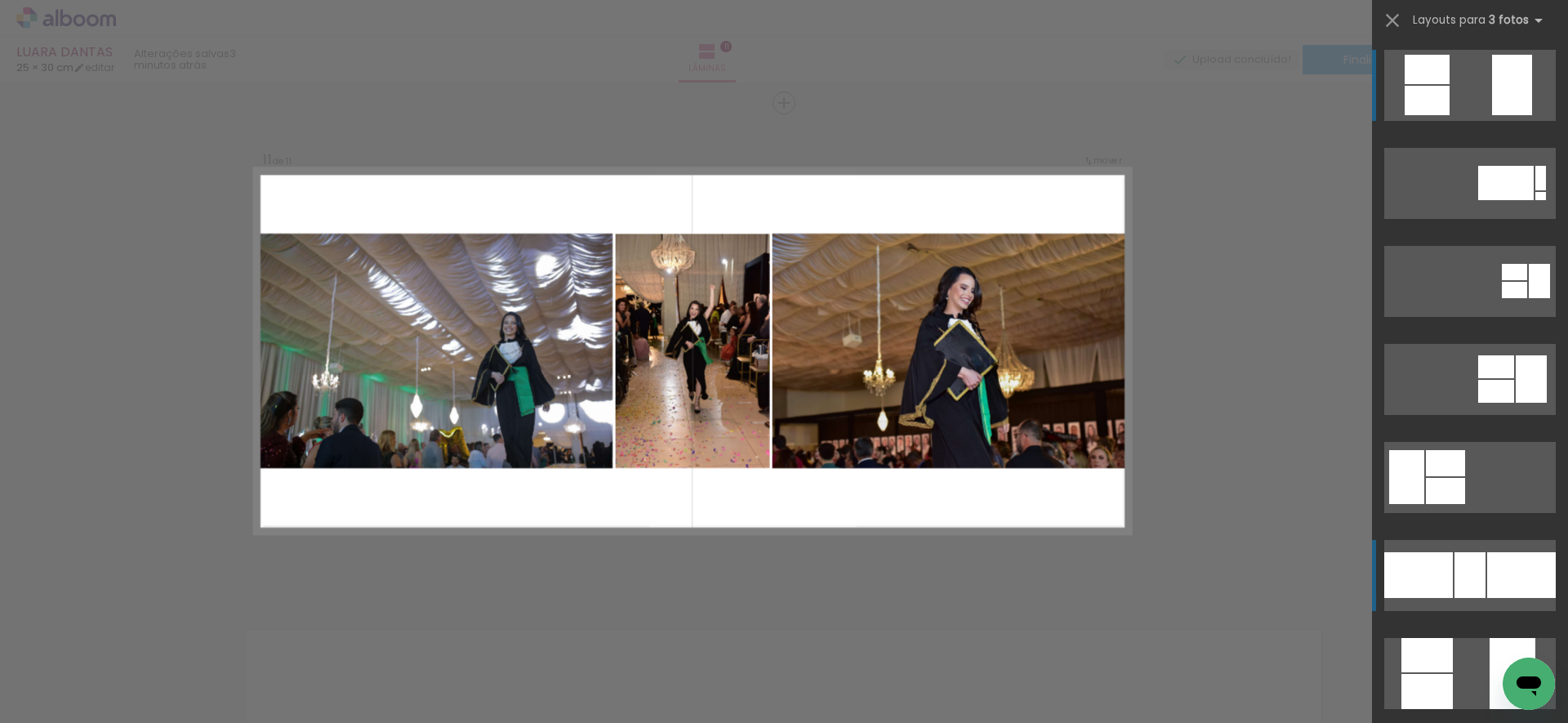
click at [1455, 578] on div at bounding box center [1470, 575] width 31 height 46
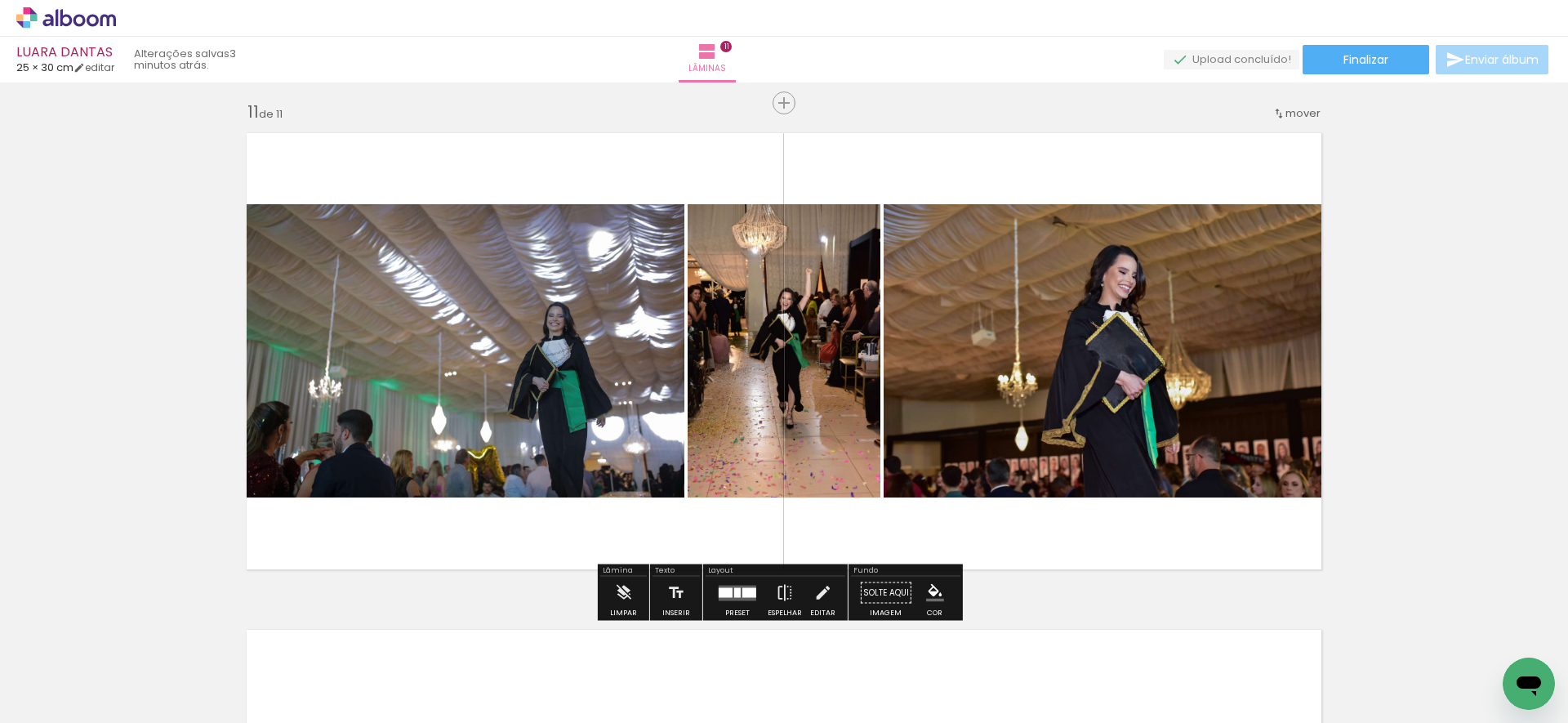
click at [738, 582] on div at bounding box center [738, 593] width 44 height 33
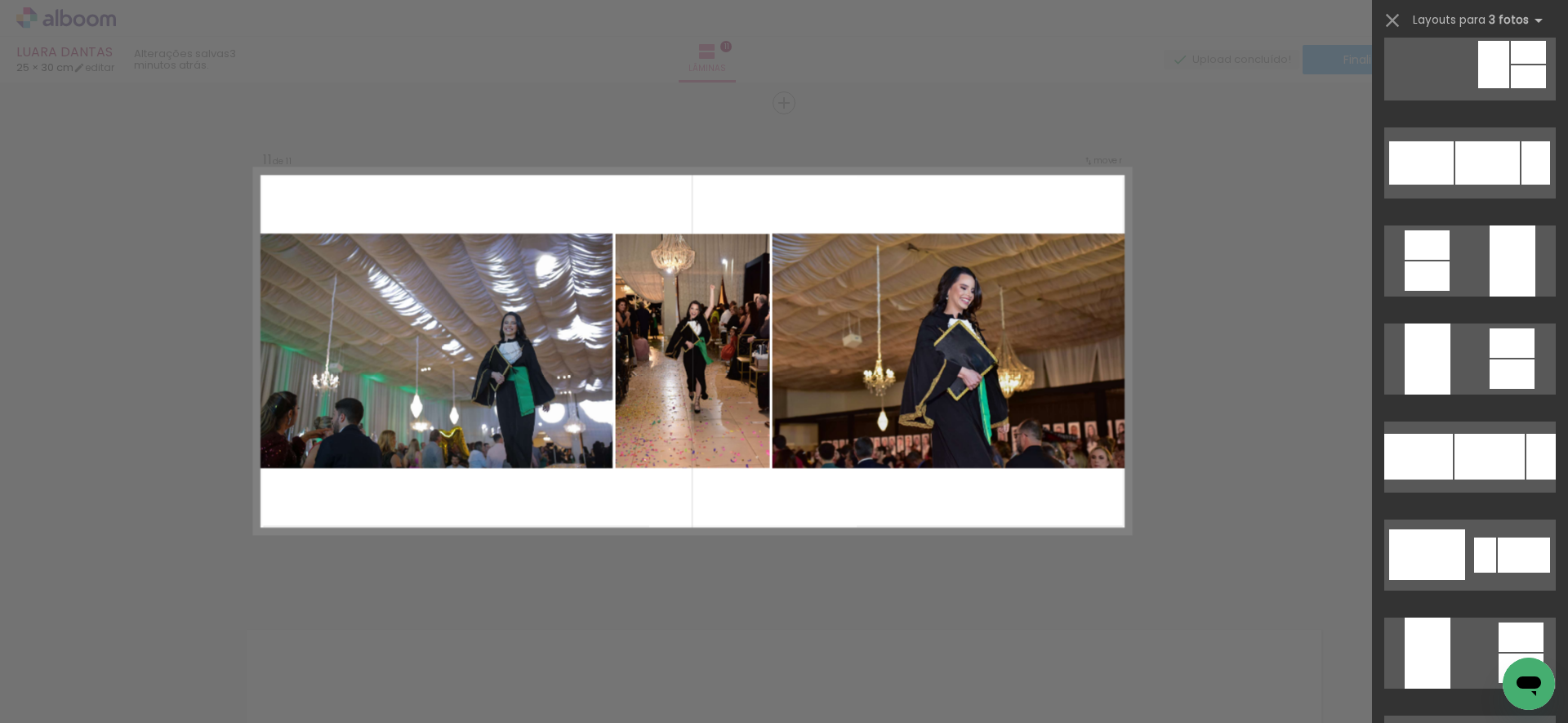
scroll to position [1810, 0]
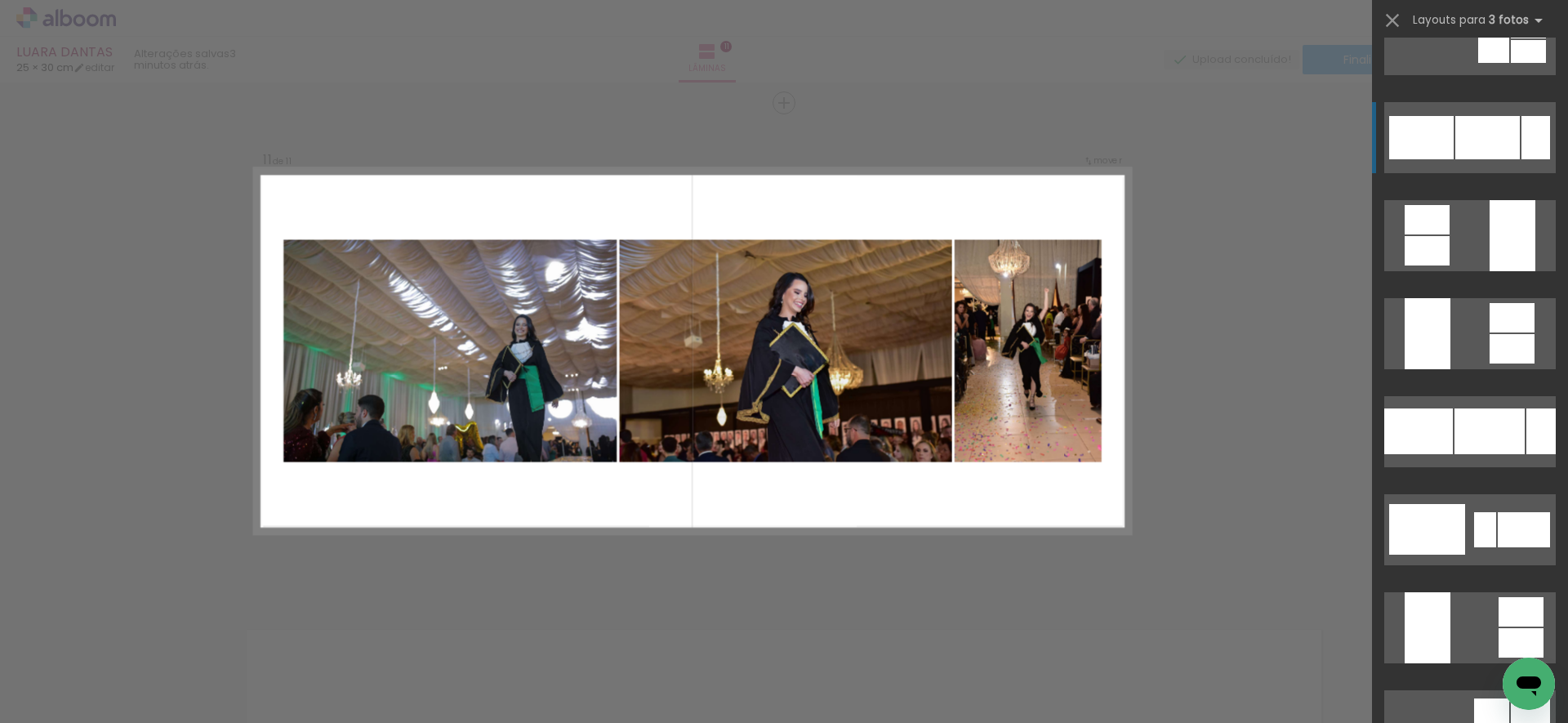
click at [1521, 132] on div at bounding box center [1535, 137] width 29 height 44
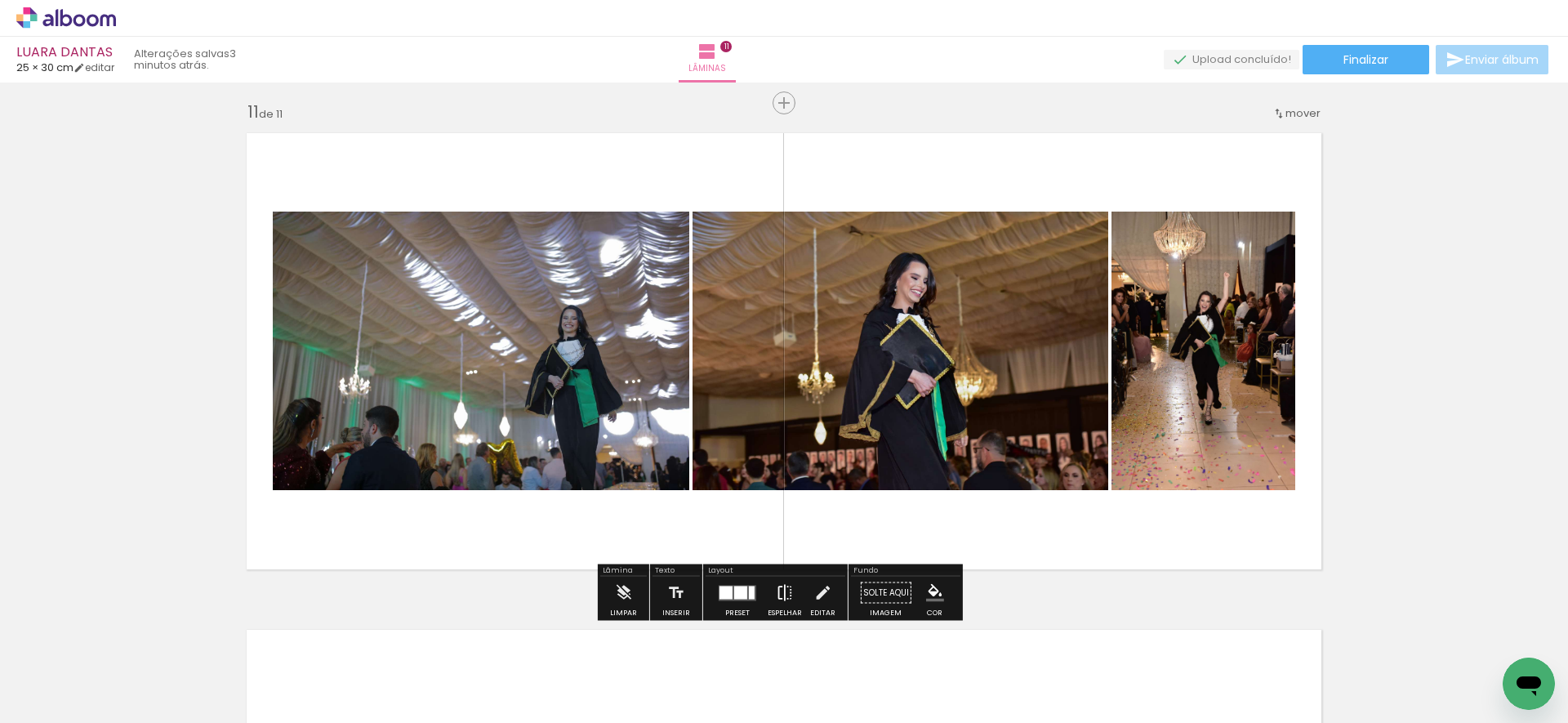
click at [778, 593] on iron-icon at bounding box center [784, 593] width 18 height 33
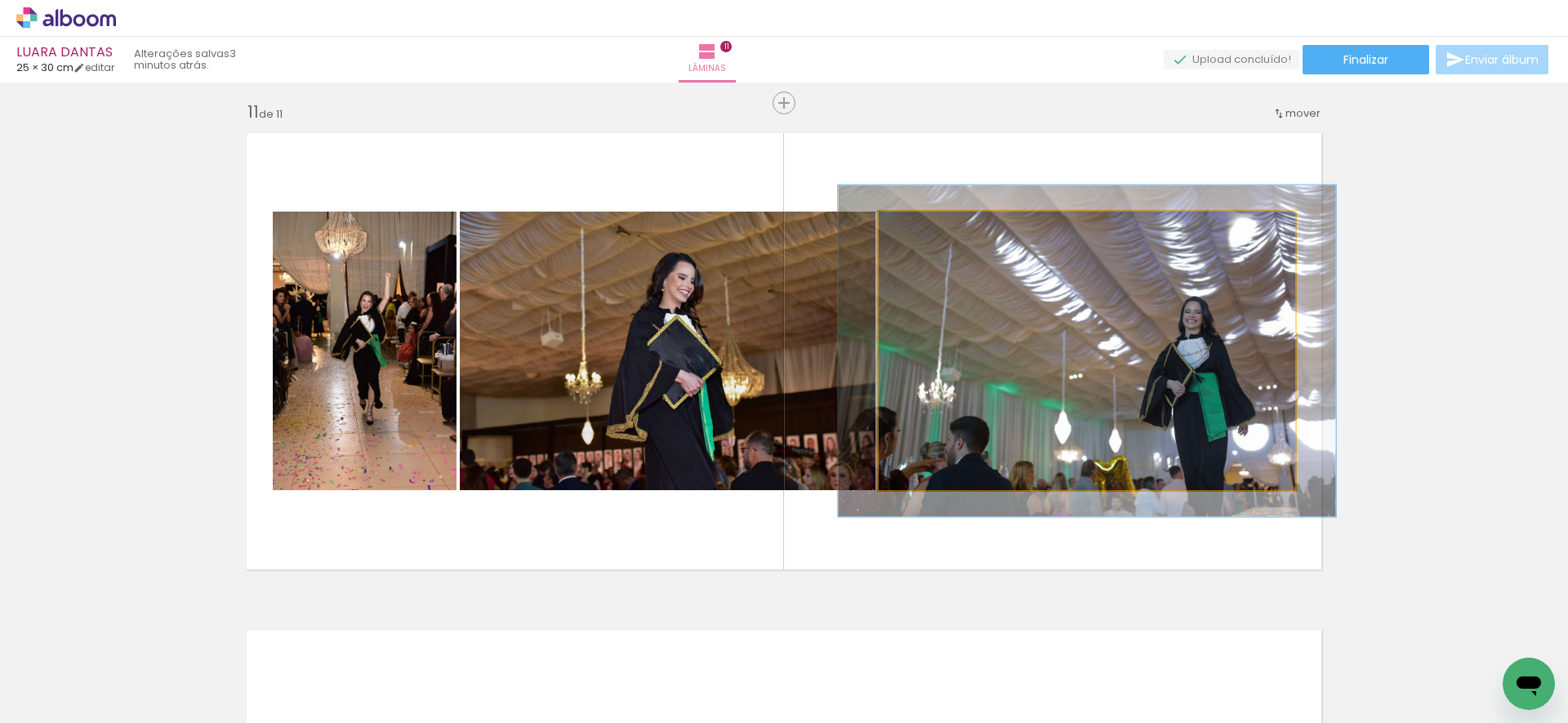
drag, startPoint x: 917, startPoint y: 229, endPoint x: 934, endPoint y: 232, distance: 17.3
type paper-slider "122"
click at [927, 224] on div at bounding box center [927, 229] width 15 height 15
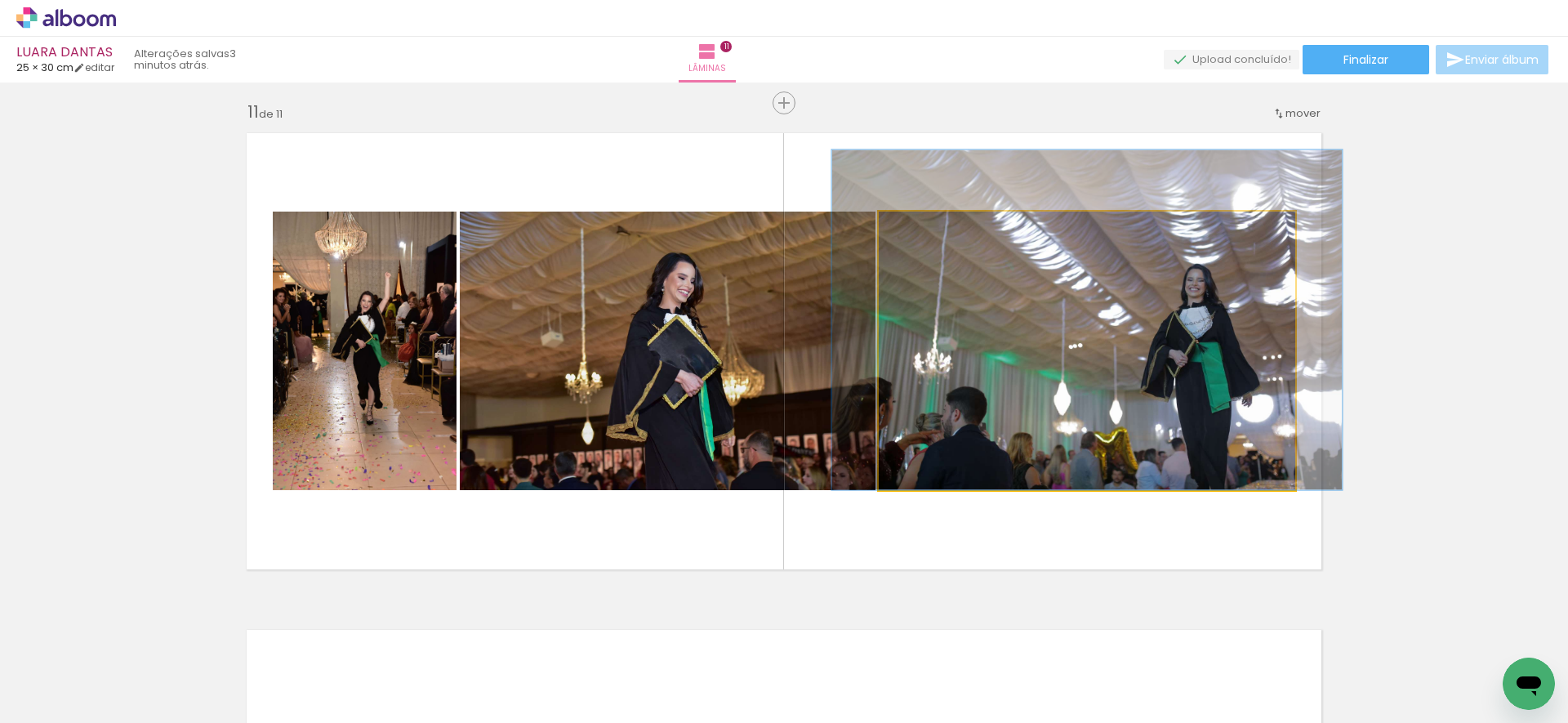
drag, startPoint x: 1022, startPoint y: 374, endPoint x: 1016, endPoint y: 310, distance: 64.3
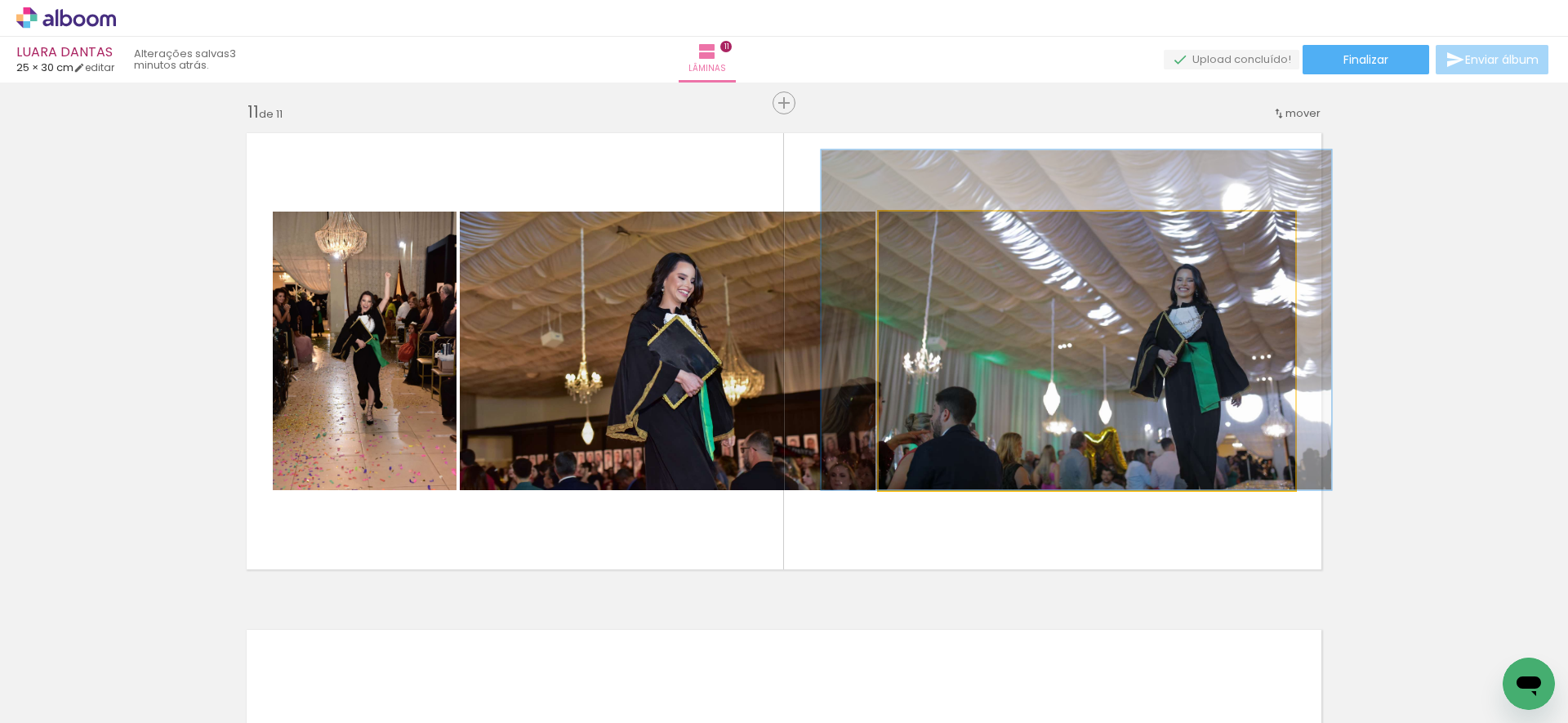
drag, startPoint x: 1029, startPoint y: 315, endPoint x: 985, endPoint y: 313, distance: 44.0
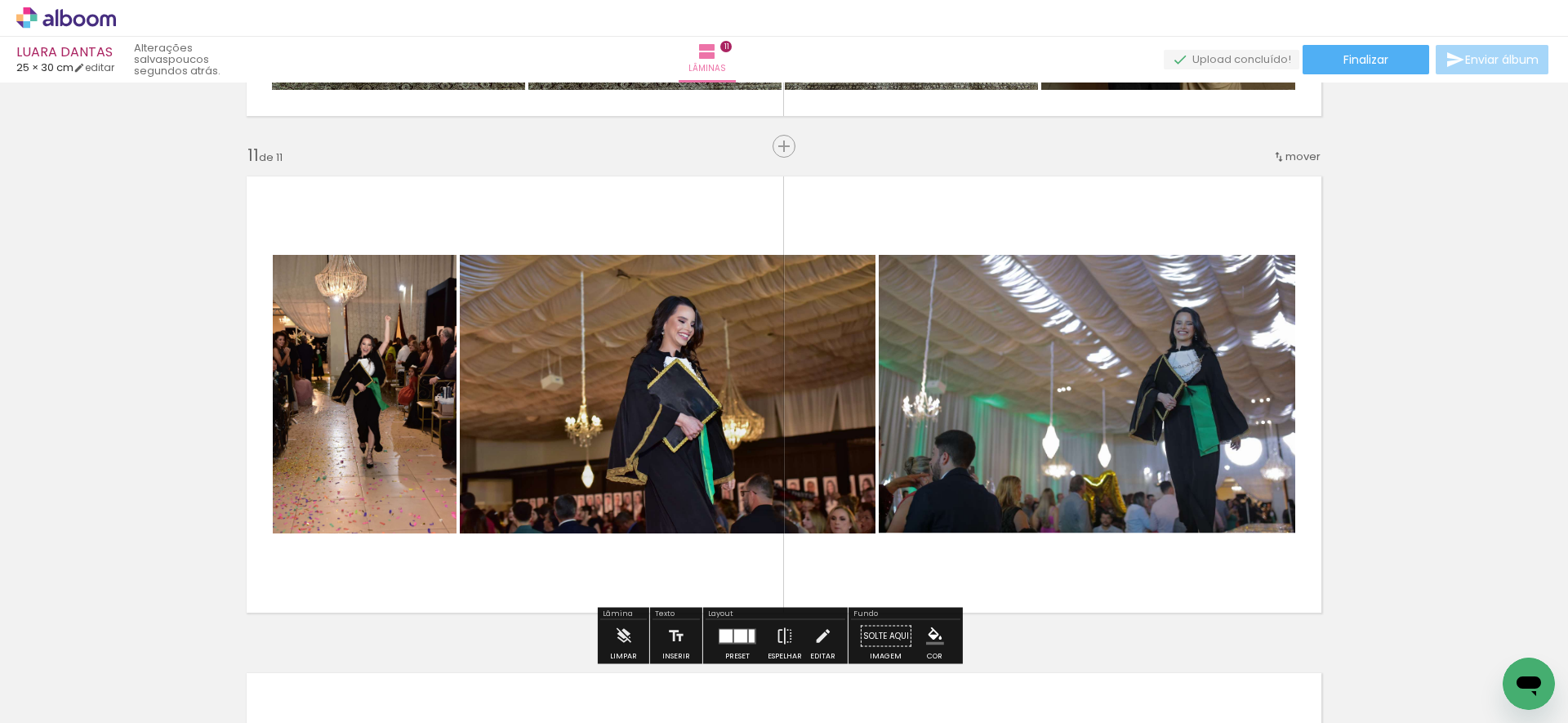
scroll to position [4979, 0]
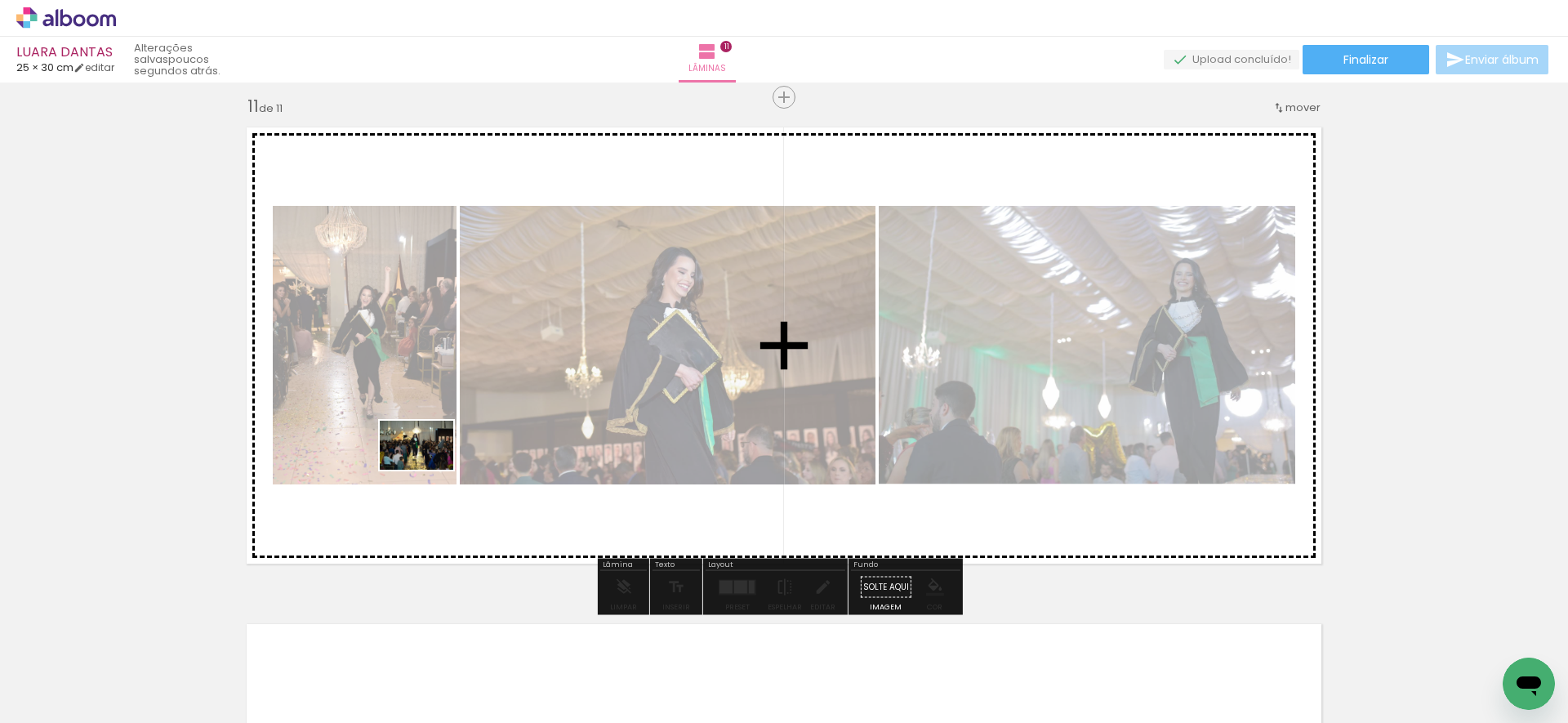
drag, startPoint x: 313, startPoint y: 670, endPoint x: 449, endPoint y: 465, distance: 246.0
click at [436, 459] on quentale-workspace at bounding box center [784, 361] width 1568 height 723
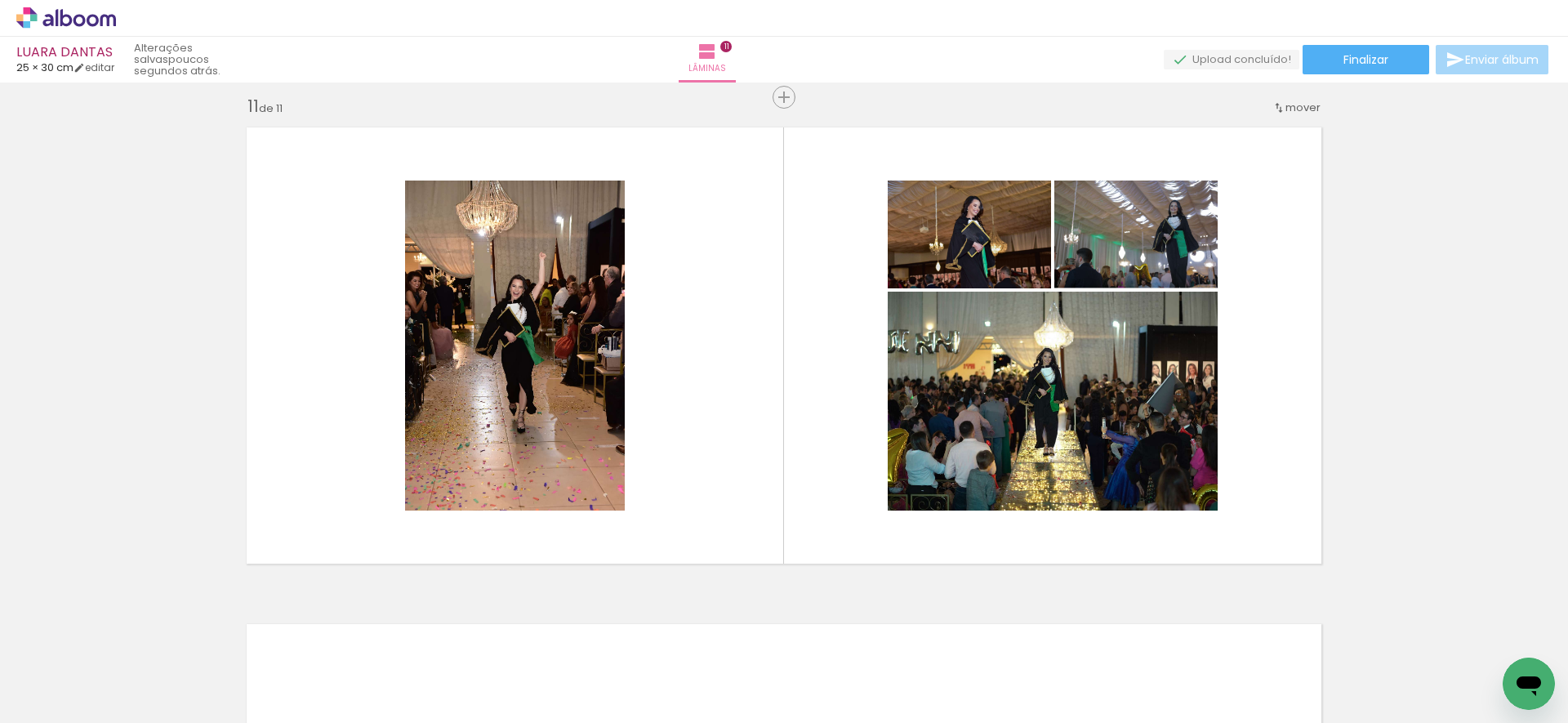
scroll to position [0, 0]
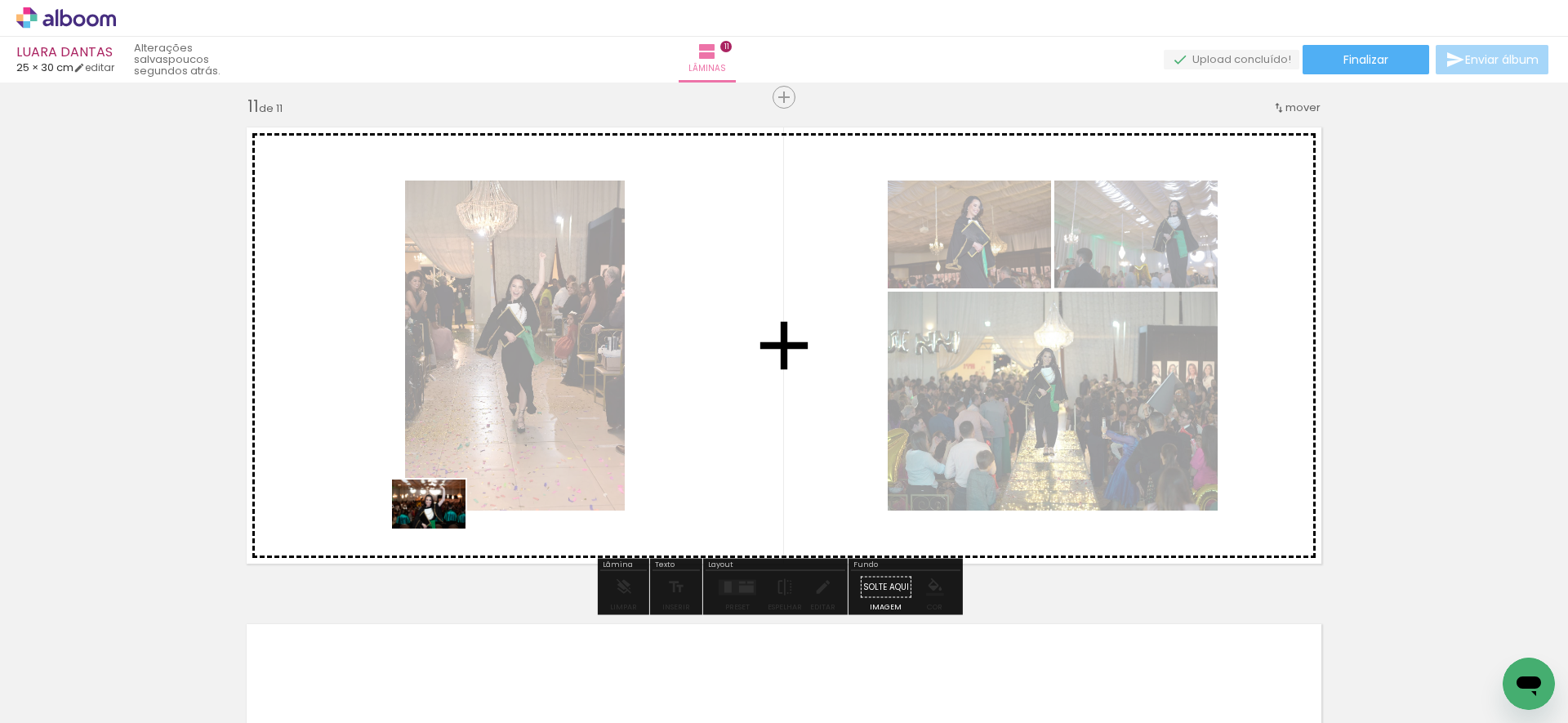
drag, startPoint x: 339, startPoint y: 665, endPoint x: 437, endPoint y: 544, distance: 155.7
click at [440, 530] on quentale-workspace at bounding box center [784, 361] width 1568 height 723
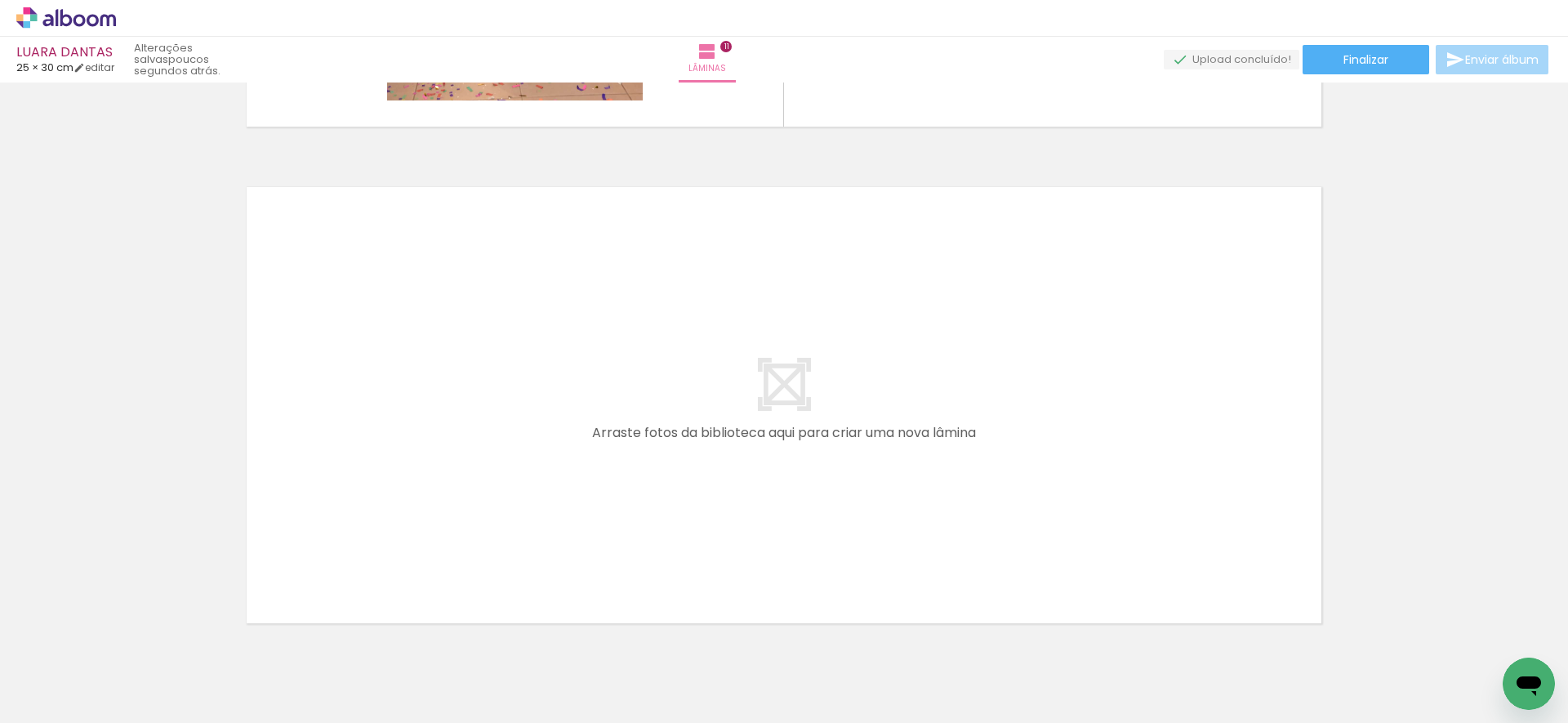
scroll to position [5423, 0]
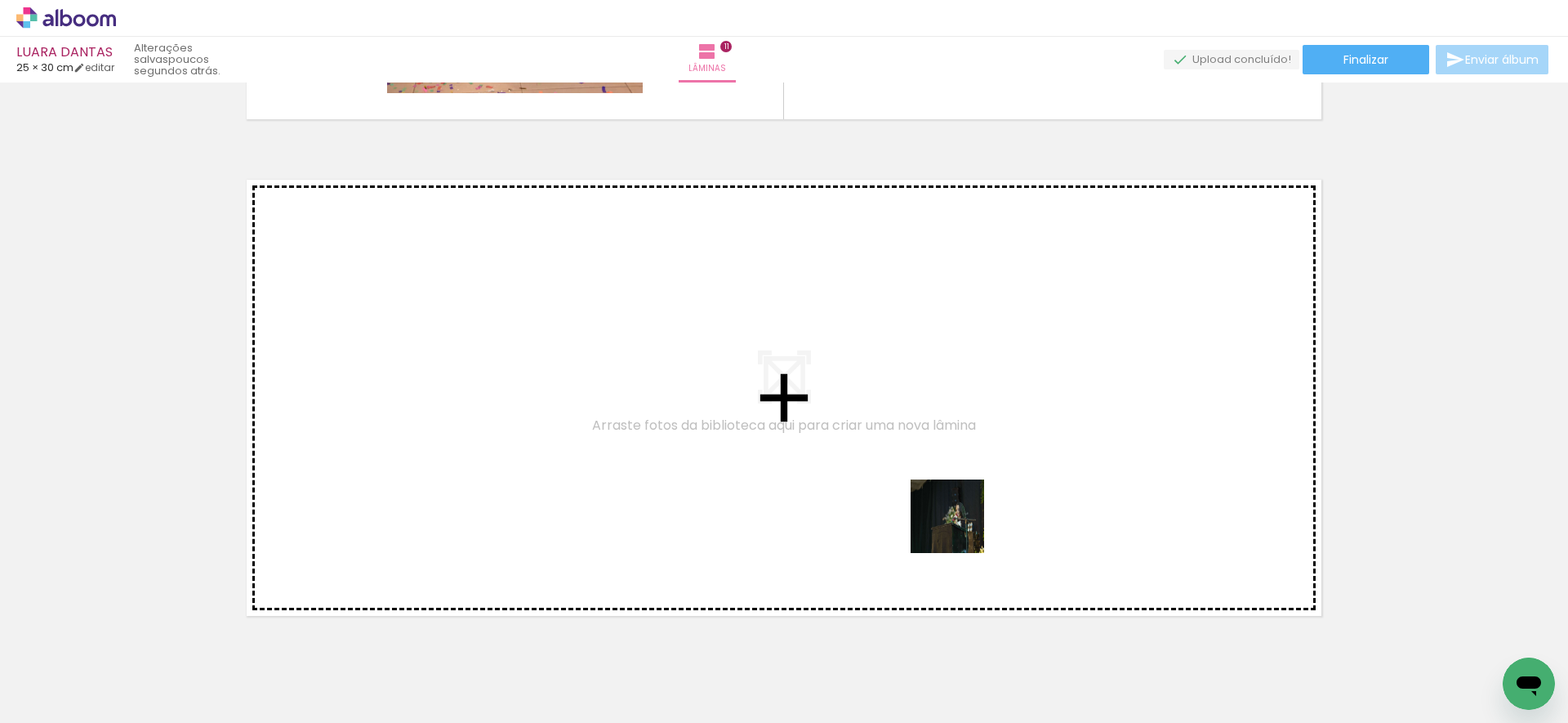
drag, startPoint x: 989, startPoint y: 614, endPoint x: 959, endPoint y: 520, distance: 98.7
click at [959, 520] on quentale-workspace at bounding box center [784, 361] width 1568 height 723
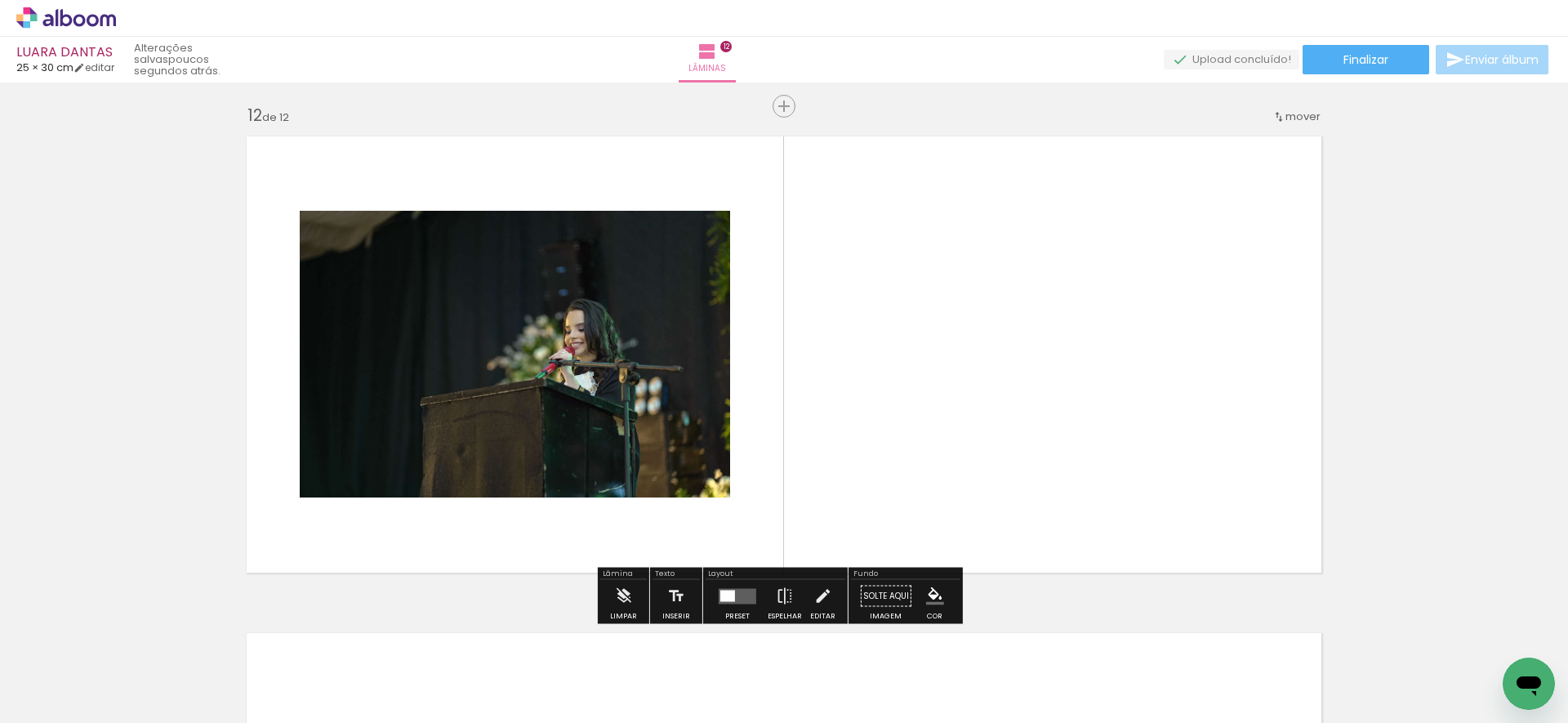
scroll to position [5470, 0]
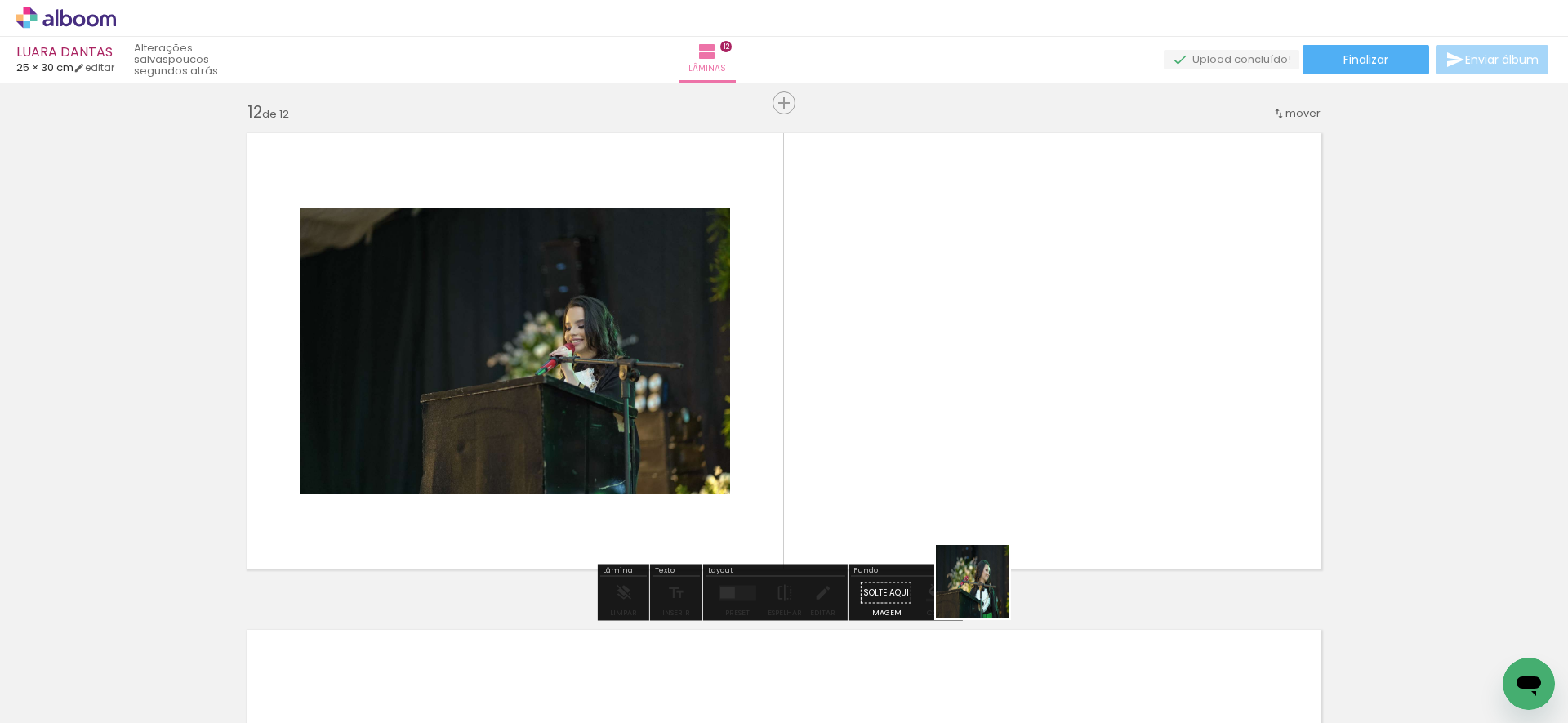
drag, startPoint x: 990, startPoint y: 665, endPoint x: 974, endPoint y: 506, distance: 159.8
click at [974, 506] on quentale-workspace at bounding box center [784, 361] width 1568 height 723
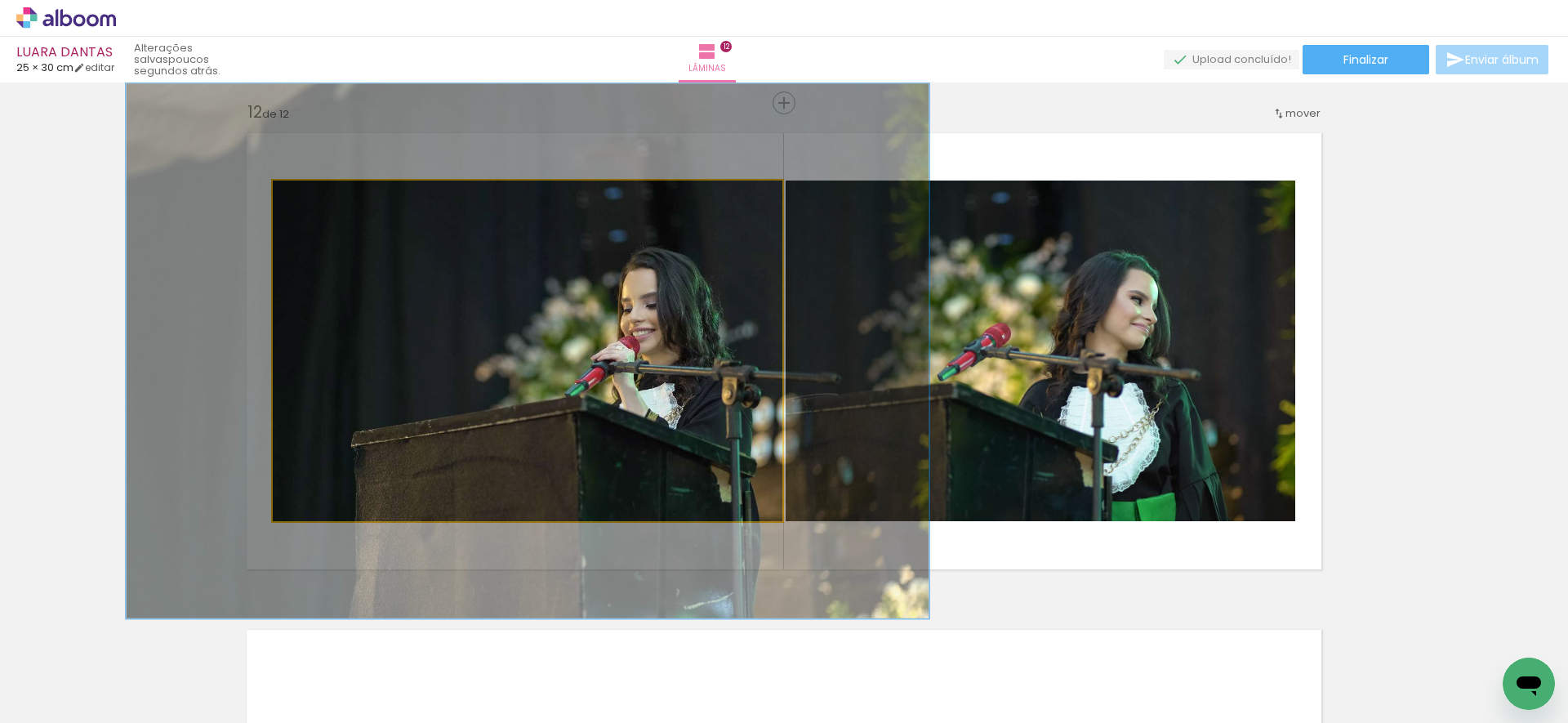
drag, startPoint x: 307, startPoint y: 196, endPoint x: 349, endPoint y: 192, distance: 42.2
type paper-slider "158"
click at [340, 189] on div at bounding box center [343, 197] width 26 height 26
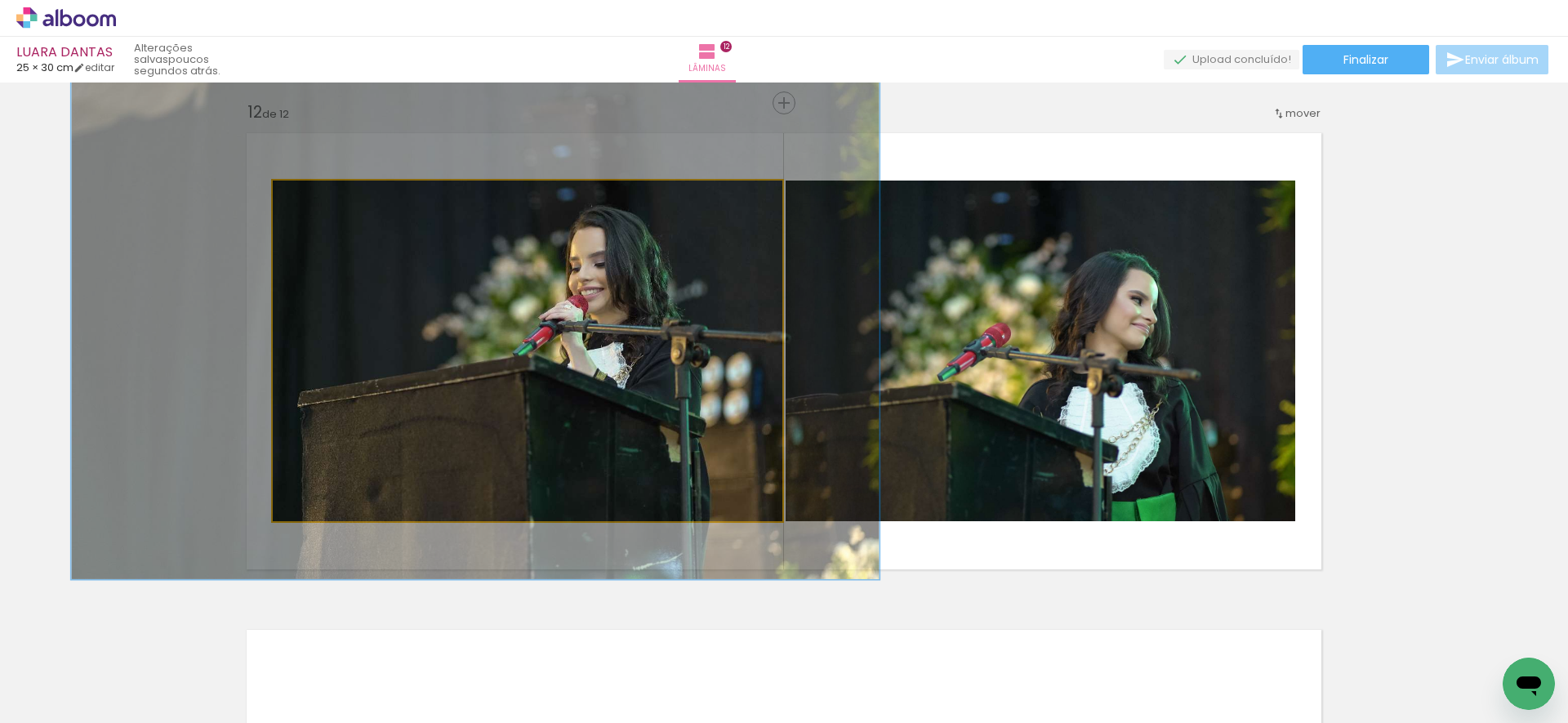
drag, startPoint x: 511, startPoint y: 365, endPoint x: 495, endPoint y: 322, distance: 45.9
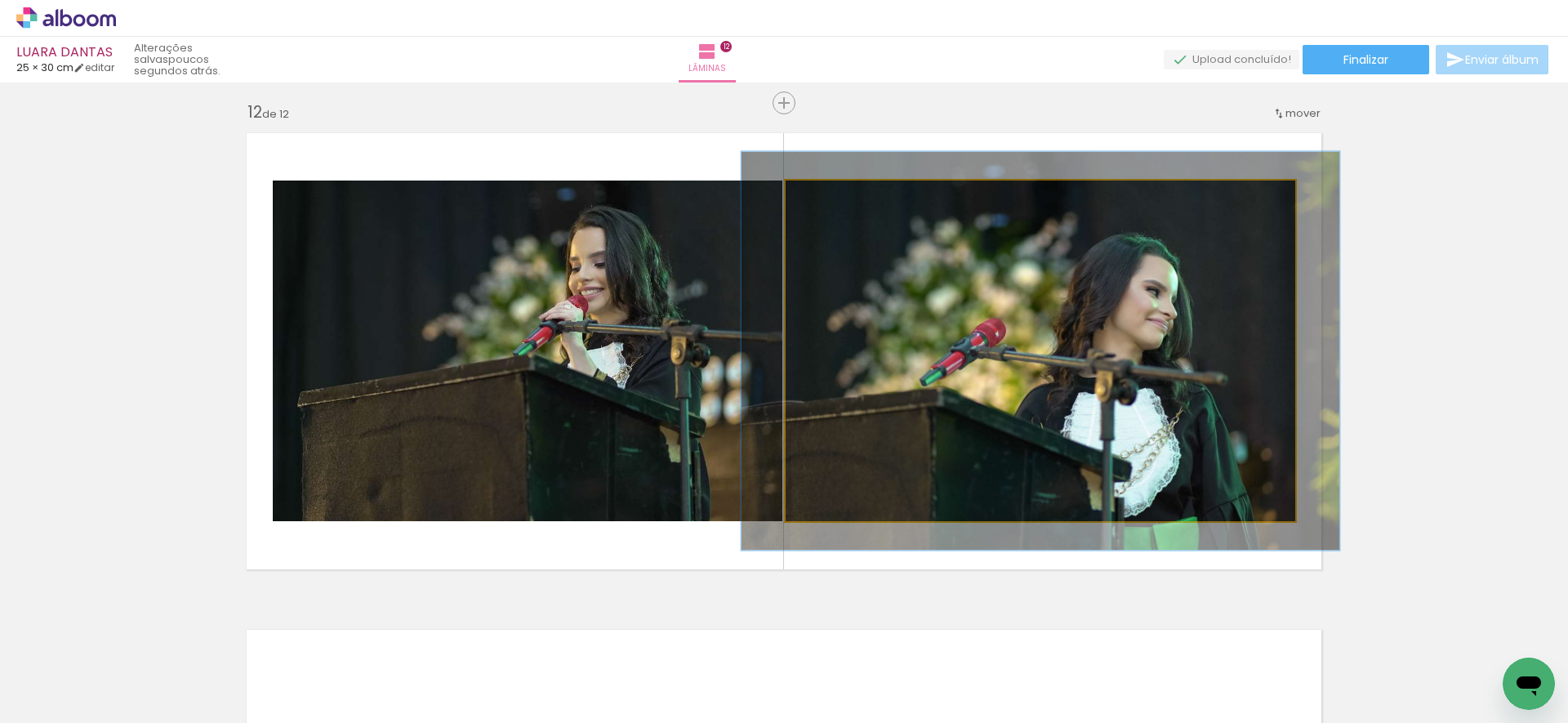
drag, startPoint x: 822, startPoint y: 200, endPoint x: 840, endPoint y: 207, distance: 19.3
type paper-slider "117"
click at [830, 198] on div at bounding box center [834, 197] width 26 height 26
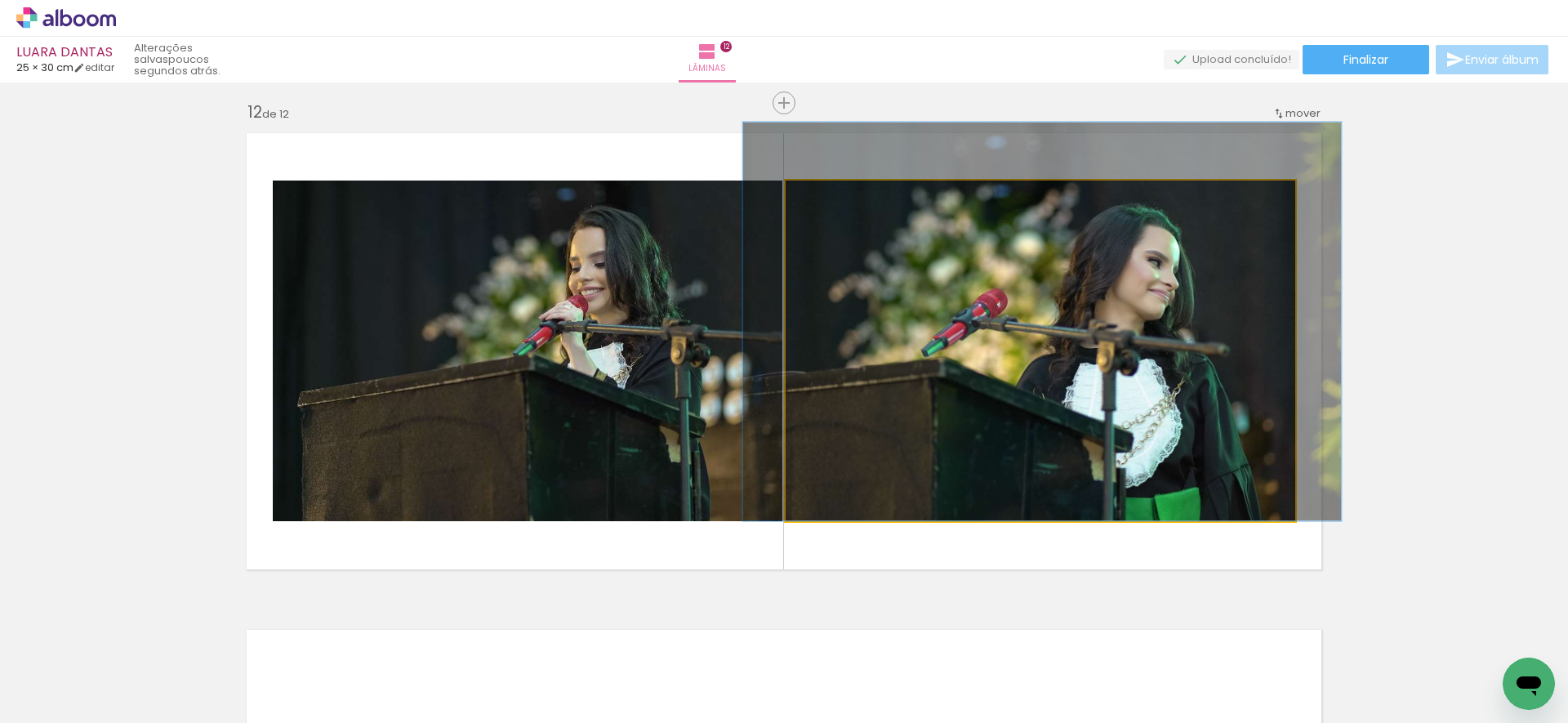
drag, startPoint x: 943, startPoint y: 319, endPoint x: 943, endPoint y: 287, distance: 32.0
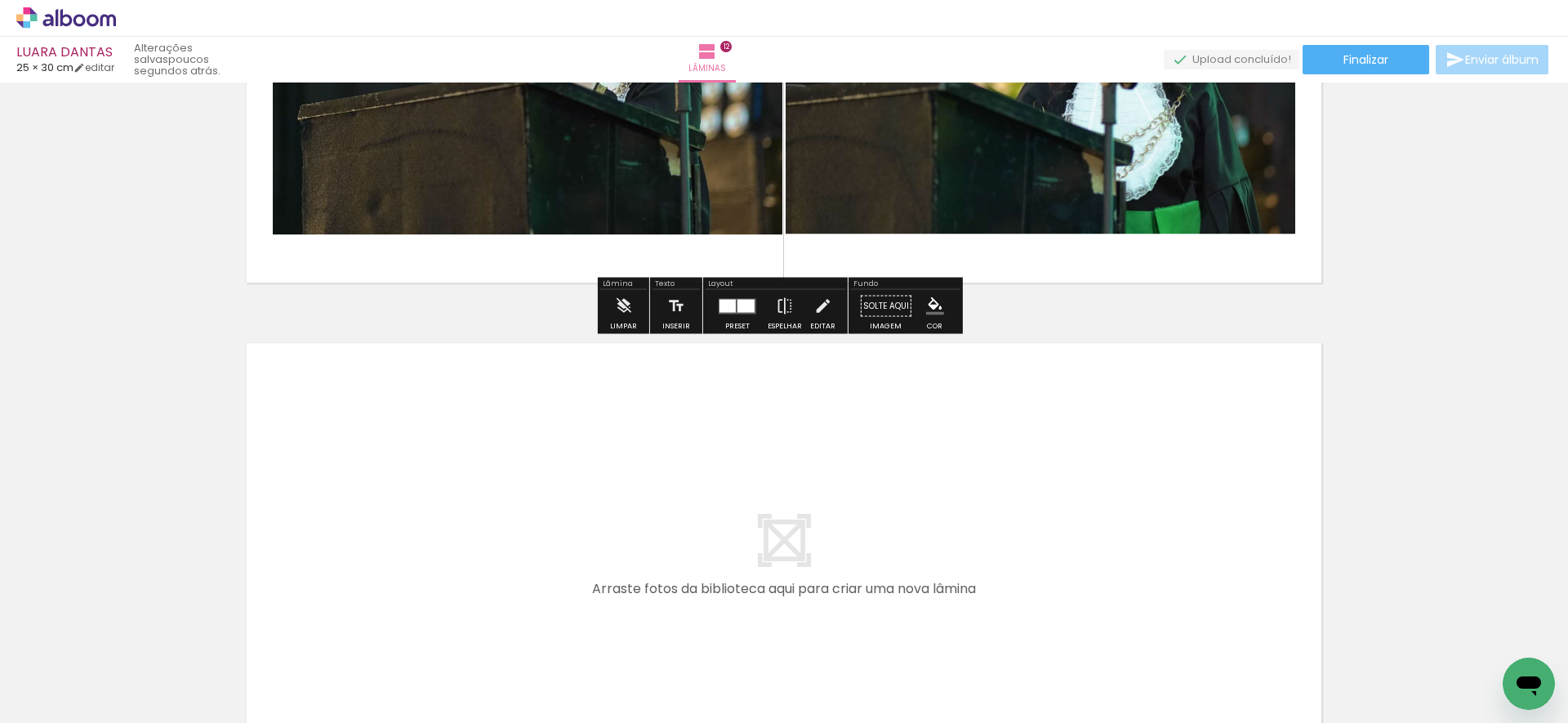
scroll to position [5757, 0]
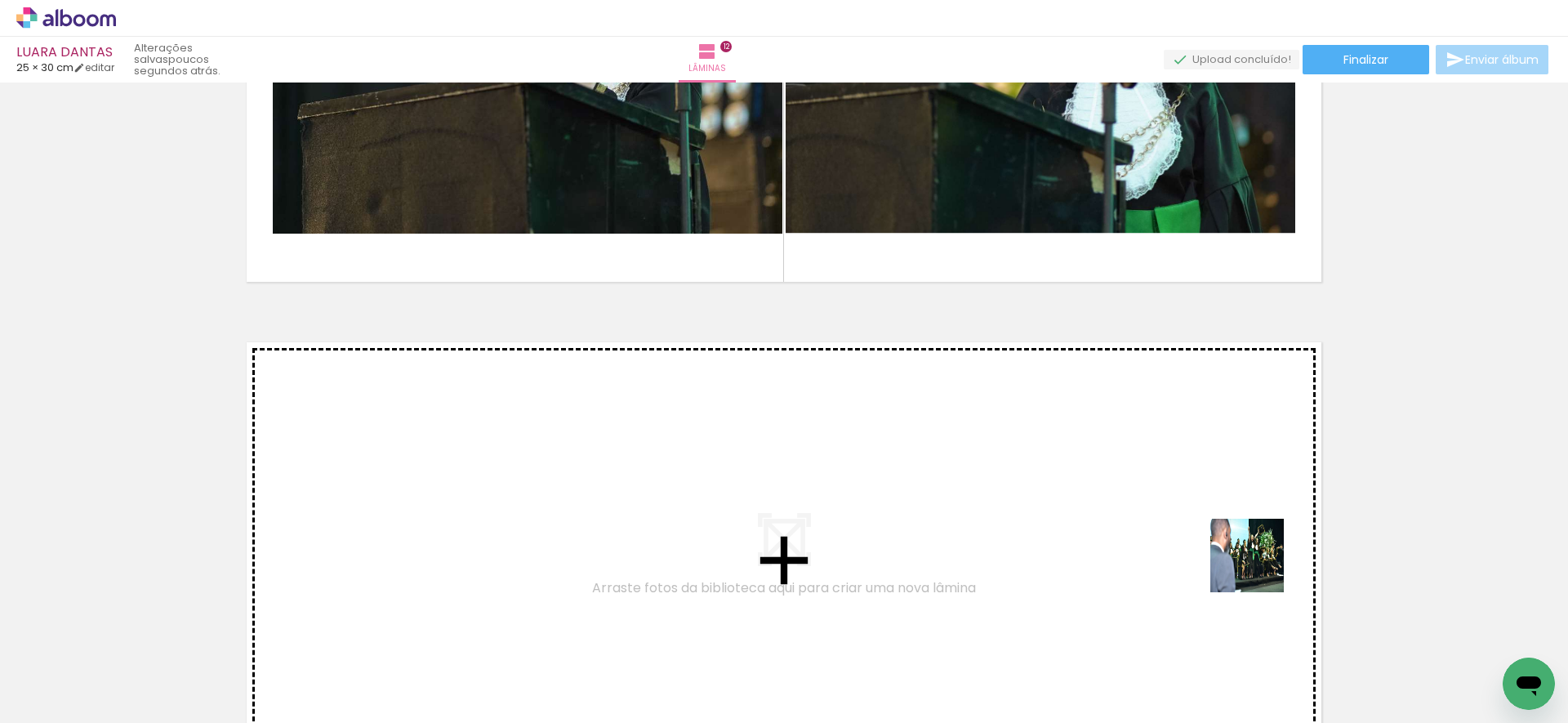
drag, startPoint x: 1315, startPoint y: 661, endPoint x: 1239, endPoint y: 535, distance: 147.1
click at [1239, 535] on quentale-workspace at bounding box center [784, 361] width 1568 height 723
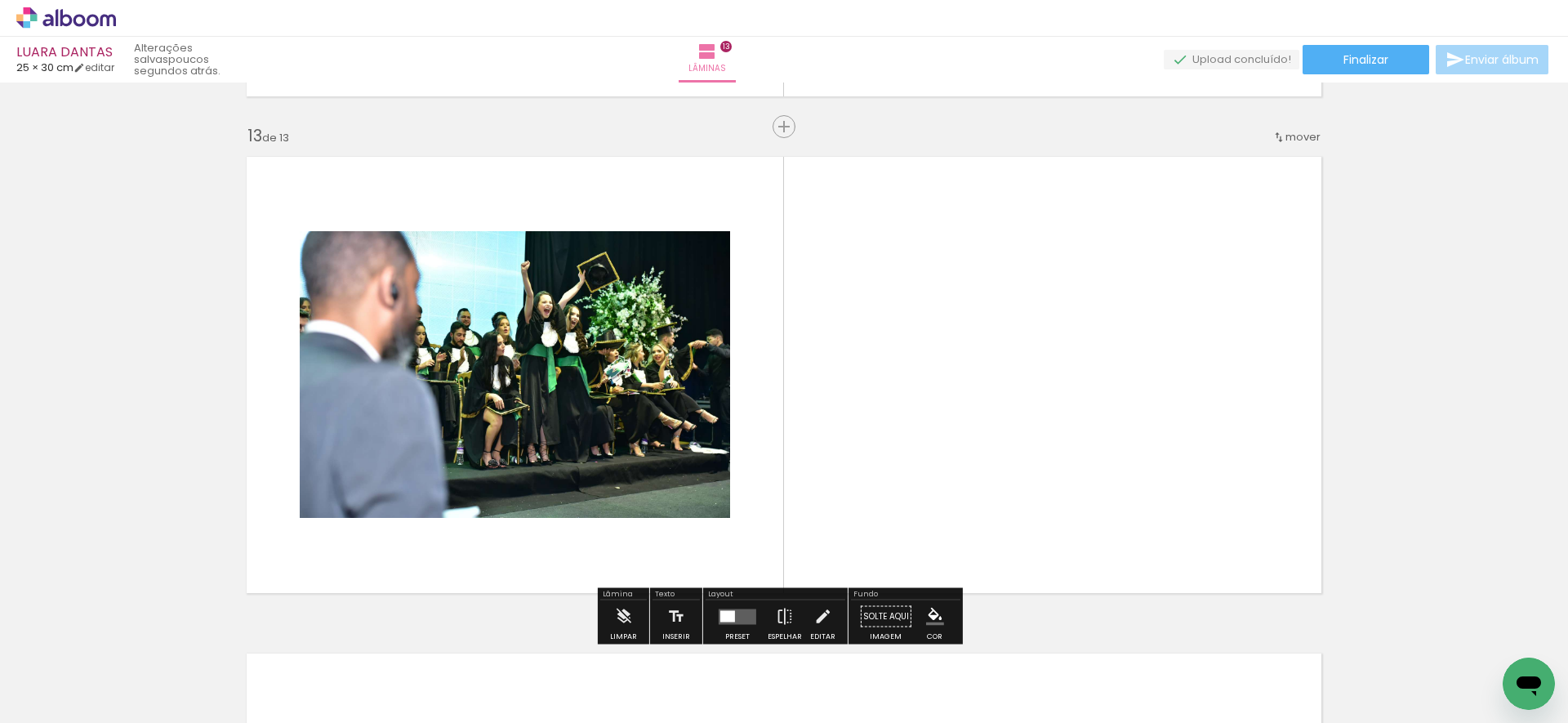
scroll to position [5966, 0]
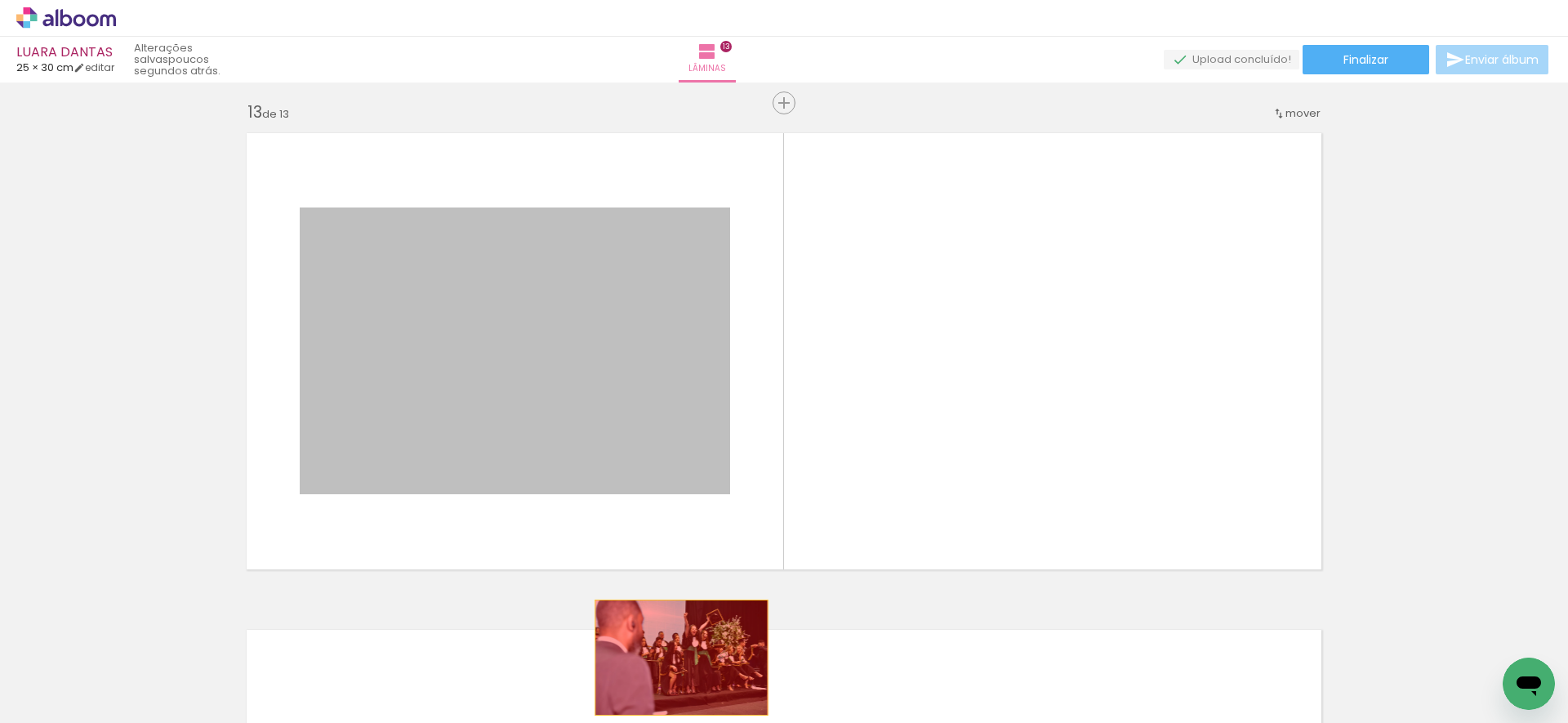
drag, startPoint x: 540, startPoint y: 412, endPoint x: 674, endPoint y: 657, distance: 279.3
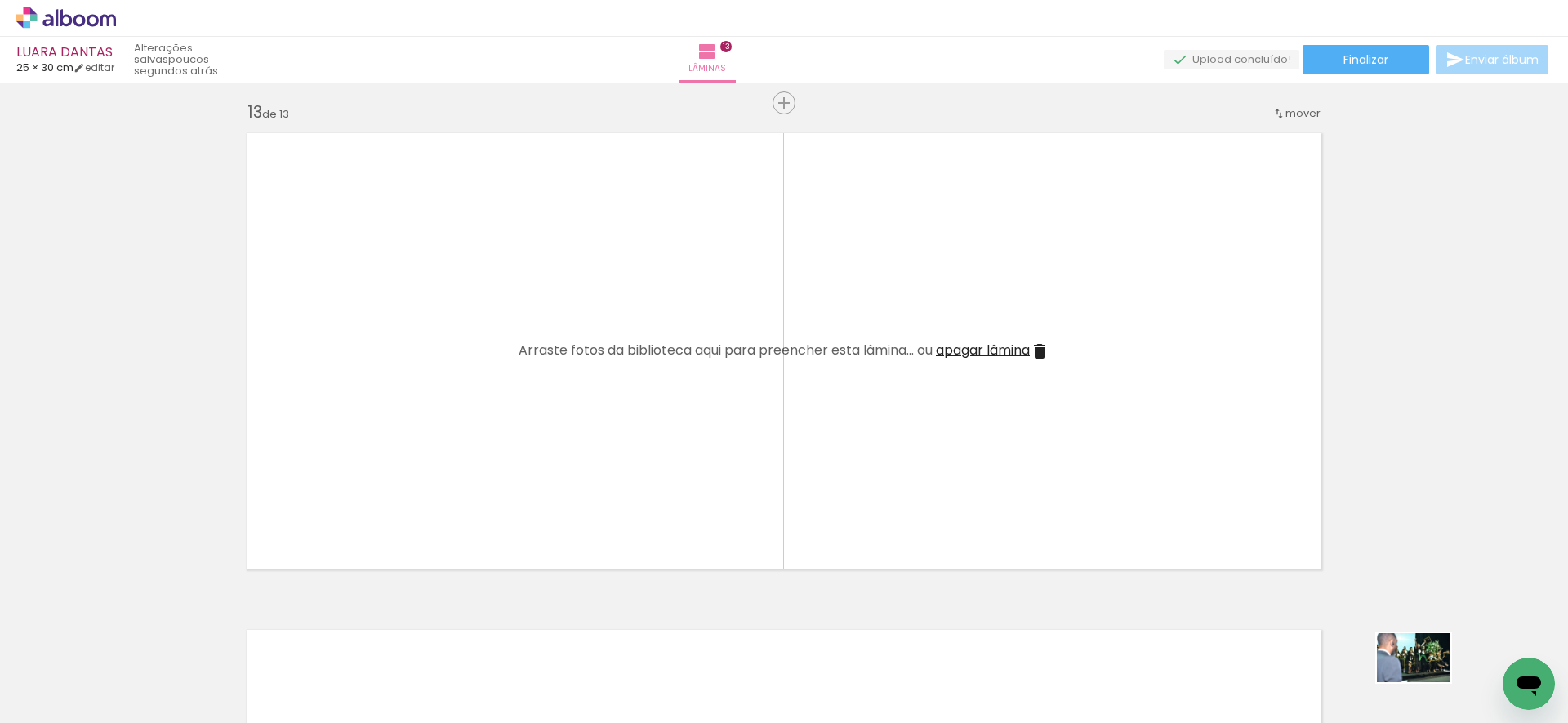
drag, startPoint x: 1367, startPoint y: 648, endPoint x: 1407, endPoint y: 684, distance: 53.8
click at [1430, 683] on div at bounding box center [1409, 668] width 81 height 54
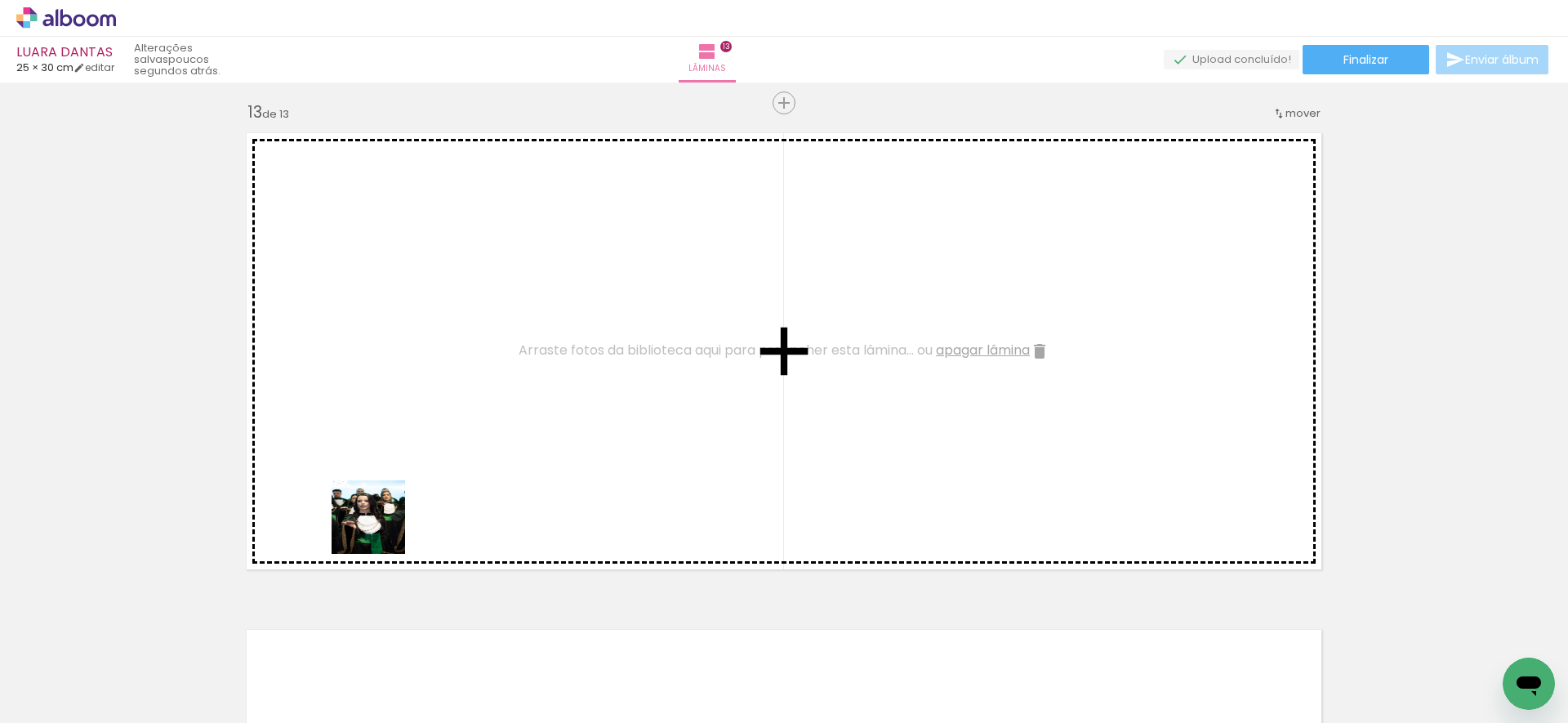
drag, startPoint x: 354, startPoint y: 668, endPoint x: 388, endPoint y: 480, distance: 191.0
click at [388, 480] on quentale-workspace at bounding box center [784, 361] width 1568 height 723
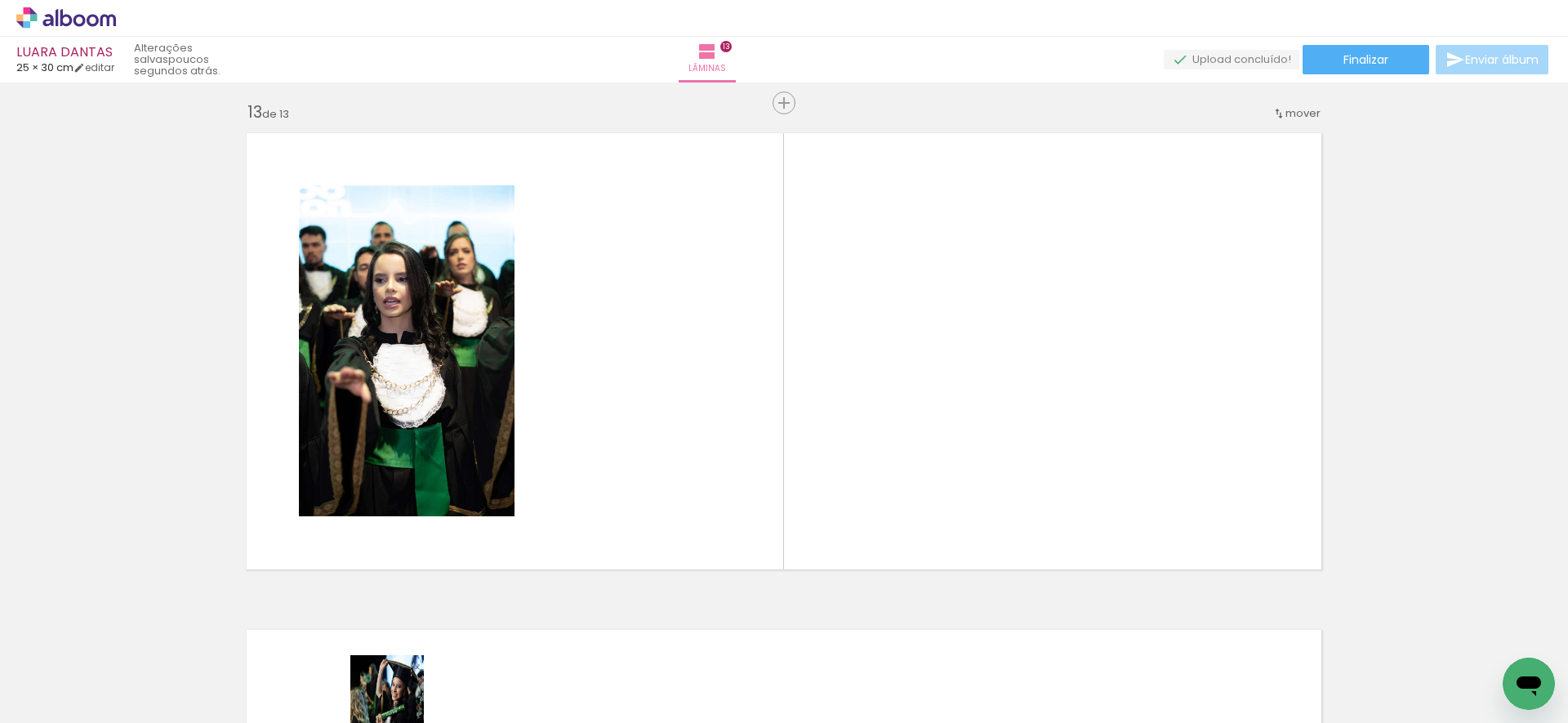
drag, startPoint x: 385, startPoint y: 707, endPoint x: 406, endPoint y: 702, distance: 21.6
click at [0, 0] on slot at bounding box center [0, 0] width 0 height 0
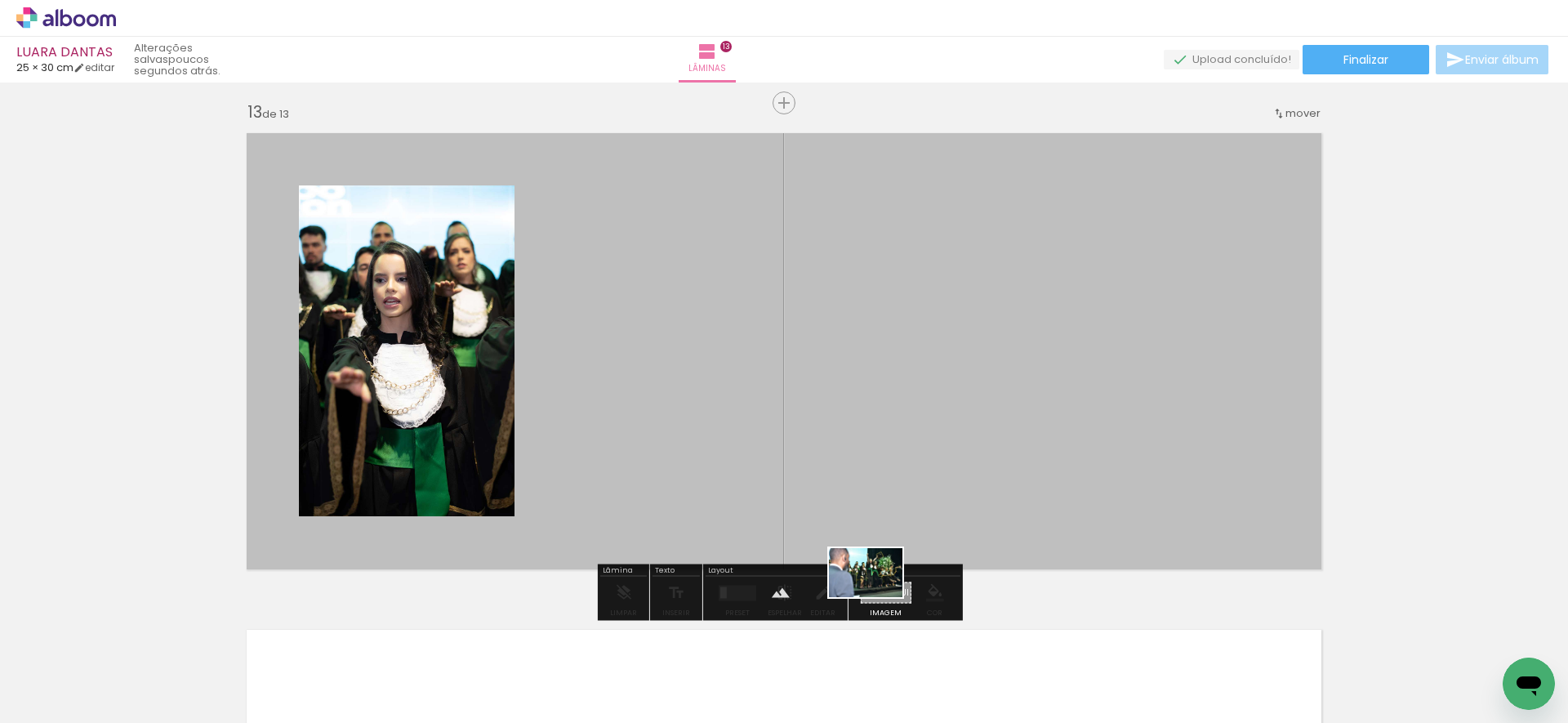
drag, startPoint x: 1308, startPoint y: 663, endPoint x: 873, endPoint y: 603, distance: 439.1
click at [877, 598] on quentale-workspace at bounding box center [784, 361] width 1568 height 723
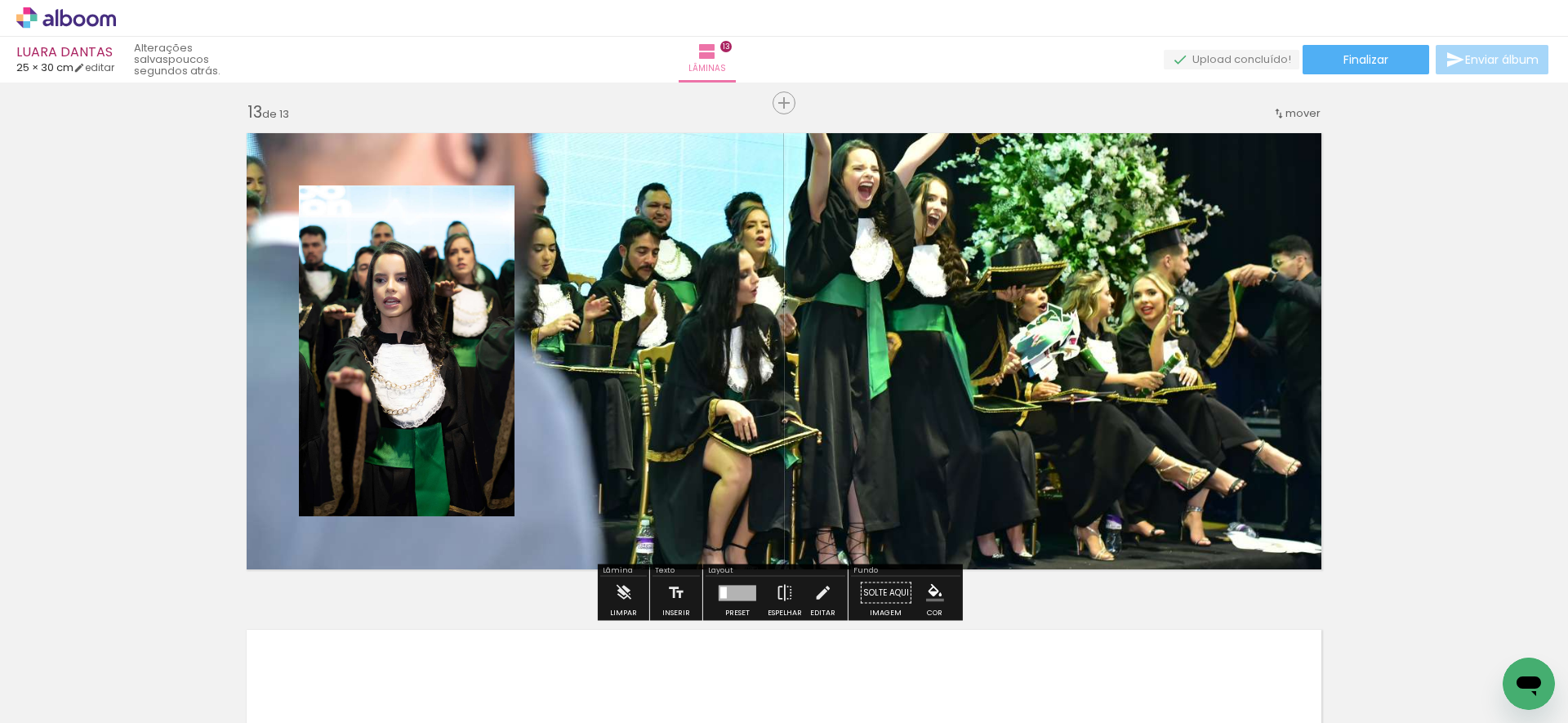
click at [879, 521] on quentale-layouter at bounding box center [784, 351] width 1094 height 456
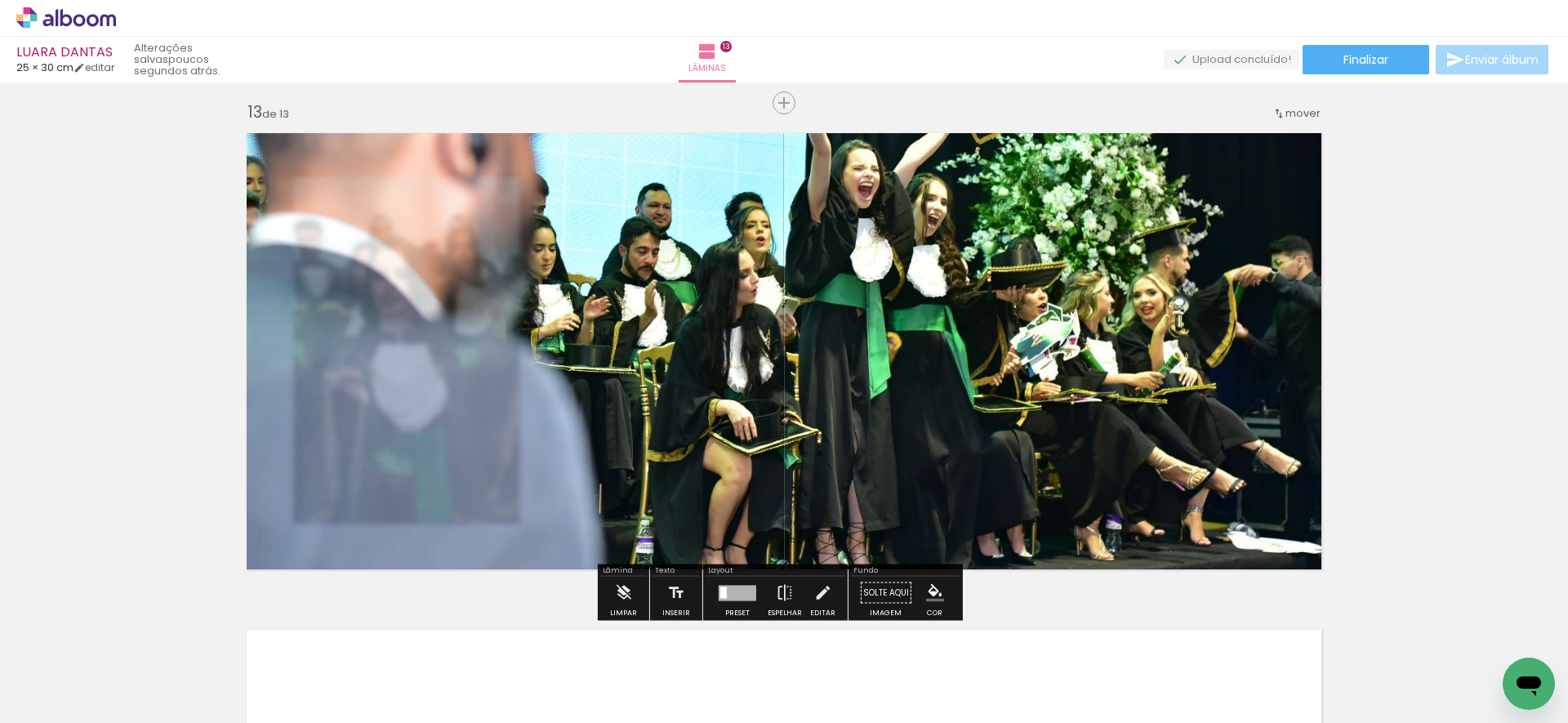
click at [880, 461] on quentale-photo at bounding box center [784, 351] width 1094 height 456
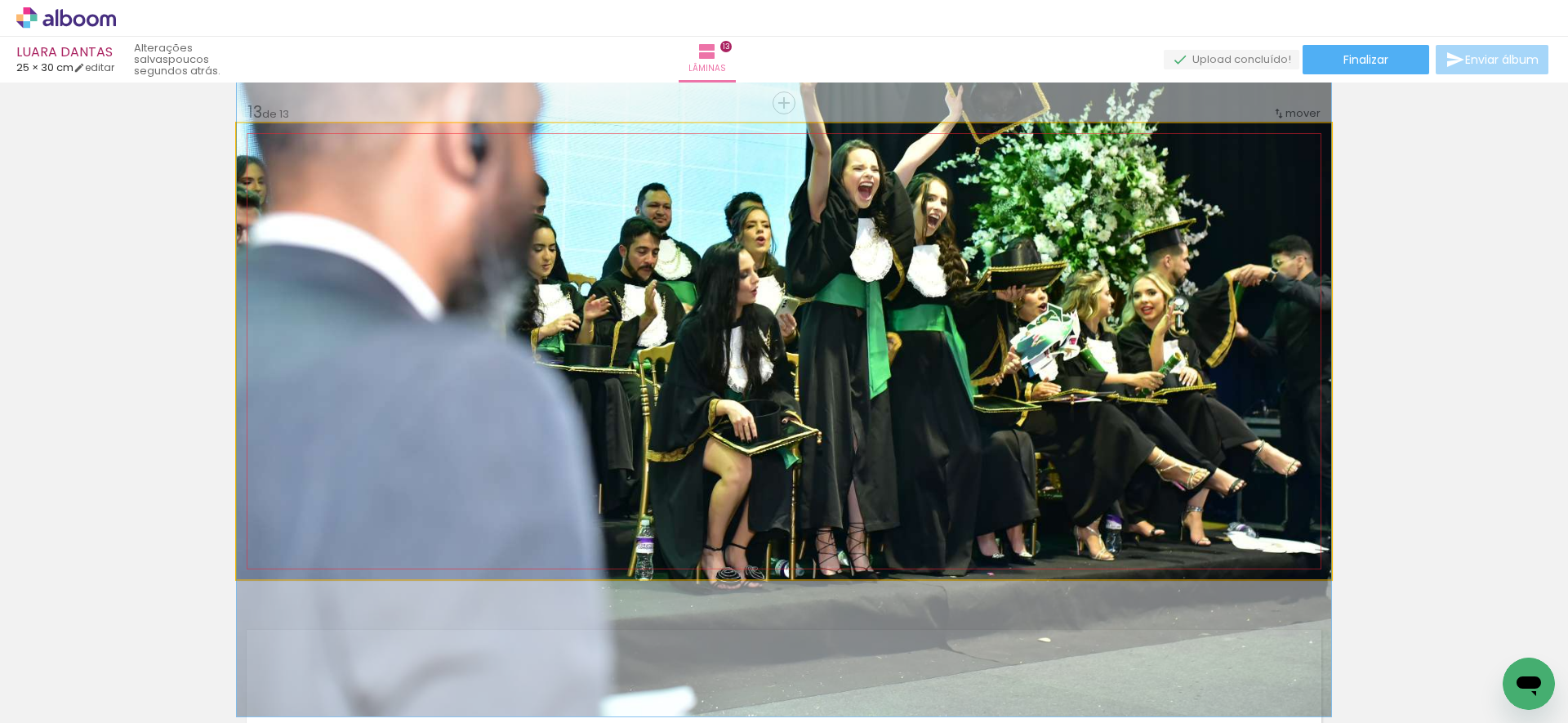
click at [880, 461] on quentale-photo at bounding box center [784, 351] width 1094 height 456
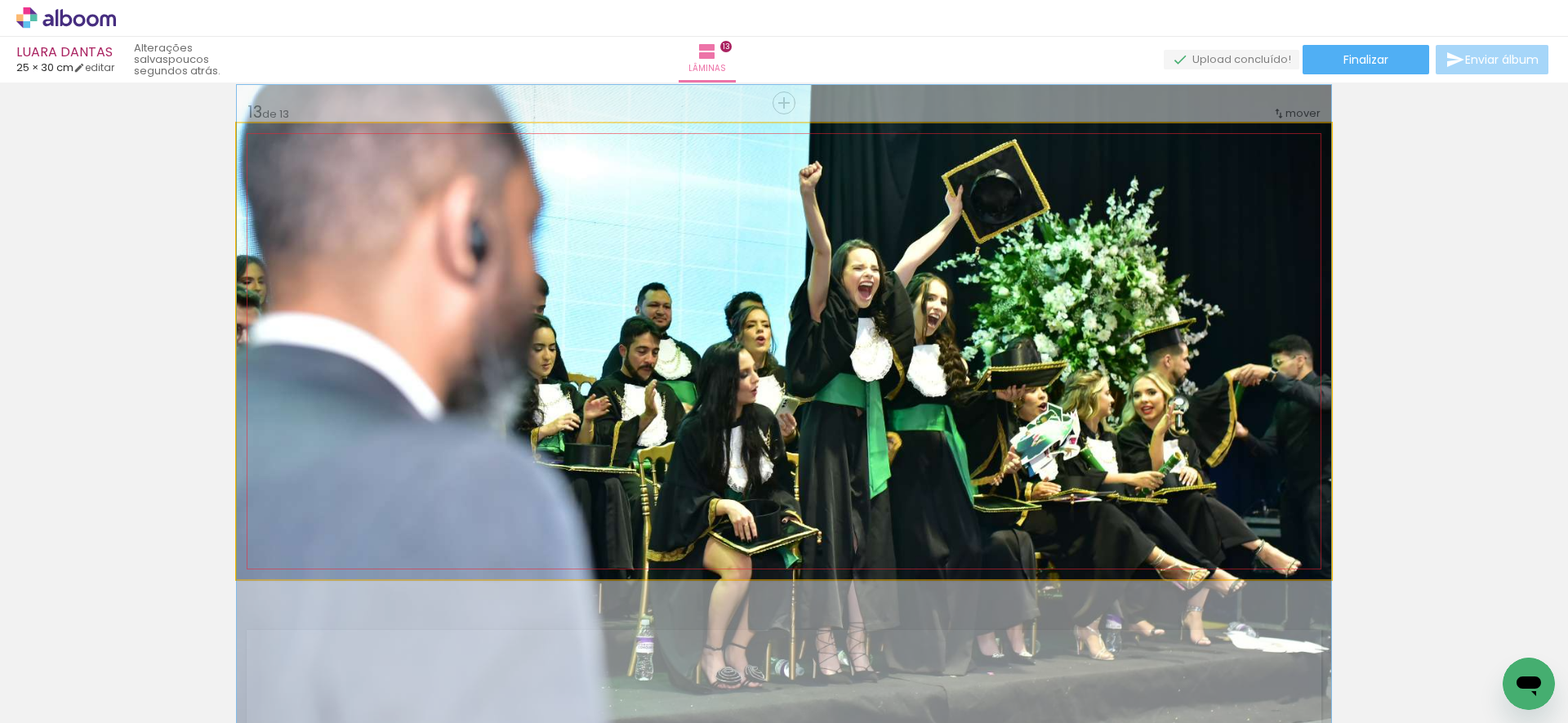
drag, startPoint x: 882, startPoint y: 426, endPoint x: 881, endPoint y: 526, distance: 100.0
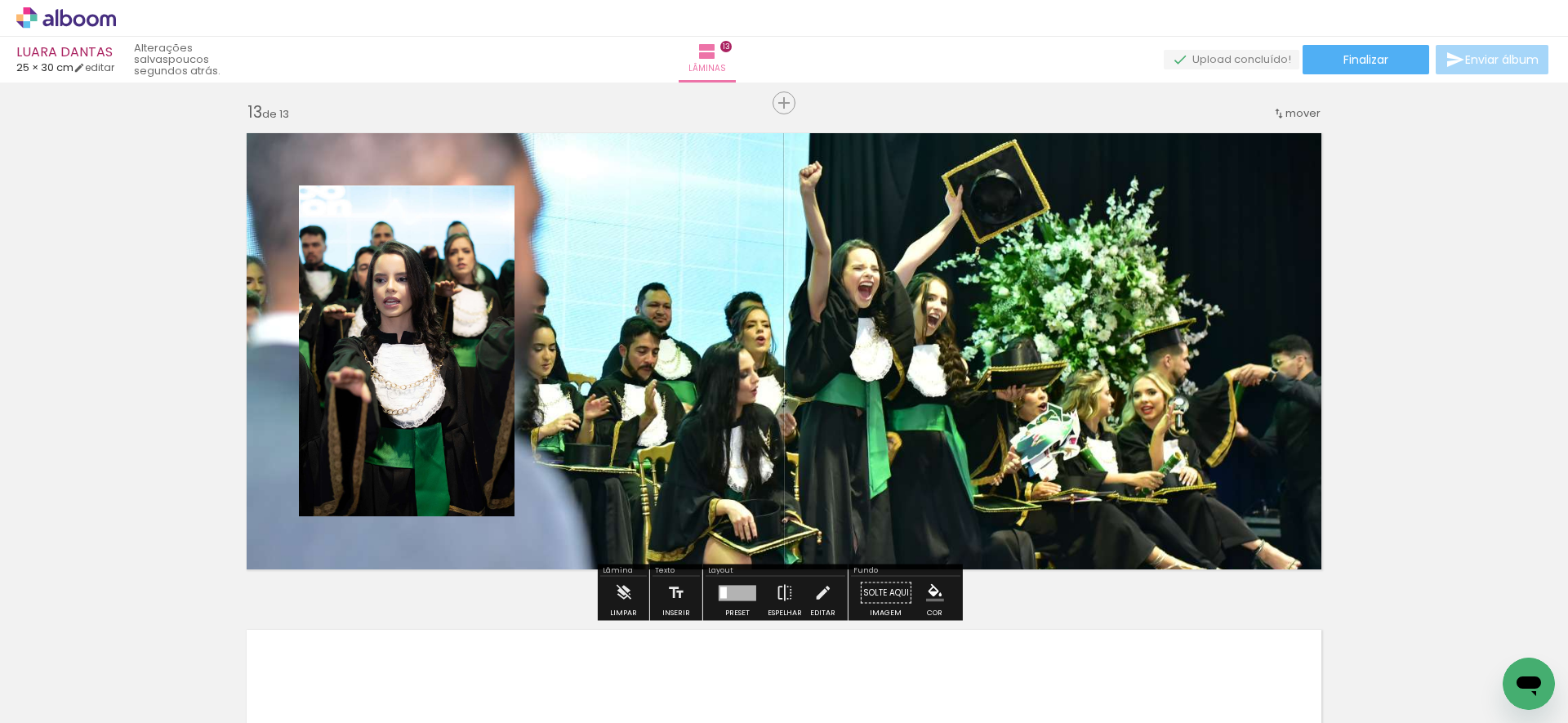
click at [408, 288] on quentale-photo at bounding box center [406, 350] width 215 height 331
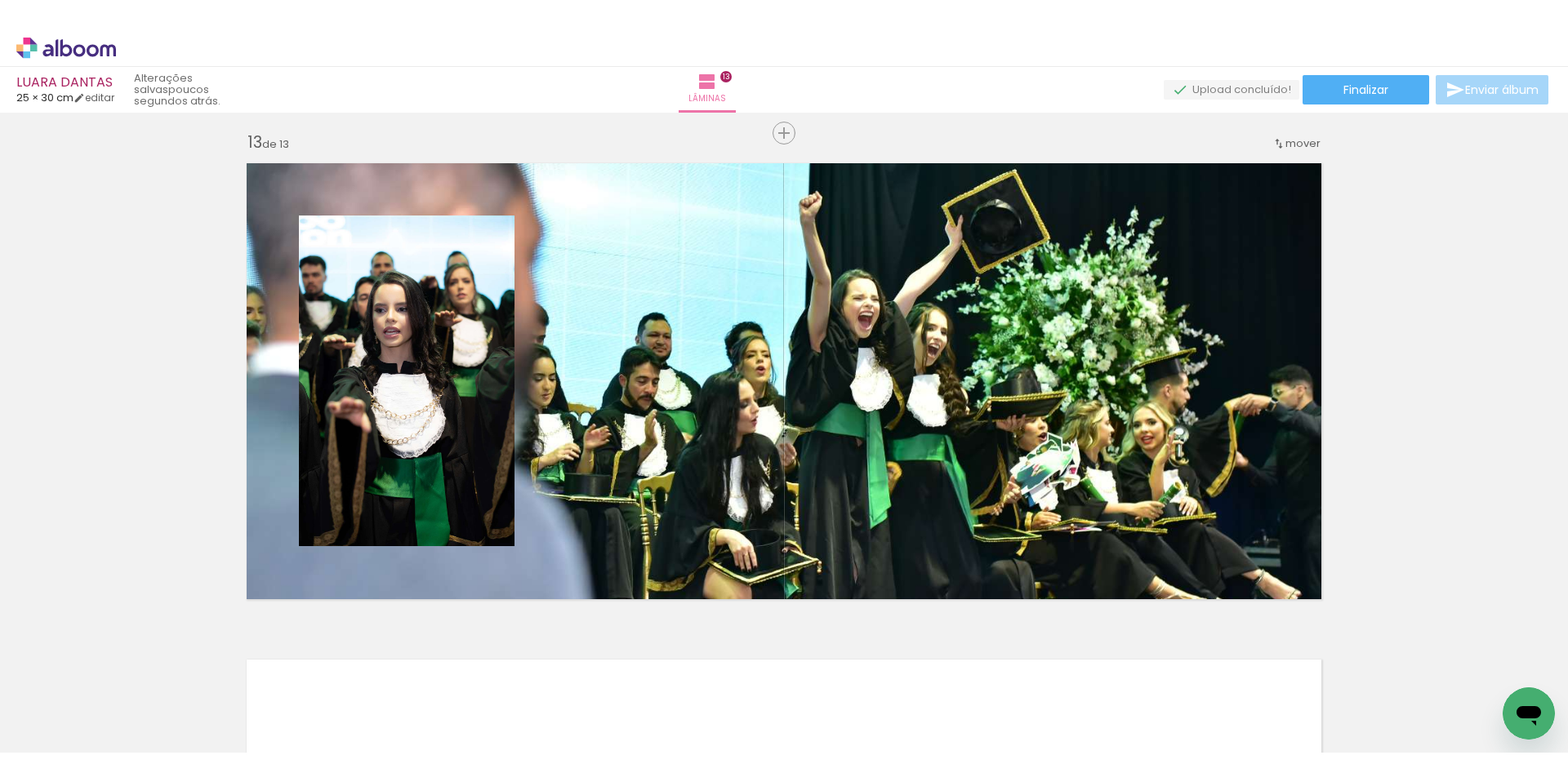
scroll to position [0, 3220]
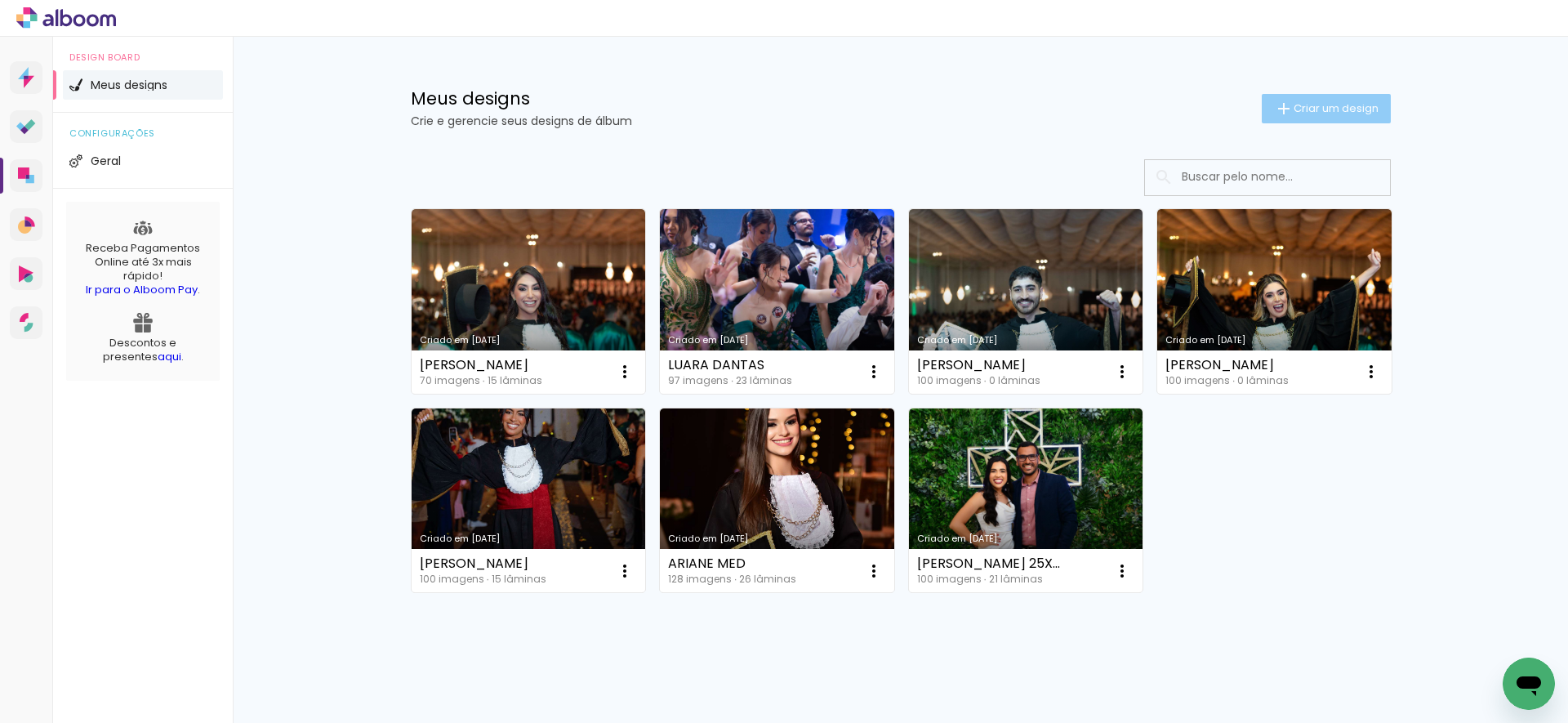
click at [1305, 110] on span "Criar um design" at bounding box center [1335, 108] width 85 height 11
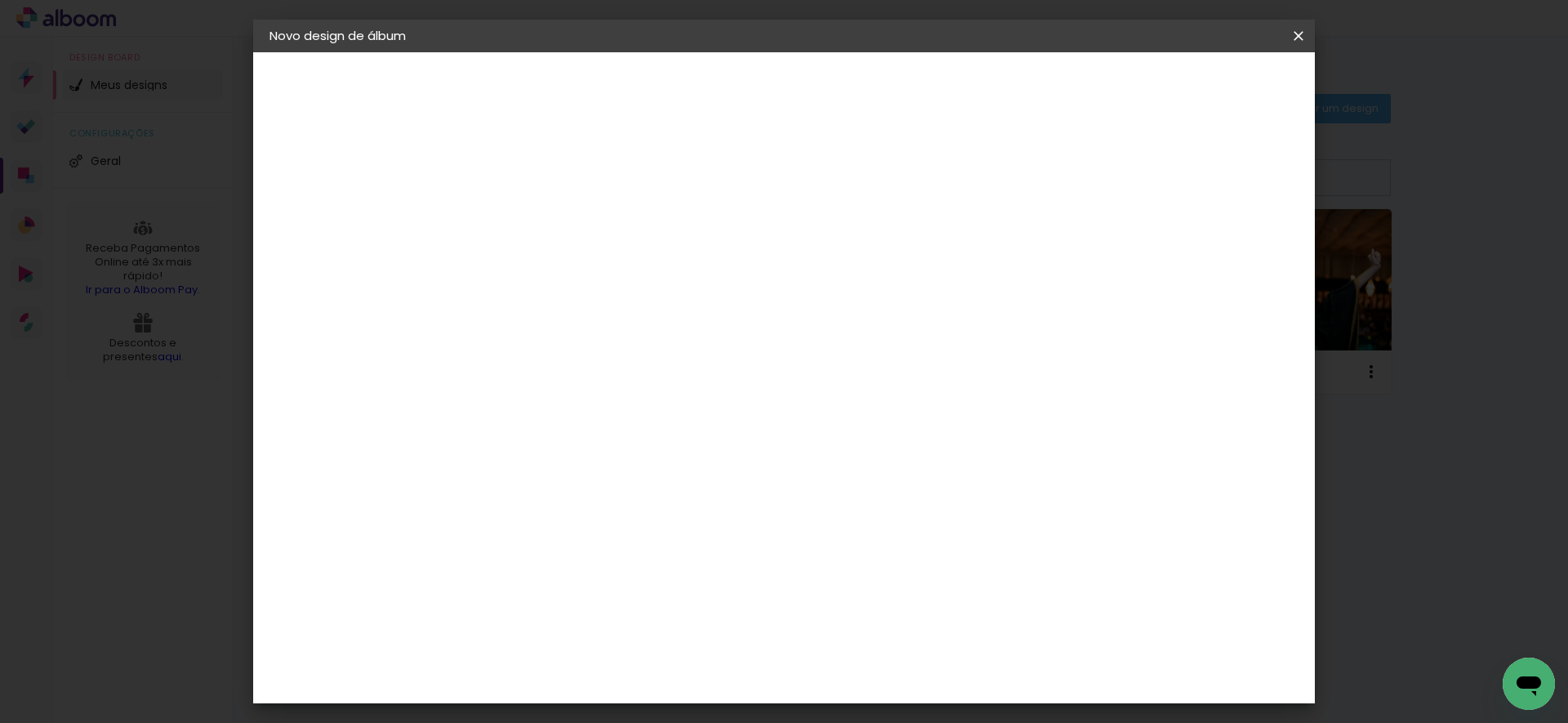
drag, startPoint x: 192, startPoint y: 596, endPoint x: 210, endPoint y: 580, distance: 24.1
click at [192, 597] on iron-overlay-backdrop at bounding box center [784, 361] width 1568 height 723
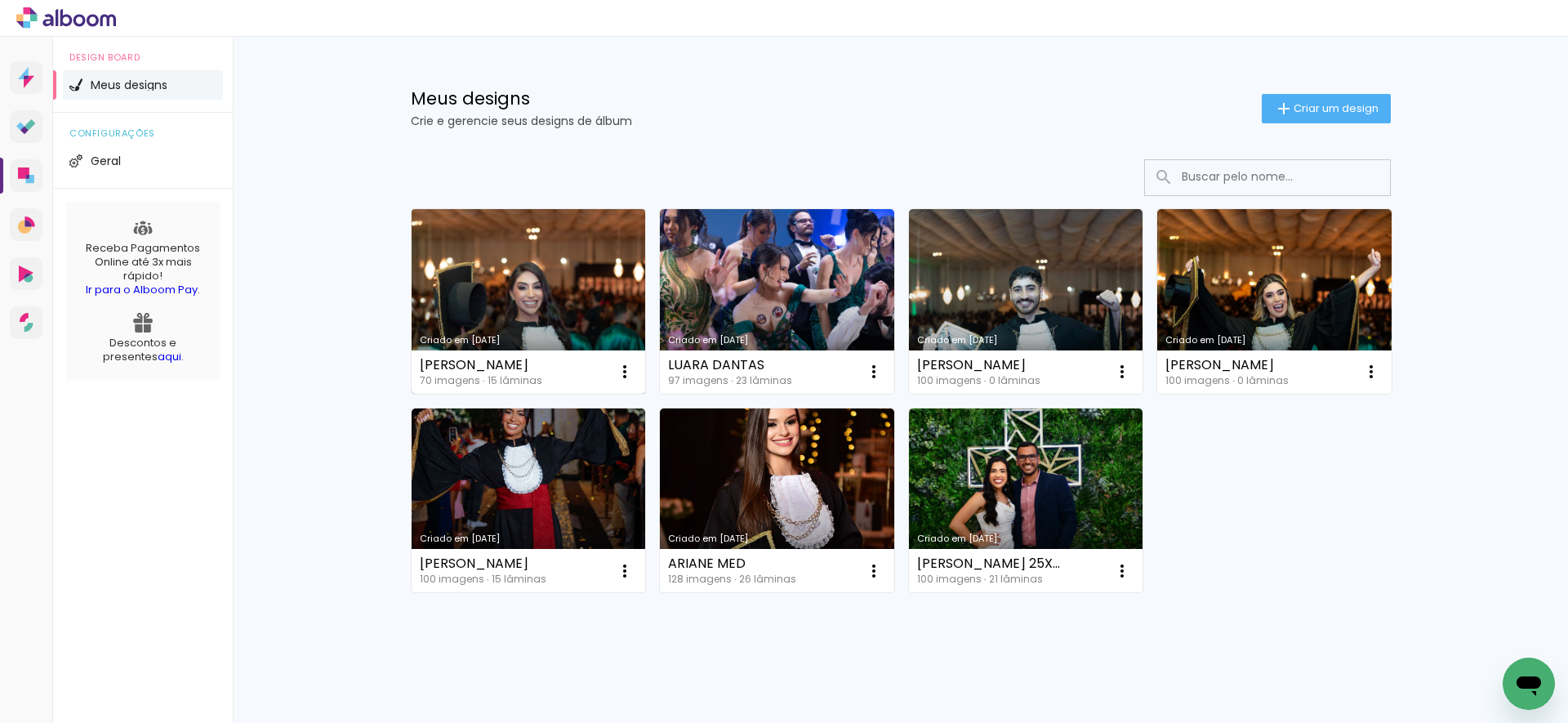
click at [496, 281] on link "Criado em [DATE]" at bounding box center [529, 301] width 234 height 184
click at [1298, 109] on span "Criar um design" at bounding box center [1335, 108] width 85 height 11
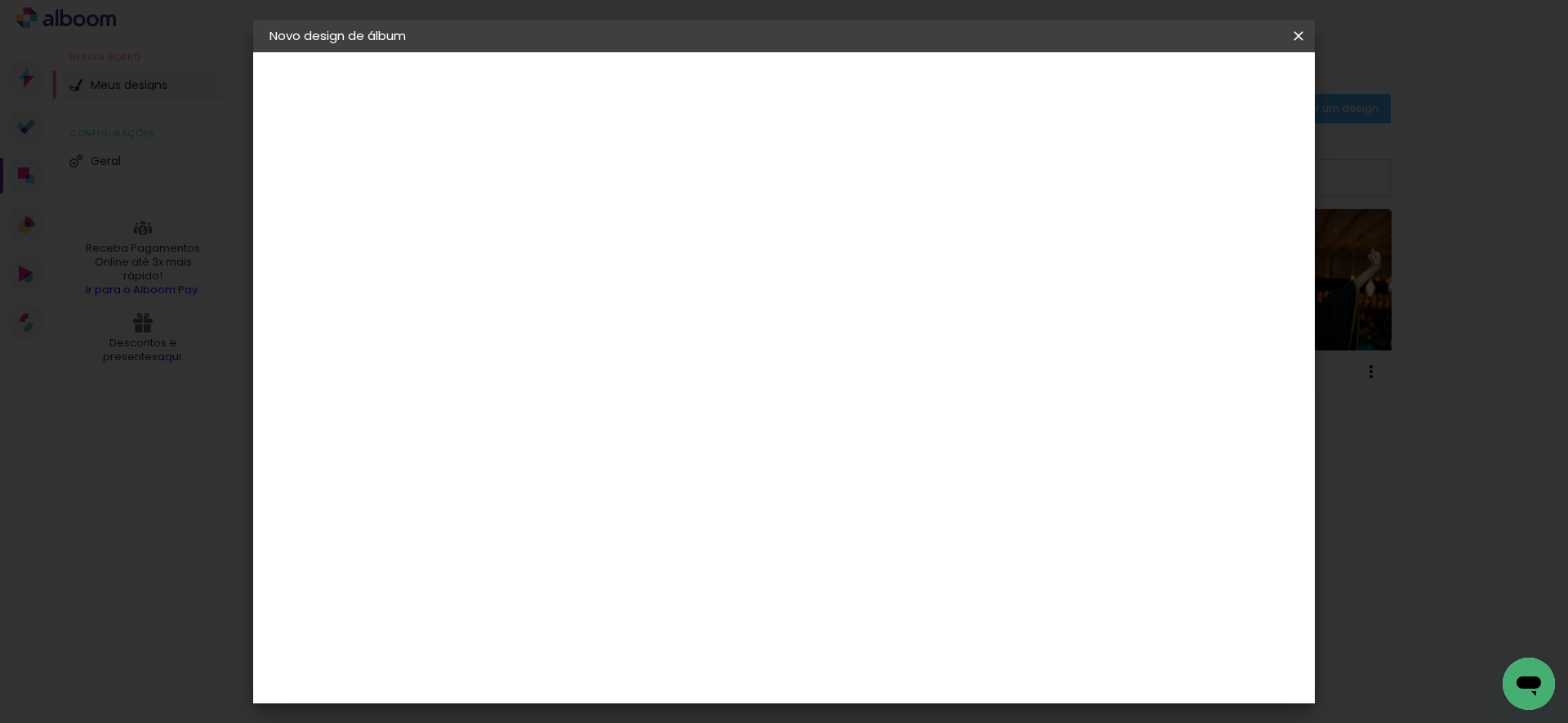
click at [704, 85] on div "Avançar" at bounding box center [659, 86] width 88 height 28
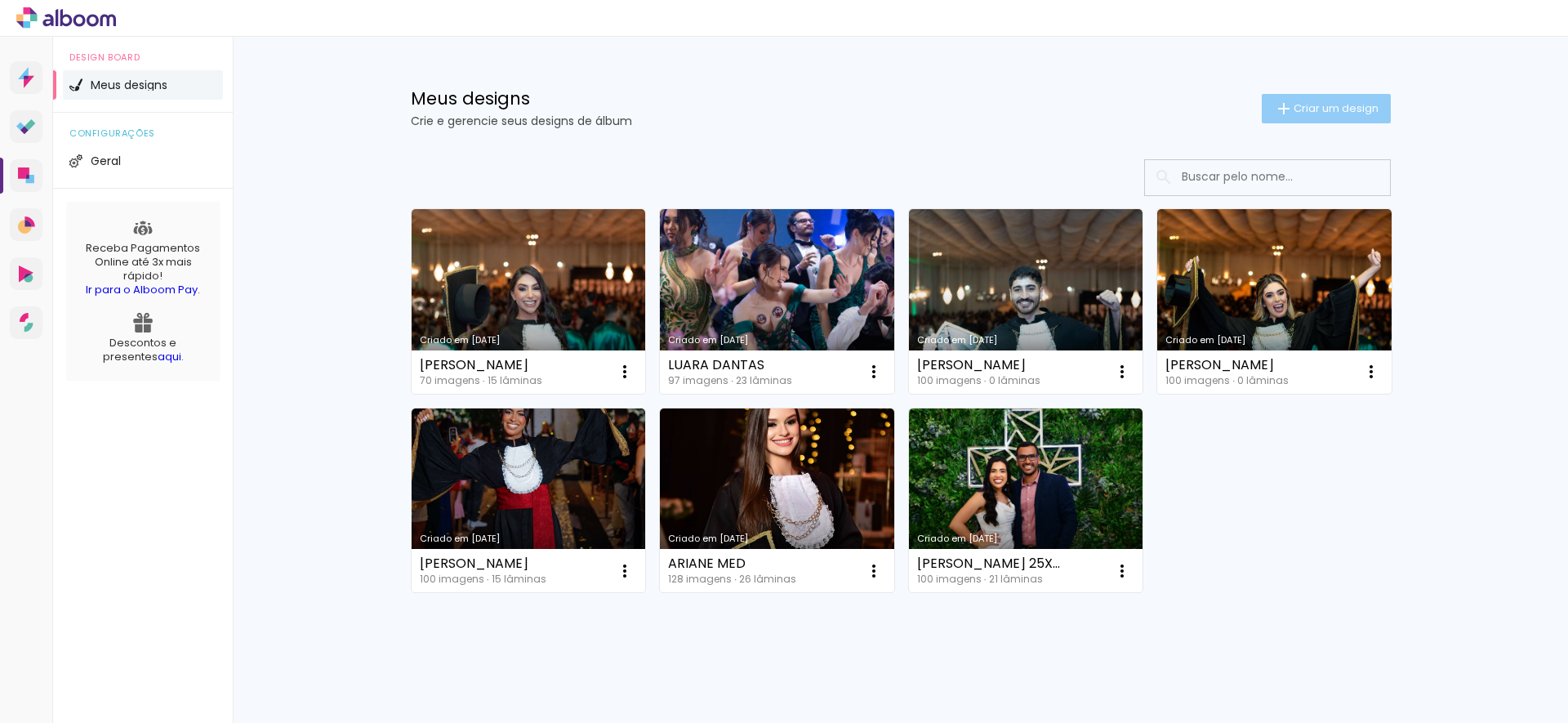
click at [1318, 104] on span "Criar um design" at bounding box center [1335, 108] width 85 height 11
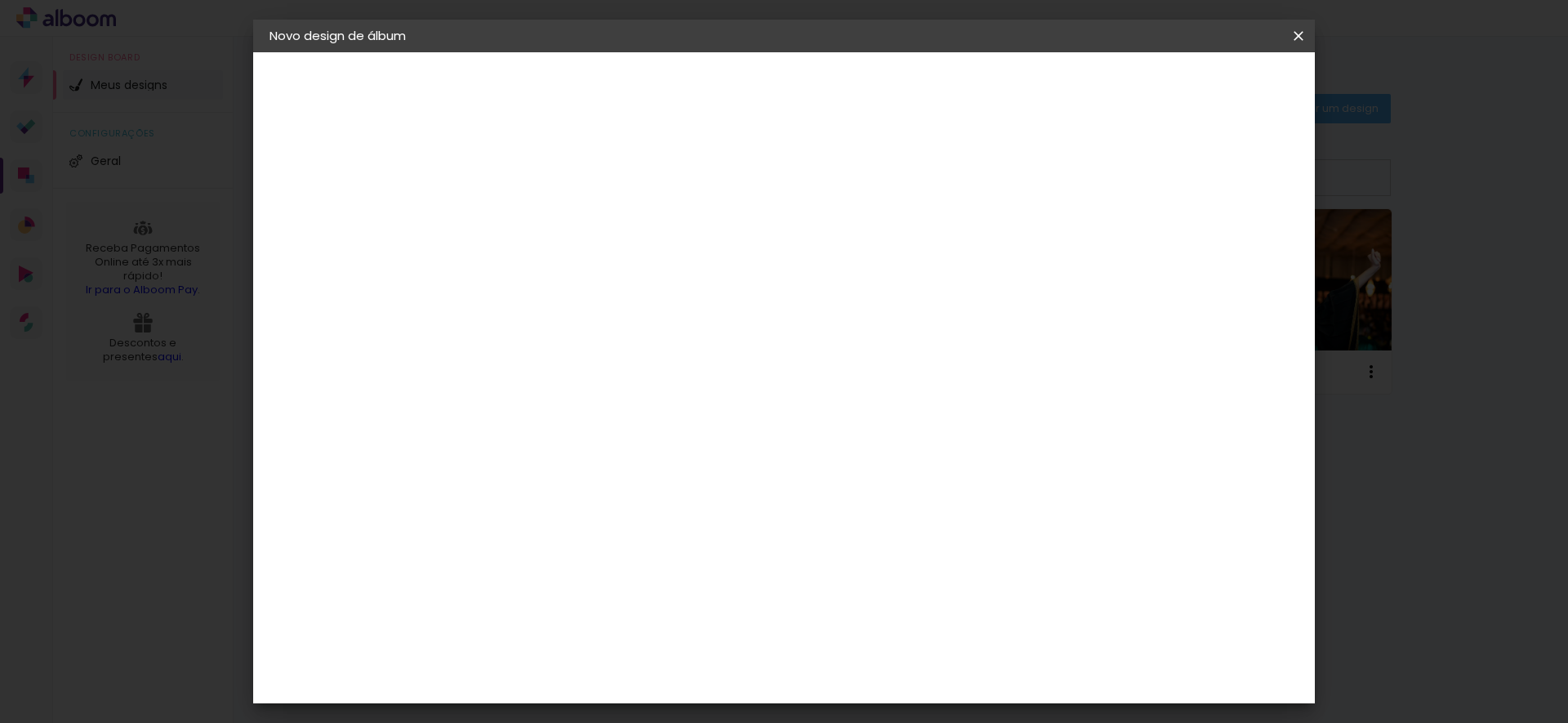
click at [536, 220] on input at bounding box center [536, 219] width 0 height 25
click at [536, 226] on input at bounding box center [536, 219] width 0 height 25
type input "[PERSON_NAME]"
type paper-input "[PERSON_NAME]"
click at [0, 0] on slot "Avançar" at bounding box center [0, 0] width 0 height 0
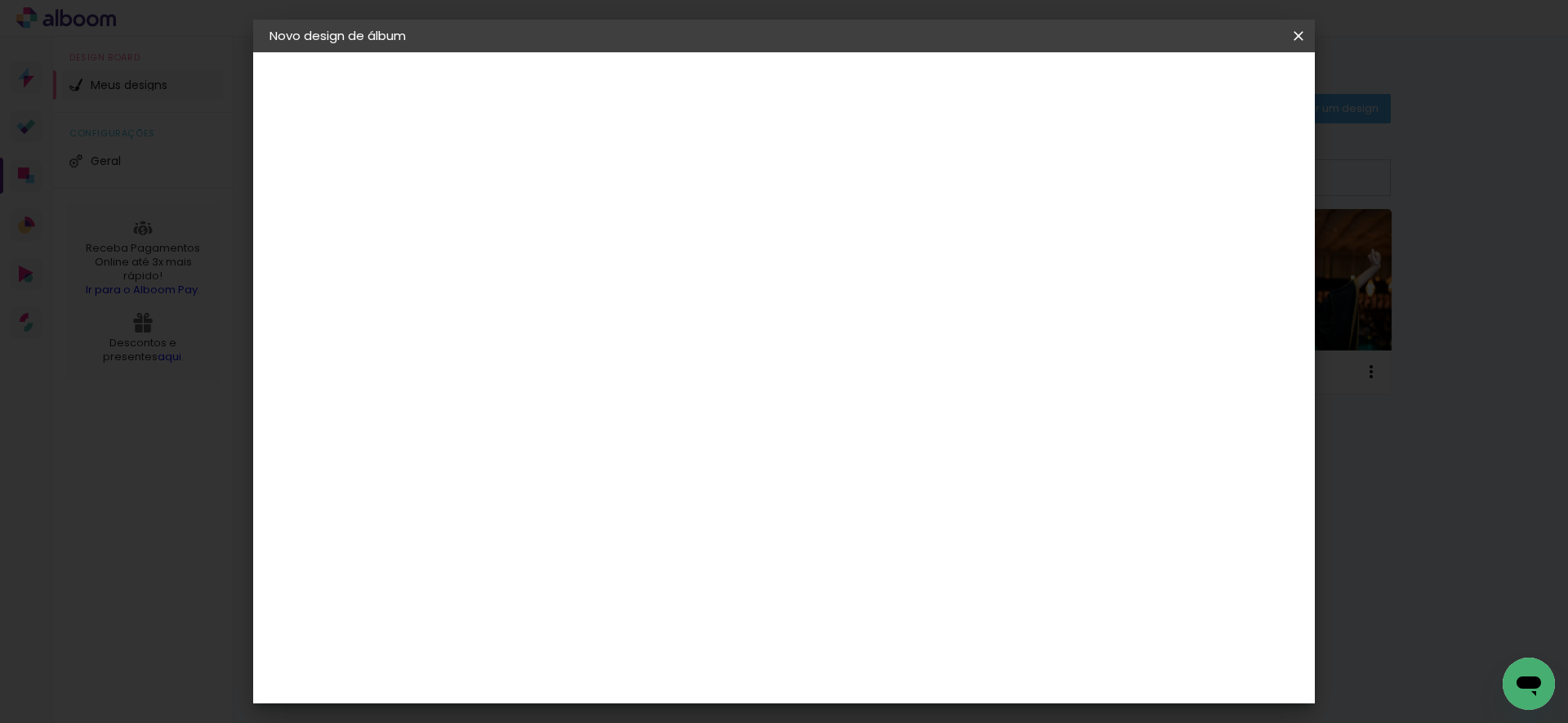
click at [843, 234] on paper-item "Tamanho Livre" at bounding box center [764, 248] width 157 height 36
click at [0, 0] on slot "Avançar" at bounding box center [0, 0] width 0 height 0
drag, startPoint x: 504, startPoint y: 462, endPoint x: 485, endPoint y: 462, distance: 19.0
click at [485, 462] on input "30" at bounding box center [485, 464] width 43 height 25
type input "25"
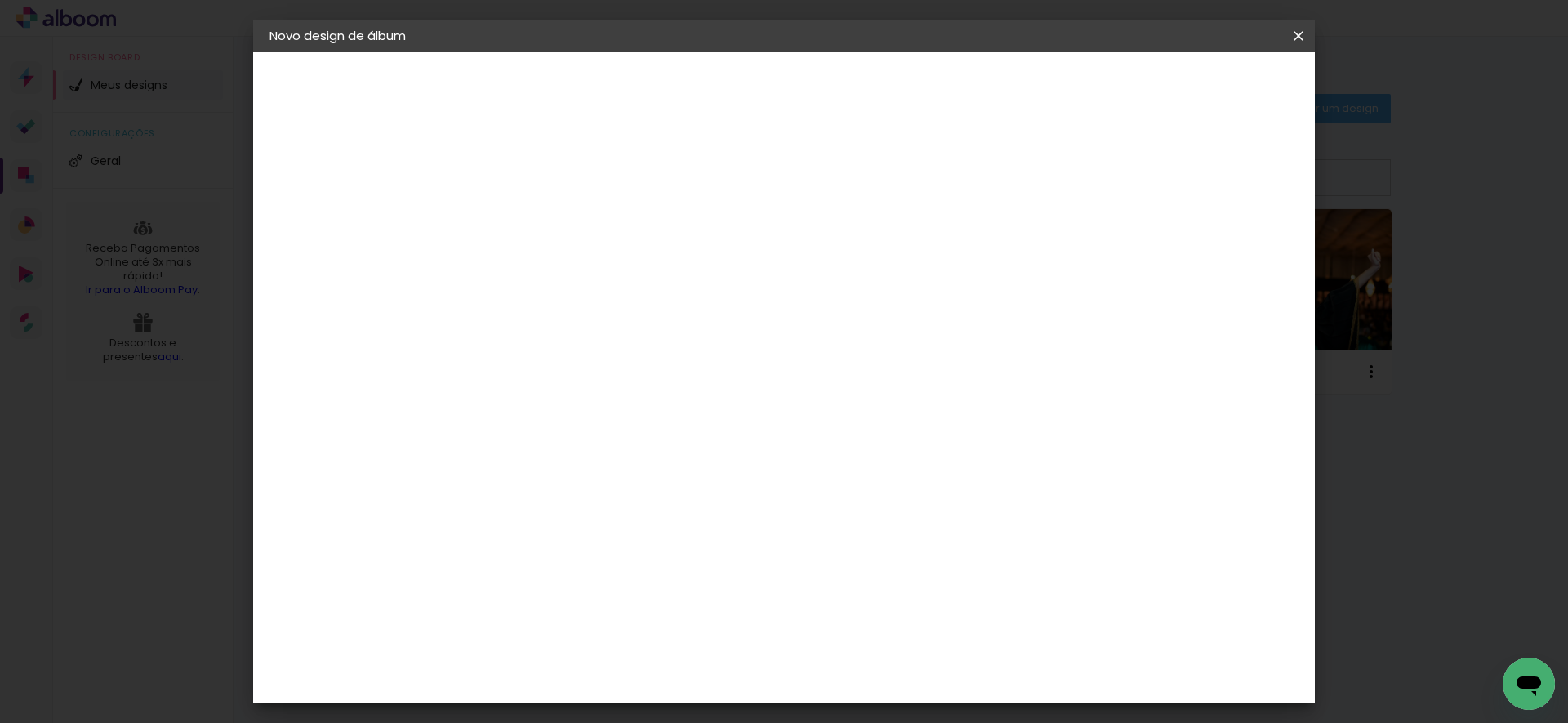
type paper-input "25"
click at [1196, 86] on span "Iniciar design" at bounding box center [1159, 86] width 74 height 12
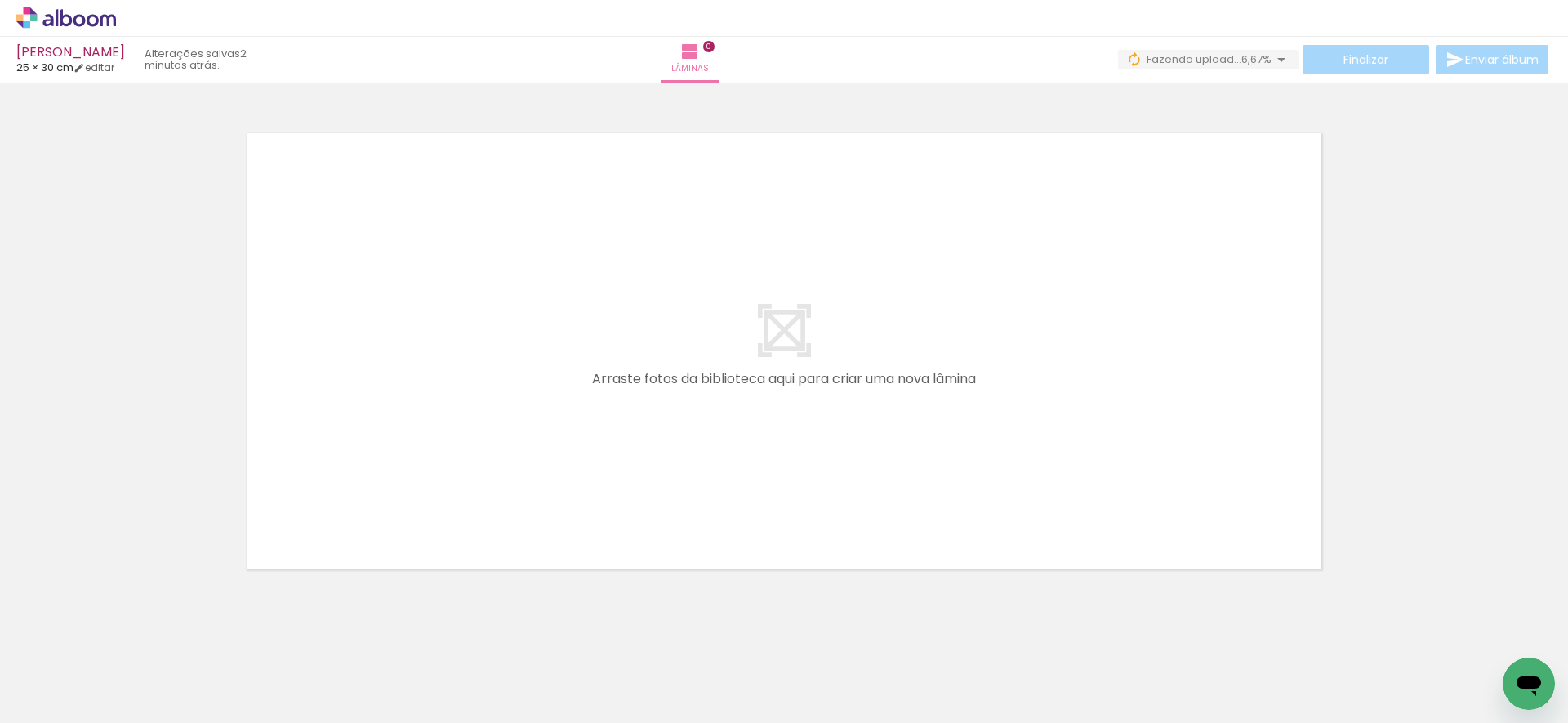
scroll to position [0, 2731]
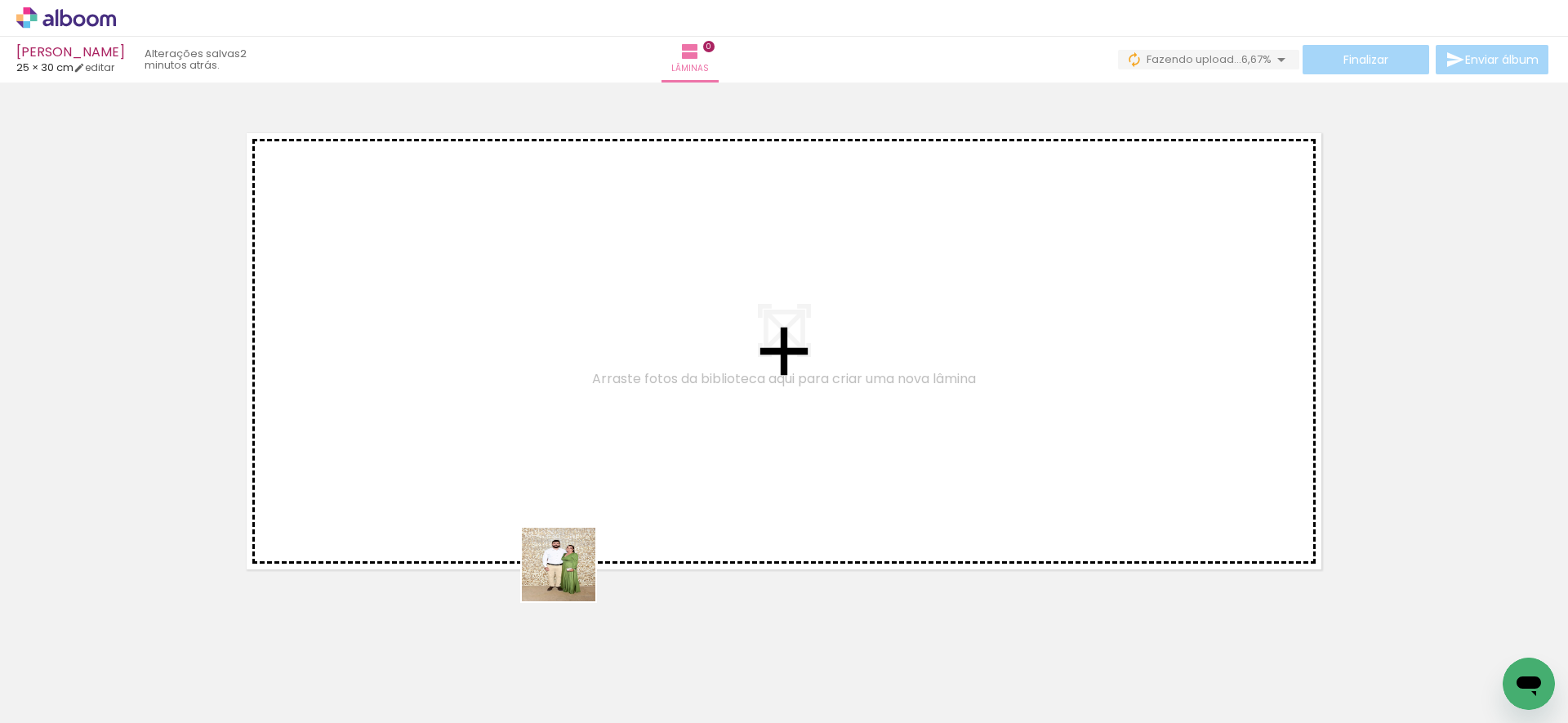
drag, startPoint x: 554, startPoint y: 660, endPoint x: 581, endPoint y: 562, distance: 101.7
click at [575, 480] on quentale-workspace at bounding box center [784, 361] width 1568 height 723
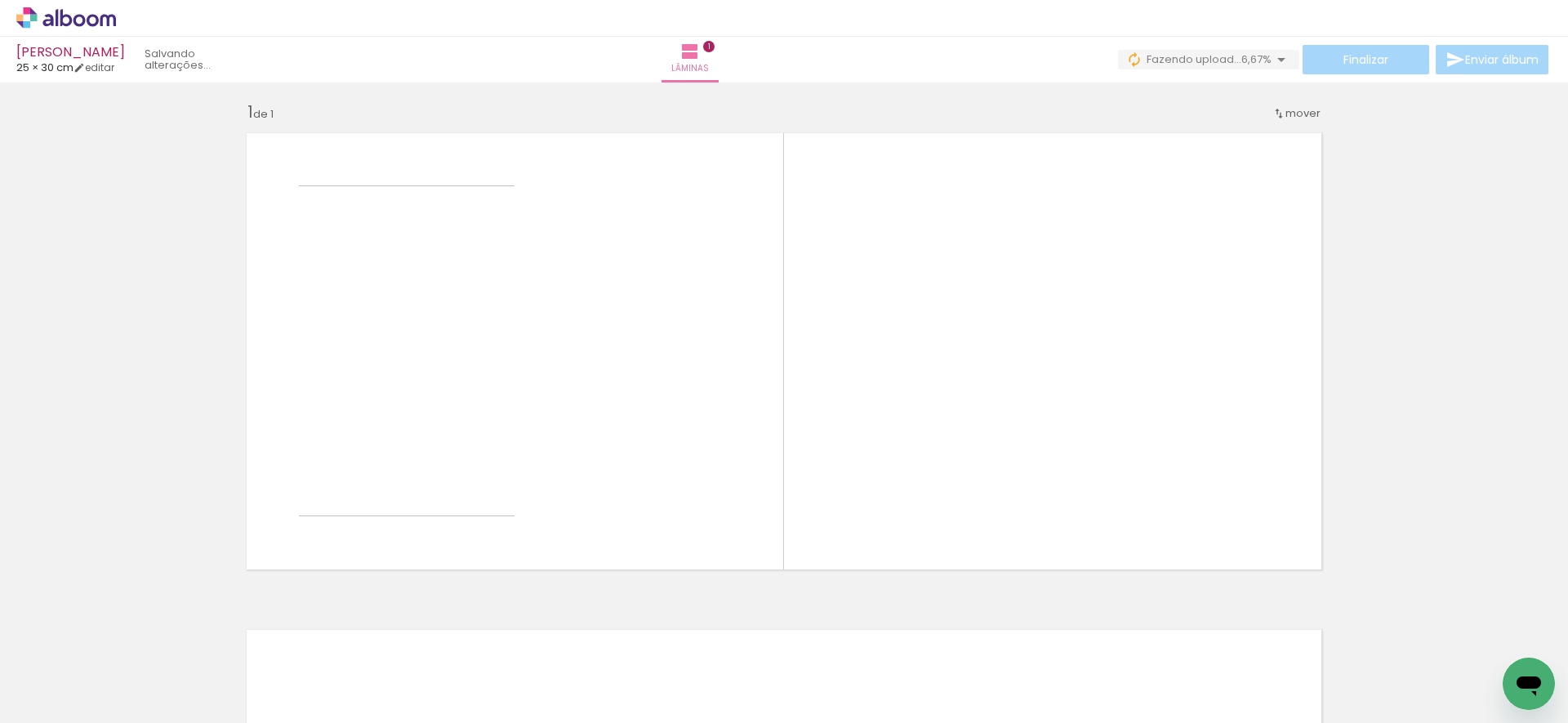
scroll to position [7, 0]
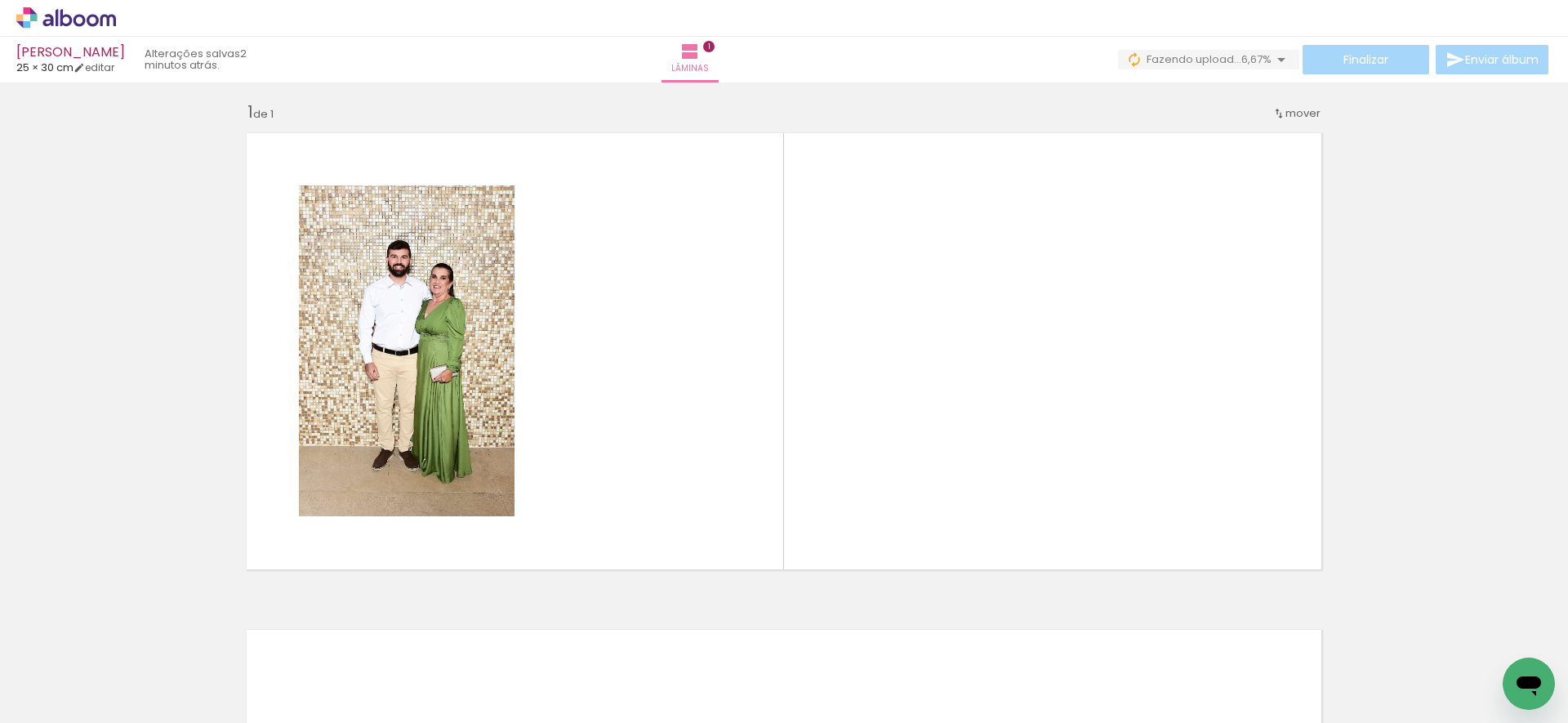
click at [67, 670] on input "Todas as fotos" at bounding box center [45, 673] width 62 height 14
click at [0, 0] on slot "Não utilizadas" at bounding box center [0, 0] width 0 height 0
type input "Não utilizadas"
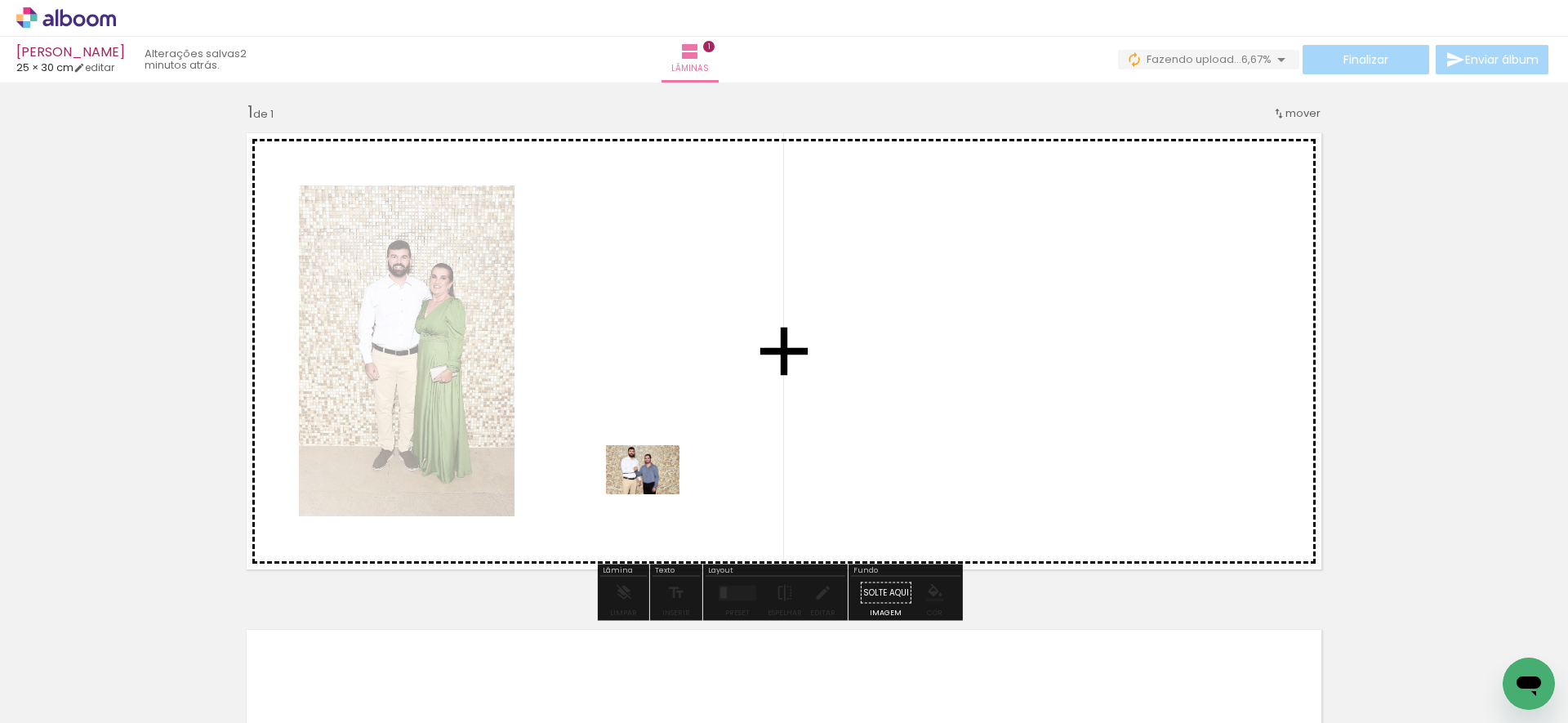
drag, startPoint x: 564, startPoint y: 665, endPoint x: 659, endPoint y: 531, distance: 164.3
click at [656, 494] on quentale-workspace at bounding box center [784, 361] width 1568 height 723
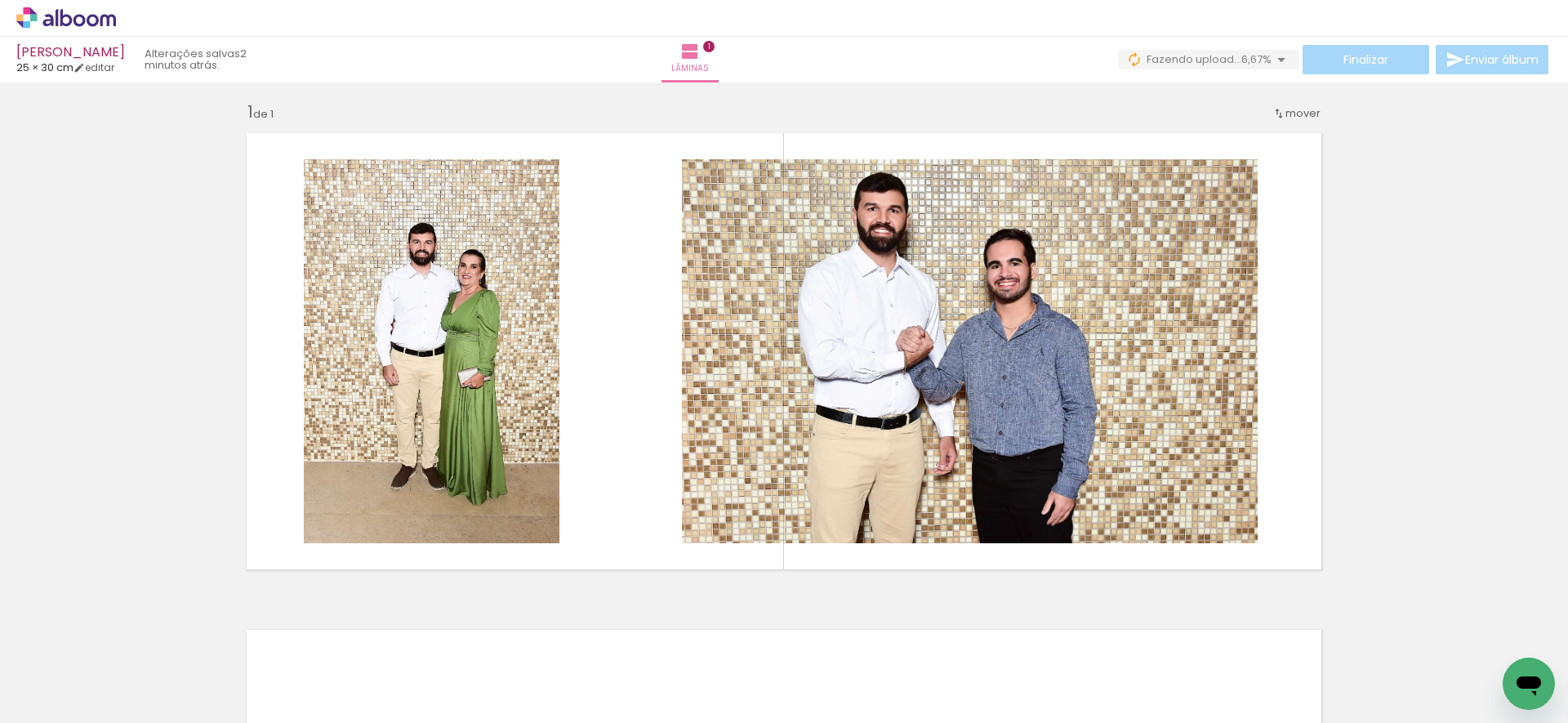
scroll to position [0, 3875]
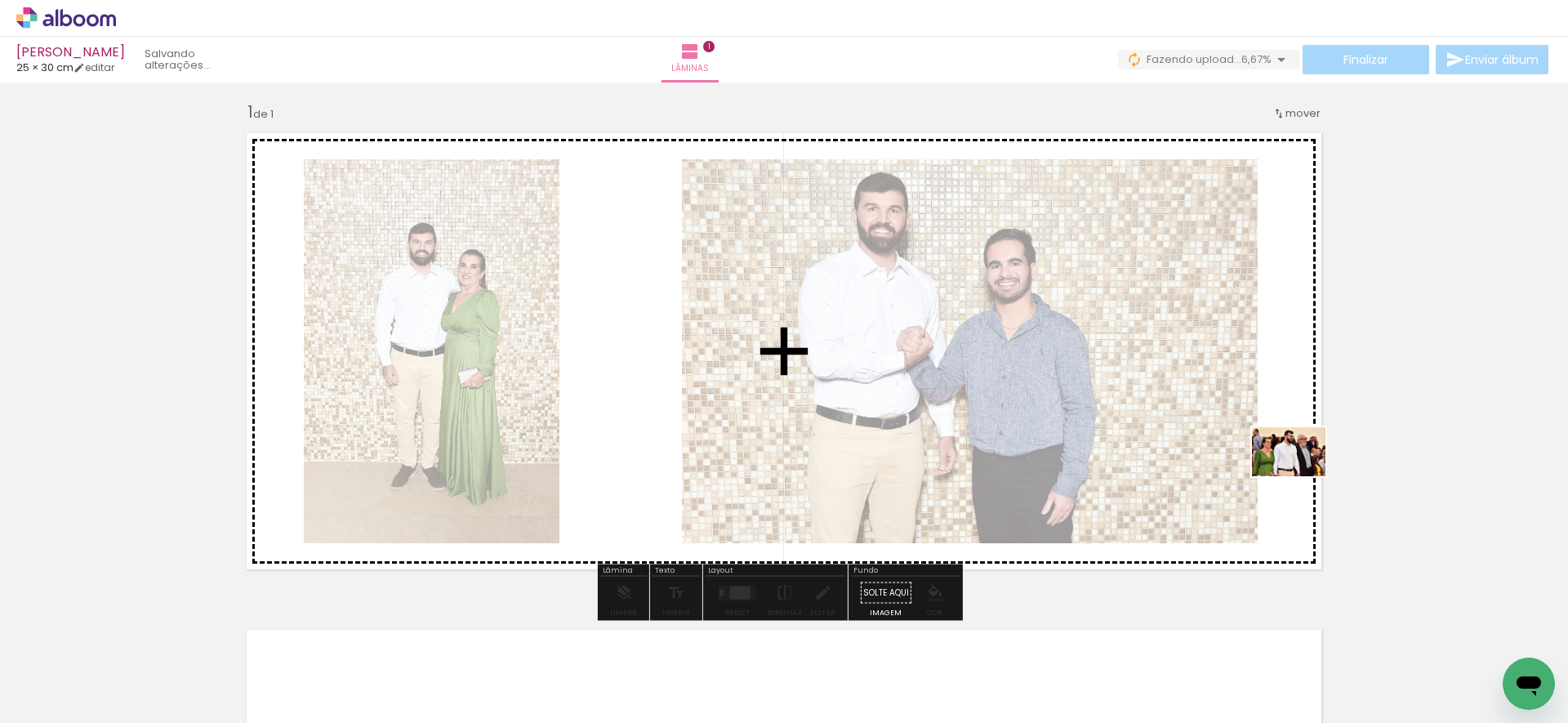
drag, startPoint x: 1482, startPoint y: 644, endPoint x: 1303, endPoint y: 506, distance: 226.0
click at [1302, 475] on quentale-workspace at bounding box center [784, 361] width 1568 height 723
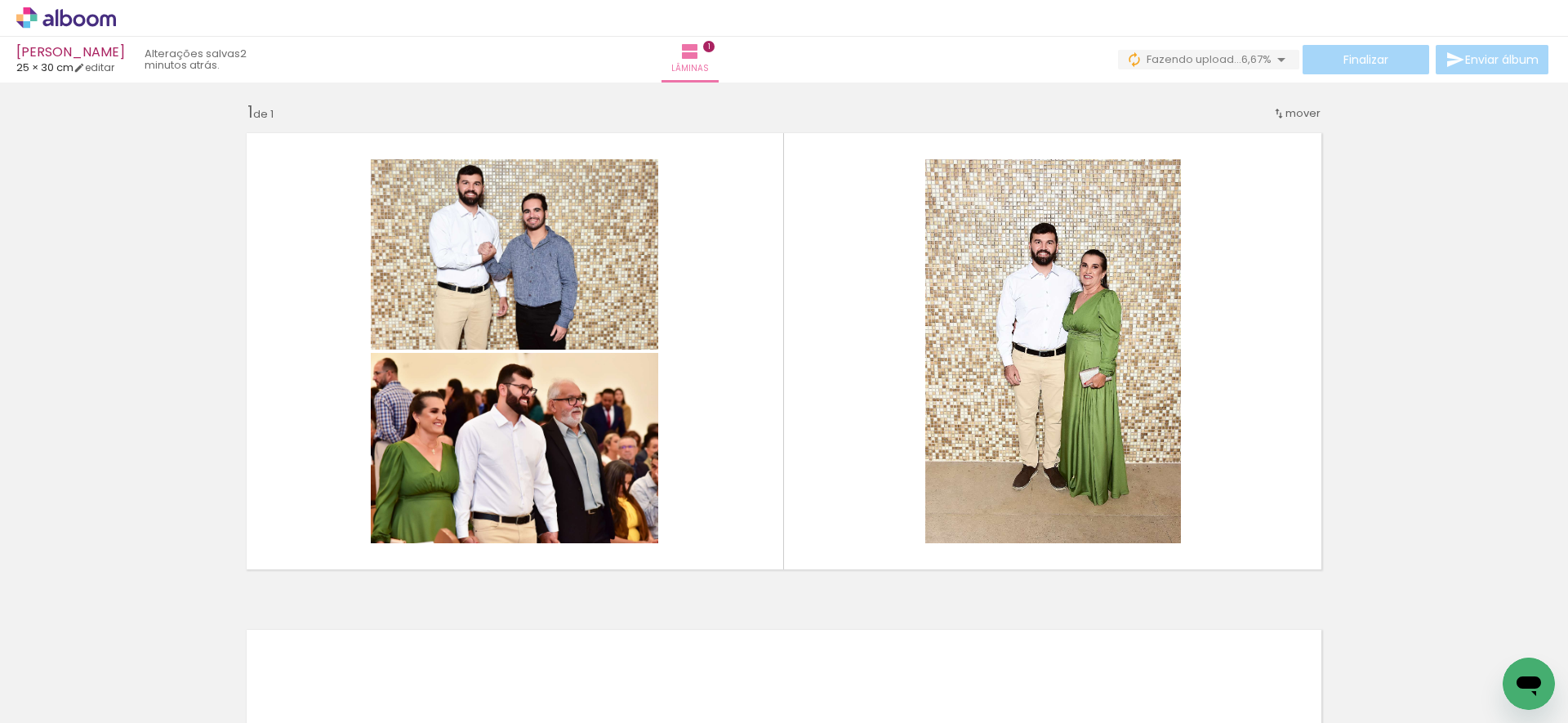
scroll to position [0, 963]
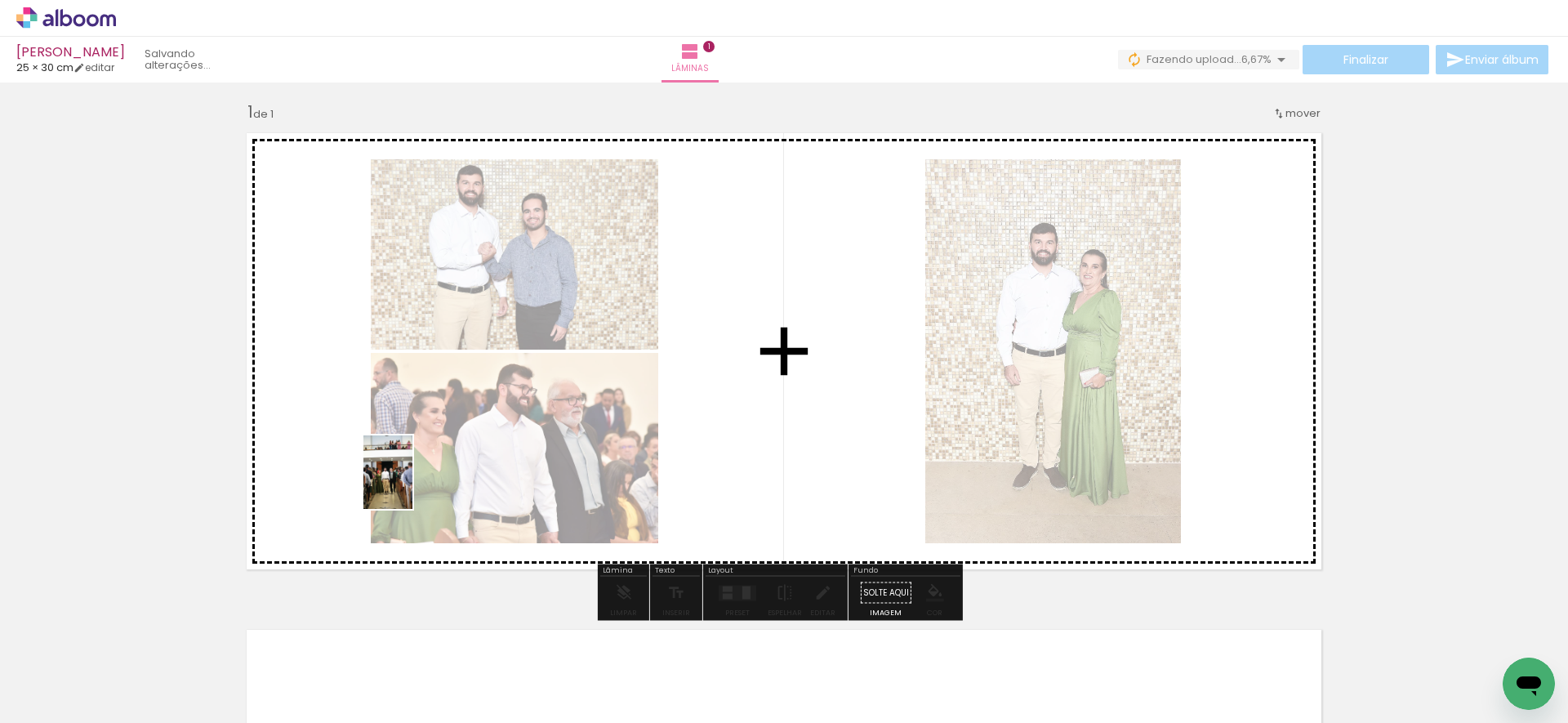
drag, startPoint x: 391, startPoint y: 646, endPoint x: 412, endPoint y: 484, distance: 163.4
click at [412, 484] on quentale-workspace at bounding box center [784, 361] width 1568 height 723
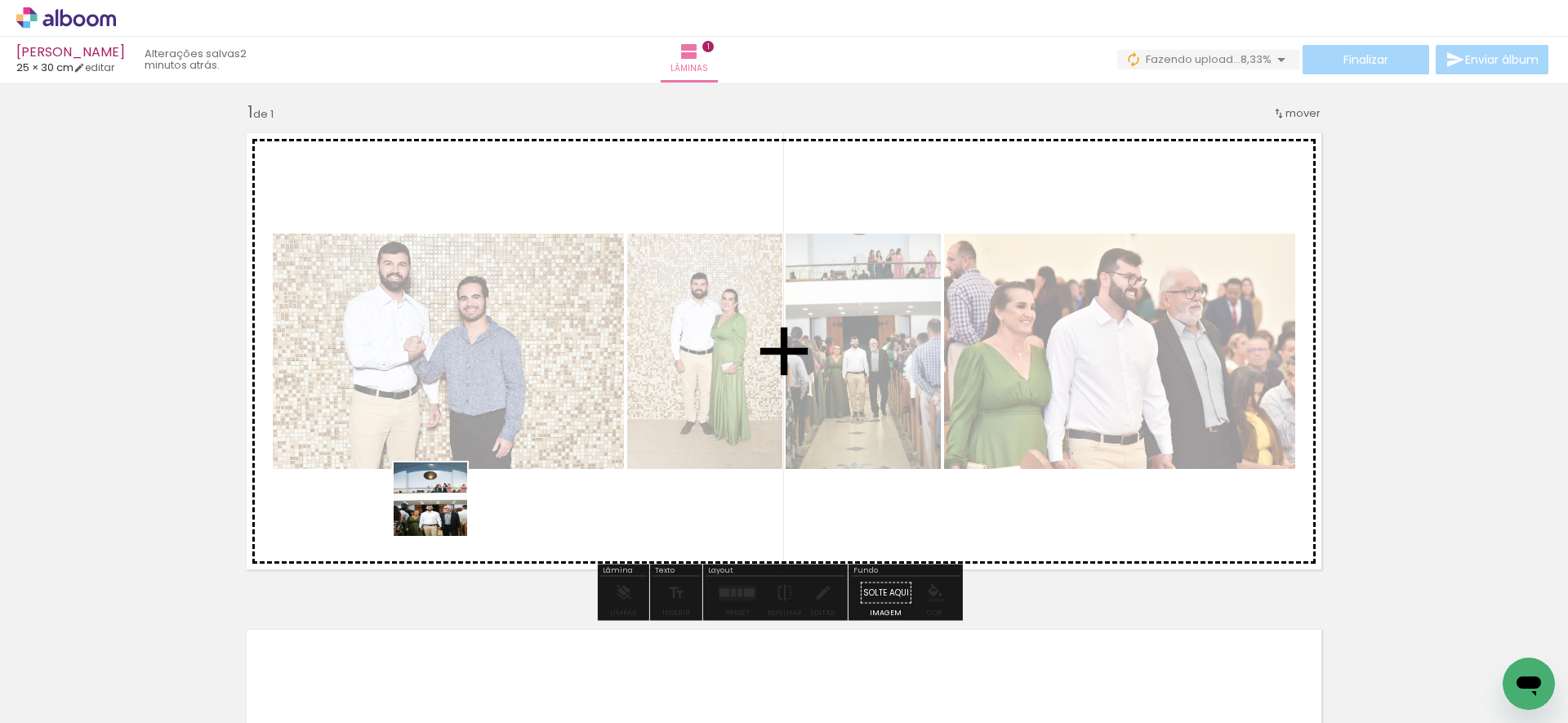
drag, startPoint x: 425, startPoint y: 579, endPoint x: 454, endPoint y: 574, distance: 29.4
click at [447, 503] on quentale-workspace at bounding box center [784, 361] width 1568 height 723
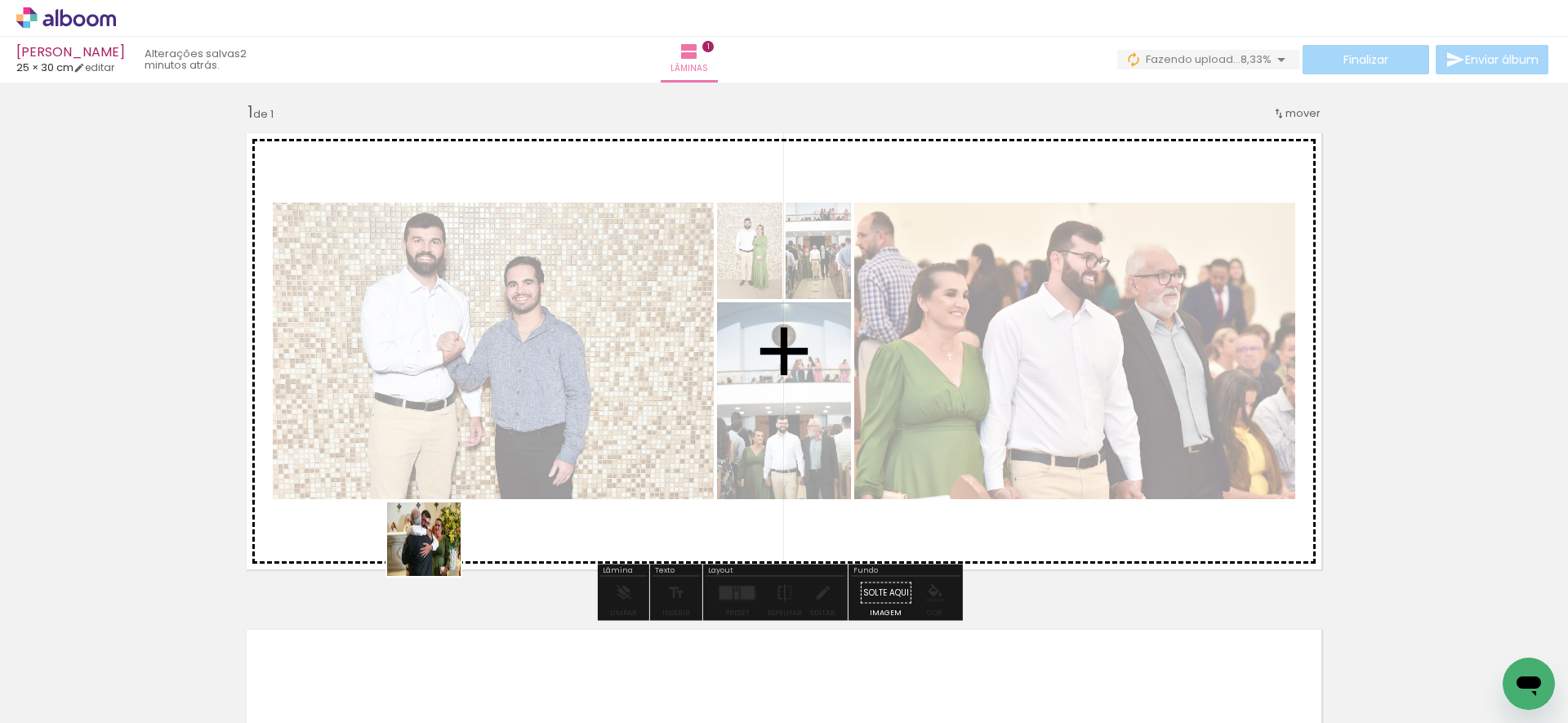
drag, startPoint x: 401, startPoint y: 672, endPoint x: 446, endPoint y: 515, distance: 163.3
click at [446, 515] on quentale-workspace at bounding box center [784, 361] width 1568 height 723
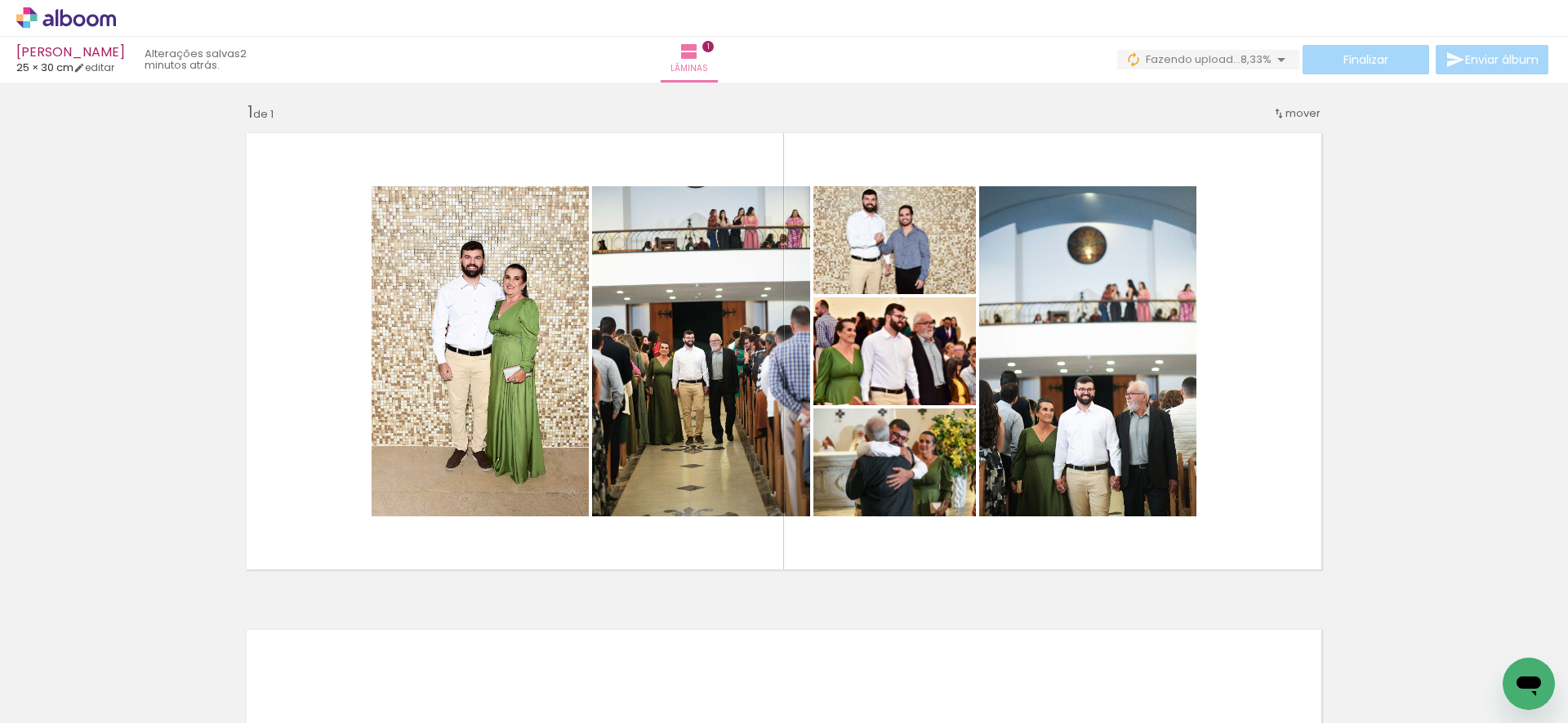
scroll to position [0, 0]
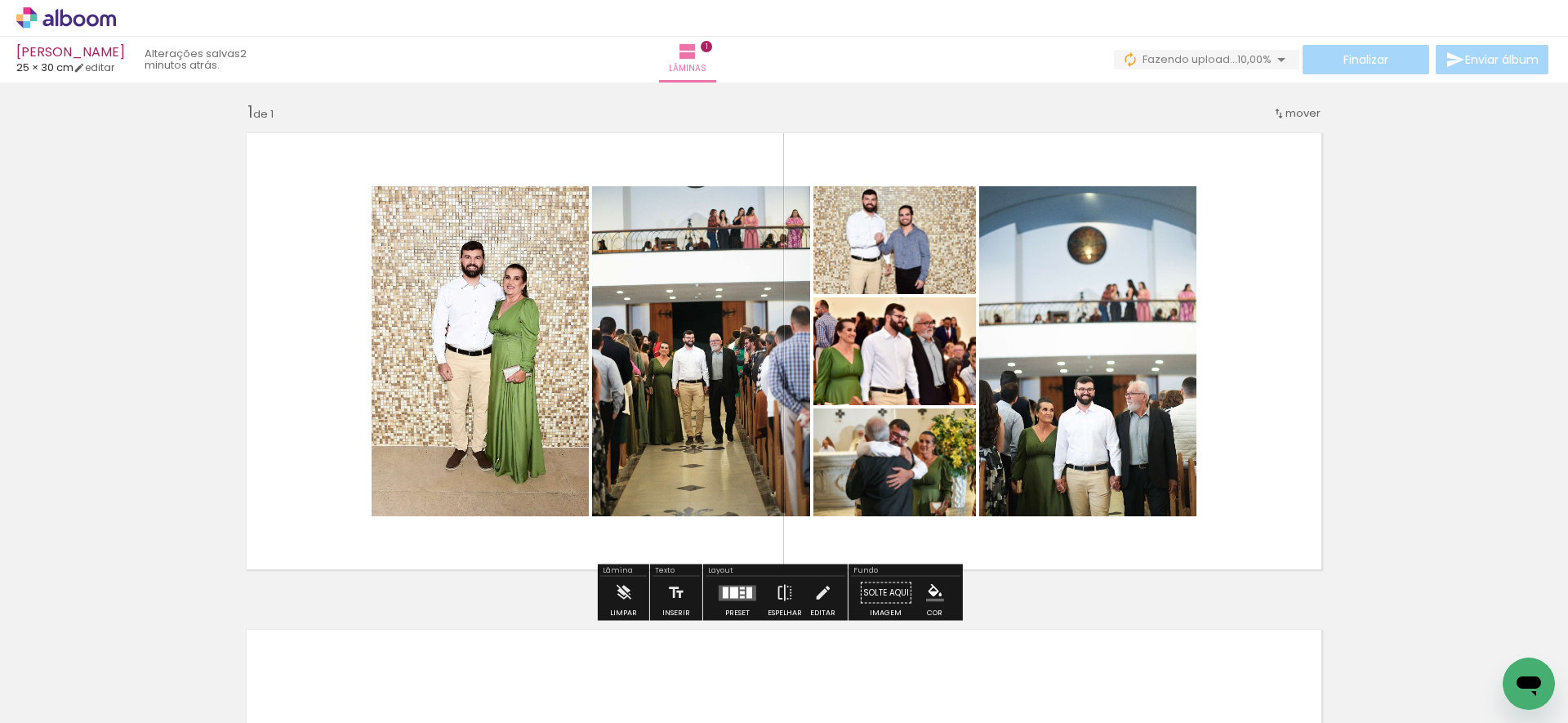
click at [740, 596] on div at bounding box center [742, 596] width 5 height 2
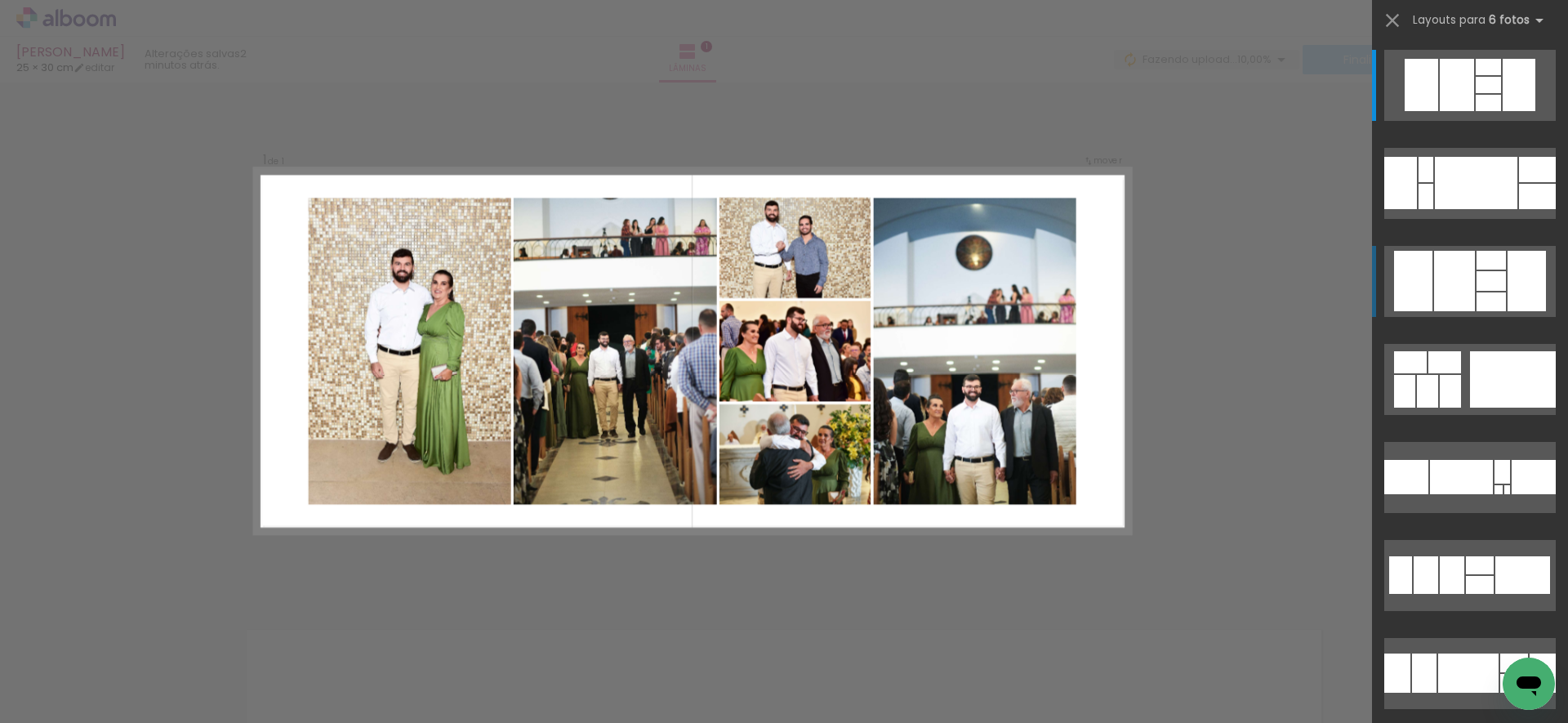
click at [1457, 276] on div at bounding box center [1455, 280] width 41 height 60
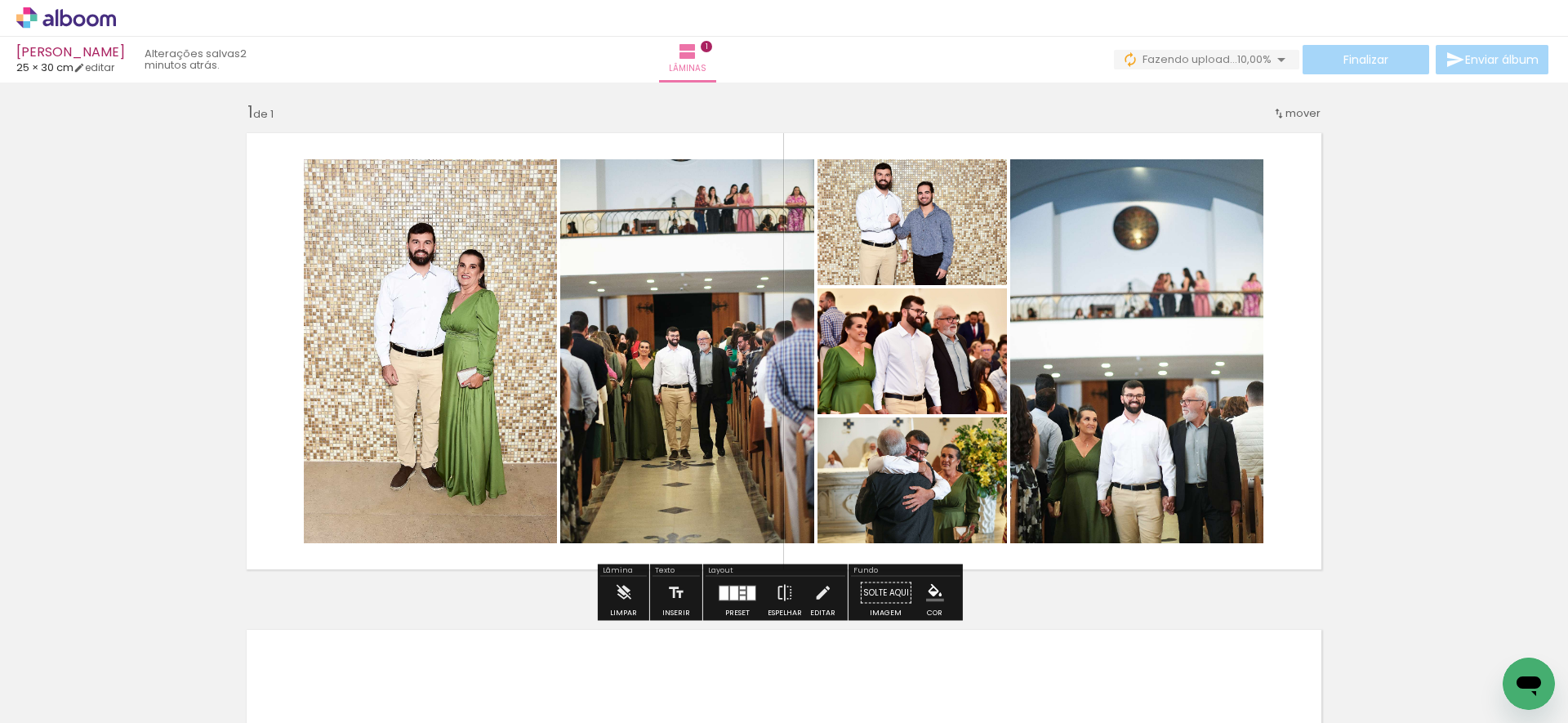
click at [743, 600] on div at bounding box center [738, 593] width 44 height 33
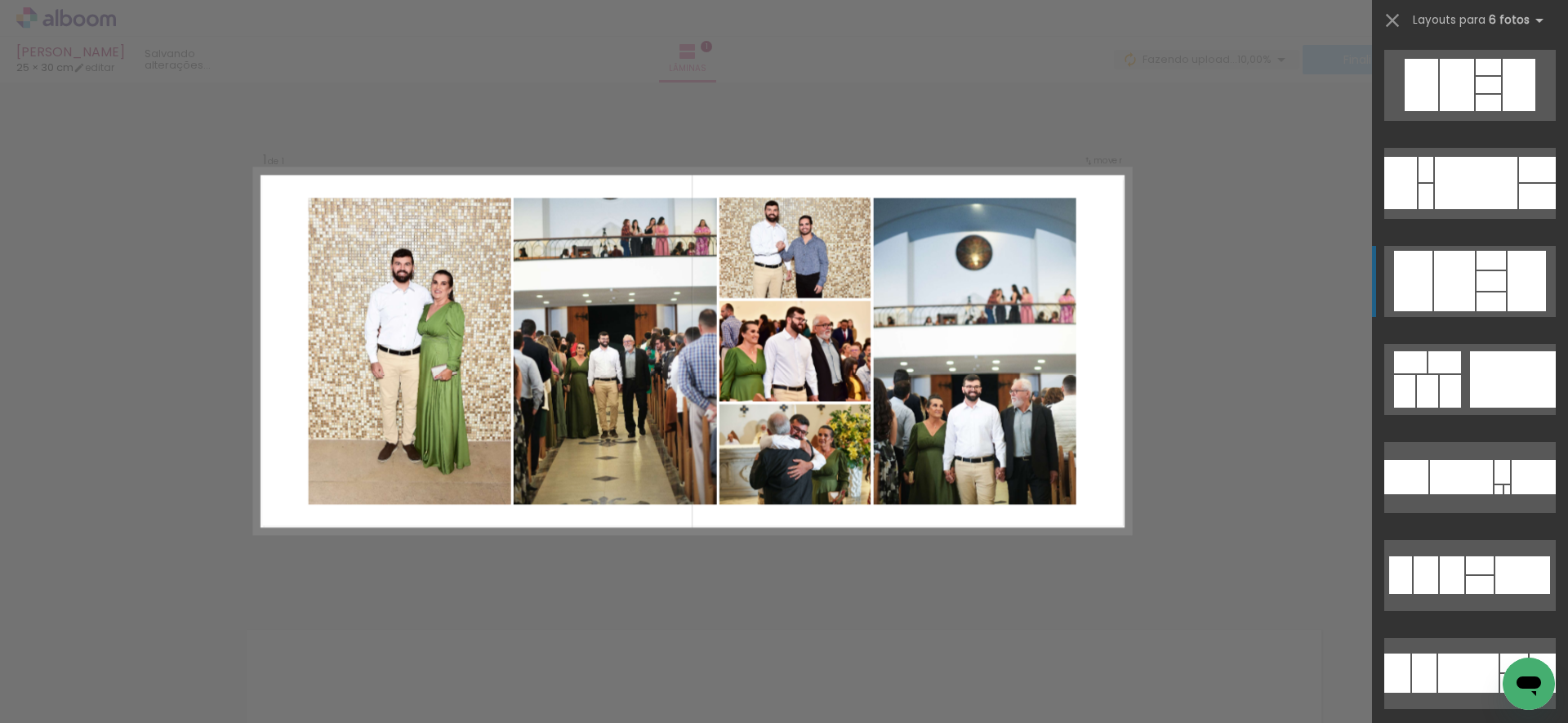
scroll to position [196, 0]
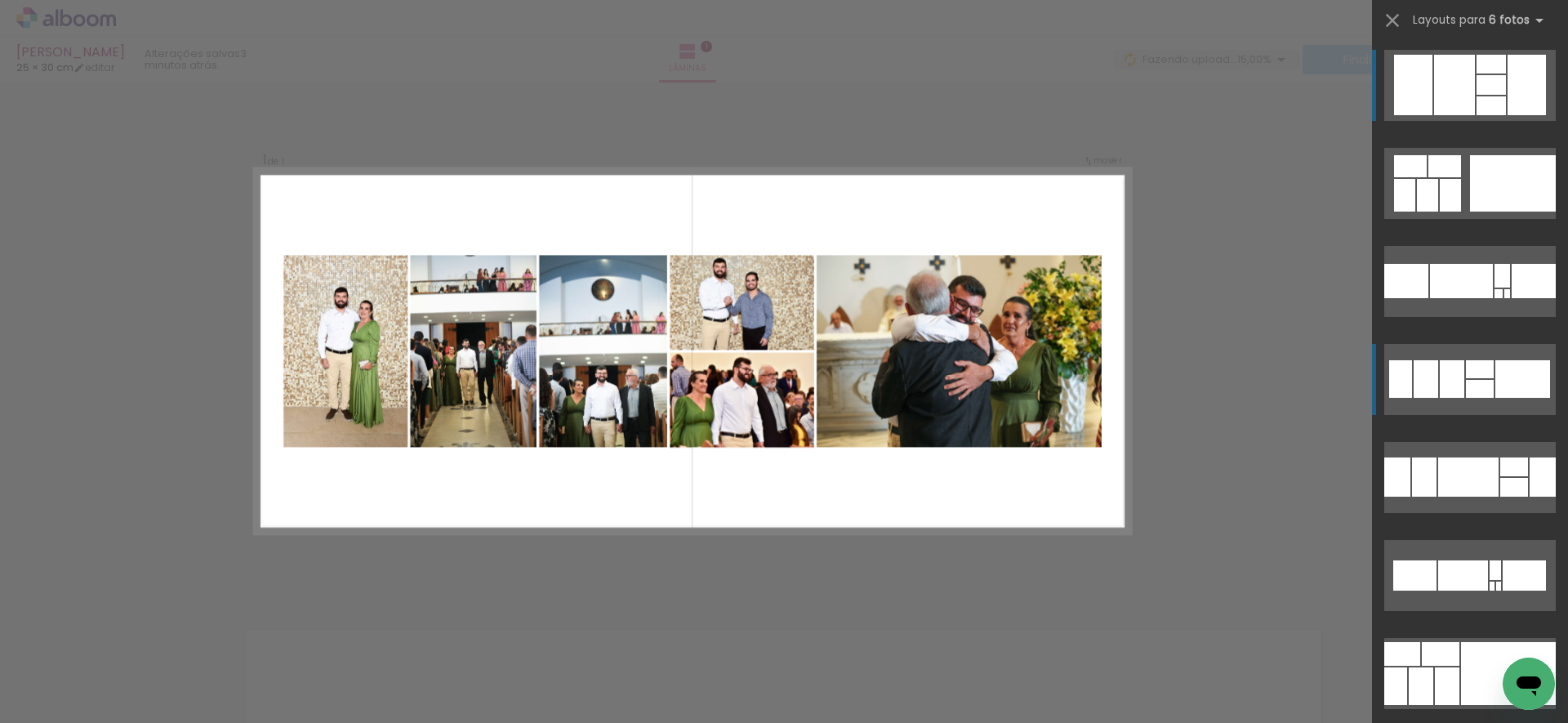
click at [1477, 373] on div at bounding box center [1480, 369] width 28 height 18
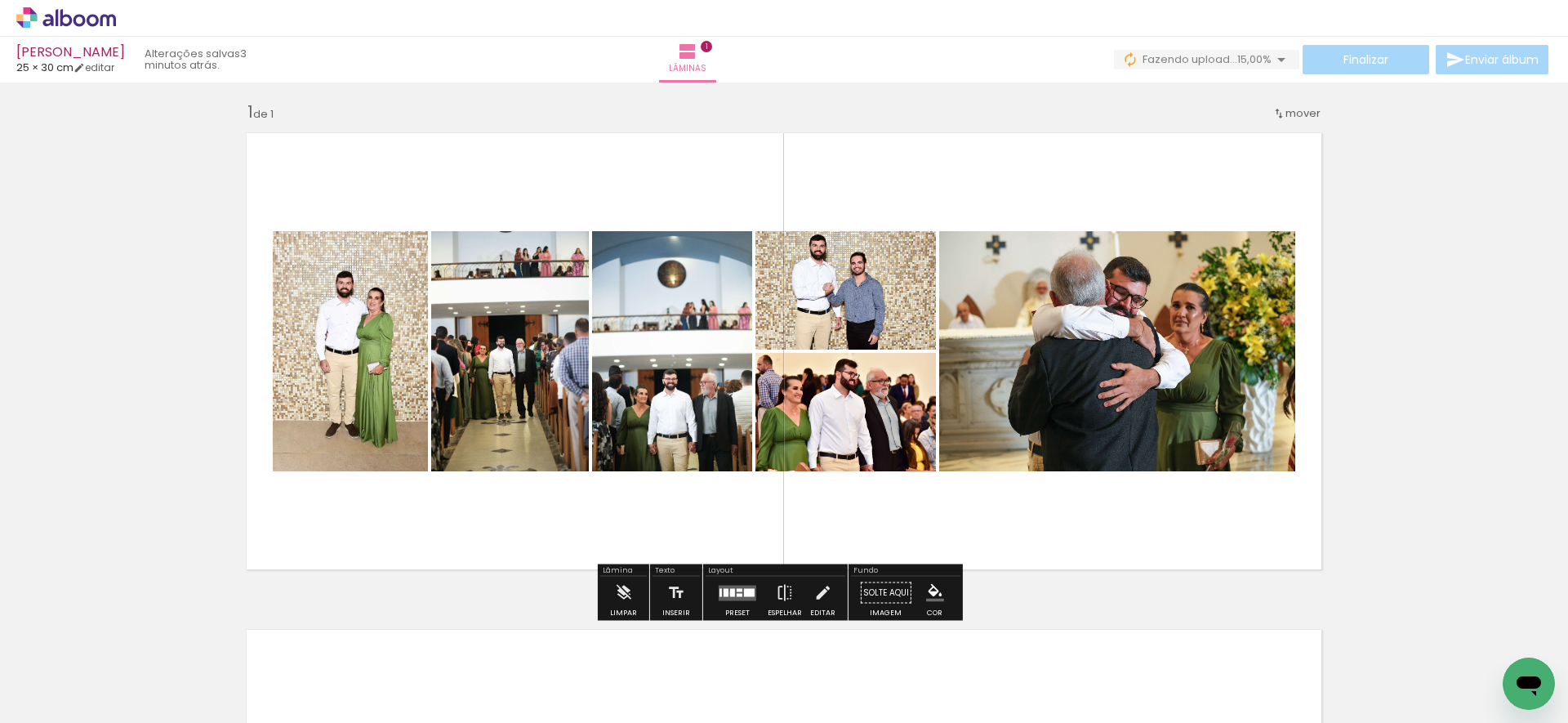
click at [730, 591] on div at bounding box center [733, 592] width 5 height 8
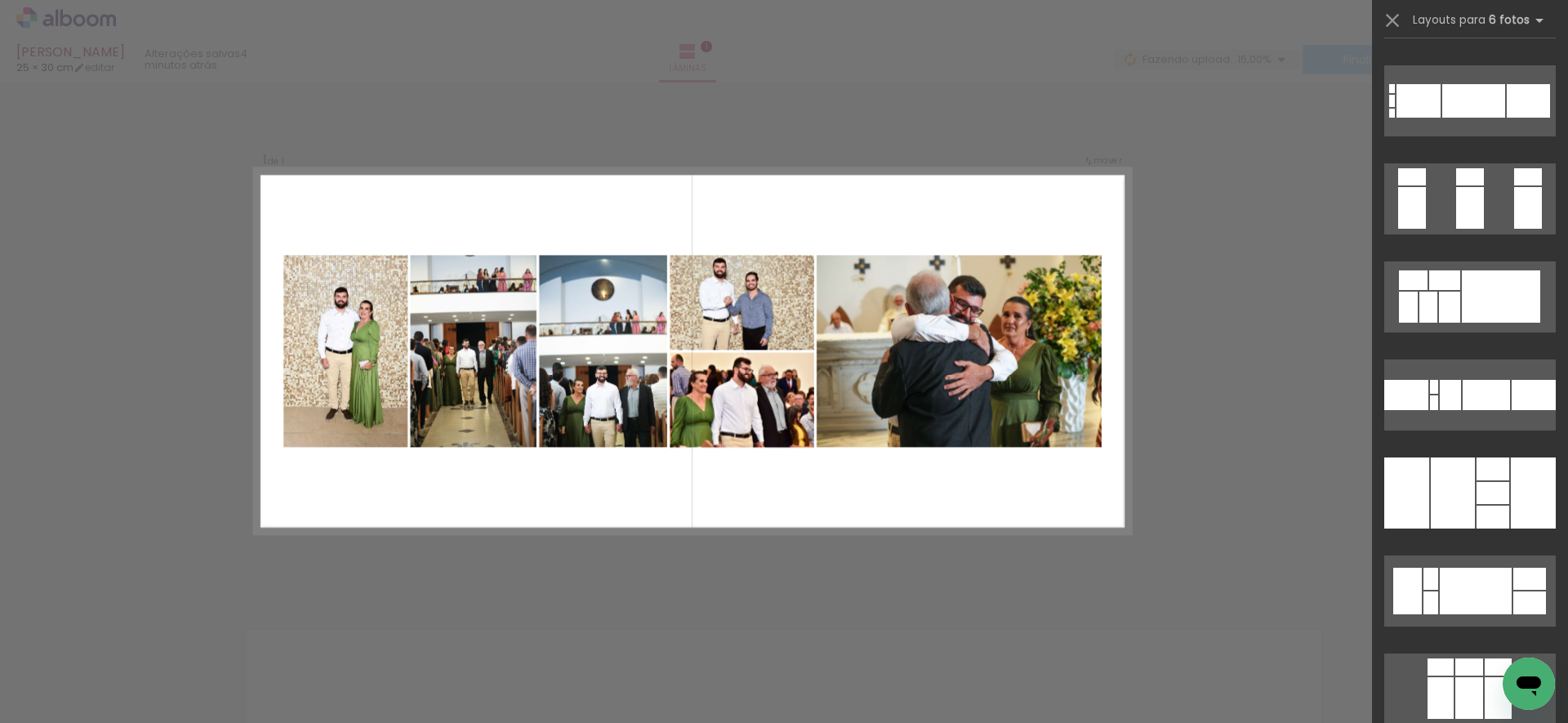
scroll to position [2987, 0]
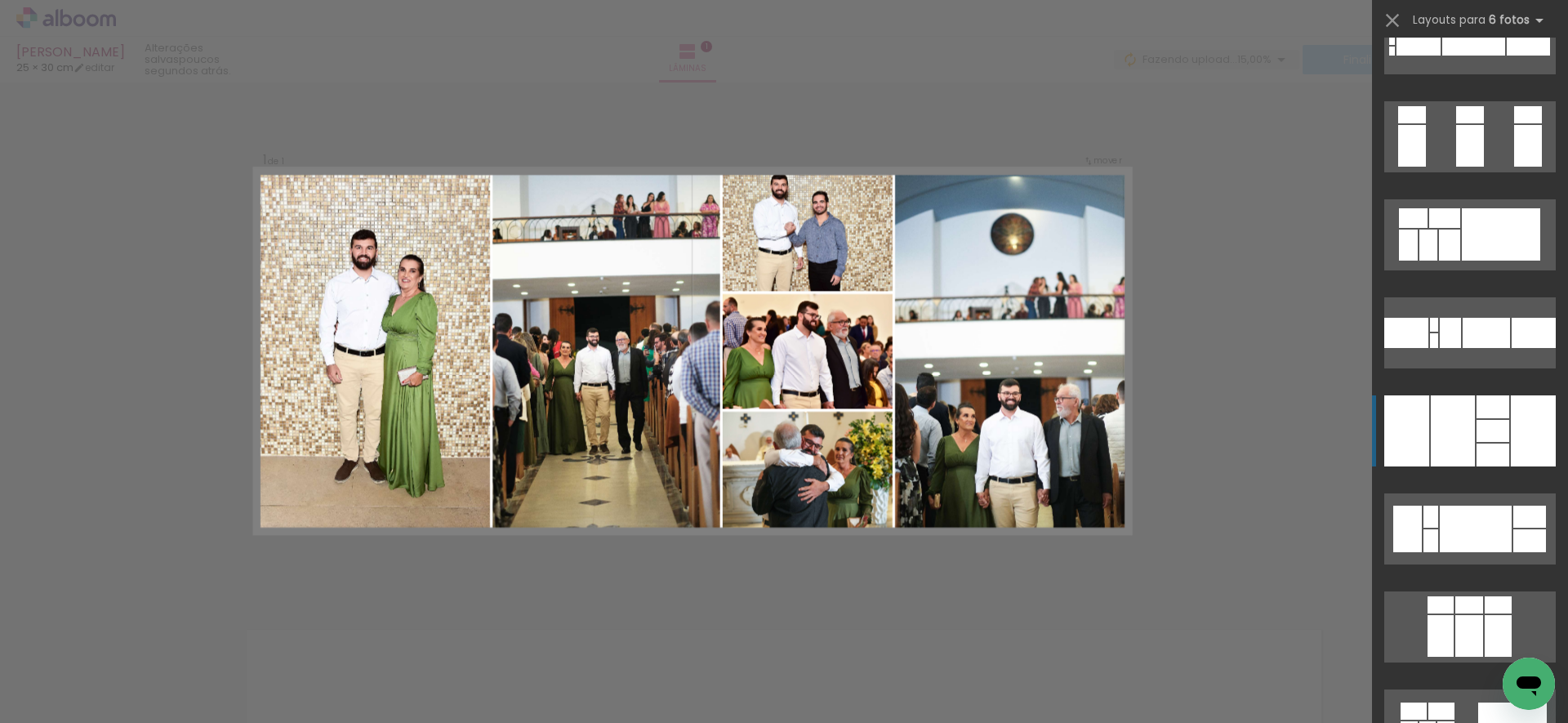
click at [1484, 426] on div at bounding box center [1492, 430] width 33 height 22
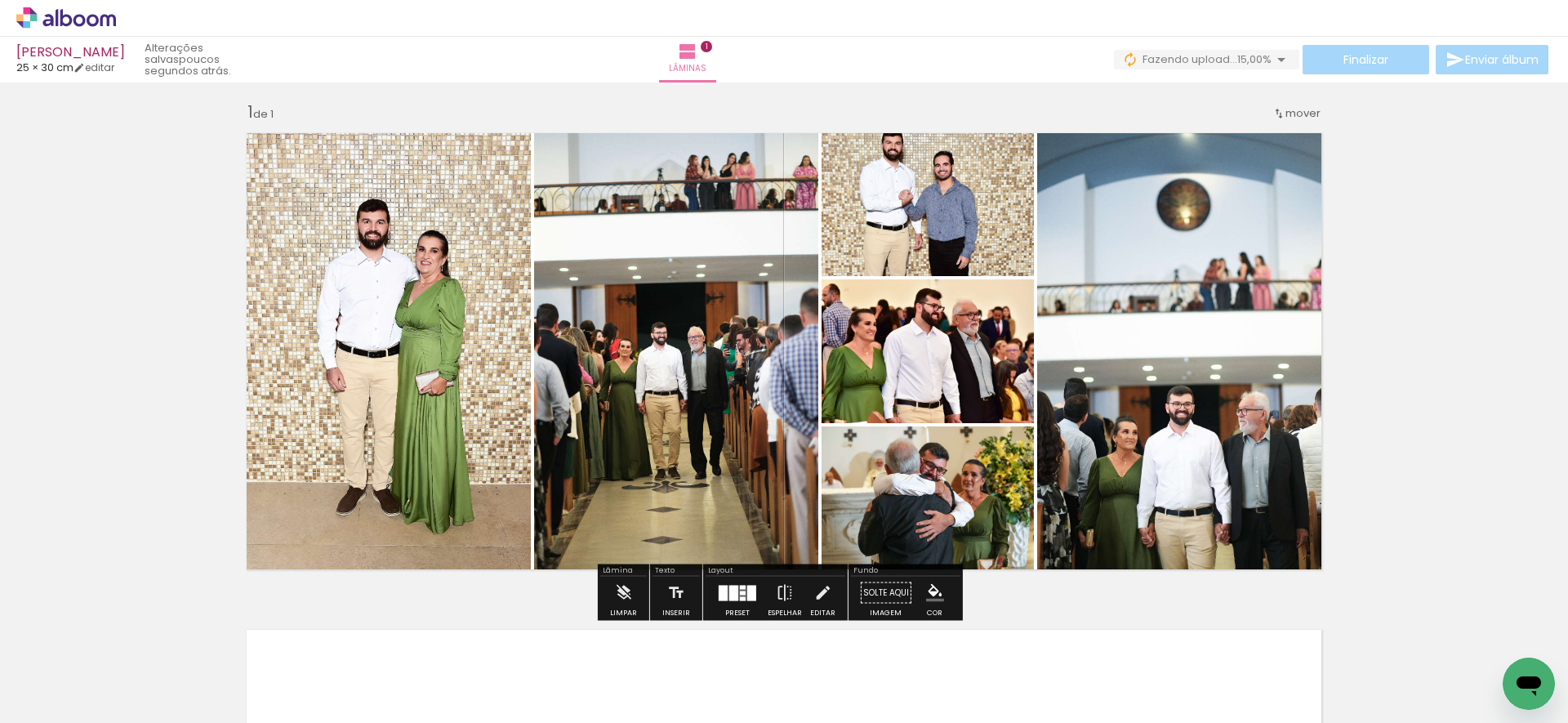
click at [740, 593] on div at bounding box center [742, 592] width 6 height 4
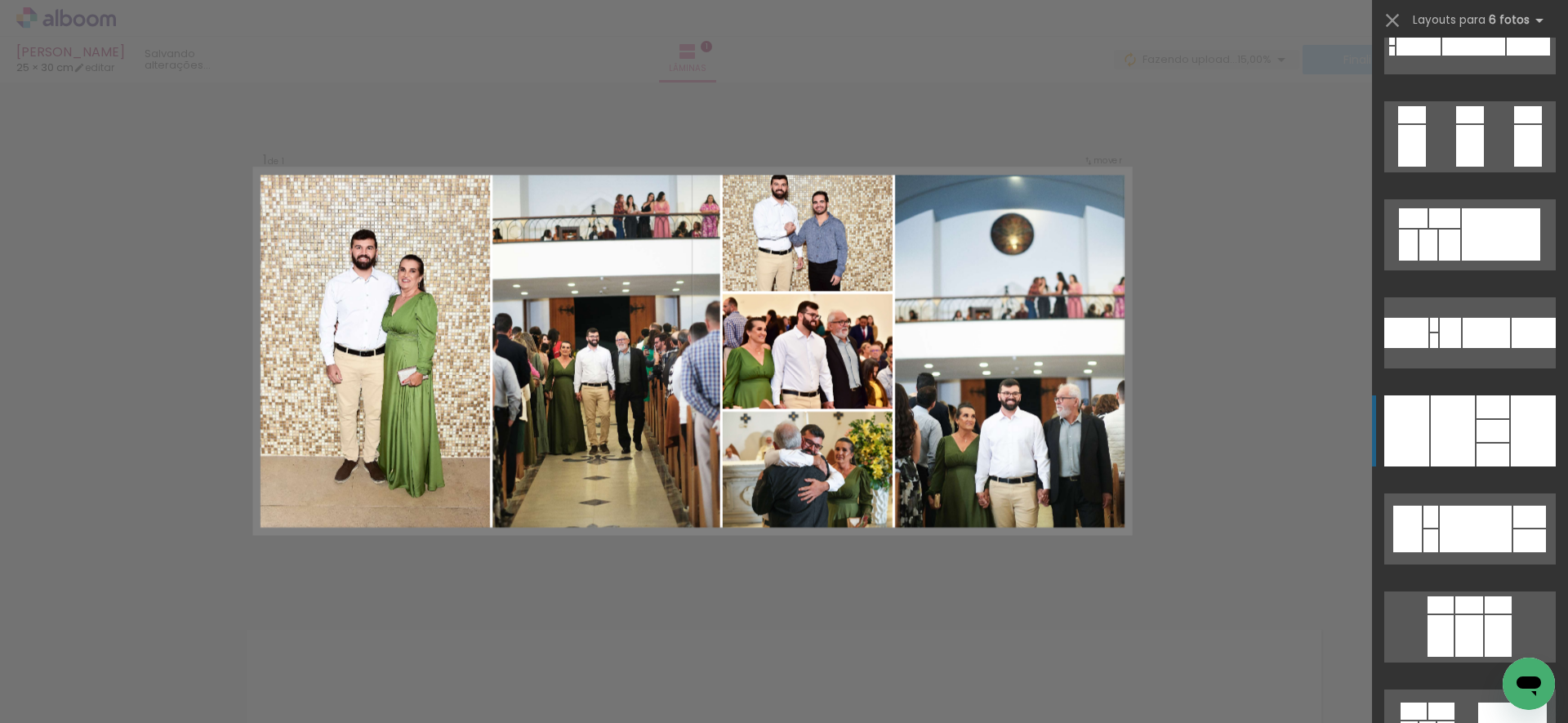
scroll to position [3333, 0]
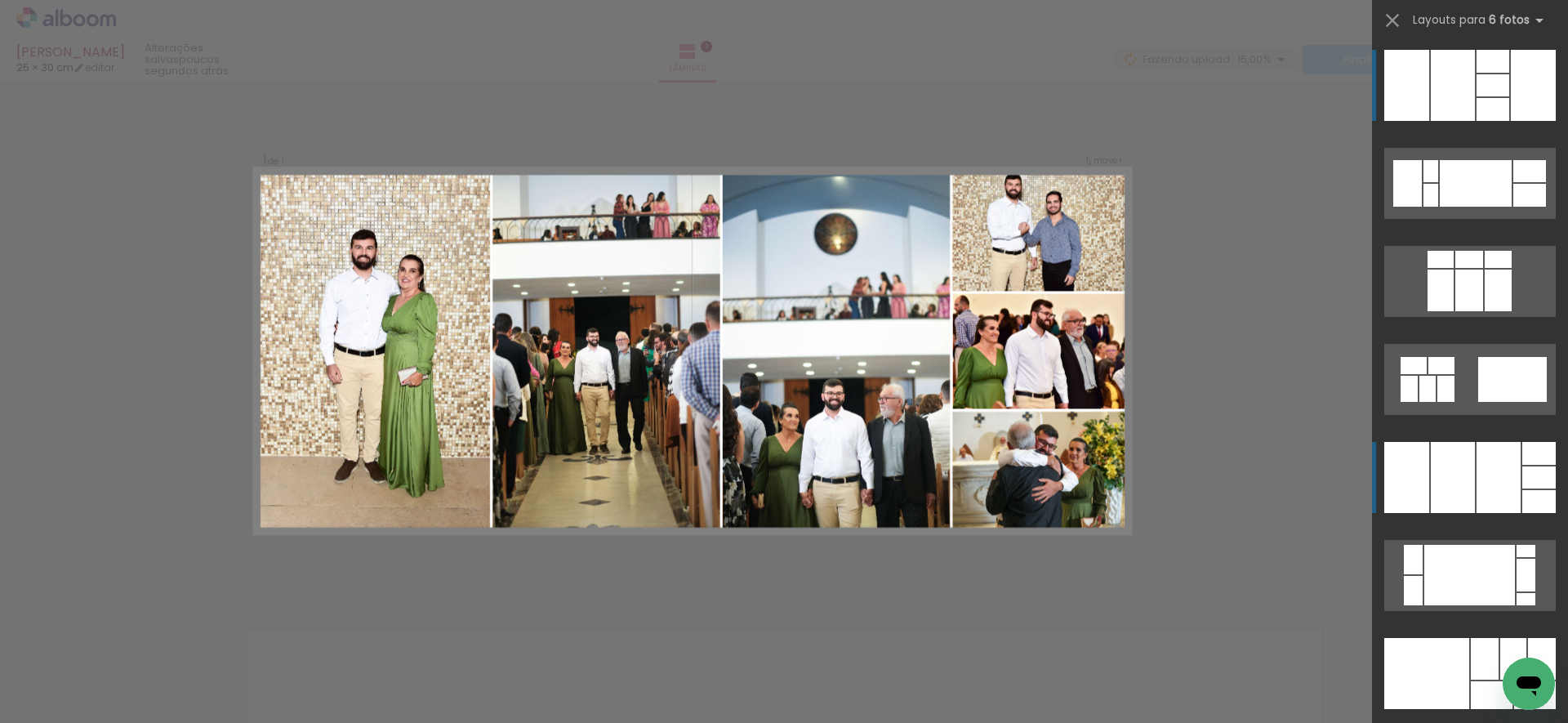
click at [1450, 475] on div at bounding box center [1453, 477] width 44 height 71
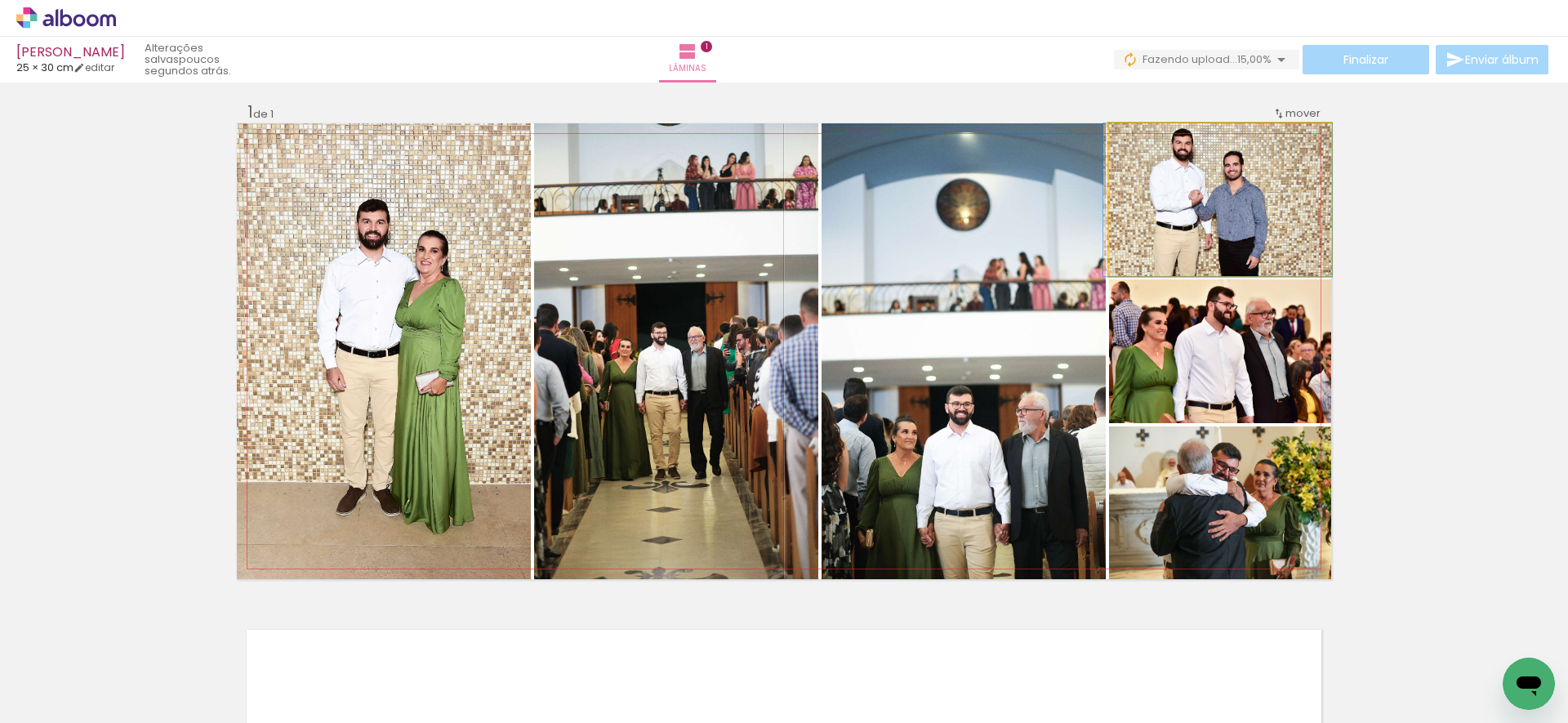
drag, startPoint x: 1256, startPoint y: 196, endPoint x: 1253, endPoint y: 213, distance: 17.3
drag, startPoint x: 1246, startPoint y: 204, endPoint x: 1265, endPoint y: 215, distance: 22.0
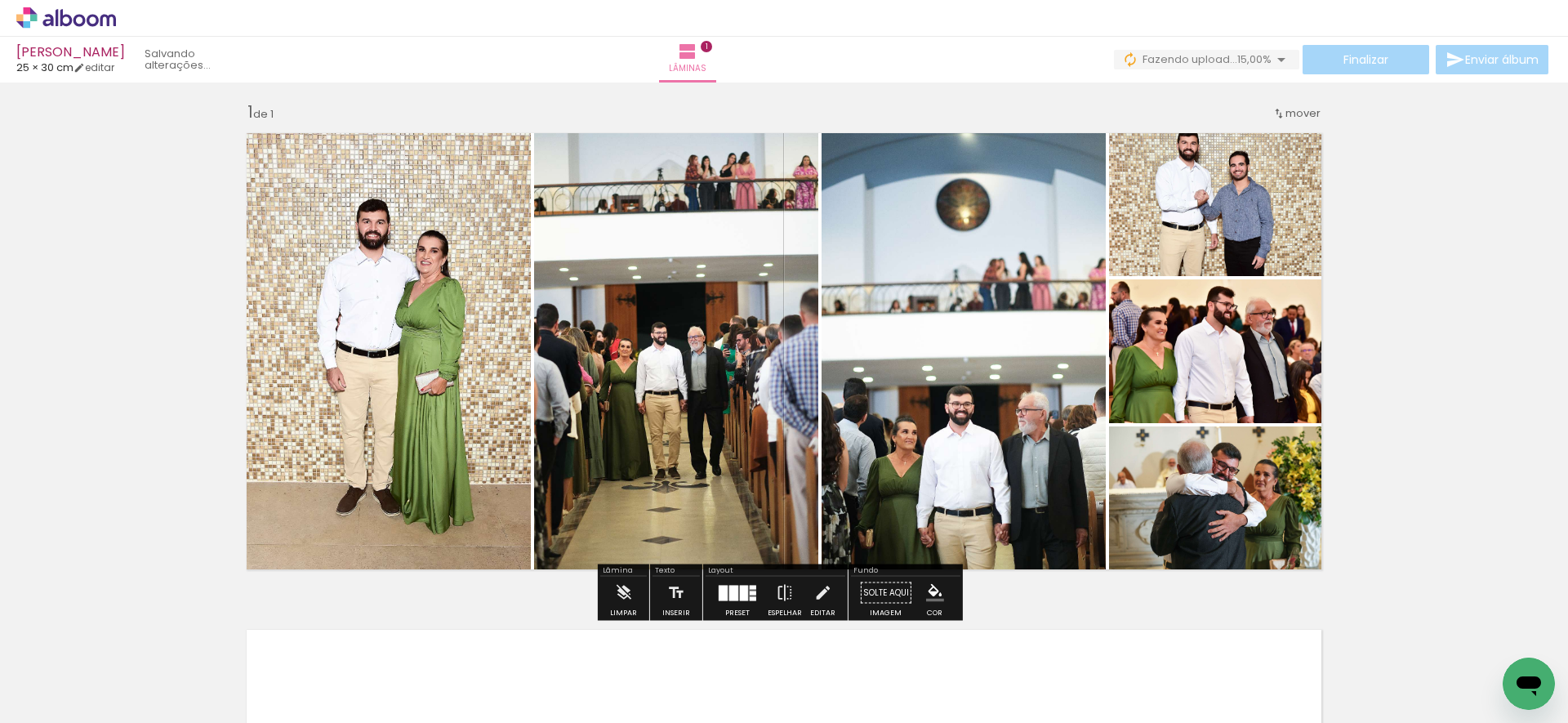
drag, startPoint x: 1459, startPoint y: 277, endPoint x: 1459, endPoint y: 290, distance: 13.0
click at [1457, 276] on div "Inserir lâmina 1 de 1" at bounding box center [784, 578] width 1568 height 994
click at [729, 595] on div at bounding box center [733, 592] width 9 height 16
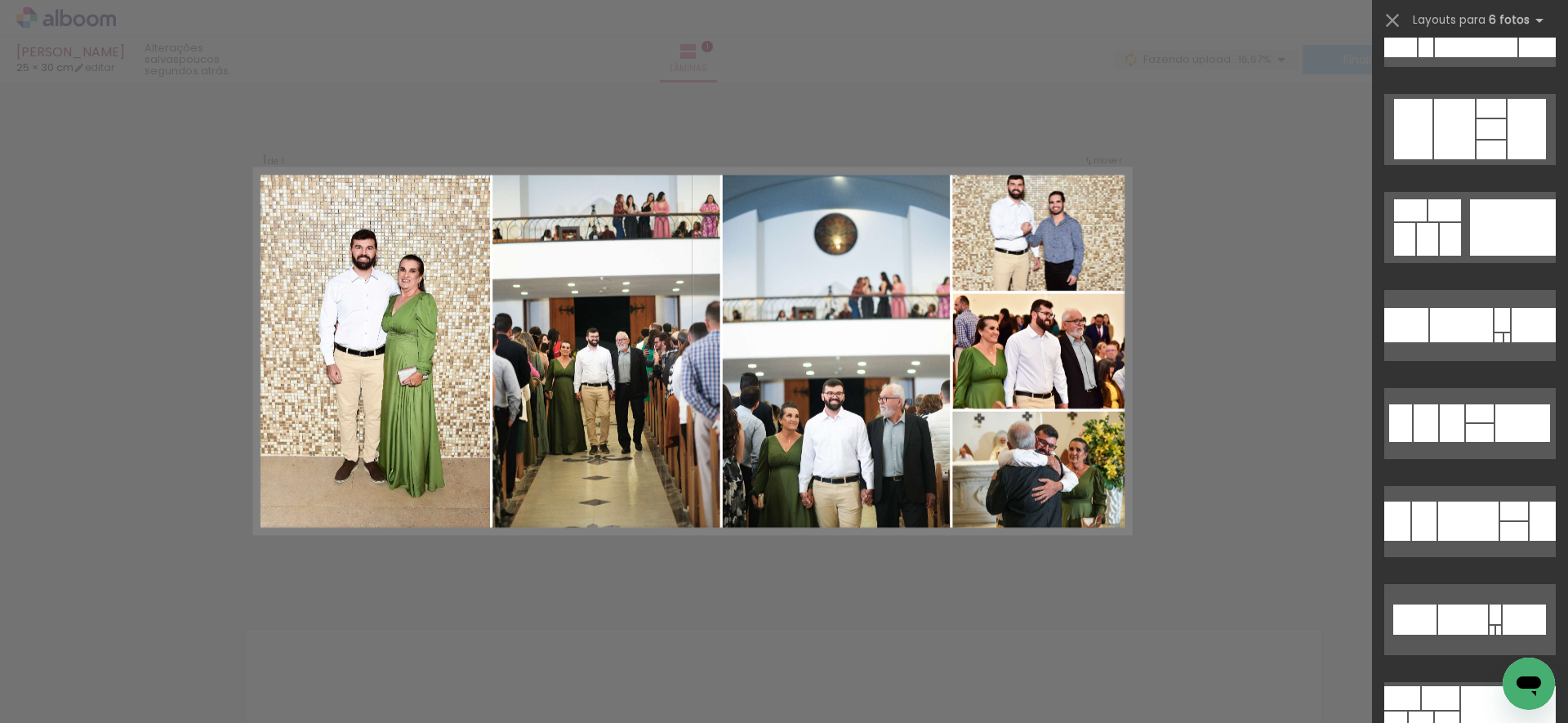
scroll to position [0, 0]
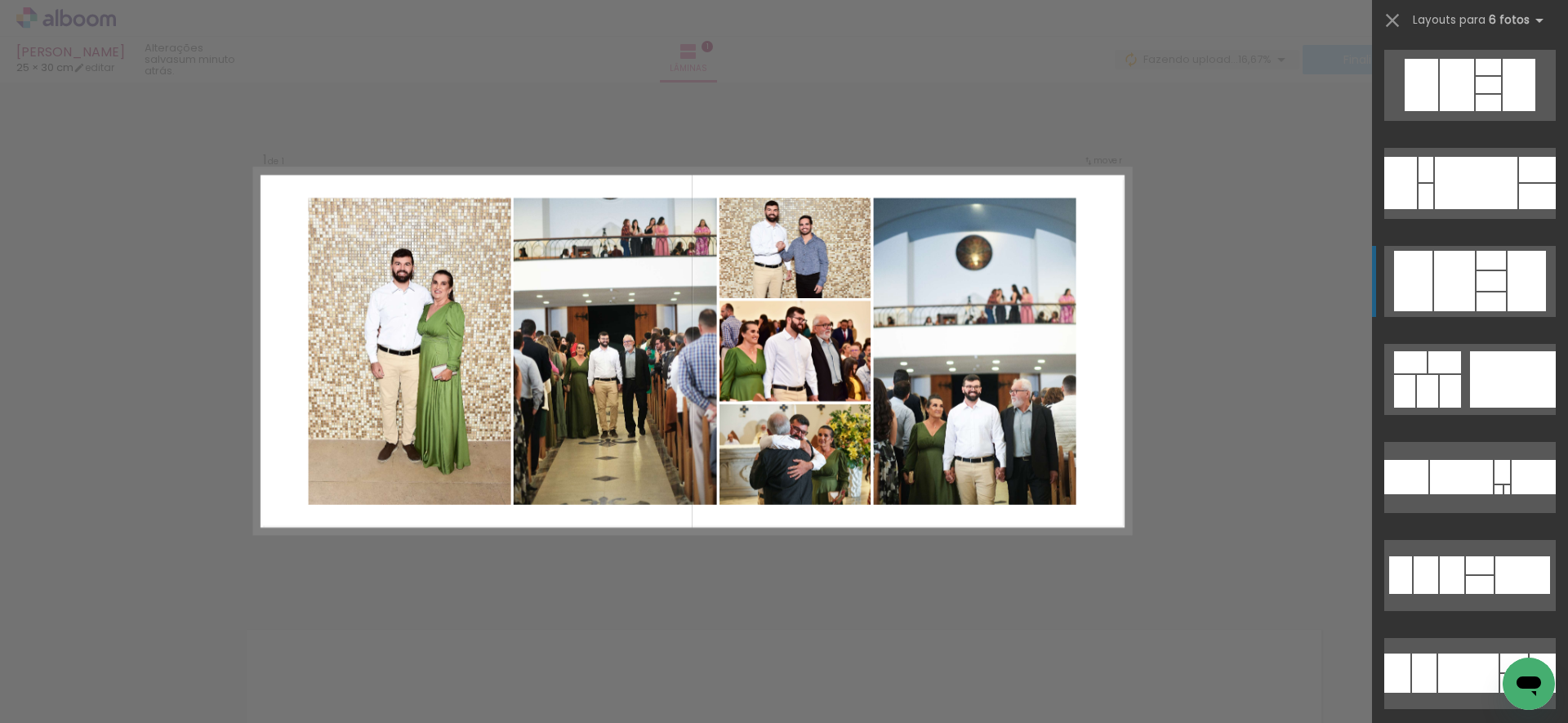
click at [1486, 294] on div at bounding box center [1491, 302] width 30 height 19
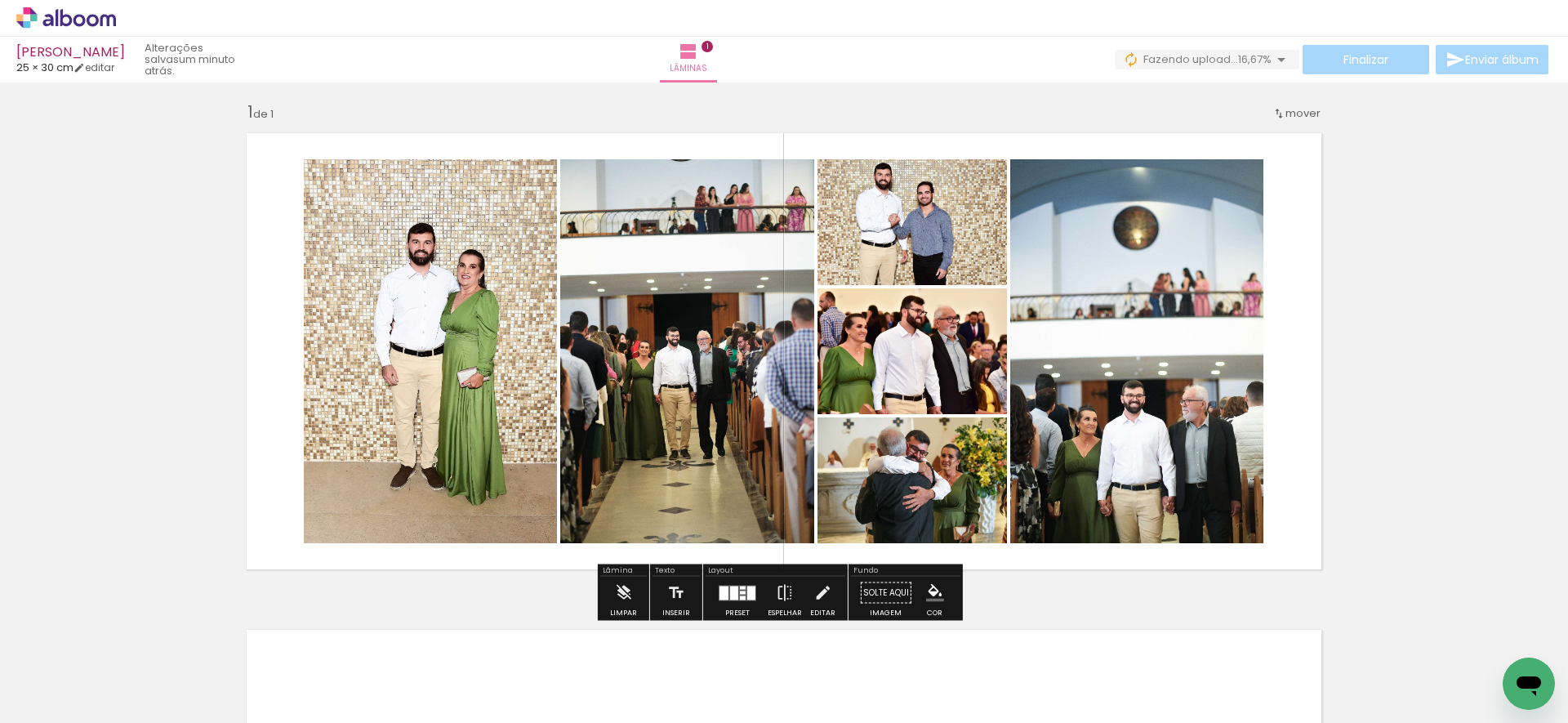
click at [1485, 294] on div "Inserir lâmina 1 de 1" at bounding box center [784, 578] width 1568 height 994
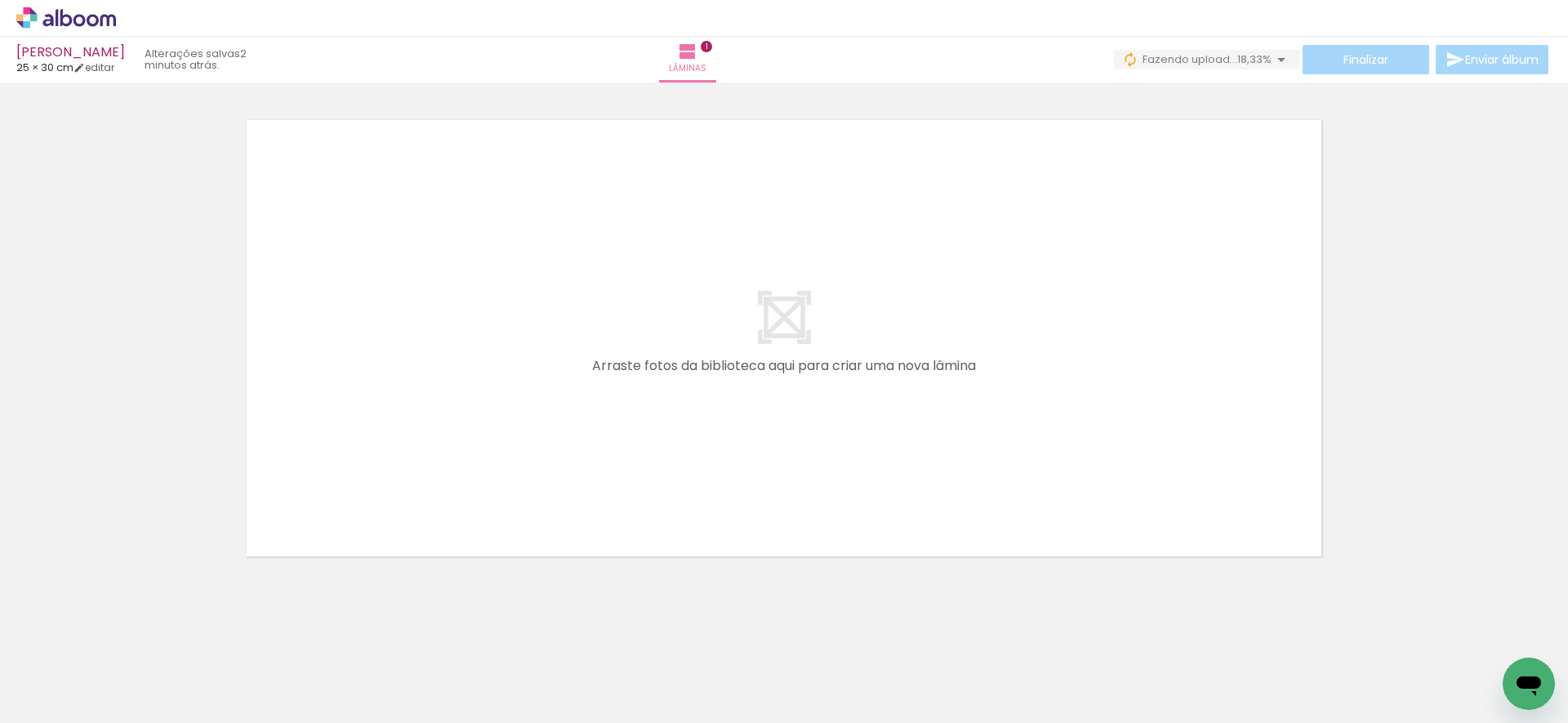
scroll to position [0, 2219]
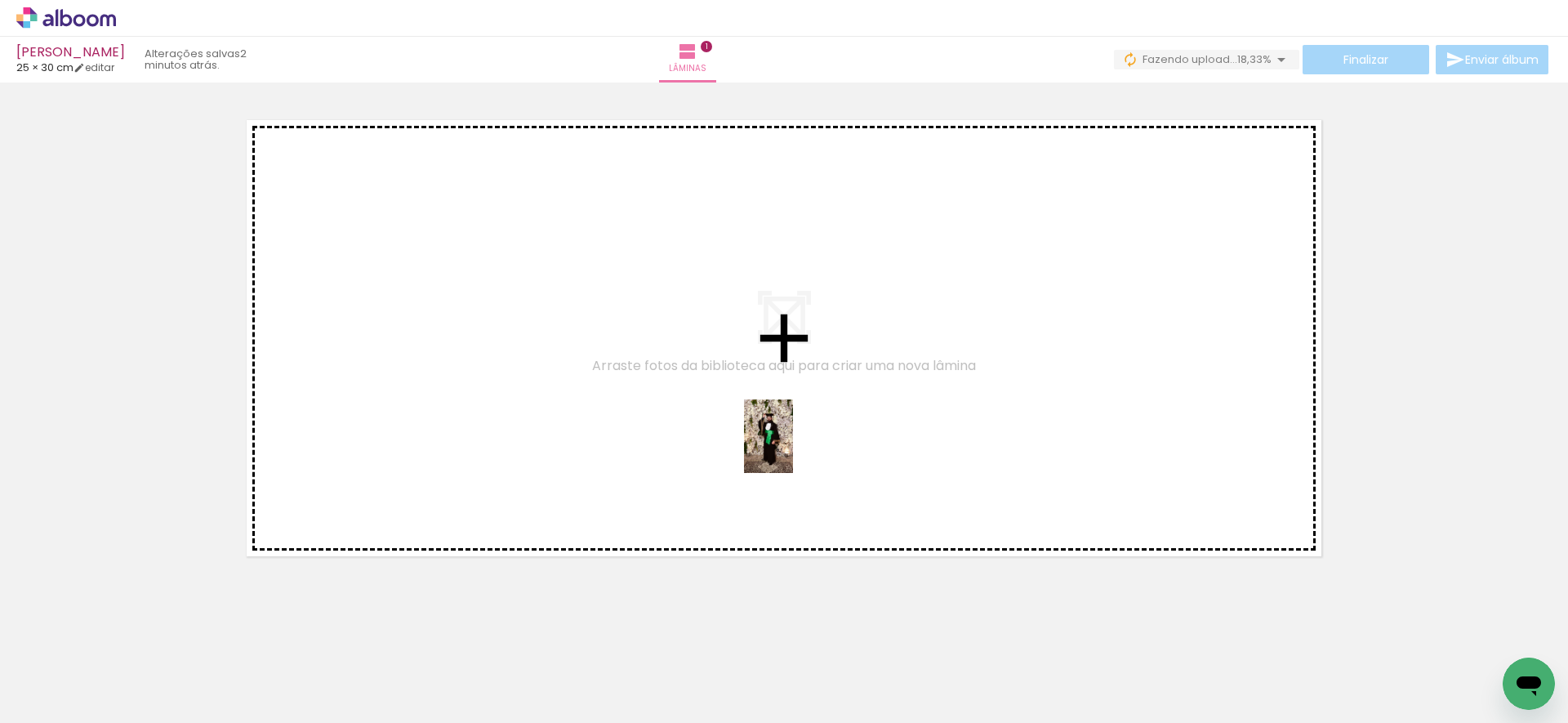
drag, startPoint x: 794, startPoint y: 561, endPoint x: 804, endPoint y: 517, distance: 45.1
click at [793, 448] on quentale-workspace at bounding box center [784, 361] width 1568 height 723
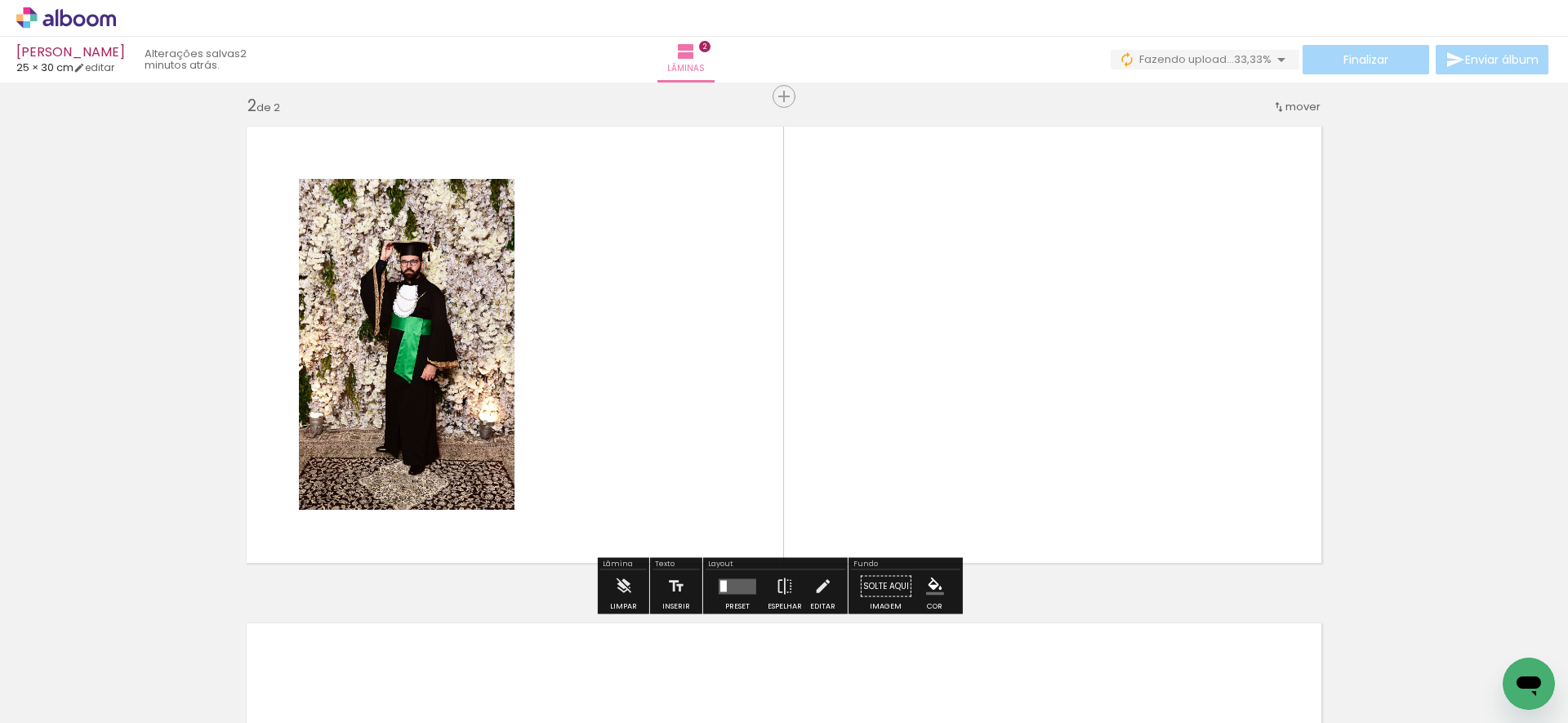
scroll to position [503, 0]
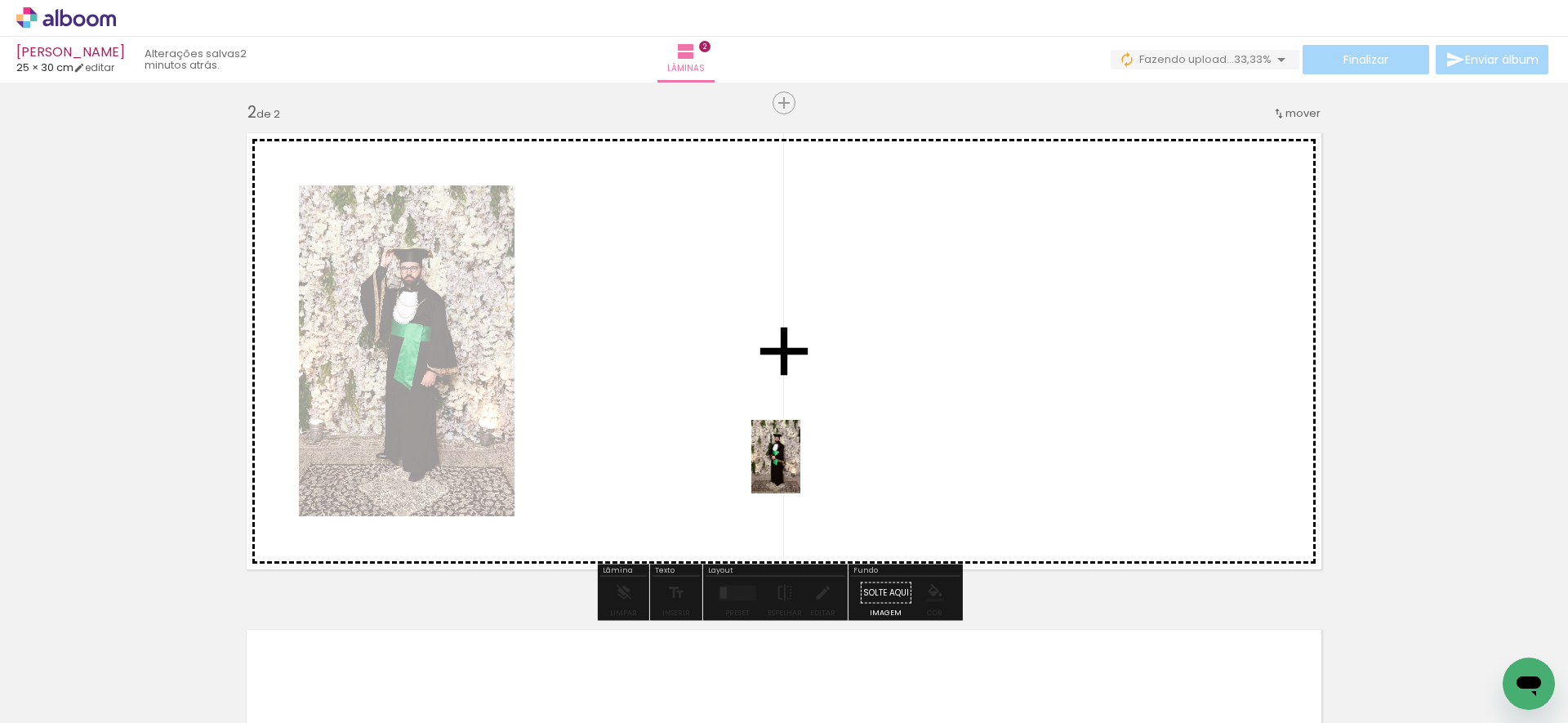
drag, startPoint x: 791, startPoint y: 662, endPoint x: 795, endPoint y: 486, distance: 176.0
click at [799, 467] on quentale-workspace at bounding box center [784, 361] width 1568 height 723
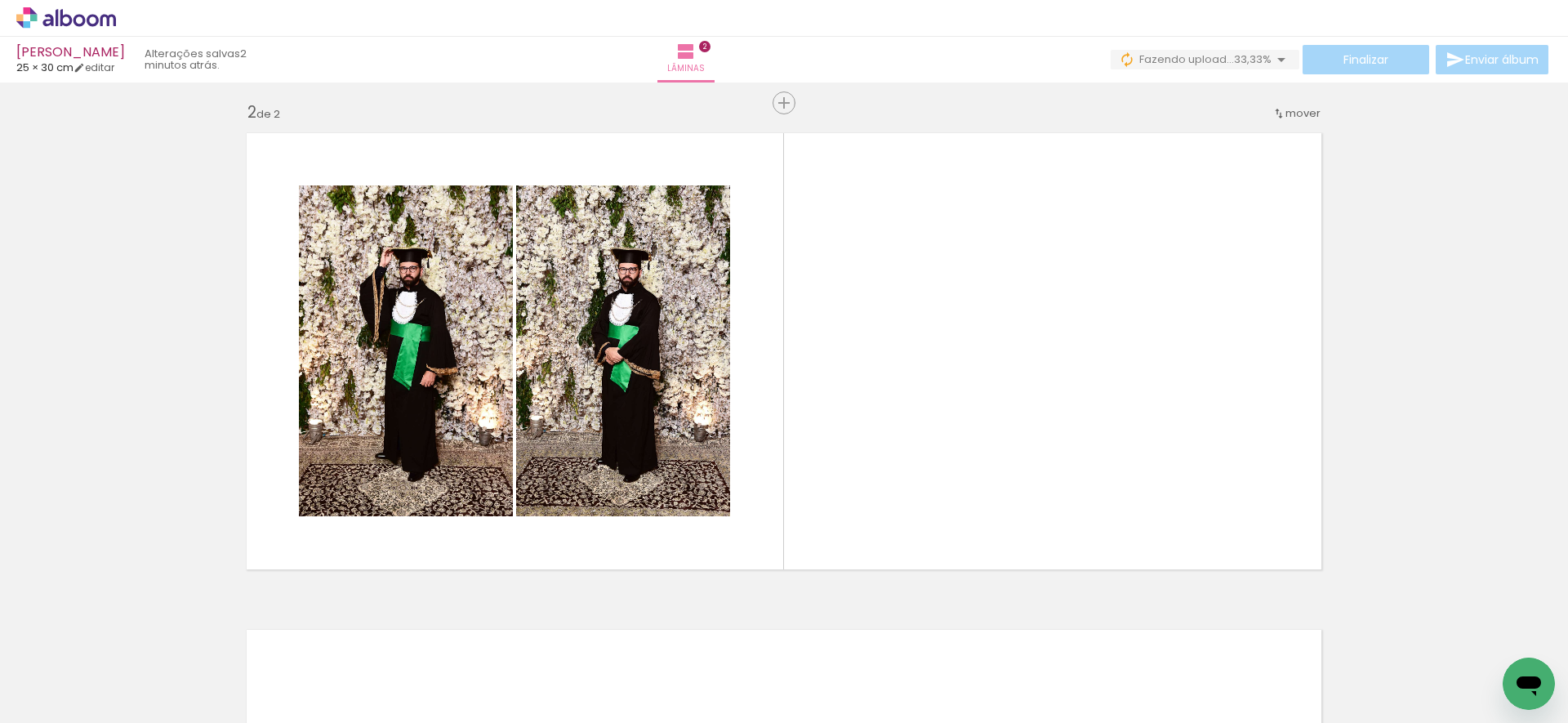
scroll to position [0, 869]
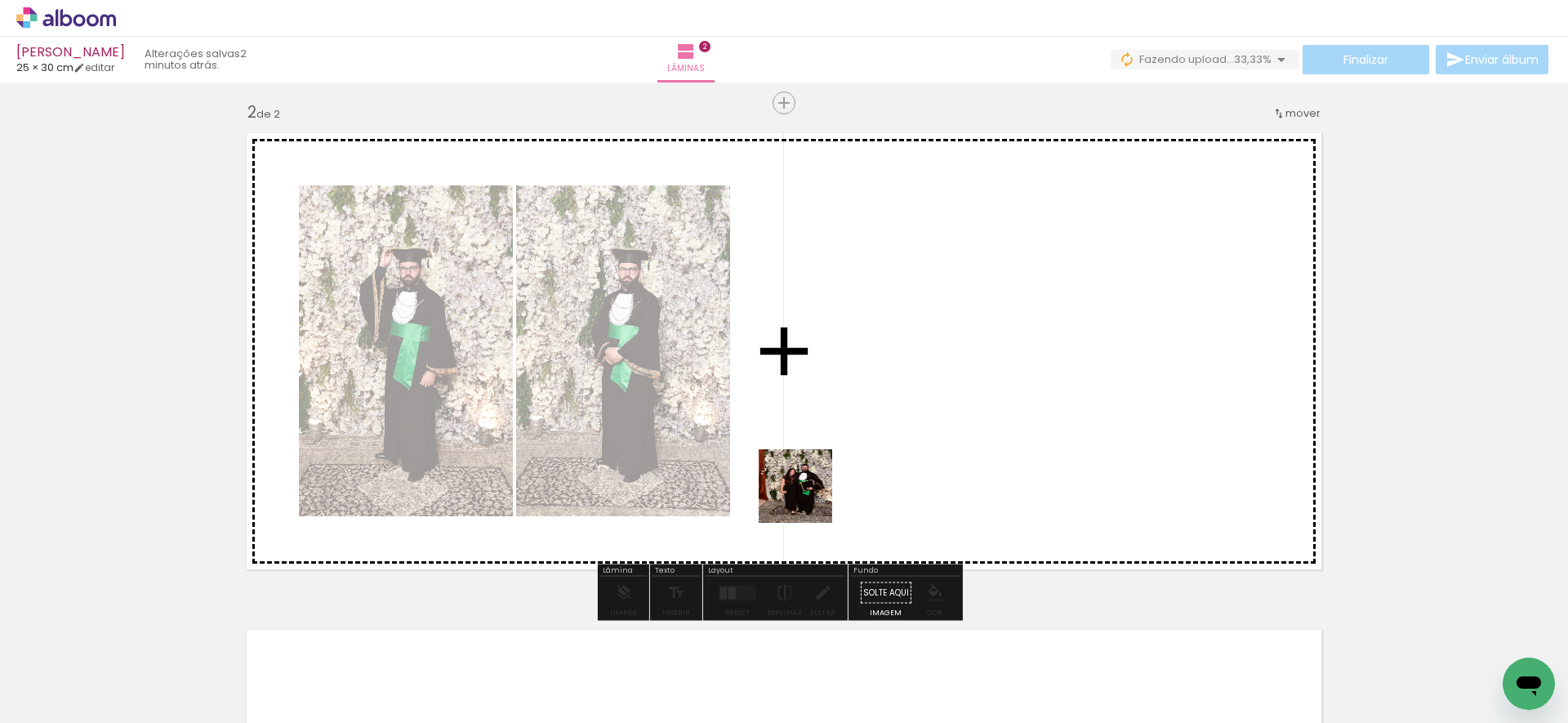
drag, startPoint x: 678, startPoint y: 673, endPoint x: 802, endPoint y: 520, distance: 196.9
click at [839, 454] on quentale-workspace at bounding box center [784, 361] width 1568 height 723
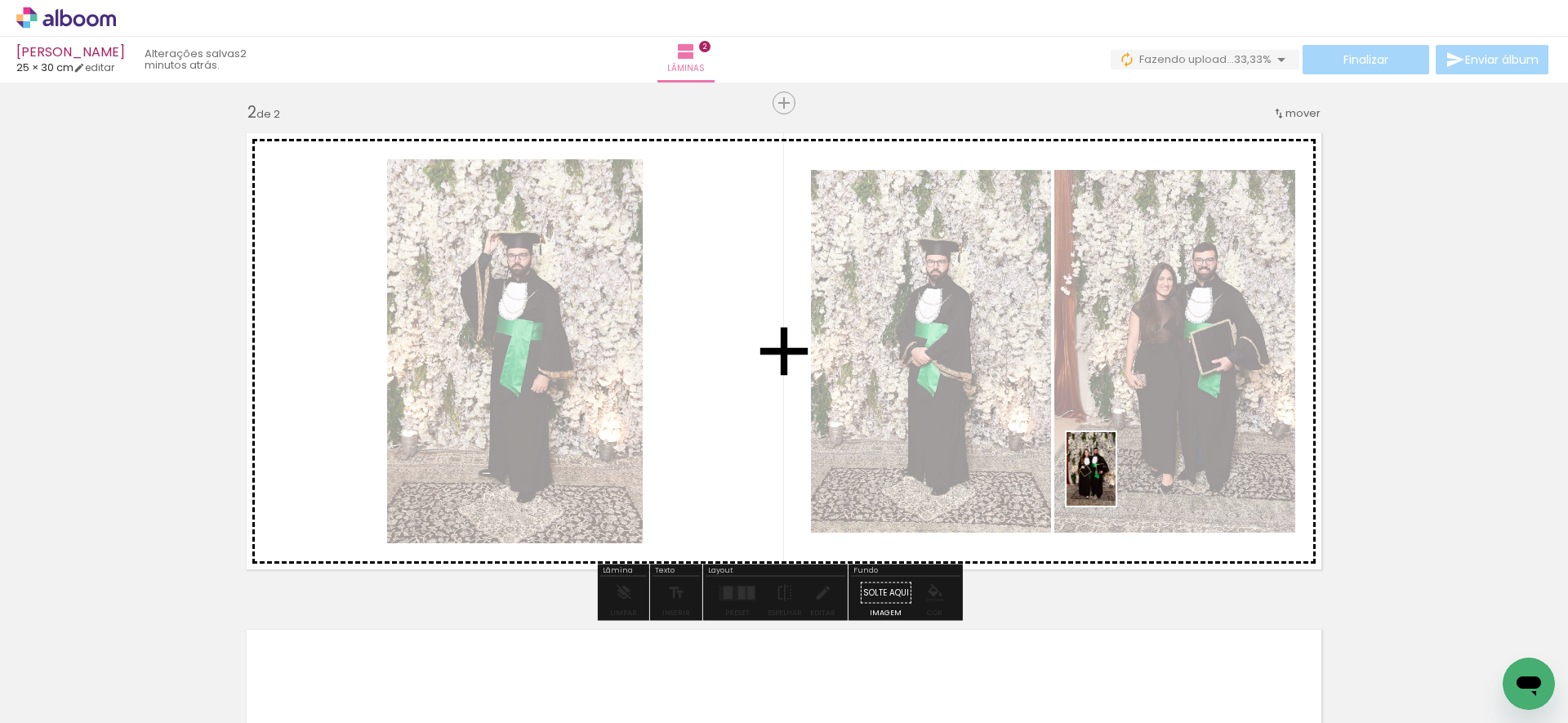
drag, startPoint x: 669, startPoint y: 667, endPoint x: 1091, endPoint y: 487, distance: 458.8
click at [1117, 480] on quentale-workspace at bounding box center [784, 361] width 1568 height 723
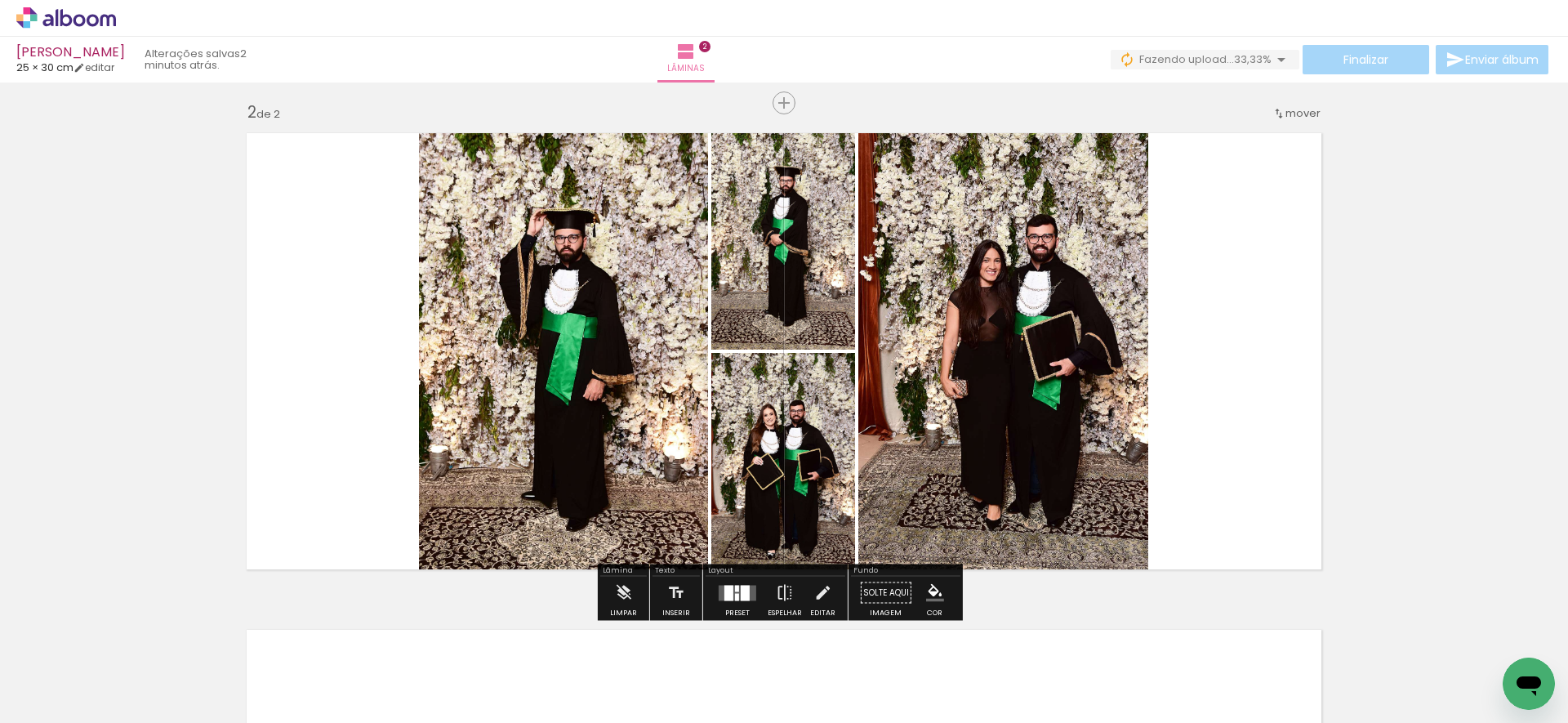
scroll to position [0, 867]
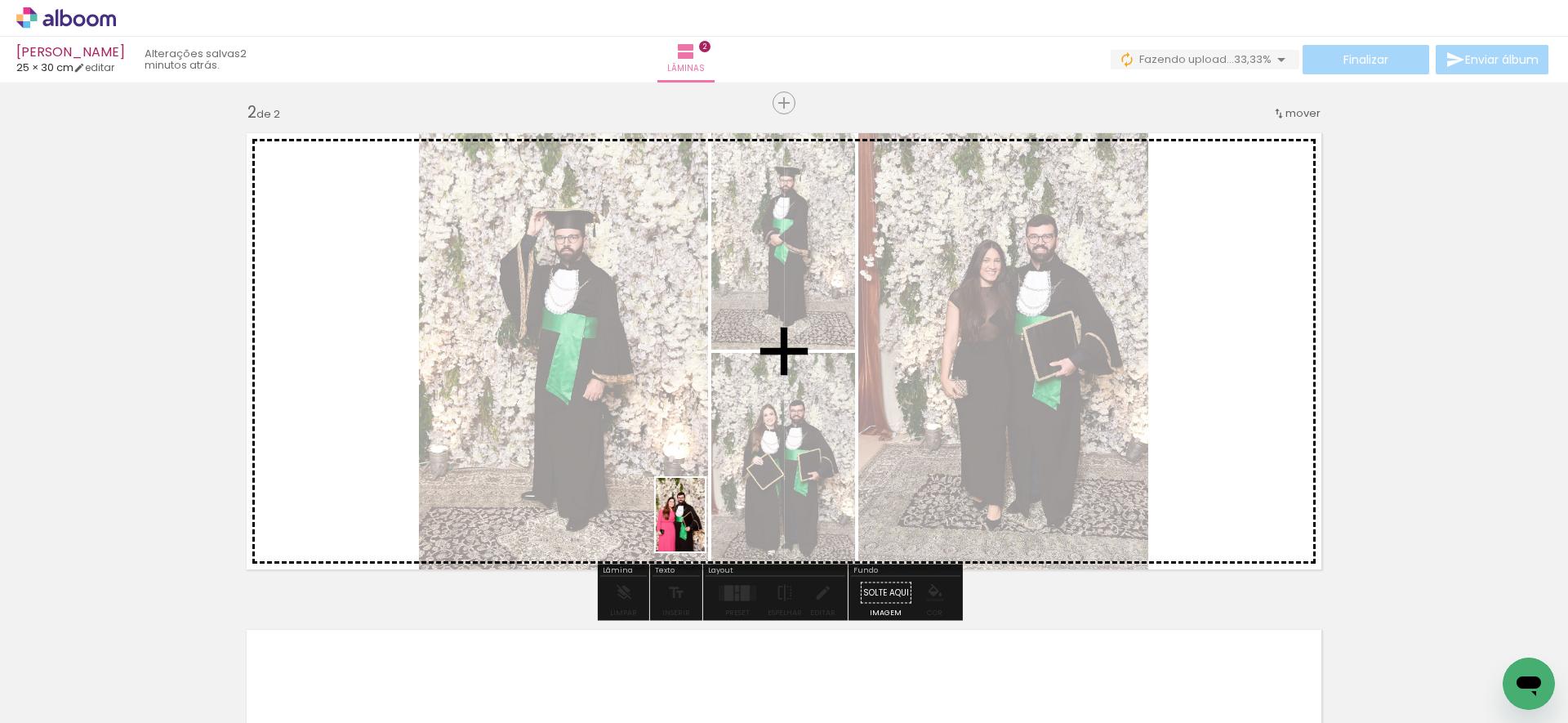
drag, startPoint x: 676, startPoint y: 659, endPoint x: 708, endPoint y: 528, distance: 134.9
click at [705, 518] on quentale-workspace at bounding box center [784, 361] width 1568 height 723
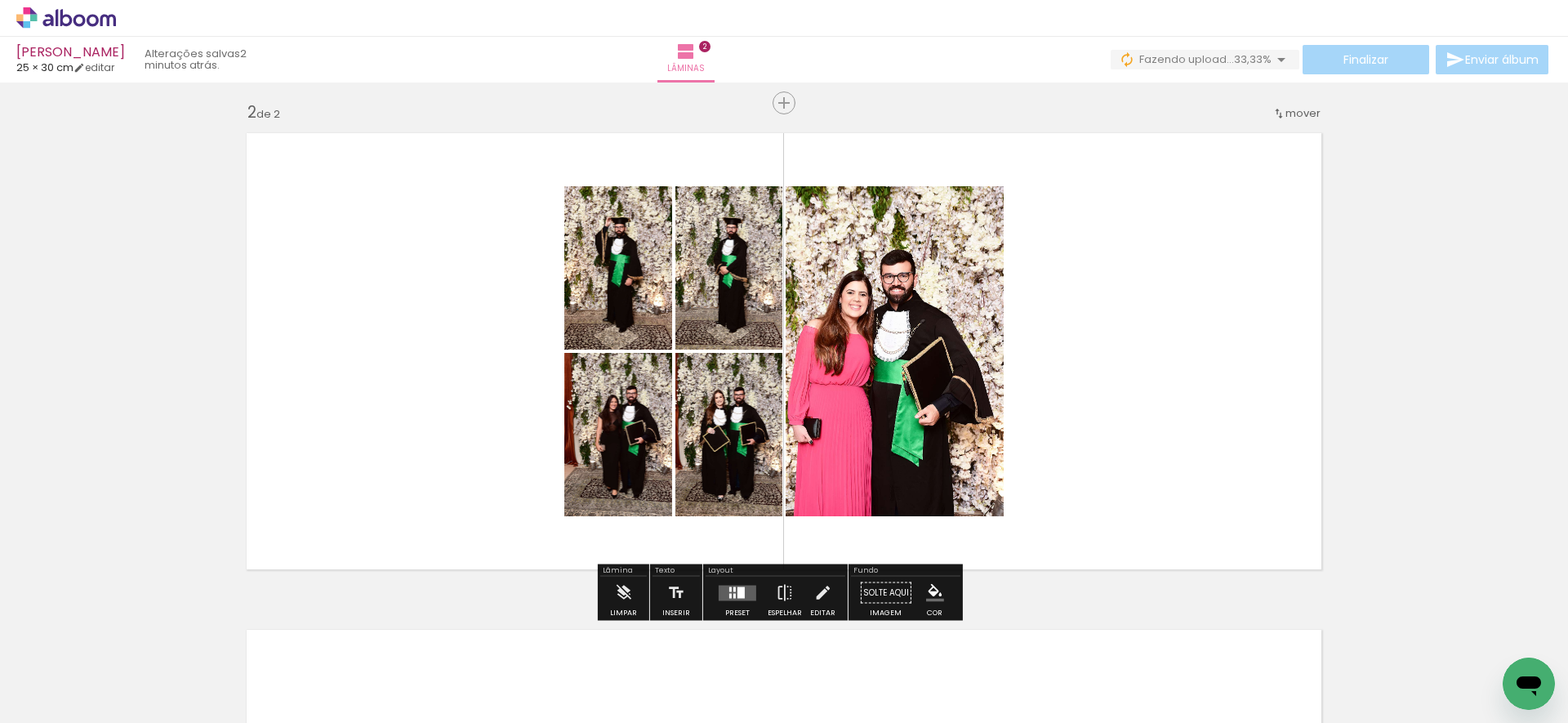
click at [738, 590] on div at bounding box center [741, 592] width 7 height 12
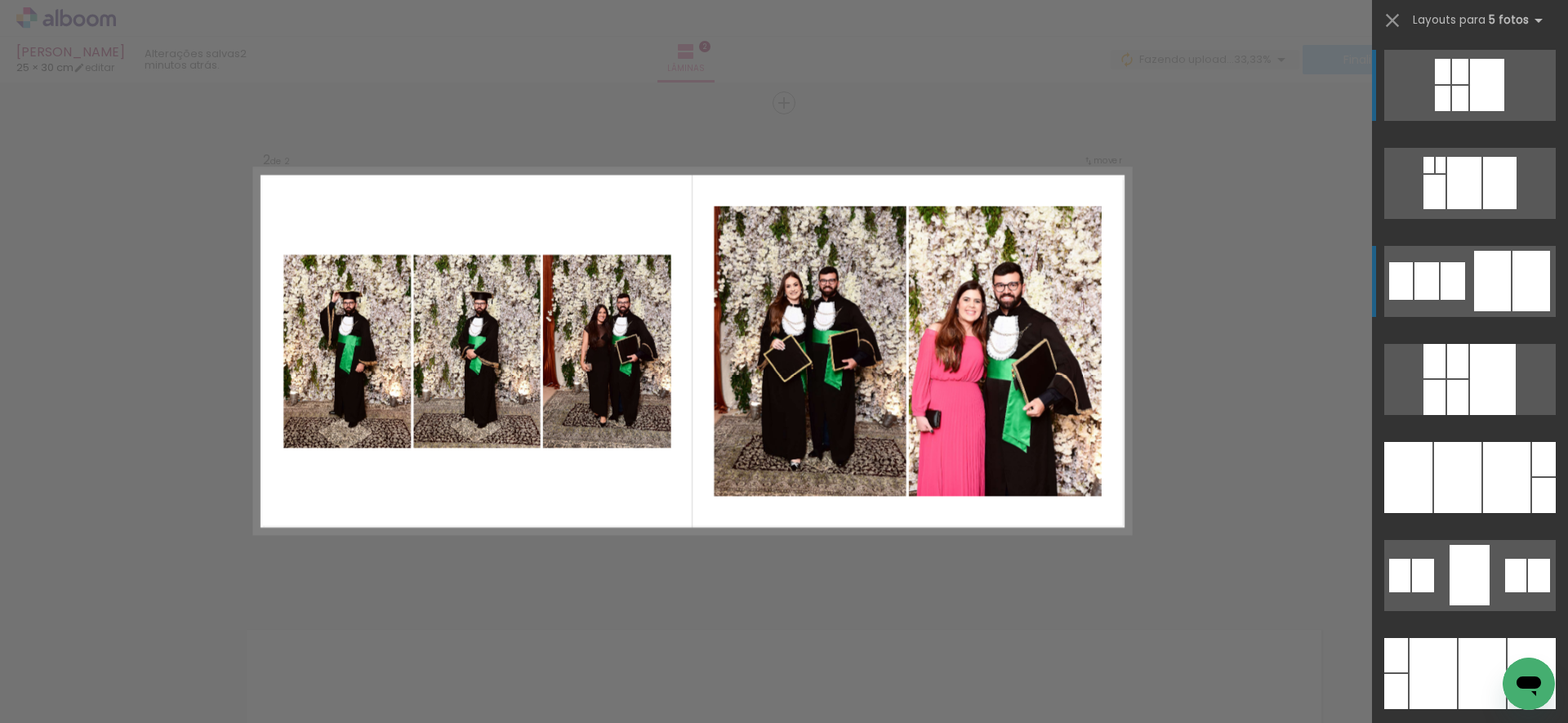
click at [1496, 285] on div at bounding box center [1492, 280] width 37 height 60
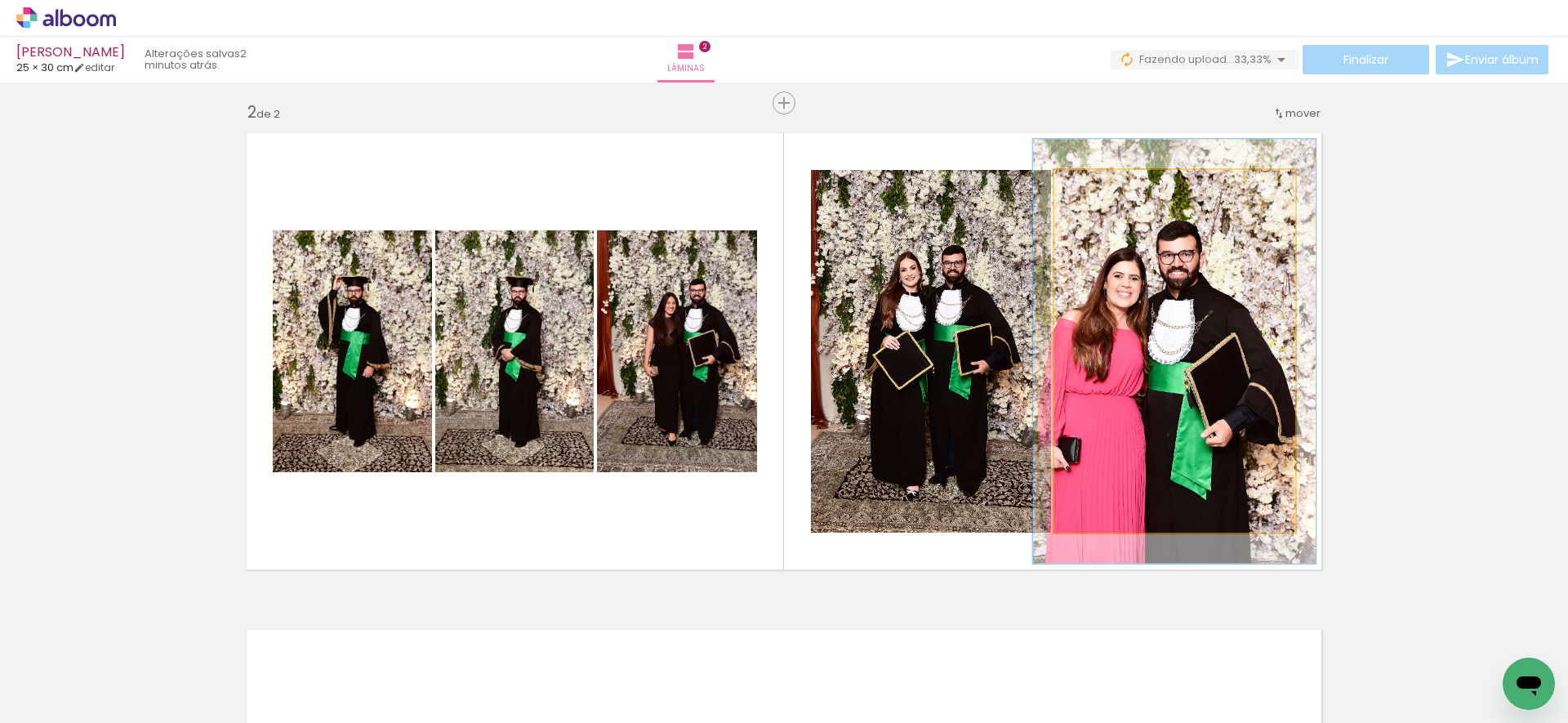
drag, startPoint x: 1086, startPoint y: 188, endPoint x: 1097, endPoint y: 189, distance: 11.0
type paper-slider "117"
click at [1096, 189] on div at bounding box center [1103, 187] width 15 height 15
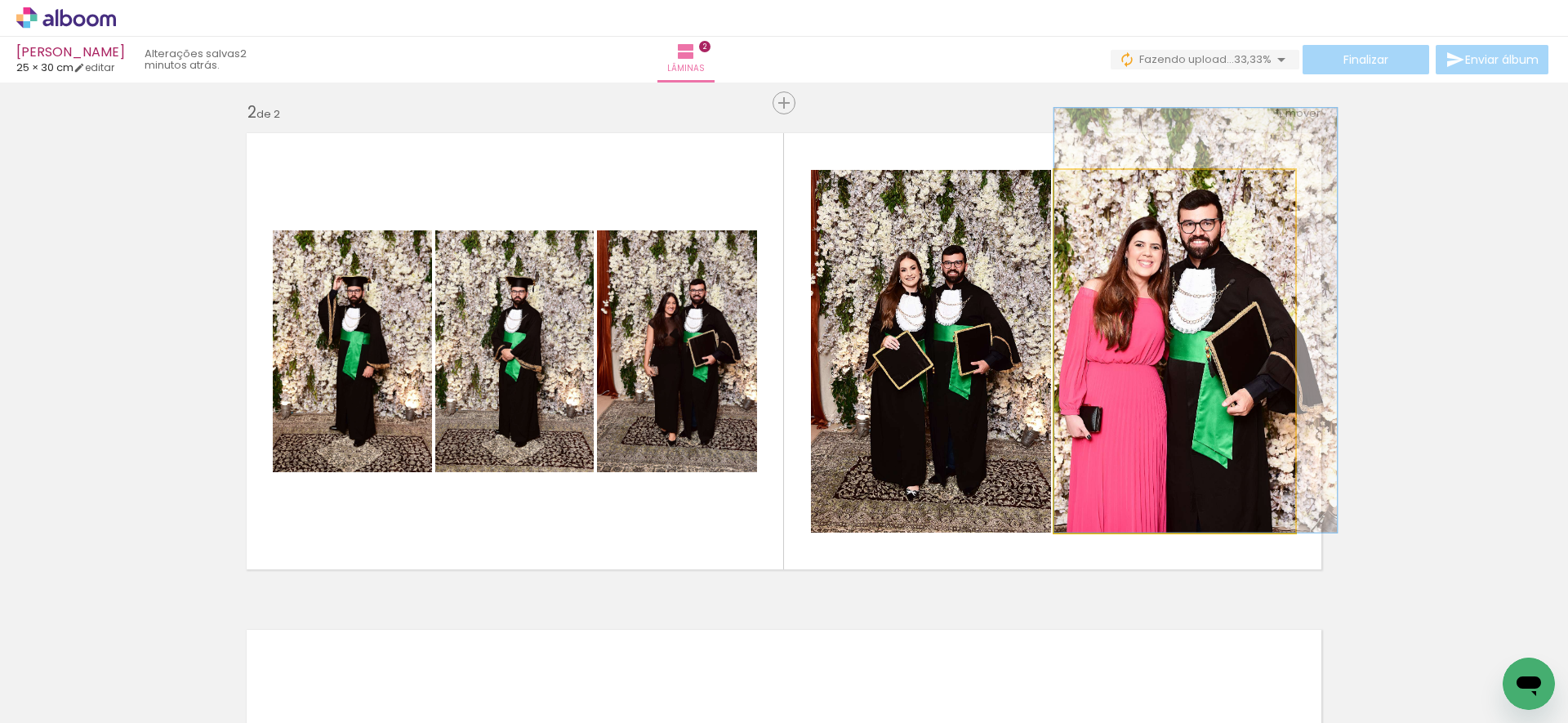
drag, startPoint x: 1133, startPoint y: 319, endPoint x: 1160, endPoint y: 287, distance: 41.9
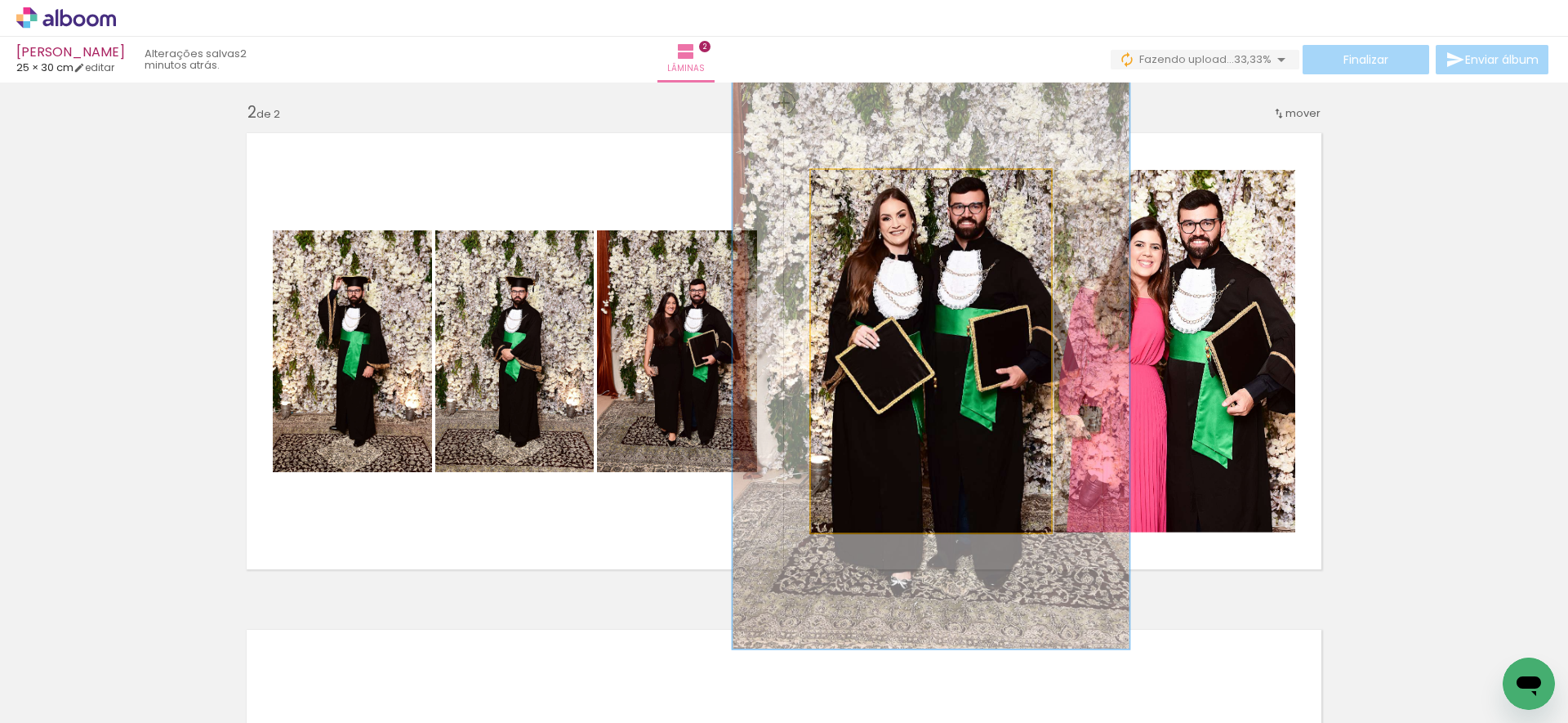
drag, startPoint x: 849, startPoint y: 186, endPoint x: 904, endPoint y: 202, distance: 57.3
type paper-slider "164"
click at [884, 178] on div at bounding box center [886, 188] width 26 height 26
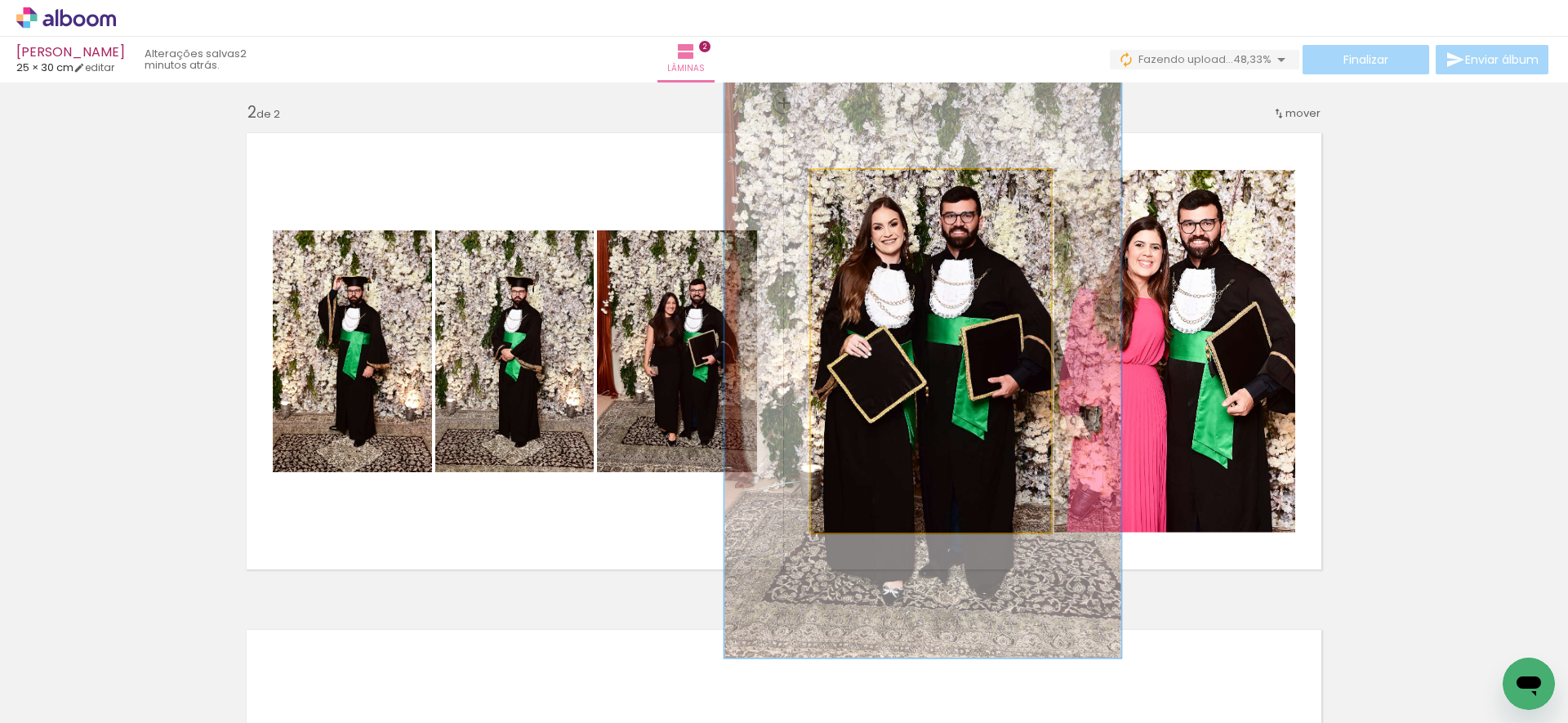
drag, startPoint x: 950, startPoint y: 275, endPoint x: 927, endPoint y: 277, distance: 23.1
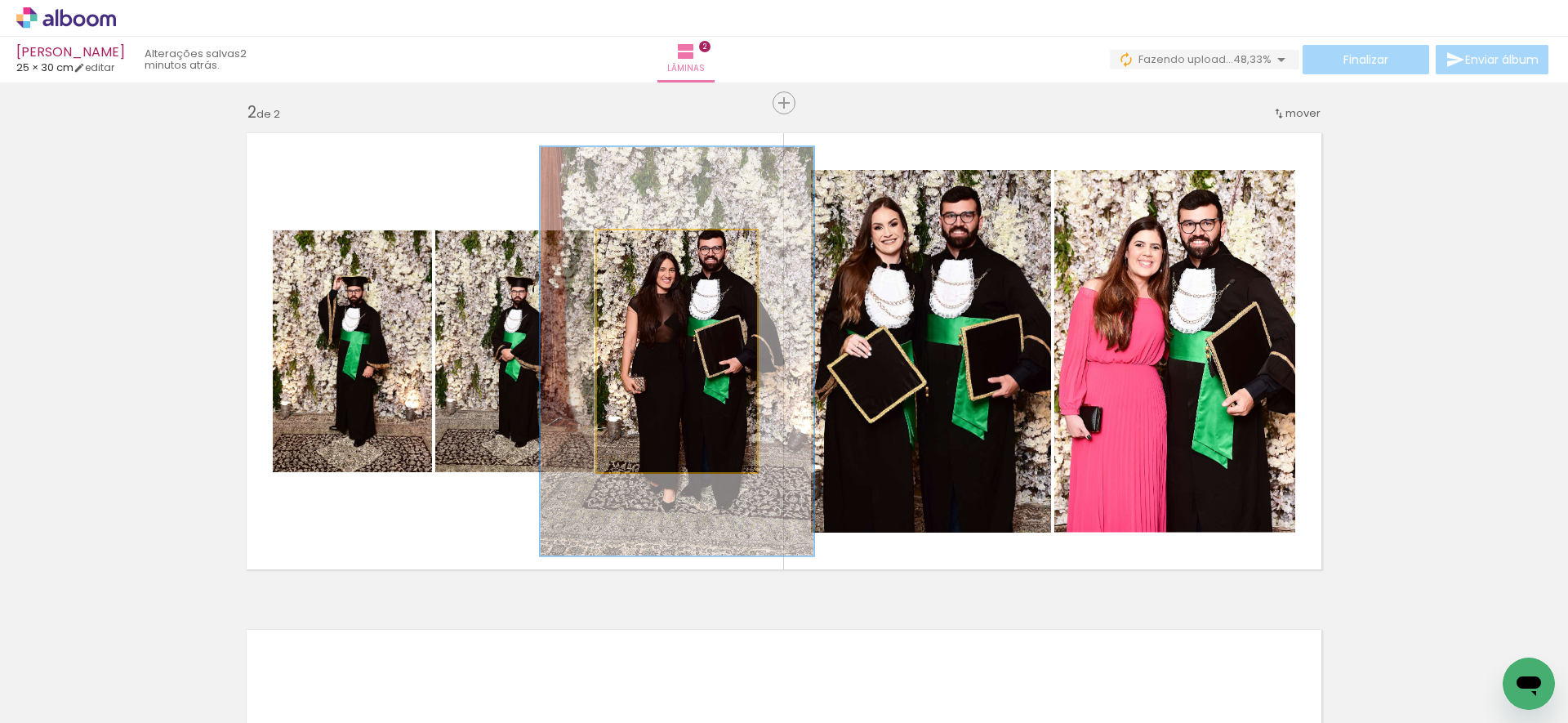
drag, startPoint x: 638, startPoint y: 244, endPoint x: 699, endPoint y: 258, distance: 62.6
type paper-slider "171"
click at [674, 231] on quentale-photo at bounding box center [677, 351] width 160 height 242
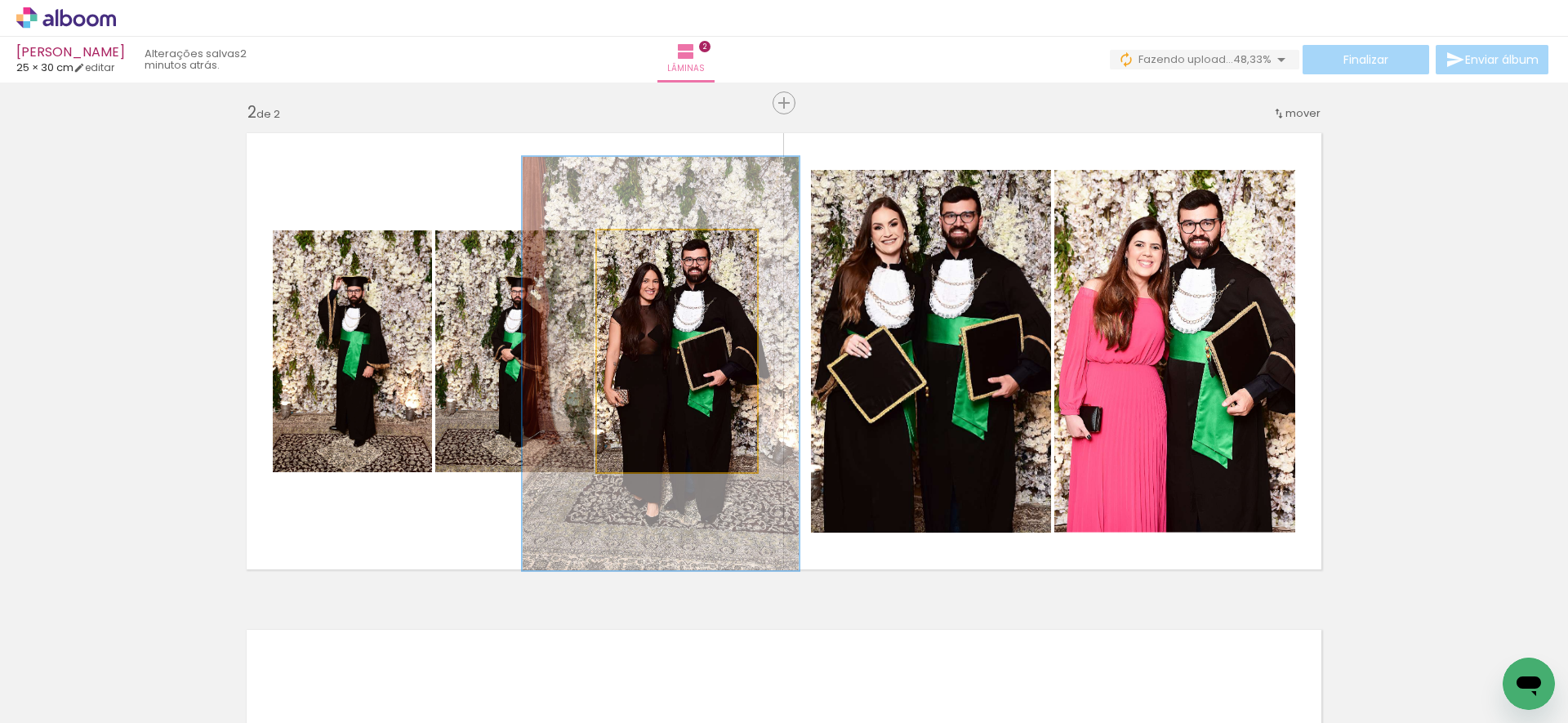
drag, startPoint x: 706, startPoint y: 304, endPoint x: 690, endPoint y: 313, distance: 18.4
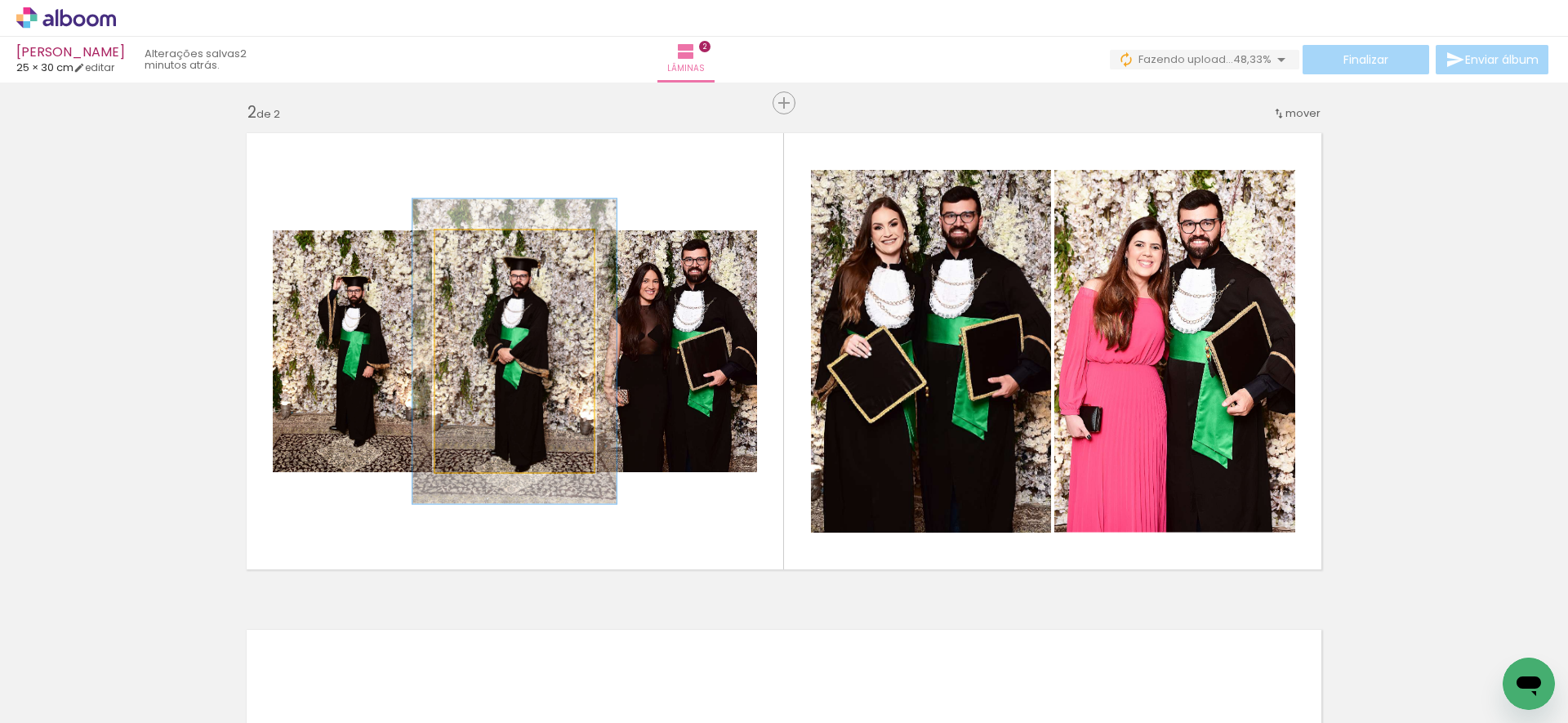
drag, startPoint x: 471, startPoint y: 248, endPoint x: 515, endPoint y: 275, distance: 51.6
type paper-slider "126"
click at [483, 241] on div at bounding box center [488, 248] width 15 height 15
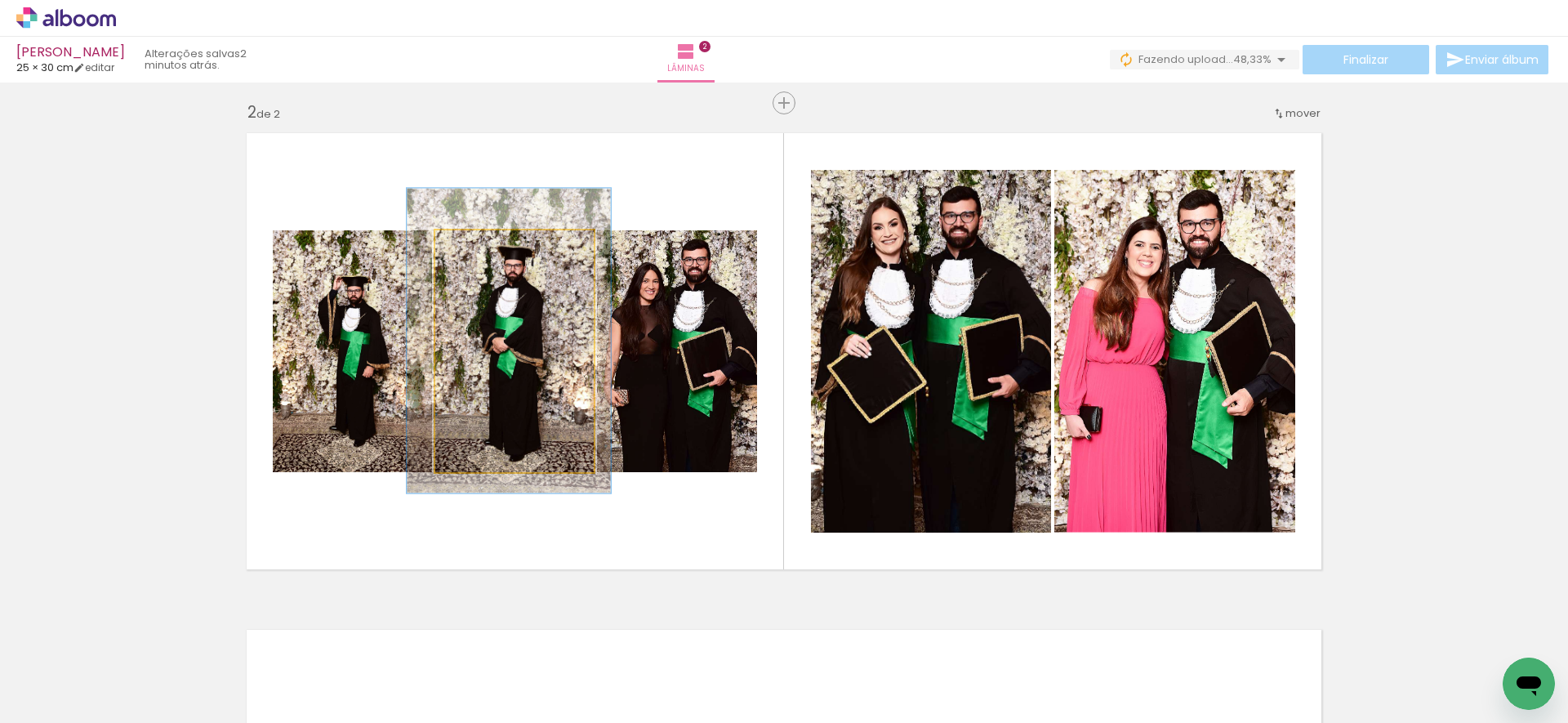
drag, startPoint x: 525, startPoint y: 320, endPoint x: 493, endPoint y: 308, distance: 34.2
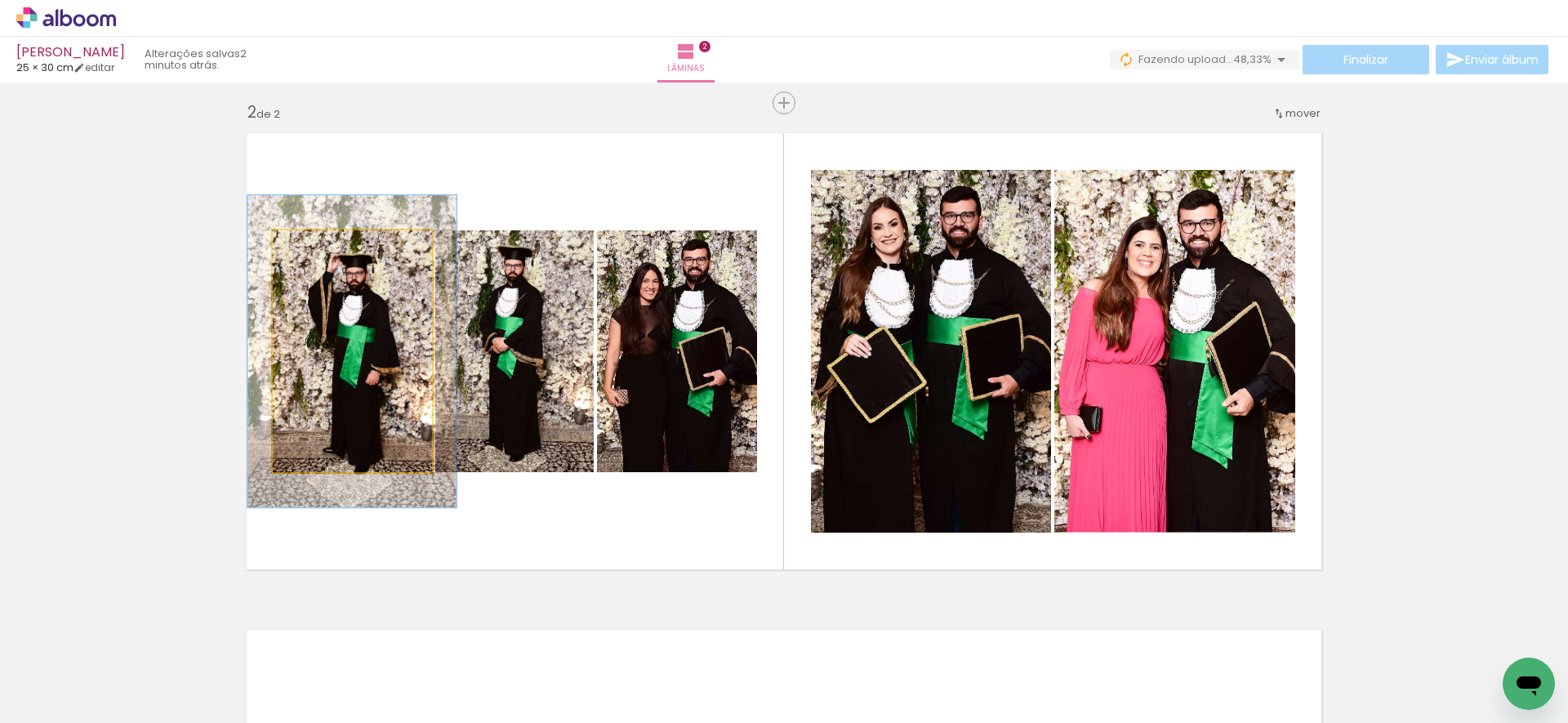
drag, startPoint x: 306, startPoint y: 245, endPoint x: 322, endPoint y: 238, distance: 17.5
type paper-slider "129"
click at [322, 239] on div at bounding box center [327, 248] width 26 height 26
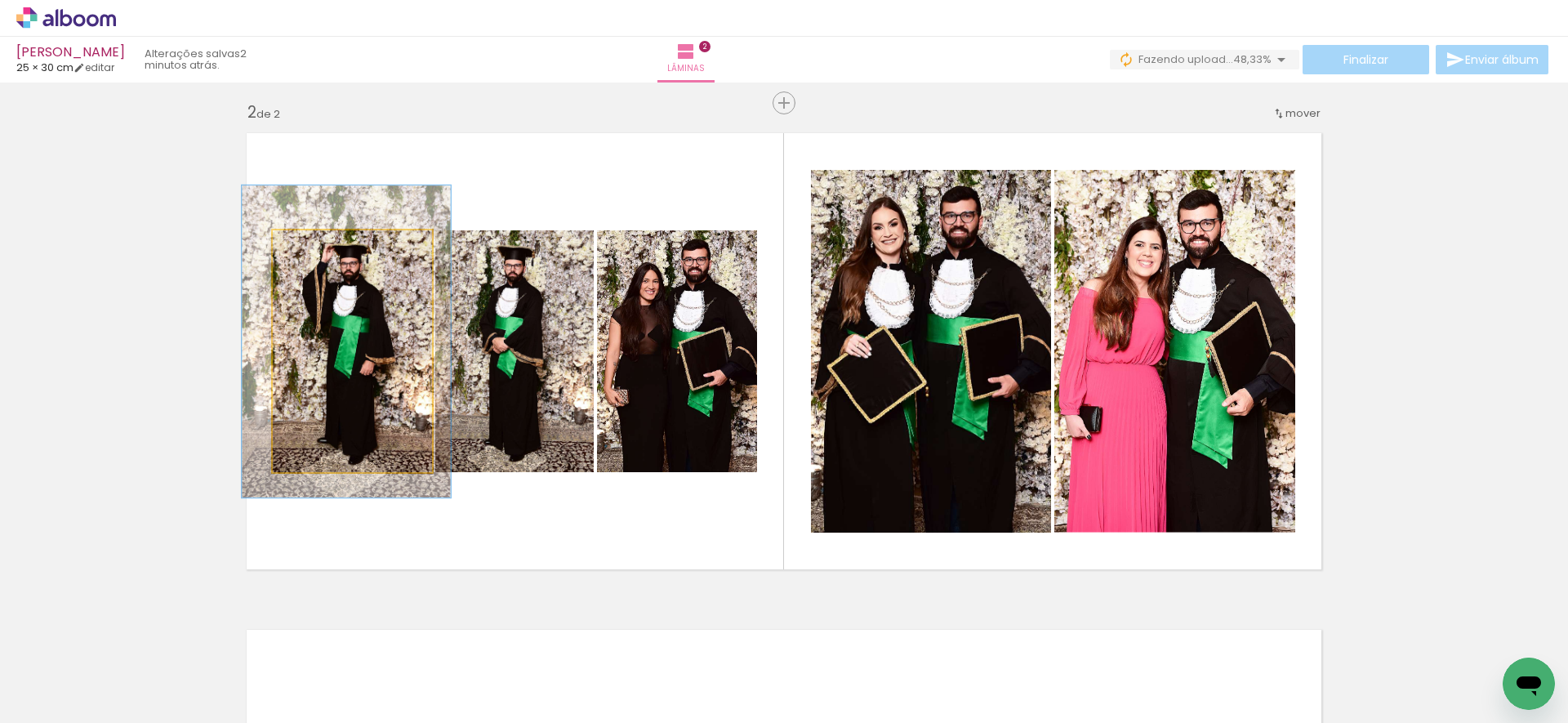
drag, startPoint x: 351, startPoint y: 324, endPoint x: 345, endPoint y: 315, distance: 10.8
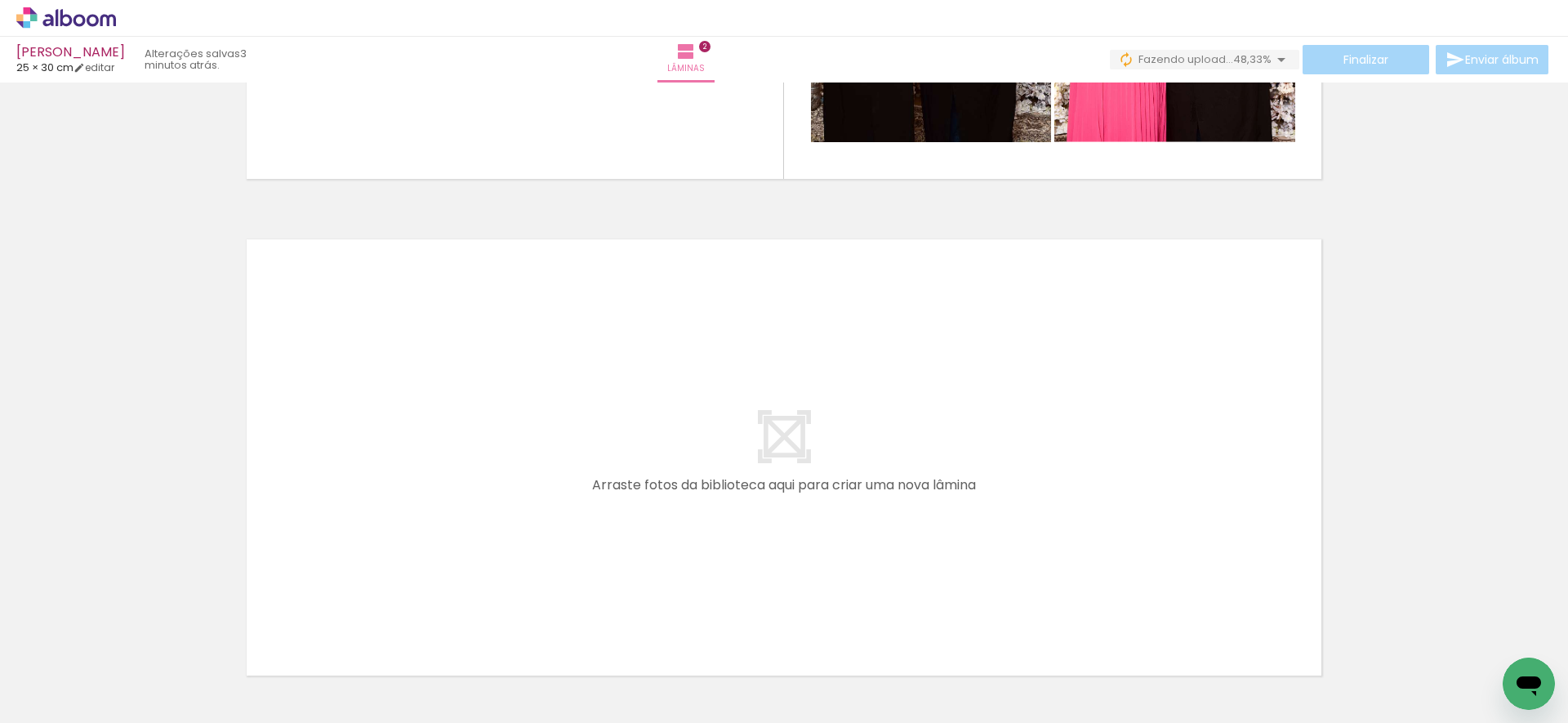
scroll to position [938, 0]
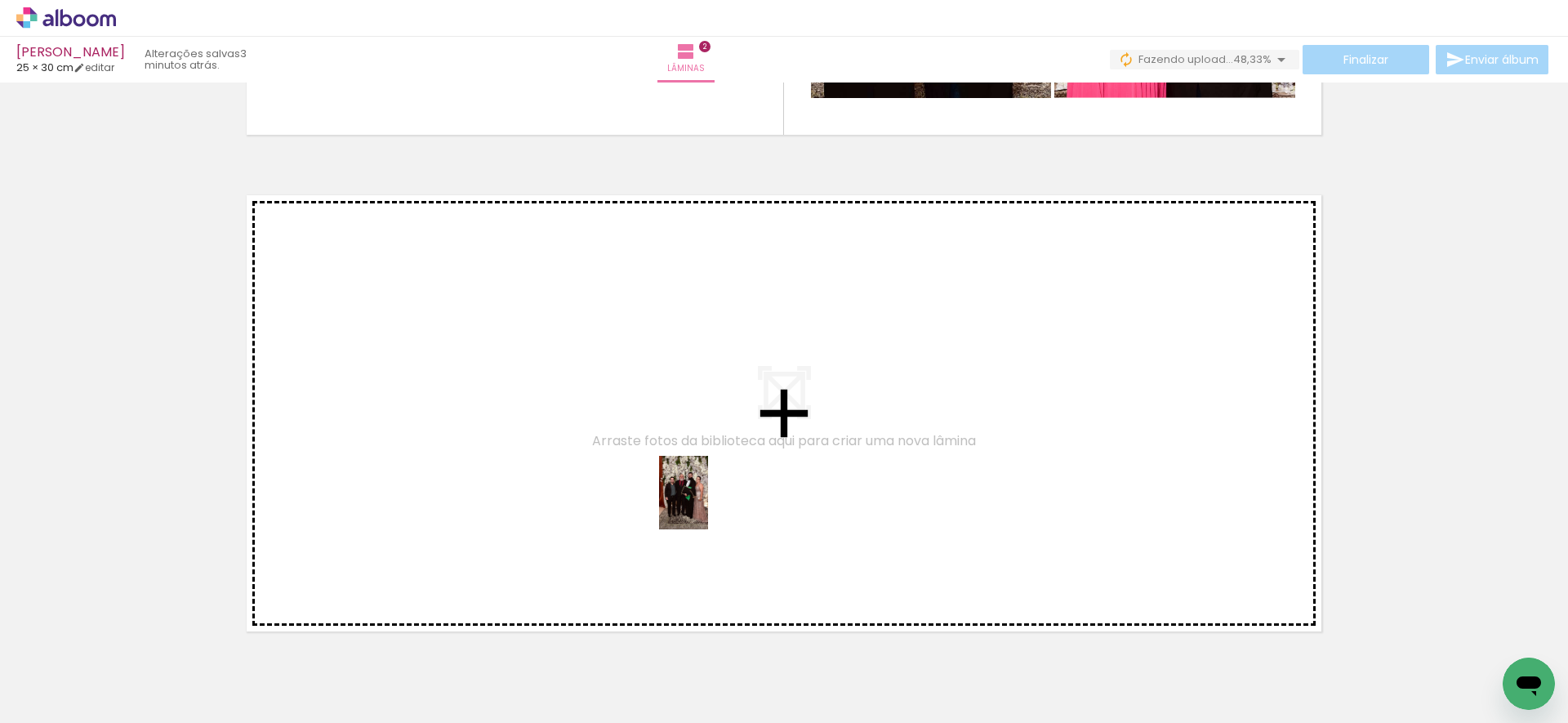
drag, startPoint x: 688, startPoint y: 664, endPoint x: 708, endPoint y: 504, distance: 161.2
click at [708, 504] on quentale-workspace at bounding box center [784, 361] width 1568 height 723
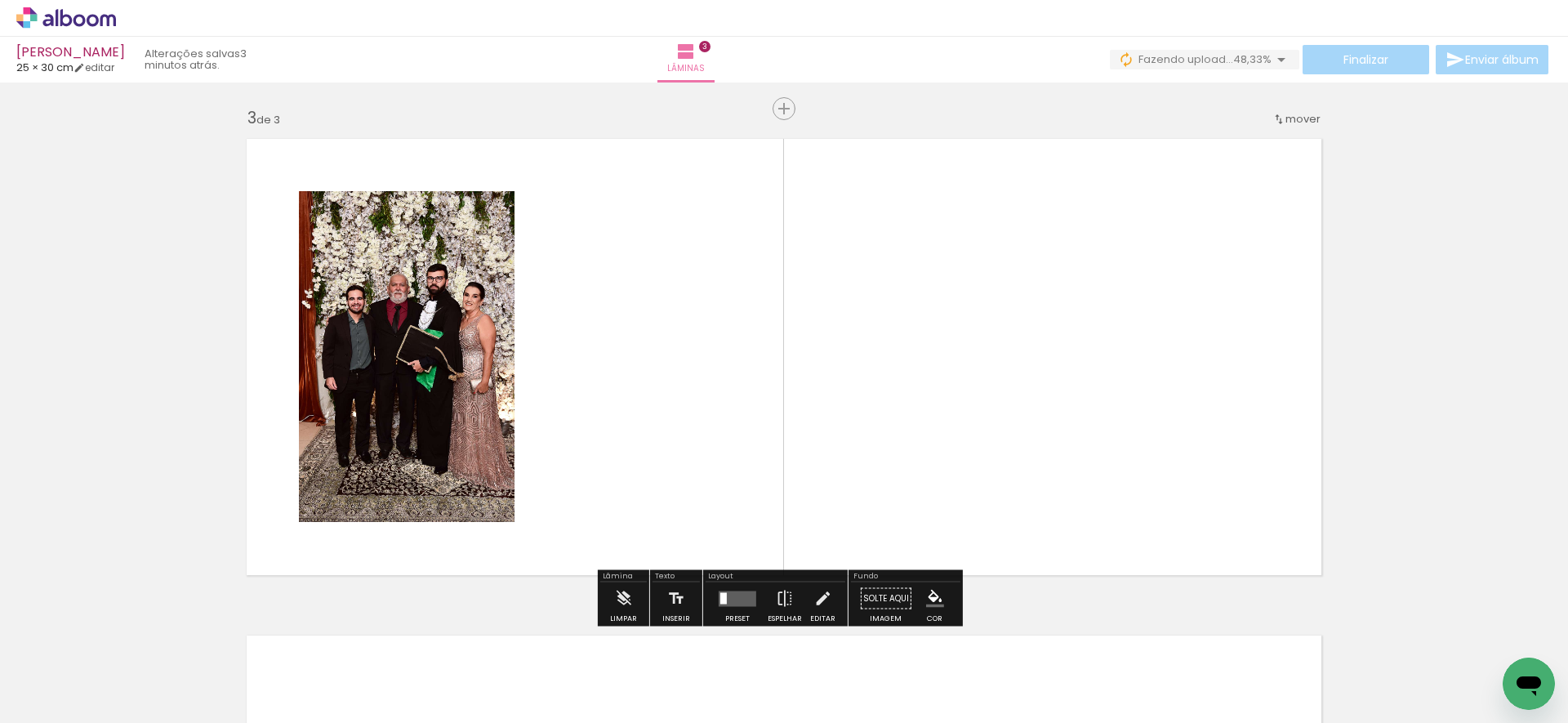
scroll to position [1000, 0]
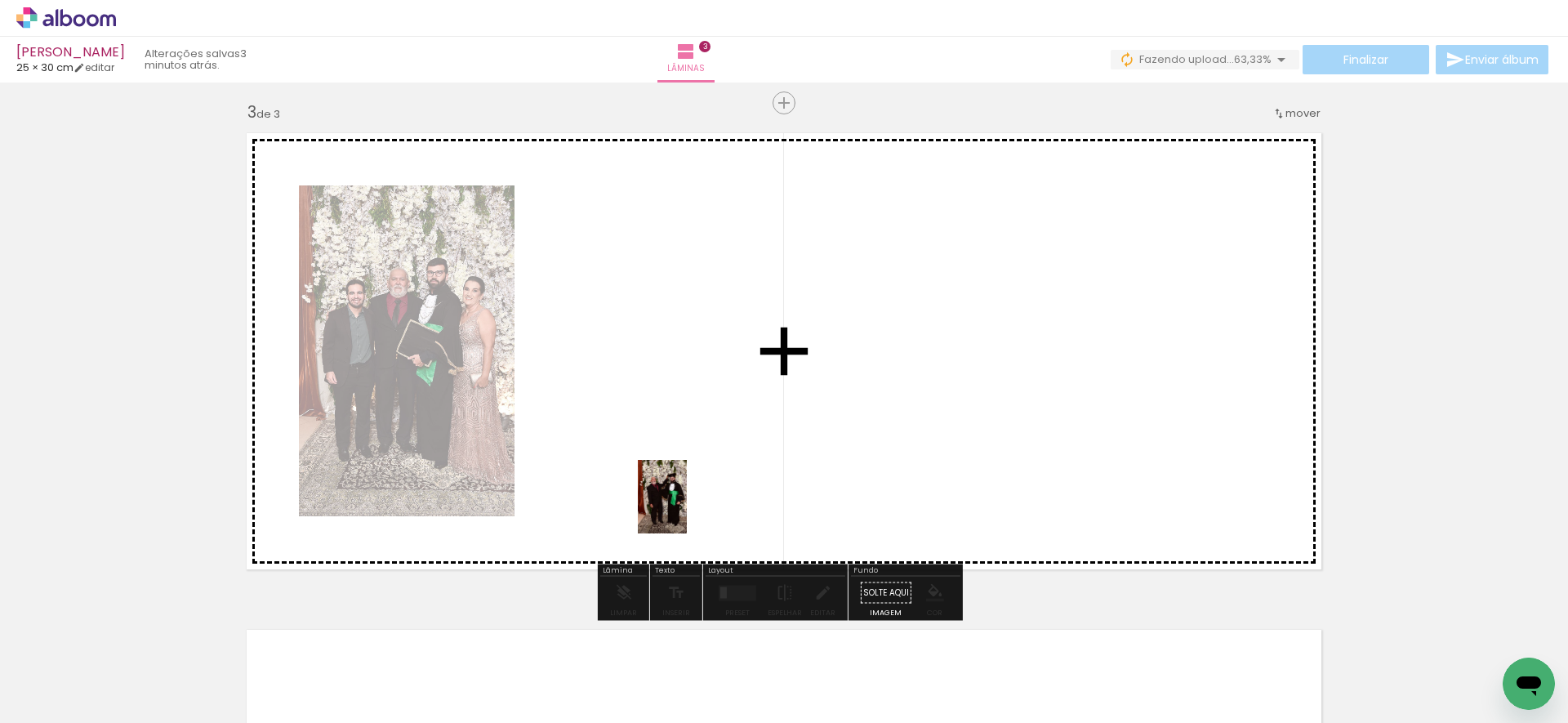
drag, startPoint x: 675, startPoint y: 660, endPoint x: 686, endPoint y: 523, distance: 137.4
click at [687, 509] on quentale-workspace at bounding box center [784, 361] width 1568 height 723
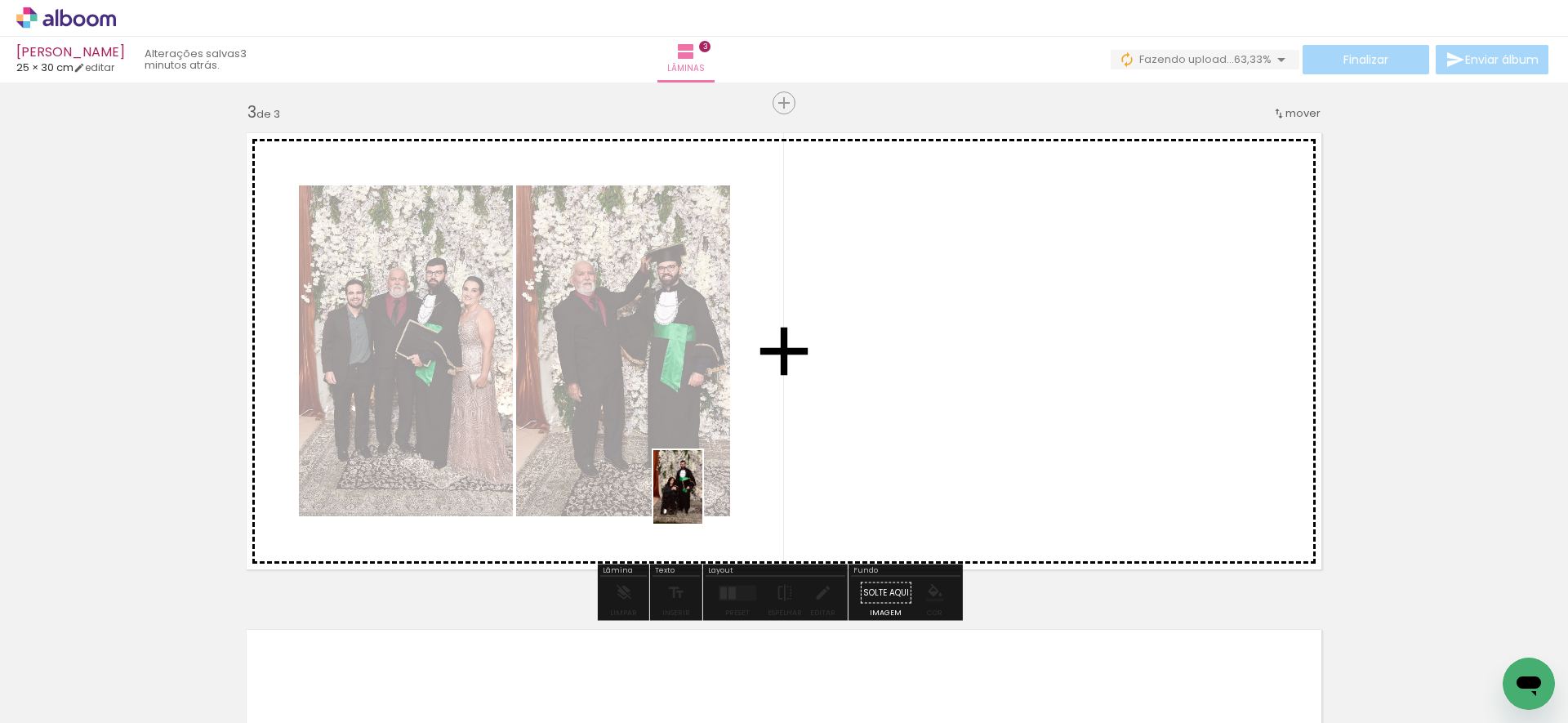
drag, startPoint x: 678, startPoint y: 647, endPoint x: 703, endPoint y: 533, distance: 116.7
click at [702, 500] on quentale-workspace at bounding box center [784, 361] width 1568 height 723
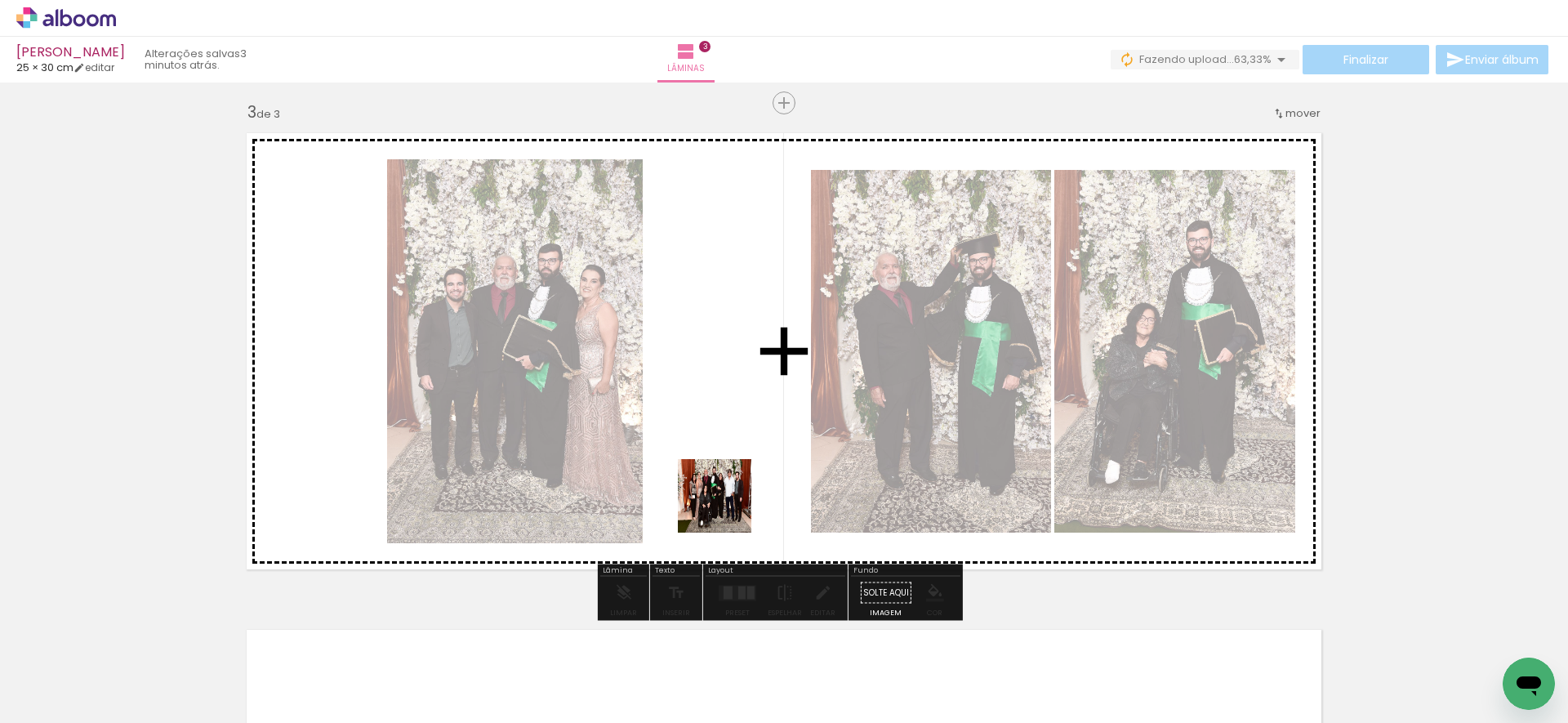
drag, startPoint x: 699, startPoint y: 647, endPoint x: 721, endPoint y: 549, distance: 100.4
click at [727, 508] on quentale-workspace at bounding box center [784, 361] width 1568 height 723
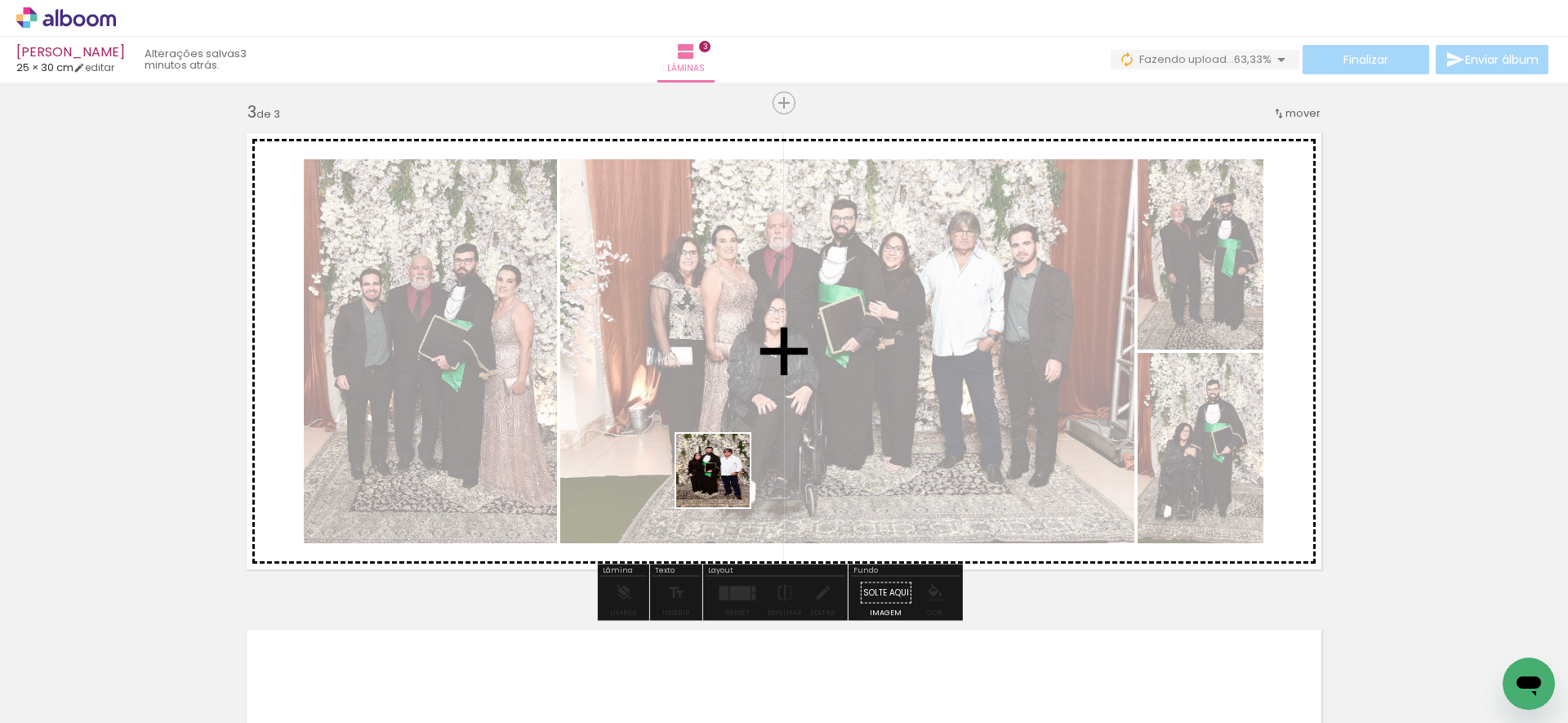
drag, startPoint x: 684, startPoint y: 671, endPoint x: 722, endPoint y: 492, distance: 183.0
click at [726, 480] on quentale-workspace at bounding box center [784, 361] width 1568 height 723
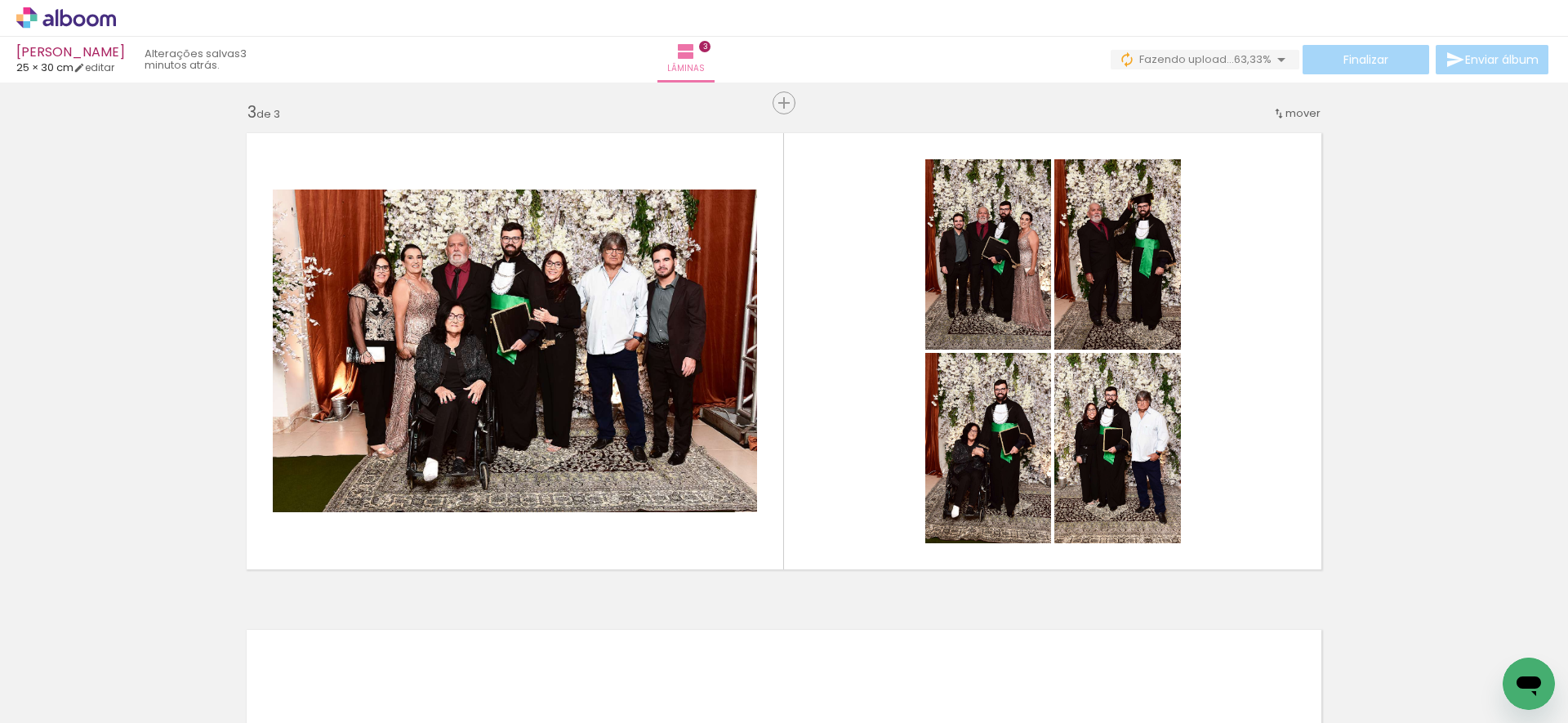
scroll to position [0, 2595]
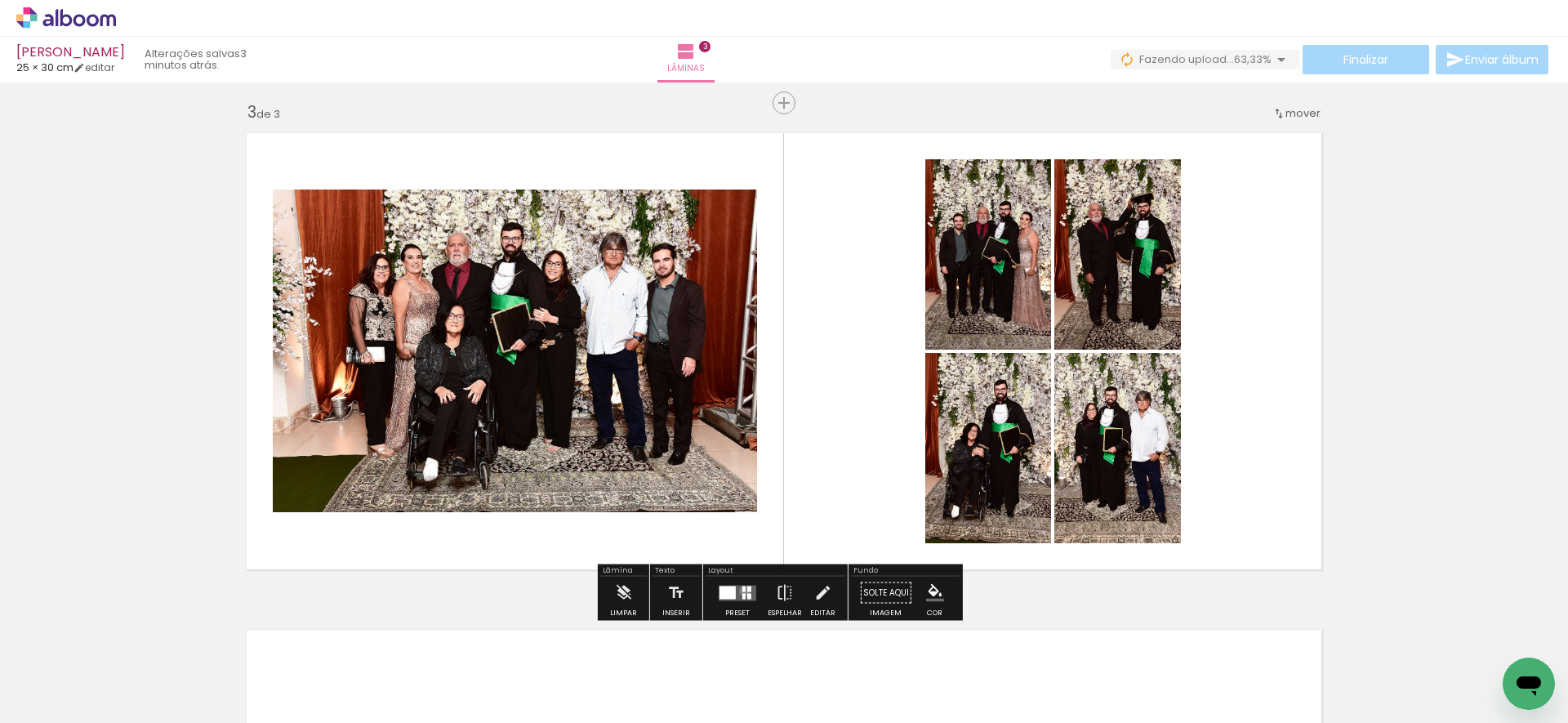
click at [742, 591] on div at bounding box center [744, 588] width 3 height 6
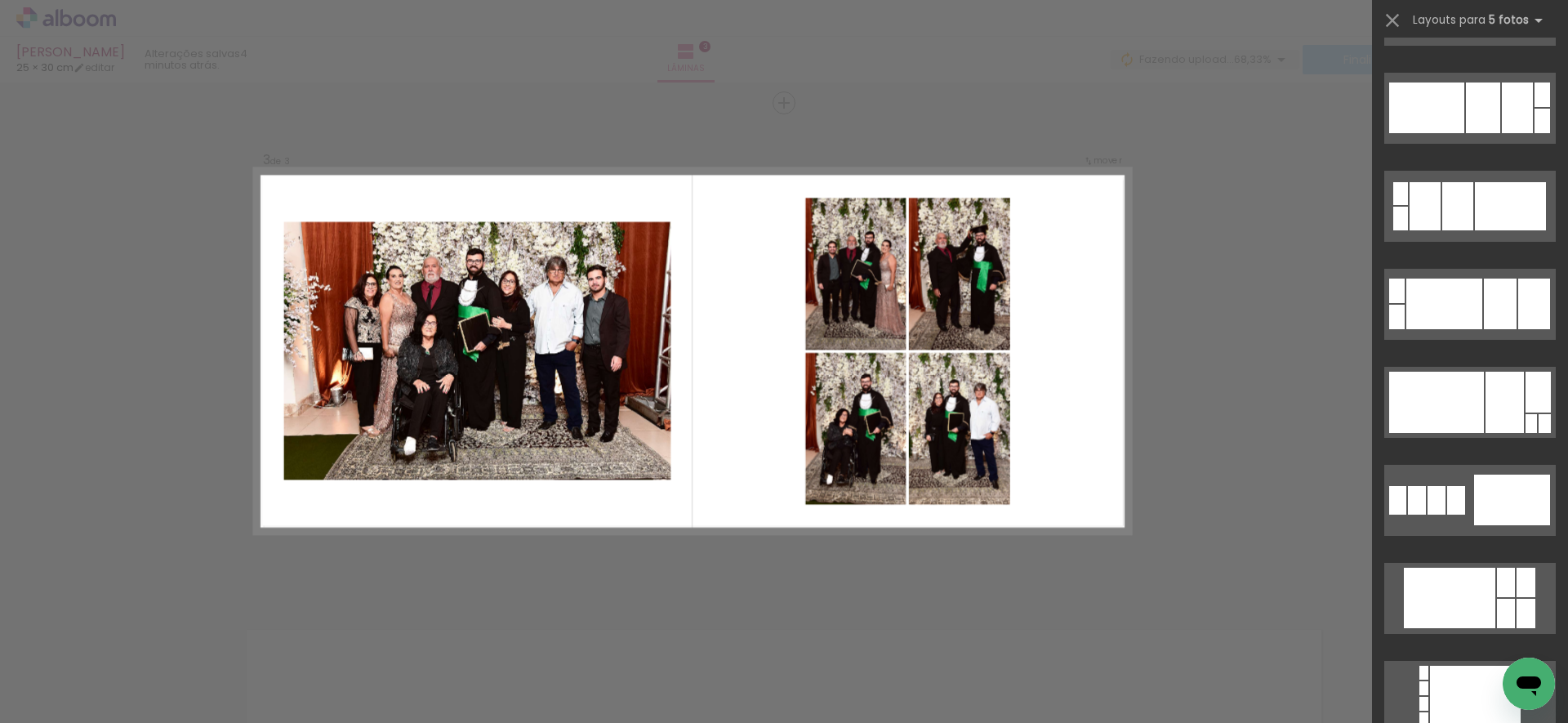
scroll to position [2372, 0]
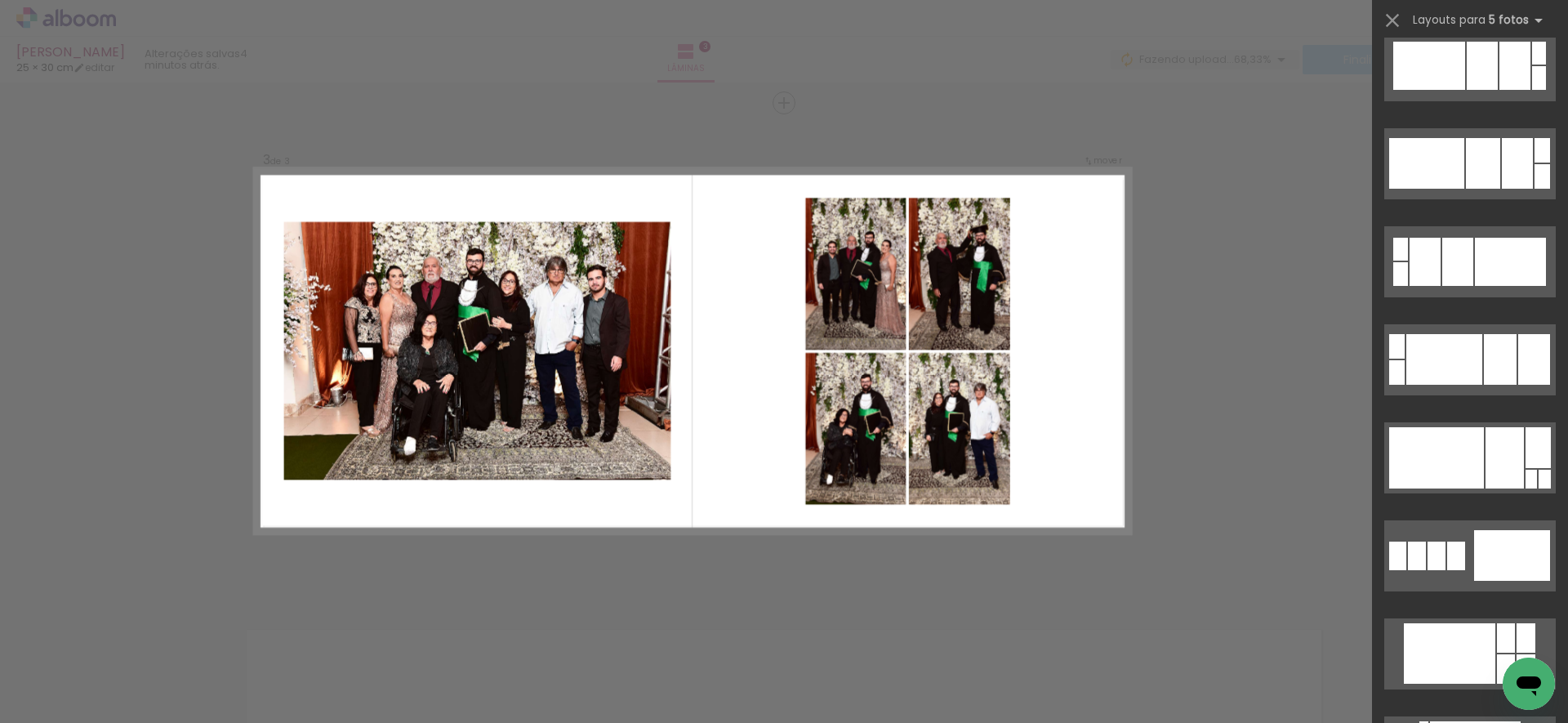
drag, startPoint x: 1279, startPoint y: 540, endPoint x: 1276, endPoint y: 553, distance: 13.3
click at [1279, 540] on div "Confirmar Cancelar" at bounding box center [784, 95] width 1568 height 2026
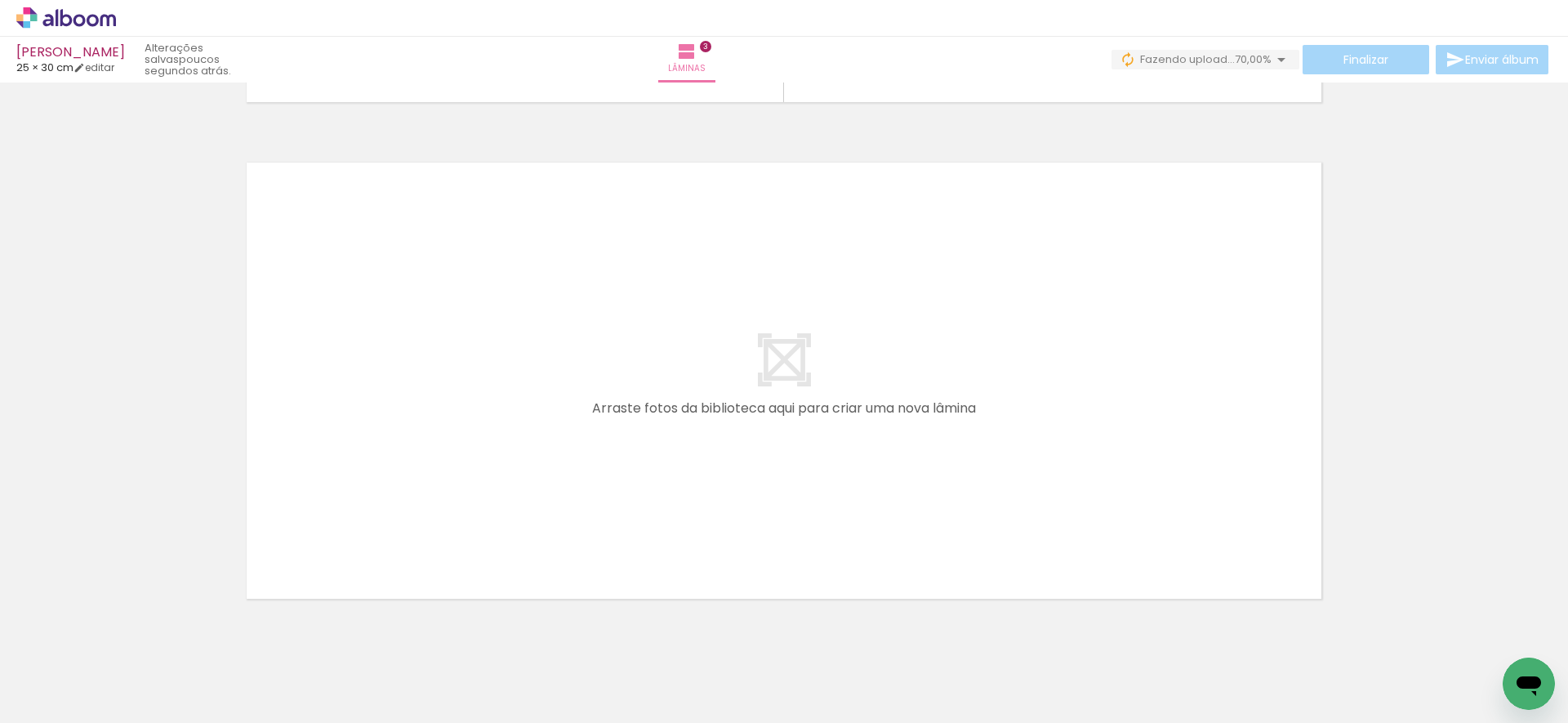
scroll to position [0, 0]
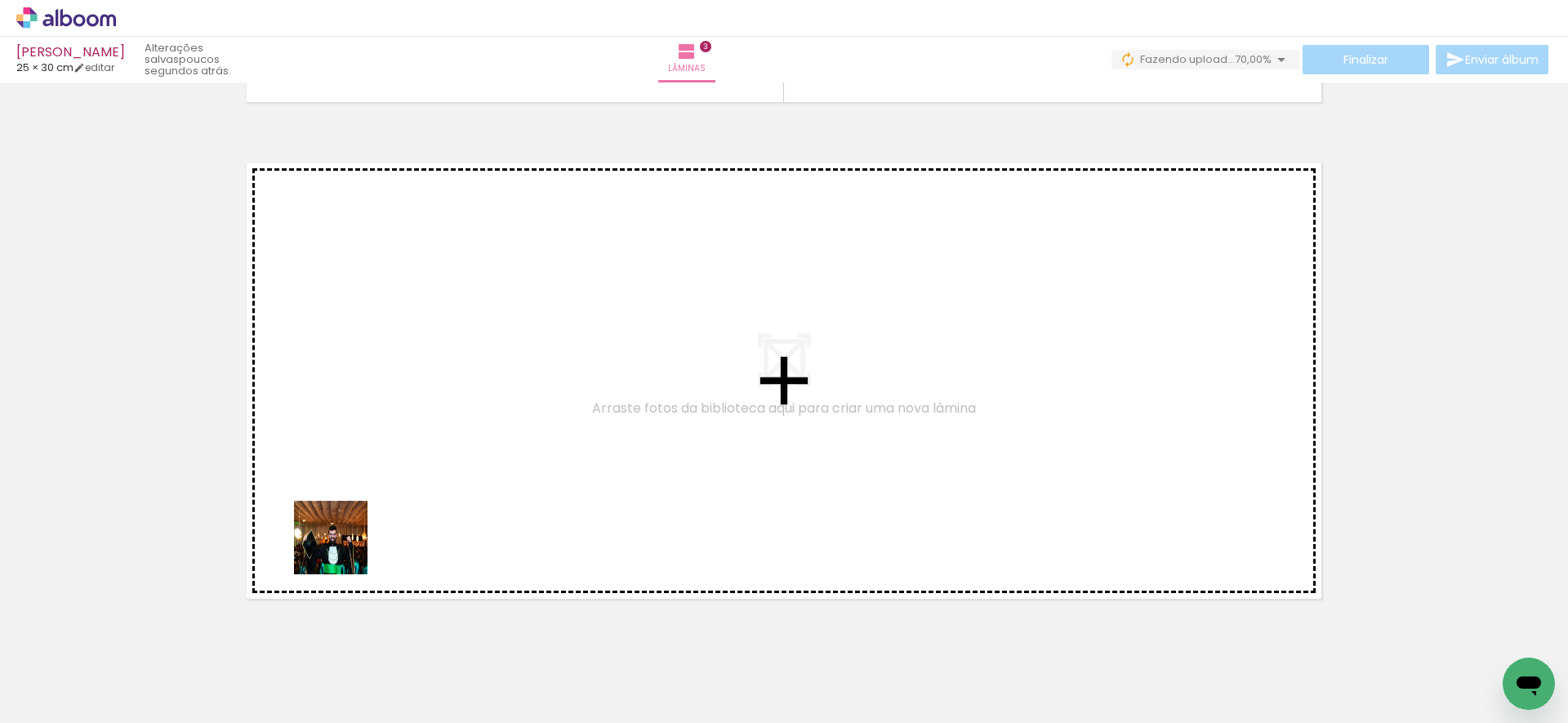
drag, startPoint x: 308, startPoint y: 574, endPoint x: 362, endPoint y: 540, distance: 63.8
click at [362, 540] on quentale-workspace at bounding box center [784, 361] width 1568 height 723
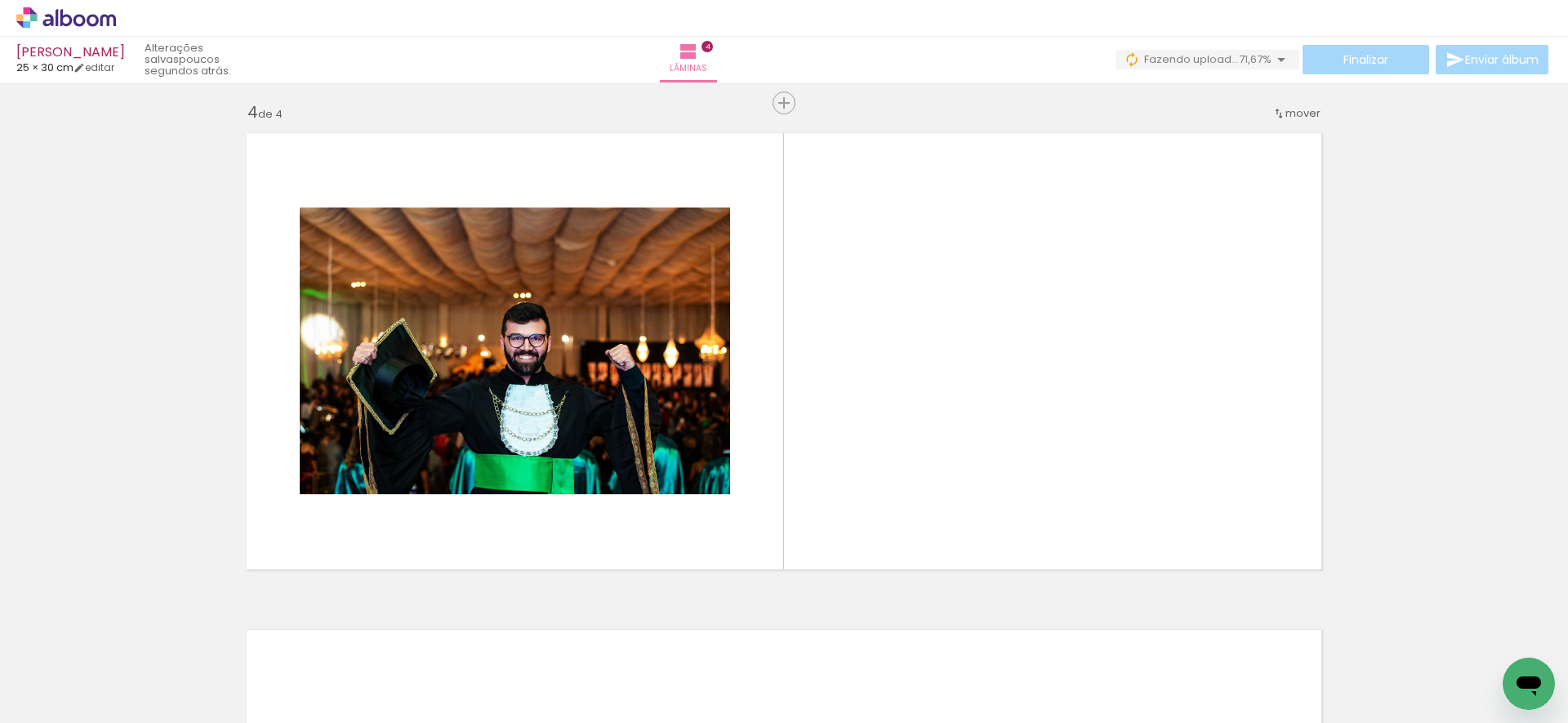
scroll to position [0, 1456]
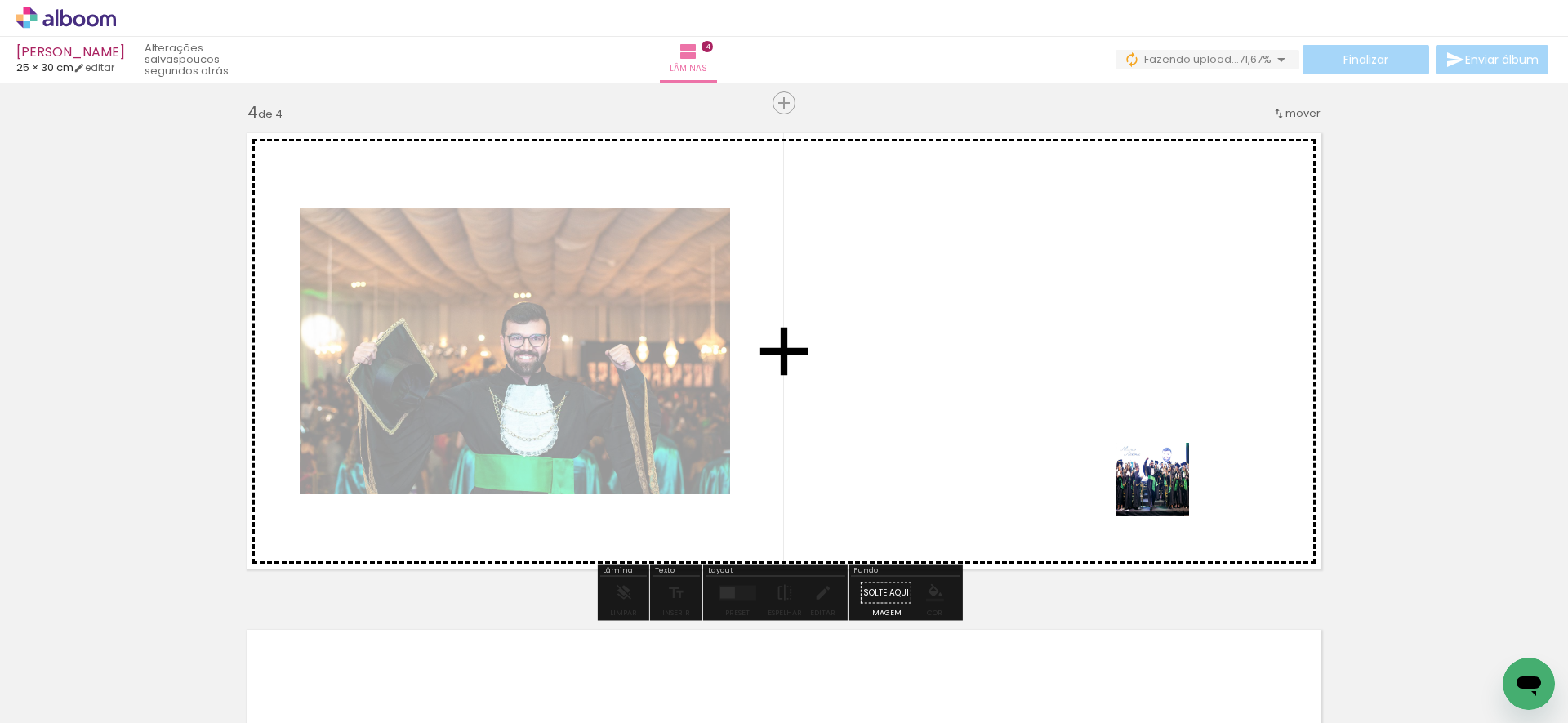
drag, startPoint x: 1187, startPoint y: 656, endPoint x: 1160, endPoint y: 479, distance: 179.0
click at [1160, 479] on quentale-workspace at bounding box center [784, 361] width 1568 height 723
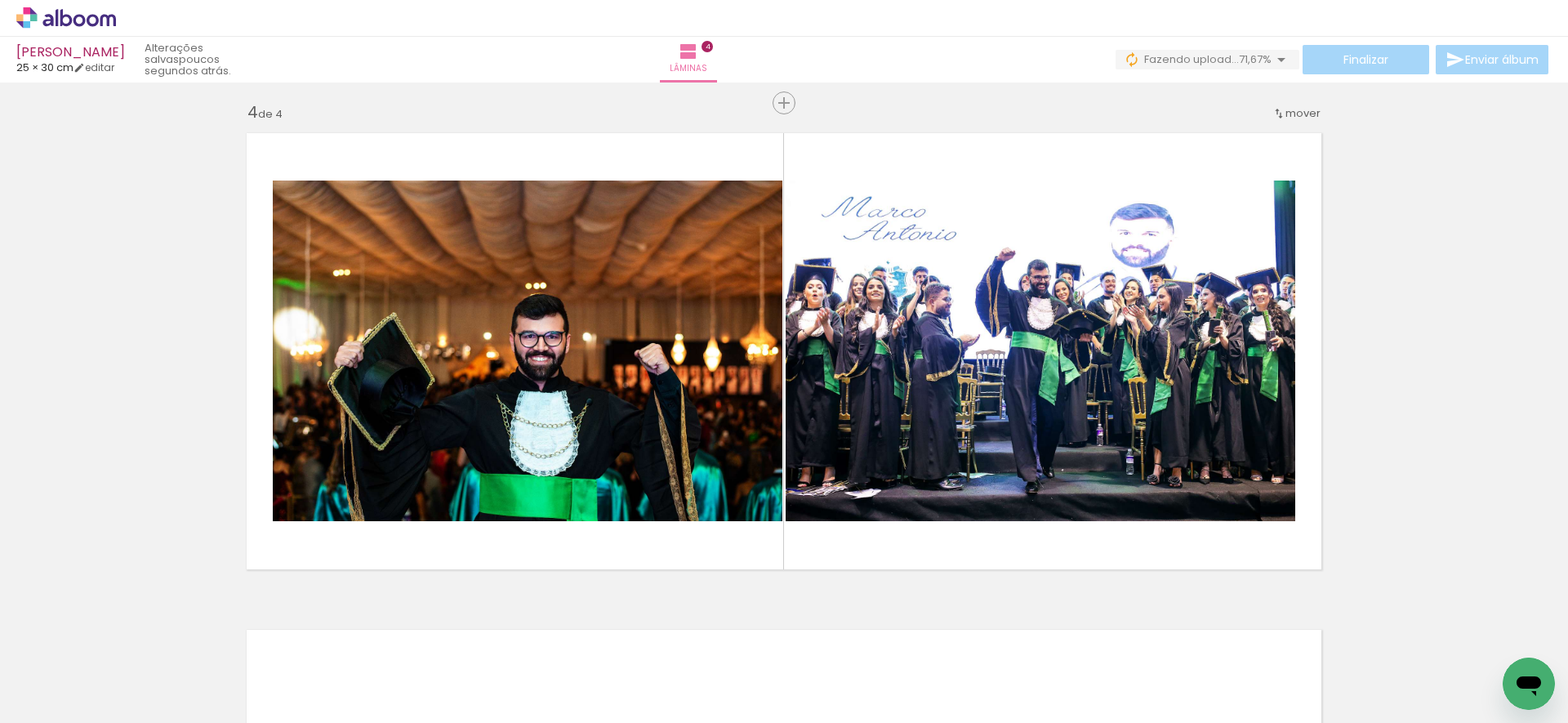
scroll to position [0, 270]
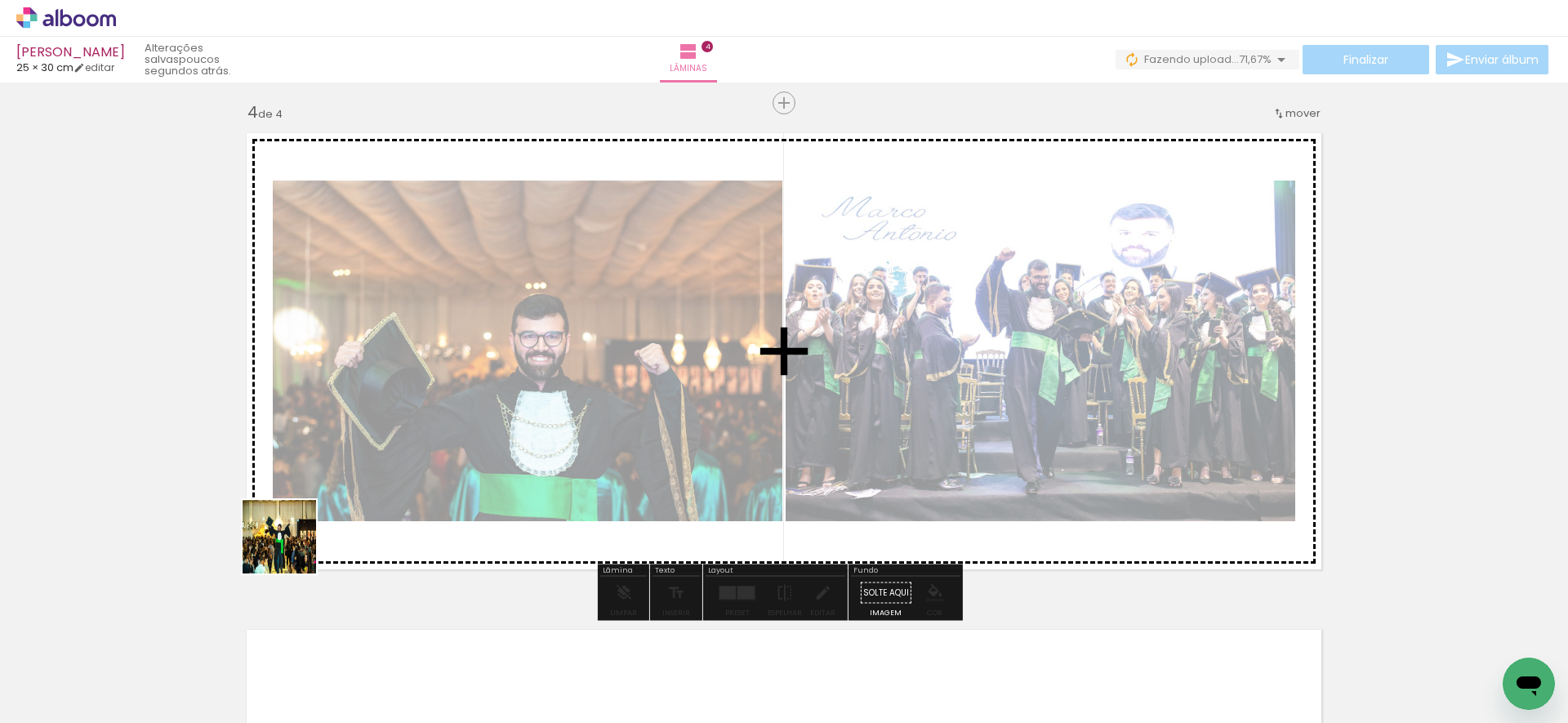
drag, startPoint x: 205, startPoint y: 646, endPoint x: 316, endPoint y: 519, distance: 168.7
click at [321, 509] on quentale-workspace at bounding box center [784, 361] width 1568 height 723
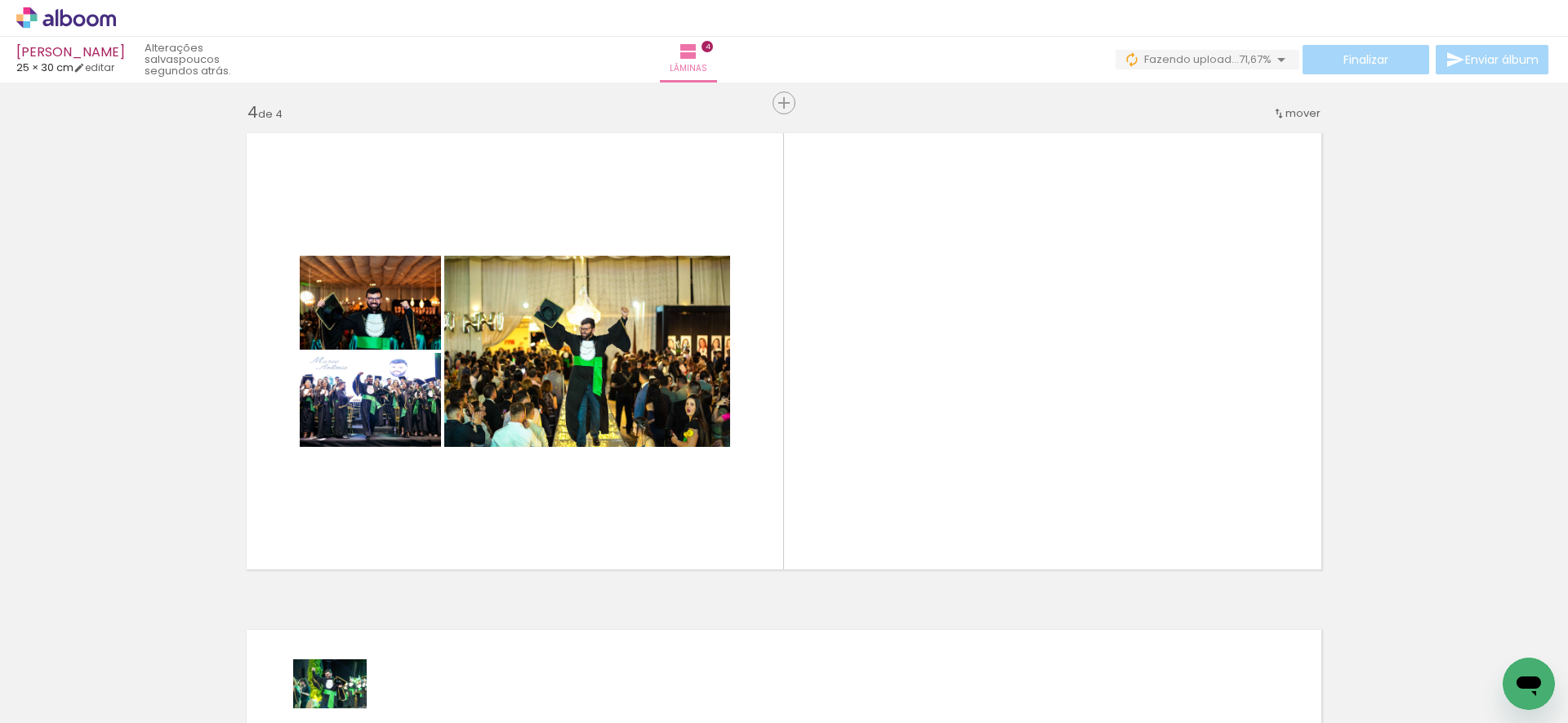
click at [342, 708] on quentale-thumb at bounding box center [350, 668] width 91 height 94
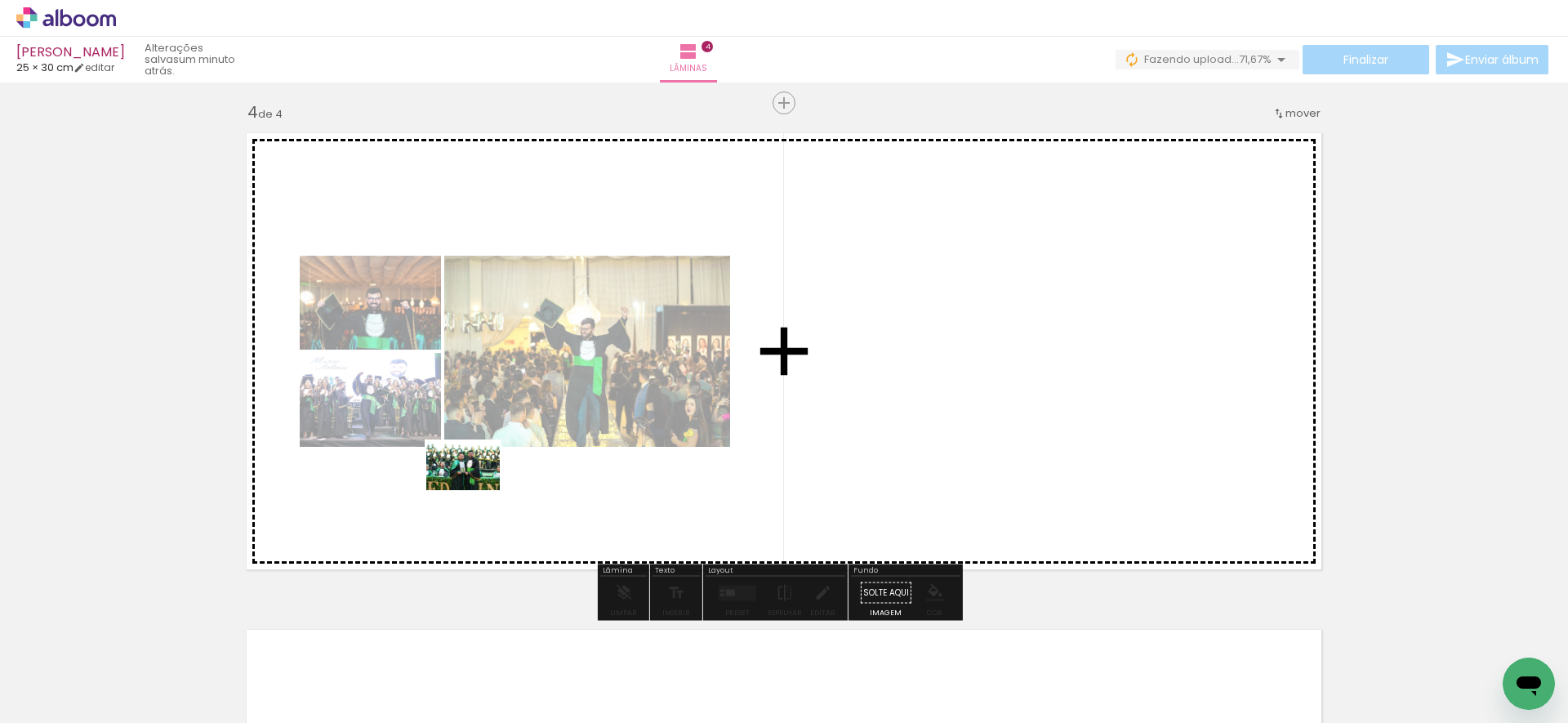
drag, startPoint x: 455, startPoint y: 670, endPoint x: 467, endPoint y: 498, distance: 172.4
click at [475, 484] on quentale-workspace at bounding box center [784, 361] width 1568 height 723
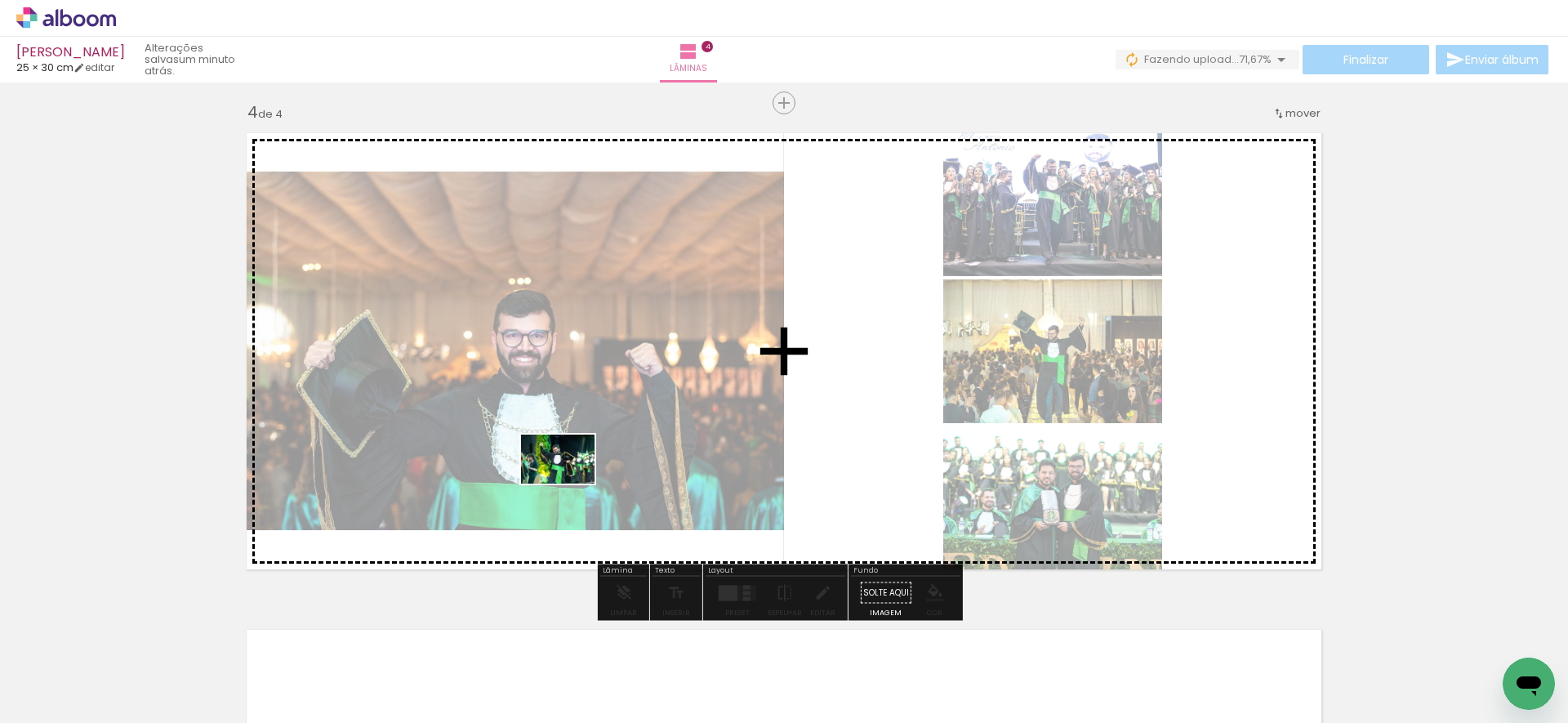
drag, startPoint x: 520, startPoint y: 668, endPoint x: 544, endPoint y: 523, distance: 147.0
click at [569, 484] on quentale-workspace at bounding box center [784, 361] width 1568 height 723
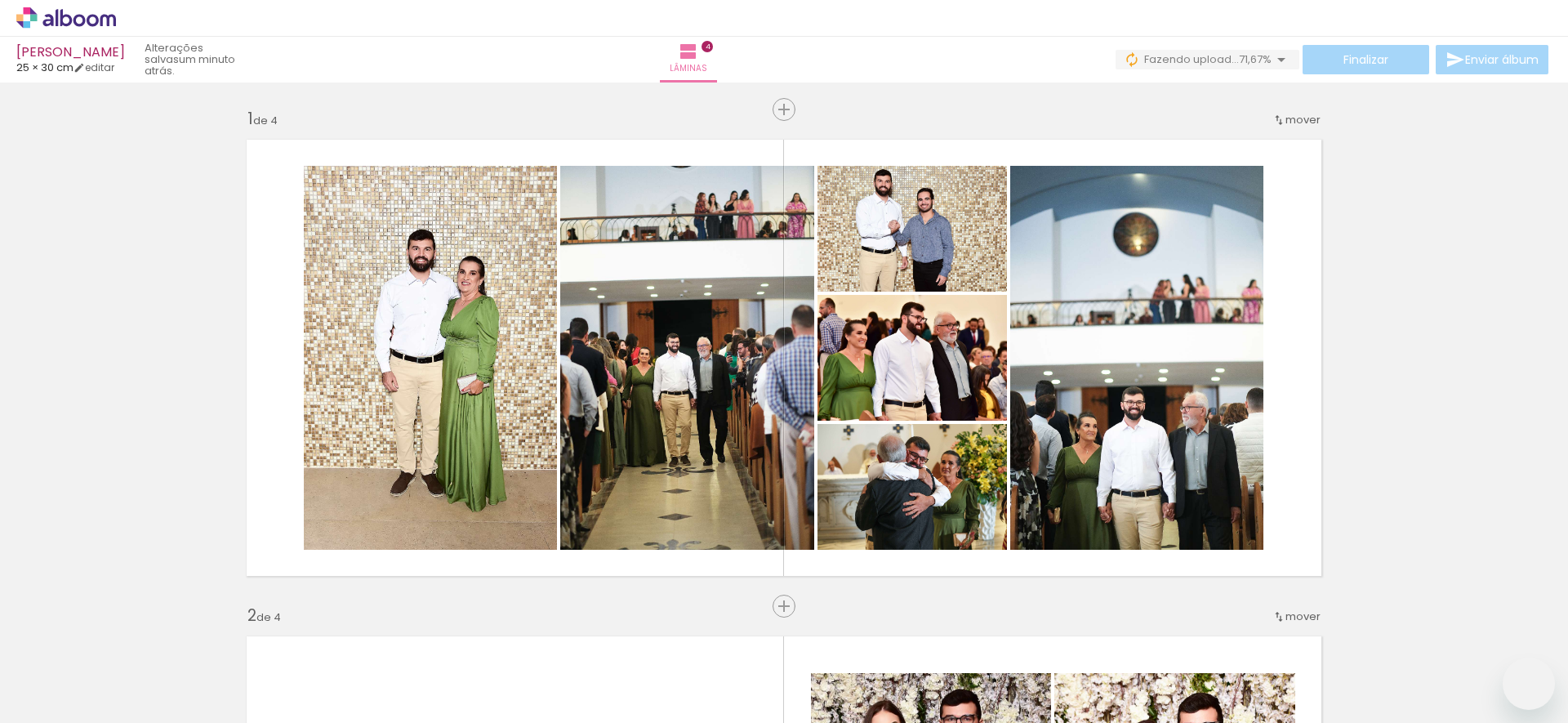
click at [564, 486] on quentale-workspace at bounding box center [784, 361] width 1568 height 723
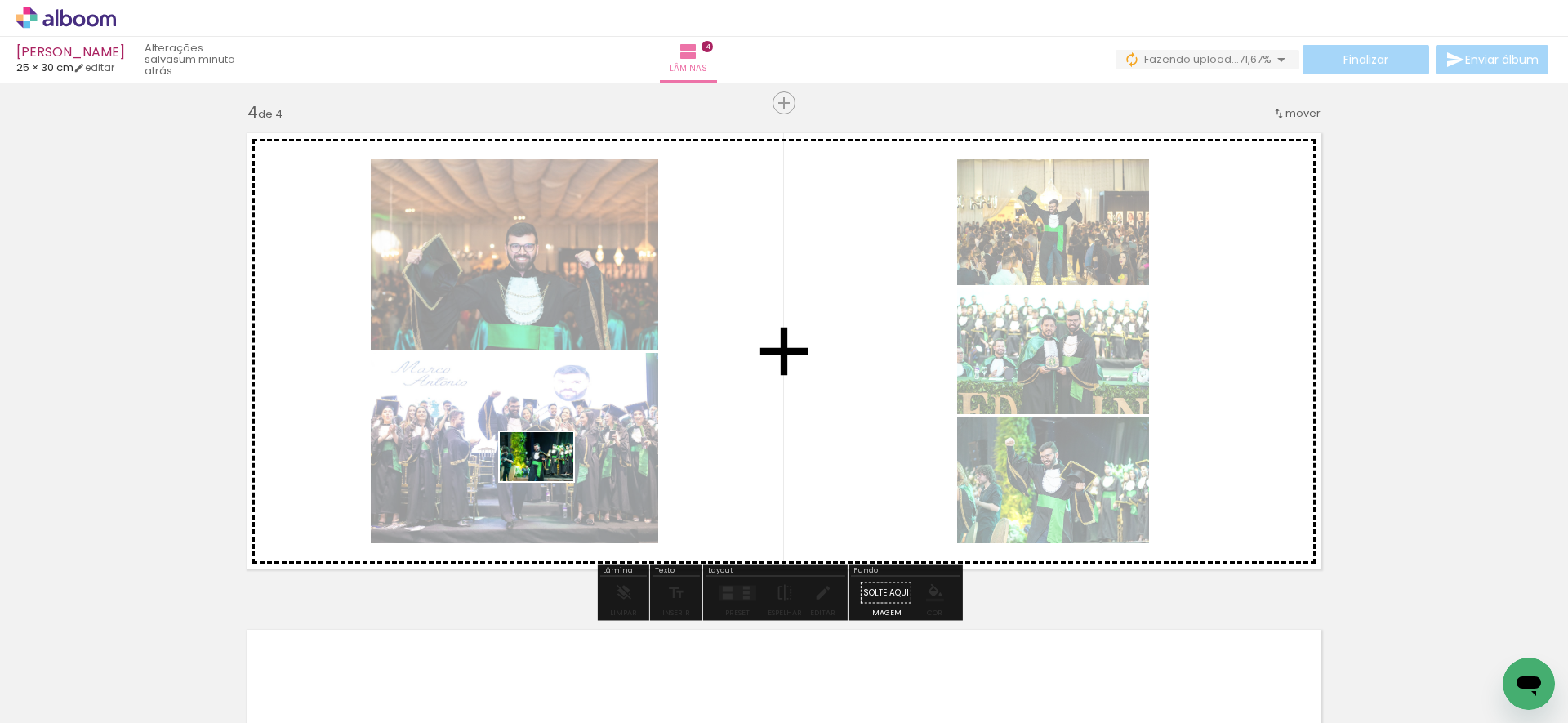
drag, startPoint x: 442, startPoint y: 671, endPoint x: 545, endPoint y: 488, distance: 210.0
click at [548, 481] on quentale-workspace at bounding box center [784, 361] width 1568 height 723
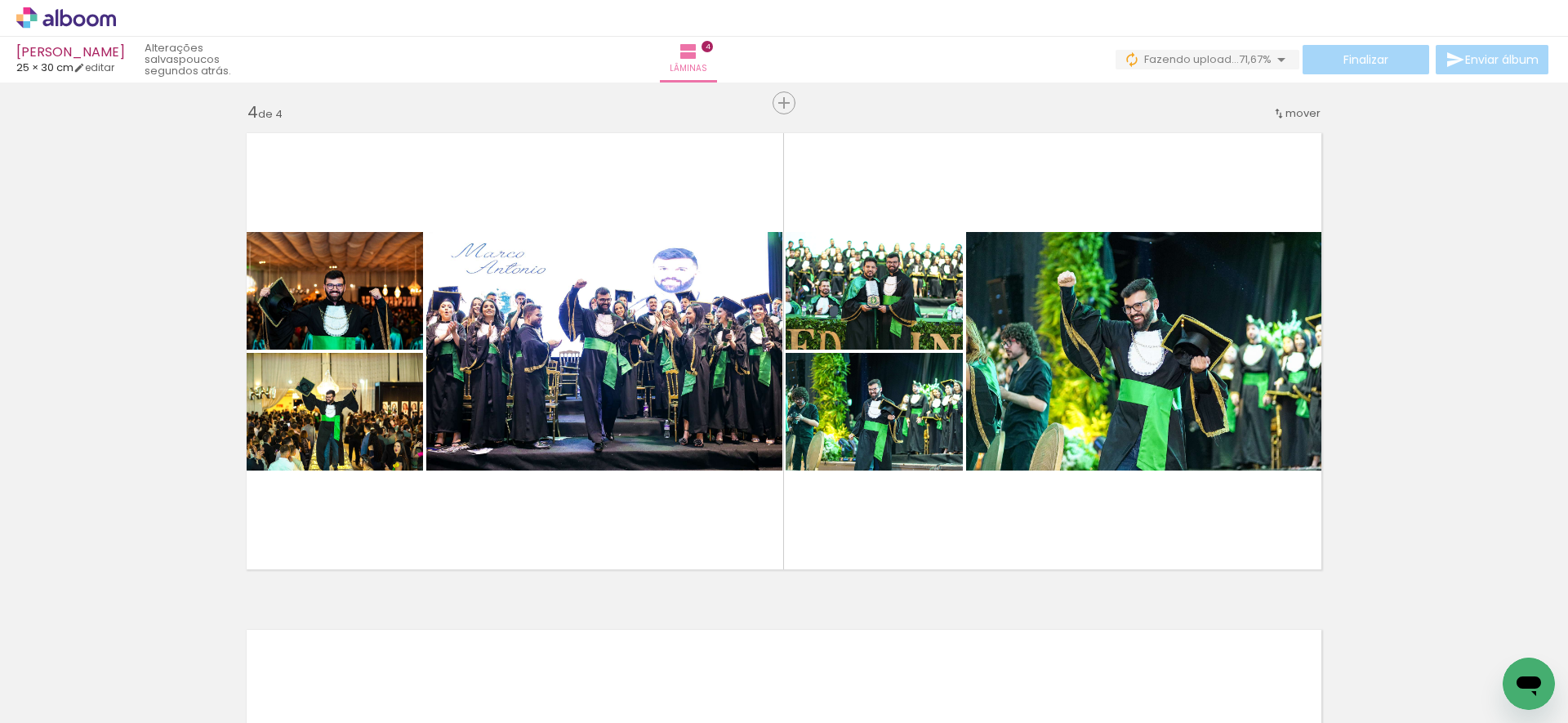
scroll to position [0, 0]
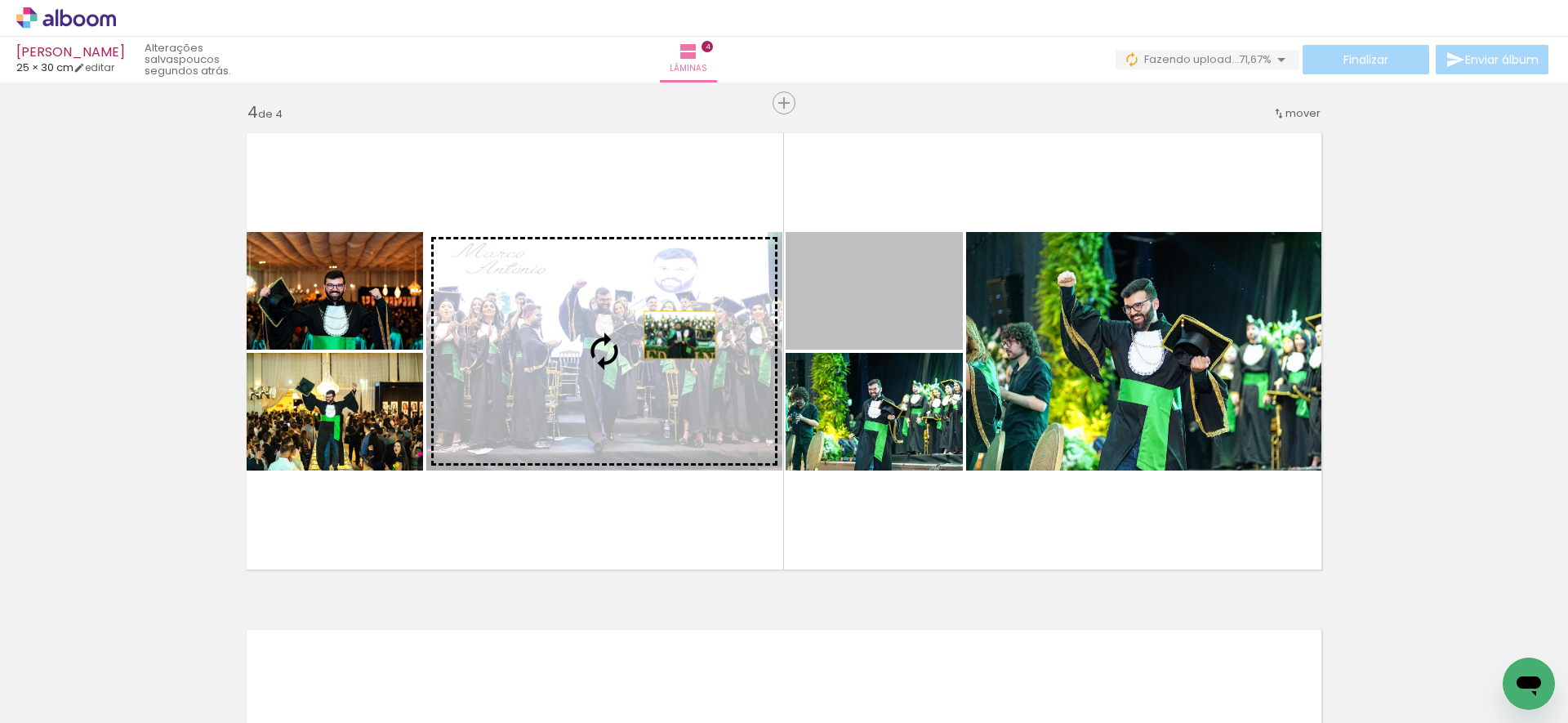
drag, startPoint x: 844, startPoint y: 289, endPoint x: 666, endPoint y: 332, distance: 183.1
click at [0, 0] on slot at bounding box center [0, 0] width 0 height 0
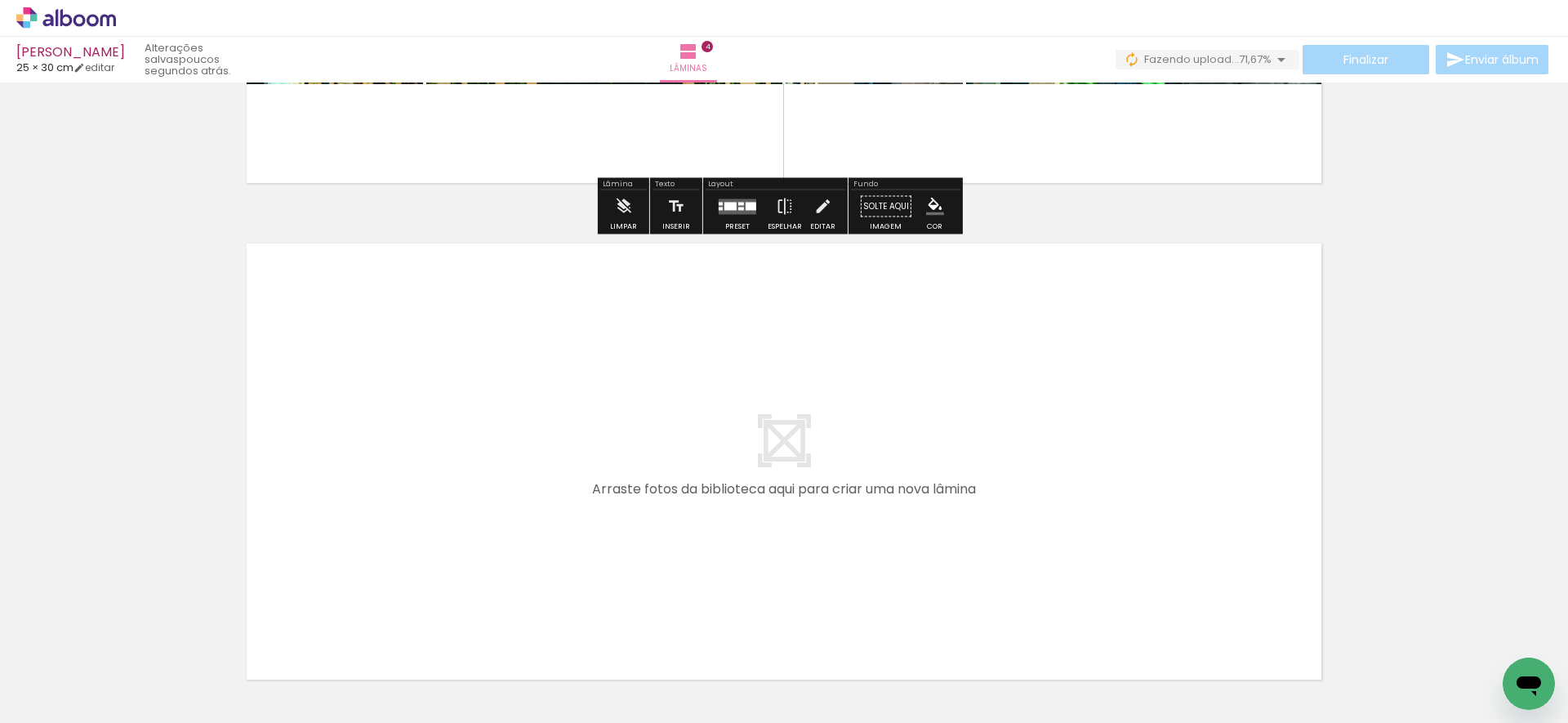
scroll to position [1905, 0]
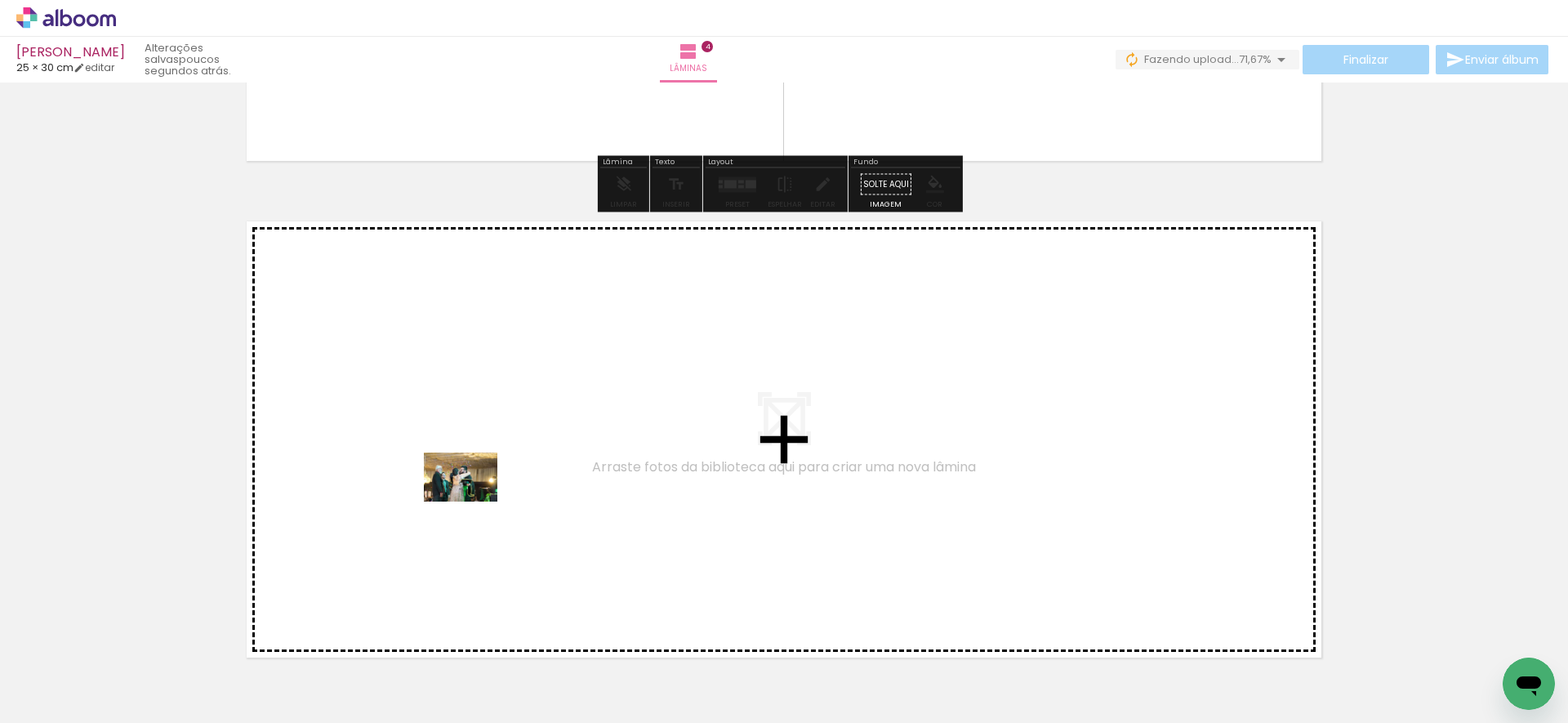
drag, startPoint x: 448, startPoint y: 660, endPoint x: 473, endPoint y: 503, distance: 159.0
click at [473, 503] on quentale-workspace at bounding box center [784, 361] width 1568 height 723
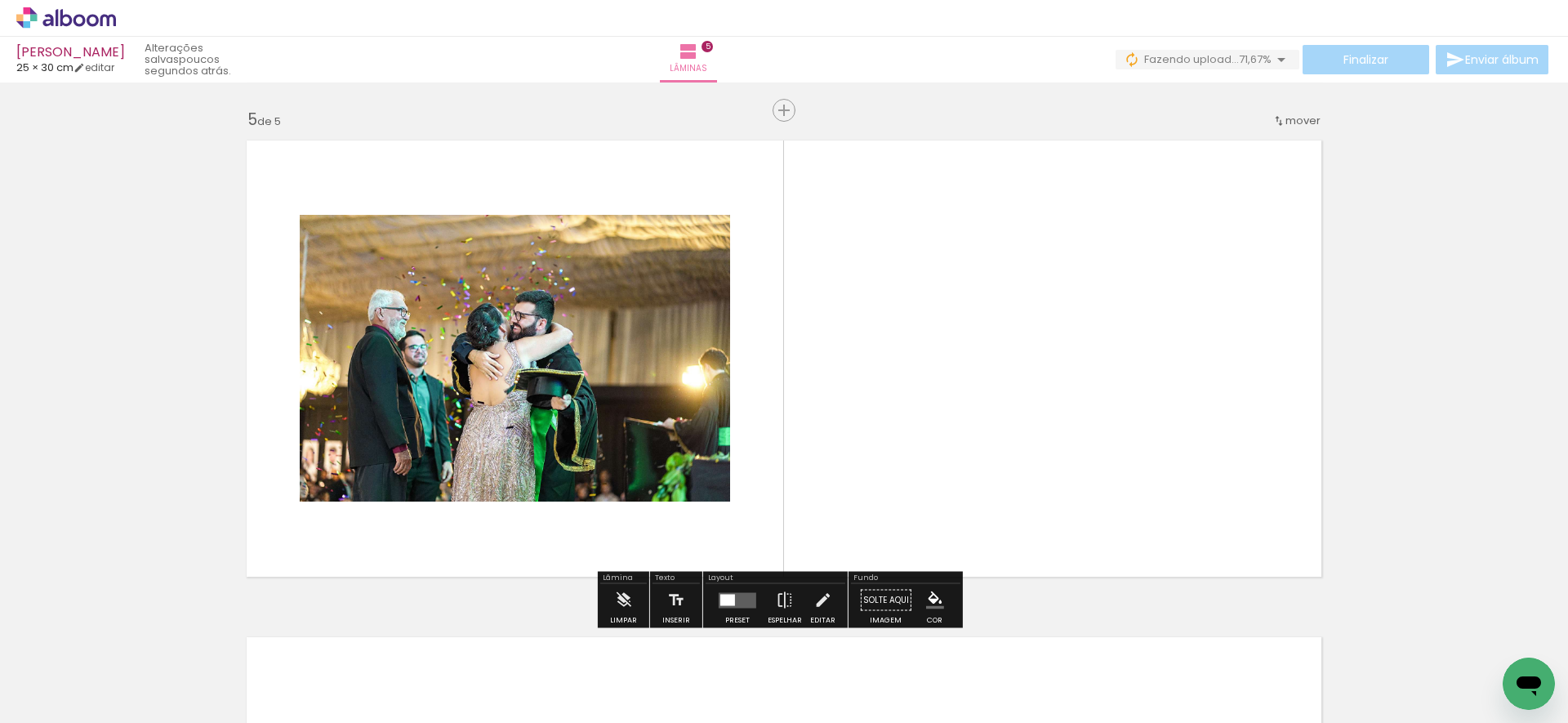
scroll to position [1993, 0]
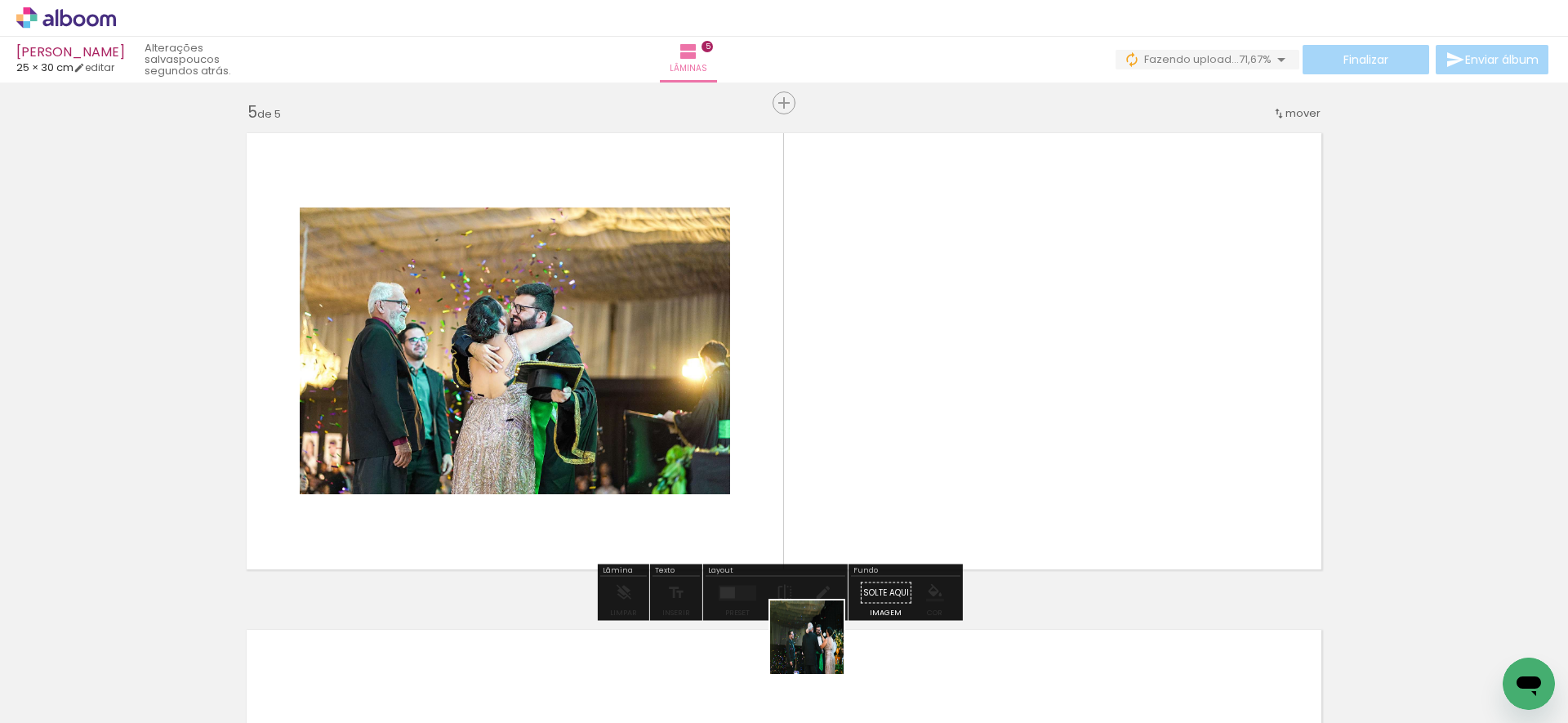
drag, startPoint x: 819, startPoint y: 649, endPoint x: 853, endPoint y: 460, distance: 192.0
click at [853, 460] on quentale-workspace at bounding box center [784, 361] width 1568 height 723
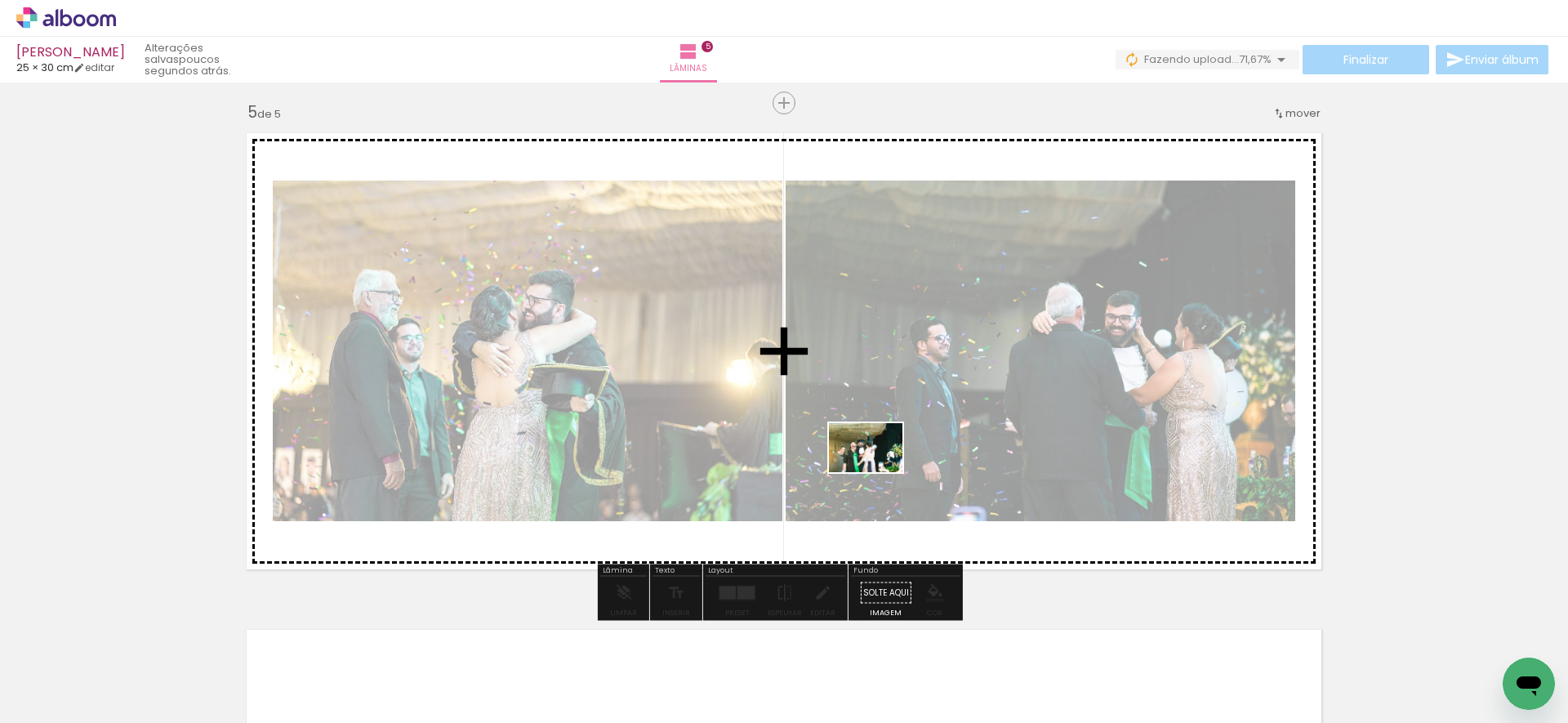
drag, startPoint x: 825, startPoint y: 672, endPoint x: 877, endPoint y: 479, distance: 199.9
click at [877, 475] on quentale-workspace at bounding box center [784, 361] width 1568 height 723
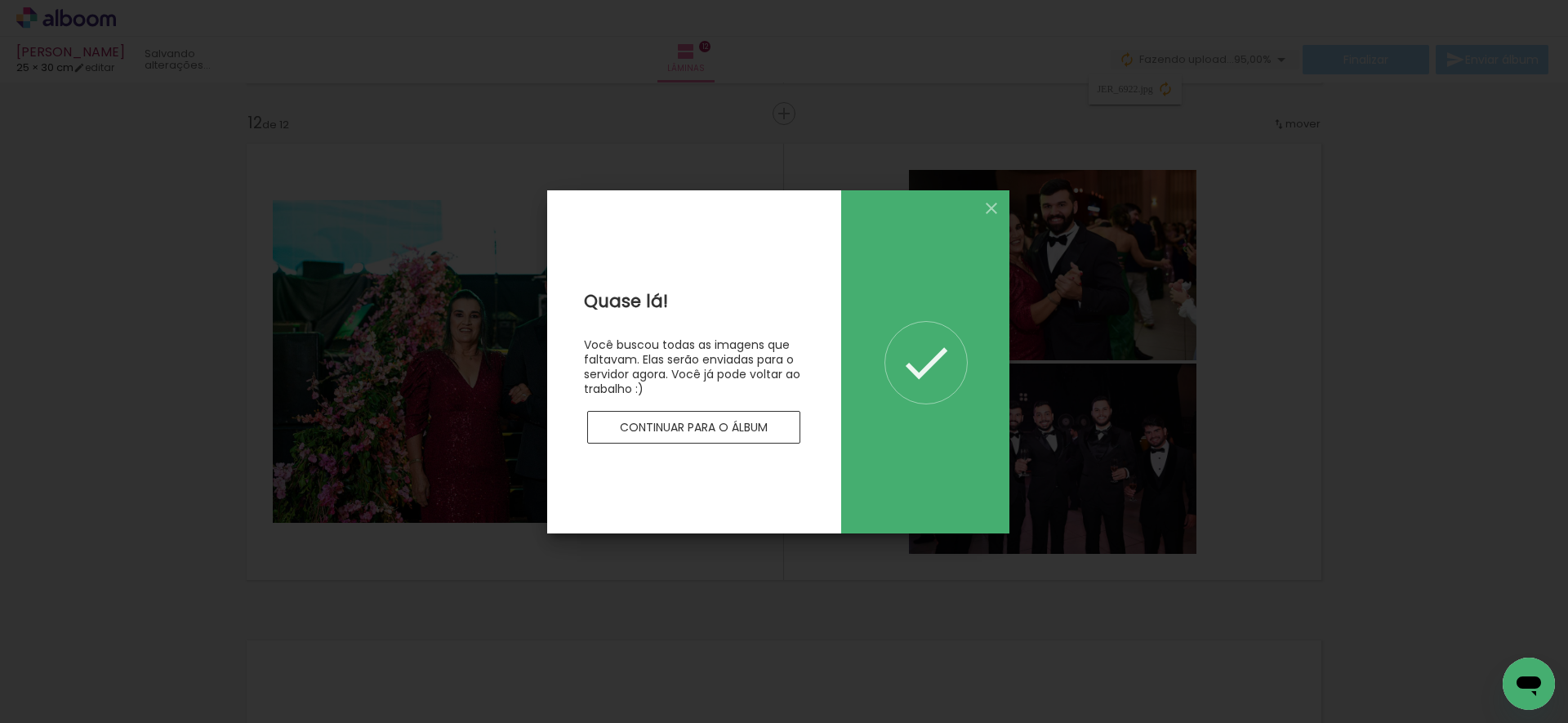
click at [990, 208] on iron-icon at bounding box center [992, 208] width 20 height 20
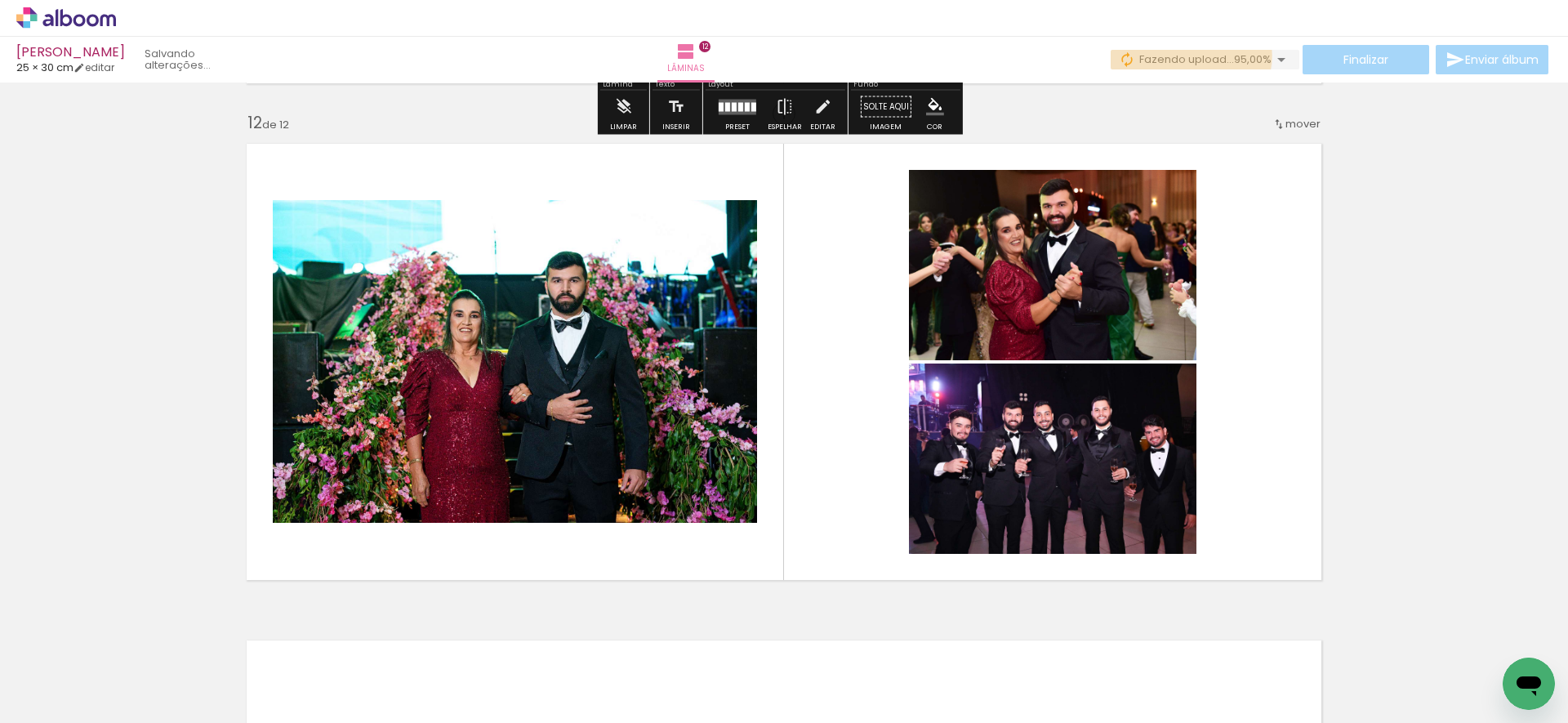
click at [1185, 56] on span "Fazendo upload..." at bounding box center [1186, 59] width 95 height 16
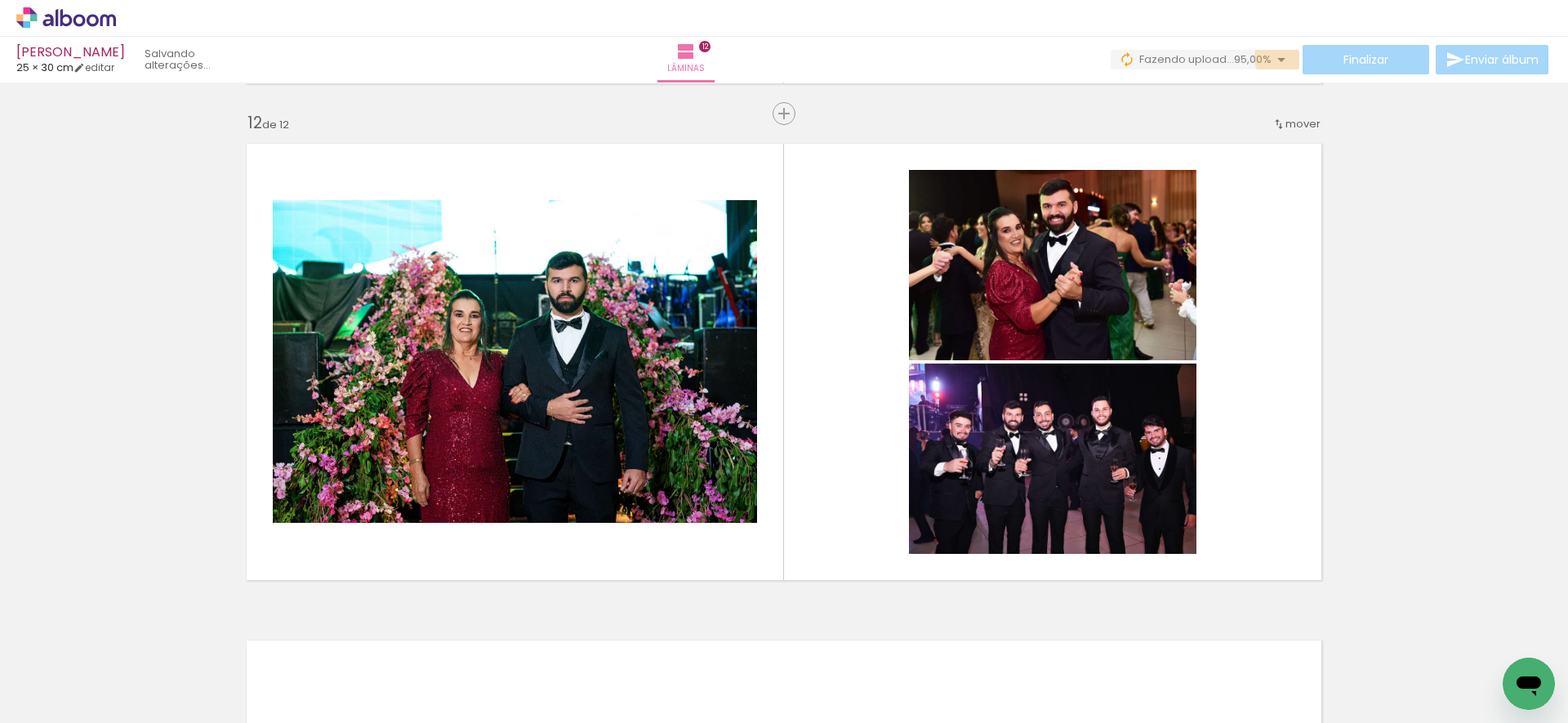
click at [1278, 58] on iron-icon at bounding box center [1281, 60] width 20 height 20
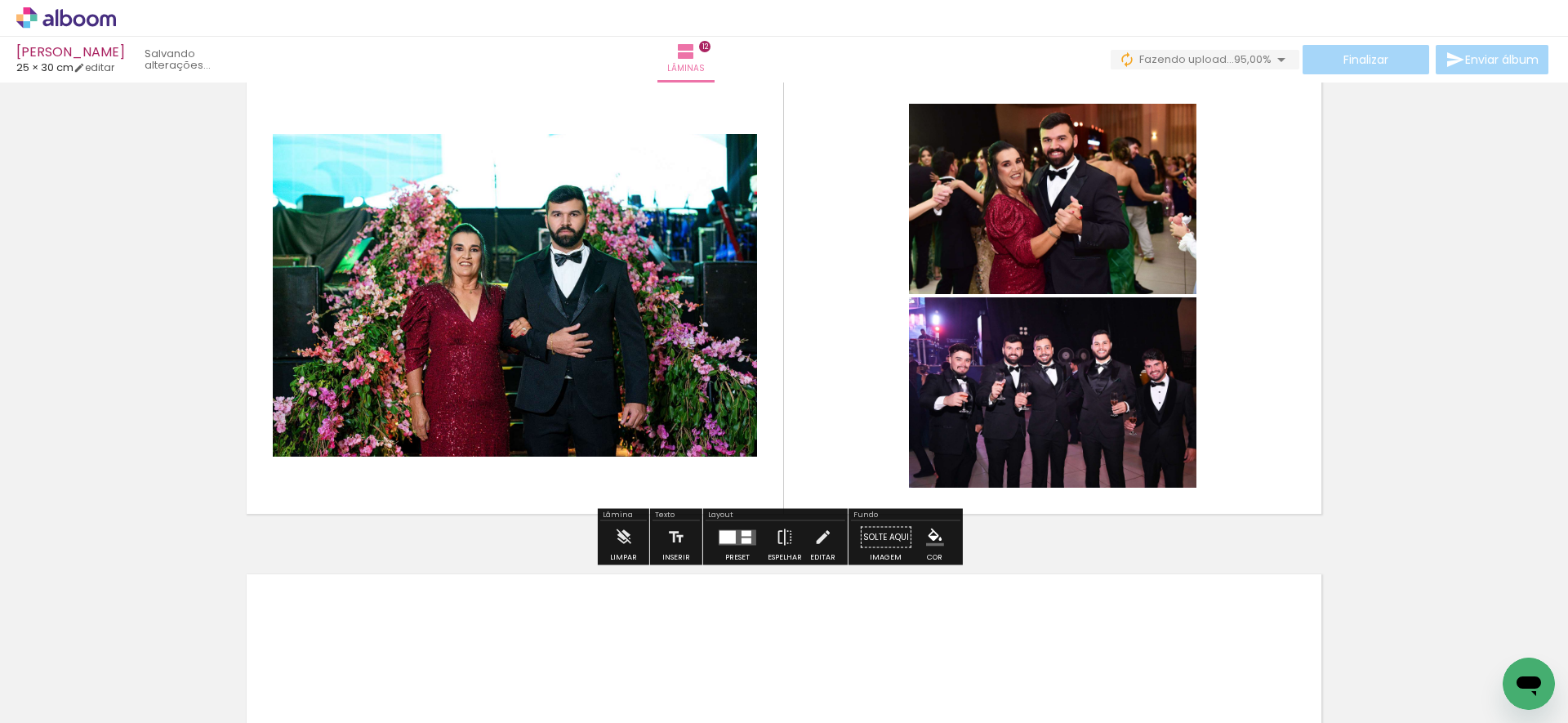
scroll to position [5619, 0]
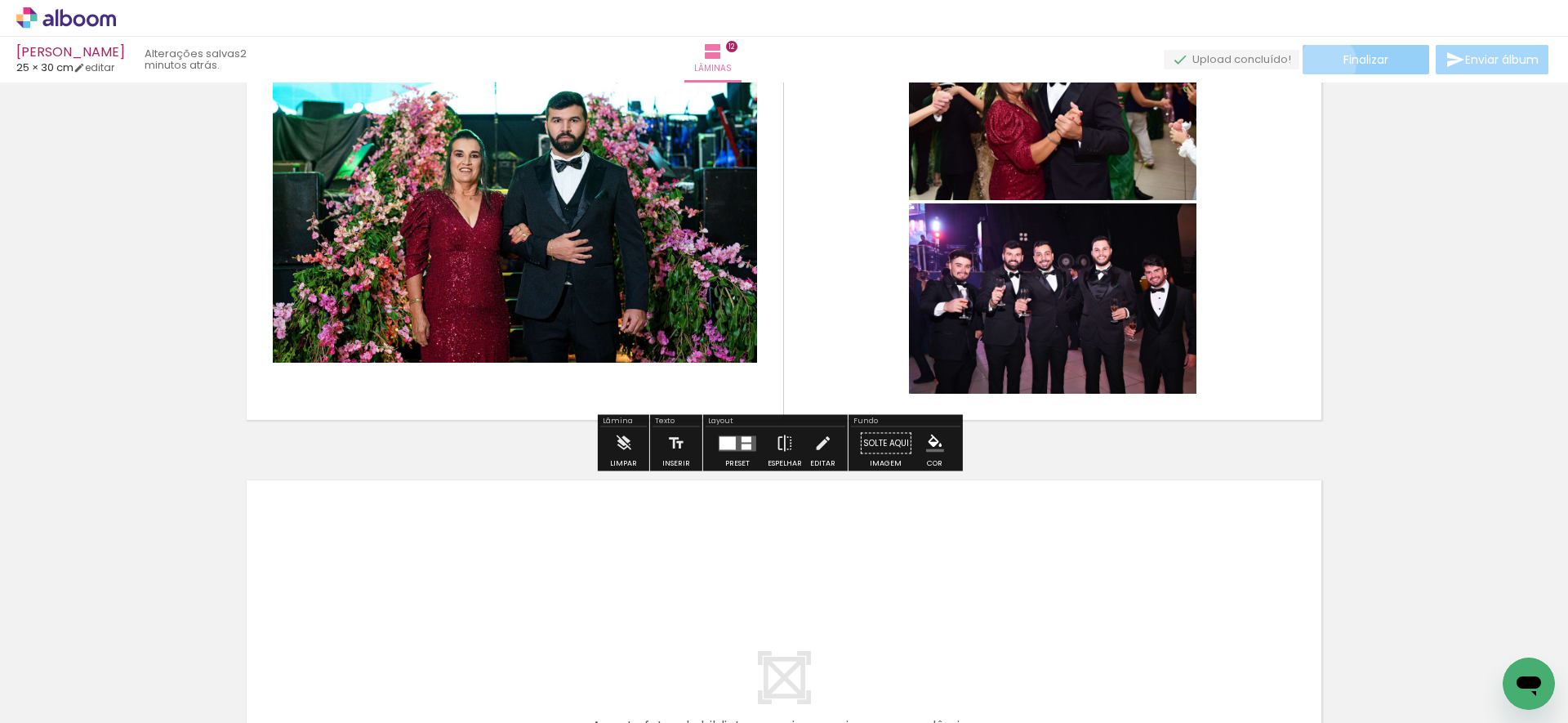
click at [1322, 62] on paper-button "Finalizar" at bounding box center [1366, 60] width 127 height 30
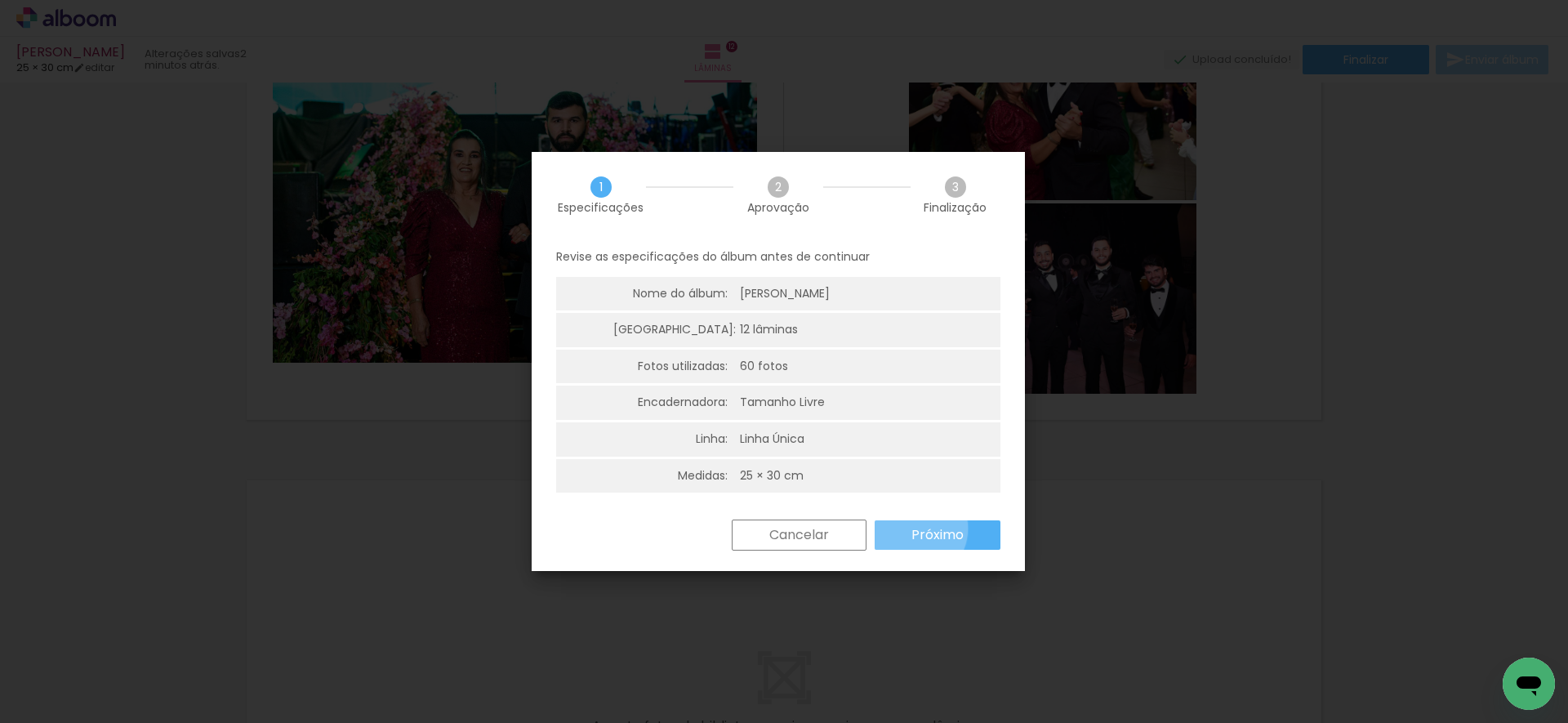
click at [0, 0] on slot "Próximo" at bounding box center [0, 0] width 0 height 0
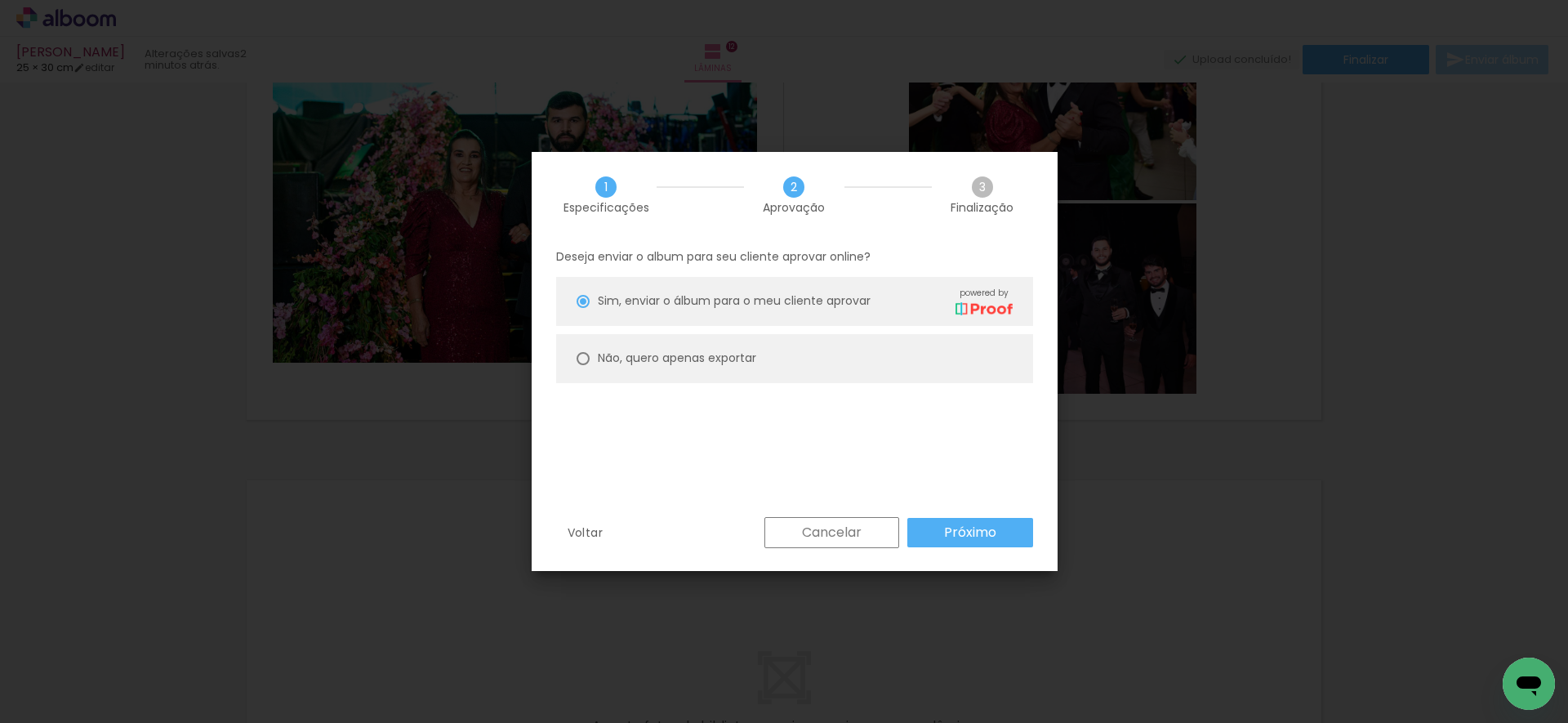
click at [751, 345] on paper-radio-button "Não, quero apenas exportar" at bounding box center [794, 359] width 477 height 49
type paper-radio-button "on"
click at [939, 531] on paper-button "Próximo" at bounding box center [969, 533] width 126 height 30
type input "Alta, 300 DPI"
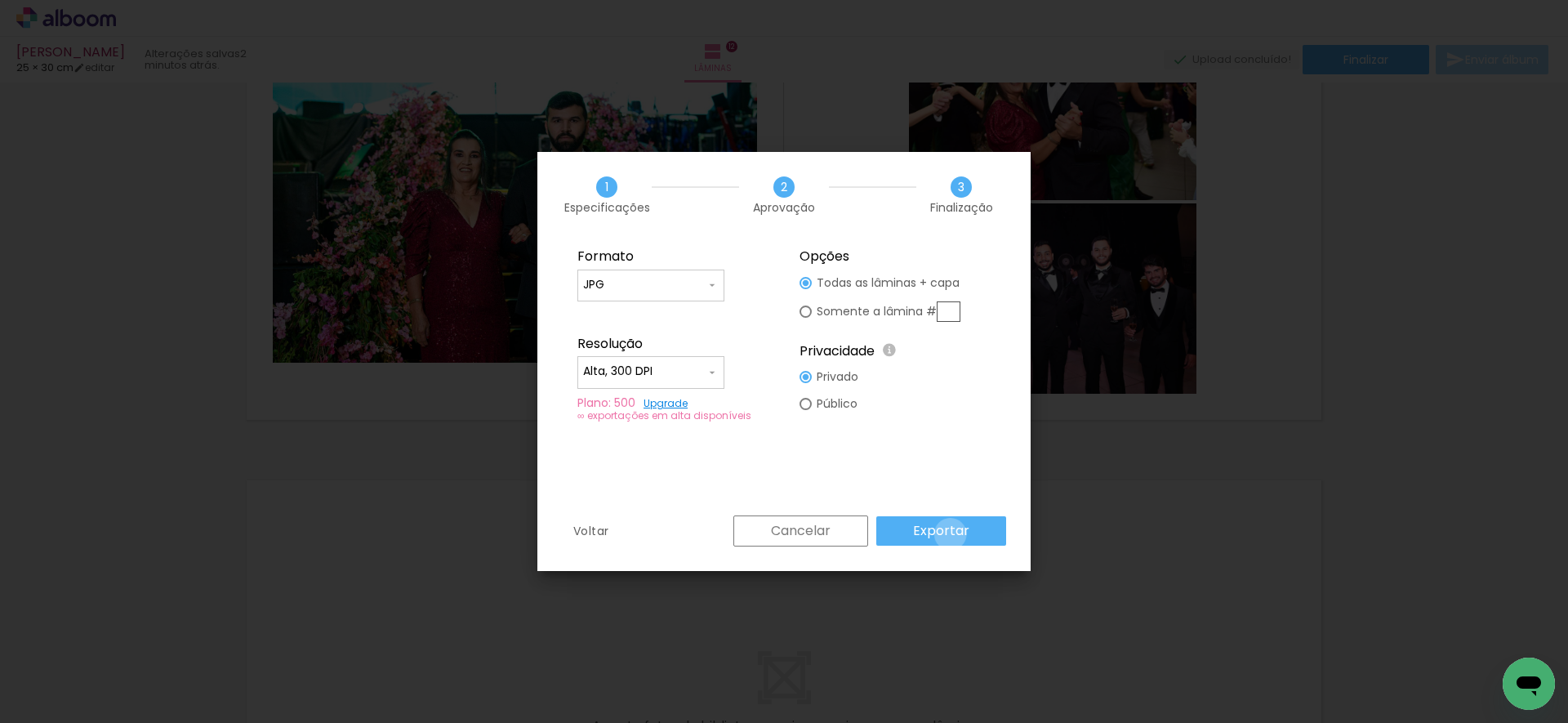
click at [0, 0] on slot "Exportar" at bounding box center [0, 0] width 0 height 0
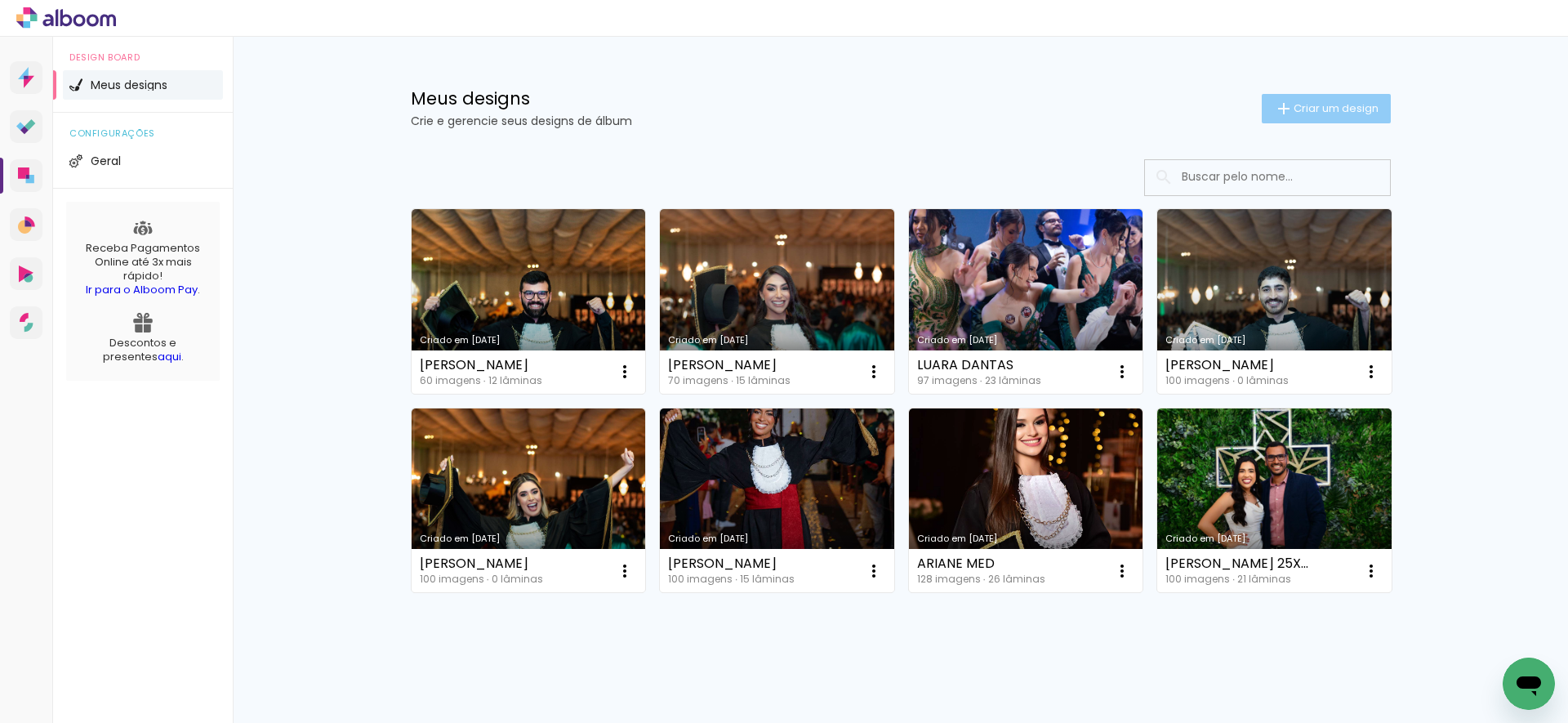
click at [1310, 110] on span "Criar um design" at bounding box center [1335, 108] width 85 height 11
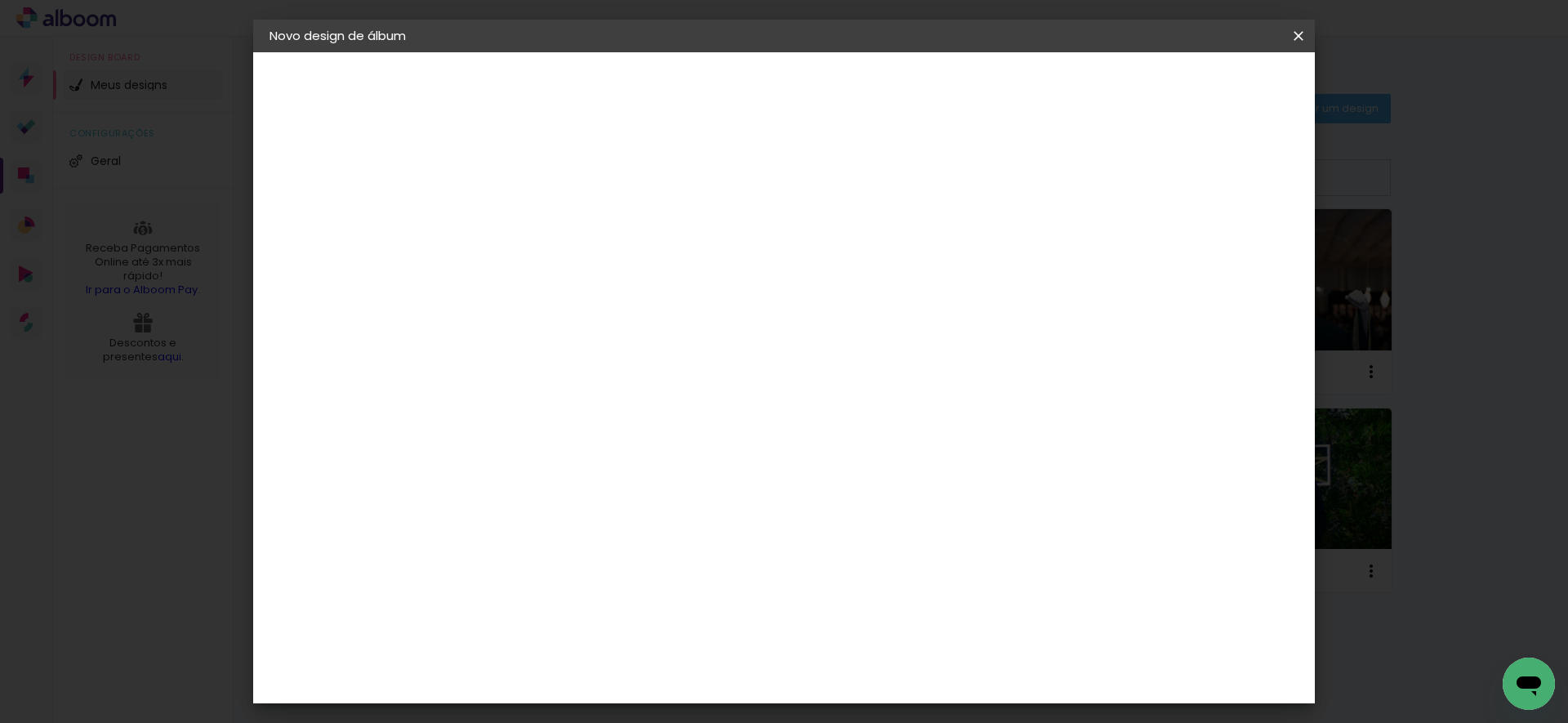
click at [536, 227] on input at bounding box center [536, 219] width 0 height 25
type input "[PERSON_NAME]"
type paper-input "[PERSON_NAME]"
click at [0, 0] on slot "Avançar" at bounding box center [0, 0] width 0 height 0
click at [0, 0] on slot "Tamanho Livre" at bounding box center [0, 0] width 0 height 0
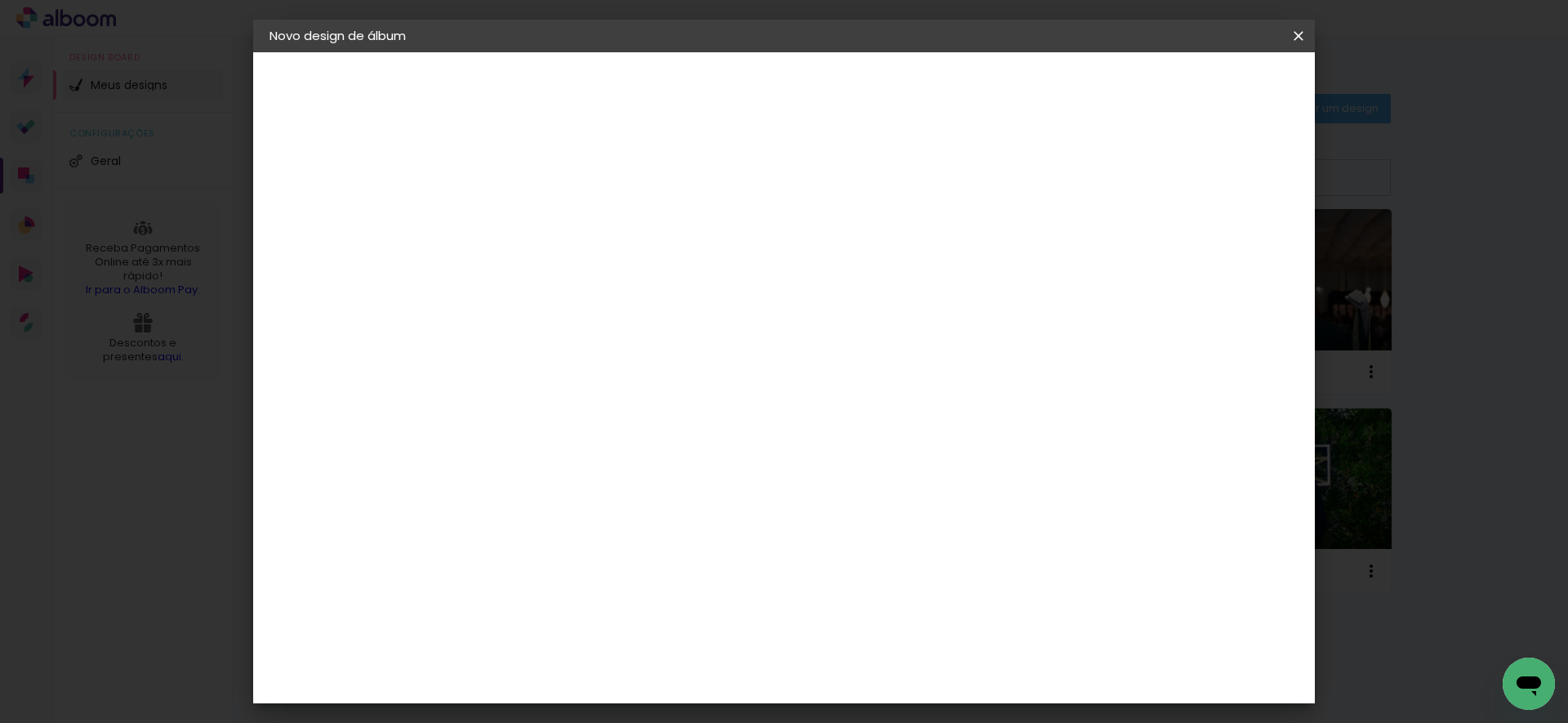
click at [0, 0] on slot "Avançar" at bounding box center [0, 0] width 0 height 0
drag, startPoint x: 502, startPoint y: 461, endPoint x: 465, endPoint y: 466, distance: 37.3
click at [466, 466] on input "30" at bounding box center [485, 464] width 43 height 25
type input "25"
type paper-input "25"
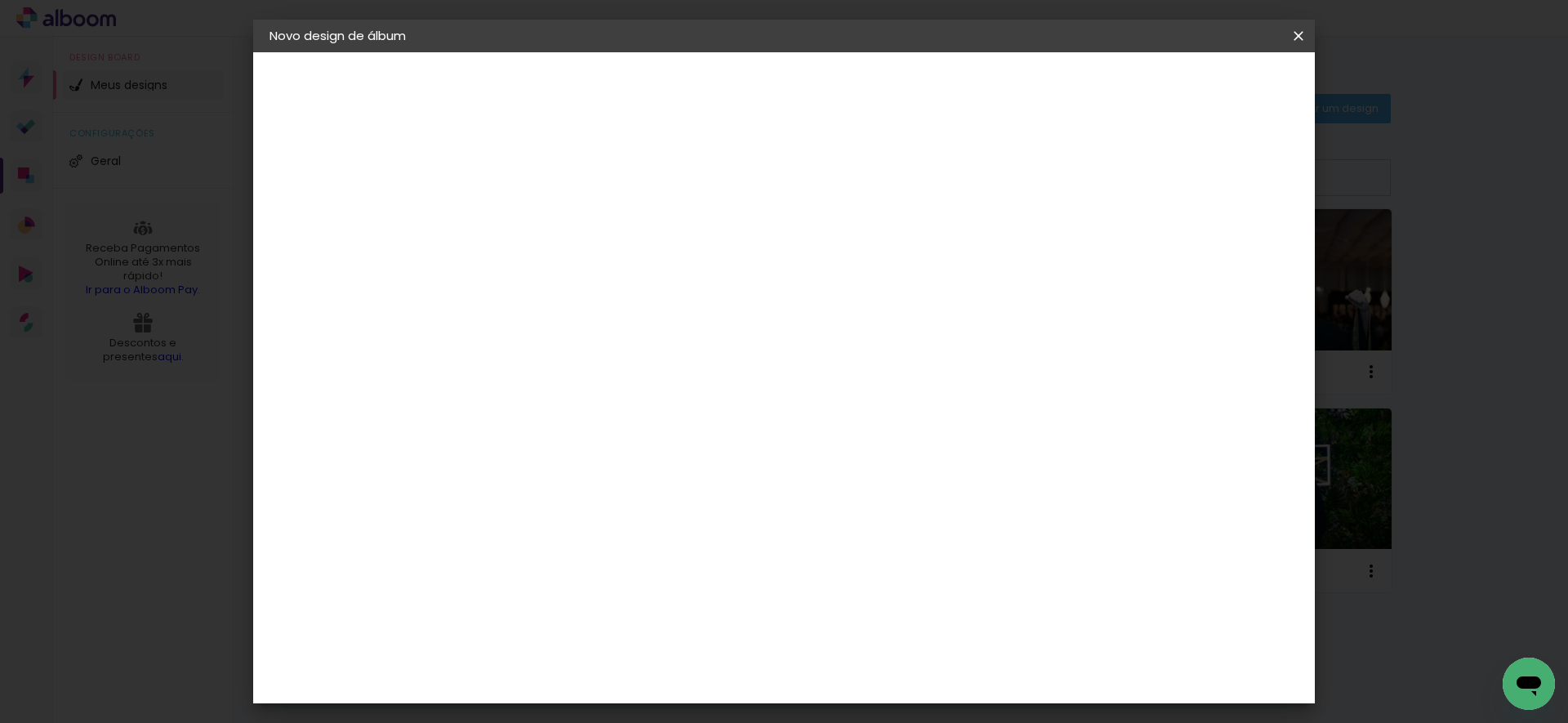
click at [1196, 82] on span "Iniciar design" at bounding box center [1159, 86] width 74 height 12
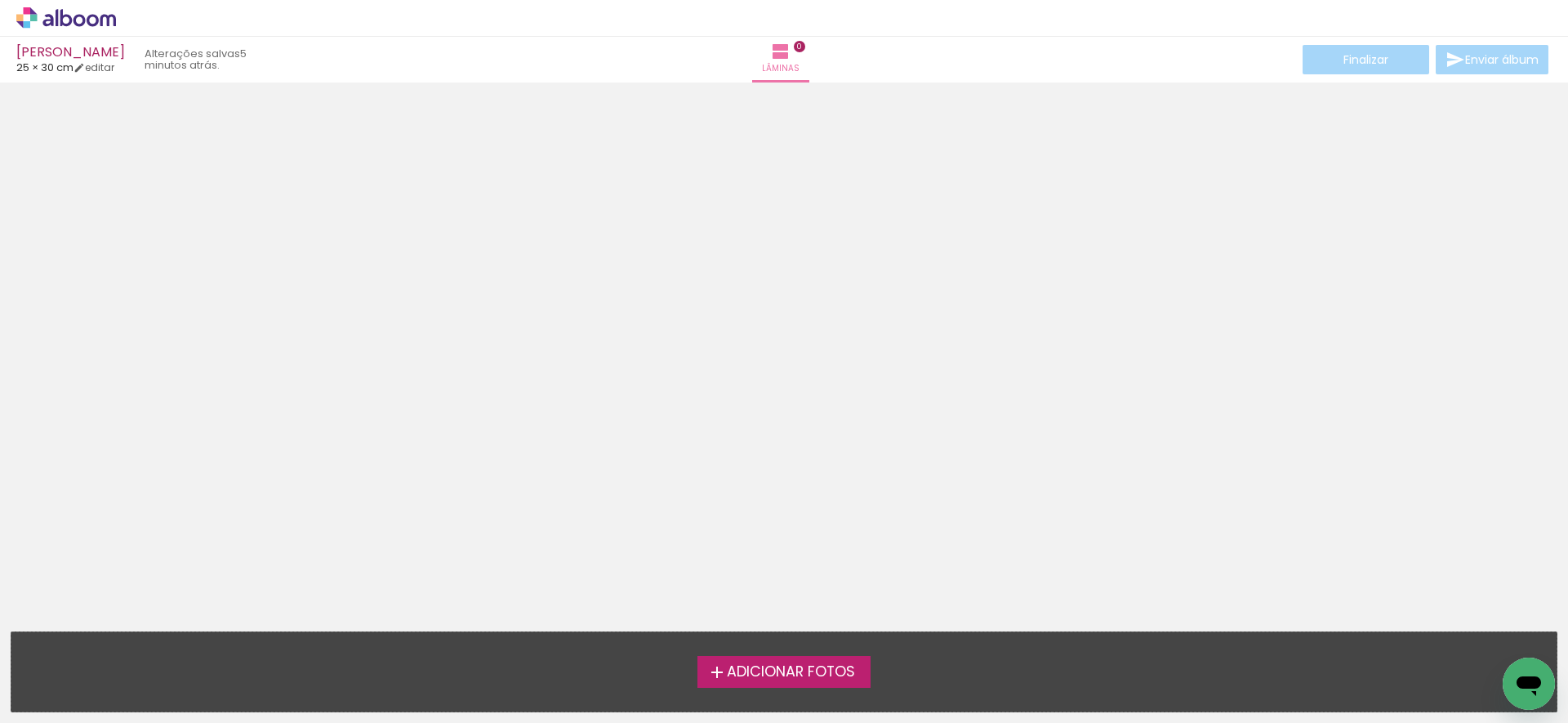
click at [761, 675] on span "Adicionar Fotos" at bounding box center [791, 672] width 128 height 15
click at [0, 0] on input "file" at bounding box center [0, 0] width 0 height 0
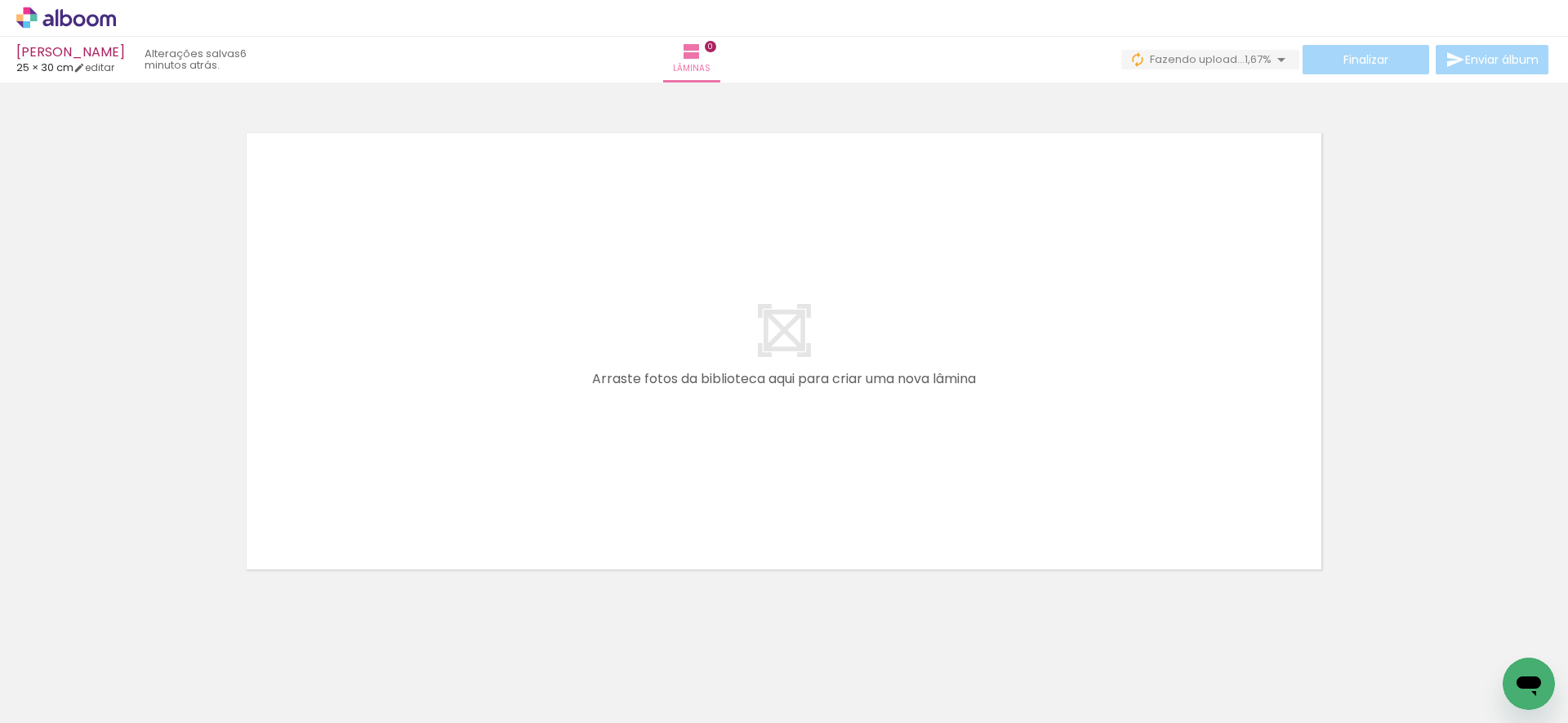
scroll to position [0, 1483]
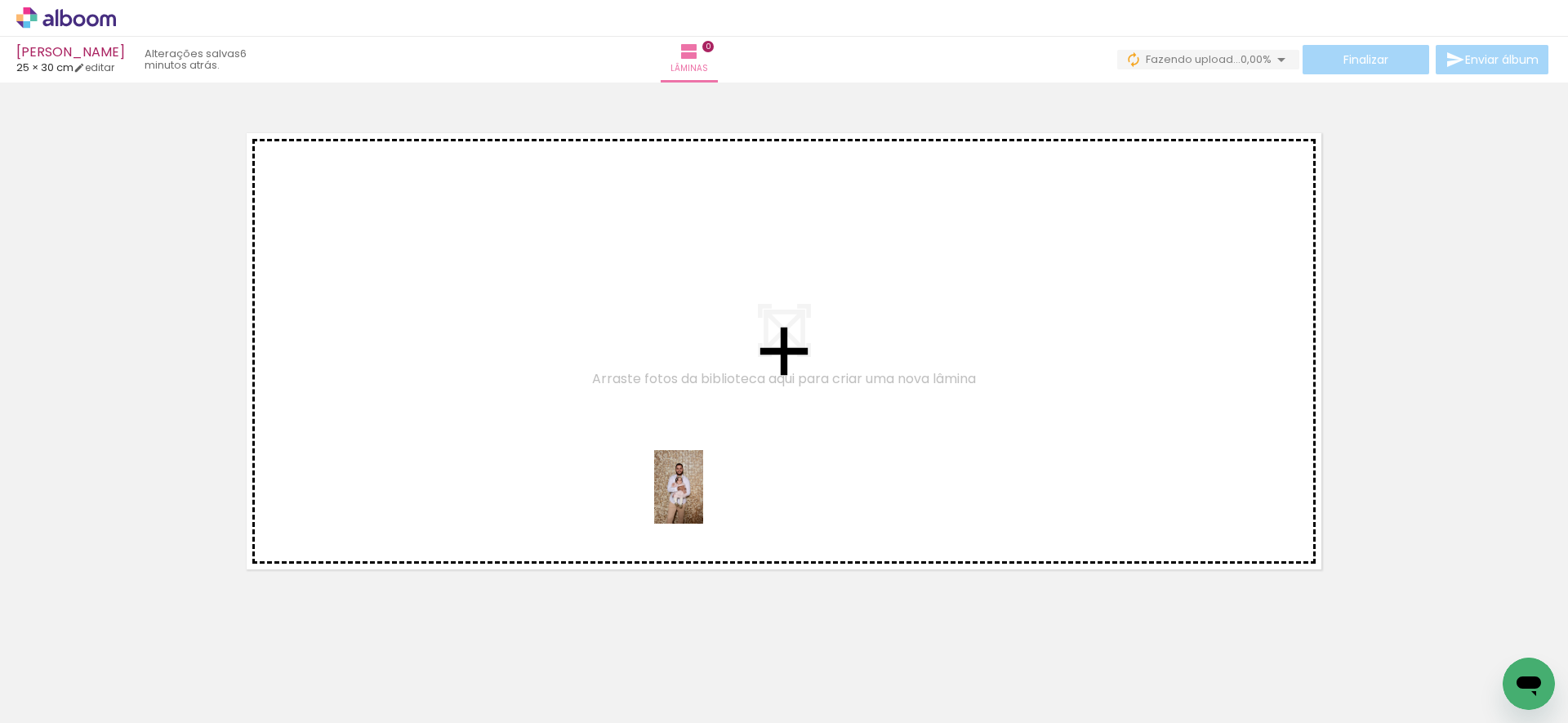
drag, startPoint x: 803, startPoint y: 670, endPoint x: 707, endPoint y: 515, distance: 182.3
click at [703, 499] on quentale-workspace at bounding box center [784, 361] width 1568 height 723
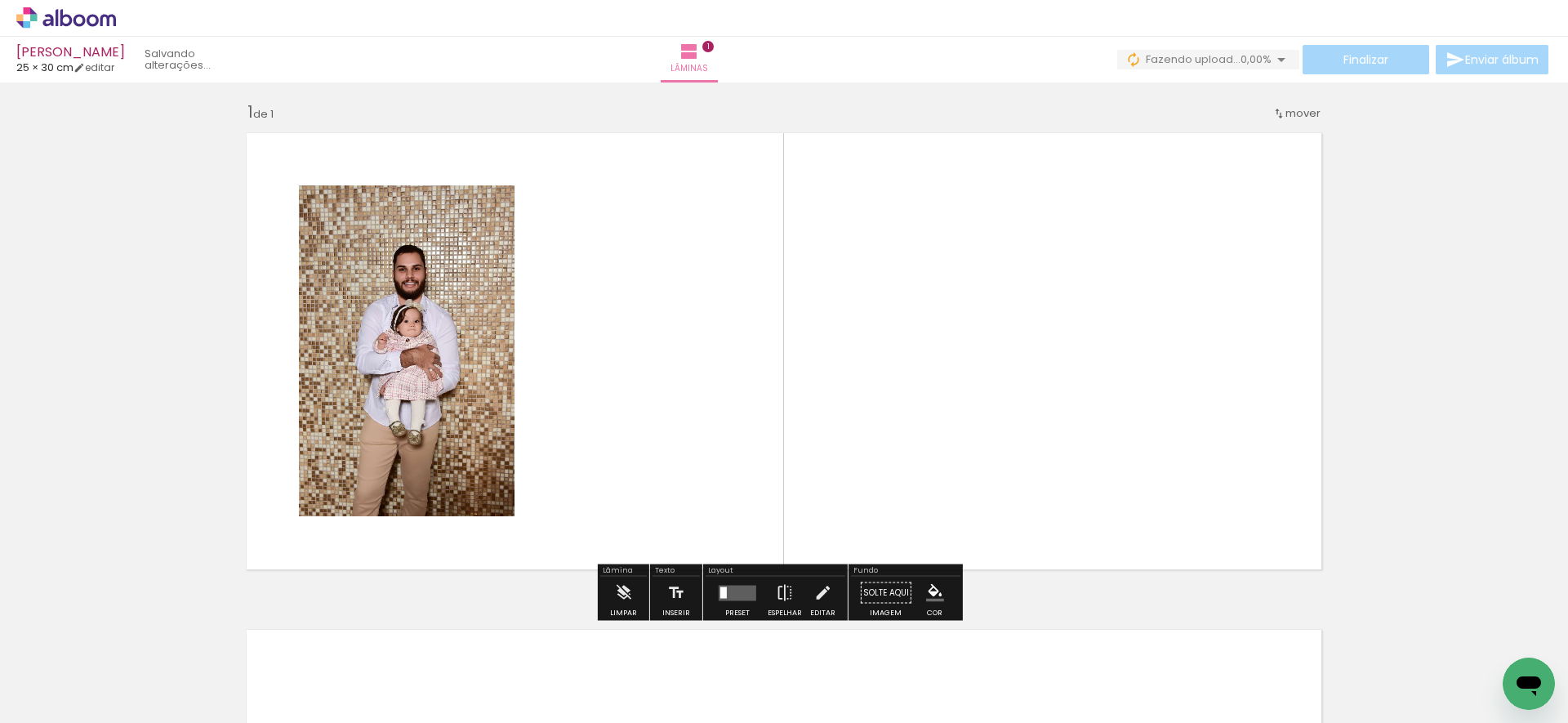
scroll to position [7, 0]
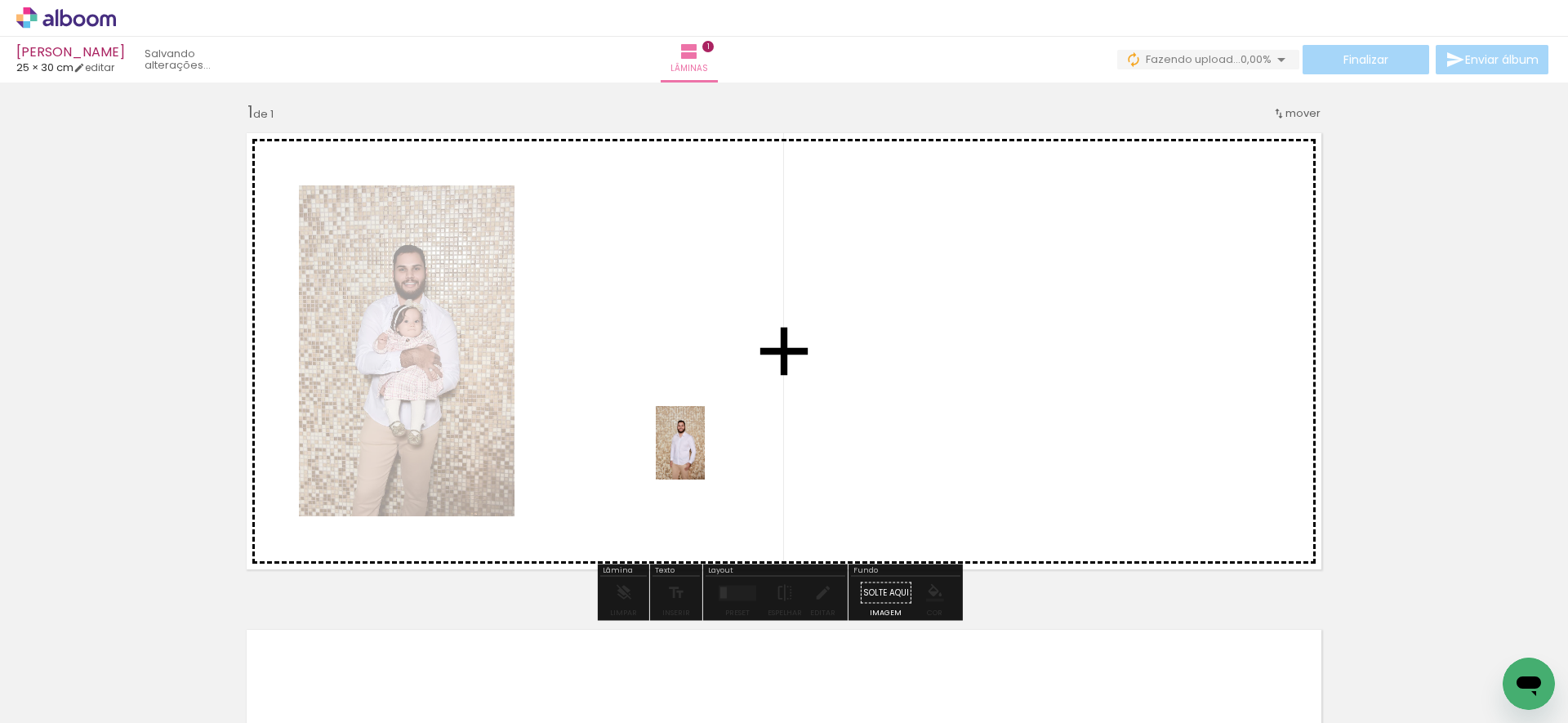
drag, startPoint x: 970, startPoint y: 655, endPoint x: 705, endPoint y: 455, distance: 332.0
click at [705, 455] on quentale-workspace at bounding box center [784, 361] width 1568 height 723
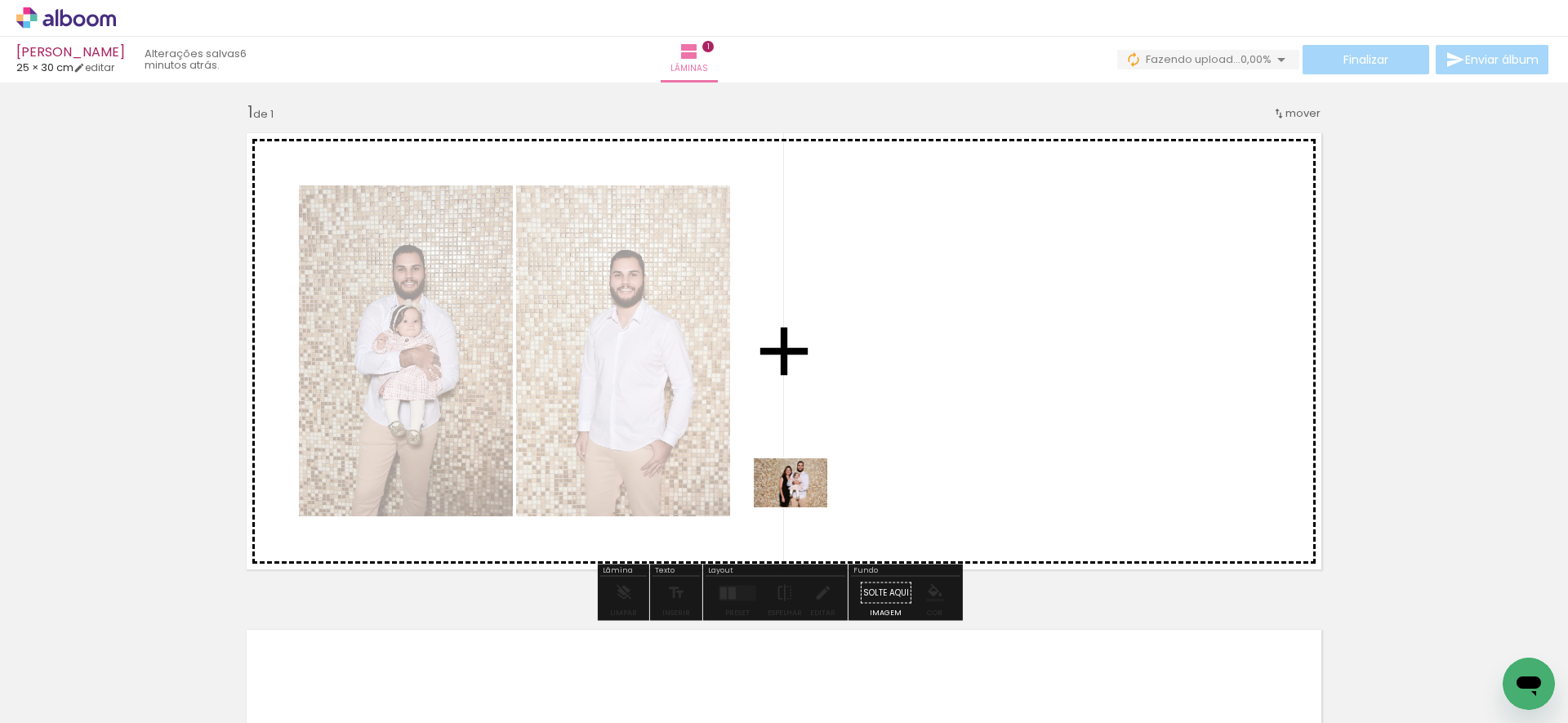
drag, startPoint x: 715, startPoint y: 674, endPoint x: 803, endPoint y: 507, distance: 188.8
click at [803, 507] on quentale-workspace at bounding box center [784, 361] width 1568 height 723
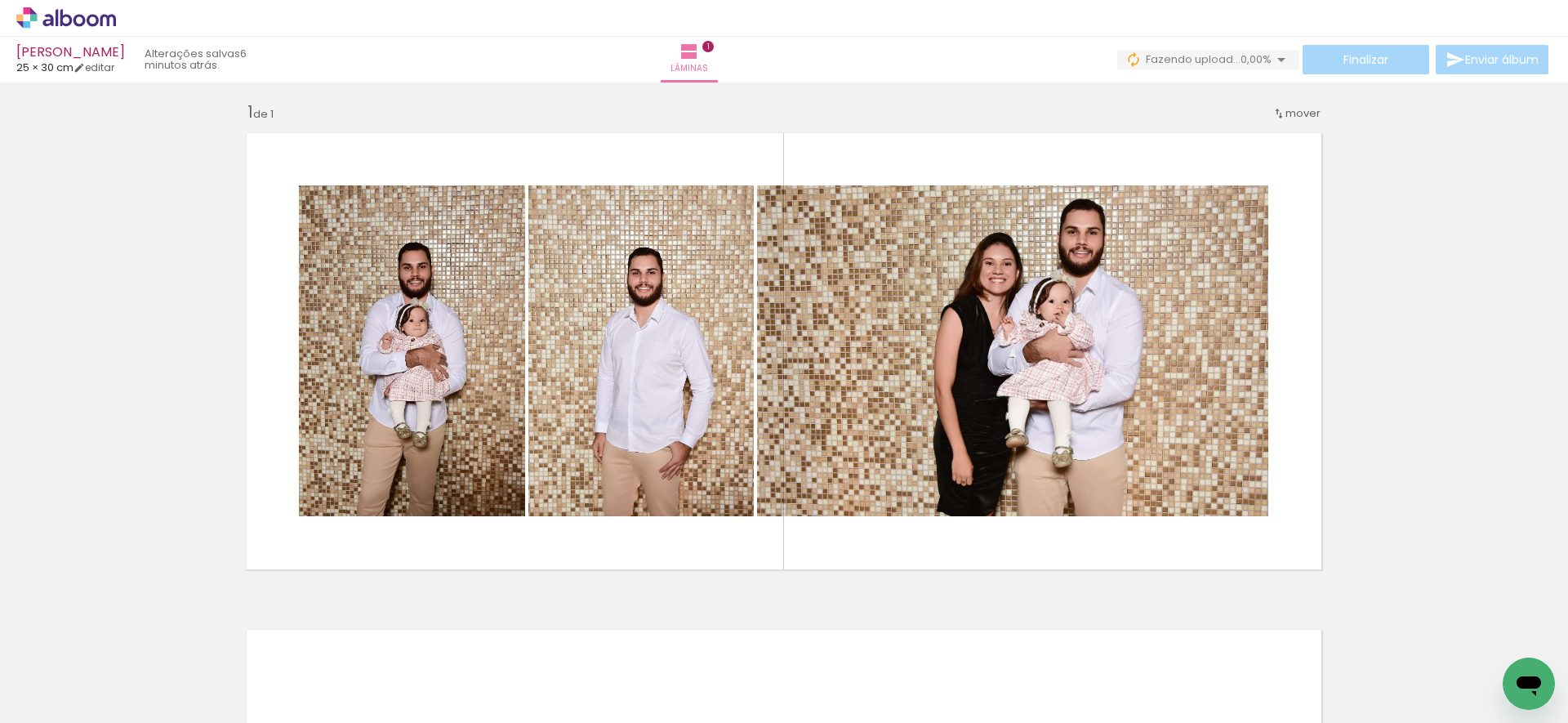
click at [62, 674] on input "Todas as fotos" at bounding box center [45, 673] width 62 height 14
click at [0, 0] on slot "Não utilizadas" at bounding box center [0, 0] width 0 height 0
type input "Não utilizadas"
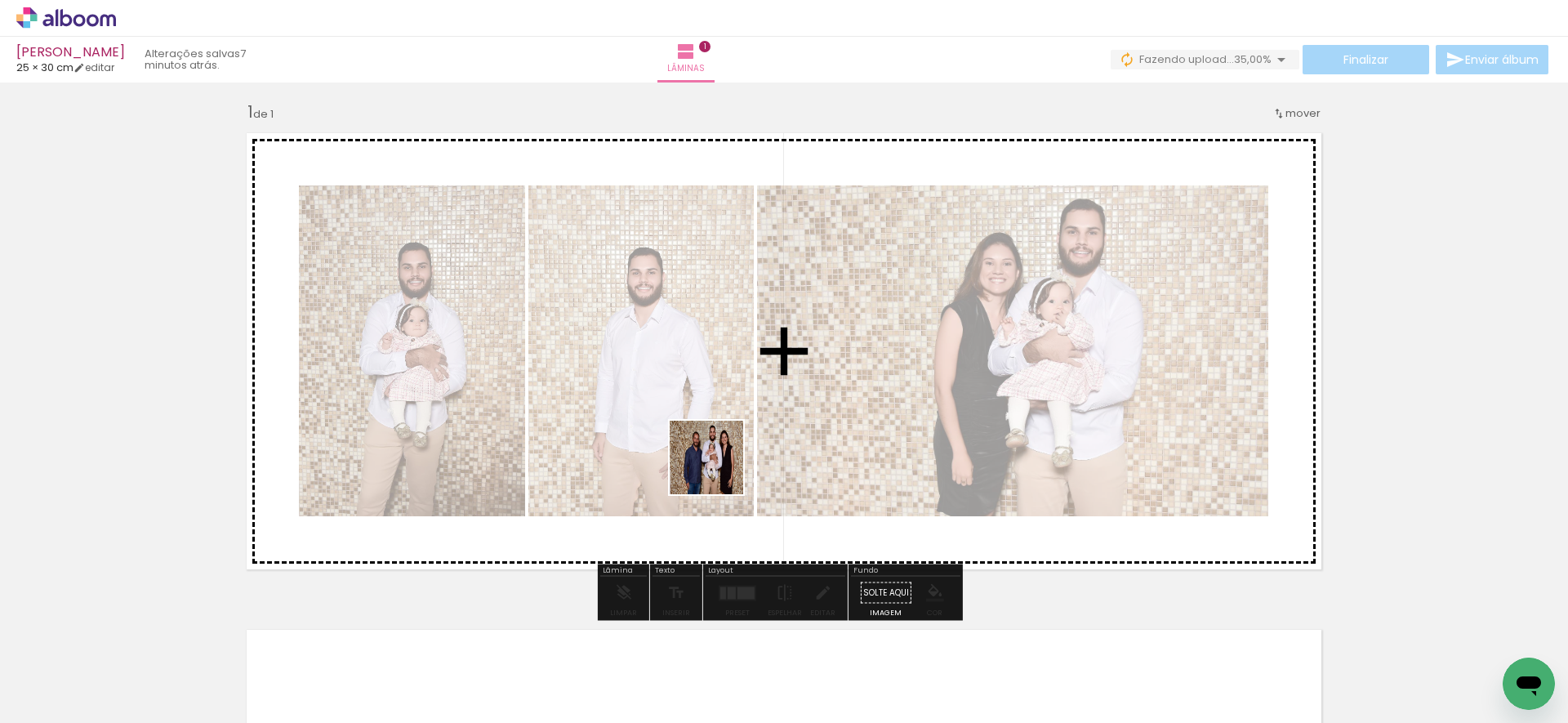
drag, startPoint x: 713, startPoint y: 661, endPoint x: 718, endPoint y: 452, distance: 209.1
click at [718, 453] on quentale-workspace at bounding box center [784, 361] width 1568 height 723
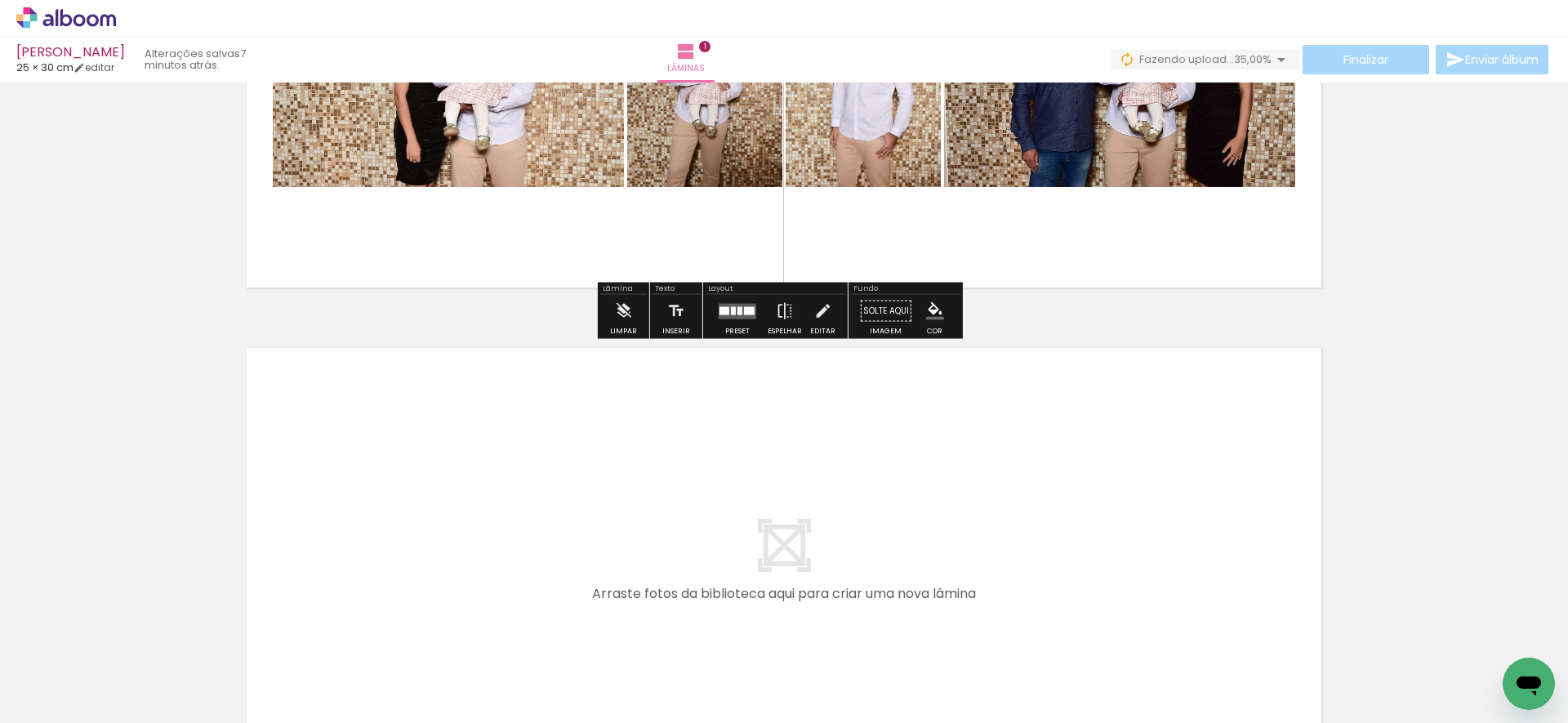
scroll to position [290, 0]
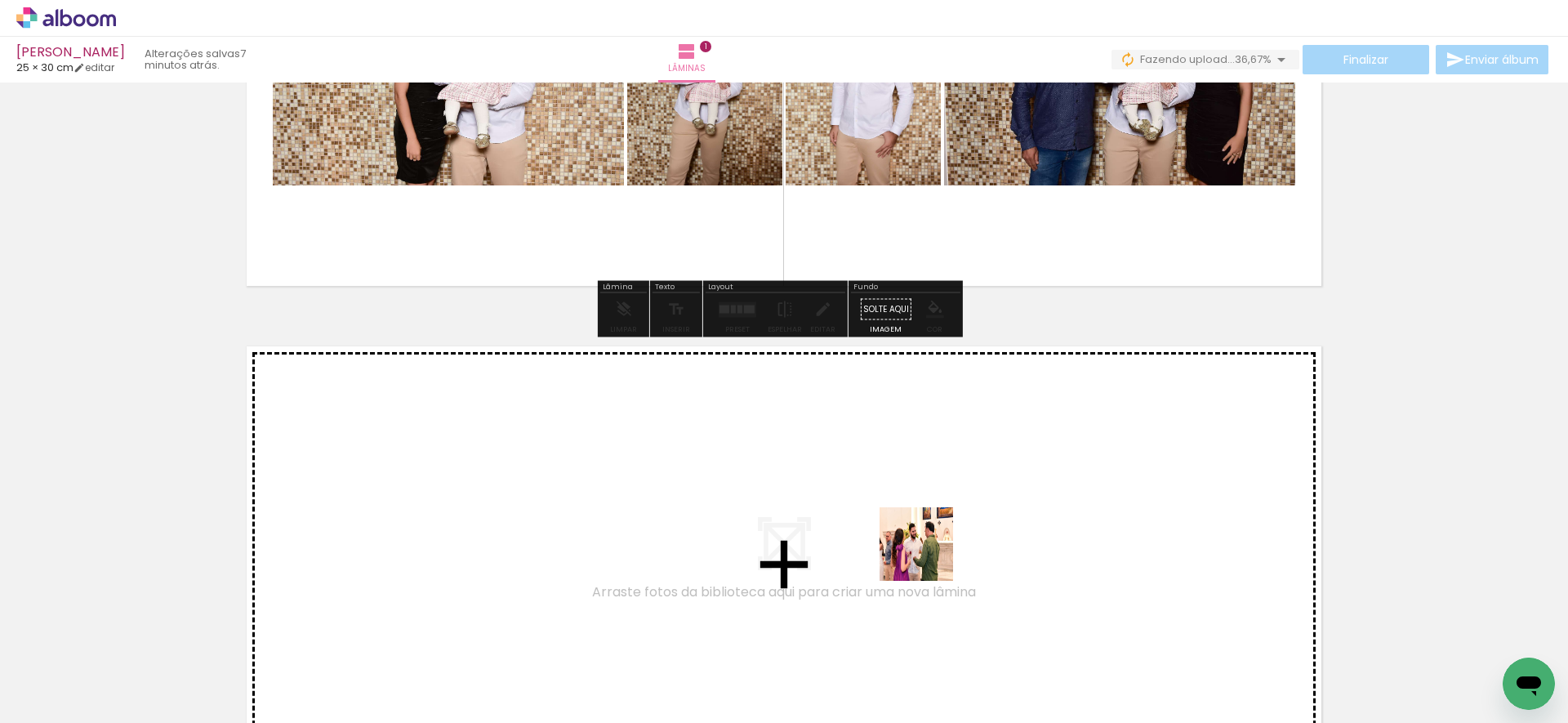
drag, startPoint x: 929, startPoint y: 571, endPoint x: 928, endPoint y: 556, distance: 15.0
click at [928, 556] on quentale-workspace at bounding box center [784, 361] width 1568 height 723
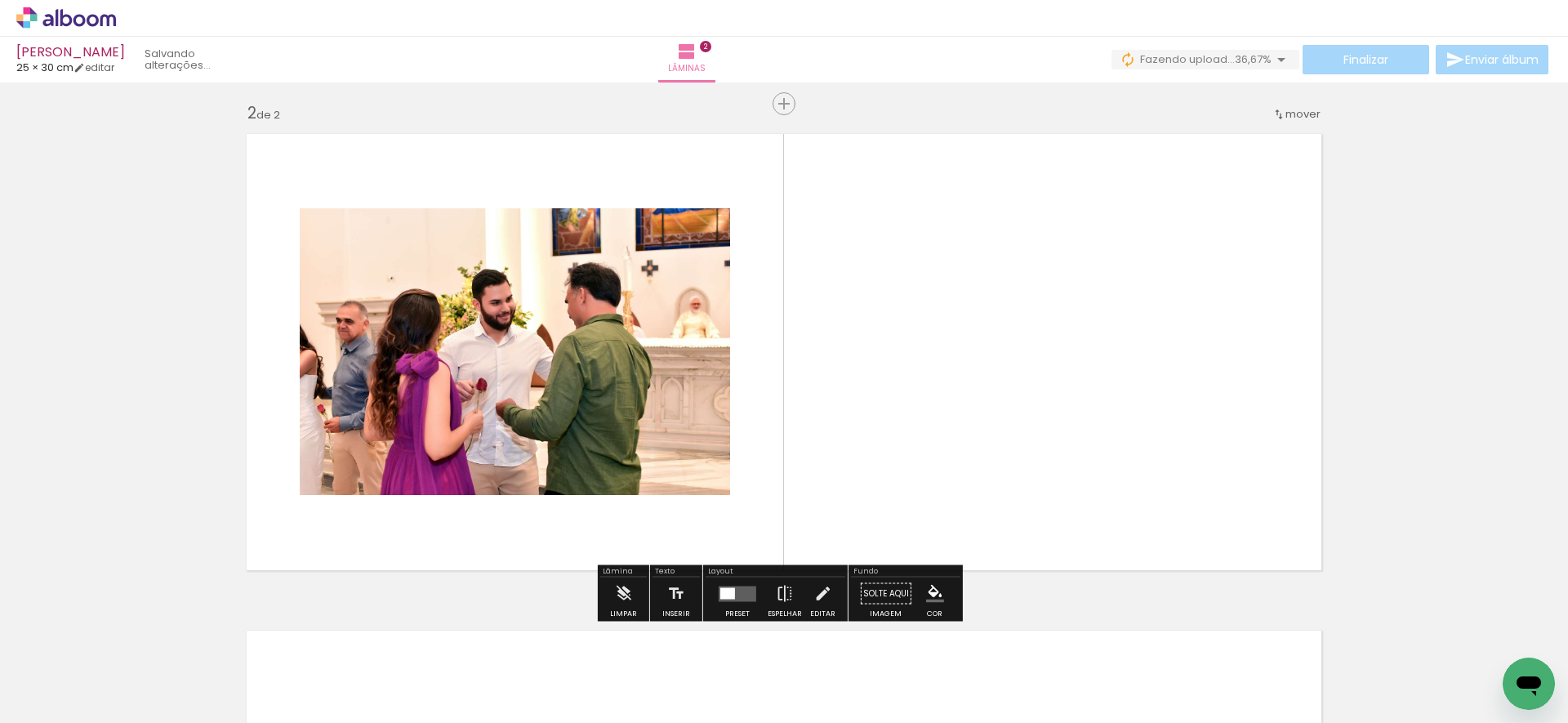
scroll to position [503, 0]
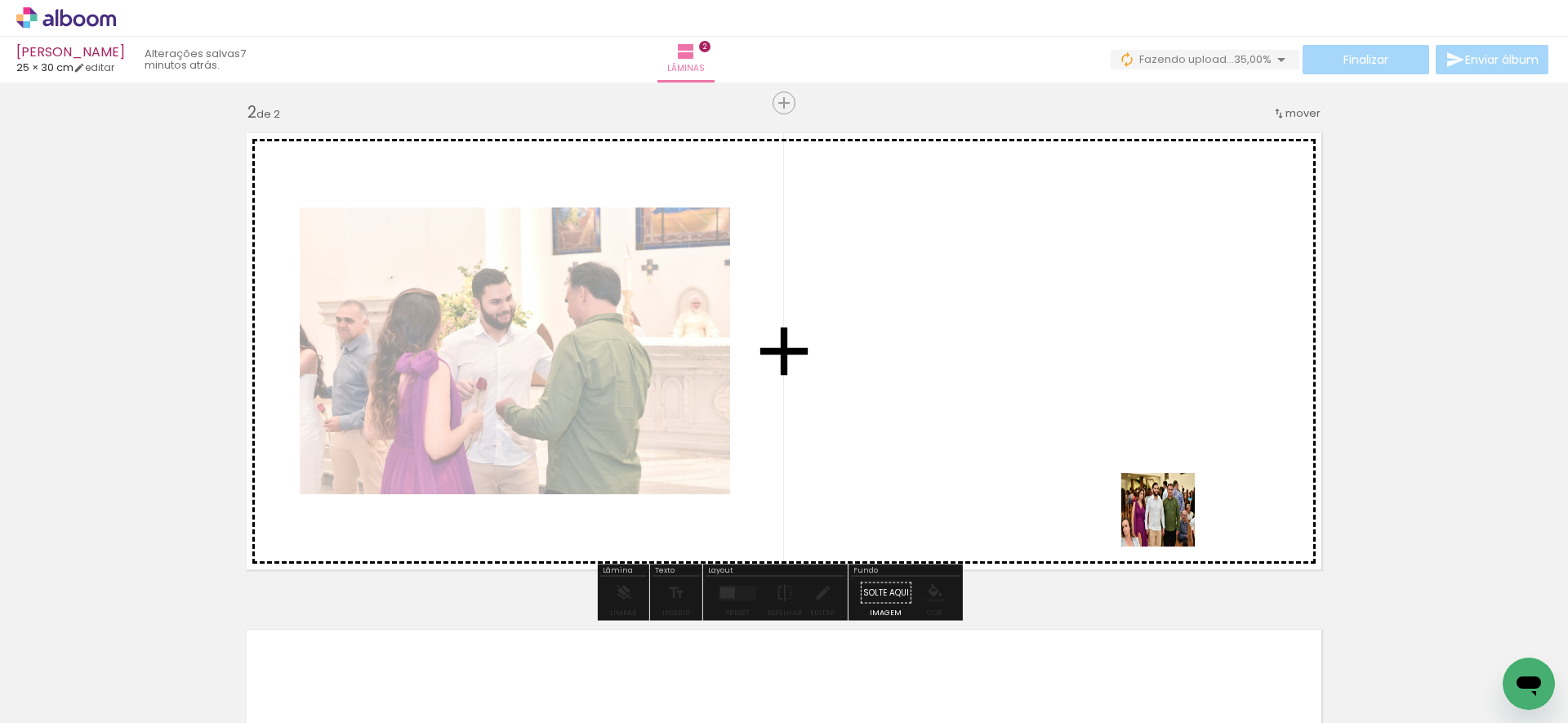
drag, startPoint x: 1293, startPoint y: 667, endPoint x: 1159, endPoint y: 508, distance: 207.9
click at [1159, 508] on quentale-workspace at bounding box center [784, 361] width 1568 height 723
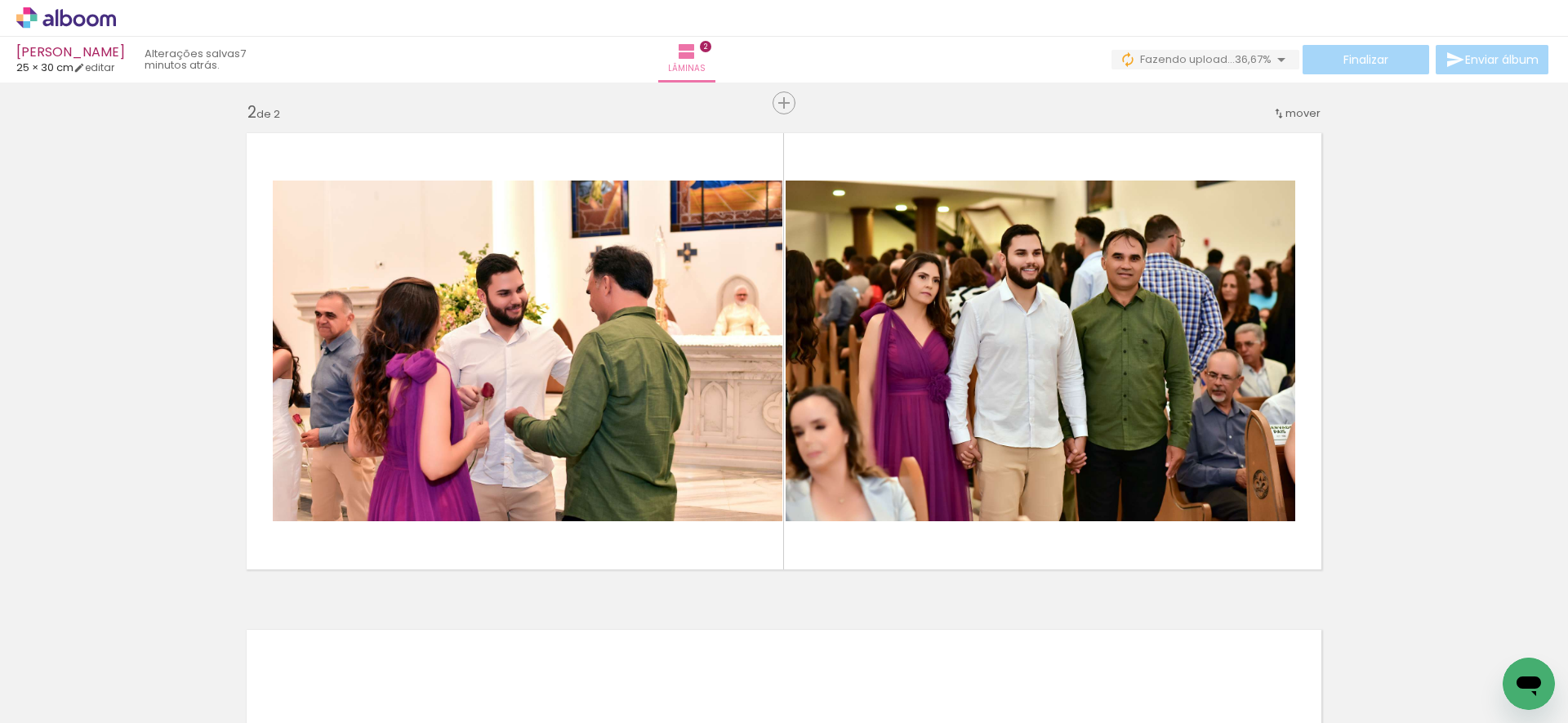
scroll to position [0, 1760]
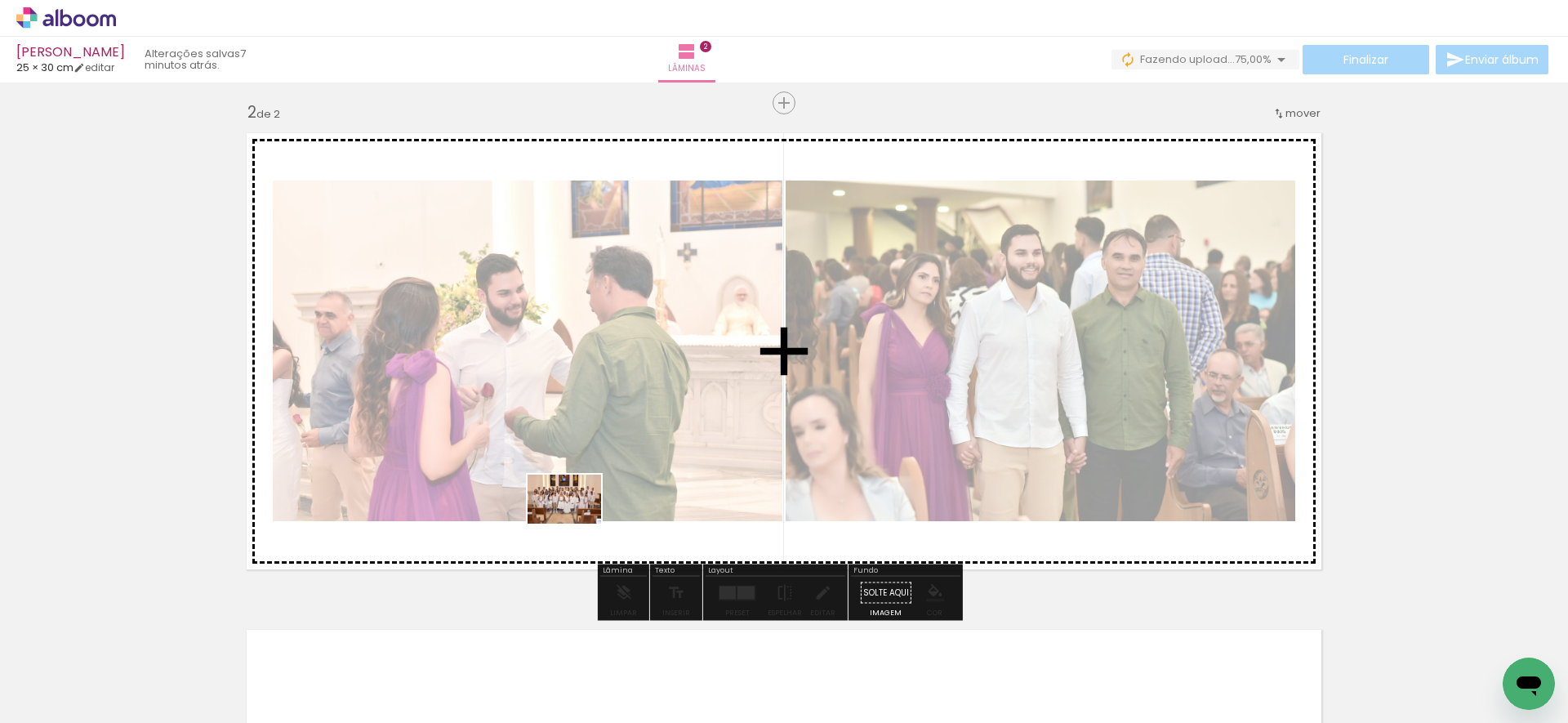
drag, startPoint x: 523, startPoint y: 664, endPoint x: 576, endPoint y: 524, distance: 149.7
click at [576, 524] on quentale-workspace at bounding box center [784, 361] width 1568 height 723
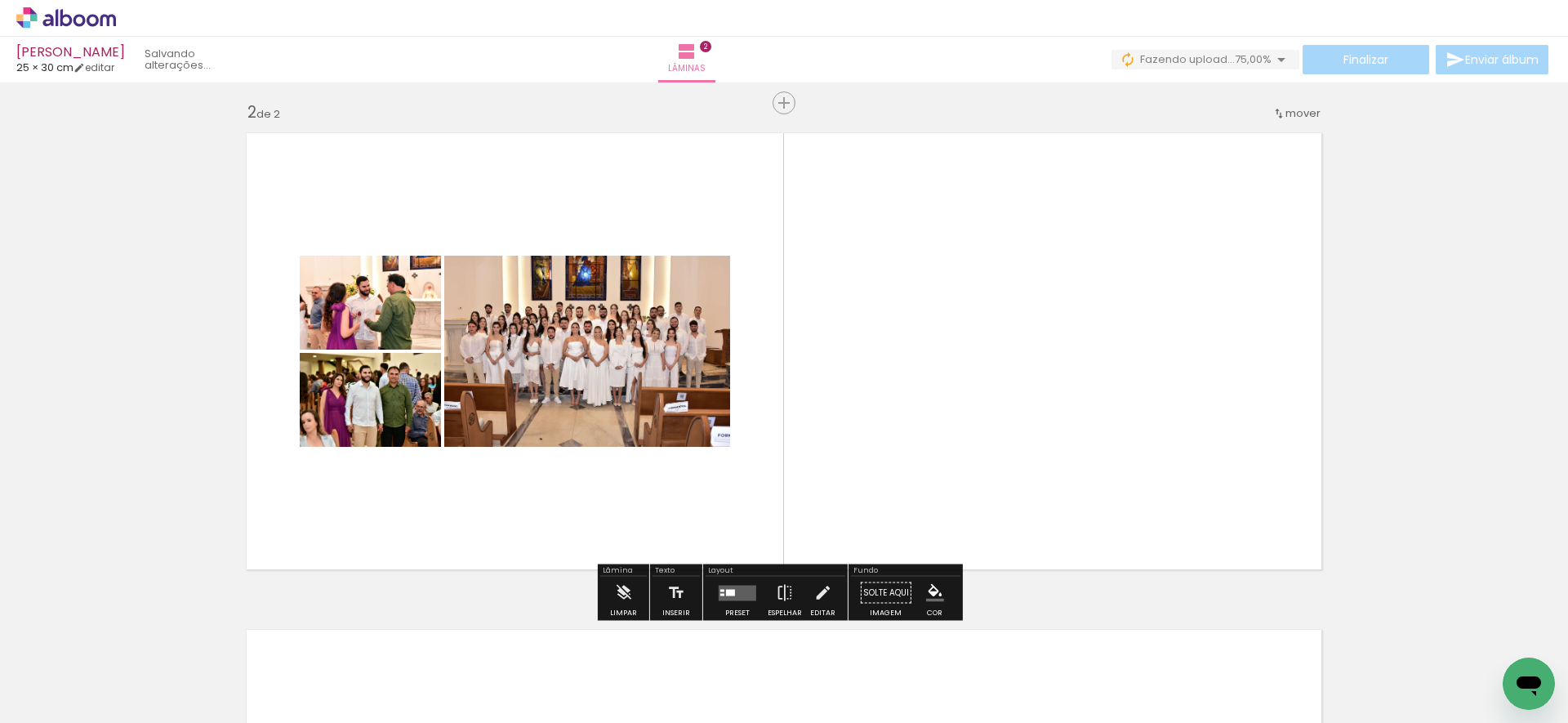
scroll to position [507, 0]
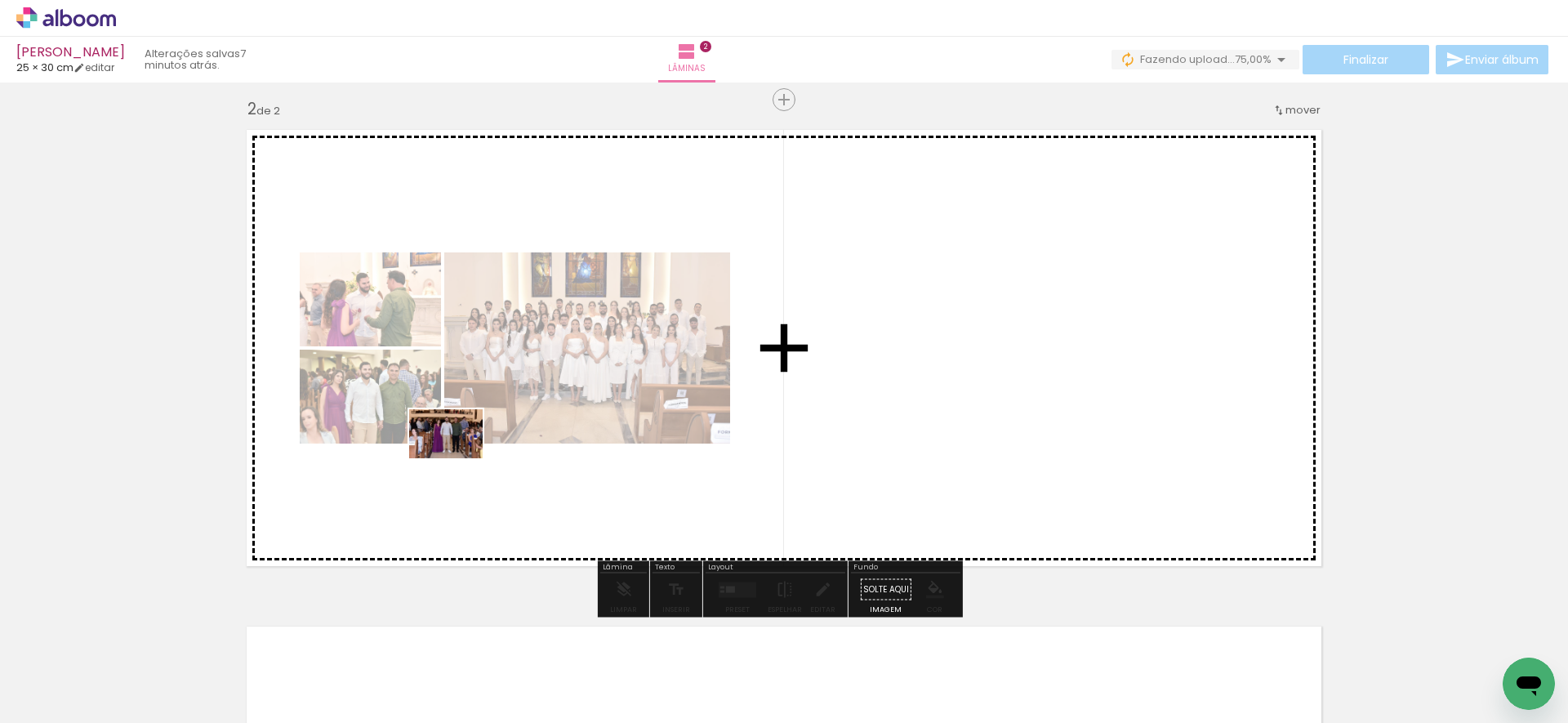
drag, startPoint x: 429, startPoint y: 665, endPoint x: 458, endPoint y: 458, distance: 209.0
click at [458, 458] on quentale-workspace at bounding box center [784, 361] width 1568 height 723
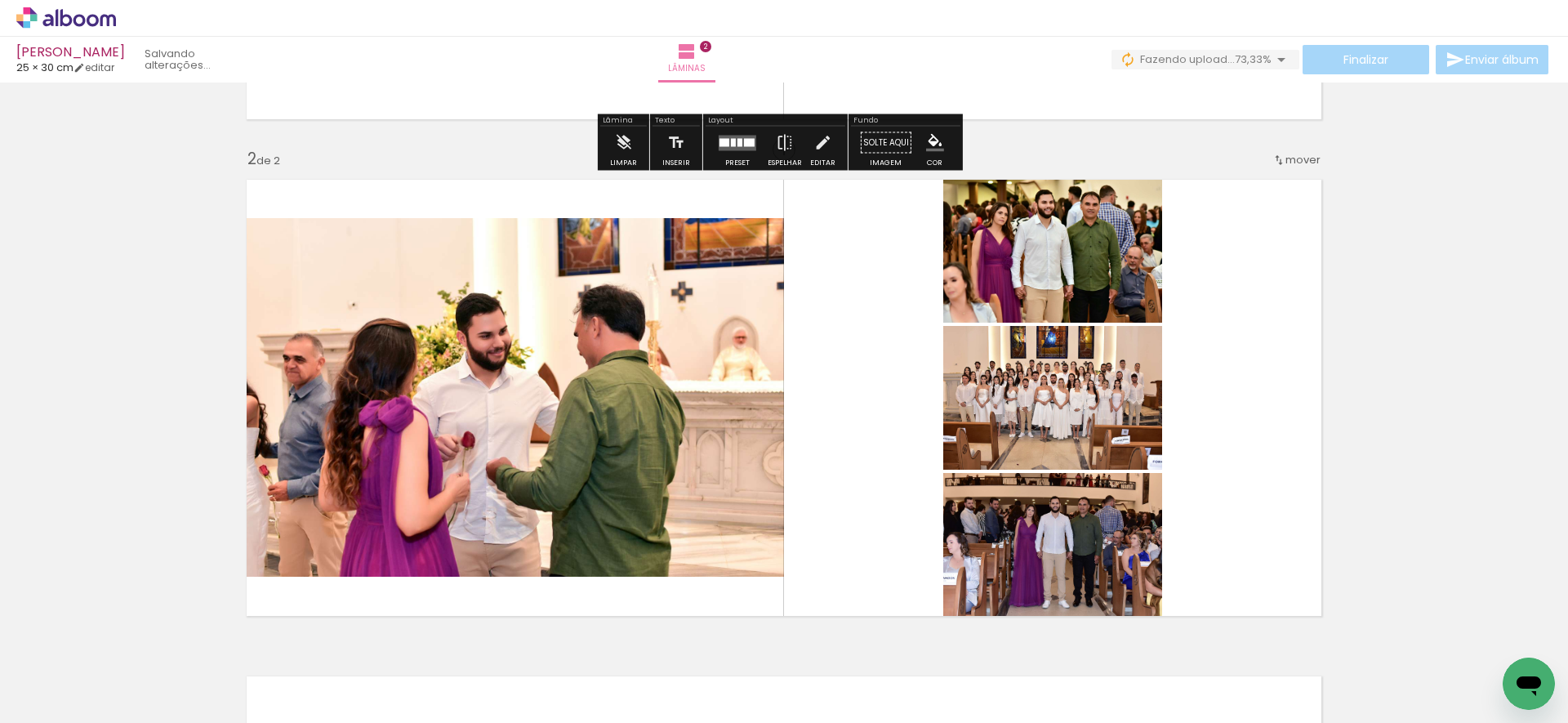
scroll to position [479, 0]
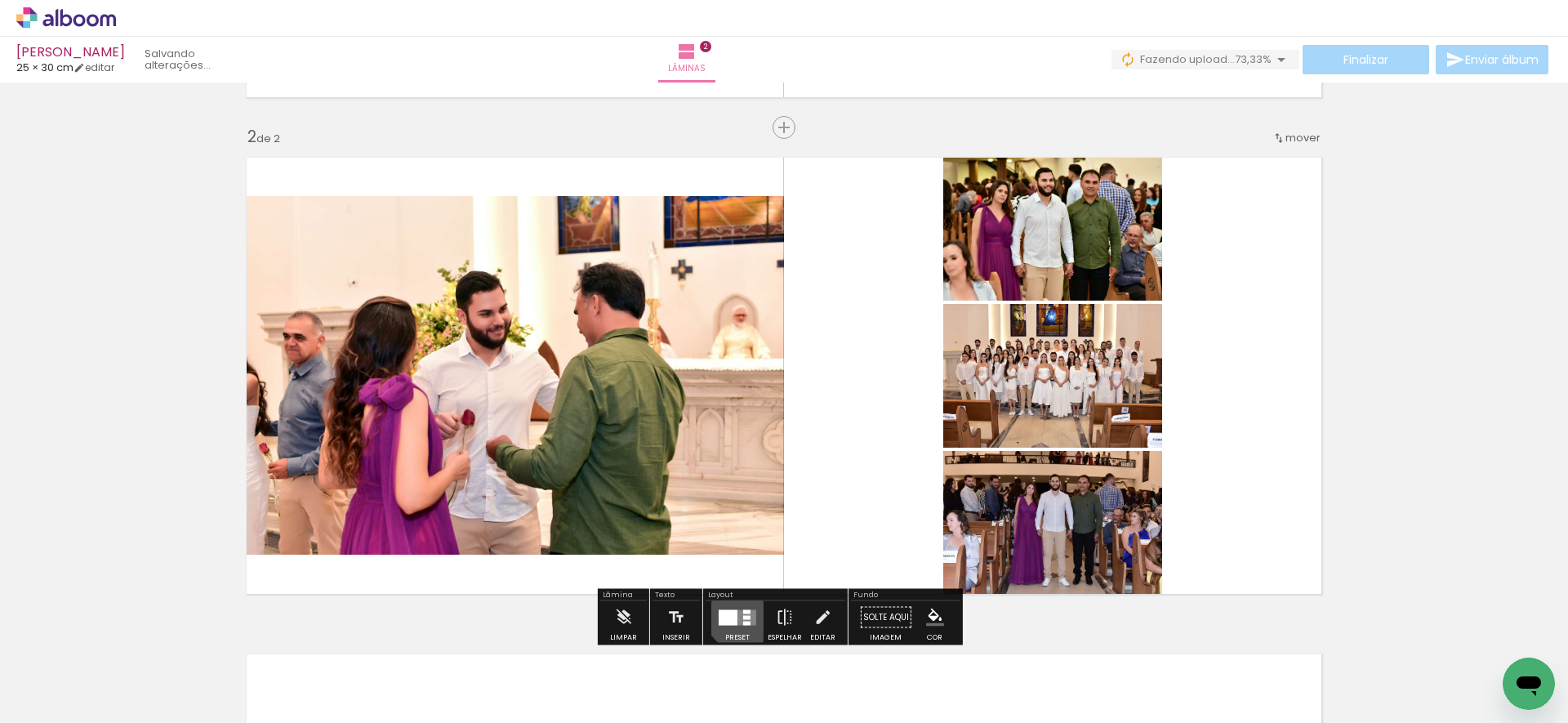
click at [743, 612] on div at bounding box center [747, 611] width 7 height 4
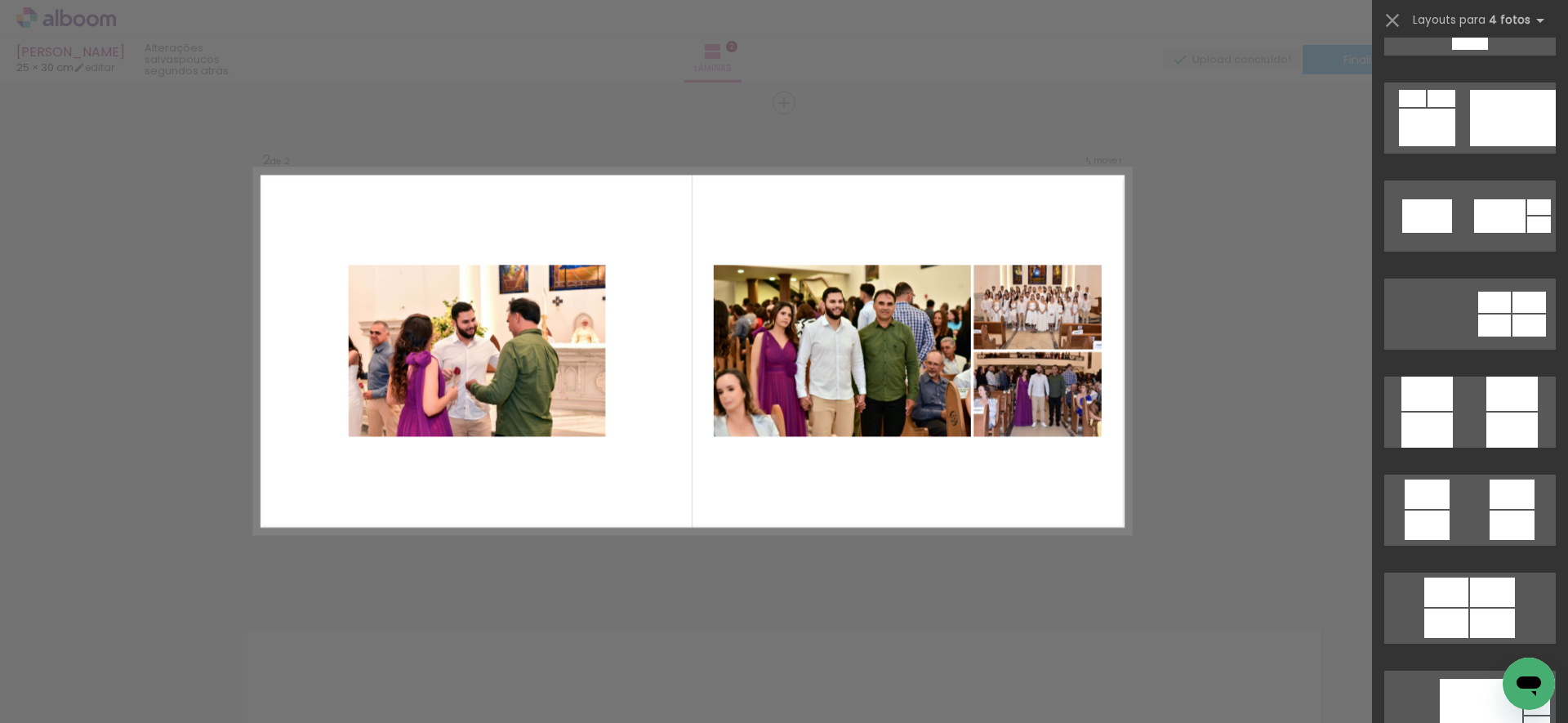
scroll to position [4288, 0]
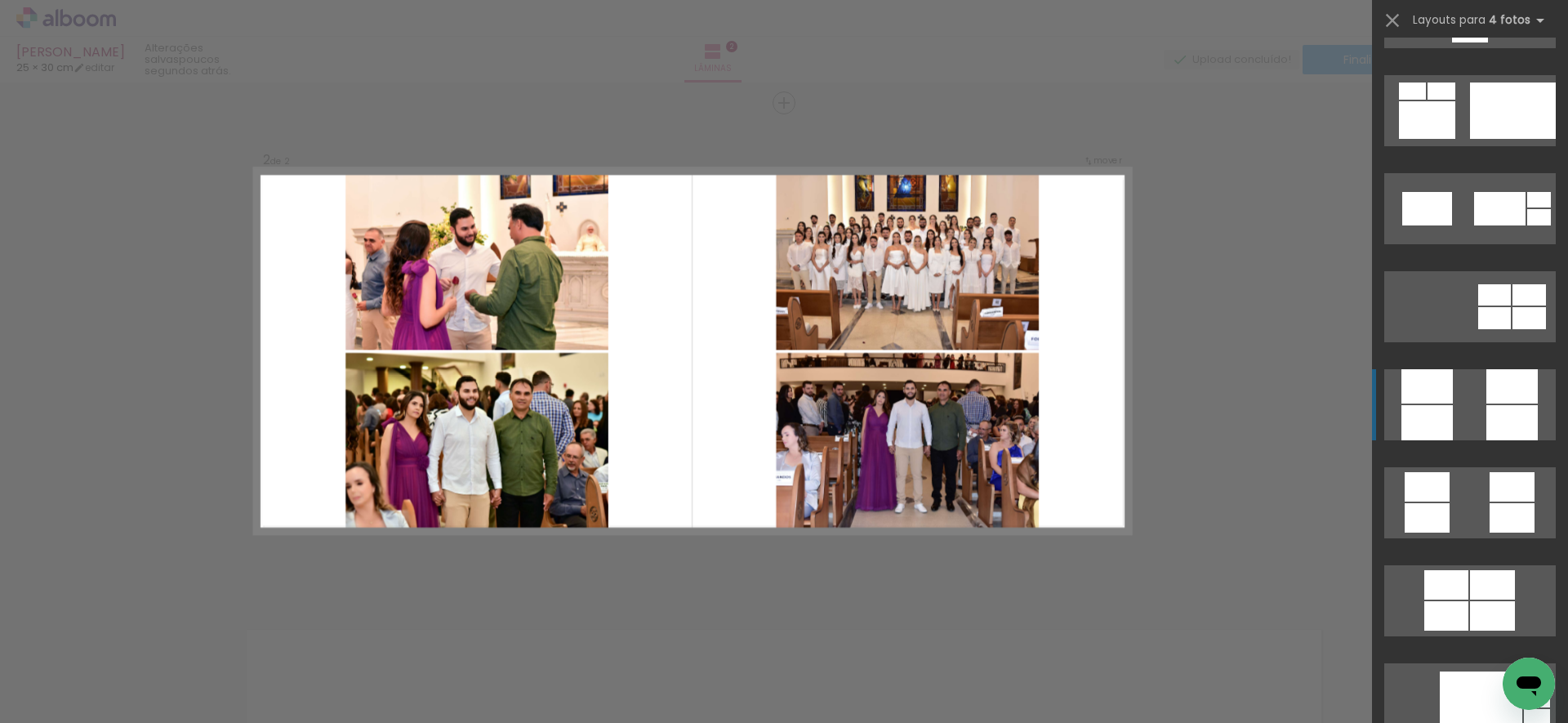
click at [1492, 401] on div at bounding box center [1511, 387] width 52 height 35
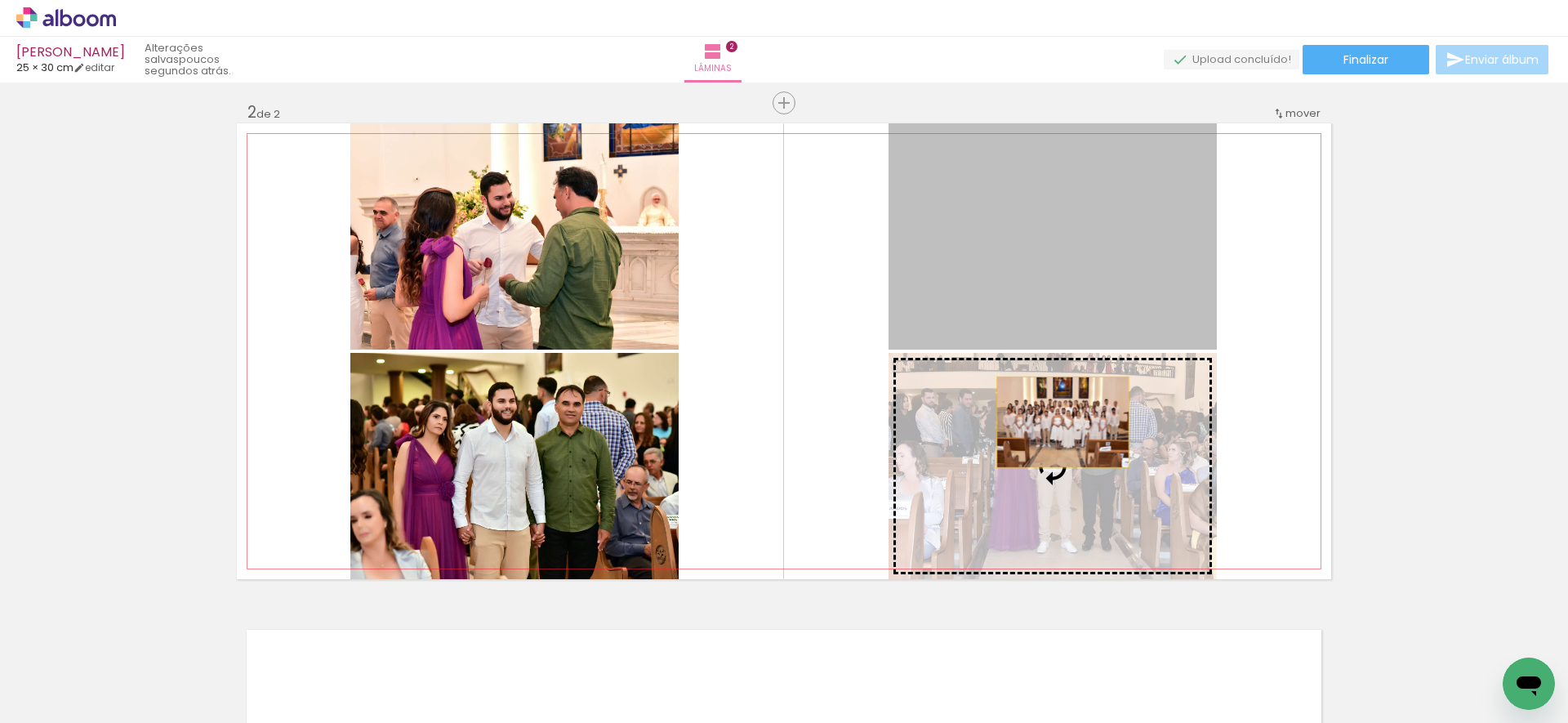
drag, startPoint x: 1056, startPoint y: 294, endPoint x: 1055, endPoint y: 456, distance: 162.0
click at [0, 0] on slot at bounding box center [0, 0] width 0 height 0
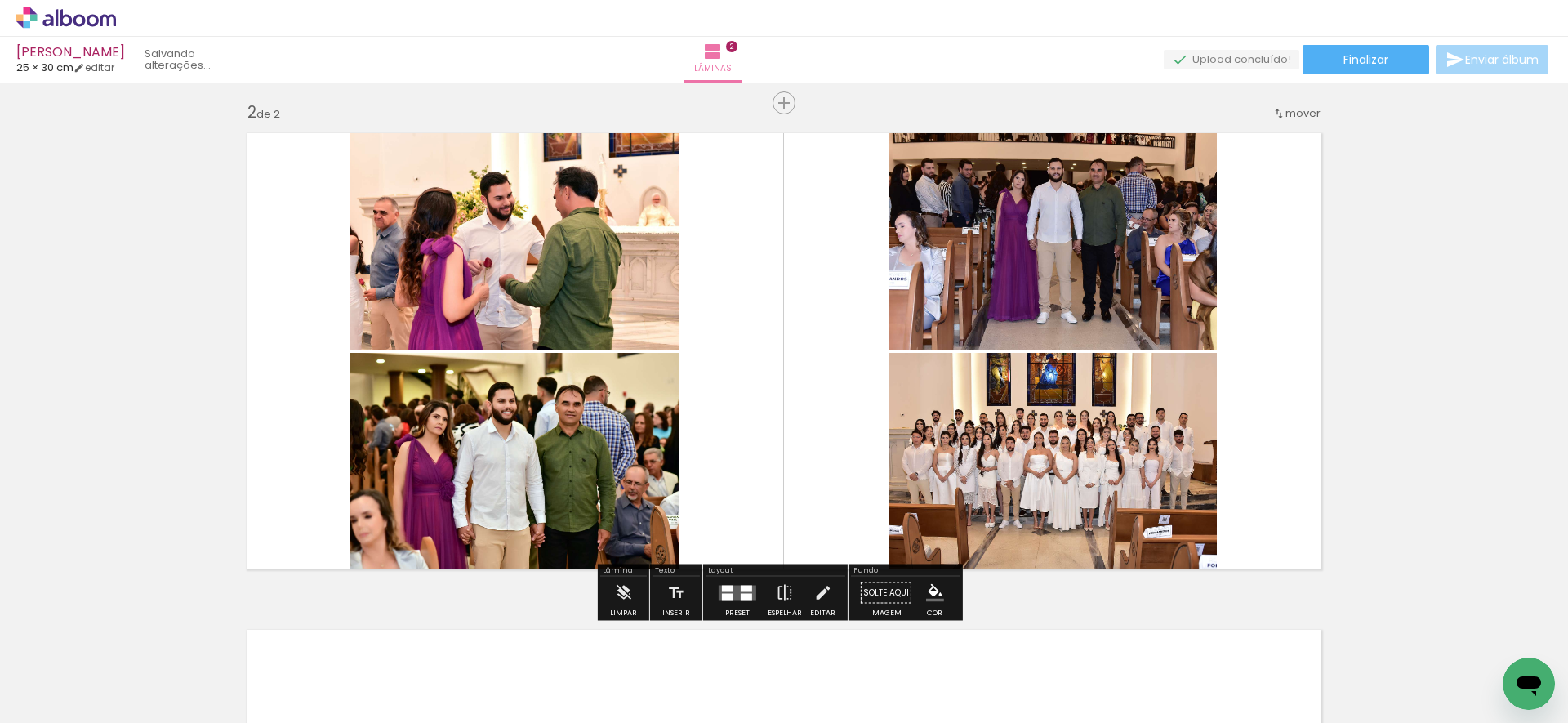
scroll to position [504, 0]
click at [1279, 420] on quentale-layouter at bounding box center [784, 350] width 1094 height 456
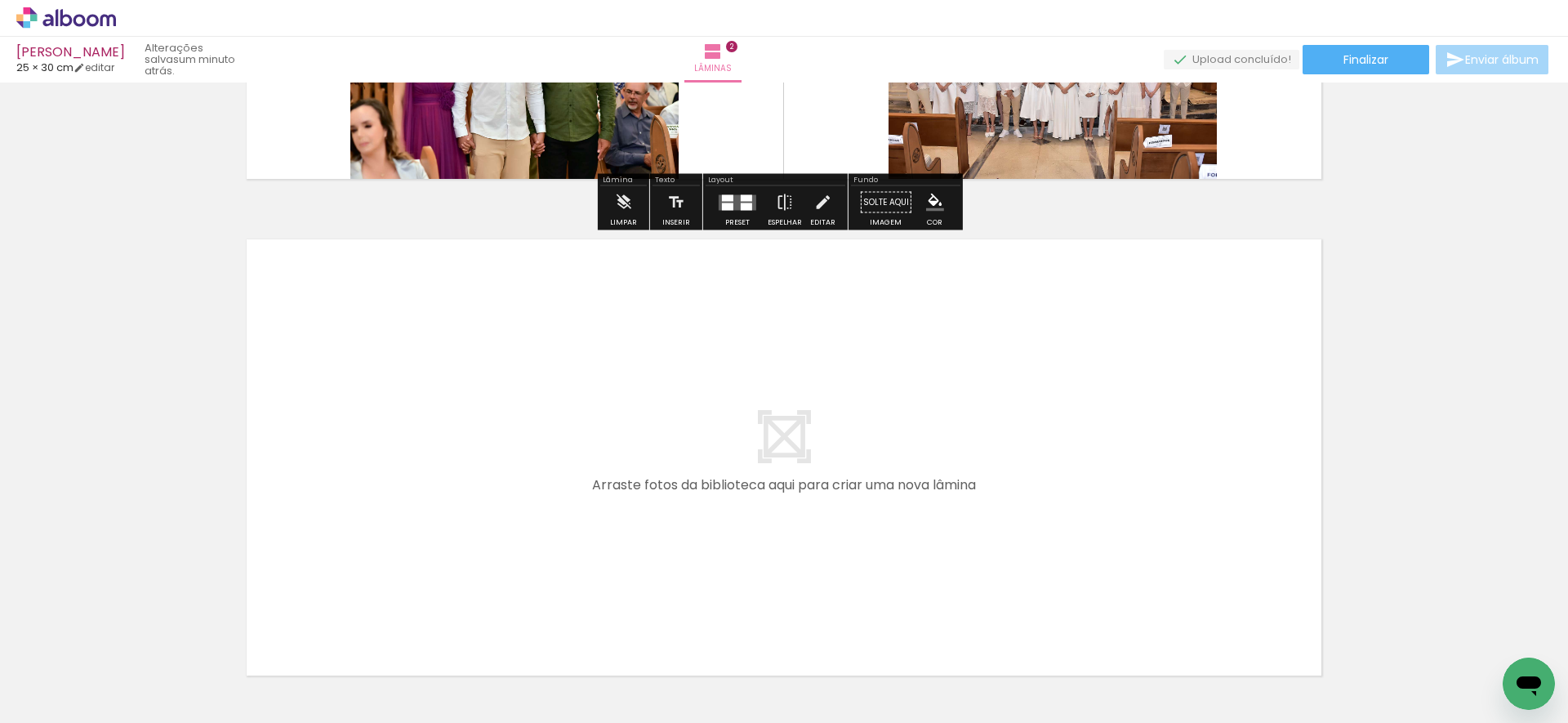
scroll to position [924, 0]
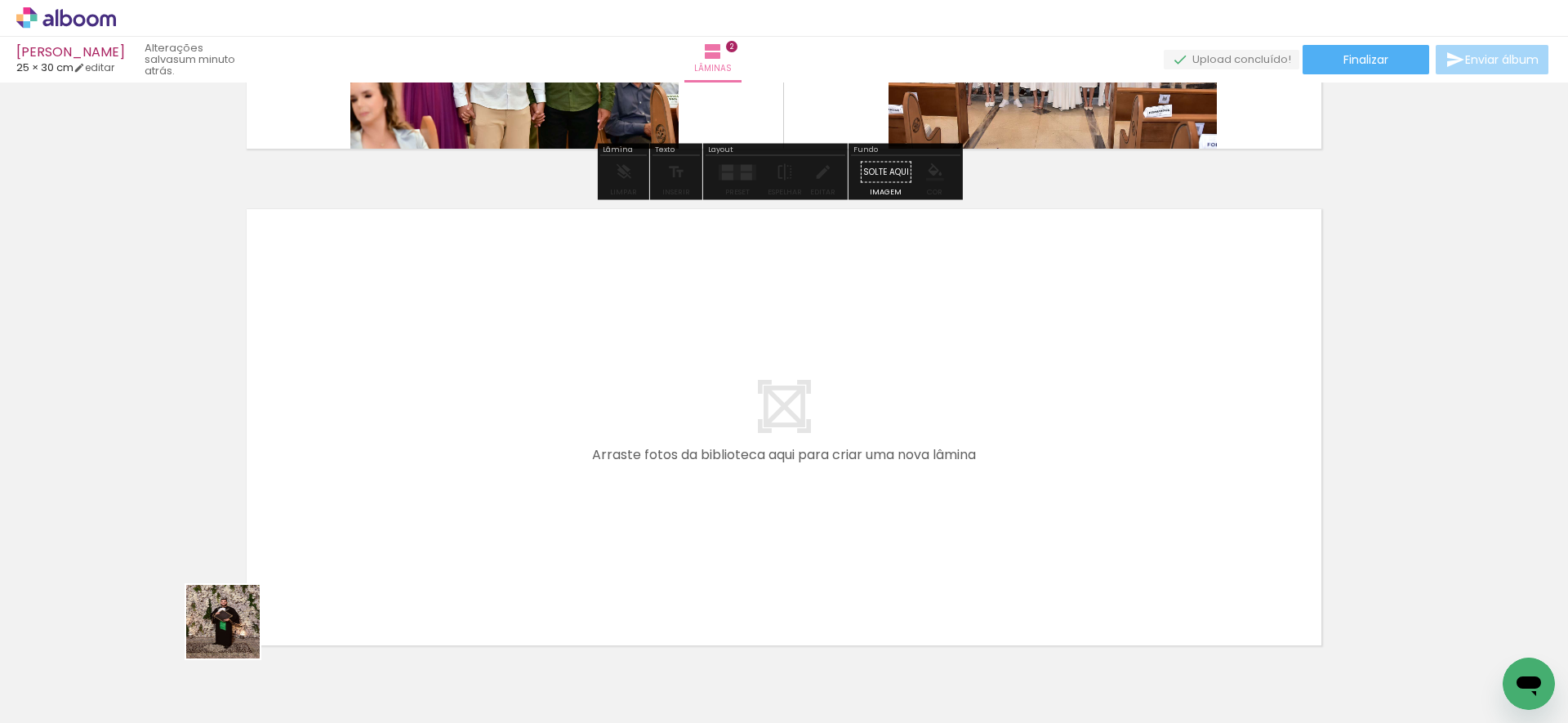
drag, startPoint x: 235, startPoint y: 634, endPoint x: 312, endPoint y: 530, distance: 129.4
click at [312, 530] on quentale-workspace at bounding box center [784, 361] width 1568 height 723
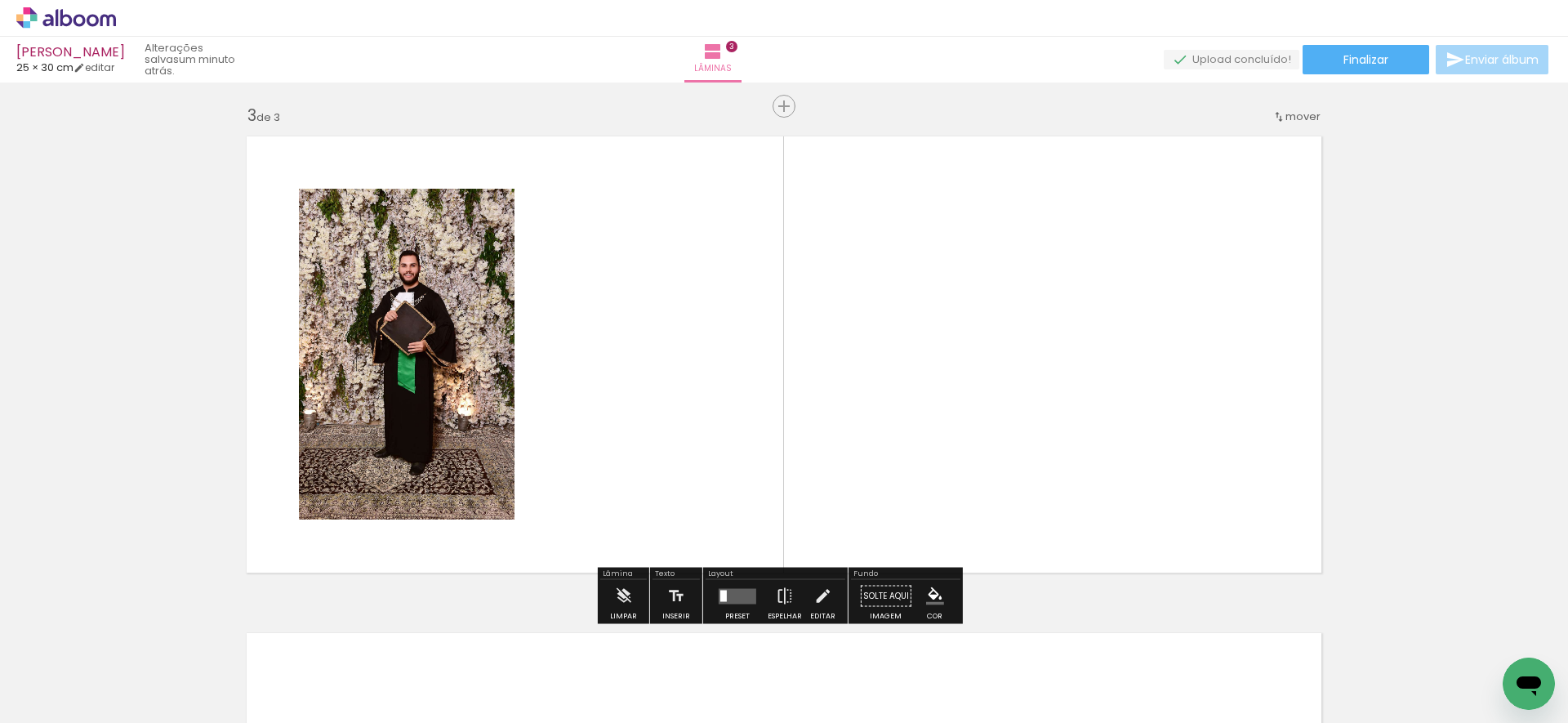
scroll to position [1000, 0]
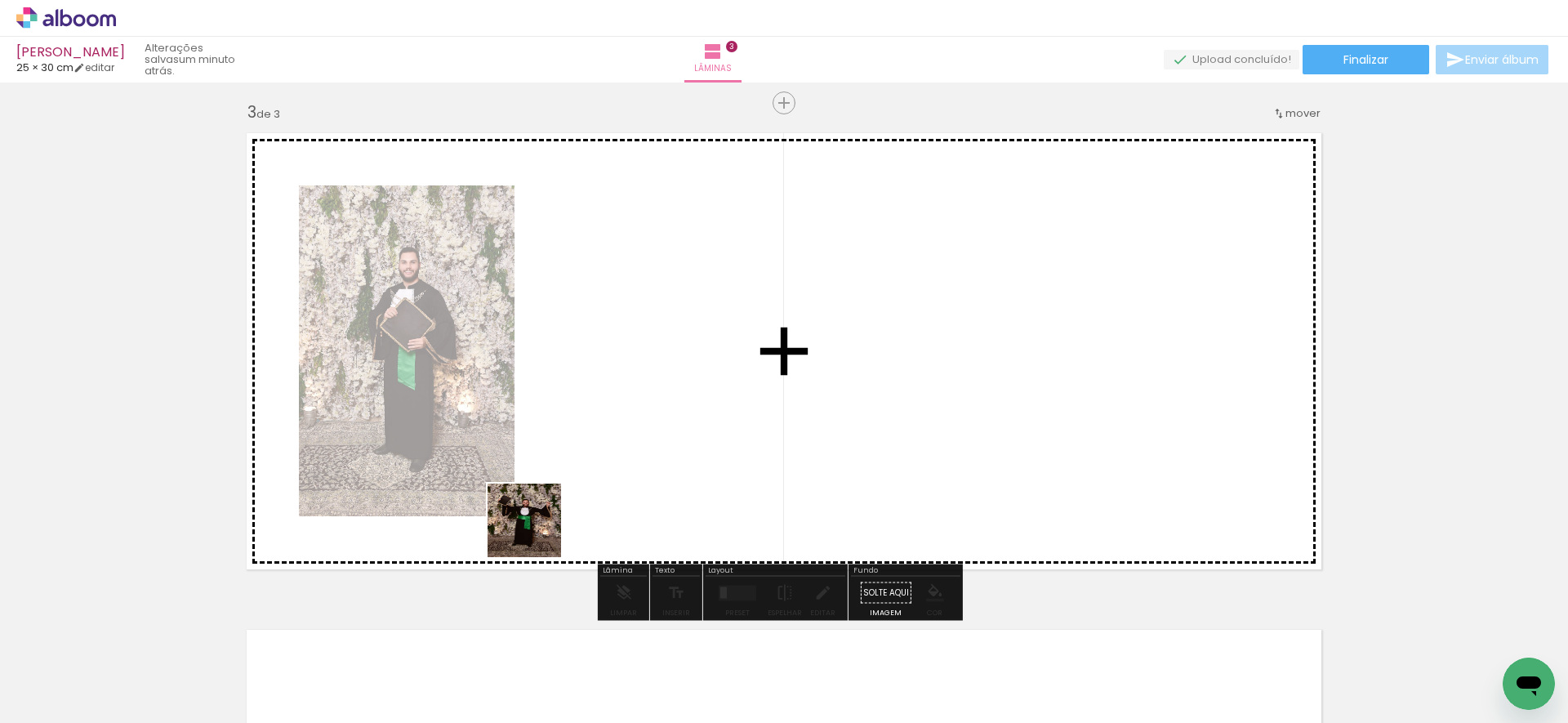
drag, startPoint x: 377, startPoint y: 611, endPoint x: 550, endPoint y: 524, distance: 193.6
click at [551, 523] on quentale-workspace at bounding box center [784, 361] width 1568 height 723
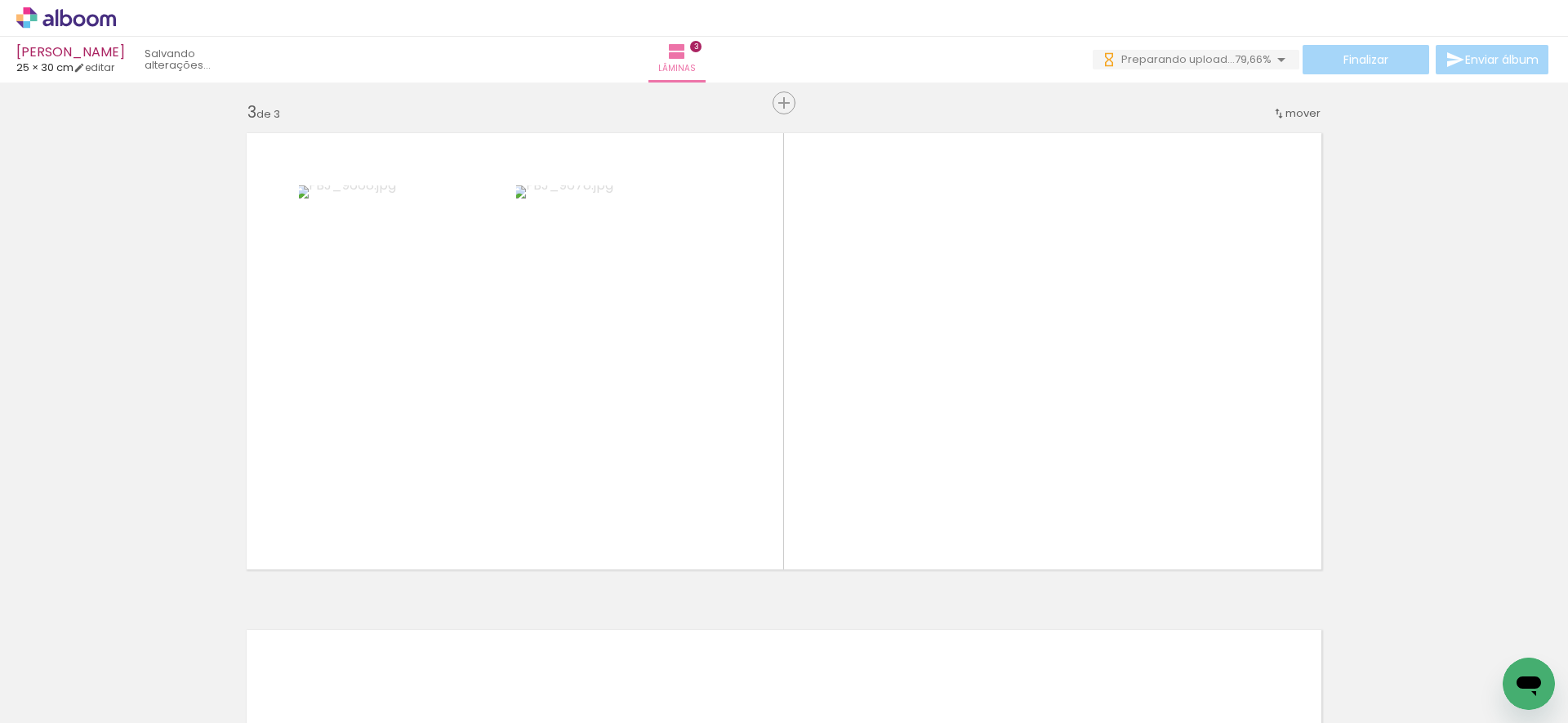
scroll to position [0, 0]
